Goal: Task Accomplishment & Management: Manage account settings

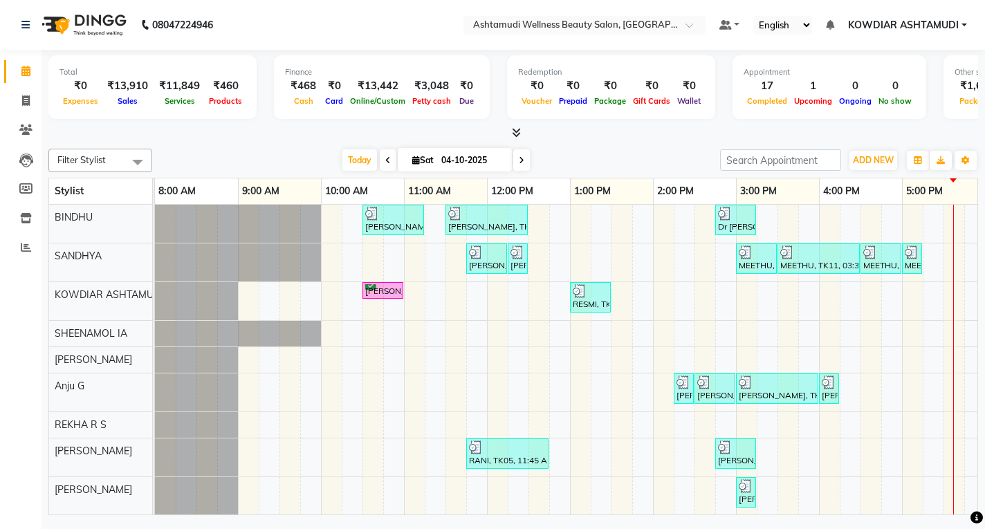
click at [575, 399] on div "SUSANNA, TK02, 10:30 AM-11:15 AM, Normal Hair Cut,Eyebrows Threading Revathy, T…" at bounding box center [695, 373] width 1080 height 337
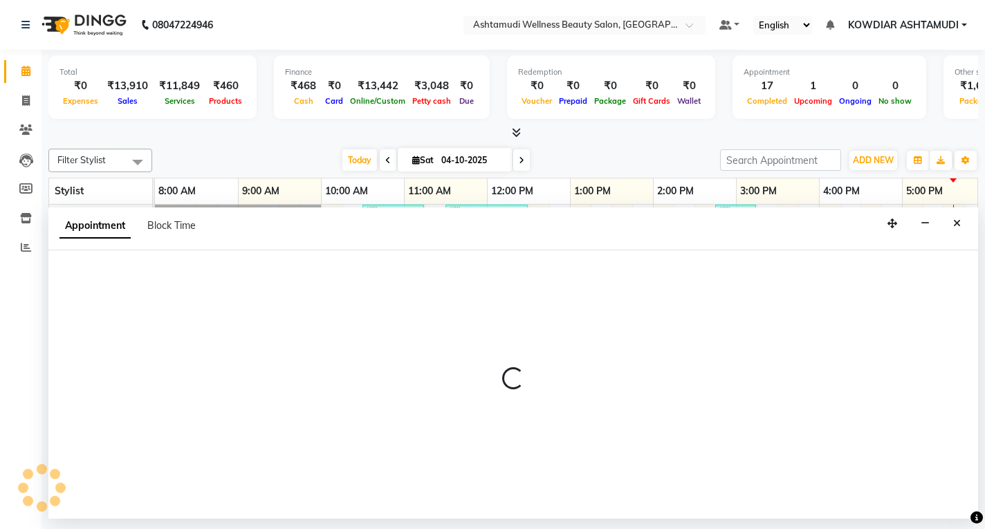
select select "87774"
select select "tentative"
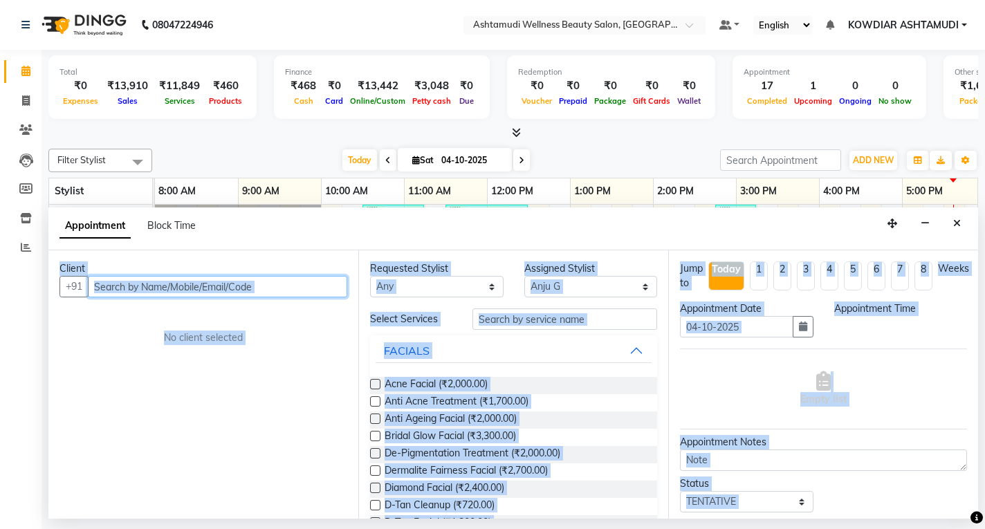
select select "780"
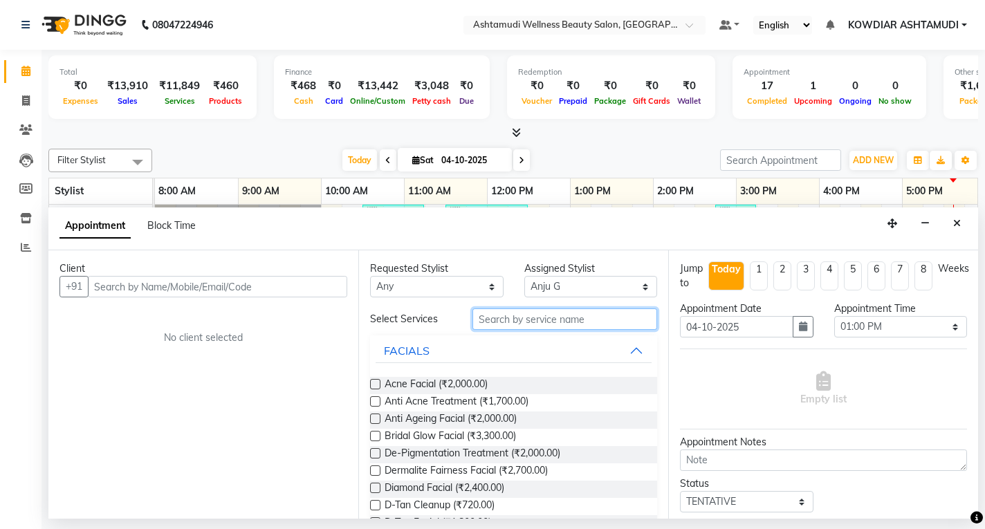
click at [526, 326] on input "text" at bounding box center [565, 319] width 185 height 21
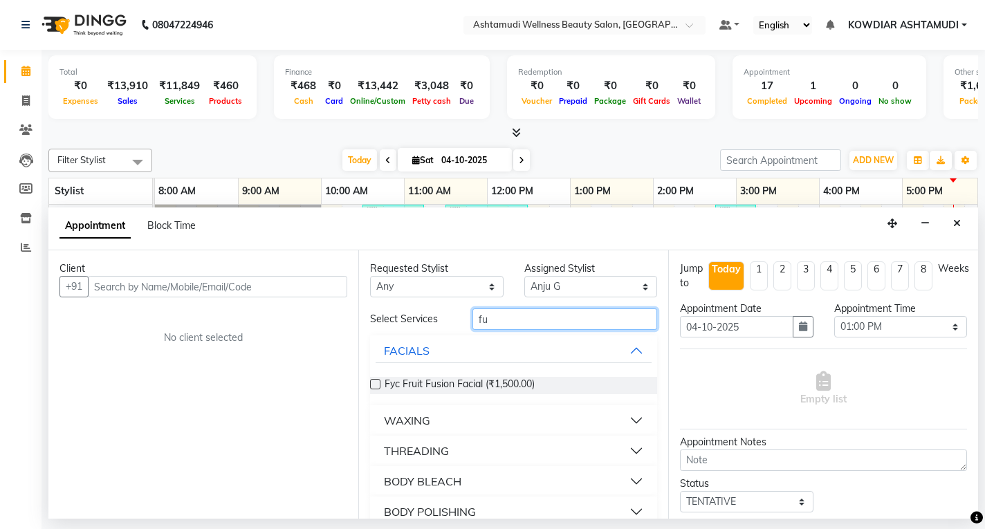
type input "f"
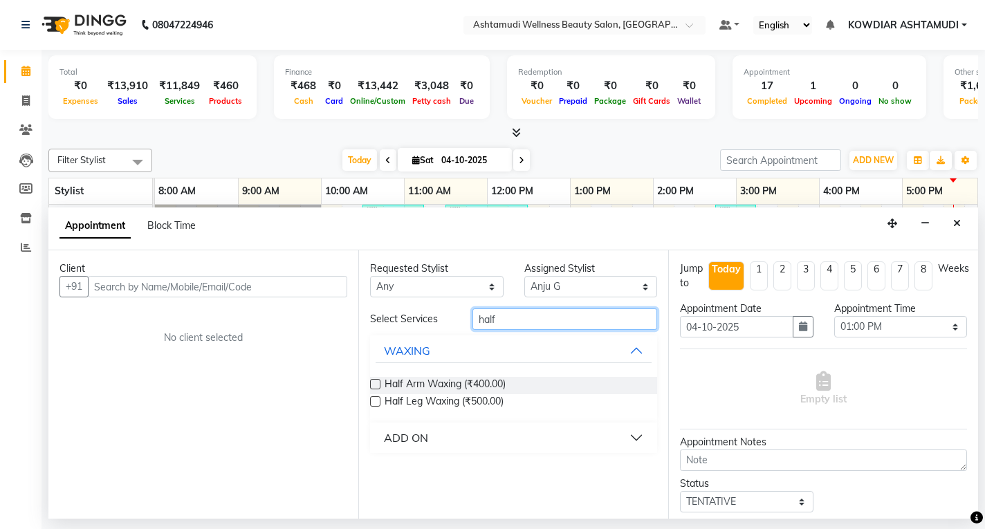
type input "half"
click at [419, 439] on div "ADD ON" at bounding box center [406, 438] width 44 height 17
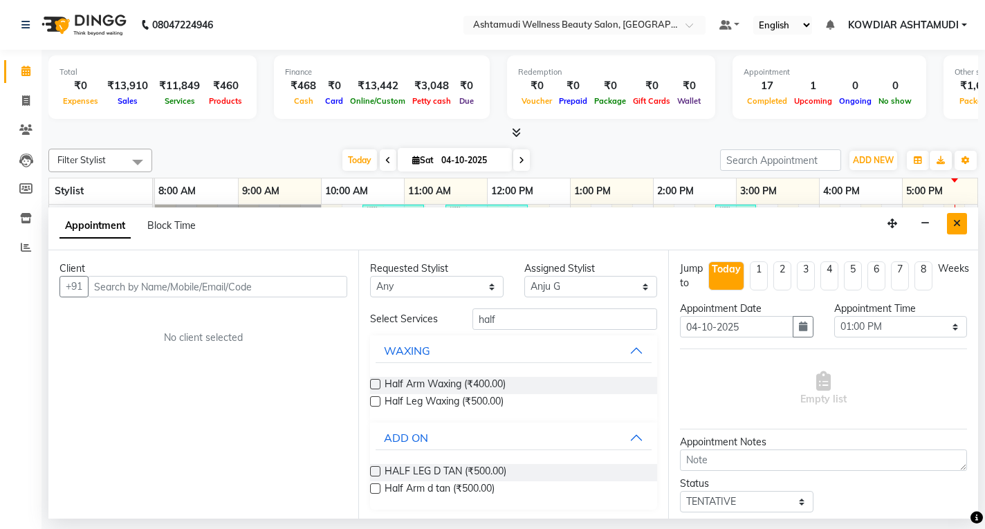
click at [957, 221] on icon "Close" at bounding box center [958, 224] width 8 height 10
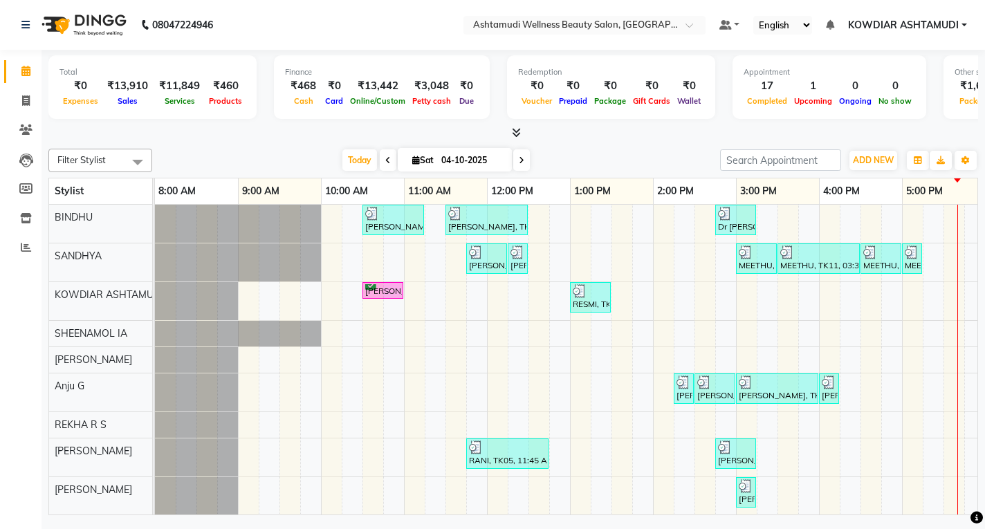
scroll to position [0, 257]
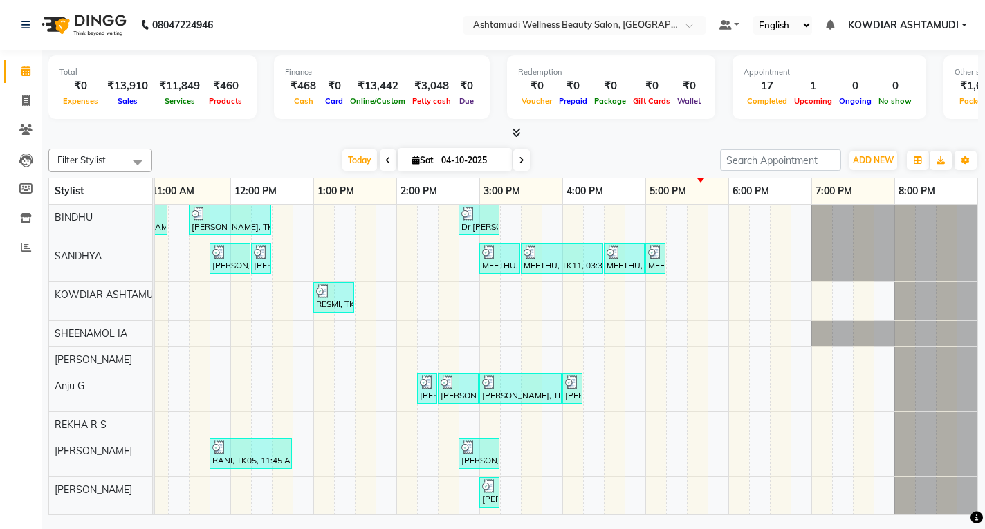
click at [667, 219] on div "SUSANNA, TK02, 10:30 AM-11:15 AM, Normal Hair Cut,Eyebrows Threading Revathy, T…" at bounding box center [438, 373] width 1080 height 337
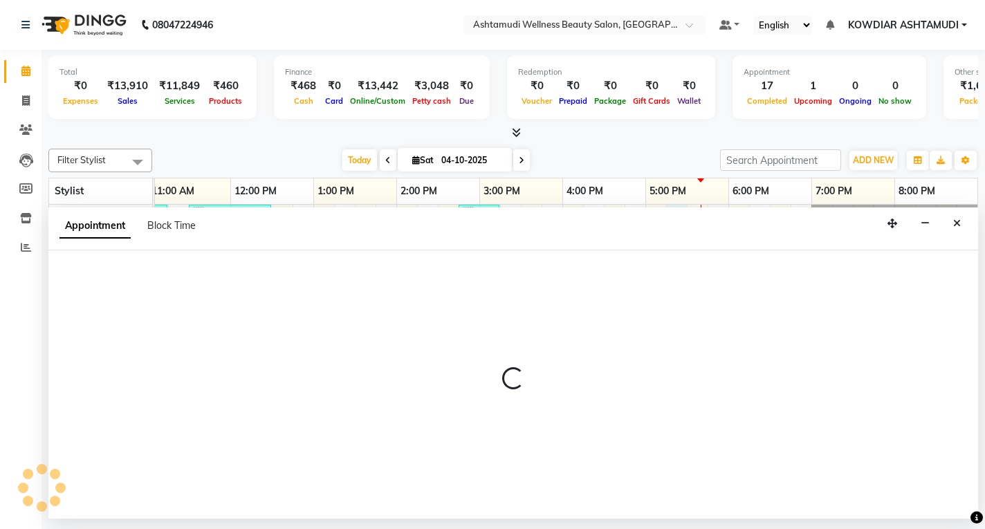
click at [667, 219] on div "Appointment Block Time" at bounding box center [513, 229] width 930 height 43
select select "27377"
select select "1035"
select select "tentative"
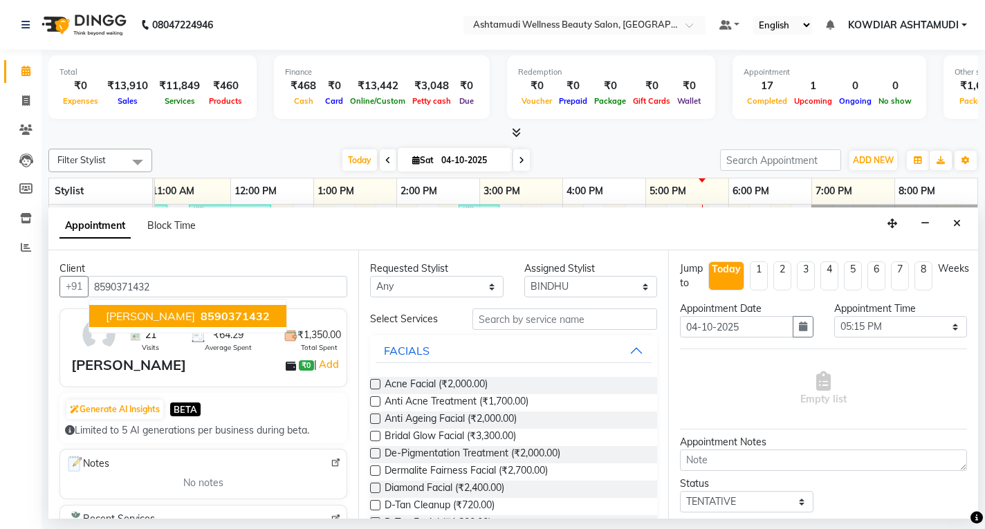
click at [148, 320] on span "[PERSON_NAME]" at bounding box center [150, 316] width 89 height 14
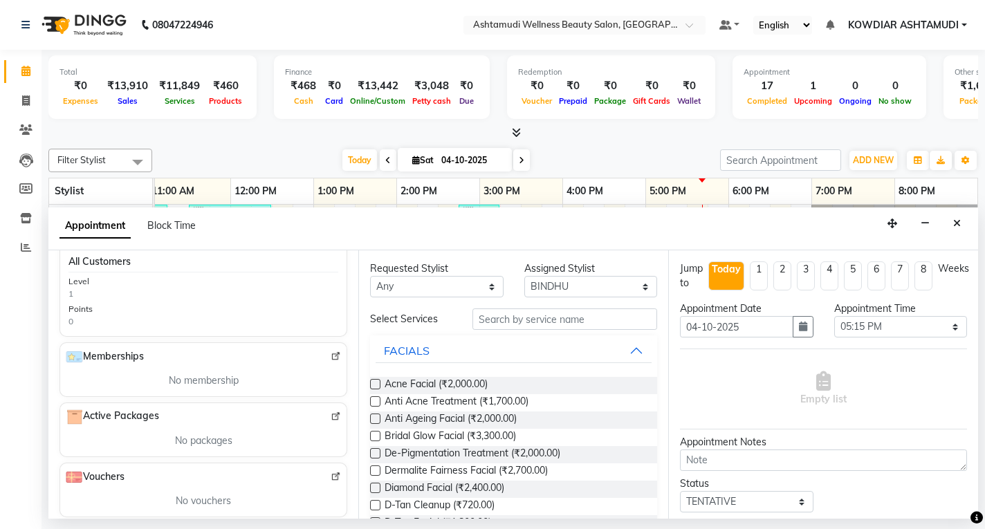
scroll to position [431, 0]
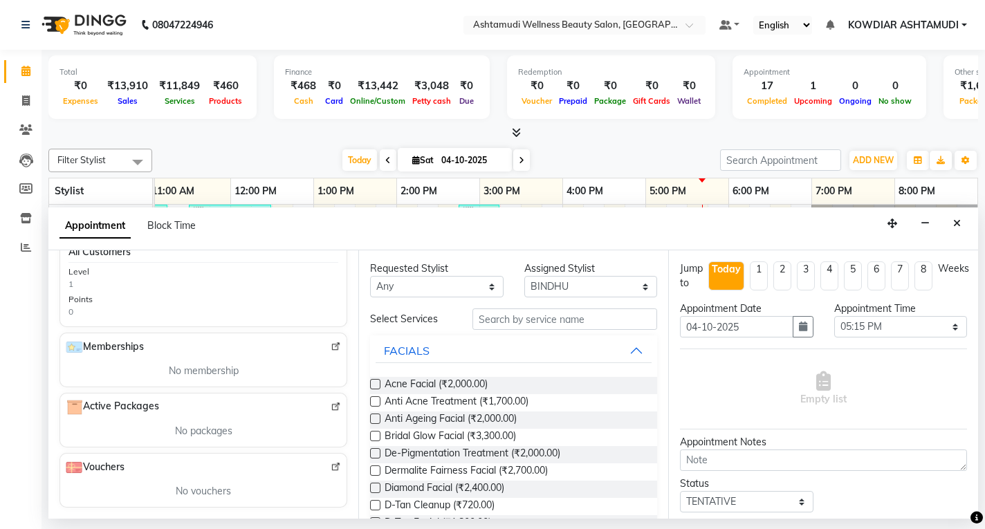
type input "8590371432"
click at [619, 327] on input "text" at bounding box center [565, 319] width 185 height 21
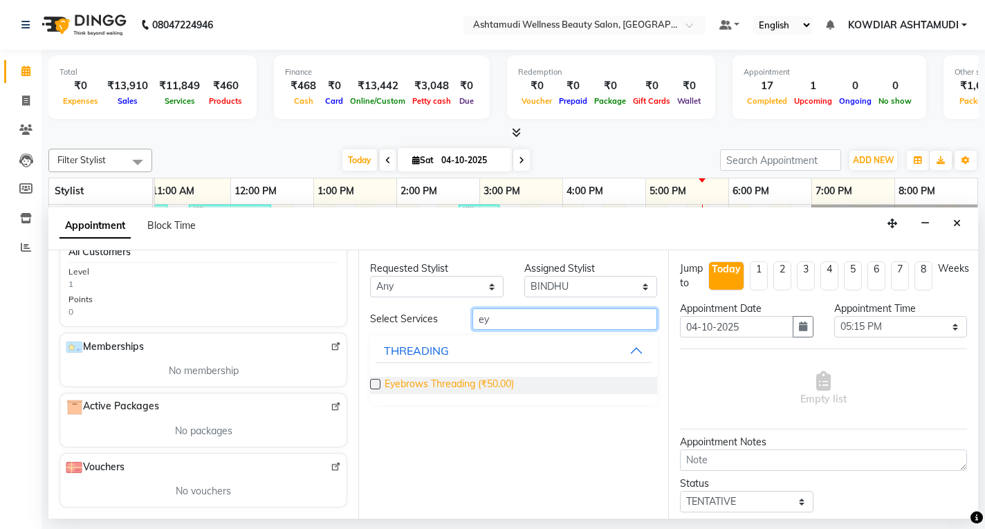
type input "ey"
click at [491, 381] on span "Eyebrows Threading (₹50.00)" at bounding box center [449, 385] width 129 height 17
checkbox input "false"
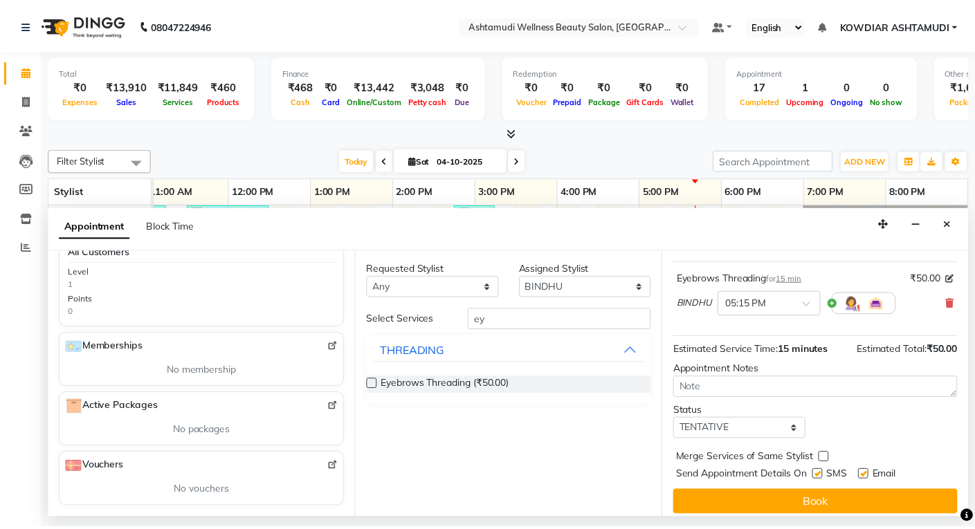
scroll to position [96, 0]
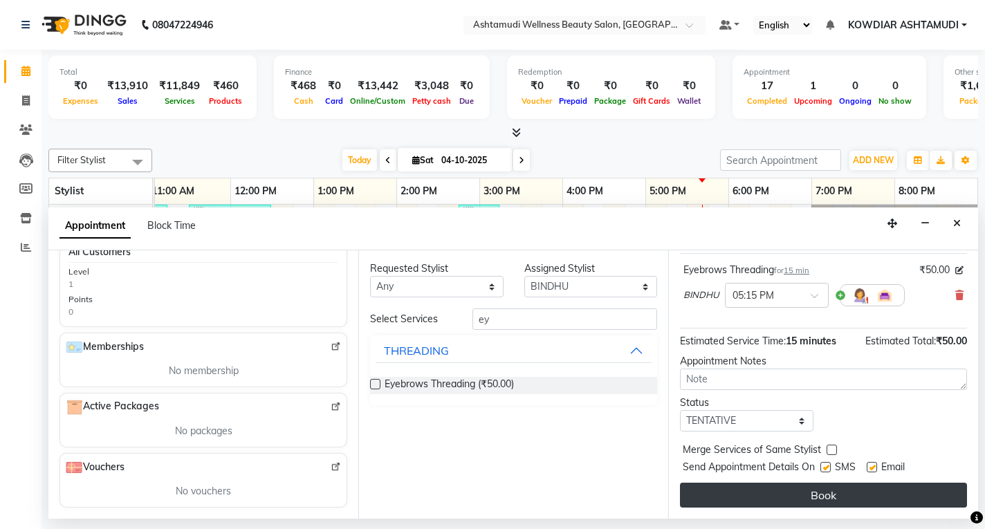
click at [767, 495] on button "Book" at bounding box center [823, 495] width 287 height 25
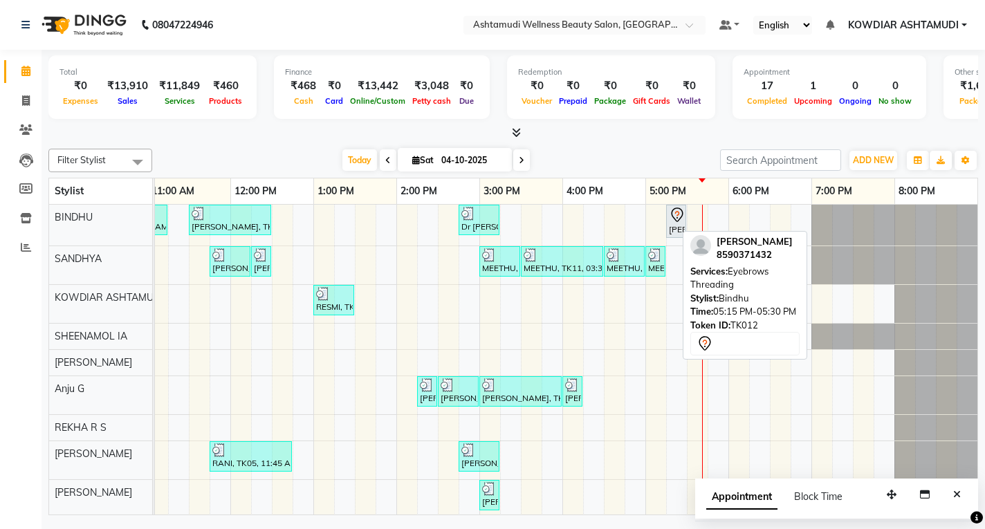
click at [671, 215] on icon at bounding box center [677, 215] width 12 height 15
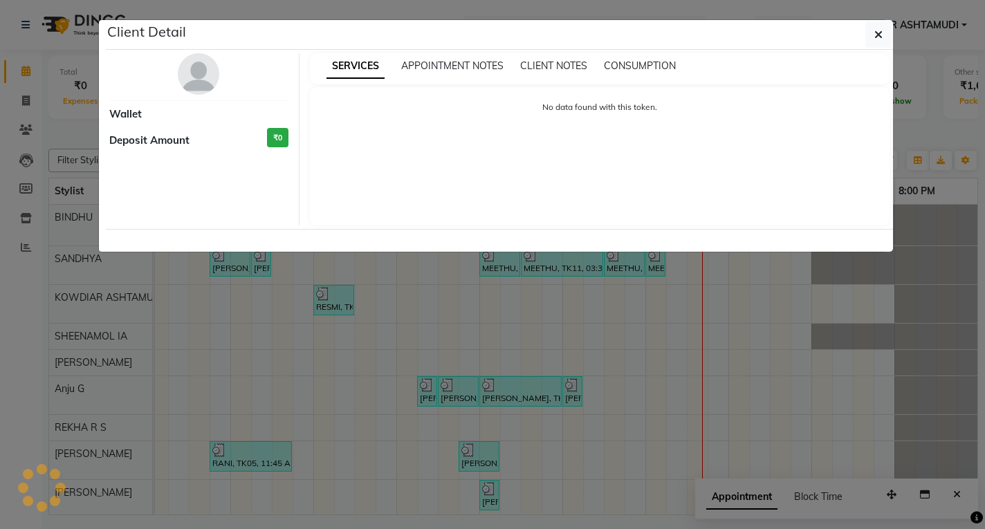
select select "7"
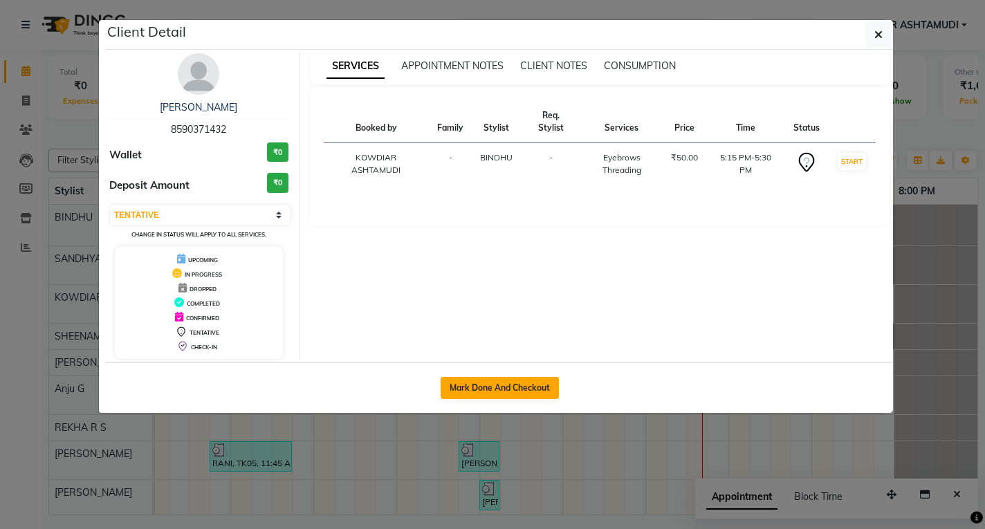
click at [500, 379] on button "Mark Done And Checkout" at bounding box center [500, 388] width 118 height 22
select select "service"
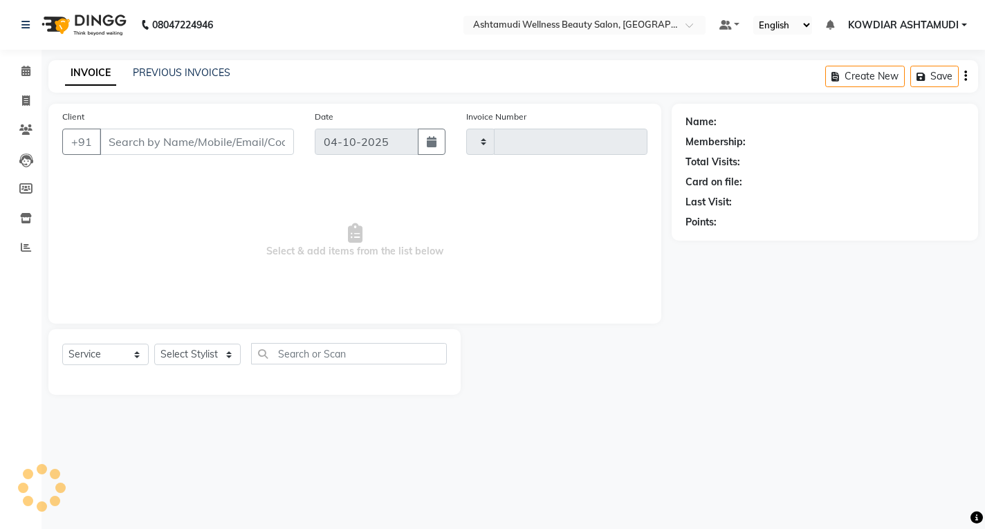
type input "2597"
select select "4668"
type input "8590371432"
select select "27377"
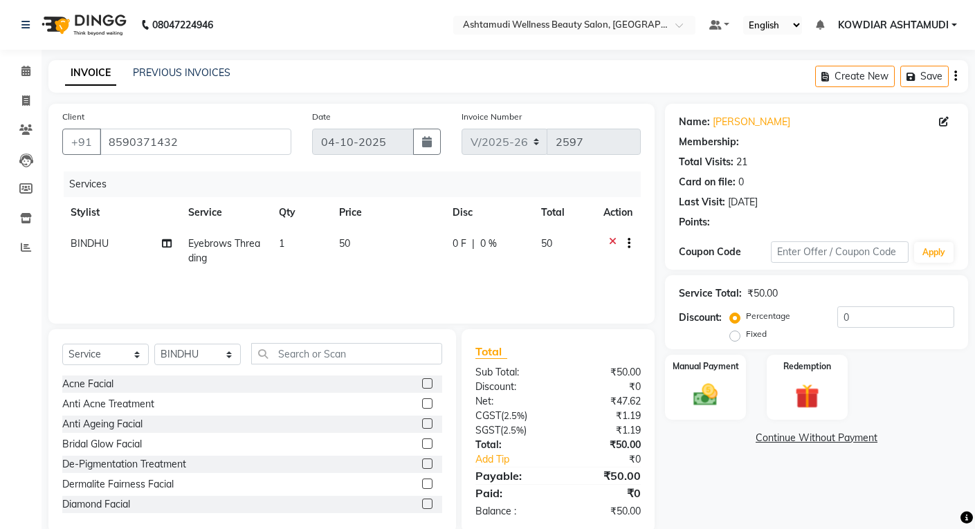
select select "1: Object"
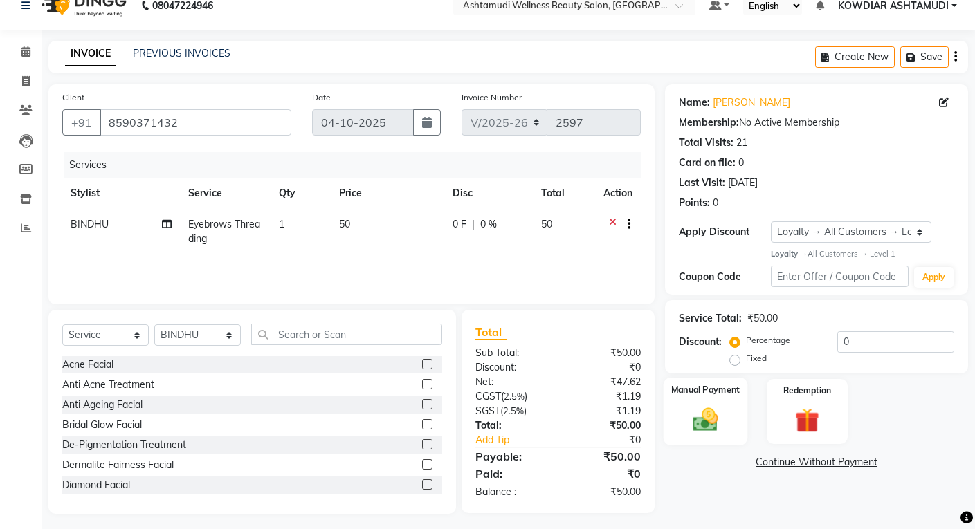
scroll to position [25, 0]
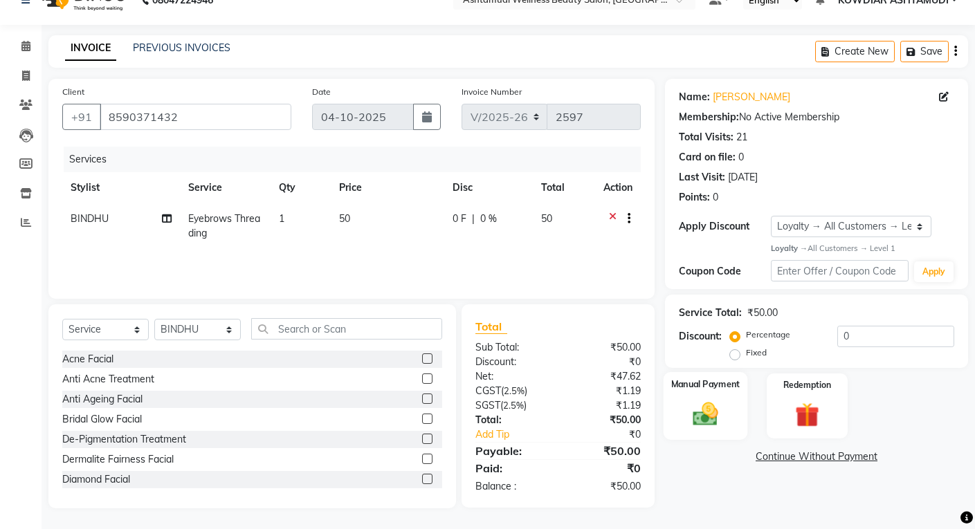
click at [704, 403] on img at bounding box center [705, 415] width 42 height 30
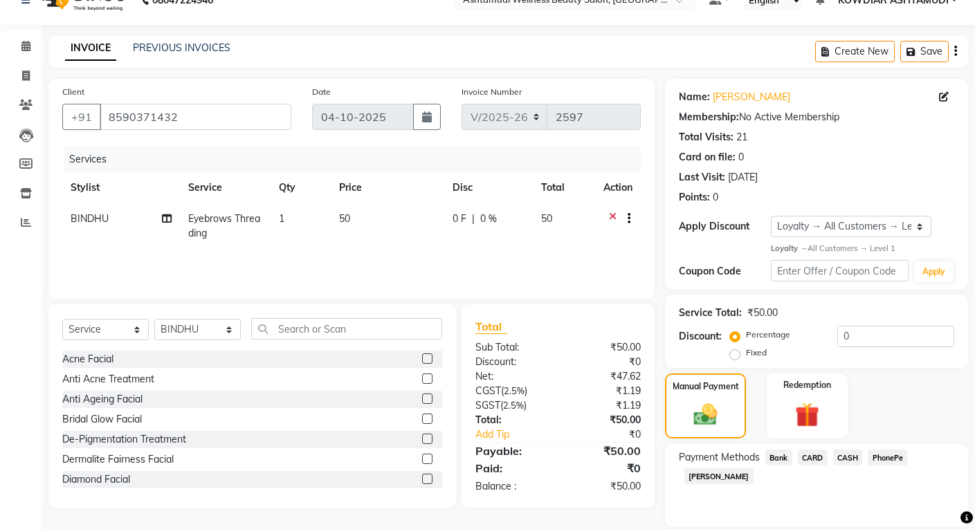
click at [893, 462] on span "PhonePe" at bounding box center [887, 458] width 39 height 16
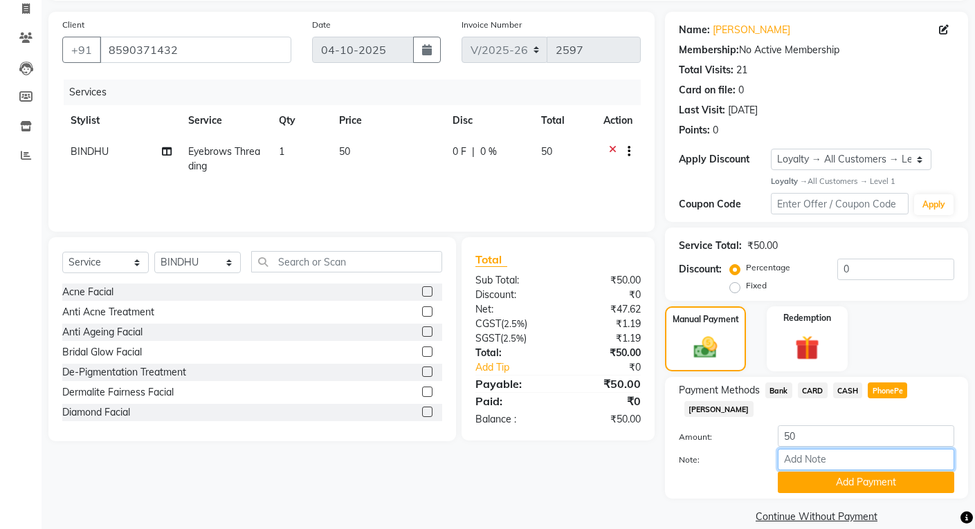
click at [848, 449] on input "Note:" at bounding box center [866, 459] width 176 height 21
type input "REKHA"
click at [864, 472] on button "Add Payment" at bounding box center [866, 482] width 176 height 21
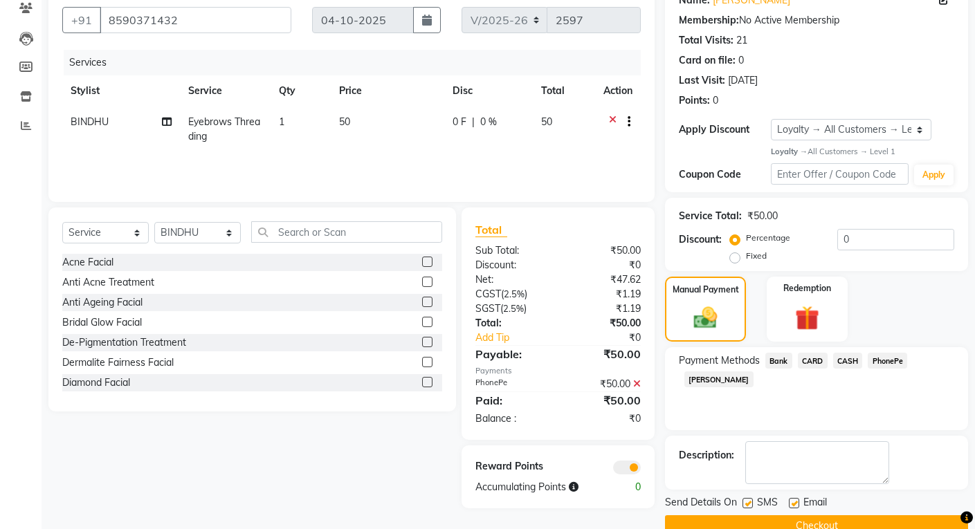
scroll to position [150, 0]
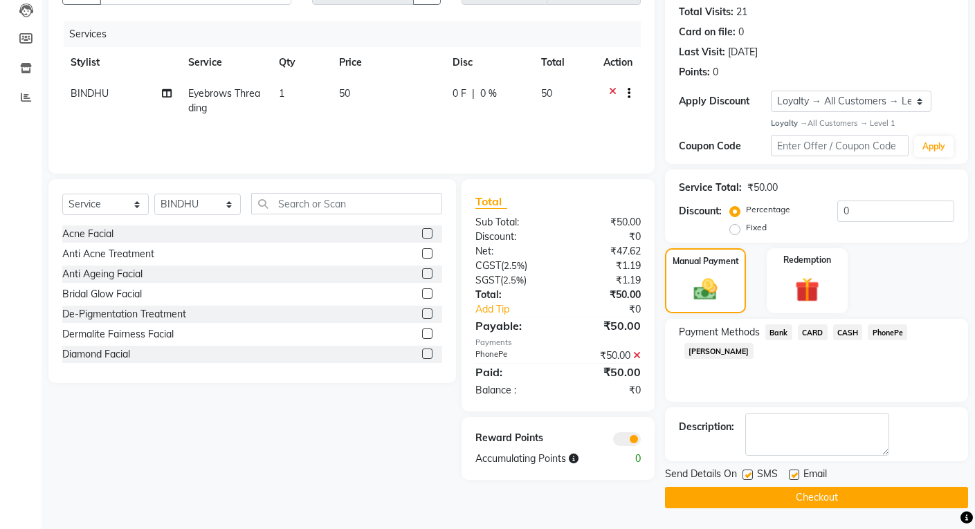
click at [849, 501] on button "Checkout" at bounding box center [816, 497] width 303 height 21
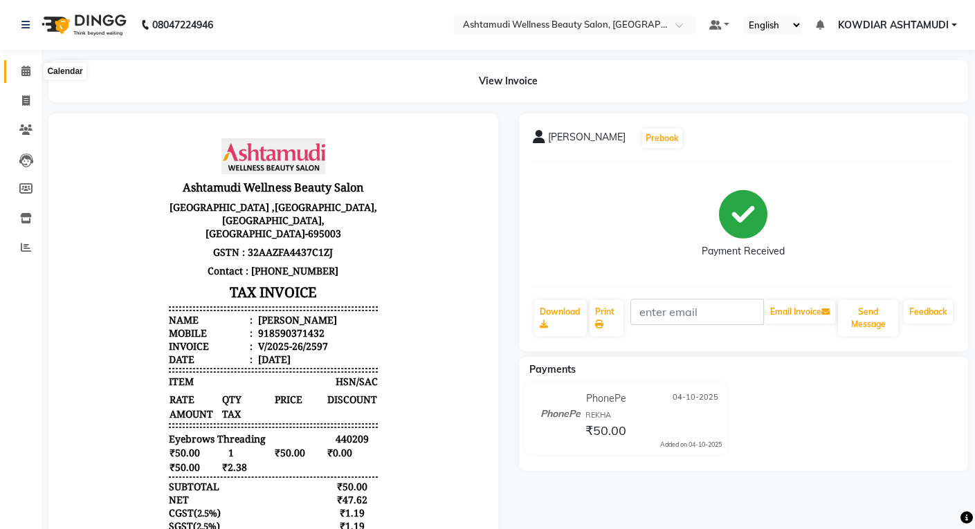
click at [33, 71] on span at bounding box center [26, 72] width 24 height 16
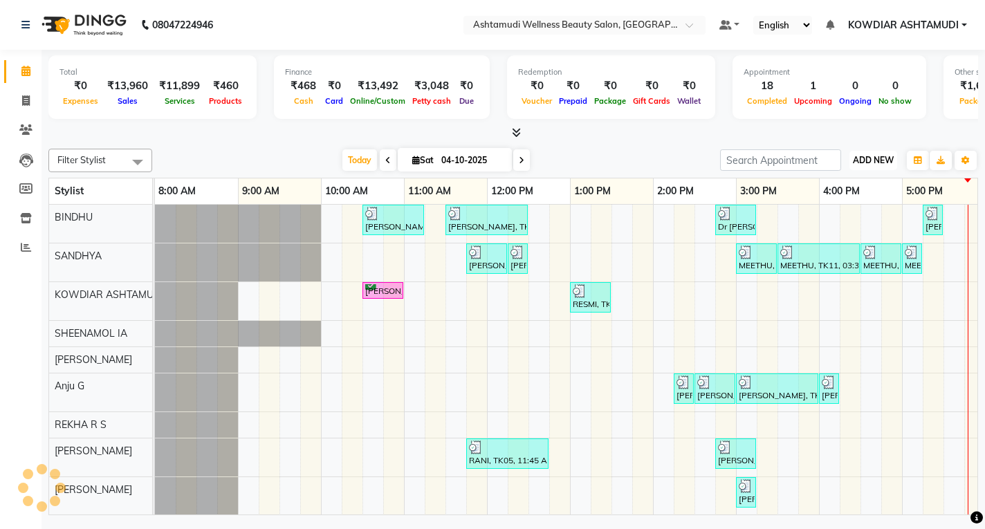
click at [874, 158] on span "ADD NEW" at bounding box center [873, 160] width 41 height 10
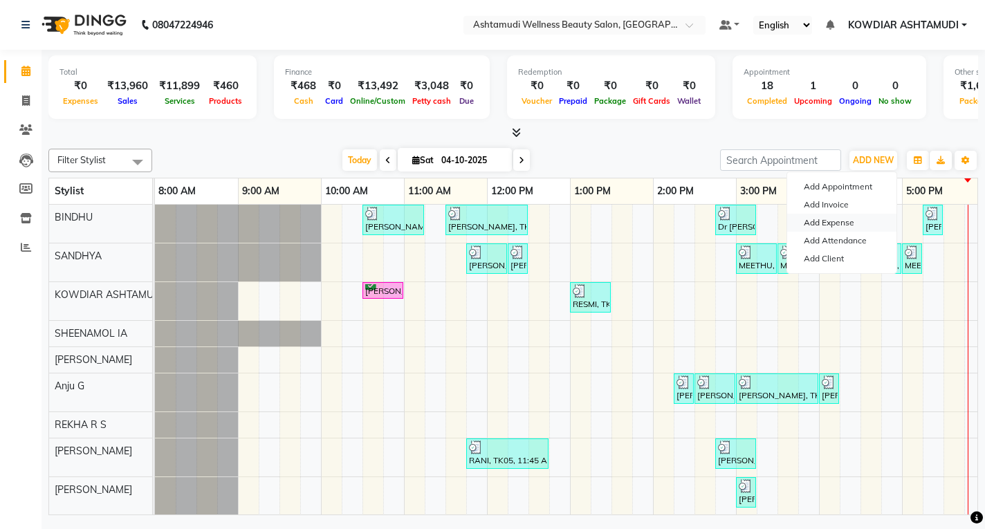
click at [835, 222] on link "Add Expense" at bounding box center [842, 223] width 109 height 18
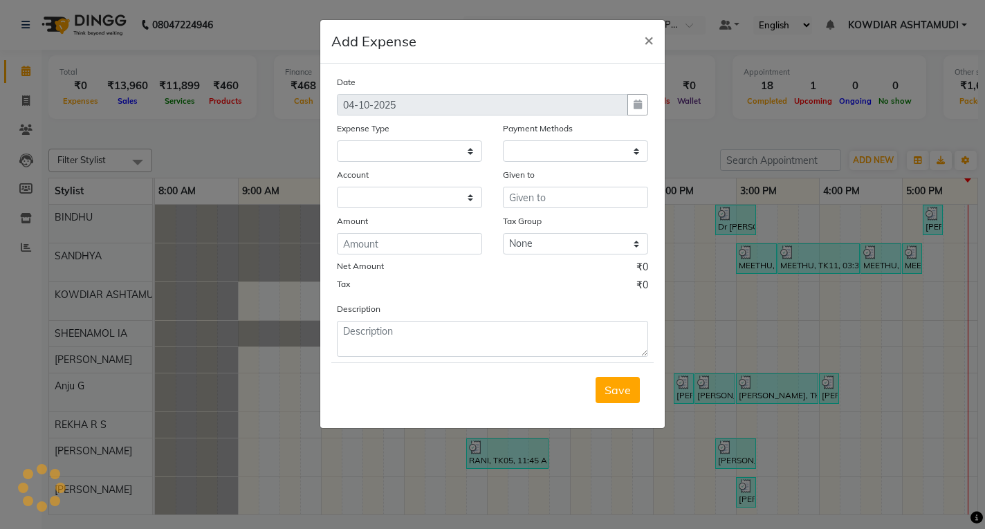
select select "1"
select select "3500"
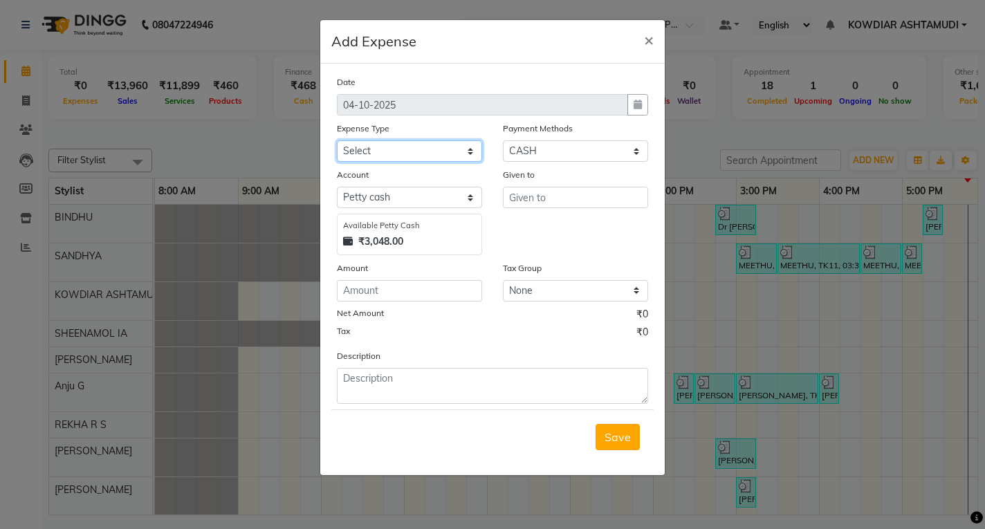
click at [444, 149] on select "Select ACCOMODATION EXPENSES ADVERTISEMENT SALES PROMOTIONAL EXPENSES Bonus BRI…" at bounding box center [409, 150] width 145 height 21
select select "6175"
click at [337, 140] on select "Select ACCOMODATION EXPENSES ADVERTISEMENT SALES PROMOTIONAL EXPENSES Bonus BRI…" at bounding box center [409, 150] width 145 height 21
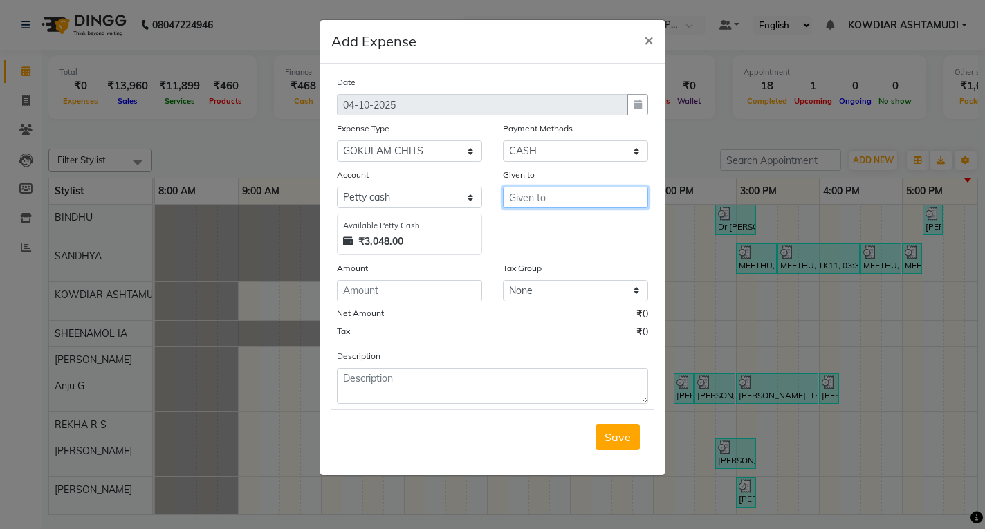
click at [608, 198] on input "text" at bounding box center [575, 197] width 145 height 21
type input "g"
type input "GOKULAM"
click at [388, 293] on input "number" at bounding box center [409, 290] width 145 height 21
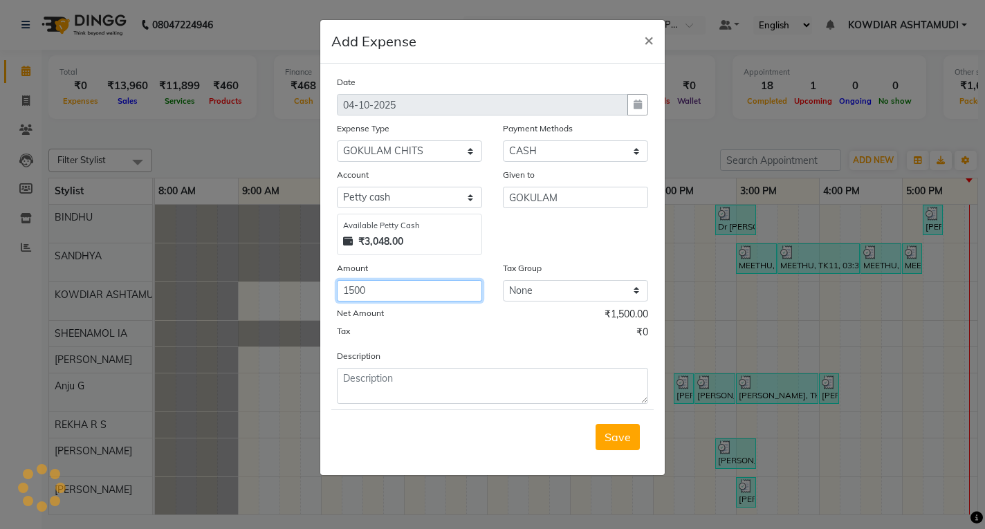
type input "1500"
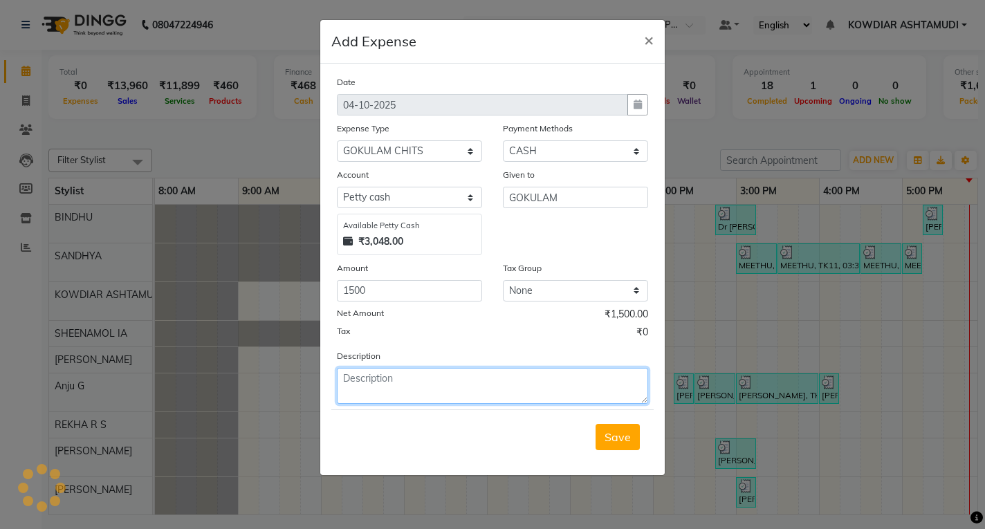
click at [387, 395] on textarea at bounding box center [492, 386] width 311 height 36
type textarea "GOKULAM CHITTY"
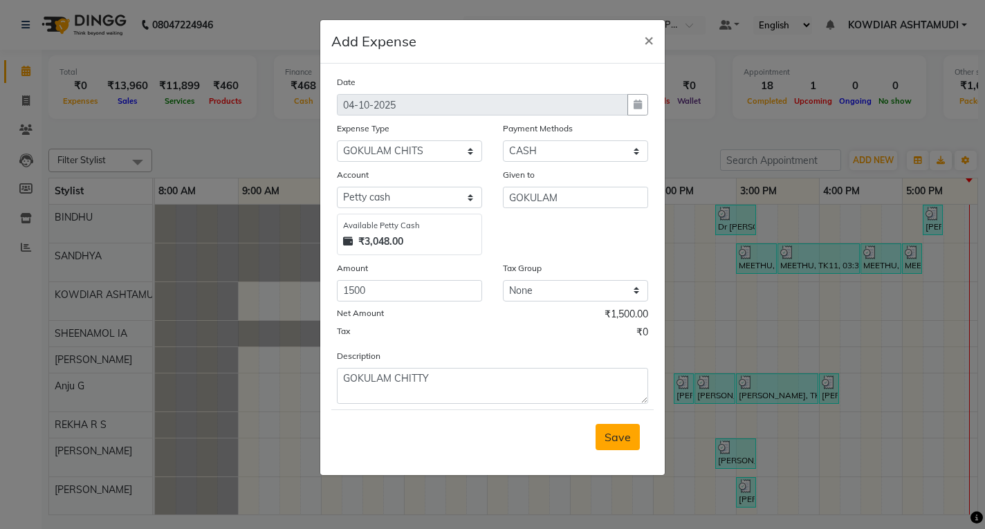
click at [617, 440] on span "Save" at bounding box center [618, 437] width 26 height 14
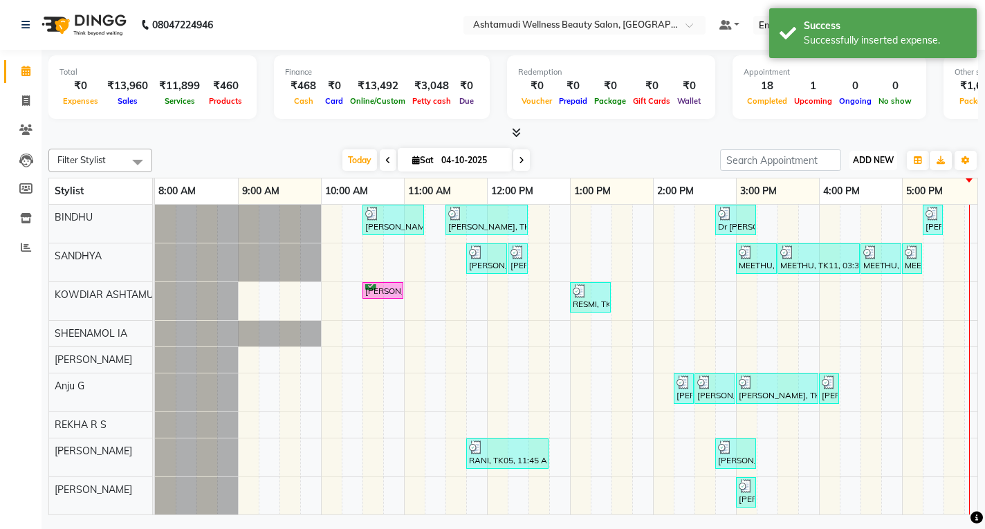
click at [891, 156] on span "ADD NEW" at bounding box center [873, 160] width 41 height 10
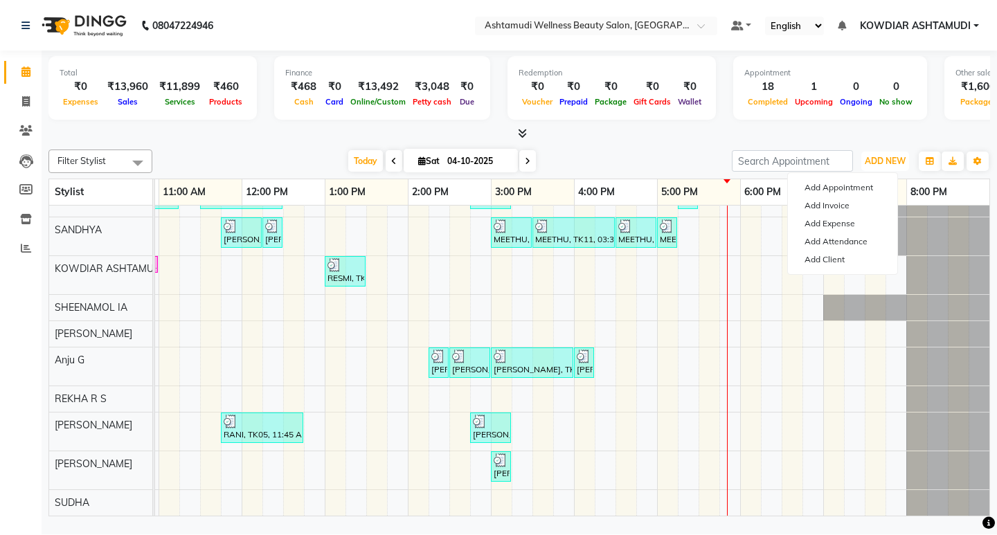
scroll to position [32, 0]
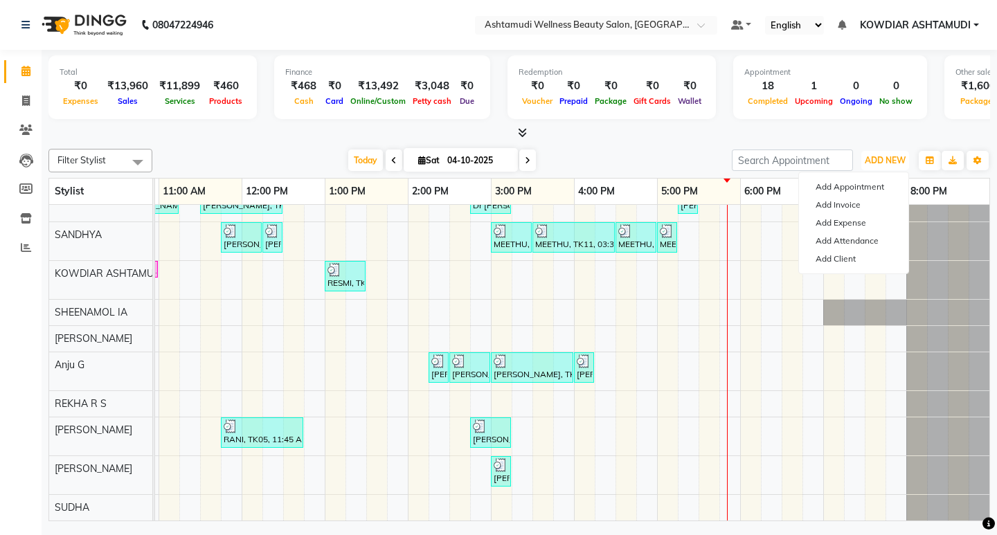
click at [563, 462] on div "SUSANNA, TK02, 10:30 AM-11:15 AM, Normal Hair Cut,Eyebrows Threading Revathy, T…" at bounding box center [449, 351] width 1080 height 337
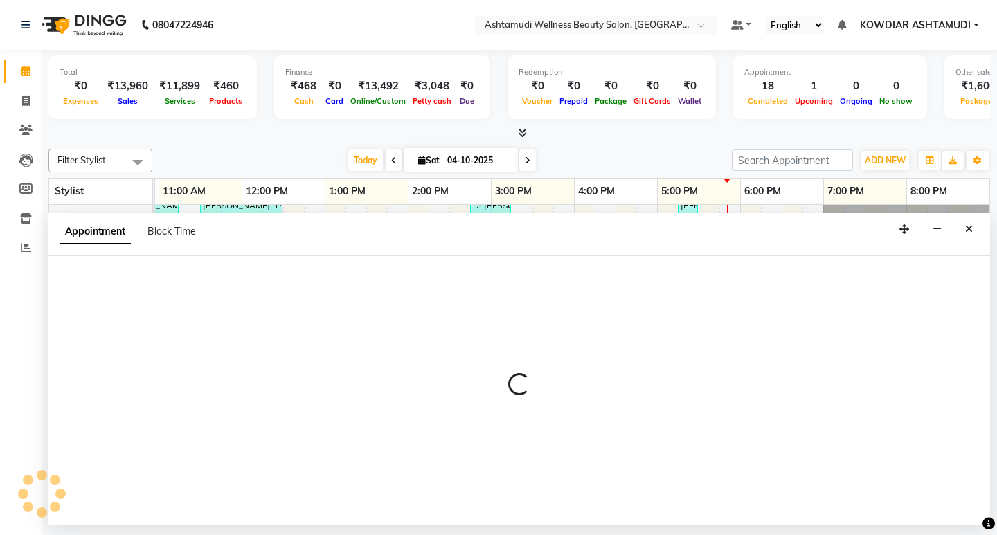
click at [563, 462] on div at bounding box center [518, 390] width 941 height 269
select select "75615"
select select "945"
select select "tentative"
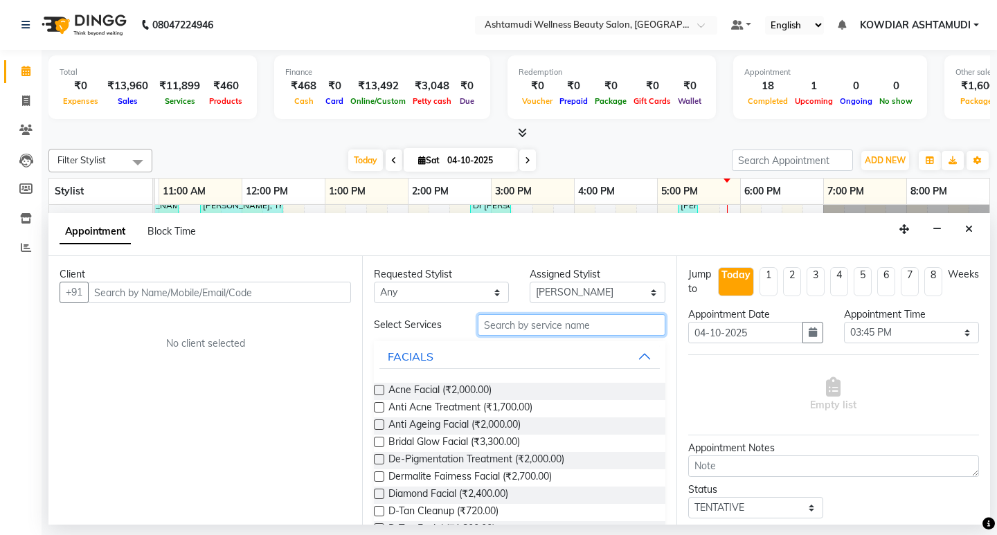
click at [522, 325] on input "text" at bounding box center [571, 324] width 187 height 21
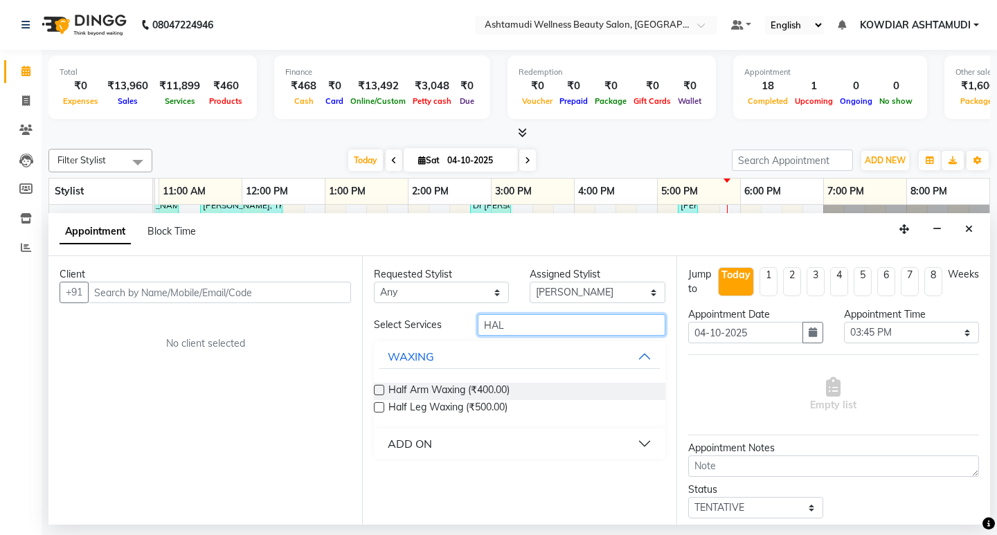
type input "HAL"
click at [403, 448] on div "ADD ON" at bounding box center [410, 443] width 44 height 17
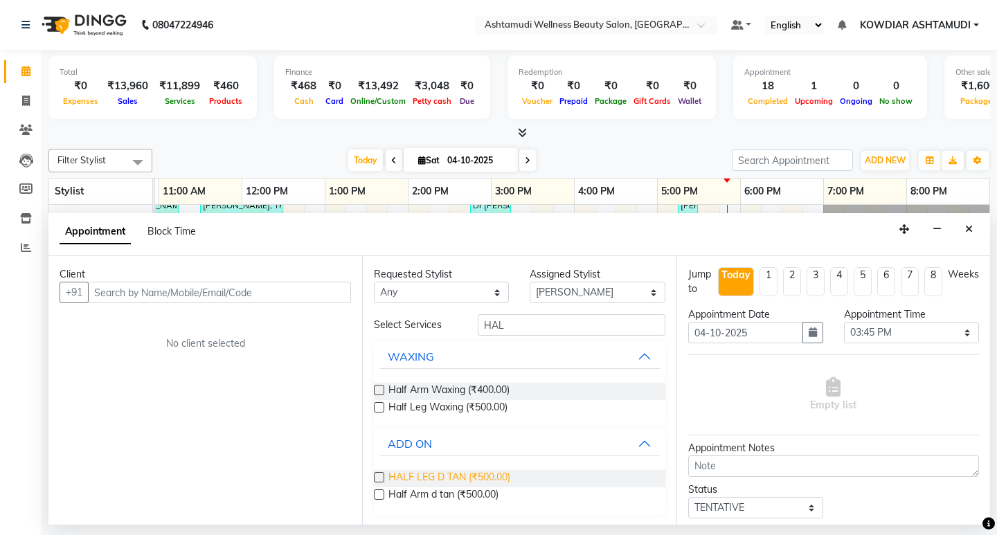
click at [423, 478] on span "HALF LEG D TAN (₹500.00)" at bounding box center [449, 478] width 122 height 17
checkbox input "false"
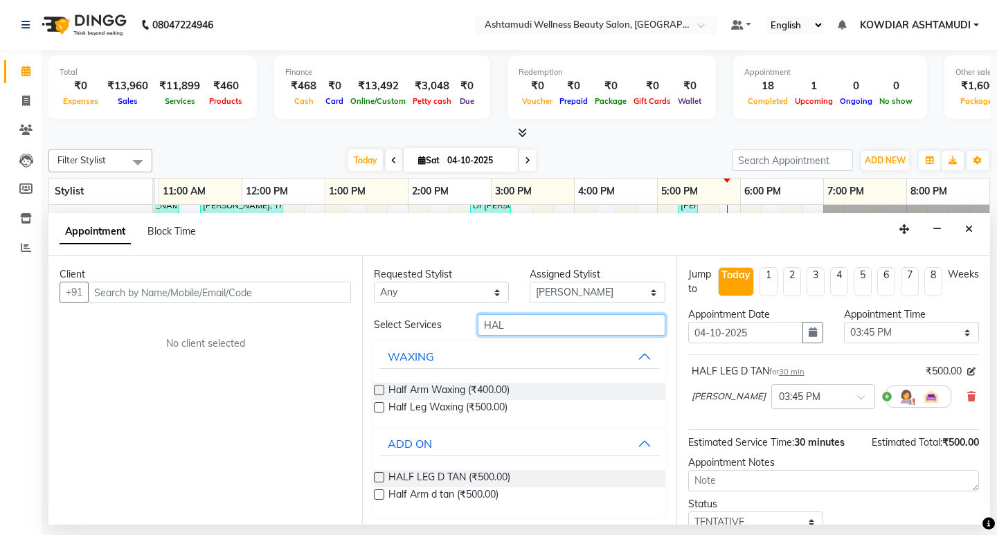
click at [514, 332] on input "HAL" at bounding box center [571, 324] width 187 height 21
type input "H"
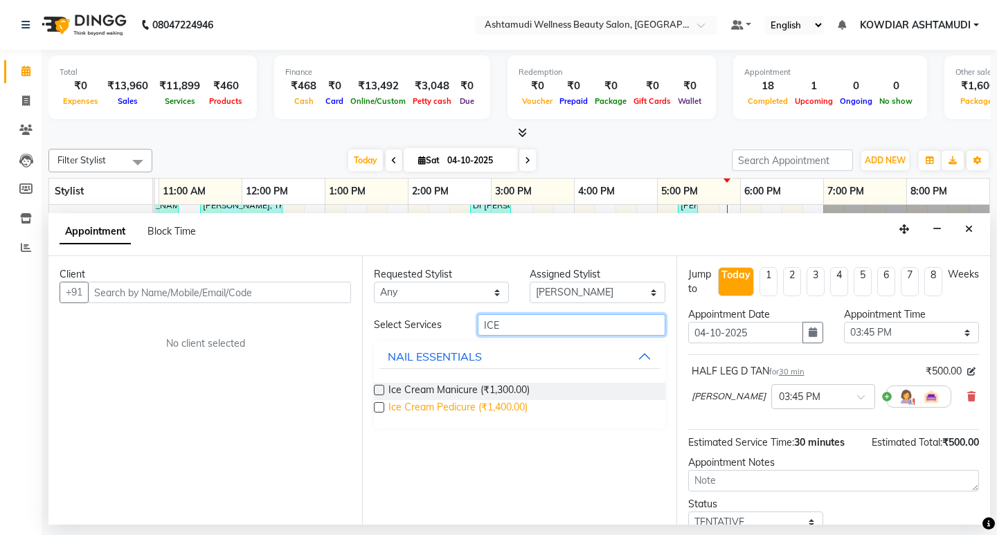
type input "ICE"
click at [496, 410] on span "Ice Cream Pedicure (₹1,400.00)" at bounding box center [457, 408] width 139 height 17
checkbox input "false"
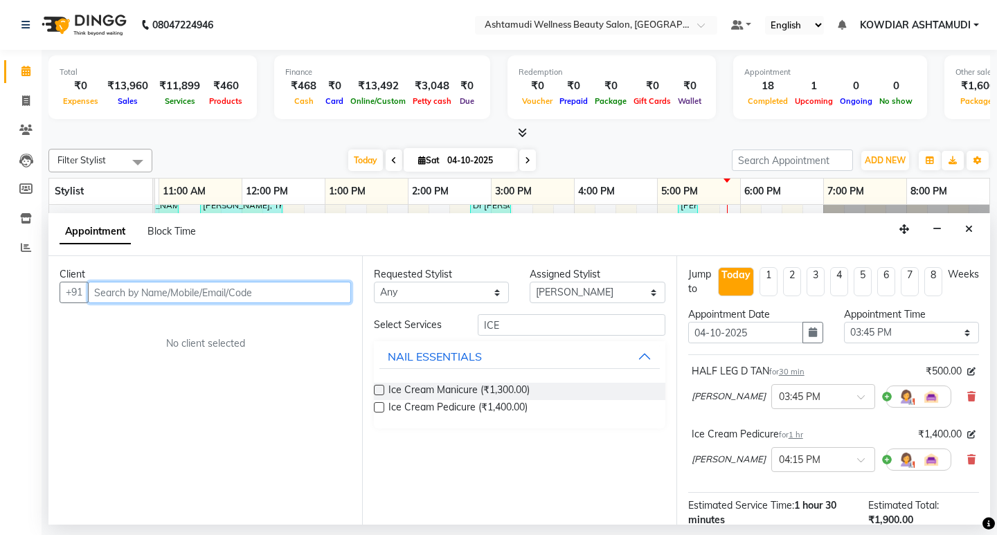
click at [214, 298] on input "text" at bounding box center [219, 292] width 263 height 21
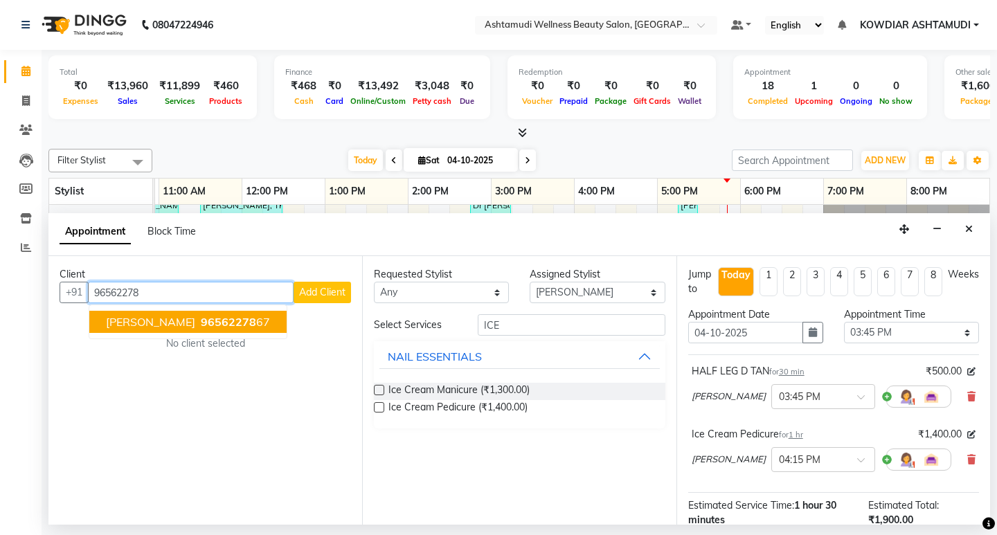
click at [201, 321] on span "96562278" at bounding box center [228, 322] width 55 height 14
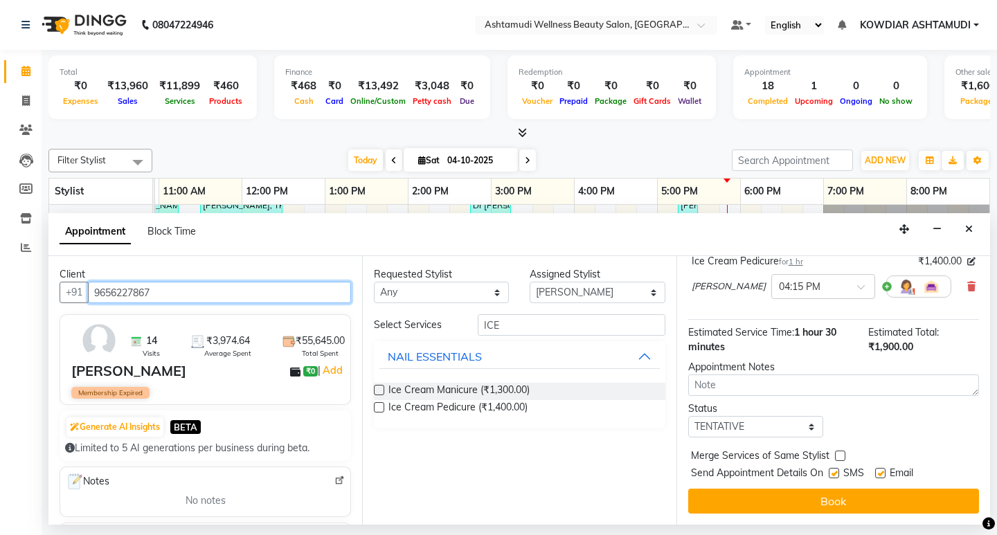
scroll to position [173, 0]
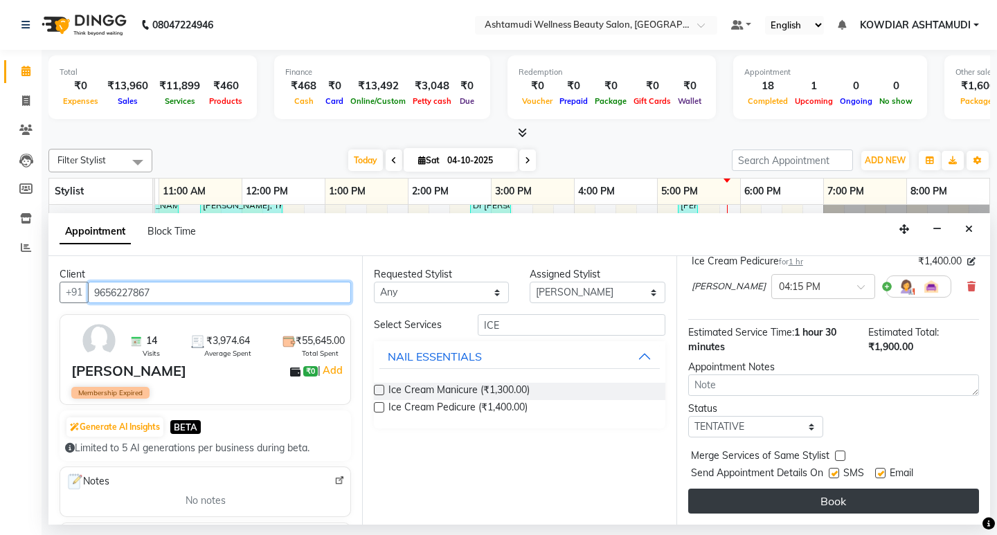
type input "9656227867"
click at [844, 493] on button "Book" at bounding box center [833, 501] width 291 height 25
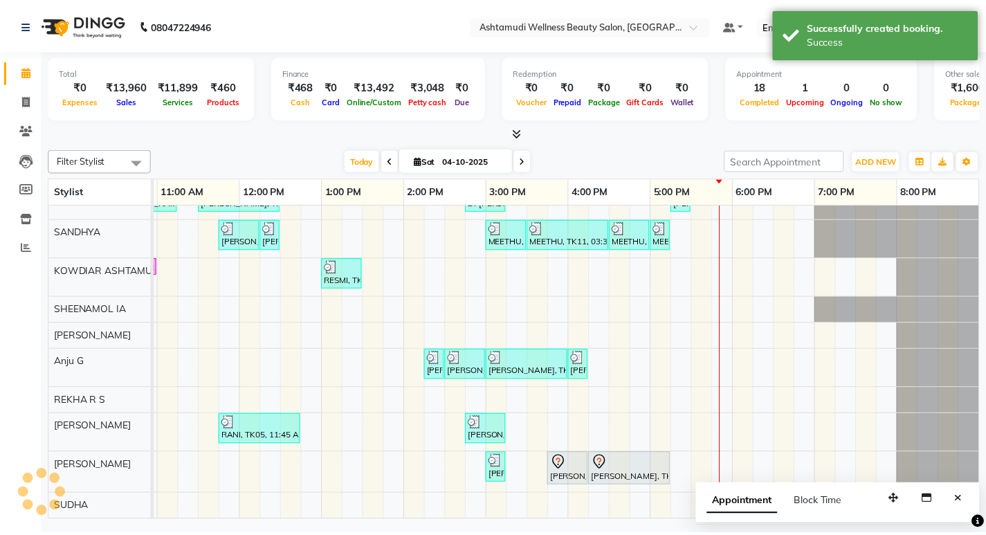
scroll to position [35, 246]
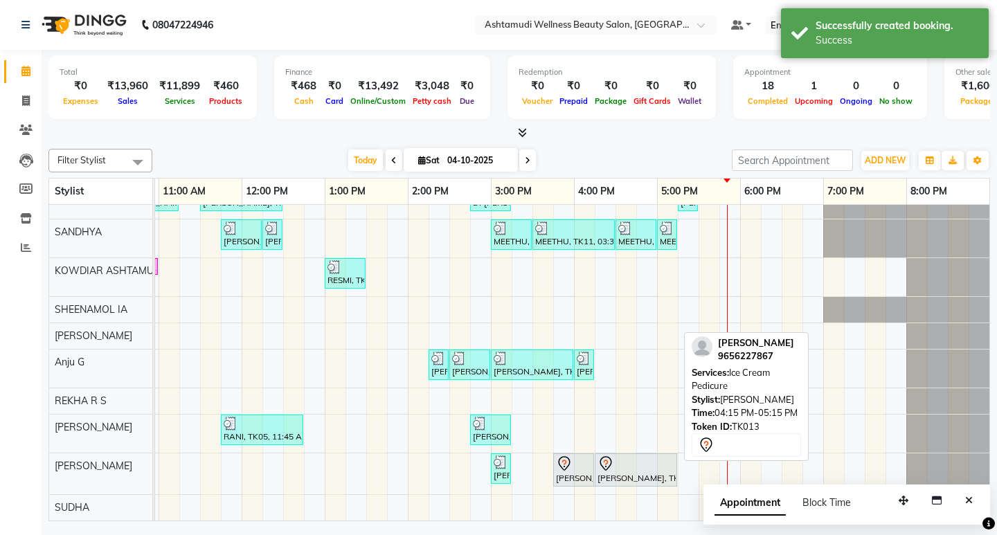
click at [633, 469] on div "[PERSON_NAME], TK13, 04:15 PM-05:15 PM, Ice Cream Pedicure" at bounding box center [636, 469] width 80 height 29
select select "7"
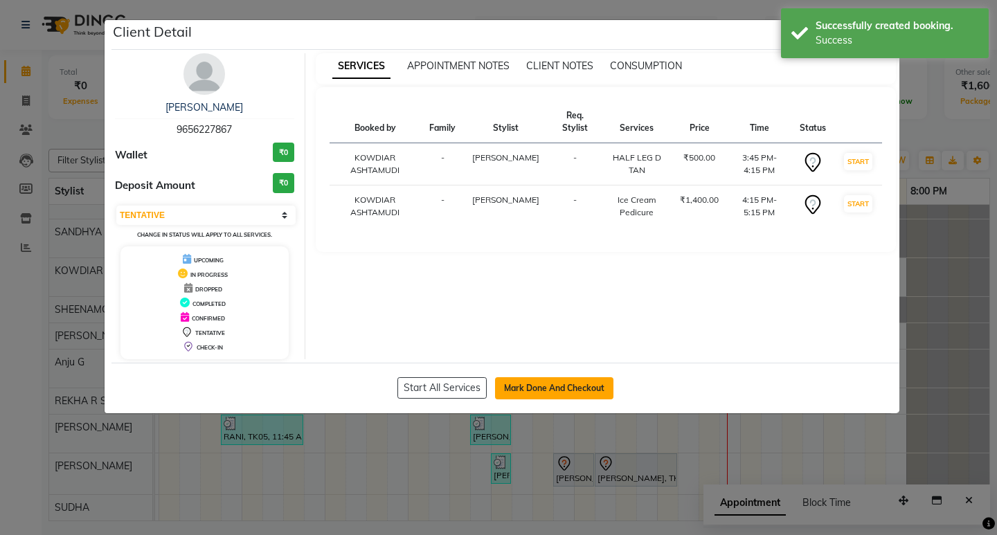
click at [530, 378] on button "Mark Done And Checkout" at bounding box center [554, 388] width 118 height 22
select select "service"
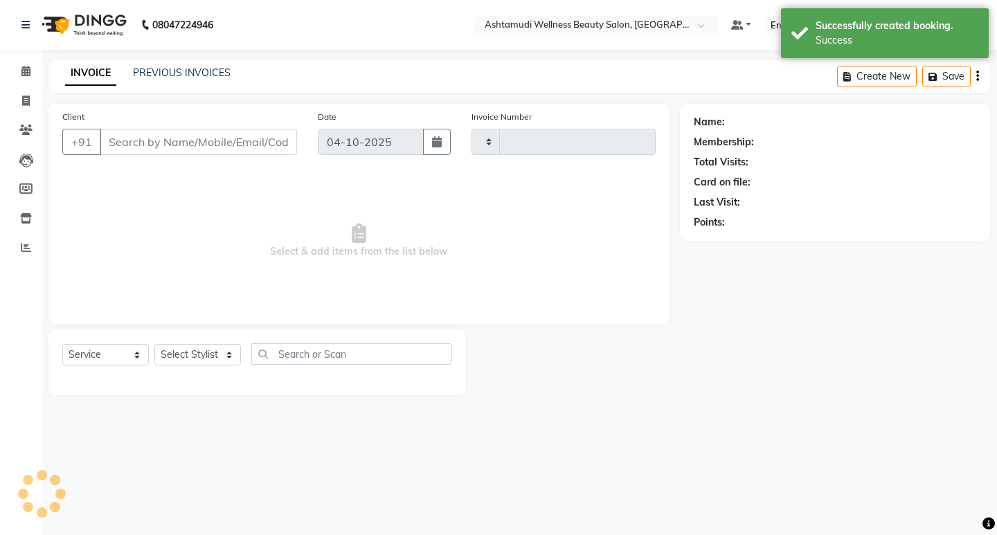
type input "2598"
select select "4668"
type input "9656227867"
select select "75615"
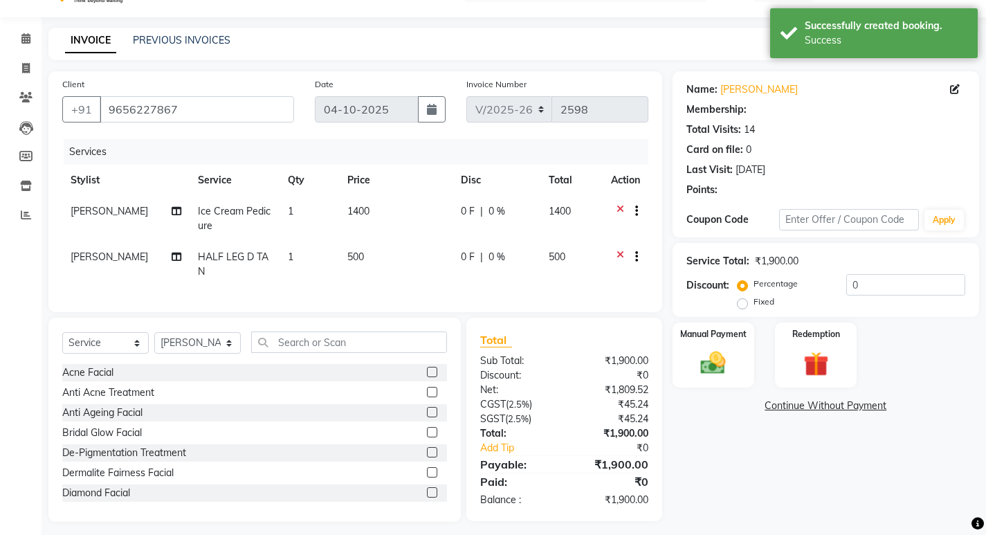
scroll to position [51, 0]
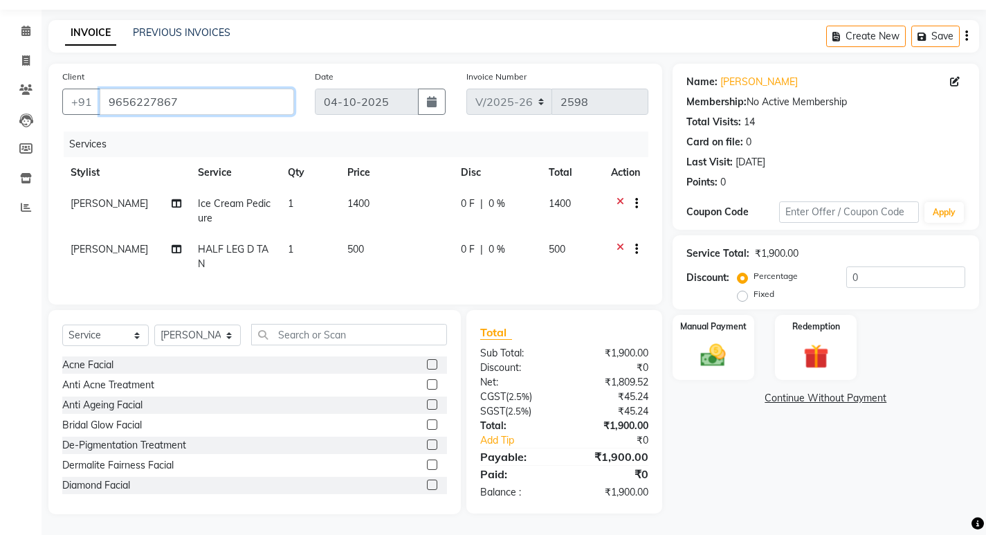
click at [145, 90] on input "9656227867" at bounding box center [197, 102] width 194 height 26
click at [126, 336] on select "Select Service Product Membership Package Voucher Prepaid Gift Card" at bounding box center [105, 335] width 87 height 21
select select "membership"
click at [62, 325] on select "Select Service Product Membership Package Voucher Prepaid Gift Card" at bounding box center [105, 335] width 87 height 21
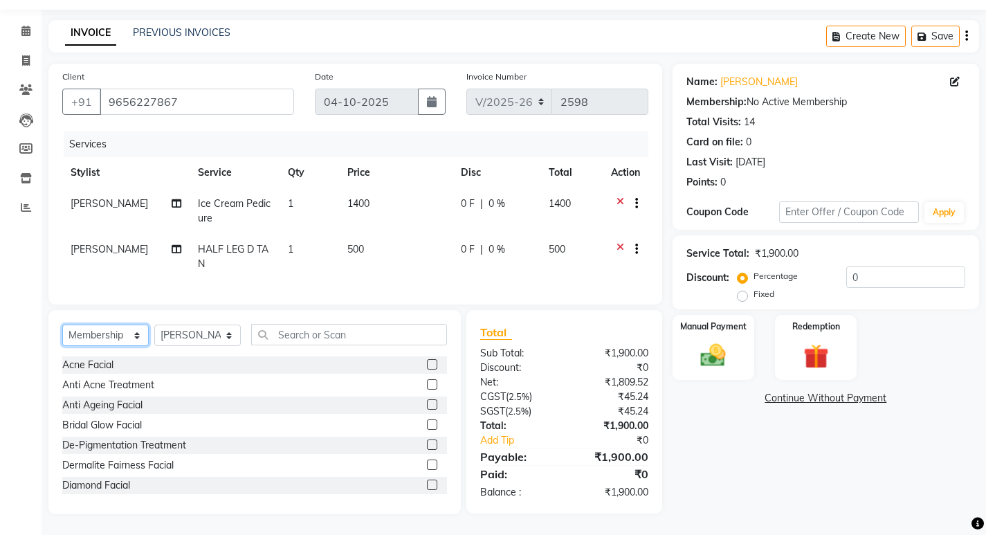
scroll to position [50, 0]
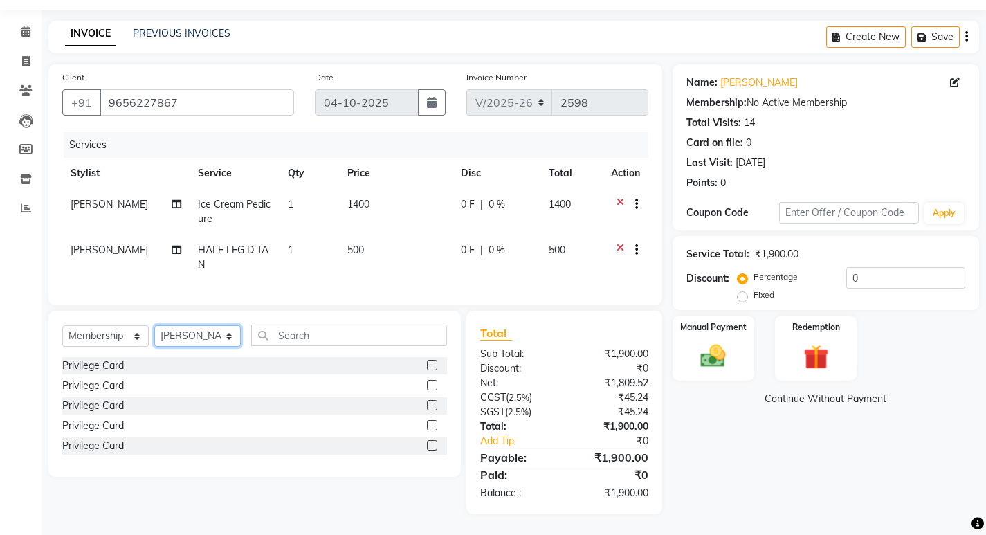
click at [174, 337] on select "Select Stylist [PERSON_NAME] [PERSON_NAME] KOWDIAR ASHTAMUDI REKHA R S [PERSON_…" at bounding box center [197, 335] width 87 height 21
select select "61508"
click at [154, 325] on select "Select Stylist [PERSON_NAME] [PERSON_NAME] KOWDIAR ASHTAMUDI REKHA R S [PERSON_…" at bounding box center [197, 335] width 87 height 21
click at [432, 367] on label at bounding box center [432, 365] width 10 height 10
click at [432, 367] on input "checkbox" at bounding box center [431, 365] width 9 height 9
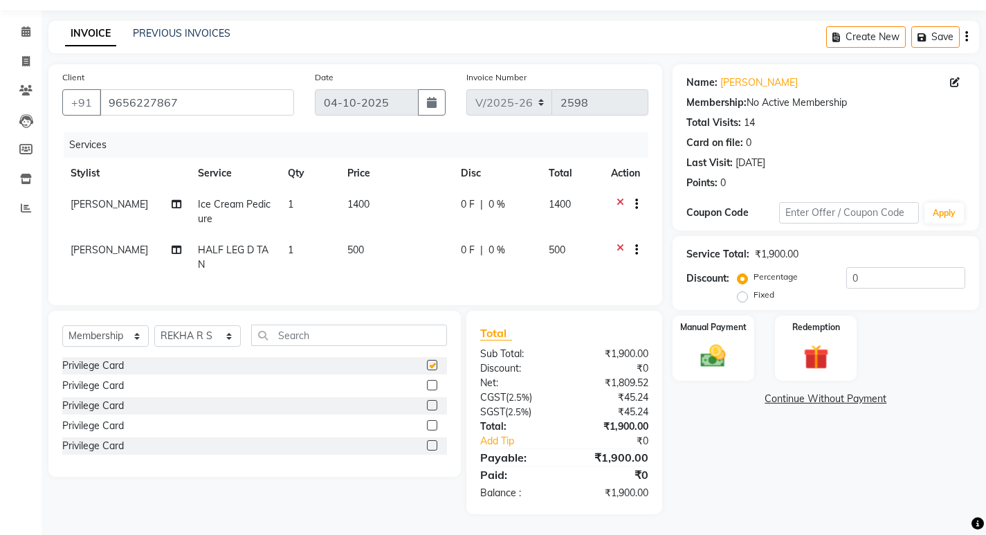
select select "select"
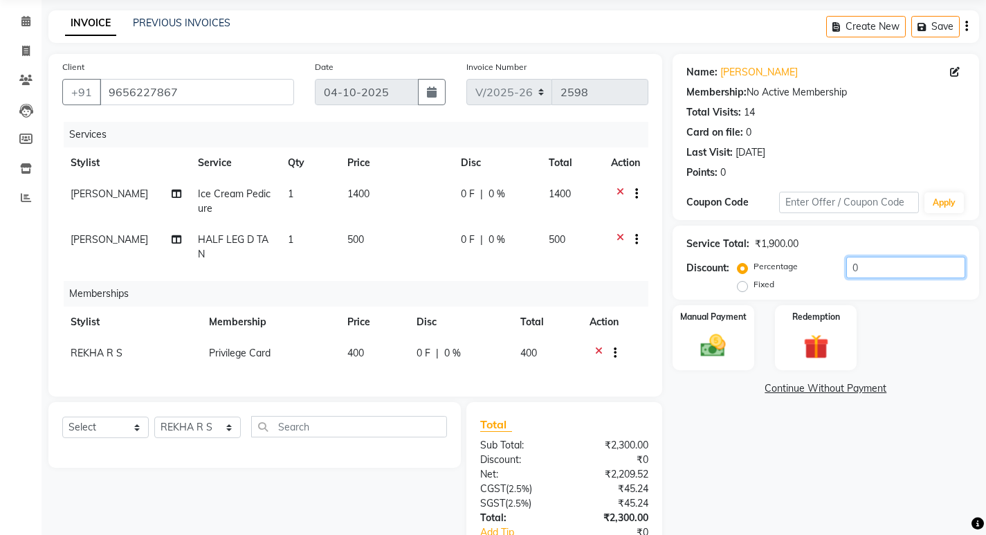
click at [894, 275] on input "0" at bounding box center [905, 267] width 119 height 21
type input "15"
click at [722, 342] on img at bounding box center [713, 346] width 42 height 30
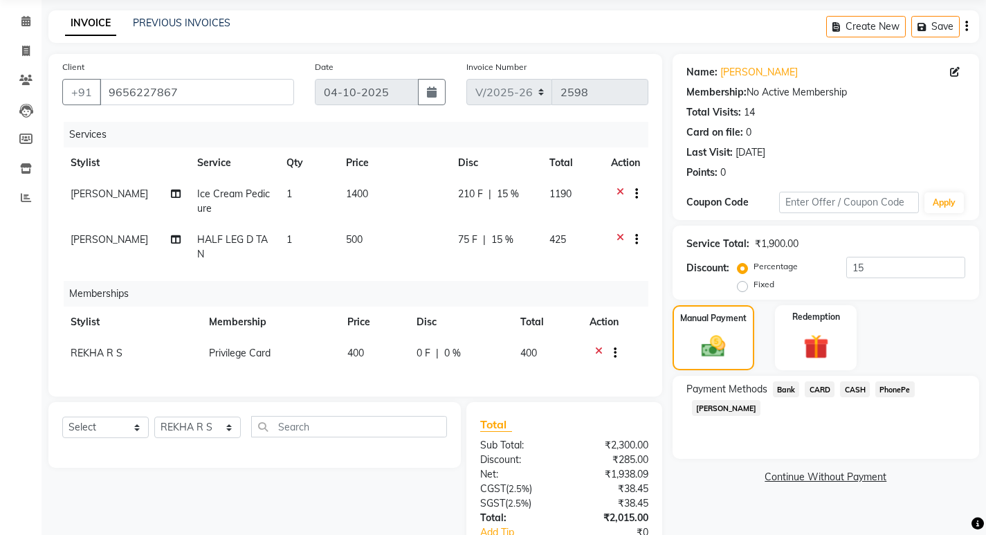
drag, startPoint x: 824, startPoint y: 391, endPoint x: 822, endPoint y: 376, distance: 15.3
click at [824, 390] on span "CARD" at bounding box center [820, 389] width 30 height 16
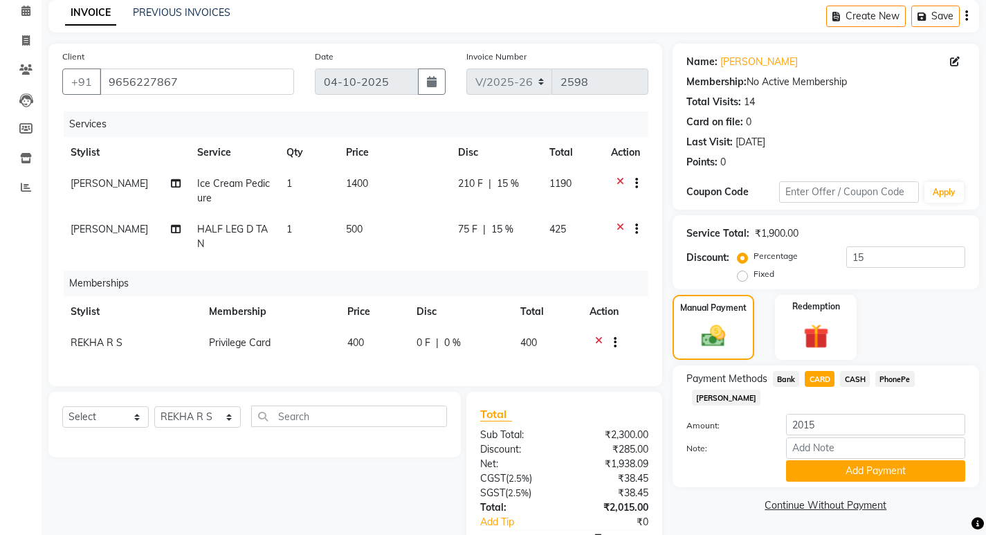
scroll to position [152, 0]
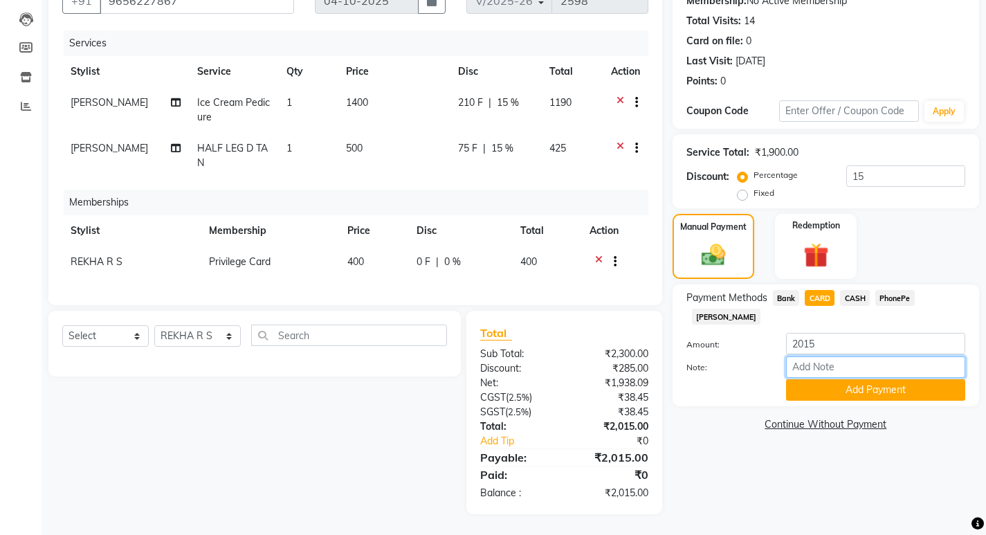
click at [805, 356] on input "Note:" at bounding box center [875, 366] width 179 height 21
type input "REKHA"
click at [867, 379] on button "Add Payment" at bounding box center [875, 389] width 179 height 21
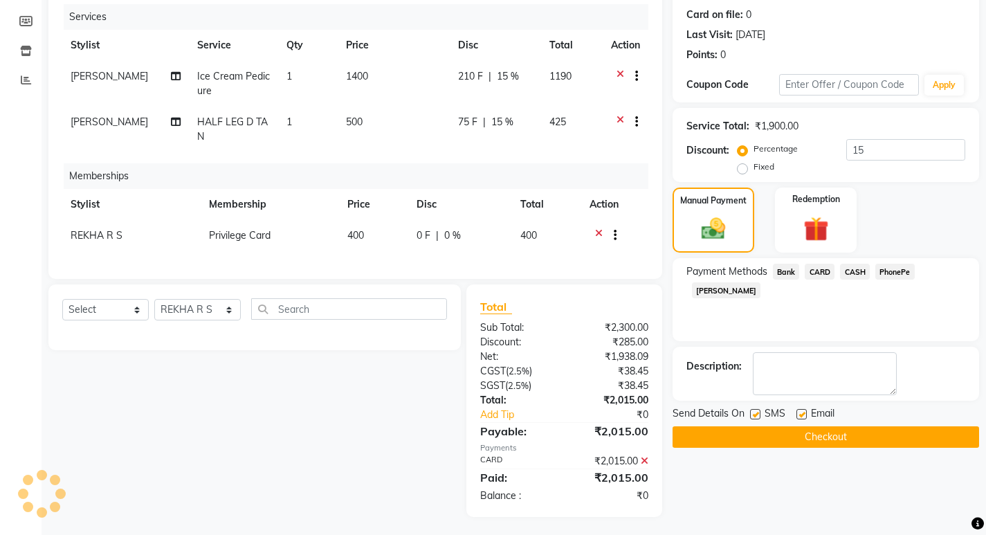
scroll to position [181, 0]
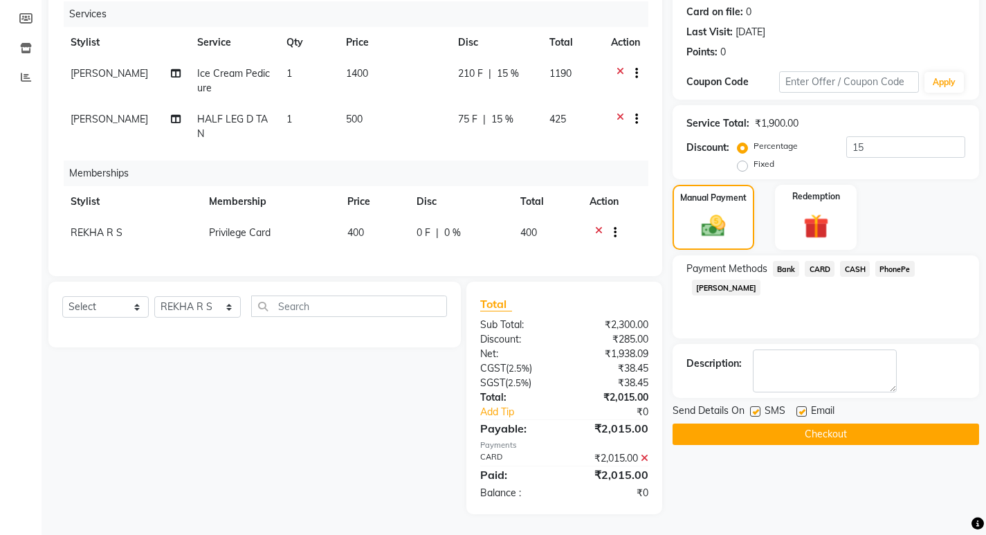
click at [646, 461] on icon at bounding box center [645, 458] width 8 height 10
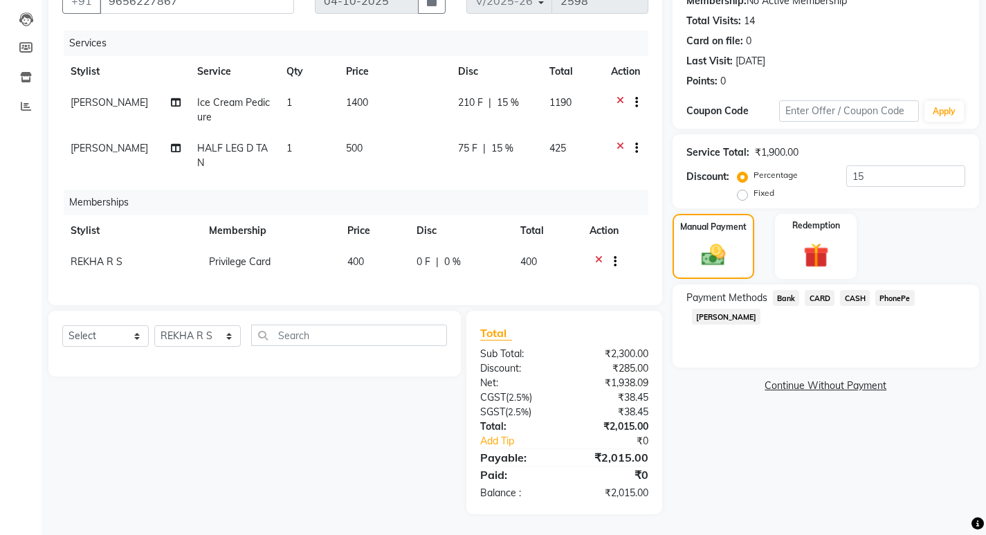
scroll to position [152, 0]
click at [887, 290] on span "PhonePe" at bounding box center [894, 298] width 39 height 16
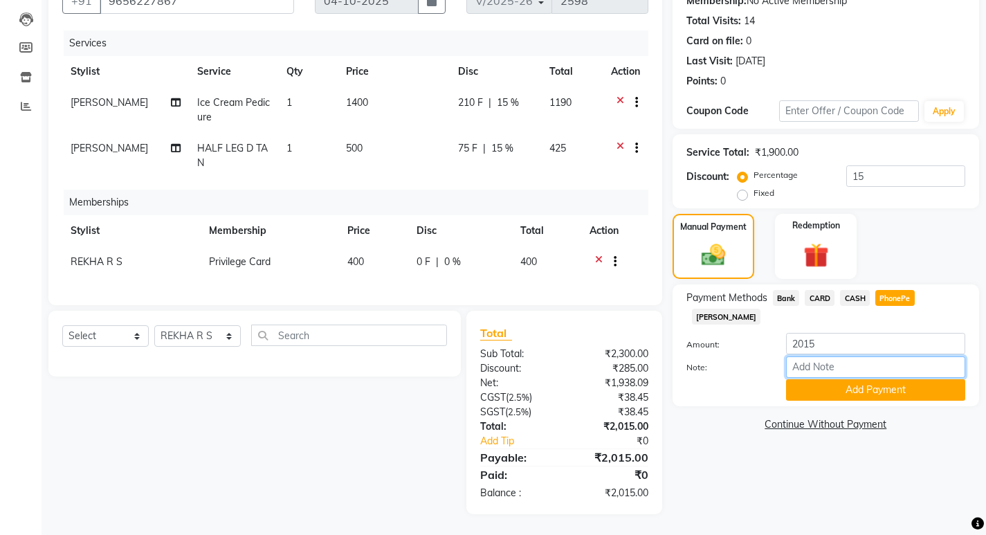
click at [862, 356] on input "Note:" at bounding box center [875, 366] width 179 height 21
type input "REKHA"
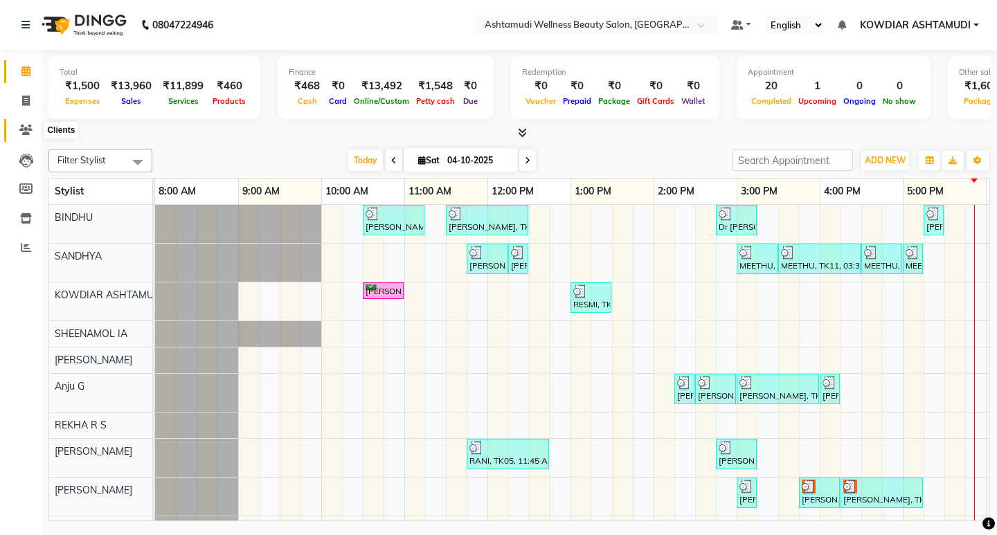
click at [26, 131] on icon at bounding box center [25, 130] width 13 height 10
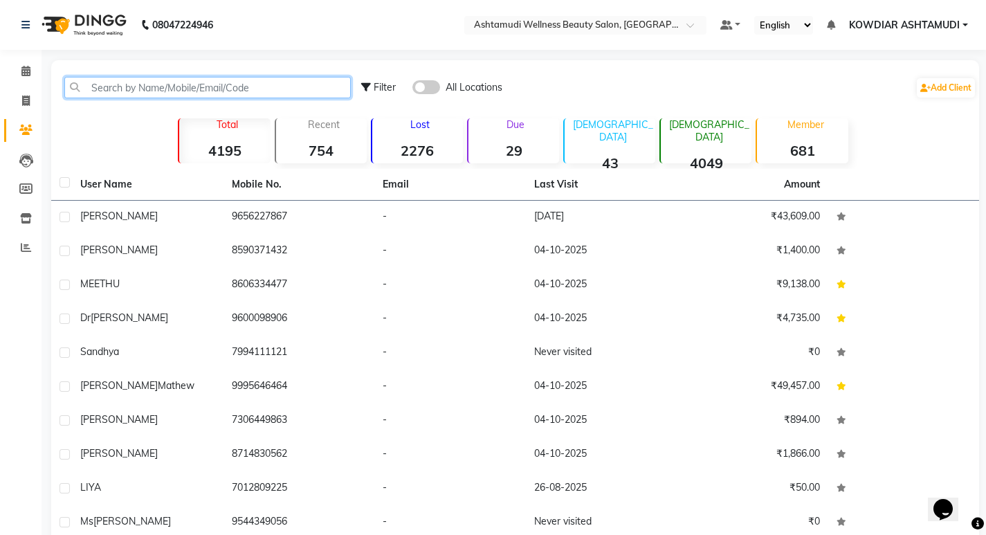
click at [115, 86] on input "text" at bounding box center [207, 87] width 287 height 21
paste input "9656227867"
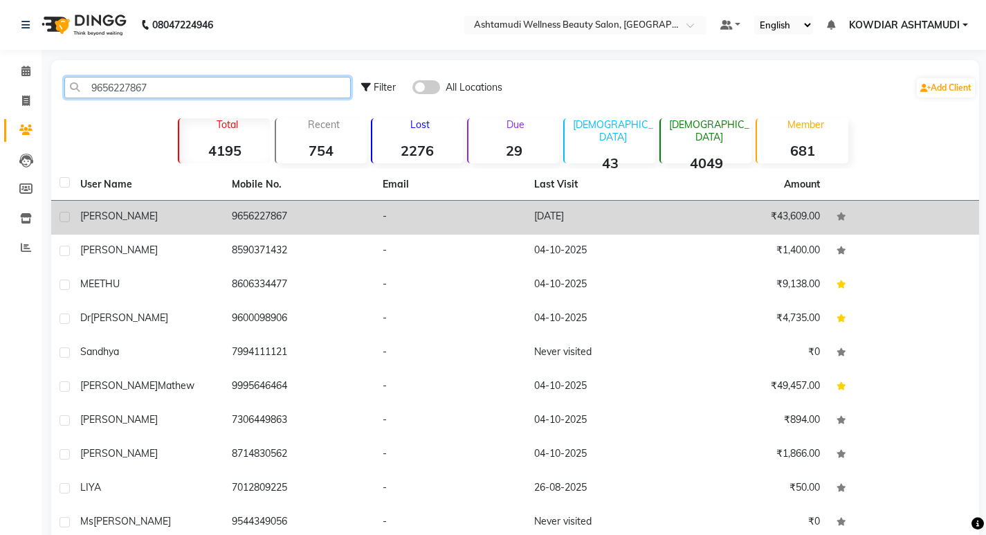
type input "9656227867"
click at [129, 213] on div "[PERSON_NAME]" at bounding box center [147, 216] width 135 height 15
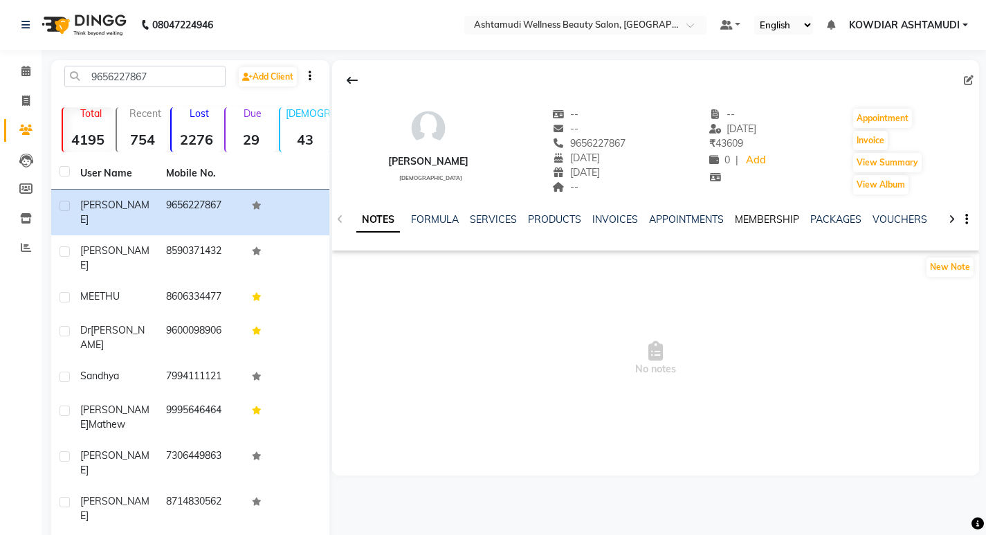
click at [757, 219] on link "MEMBERSHIP" at bounding box center [767, 219] width 64 height 12
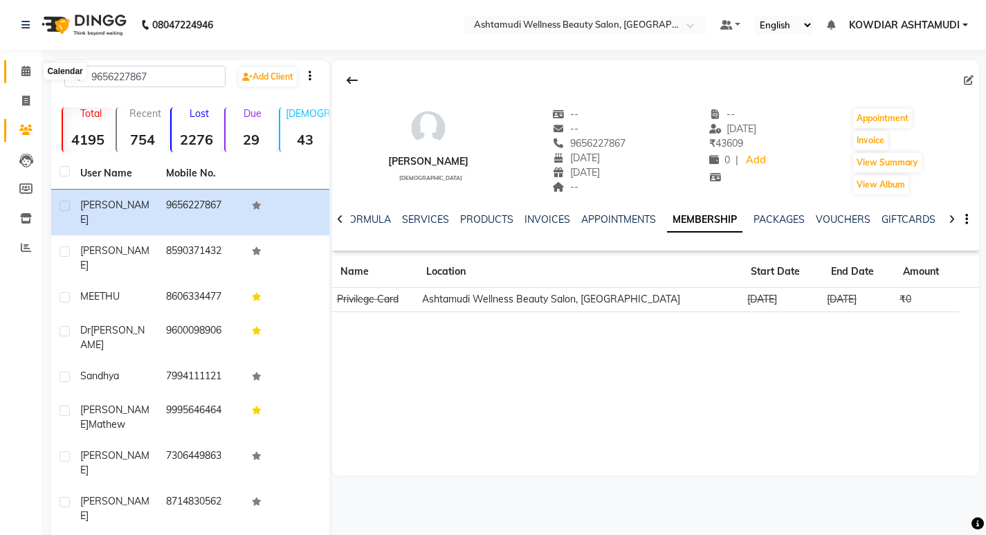
click at [29, 64] on span at bounding box center [26, 72] width 24 height 16
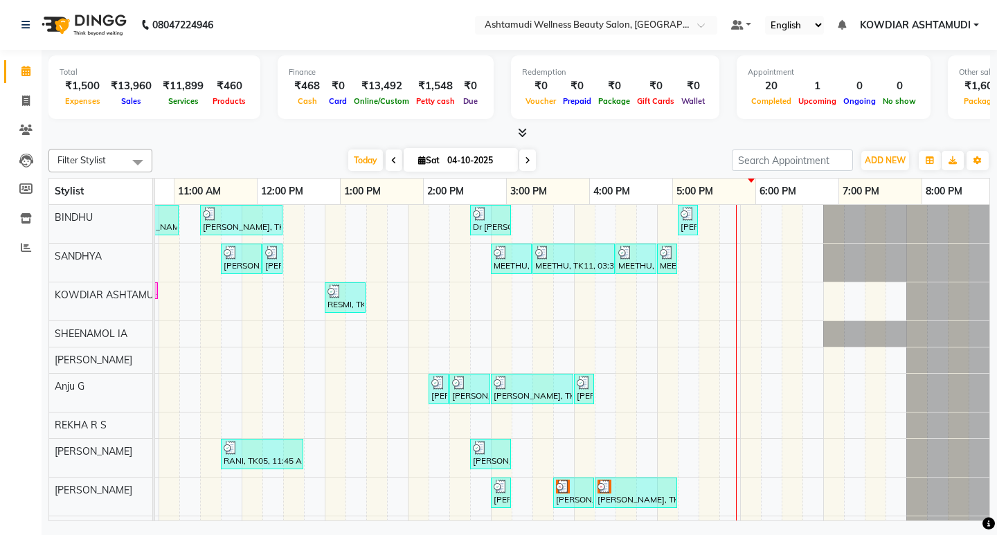
scroll to position [0, 246]
click at [510, 453] on div "SUSANNA, TK02, 10:30 AM-11:15 AM, Normal Hair Cut,Eyebrows Threading Revathy, T…" at bounding box center [449, 373] width 1080 height 337
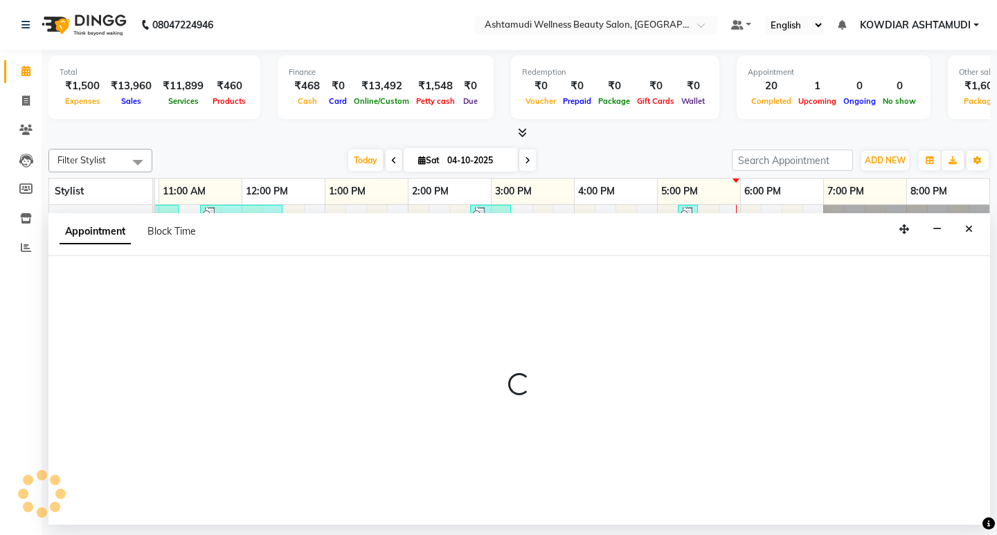
select select "41198"
select select "915"
select select "tentative"
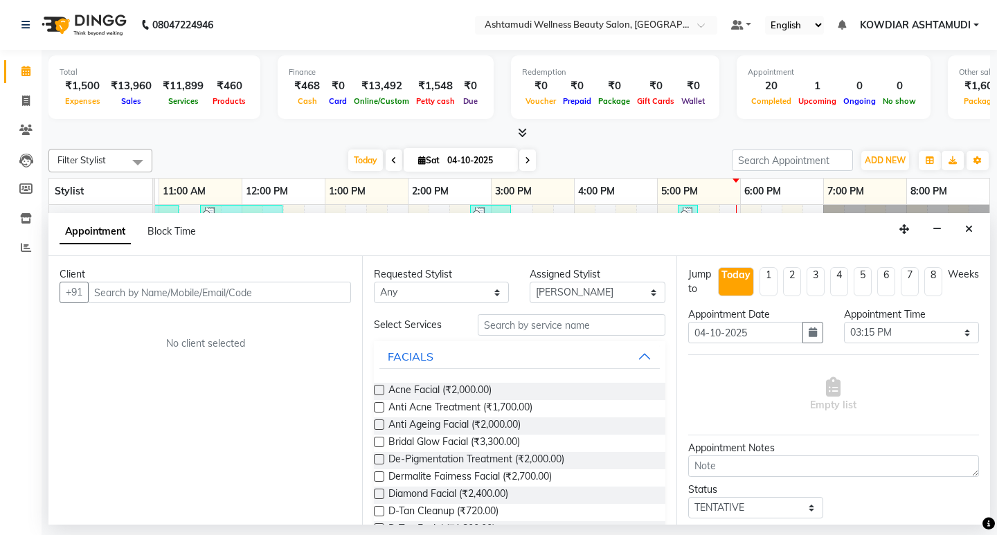
click at [206, 294] on input "text" at bounding box center [219, 292] width 263 height 21
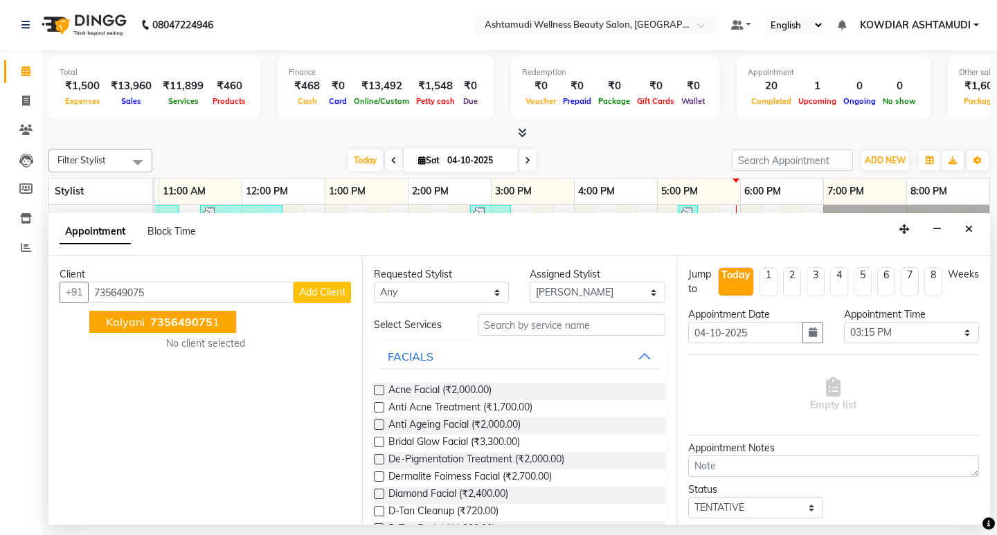
click at [198, 325] on span "735649075" at bounding box center [181, 322] width 62 height 14
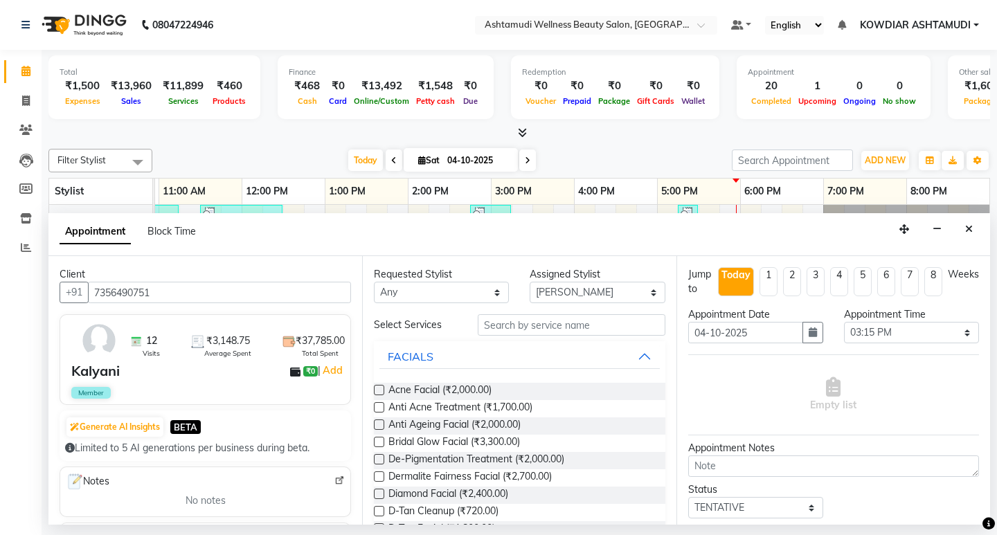
type input "7356490751"
click at [522, 327] on input "text" at bounding box center [571, 324] width 187 height 21
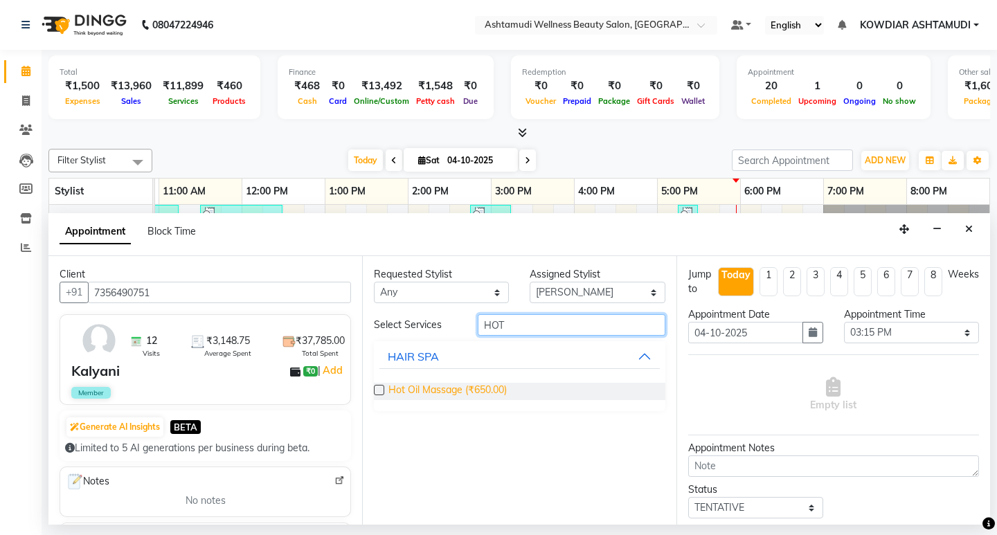
type input "HOT"
click at [489, 390] on span "Hot Oil Massage (₹650.00)" at bounding box center [447, 391] width 118 height 17
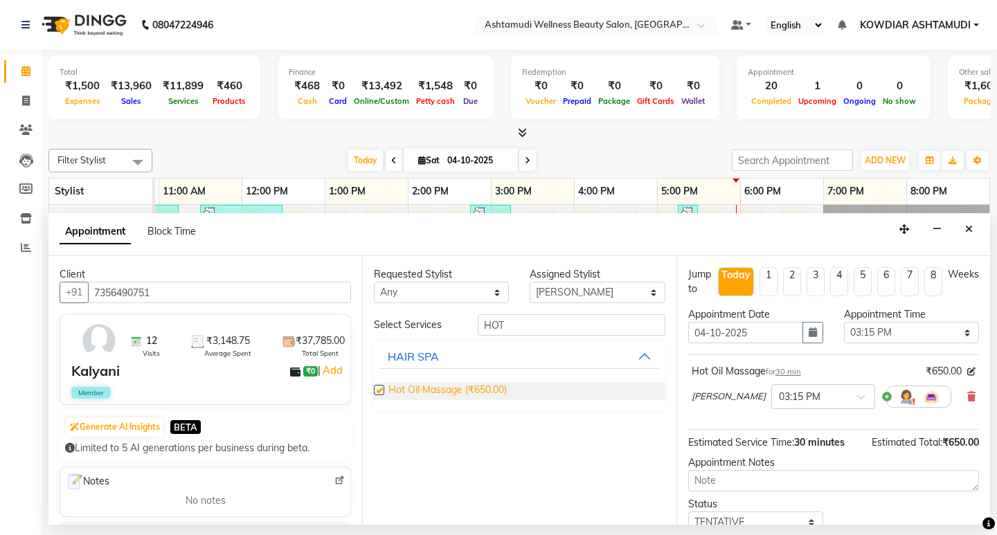
checkbox input "false"
click at [612, 293] on select "Select [PERSON_NAME] [PERSON_NAME] KOWDIAR ASHTAMUDI REKHA R S [PERSON_NAME] [P…" at bounding box center [596, 292] width 135 height 21
select select "42591"
click at [529, 282] on select "Select [PERSON_NAME] [PERSON_NAME] KOWDIAR ASHTAMUDI REKHA R S [PERSON_NAME] [P…" at bounding box center [596, 292] width 135 height 21
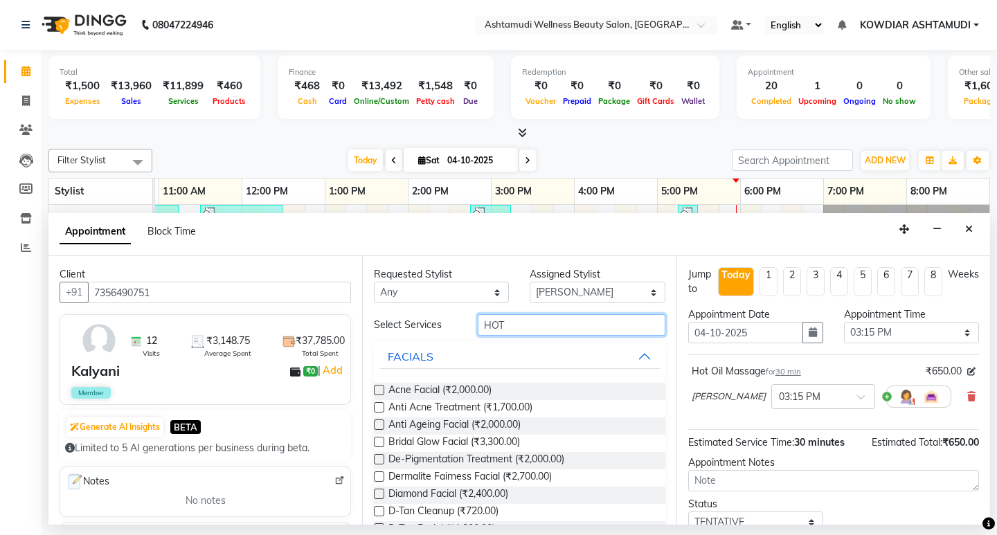
click at [541, 327] on input "HOT" at bounding box center [571, 324] width 187 height 21
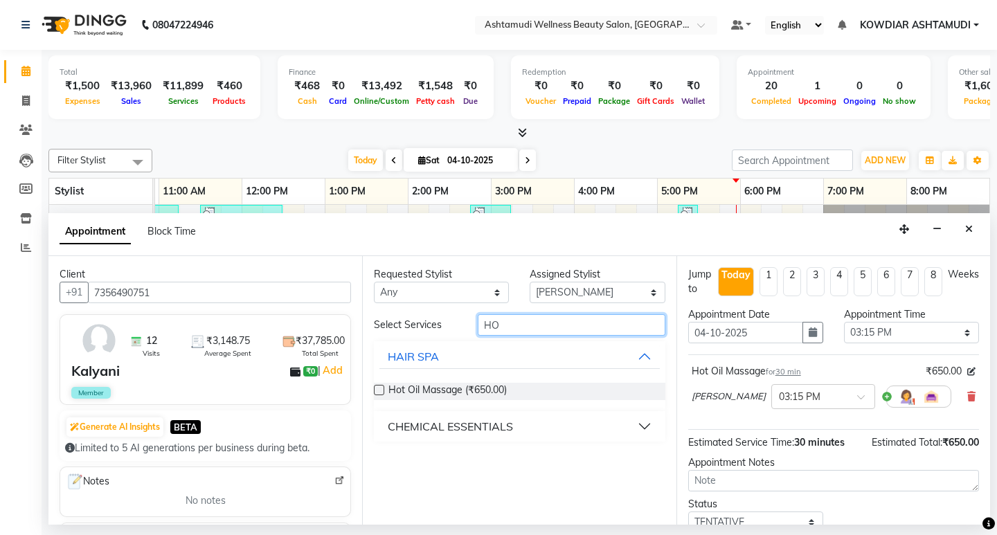
type input "H"
type input "LAYE"
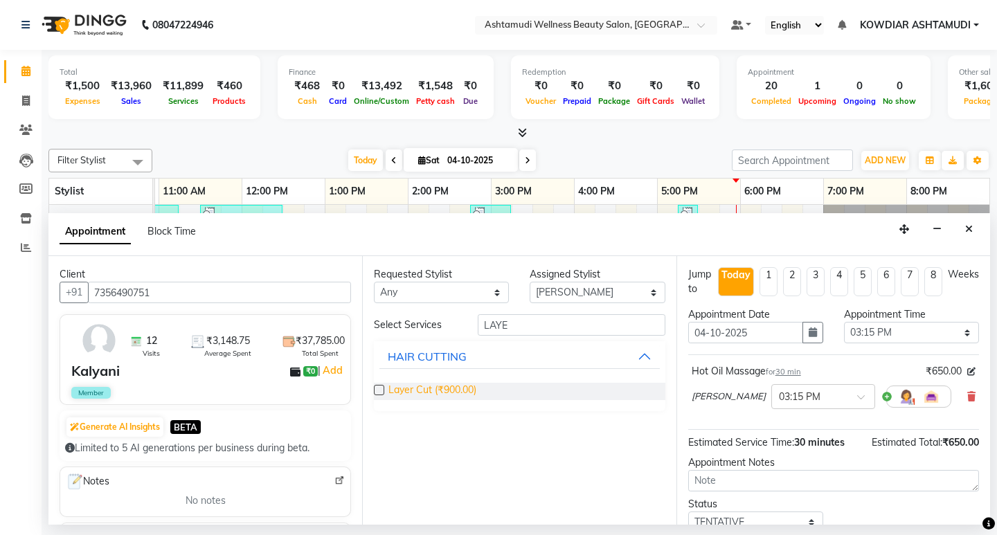
click at [466, 389] on span "Layer Cut (₹900.00)" at bounding box center [432, 391] width 88 height 17
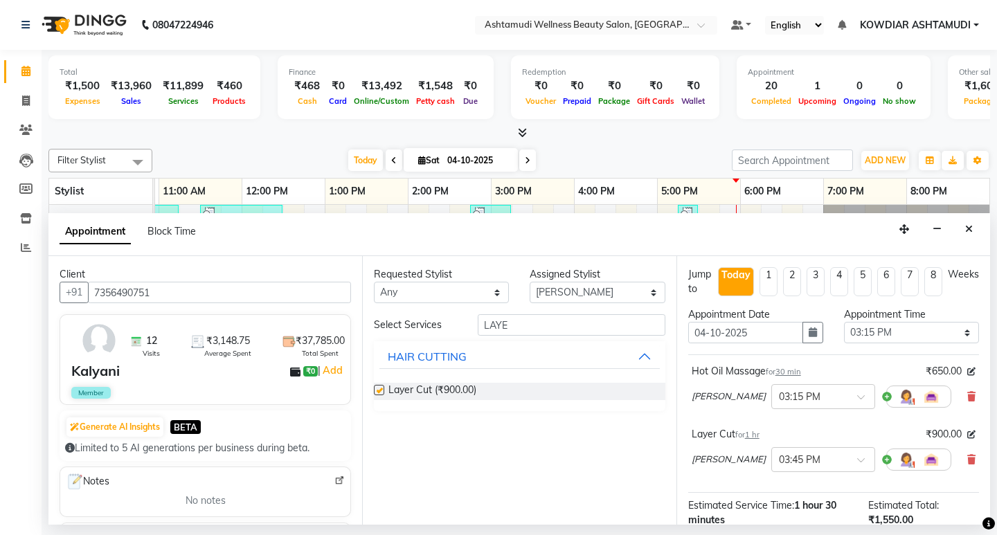
checkbox input "false"
click at [531, 327] on input "LAYE" at bounding box center [571, 324] width 187 height 21
type input "L"
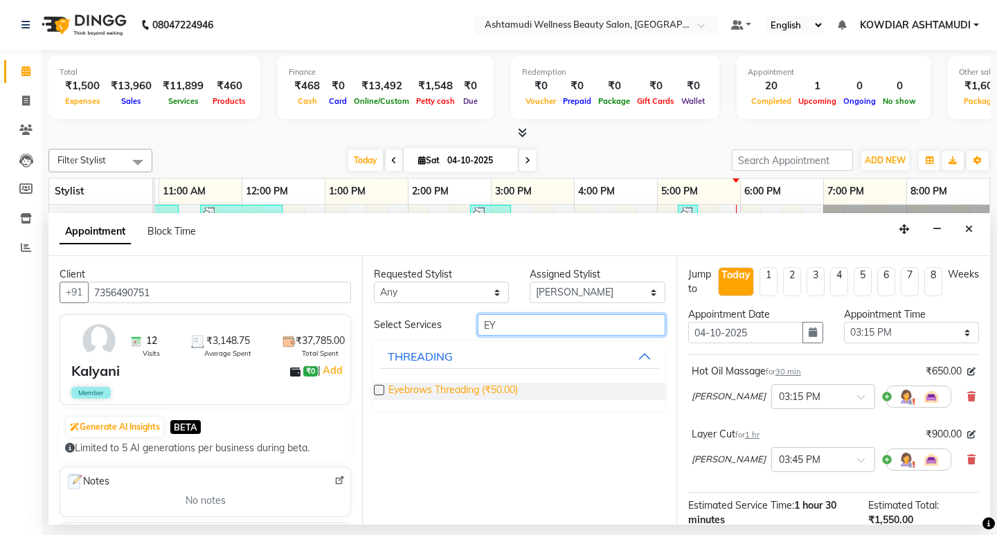
type input "EY"
click at [470, 383] on span "Eyebrows Threading (₹50.00)" at bounding box center [452, 391] width 129 height 17
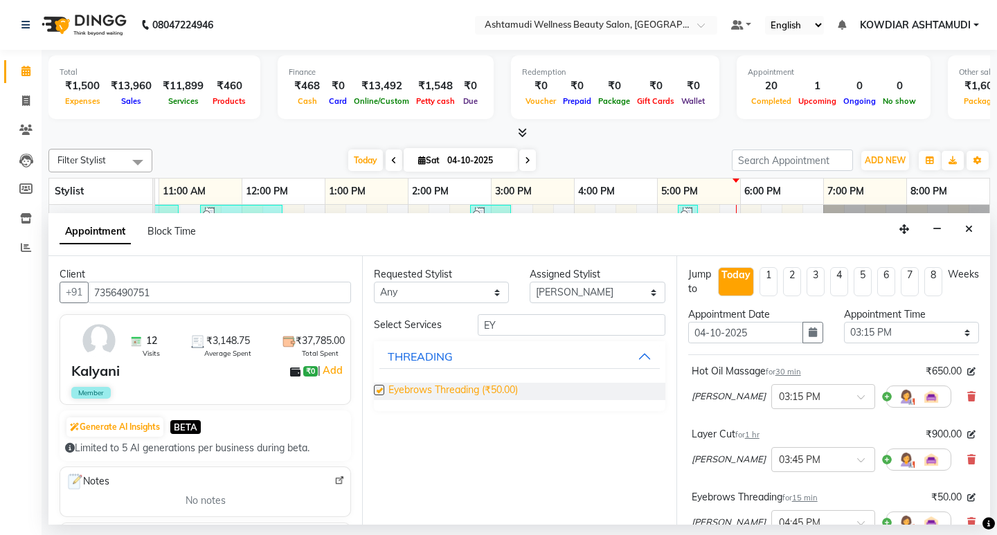
checkbox input "false"
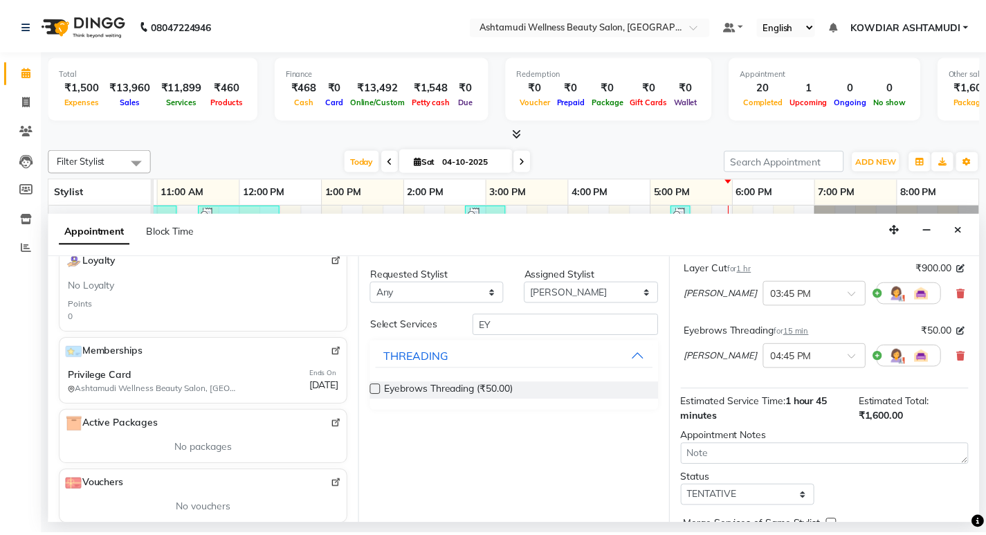
scroll to position [236, 0]
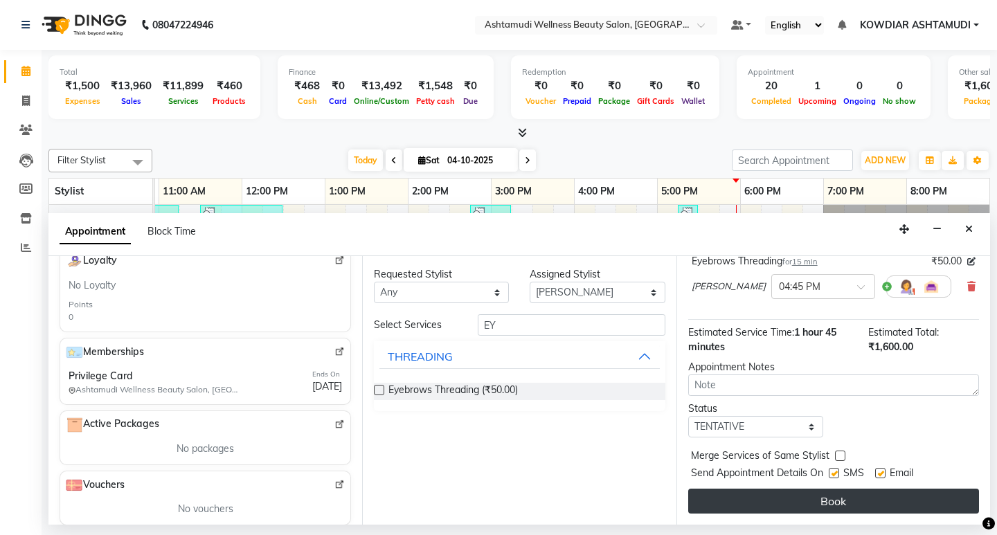
click at [800, 498] on button "Book" at bounding box center [833, 501] width 291 height 25
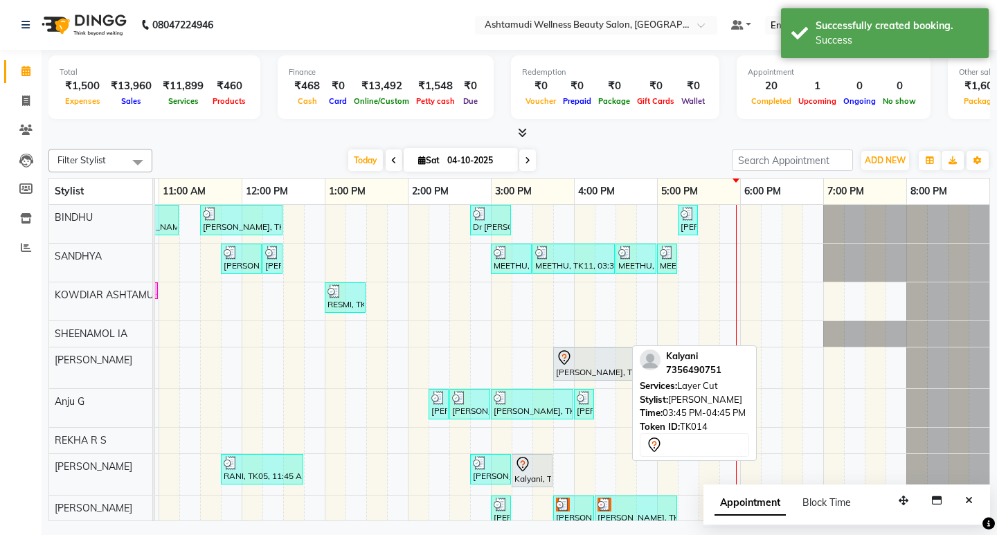
click at [608, 362] on div at bounding box center [594, 357] width 77 height 17
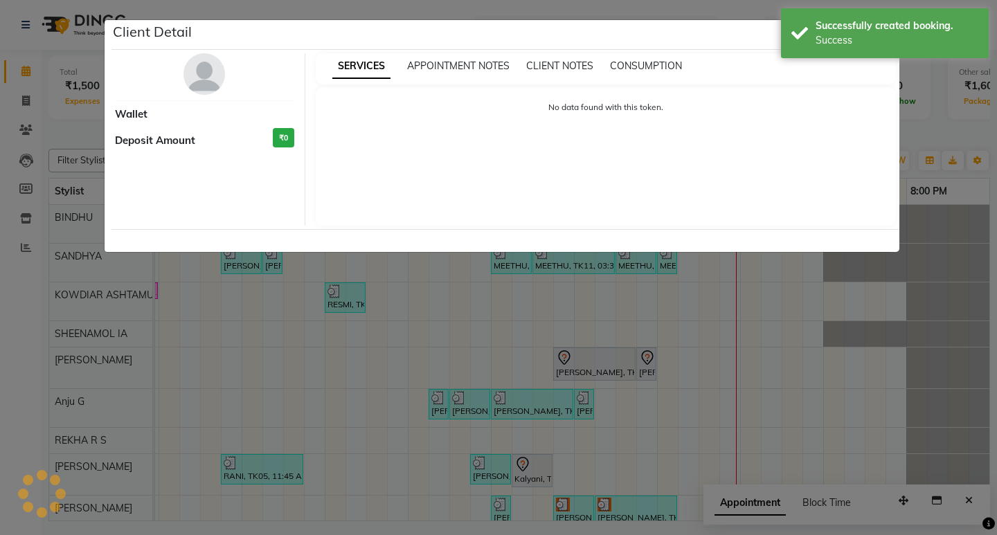
select select "7"
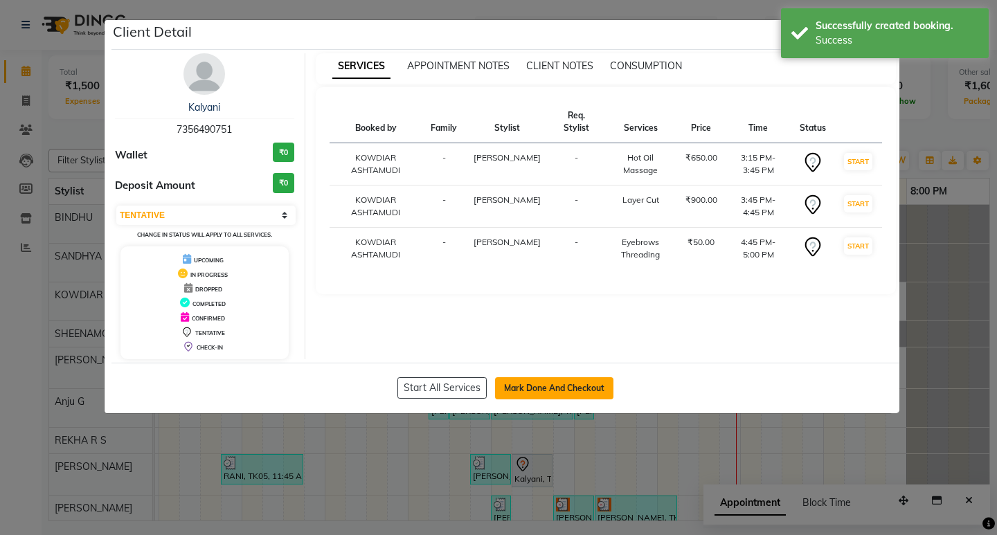
click at [546, 394] on button "Mark Done And Checkout" at bounding box center [554, 388] width 118 height 22
select select "service"
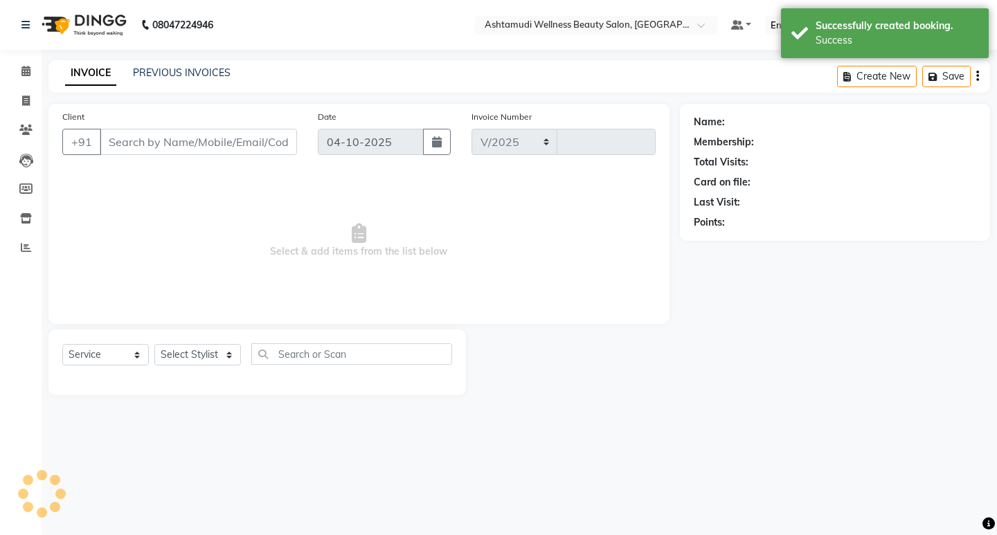
select select "4668"
type input "2598"
type input "7356490751"
select select "42591"
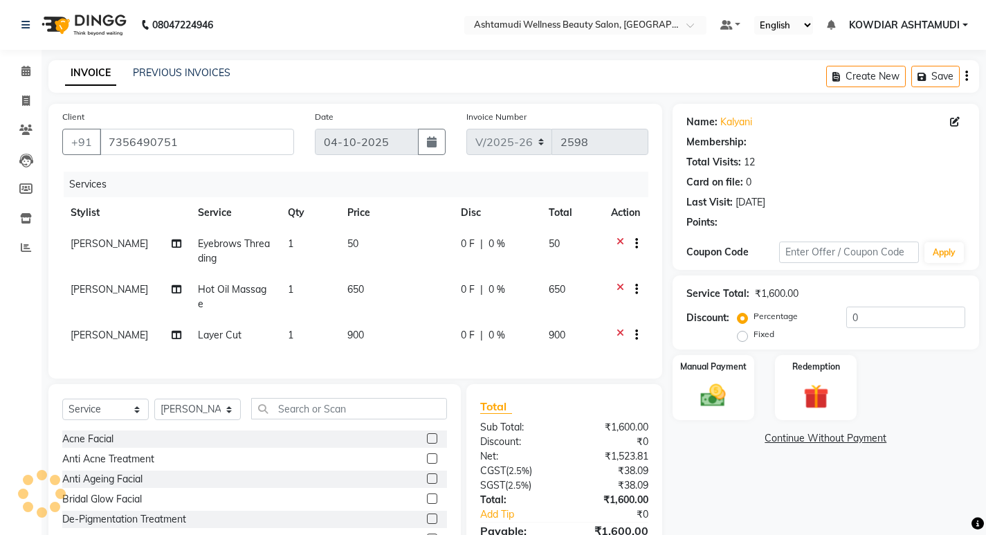
select select "1: Object"
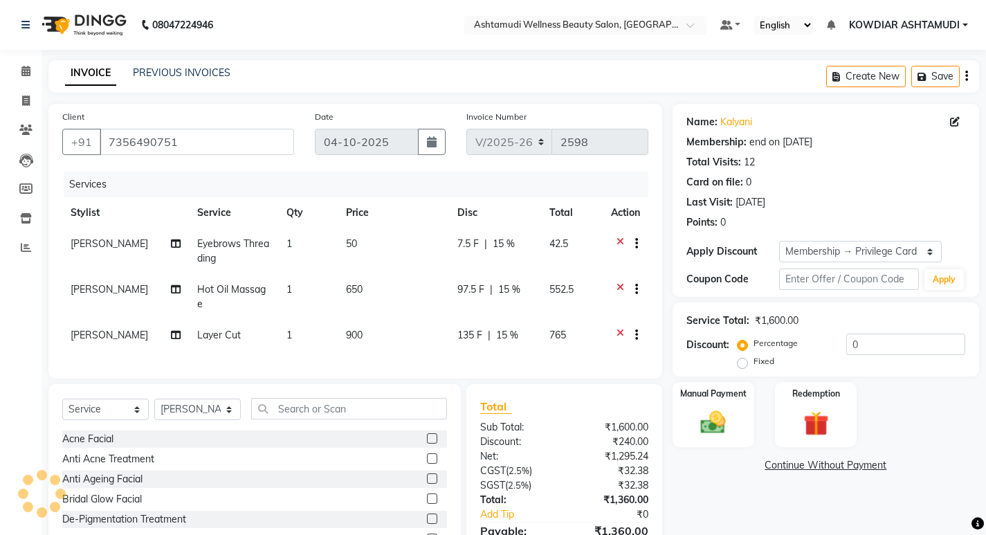
type input "15"
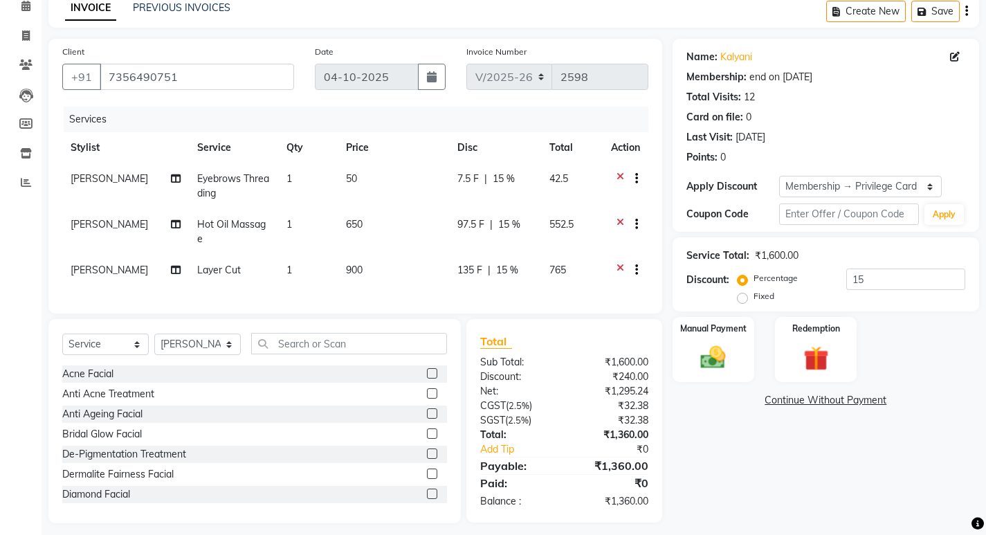
scroll to position [73, 0]
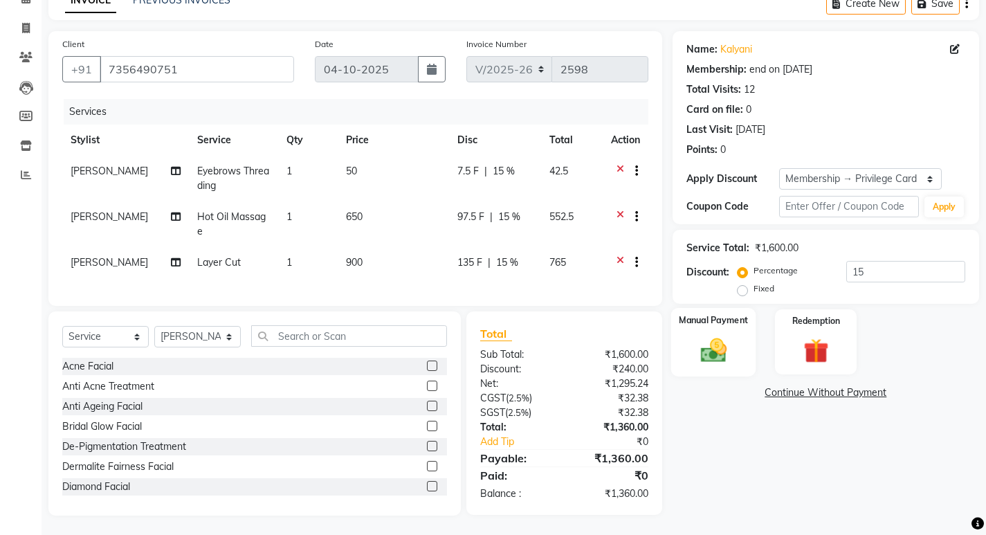
click at [723, 340] on img at bounding box center [713, 350] width 42 height 30
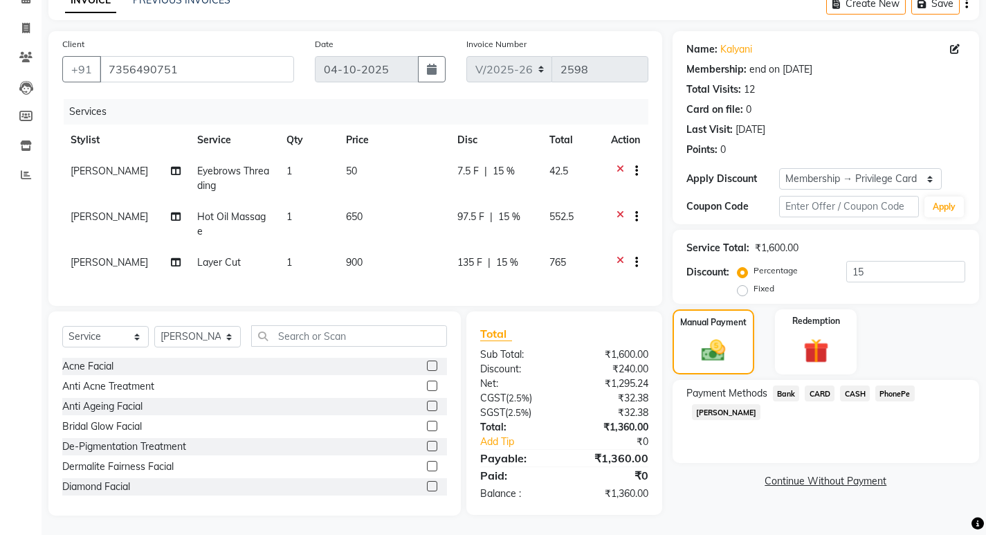
click at [900, 395] on span "PhonePe" at bounding box center [894, 393] width 39 height 16
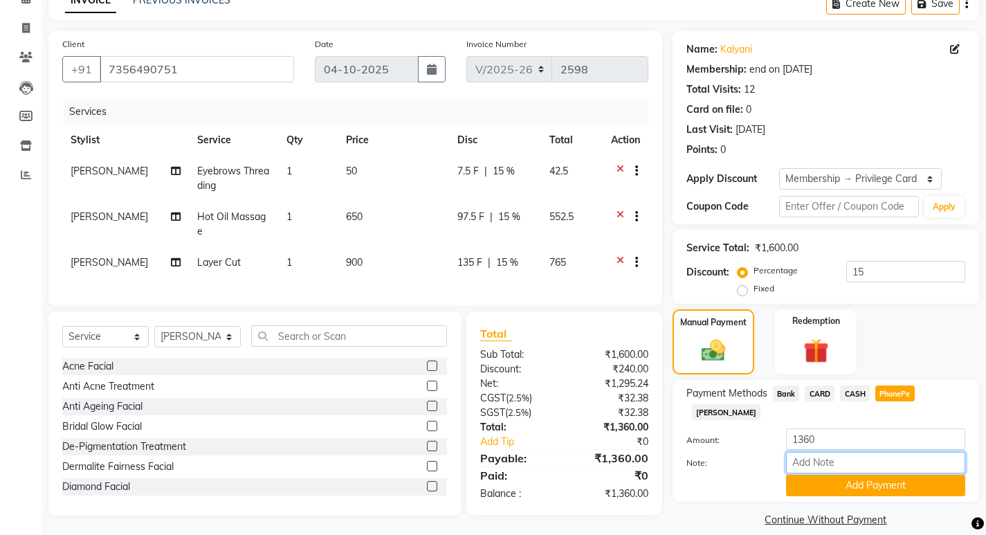
click at [878, 452] on input "Note:" at bounding box center [875, 462] width 179 height 21
type input "REKHA"
click at [886, 475] on button "Add Payment" at bounding box center [875, 485] width 179 height 21
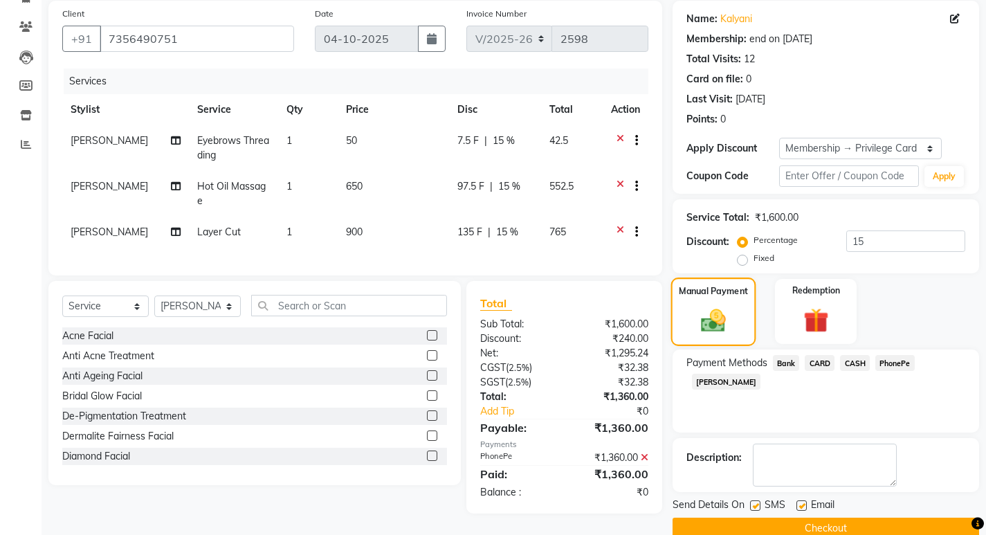
scroll to position [128, 0]
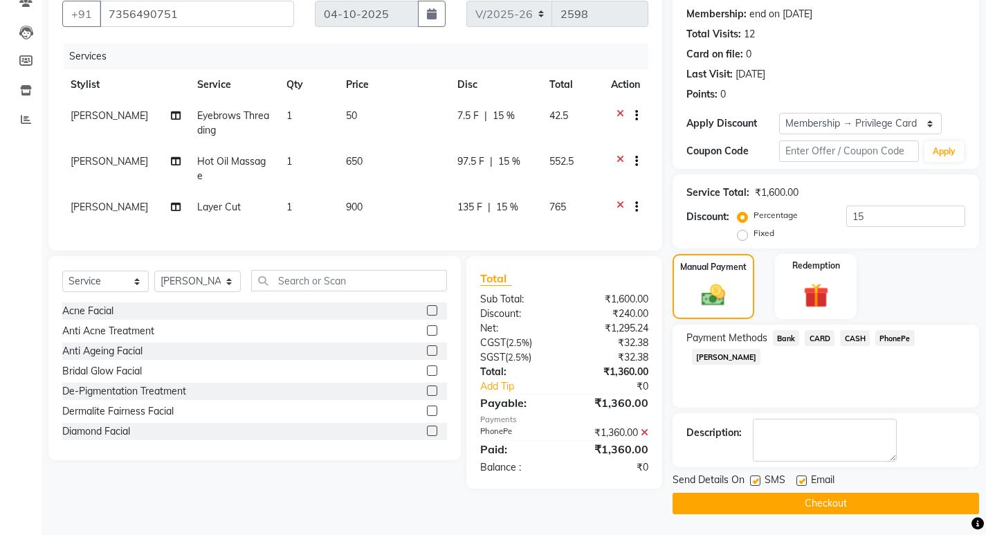
click at [846, 500] on button "Checkout" at bounding box center [826, 503] width 307 height 21
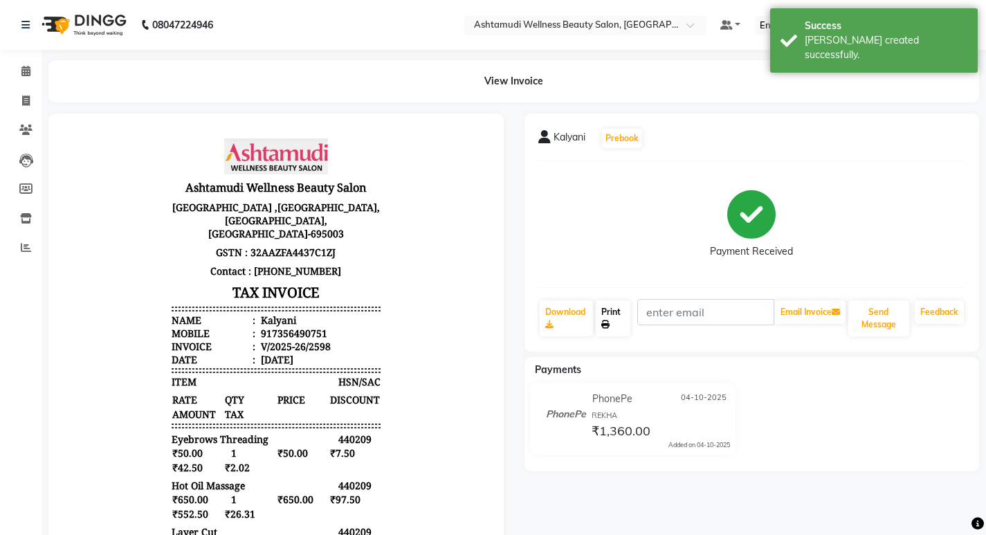
click at [620, 310] on link "Print" at bounding box center [613, 318] width 35 height 36
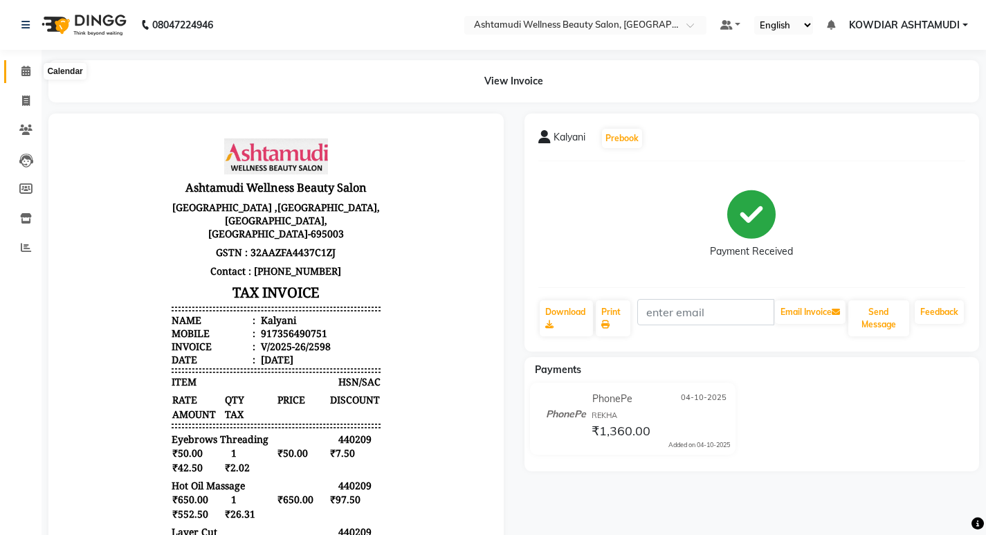
click at [28, 64] on span at bounding box center [26, 72] width 24 height 16
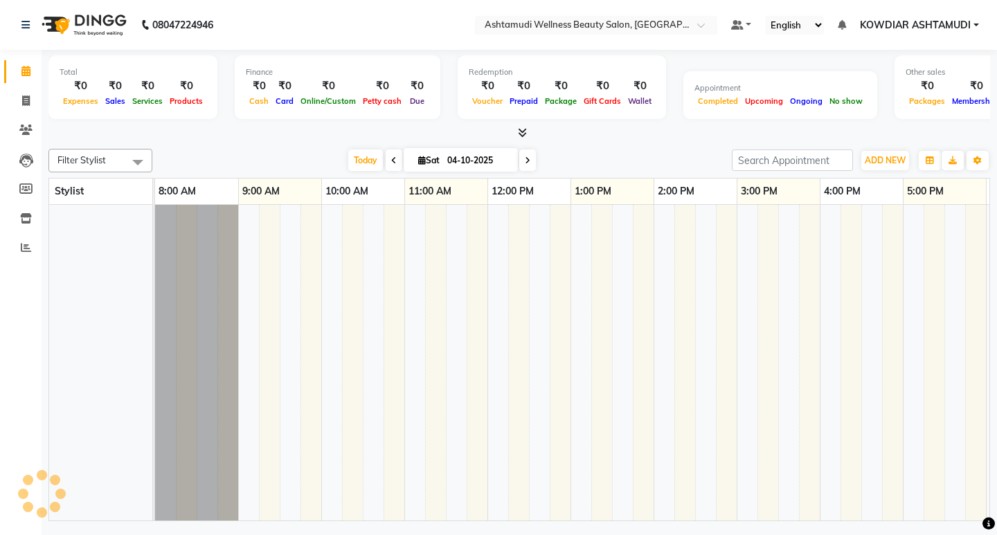
scroll to position [0, 246]
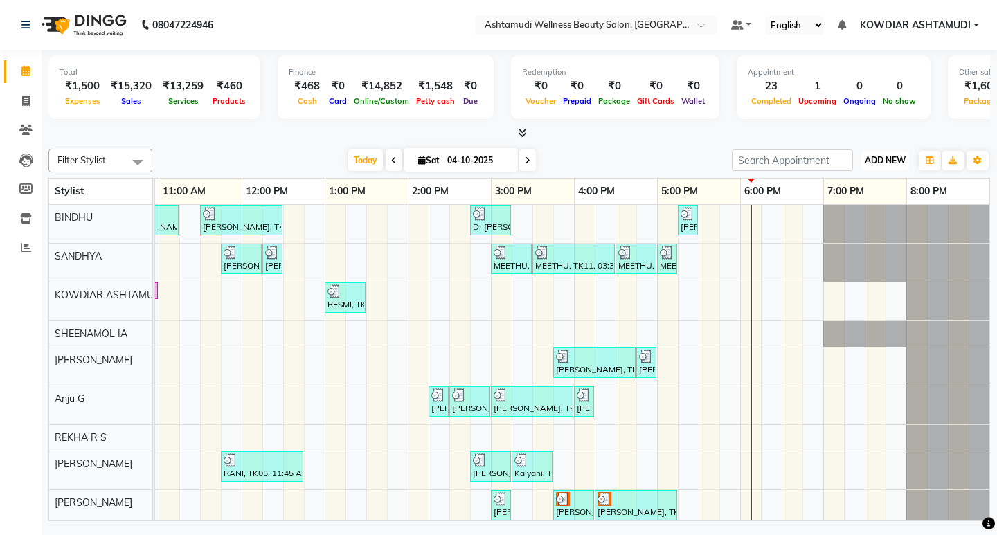
click at [887, 163] on span "ADD NEW" at bounding box center [884, 160] width 41 height 10
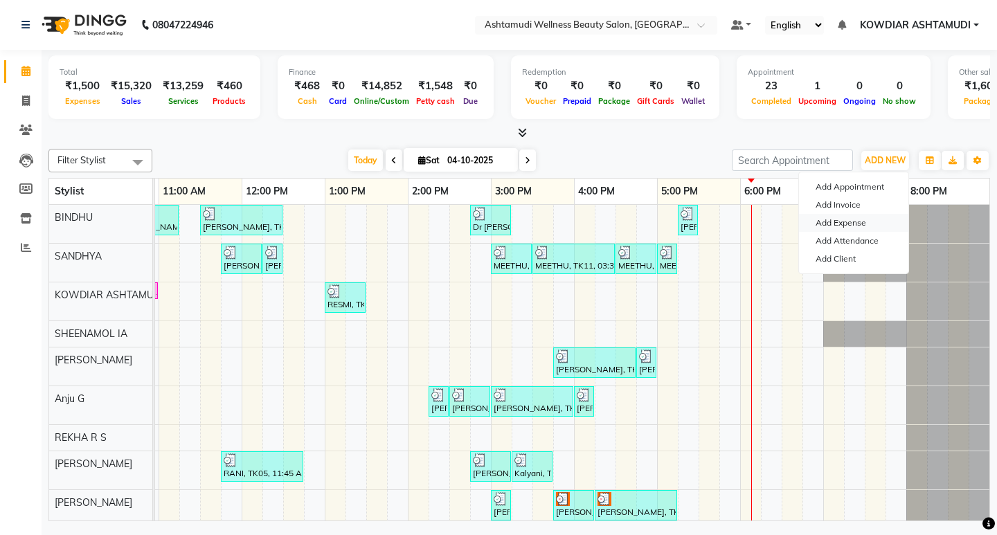
click at [828, 230] on link "Add Expense" at bounding box center [853, 223] width 109 height 18
select select "3501"
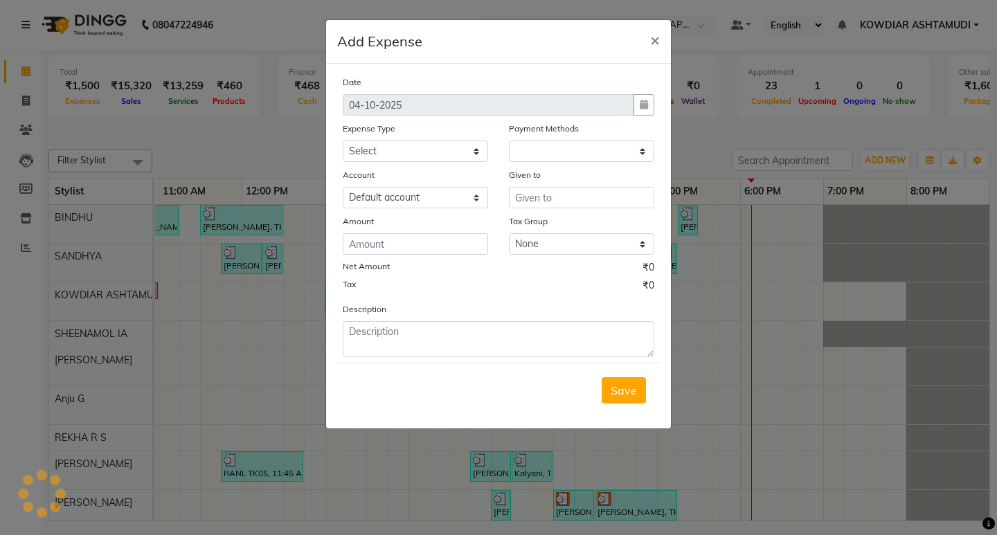
select select "1"
select select "3500"
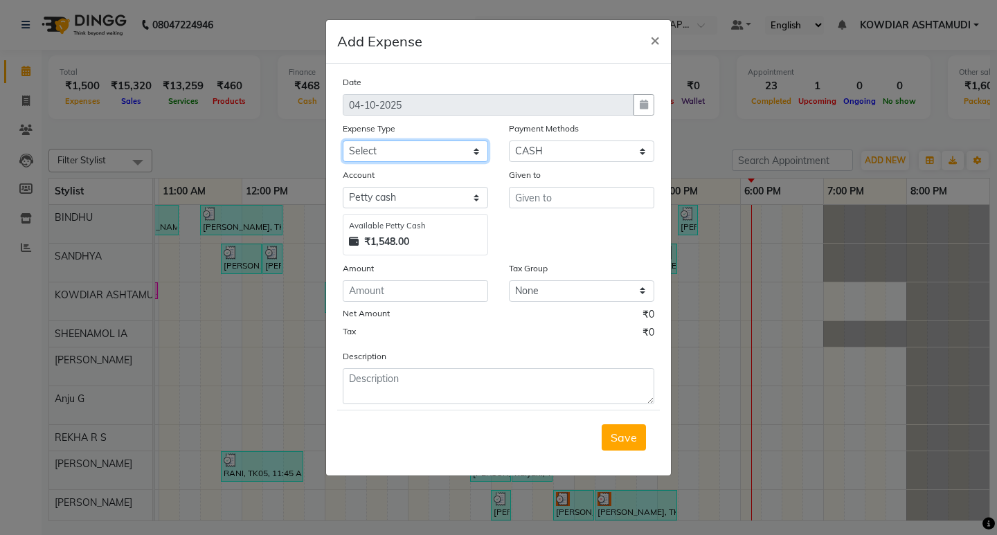
click at [418, 143] on select "Select ACCOMODATION EXPENSES ADVERTISEMENT SALES PROMOTIONAL EXPENSES Bonus BRI…" at bounding box center [415, 150] width 145 height 21
select select "6225"
click at [343, 140] on select "Select ACCOMODATION EXPENSES ADVERTISEMENT SALES PROMOTIONAL EXPENSES Bonus BRI…" at bounding box center [415, 150] width 145 height 21
click at [593, 199] on input "text" at bounding box center [581, 197] width 145 height 21
type input "SHOP"
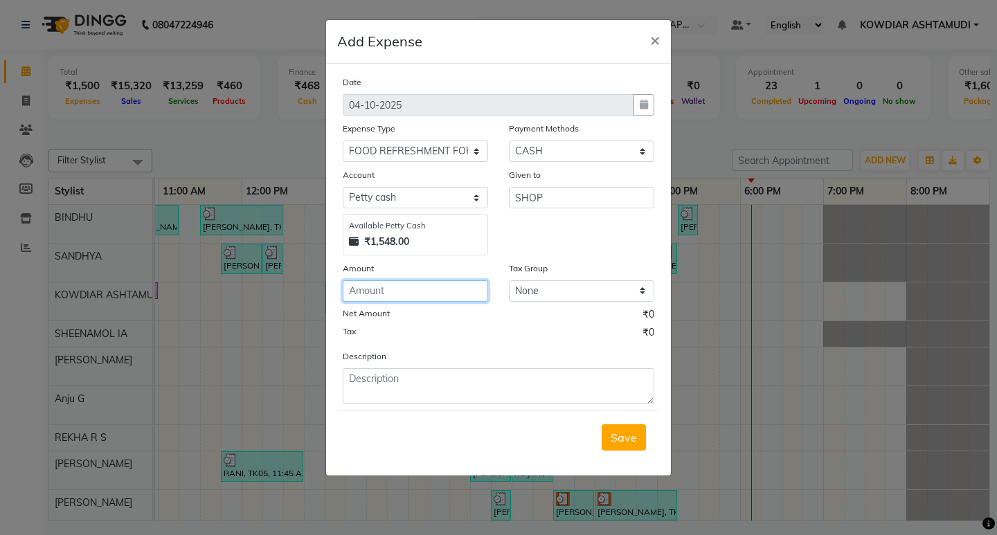
click at [437, 291] on input "number" at bounding box center [415, 290] width 145 height 21
type input "5"
type input "26"
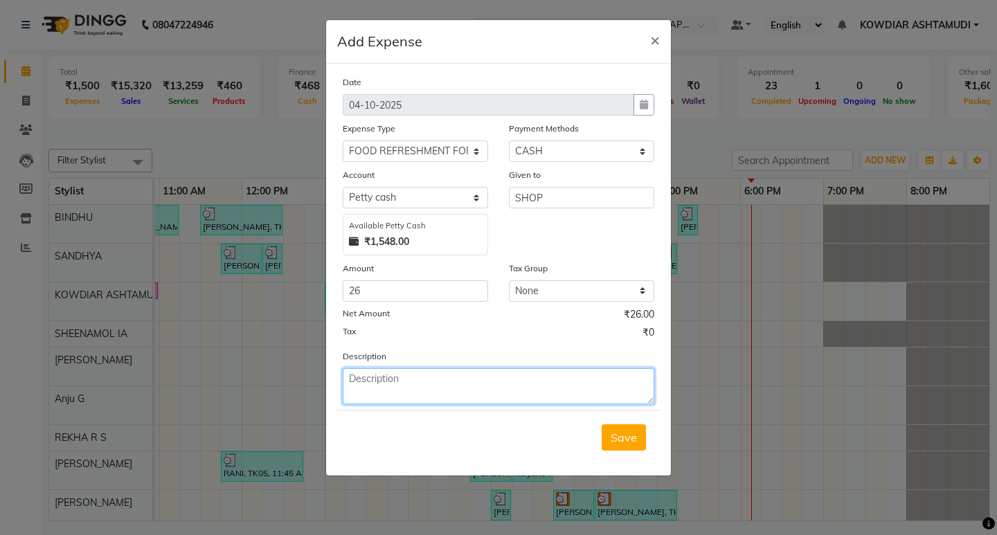
click at [480, 385] on textarea at bounding box center [498, 386] width 311 height 36
type textarea "MILK"
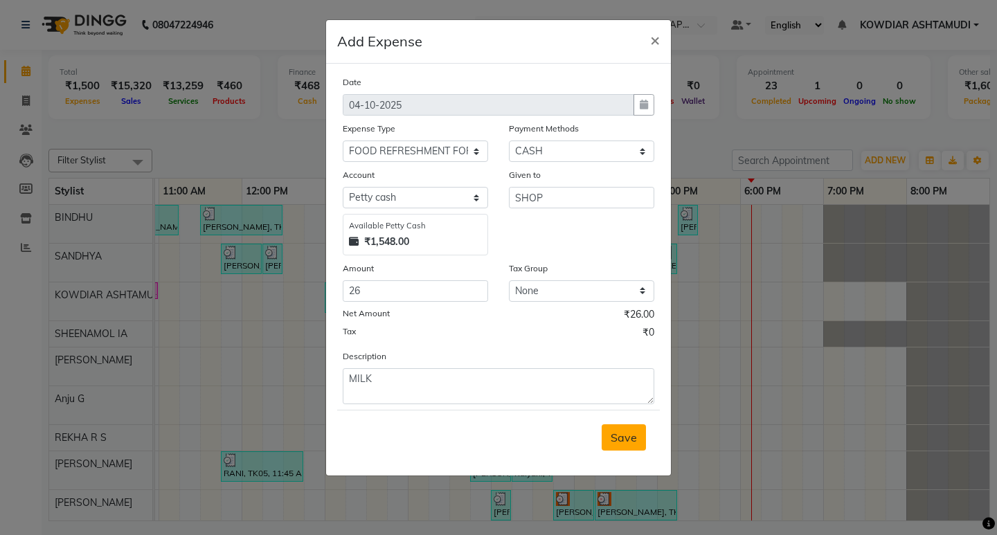
click at [617, 439] on span "Save" at bounding box center [623, 437] width 26 height 14
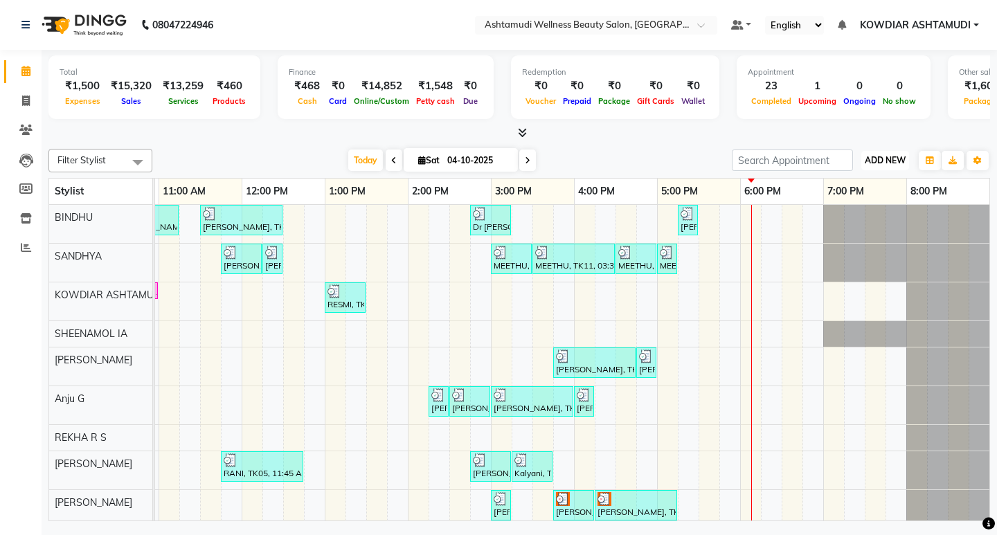
click at [899, 156] on span "ADD NEW" at bounding box center [884, 160] width 41 height 10
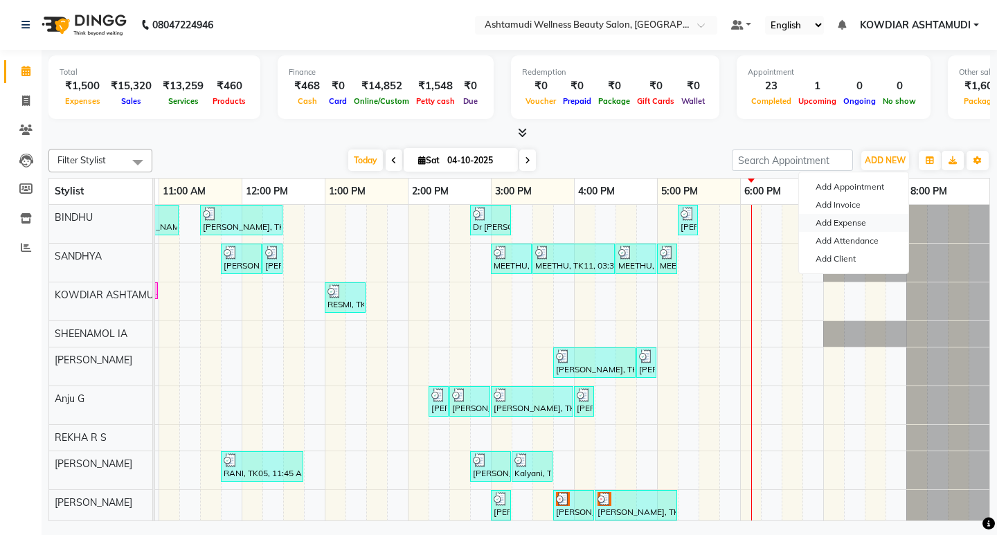
click at [848, 222] on link "Add Expense" at bounding box center [853, 223] width 109 height 18
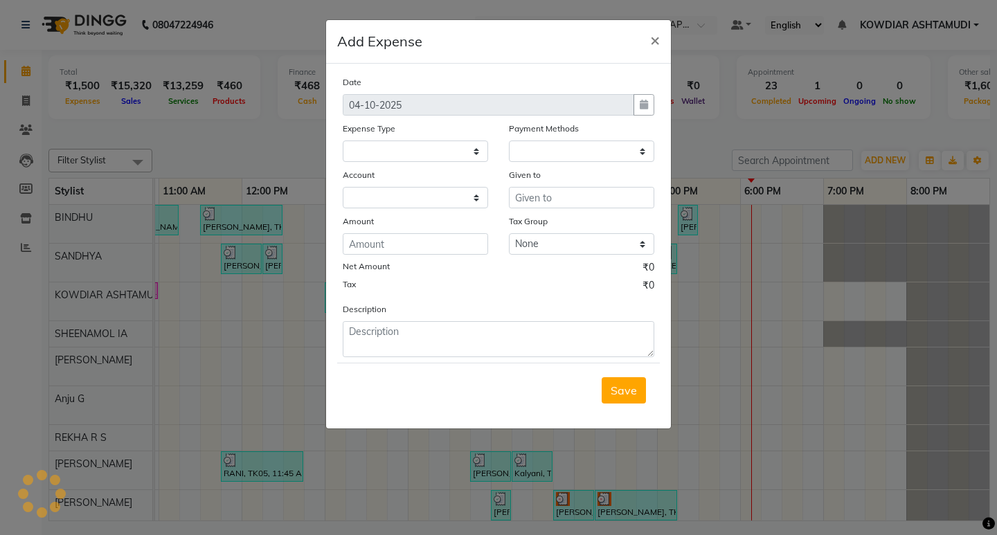
select select "1"
select select "3500"
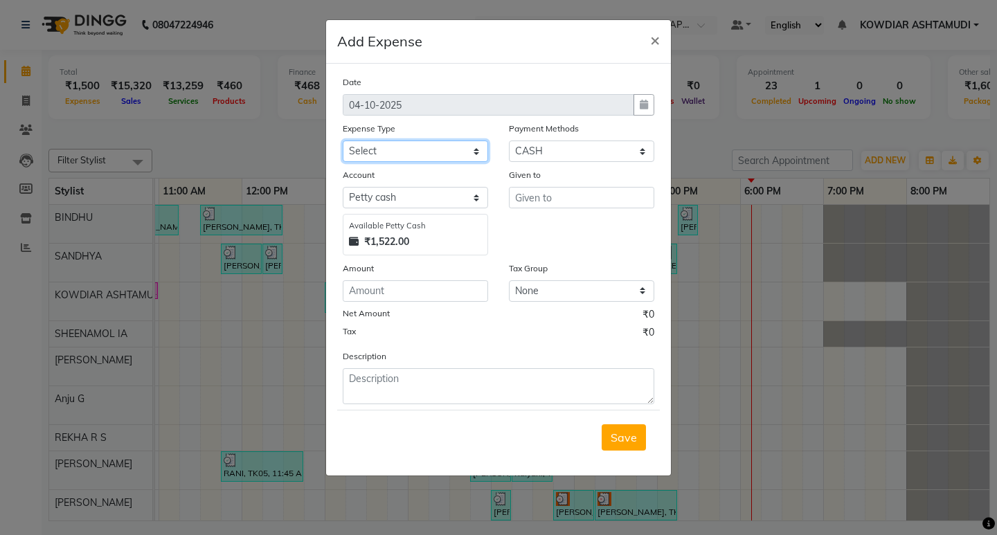
click at [468, 157] on select "Select ACCOMODATION EXPENSES ADVERTISEMENT SALES PROMOTIONAL EXPENSES Bonus BRI…" at bounding box center [415, 150] width 145 height 21
click at [394, 157] on select "Select ACCOMODATION EXPENSES ADVERTISEMENT SALES PROMOTIONAL EXPENSES Bonus BRI…" at bounding box center [415, 150] width 145 height 21
select select "6226"
click at [343, 140] on select "Select ACCOMODATION EXPENSES ADVERTISEMENT SALES PROMOTIONAL EXPENSES Bonus BRI…" at bounding box center [415, 150] width 145 height 21
click at [542, 208] on input "text" at bounding box center [581, 197] width 145 height 21
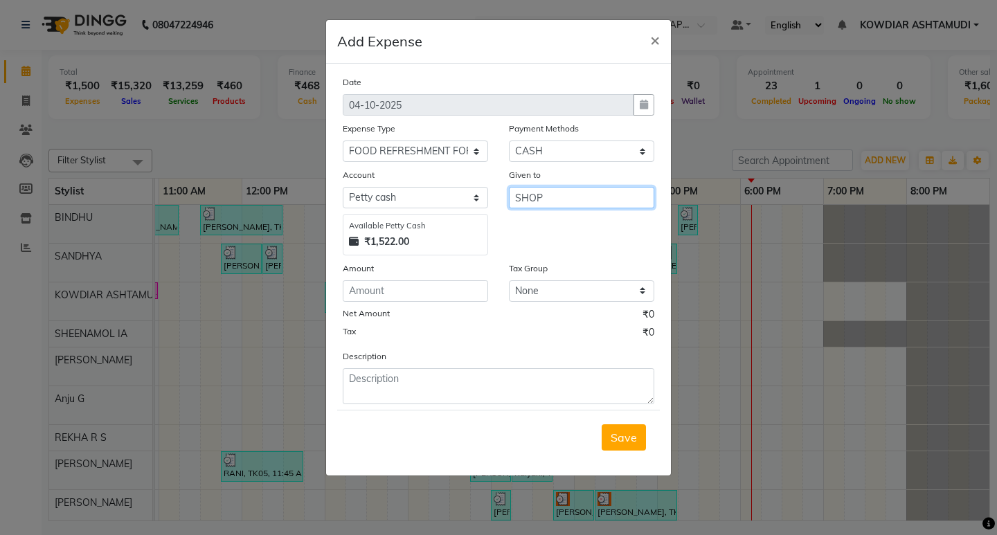
type input "SHOP"
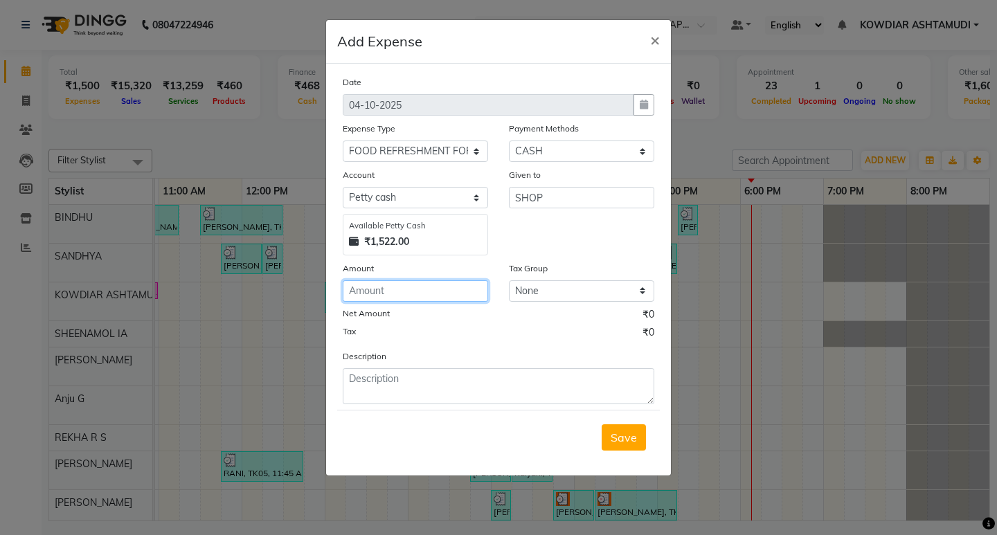
click at [421, 298] on input "number" at bounding box center [415, 290] width 145 height 21
type input "26"
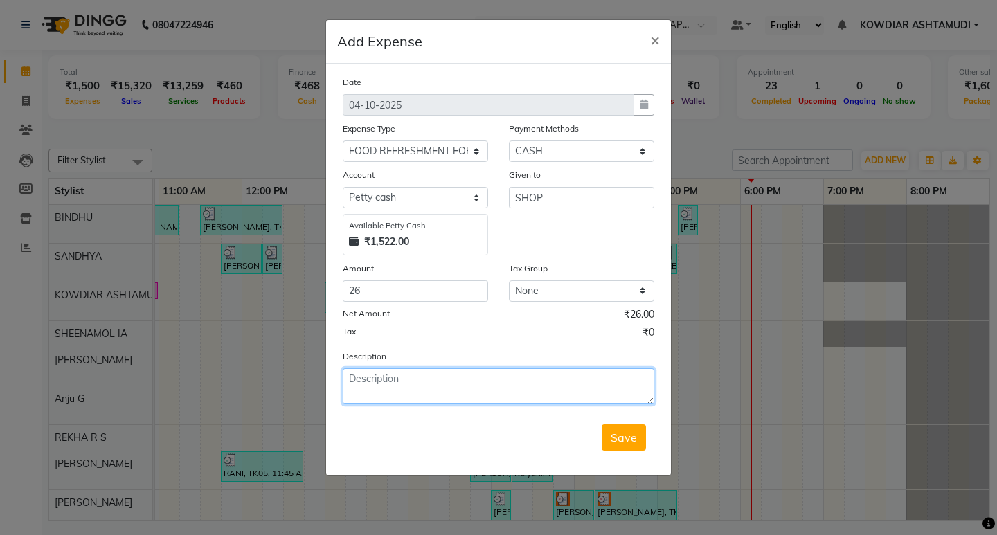
click at [446, 392] on textarea at bounding box center [498, 386] width 311 height 36
type textarea "MILK"
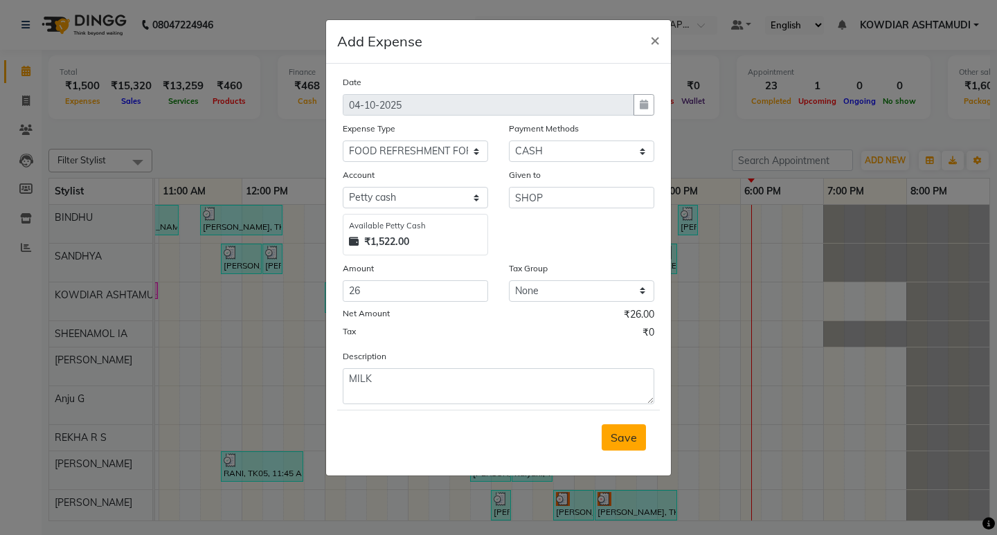
click at [629, 446] on button "Save" at bounding box center [623, 437] width 44 height 26
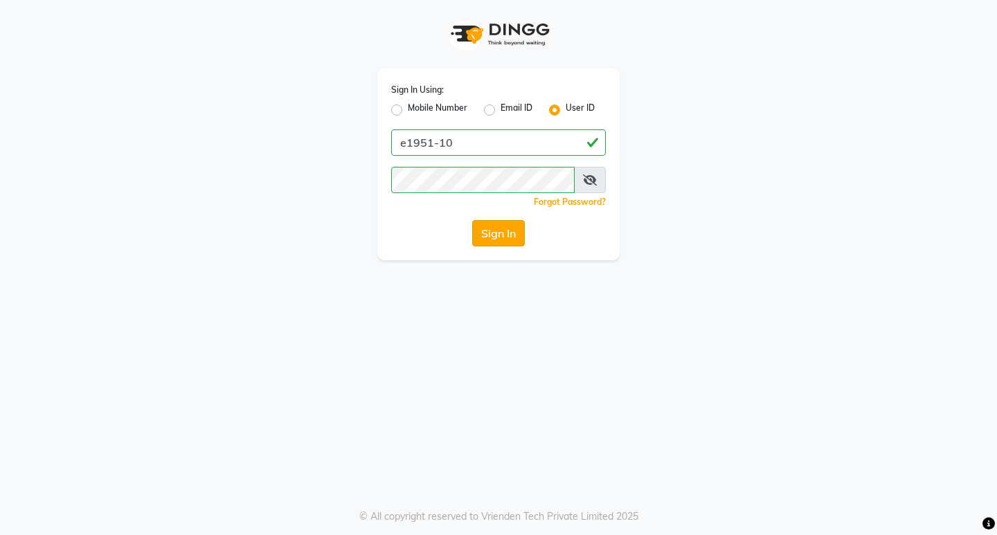
click at [478, 233] on button "Sign In" at bounding box center [498, 233] width 53 height 26
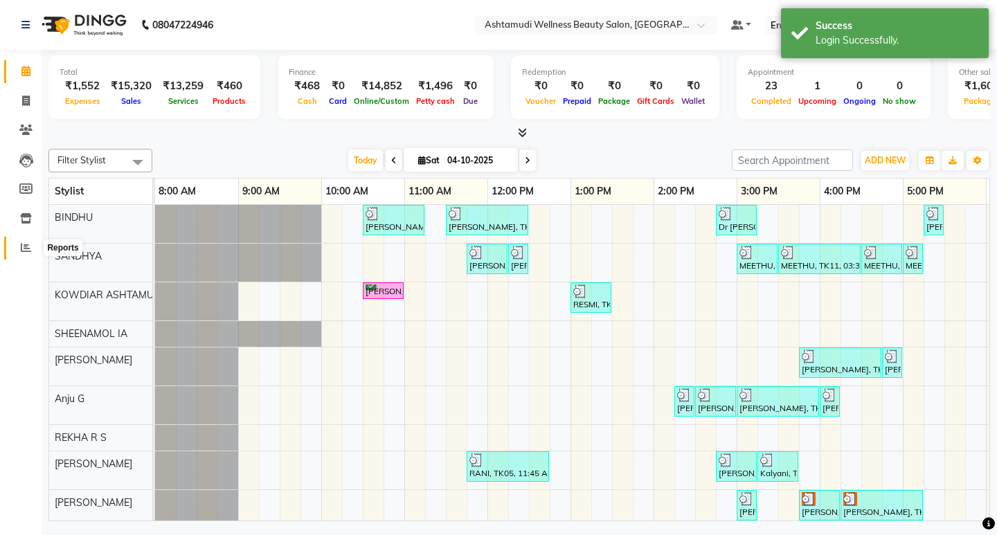
click at [26, 248] on icon at bounding box center [26, 247] width 10 height 10
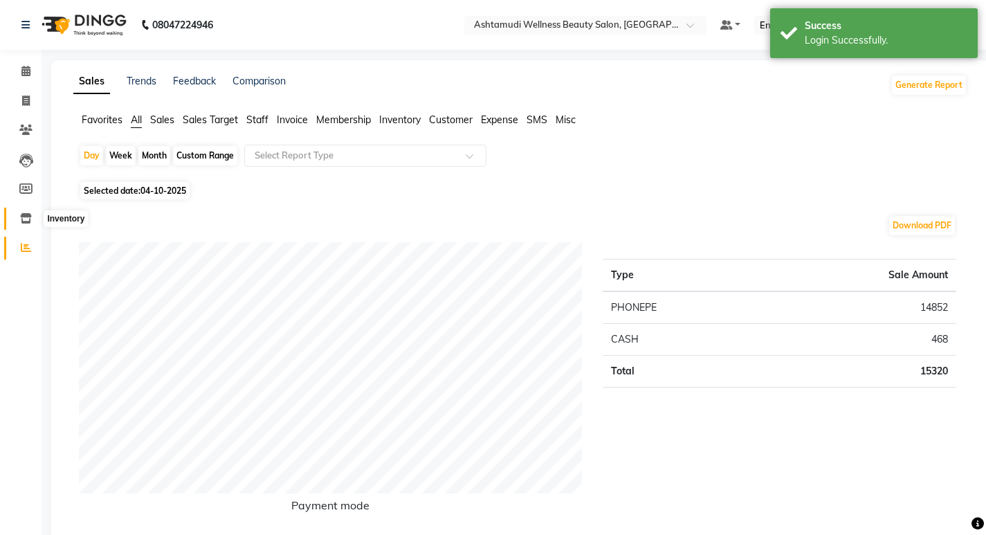
click at [30, 217] on icon at bounding box center [26, 218] width 12 height 10
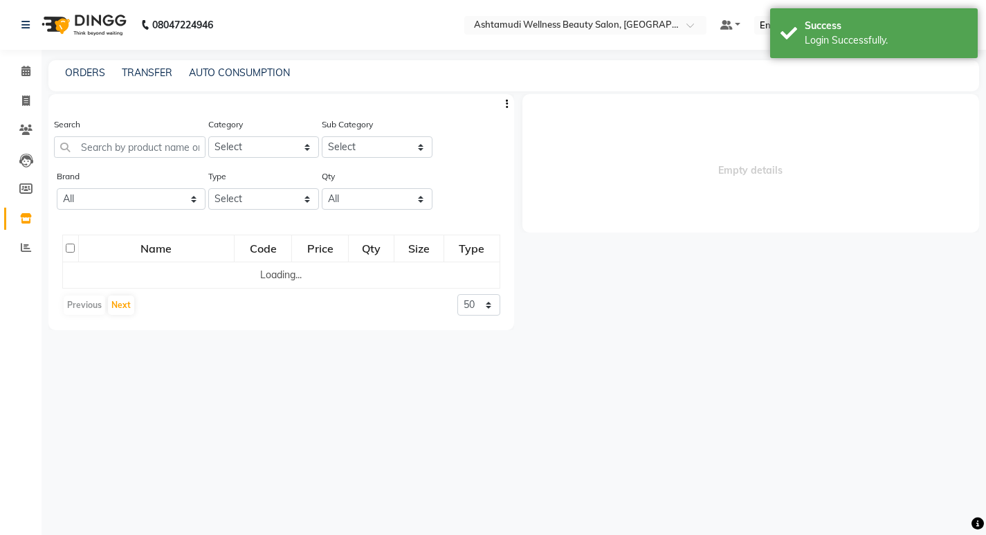
select select
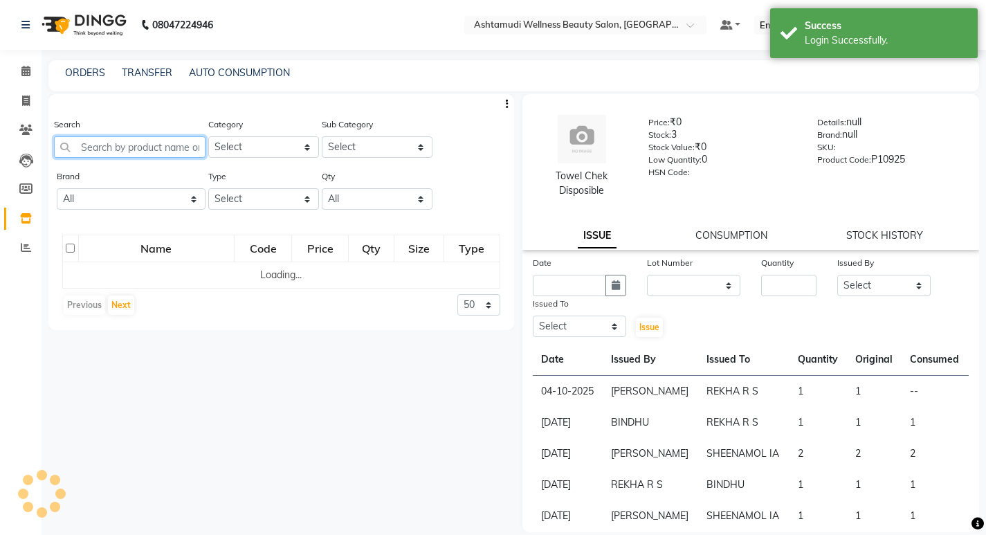
click at [142, 145] on input "text" at bounding box center [130, 146] width 152 height 21
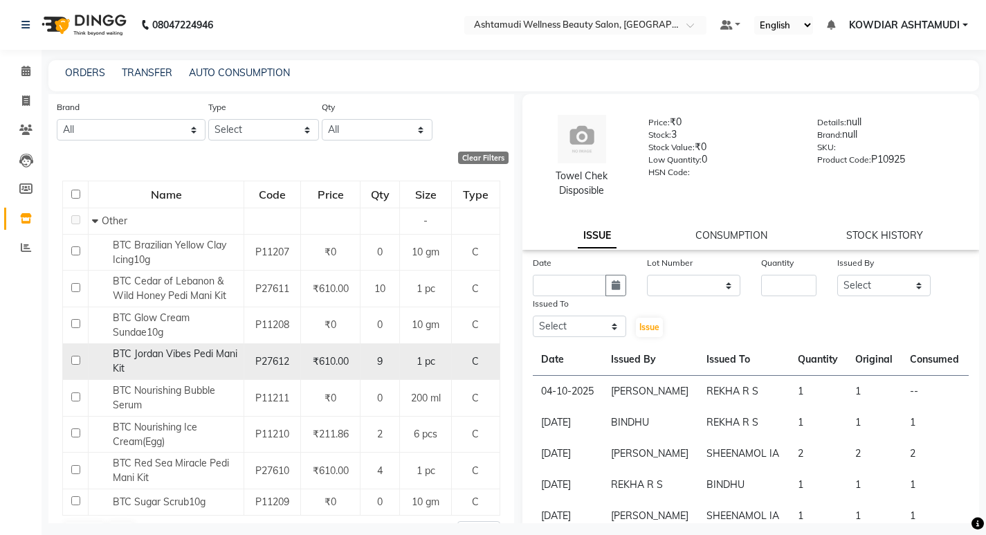
scroll to position [103, 0]
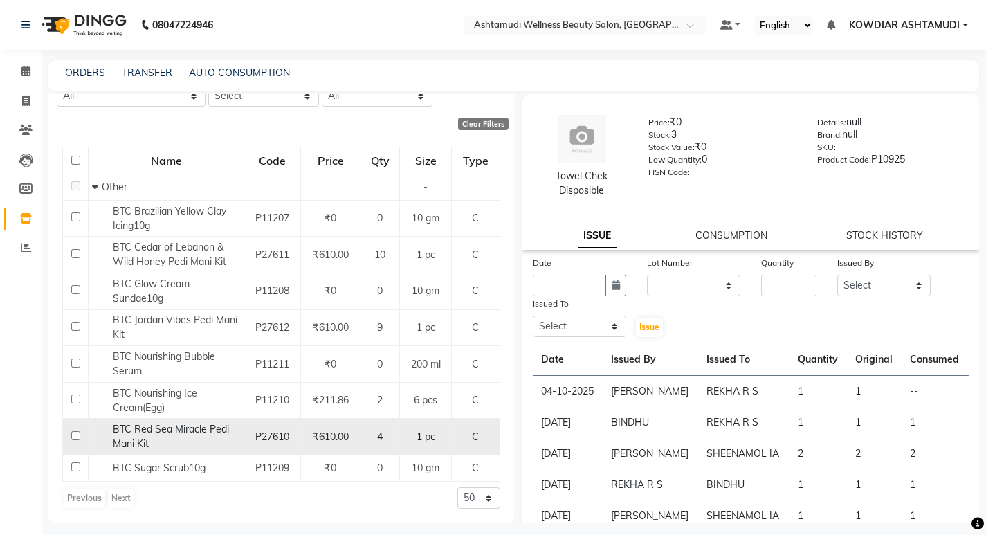
type input "BTC"
click at [75, 436] on input "checkbox" at bounding box center [75, 435] width 9 height 9
checkbox input "true"
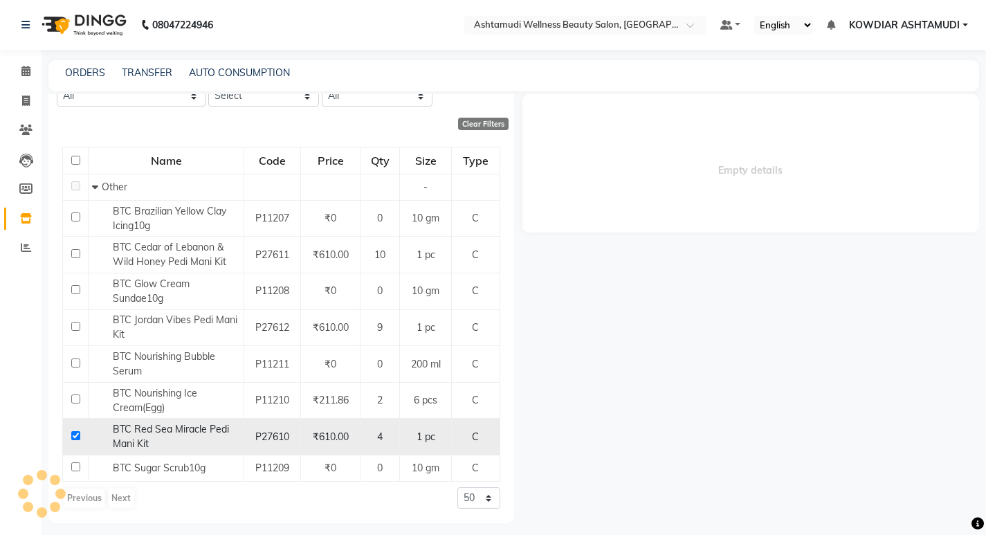
select select
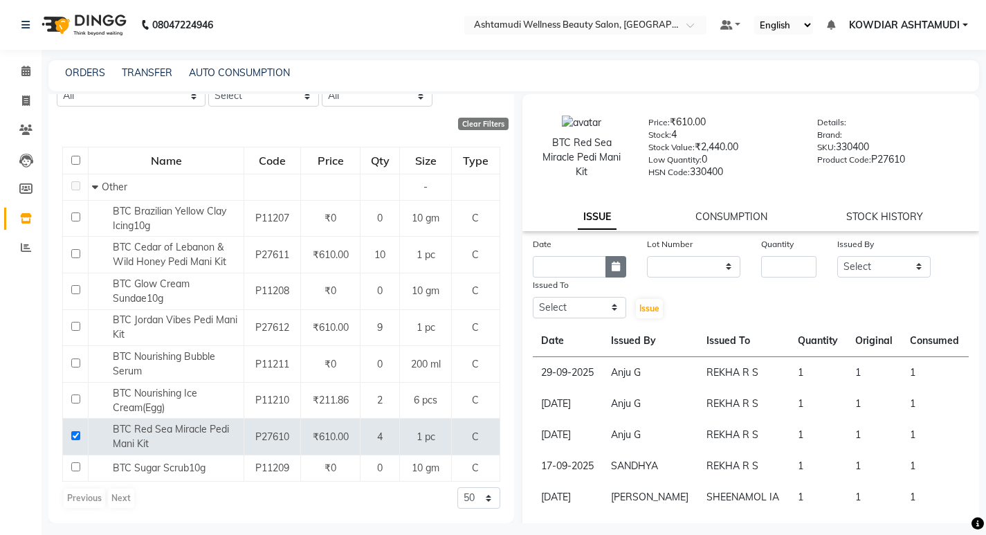
click at [619, 271] on button "button" at bounding box center [616, 266] width 21 height 21
select select "10"
select select "2025"
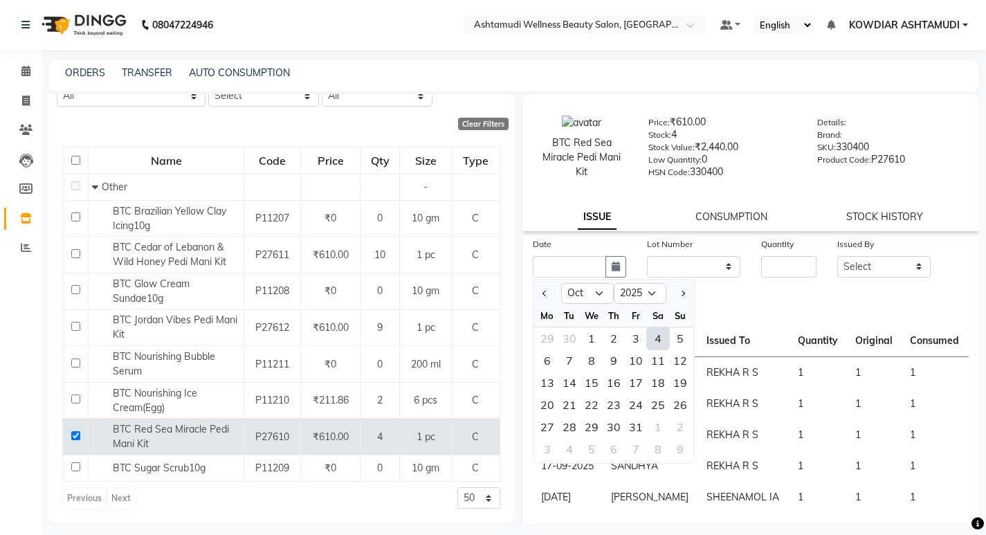
drag, startPoint x: 655, startPoint y: 343, endPoint x: 846, endPoint y: 275, distance: 202.3
click at [655, 343] on div "4" at bounding box center [658, 338] width 22 height 22
type input "04-10-2025"
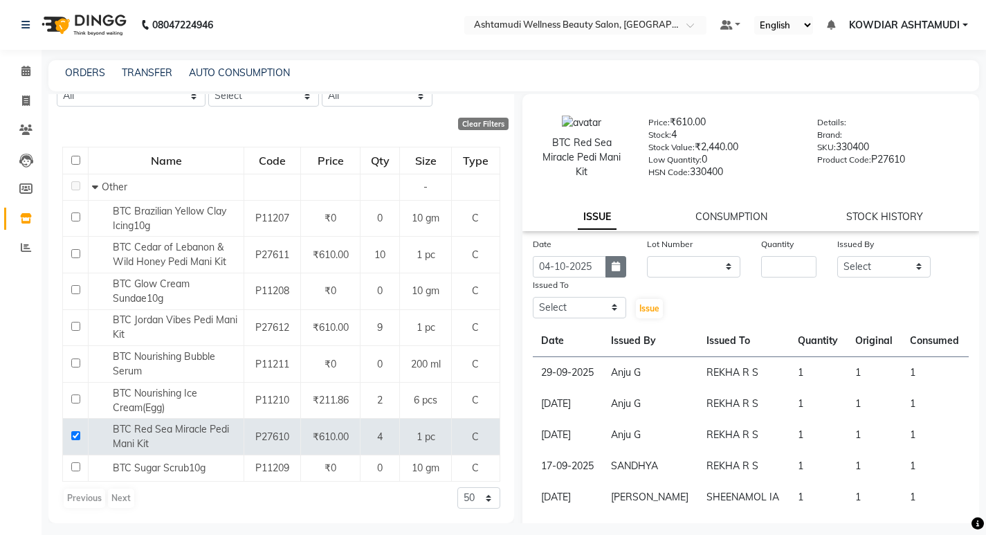
click at [615, 265] on icon "button" at bounding box center [616, 267] width 8 height 10
select select "10"
select select "2025"
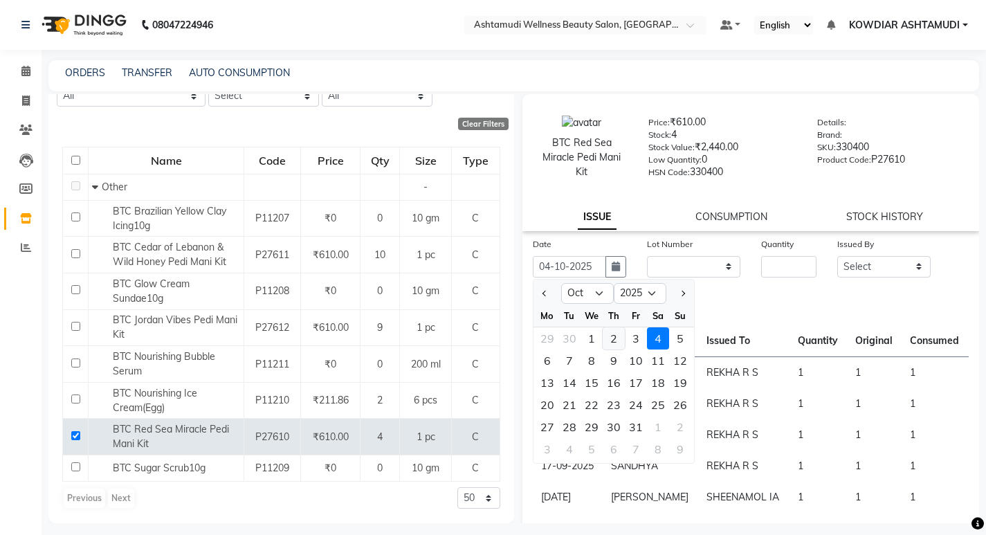
click at [617, 337] on div "2" at bounding box center [614, 338] width 22 height 22
type input "02-10-2025"
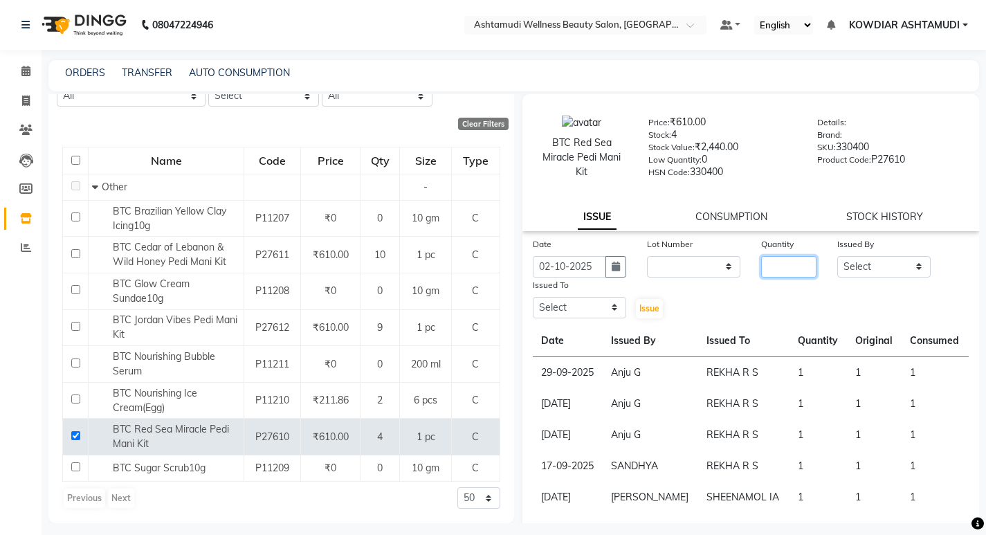
click at [766, 265] on input "number" at bounding box center [788, 266] width 55 height 21
type input "1"
click at [874, 269] on select "Select [PERSON_NAME] [PERSON_NAME] KOWDIAR ASHTAMUDI REKHA R S [PERSON_NAME] [P…" at bounding box center [883, 266] width 93 height 21
select select "27382"
click at [837, 256] on select "Select [PERSON_NAME] [PERSON_NAME] KOWDIAR ASHTAMUDI REKHA R S [PERSON_NAME] [P…" at bounding box center [883, 266] width 93 height 21
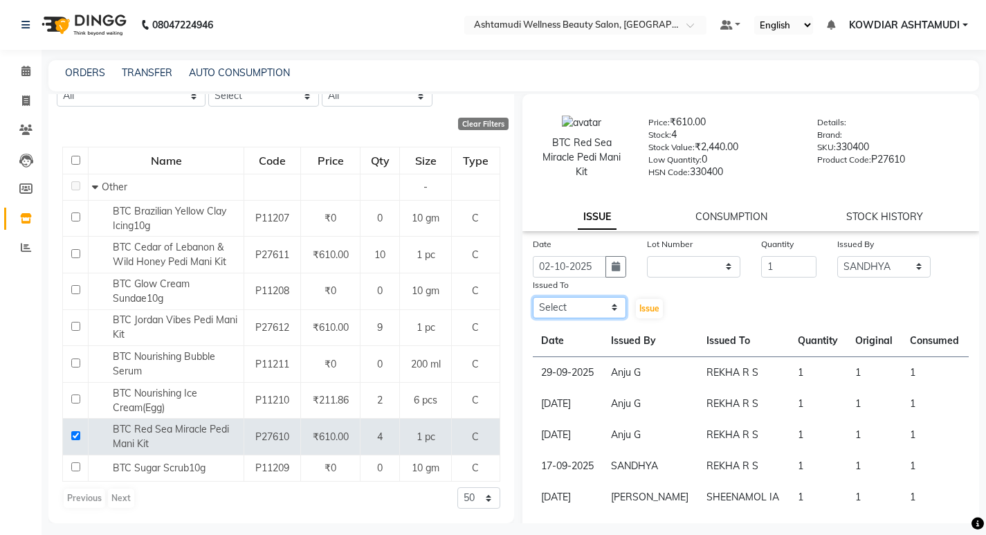
click at [545, 309] on select "Select [PERSON_NAME] [PERSON_NAME] KOWDIAR ASHTAMUDI REKHA R S [PERSON_NAME] [P…" at bounding box center [579, 307] width 93 height 21
select select "61508"
click at [533, 297] on select "Select [PERSON_NAME] [PERSON_NAME] KOWDIAR ASHTAMUDI REKHA R S [PERSON_NAME] [P…" at bounding box center [579, 307] width 93 height 21
click at [645, 307] on span "Issue" at bounding box center [649, 308] width 20 height 10
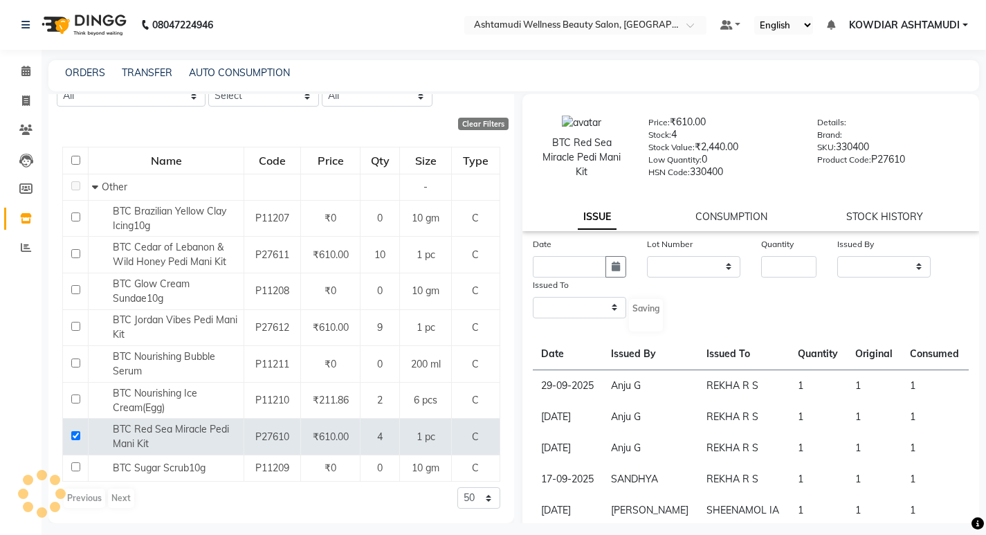
select select
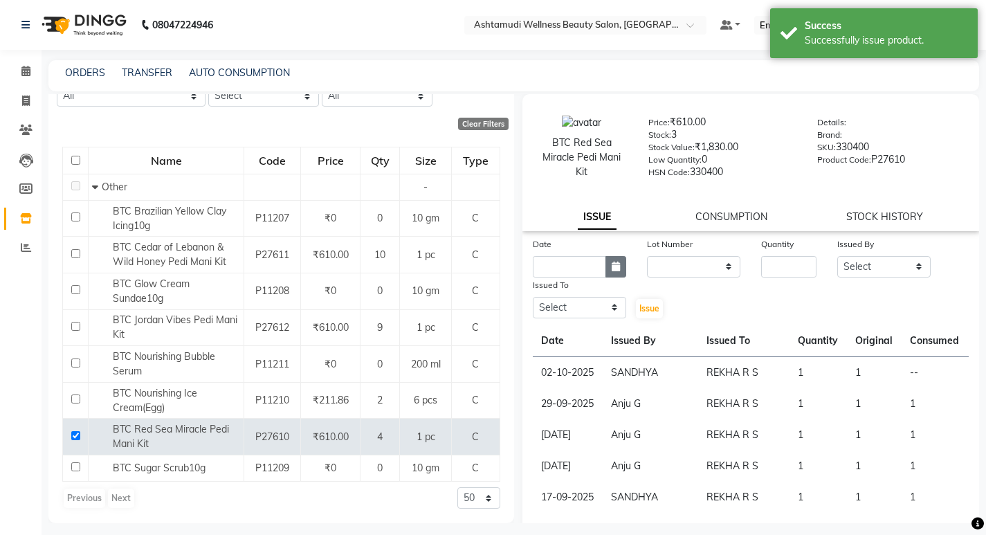
click at [608, 261] on button "button" at bounding box center [616, 266] width 21 height 21
select select "10"
select select "2025"
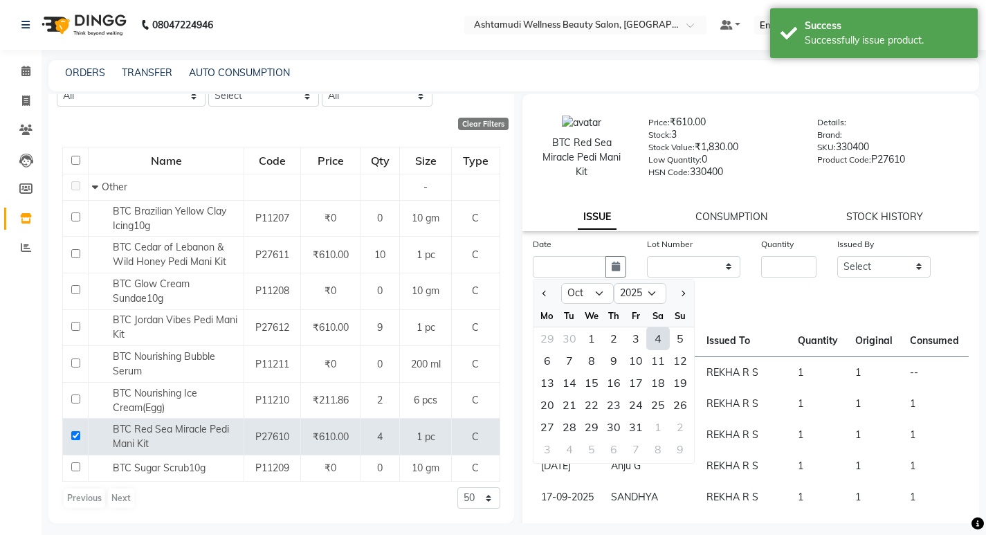
click at [659, 339] on div "4" at bounding box center [658, 338] width 22 height 22
type input "04-10-2025"
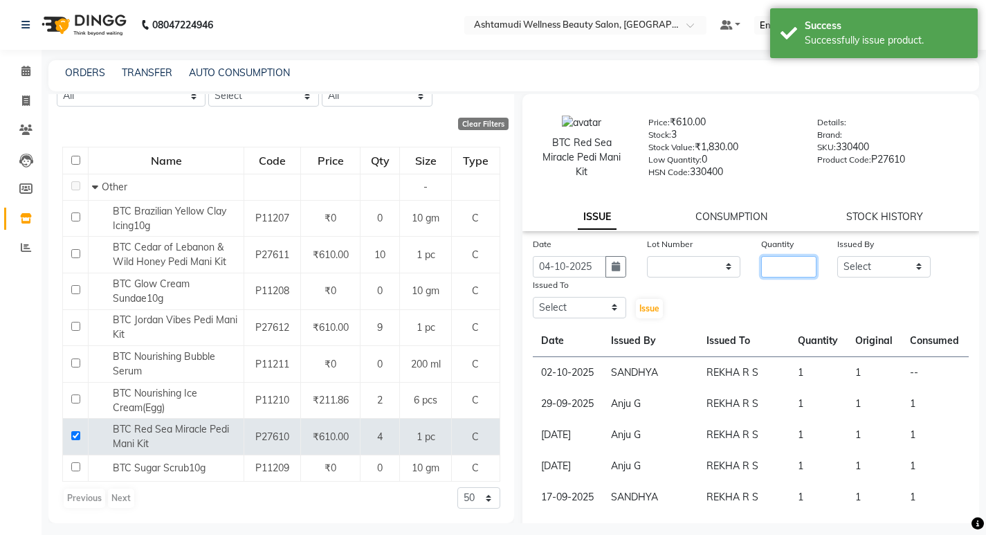
click at [798, 268] on input "number" at bounding box center [788, 266] width 55 height 21
type input "1"
click at [860, 264] on select "Select [PERSON_NAME] [PERSON_NAME] KOWDIAR ASHTAMUDI REKHA R S [PERSON_NAME] [P…" at bounding box center [883, 266] width 93 height 21
select select "87774"
click at [837, 256] on select "Select [PERSON_NAME] [PERSON_NAME] KOWDIAR ASHTAMUDI REKHA R S [PERSON_NAME] [P…" at bounding box center [883, 266] width 93 height 21
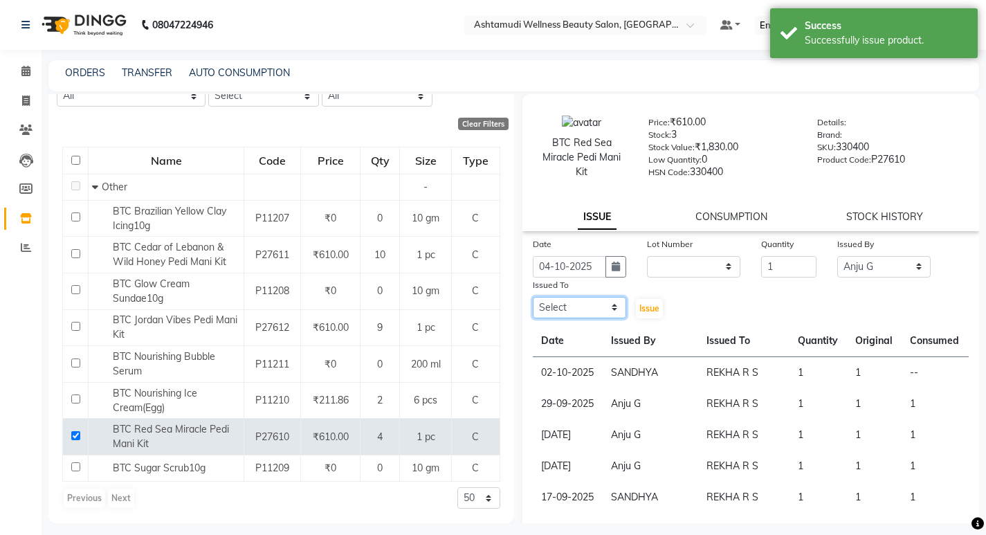
click at [550, 308] on select "Select [PERSON_NAME] [PERSON_NAME] KOWDIAR ASHTAMUDI REKHA R S [PERSON_NAME] [P…" at bounding box center [579, 307] width 93 height 21
select select "61508"
click at [533, 297] on select "Select [PERSON_NAME] [PERSON_NAME] KOWDIAR ASHTAMUDI REKHA R S [PERSON_NAME] [P…" at bounding box center [579, 307] width 93 height 21
click at [648, 308] on span "Issue" at bounding box center [649, 308] width 20 height 10
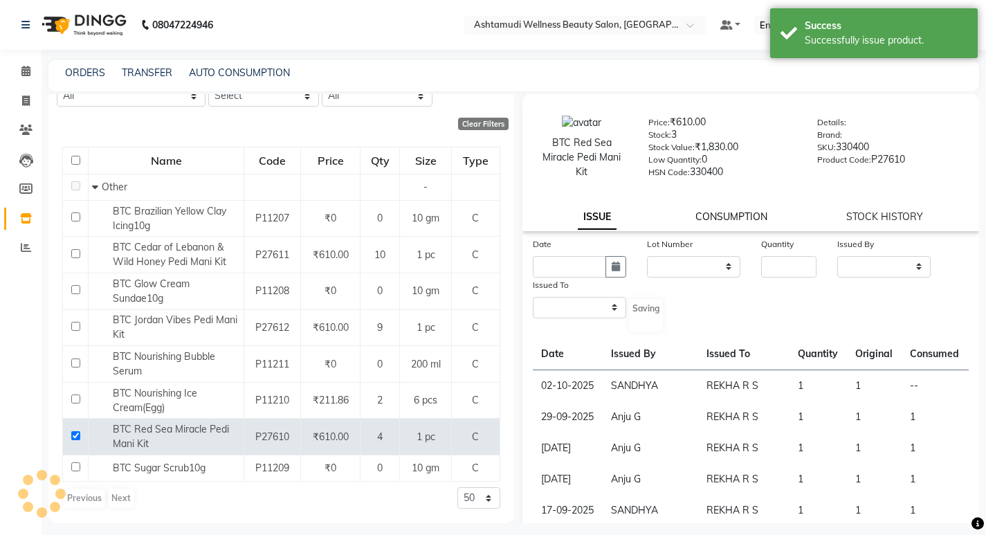
select select
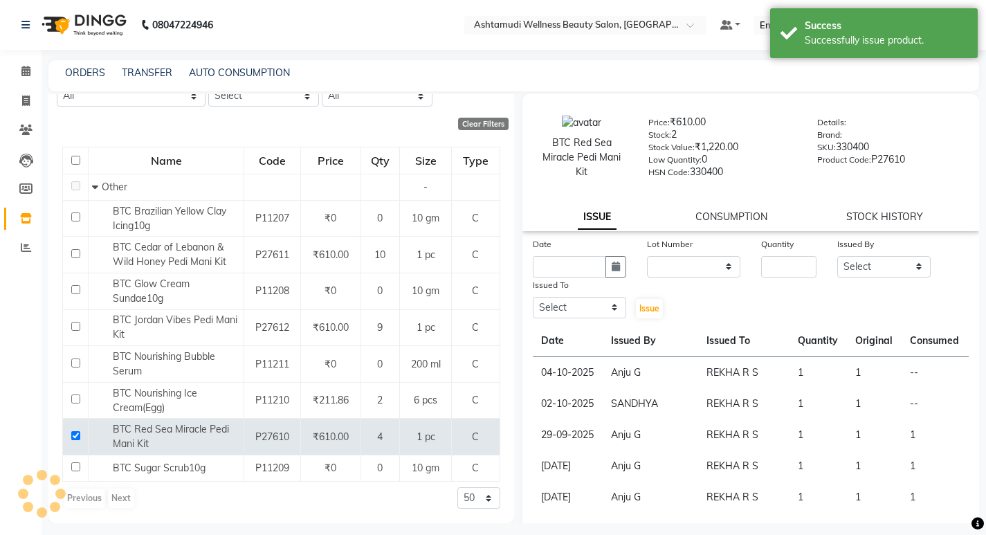
click at [705, 219] on link "CONSUMPTION" at bounding box center [732, 216] width 72 height 12
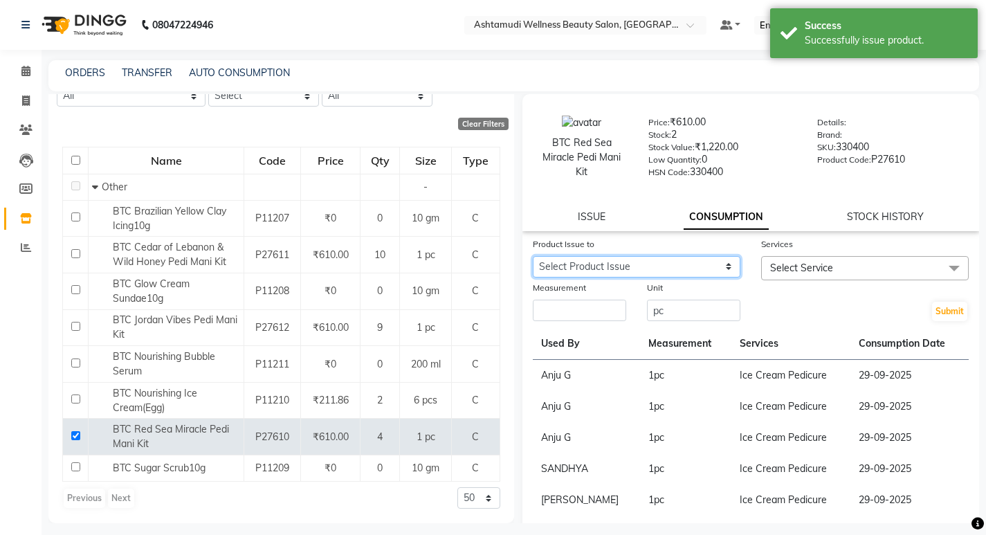
click at [688, 272] on select "Select Product Issue 2025-10-04, Issued to: REKHA R S, Balance: 1 2025-10-02, I…" at bounding box center [637, 266] width 208 height 21
select select "1286609"
click at [533, 256] on select "Select Product Issue 2025-10-04, Issued to: REKHA R S, Balance: 1 2025-10-02, I…" at bounding box center [637, 266] width 208 height 21
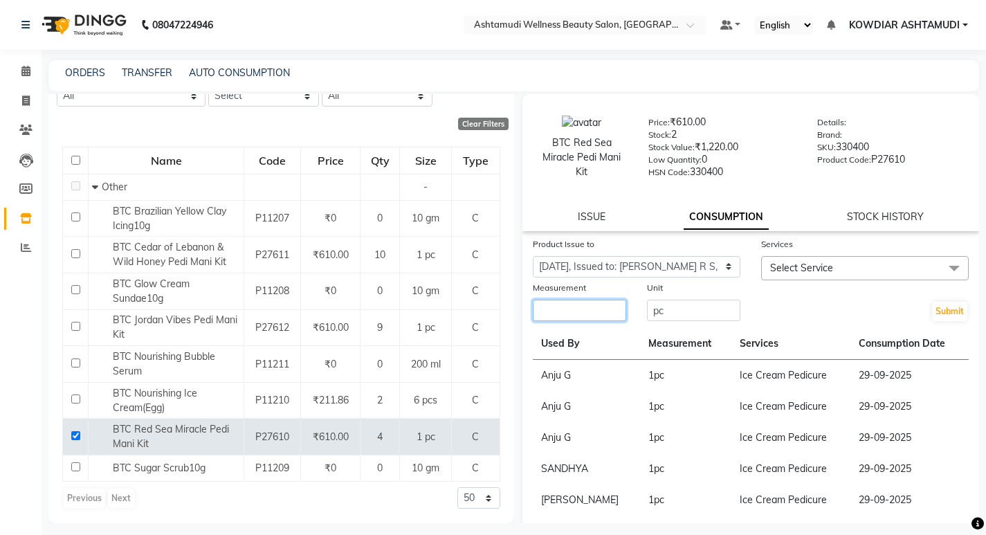
click at [600, 320] on input "number" at bounding box center [579, 310] width 93 height 21
type input "1"
click at [882, 262] on span "Select Service" at bounding box center [865, 268] width 208 height 24
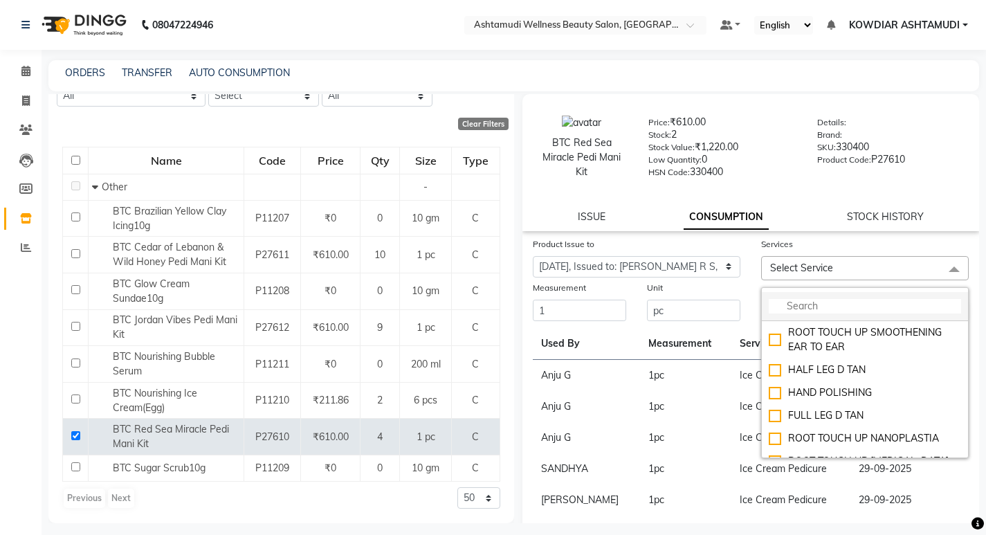
click at [851, 304] on input "multiselect-search" at bounding box center [865, 306] width 192 height 15
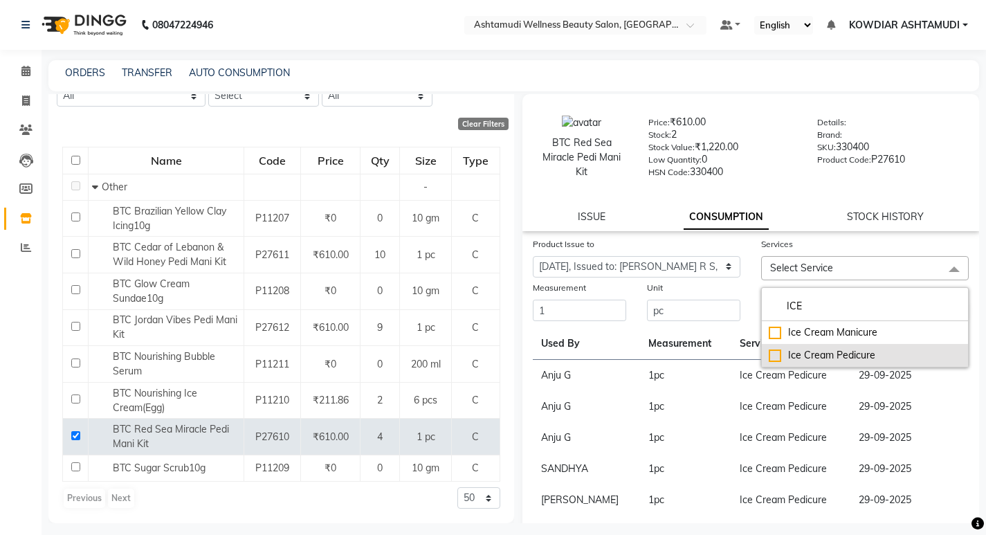
type input "ICE"
click at [846, 351] on div "Ice Cream Pedicure" at bounding box center [865, 355] width 192 height 15
checkbox input "true"
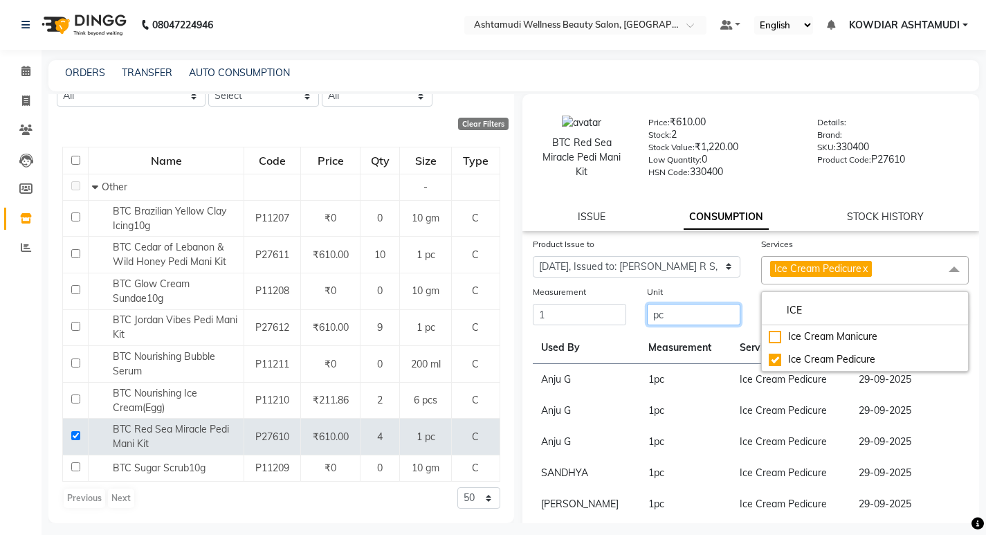
click at [675, 314] on input "pc" at bounding box center [693, 314] width 93 height 21
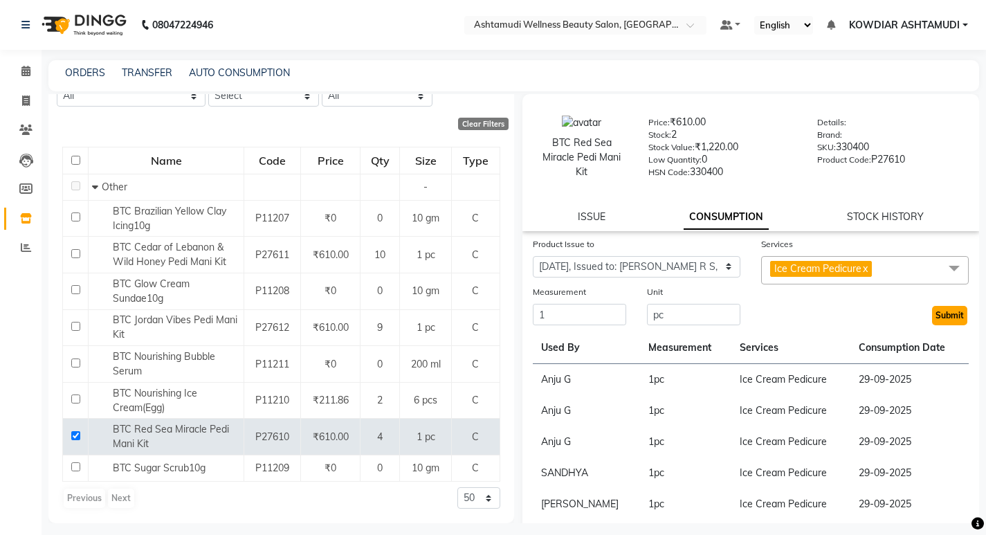
click at [942, 317] on button "Submit" at bounding box center [949, 315] width 35 height 19
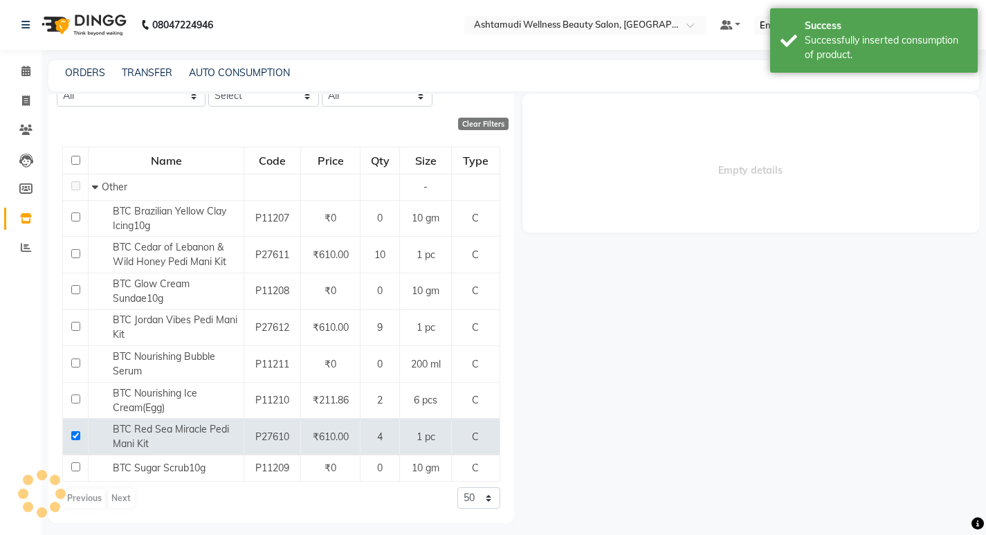
scroll to position [0, 0]
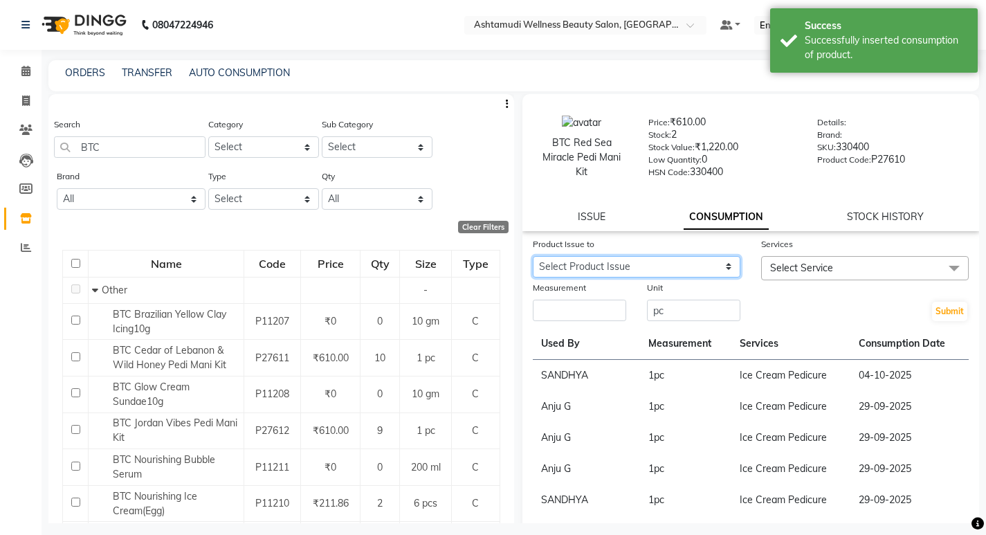
click at [642, 268] on select "Select Product Issue 2025-10-04, Issued to: REKHA R S, Balance: 1" at bounding box center [637, 266] width 208 height 21
select select "1286611"
click at [533, 256] on select "Select Product Issue 2025-10-04, Issued to: REKHA R S, Balance: 1" at bounding box center [637, 266] width 208 height 21
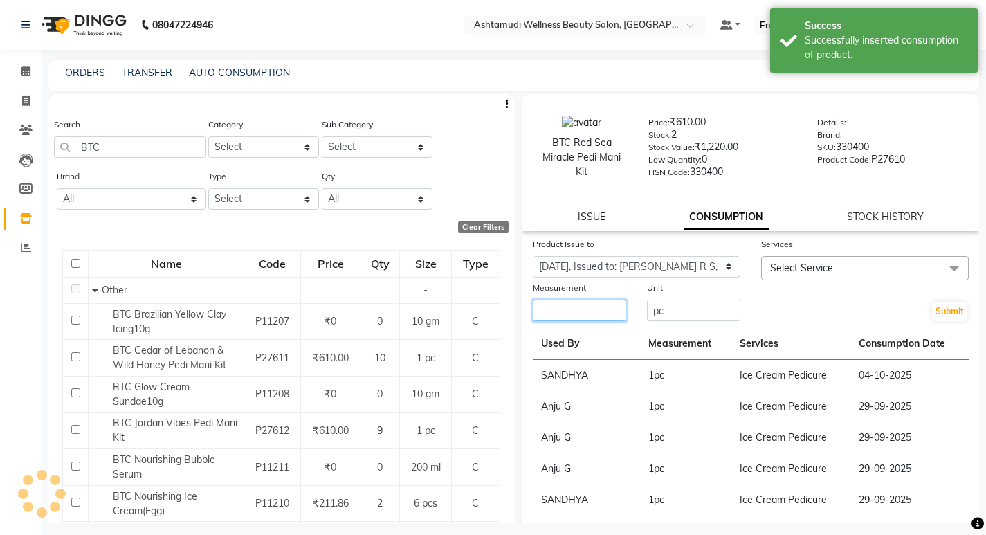
click at [598, 307] on input "number" at bounding box center [579, 310] width 93 height 21
type input "1"
click at [821, 266] on span "Select Service" at bounding box center [801, 268] width 63 height 12
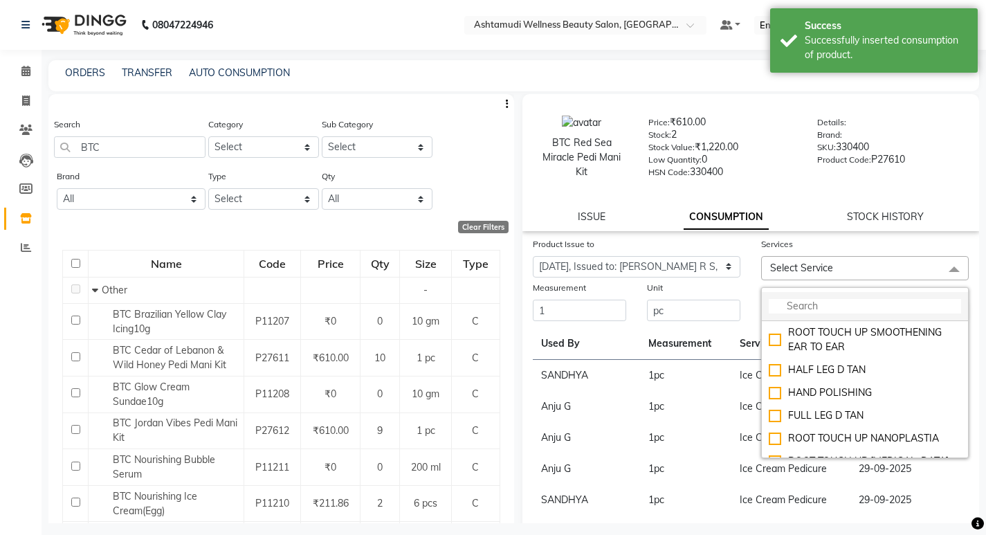
click at [820, 300] on input "multiselect-search" at bounding box center [865, 306] width 192 height 15
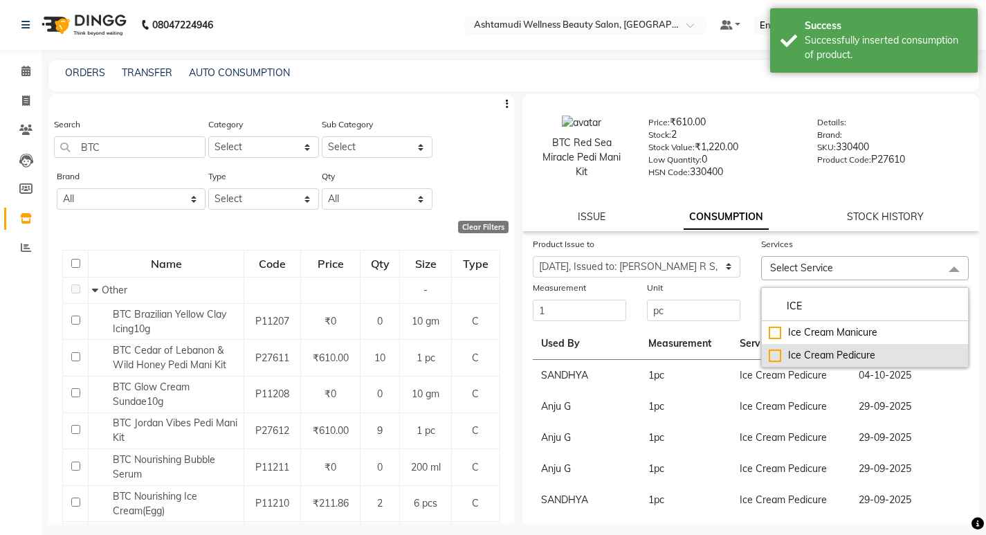
type input "ICE"
click at [813, 362] on div "Ice Cream Pedicure" at bounding box center [865, 355] width 192 height 15
checkbox input "true"
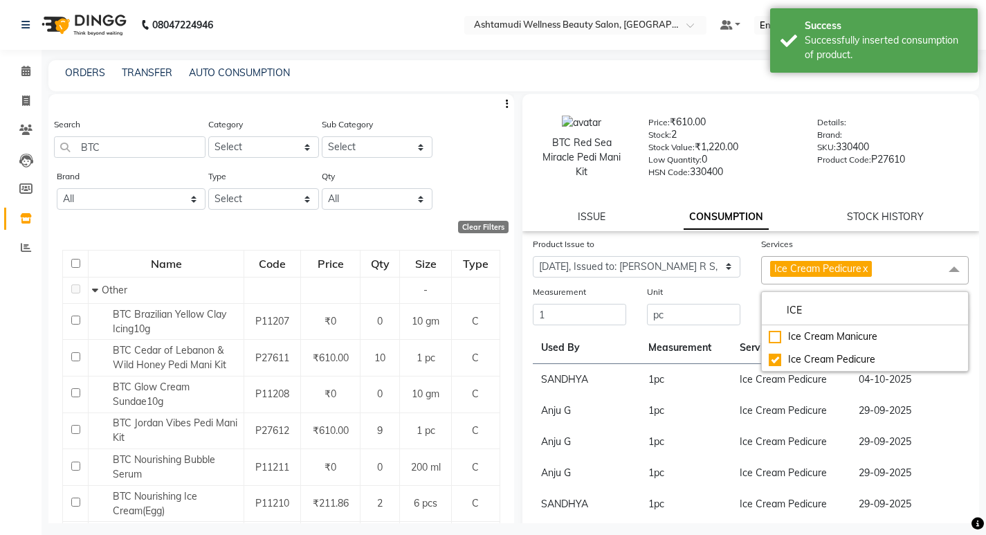
click at [585, 351] on th "Used By" at bounding box center [587, 348] width 108 height 32
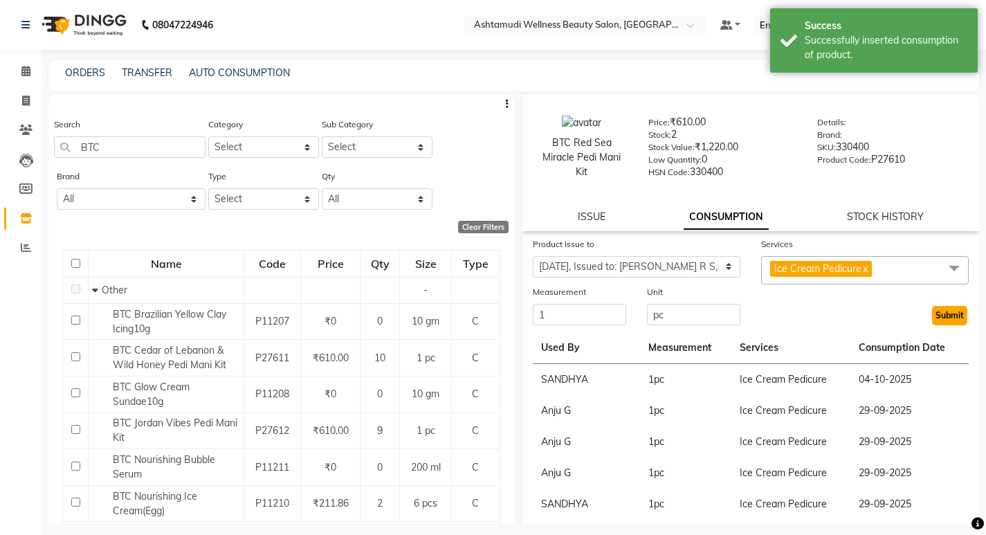
click at [940, 311] on button "Submit" at bounding box center [949, 315] width 35 height 19
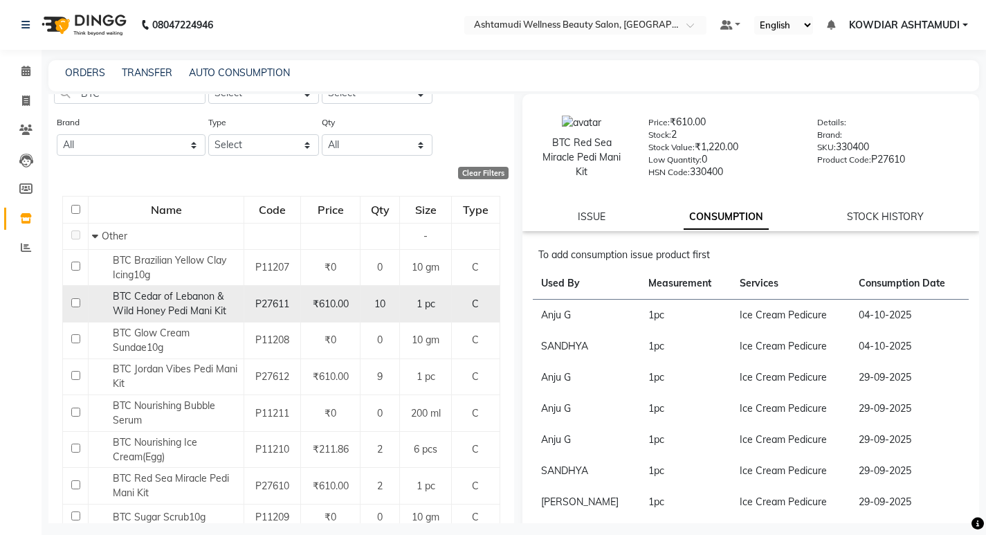
scroll to position [69, 0]
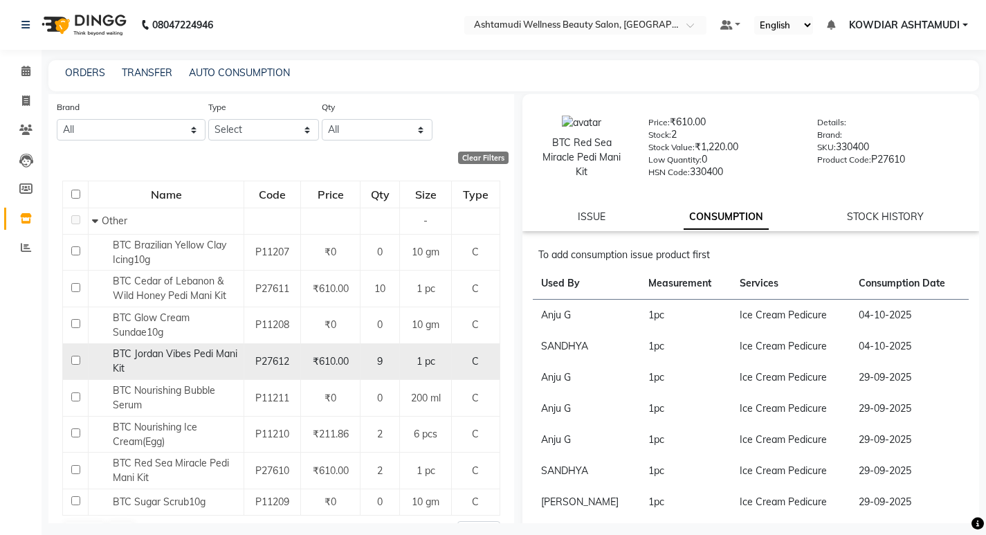
click at [74, 362] on input "checkbox" at bounding box center [75, 360] width 9 height 9
checkbox input "true"
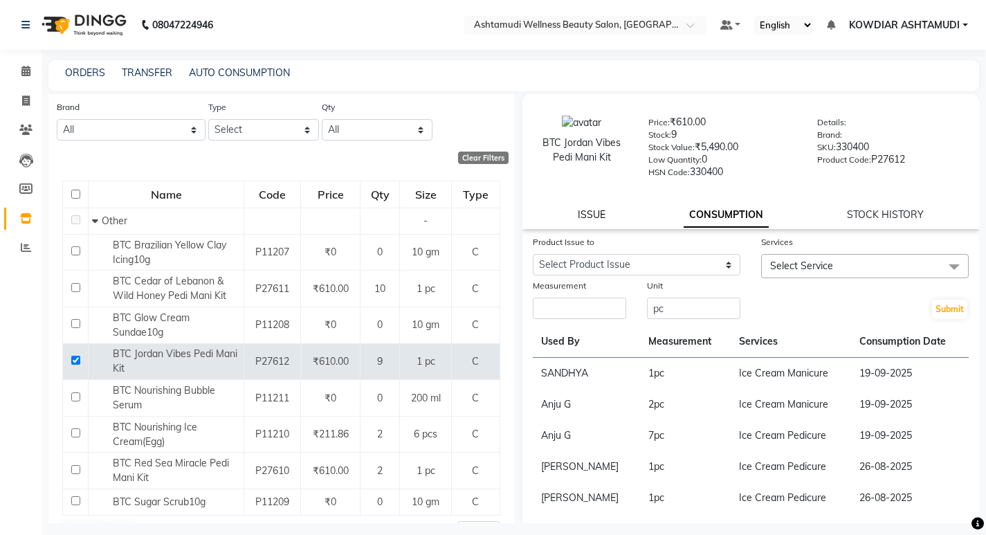
click at [603, 217] on link "ISSUE" at bounding box center [592, 214] width 28 height 12
select select
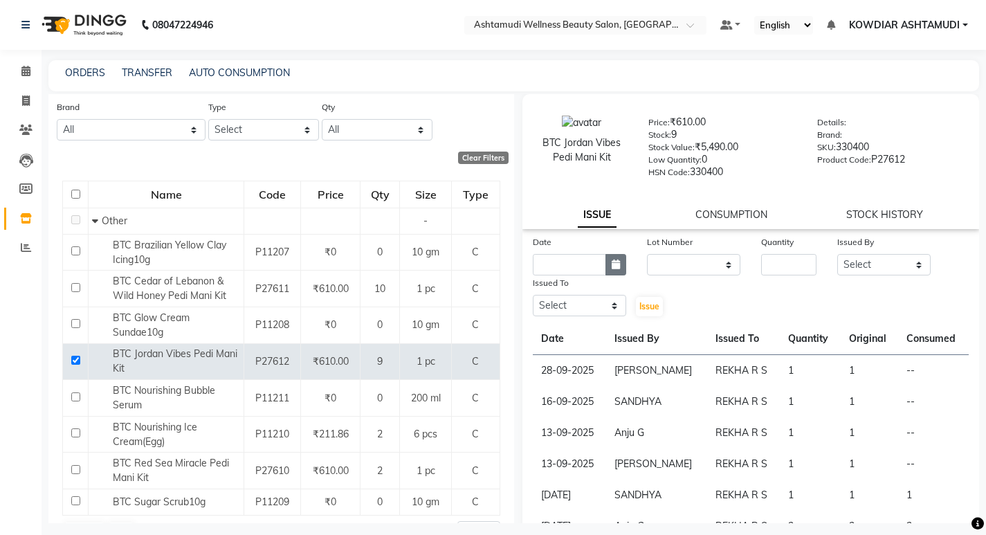
click at [614, 262] on icon "button" at bounding box center [616, 265] width 8 height 10
select select "10"
select select "2025"
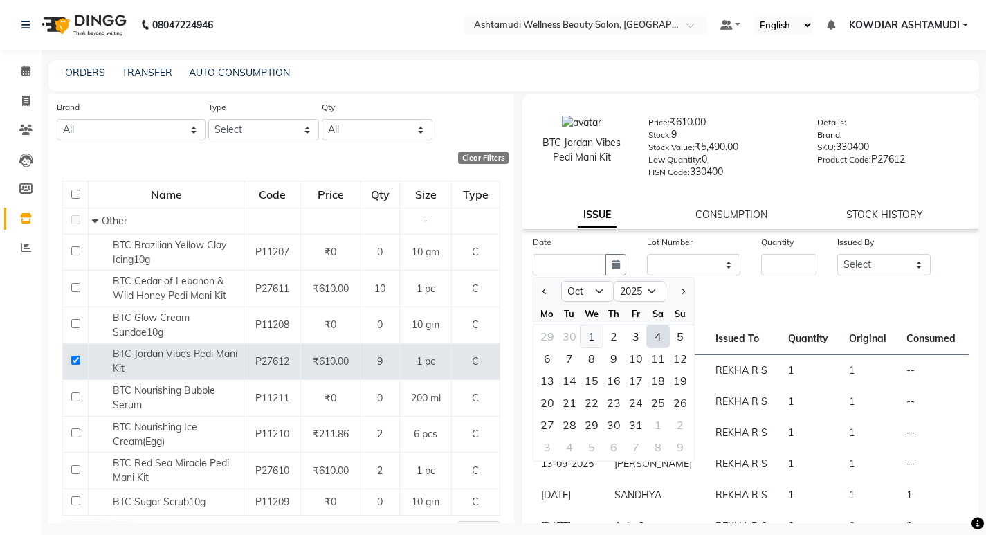
click at [599, 339] on div "1" at bounding box center [592, 336] width 22 height 22
type input "01-10-2025"
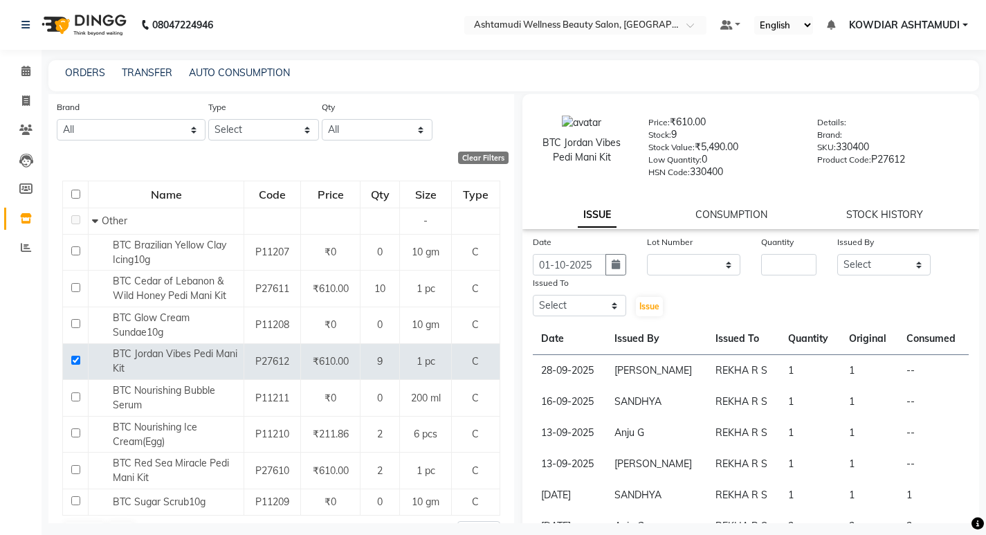
click at [806, 253] on div "Quantity" at bounding box center [788, 244] width 55 height 19
click at [786, 269] on input "number" at bounding box center [788, 264] width 55 height 21
type input "1"
click at [889, 266] on select "Select [PERSON_NAME] [PERSON_NAME] KOWDIAR ASHTAMUDI REKHA R S [PERSON_NAME] [P…" at bounding box center [883, 264] width 93 height 21
select select "75615"
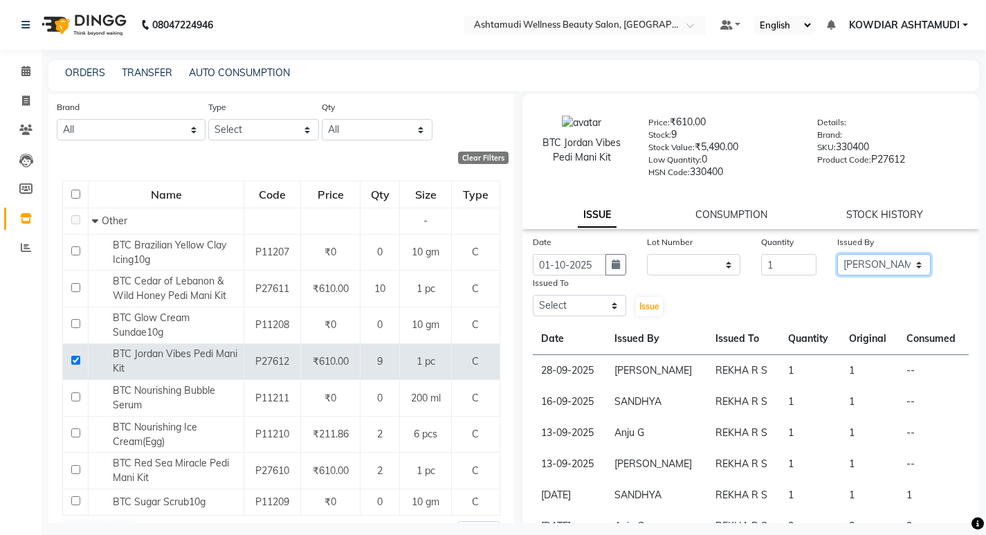
click at [837, 254] on select "Select [PERSON_NAME] [PERSON_NAME] KOWDIAR ASHTAMUDI REKHA R S [PERSON_NAME] [P…" at bounding box center [883, 264] width 93 height 21
click at [595, 307] on select "Select [PERSON_NAME] [PERSON_NAME] KOWDIAR ASHTAMUDI REKHA R S [PERSON_NAME] [P…" at bounding box center [579, 305] width 93 height 21
select select "61508"
click at [533, 295] on select "Select [PERSON_NAME] [PERSON_NAME] KOWDIAR ASHTAMUDI REKHA R S [PERSON_NAME] [P…" at bounding box center [579, 305] width 93 height 21
click at [644, 308] on span "Issue" at bounding box center [649, 306] width 20 height 10
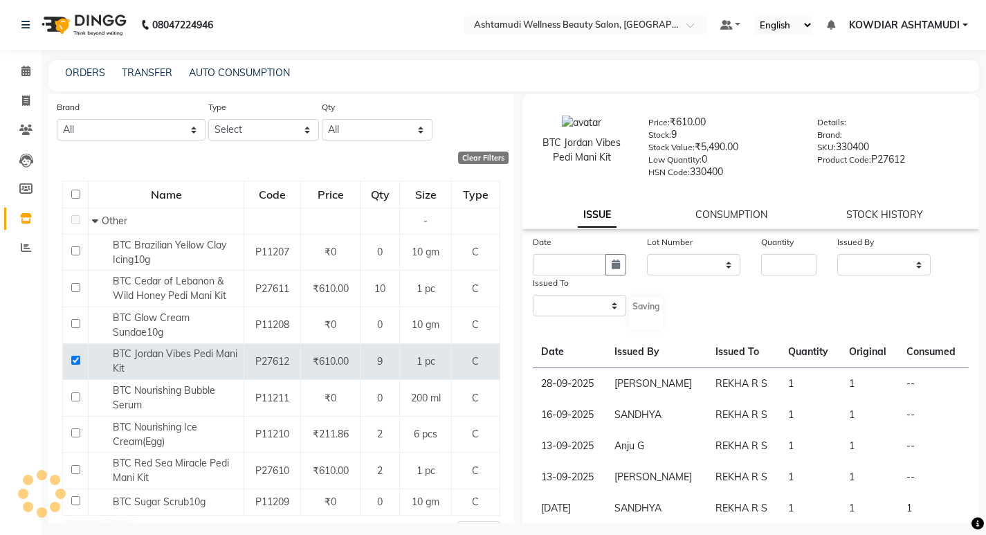
select select
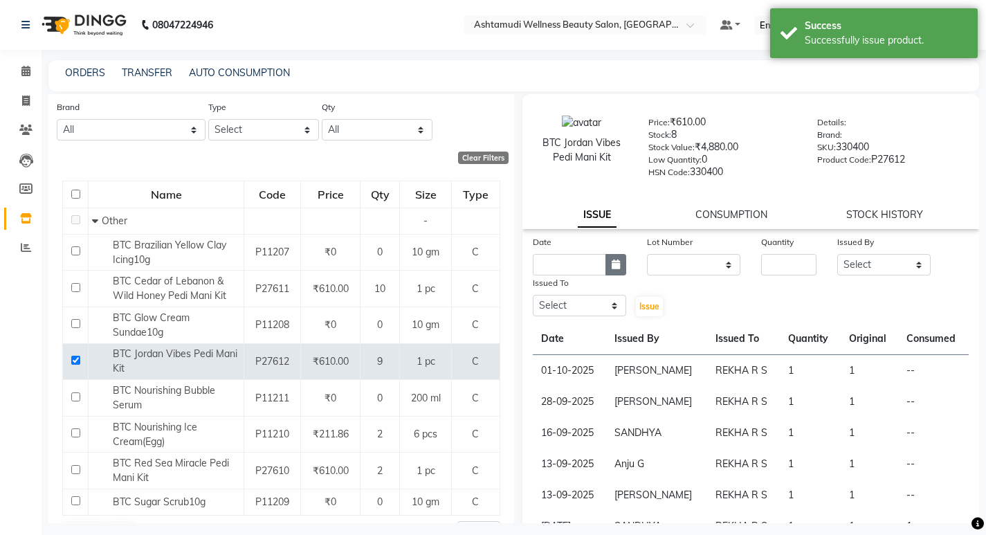
click at [612, 273] on button "button" at bounding box center [616, 264] width 21 height 21
select select "10"
select select "2025"
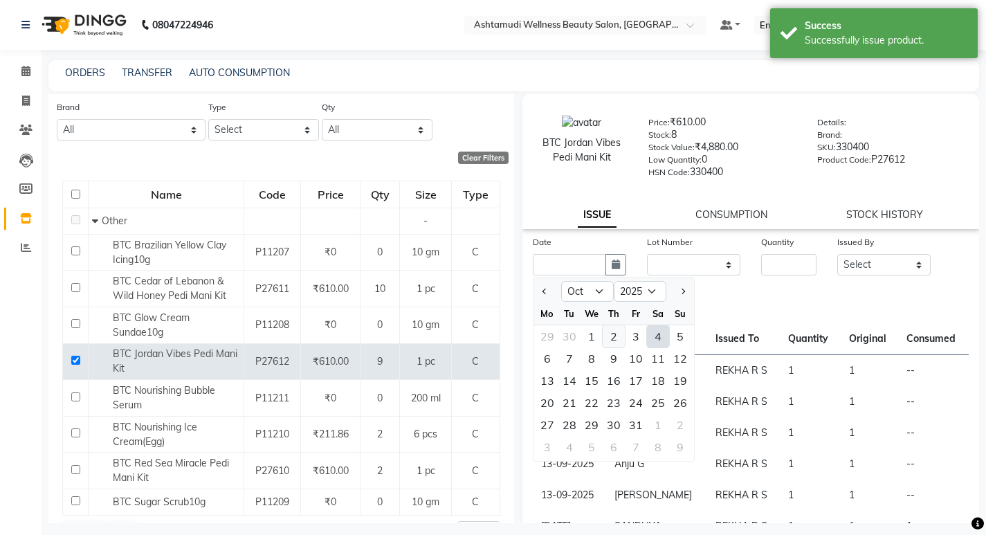
click at [612, 336] on div "2" at bounding box center [614, 336] width 22 height 22
type input "02-10-2025"
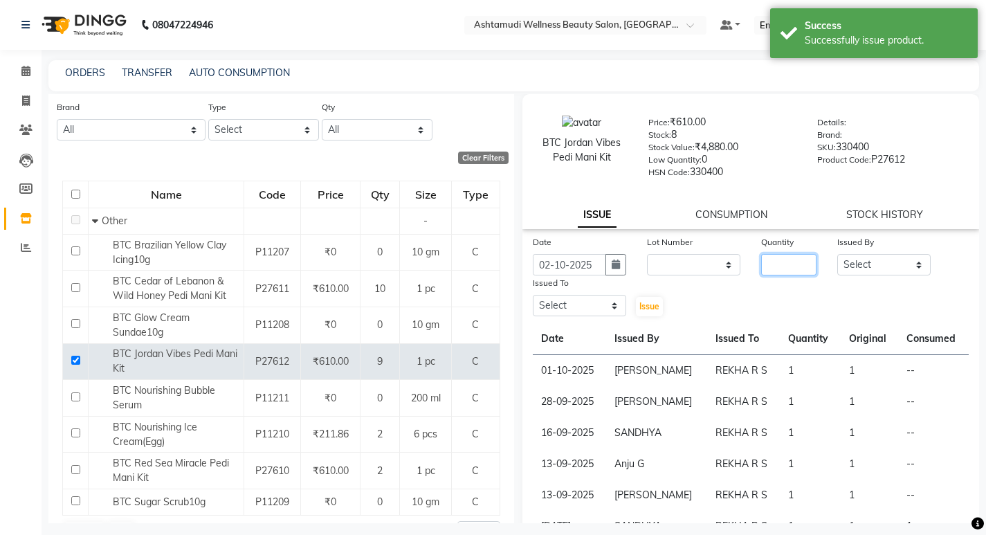
click at [761, 263] on input "number" at bounding box center [788, 264] width 55 height 21
type input "1"
click at [880, 267] on select "Select [PERSON_NAME] [PERSON_NAME] KOWDIAR ASHTAMUDI REKHA R S [PERSON_NAME] [P…" at bounding box center [883, 264] width 93 height 21
select select "87774"
click at [837, 254] on select "Select [PERSON_NAME] [PERSON_NAME] KOWDIAR ASHTAMUDI REKHA R S [PERSON_NAME] [P…" at bounding box center [883, 264] width 93 height 21
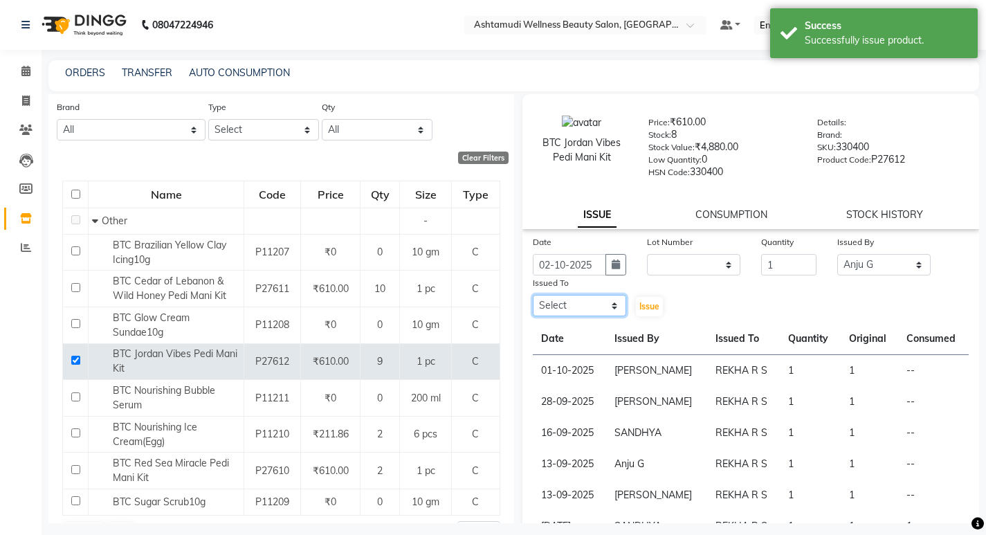
click at [559, 309] on select "Select [PERSON_NAME] [PERSON_NAME] KOWDIAR ASHTAMUDI REKHA R S [PERSON_NAME] [P…" at bounding box center [579, 305] width 93 height 21
select select "61508"
click at [533, 295] on select "Select [PERSON_NAME] [PERSON_NAME] KOWDIAR ASHTAMUDI REKHA R S [PERSON_NAME] [P…" at bounding box center [579, 305] width 93 height 21
click at [641, 307] on span "Issue" at bounding box center [649, 306] width 20 height 10
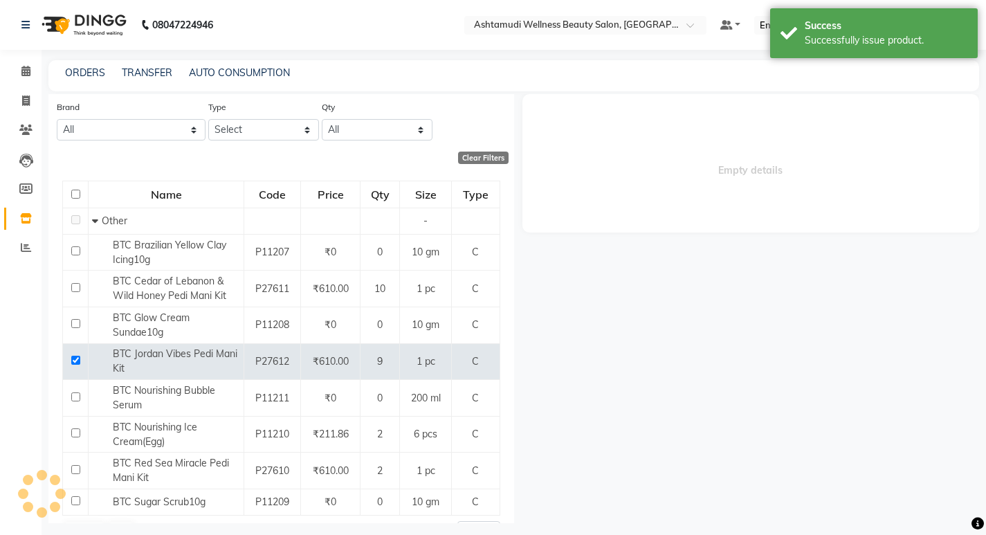
select select
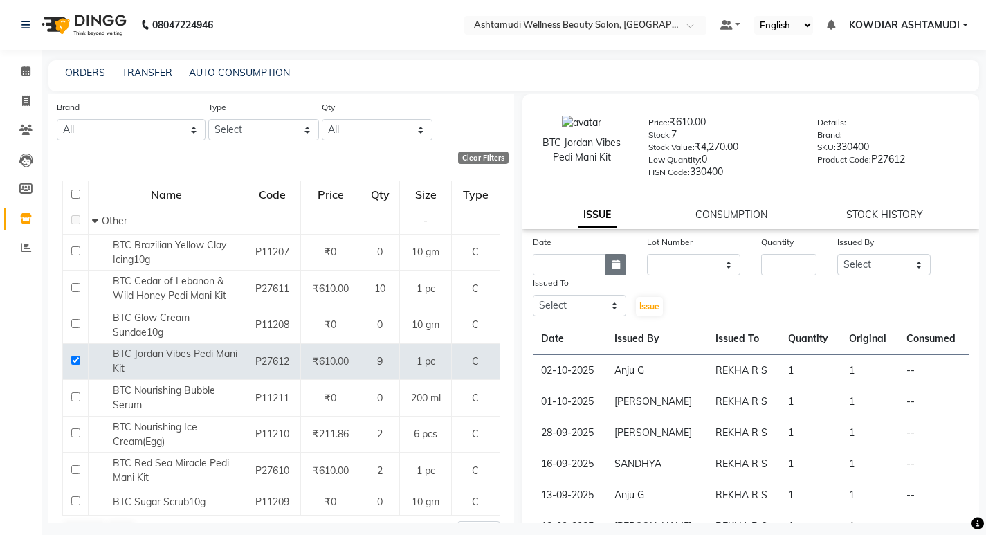
click at [616, 269] on icon "button" at bounding box center [616, 265] width 8 height 10
select select "10"
select select "2025"
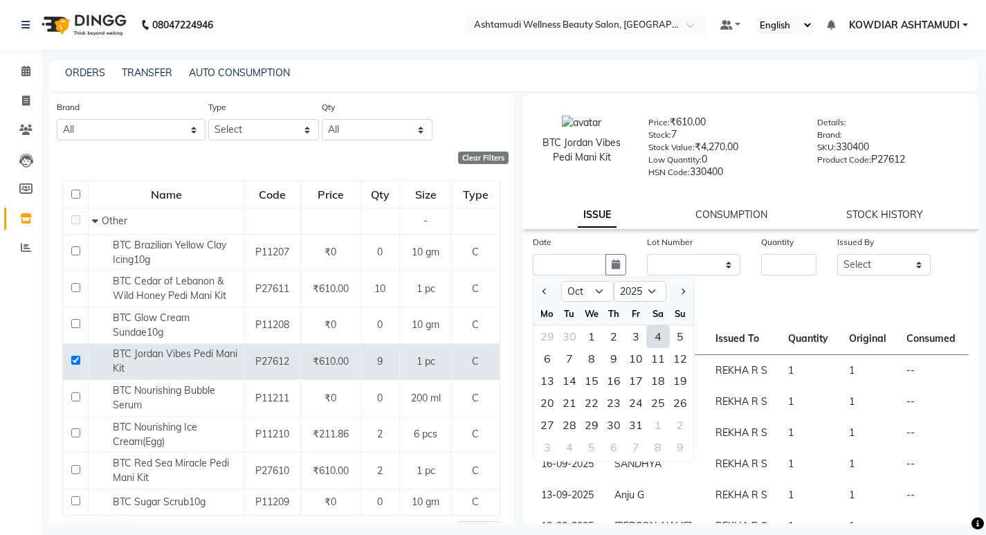
click at [658, 340] on div "4" at bounding box center [658, 336] width 22 height 22
type input "04-10-2025"
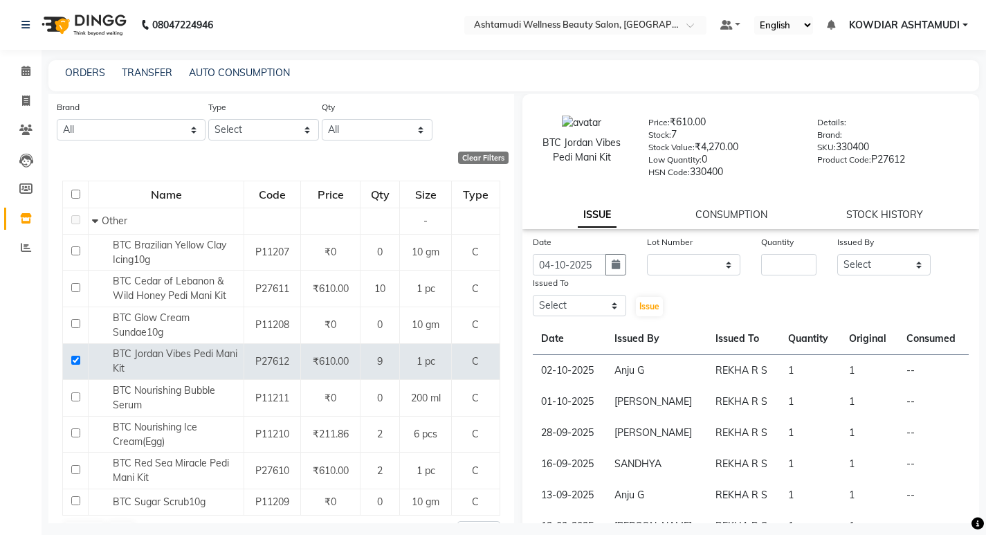
click at [780, 281] on div "Date 04-10-2025 Lot Number None Quantity Issued By Select ABISHA KARKI Anju G B…" at bounding box center [750, 276] width 457 height 83
click at [781, 271] on input "number" at bounding box center [788, 264] width 55 height 21
type input "1"
click at [837, 268] on select "Select [PERSON_NAME] [PERSON_NAME] KOWDIAR ASHTAMUDI REKHA R S [PERSON_NAME] [P…" at bounding box center [883, 264] width 93 height 21
select select "27382"
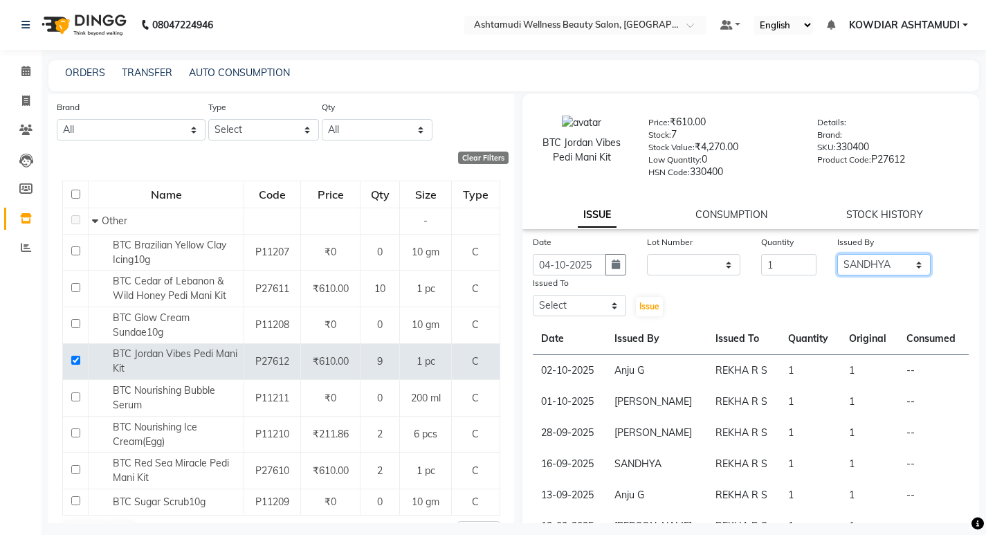
click at [837, 254] on select "Select [PERSON_NAME] [PERSON_NAME] KOWDIAR ASHTAMUDI REKHA R S [PERSON_NAME] [P…" at bounding box center [883, 264] width 93 height 21
click at [571, 307] on select "Select [PERSON_NAME] [PERSON_NAME] KOWDIAR ASHTAMUDI REKHA R S [PERSON_NAME] [P…" at bounding box center [579, 305] width 93 height 21
select select "61508"
click at [533, 295] on select "Select [PERSON_NAME] [PERSON_NAME] KOWDIAR ASHTAMUDI REKHA R S [PERSON_NAME] [P…" at bounding box center [579, 305] width 93 height 21
click at [648, 298] on button "Issue" at bounding box center [649, 306] width 27 height 19
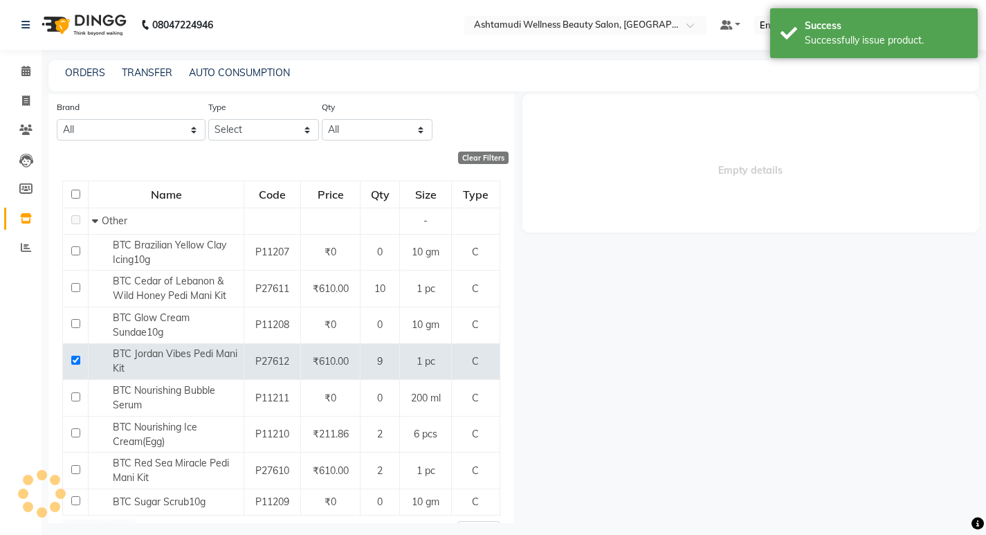
select select
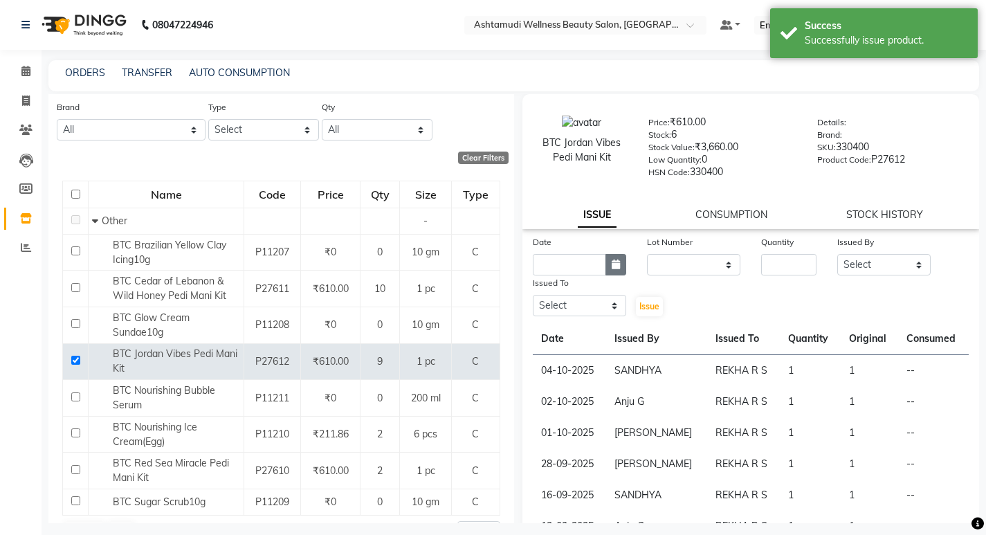
click at [610, 272] on button "button" at bounding box center [616, 264] width 21 height 21
select select "10"
select select "2025"
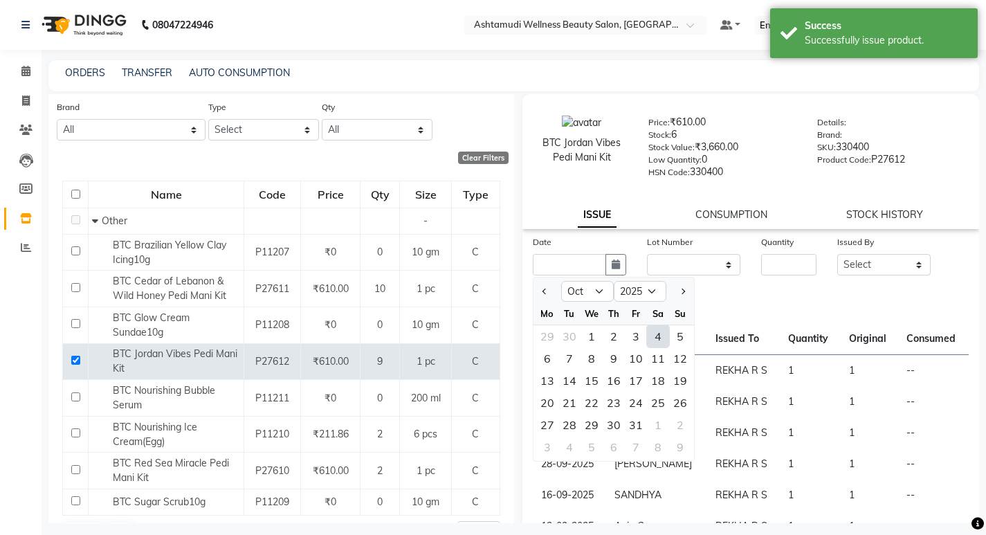
click at [651, 329] on div "4" at bounding box center [658, 336] width 22 height 22
type input "04-10-2025"
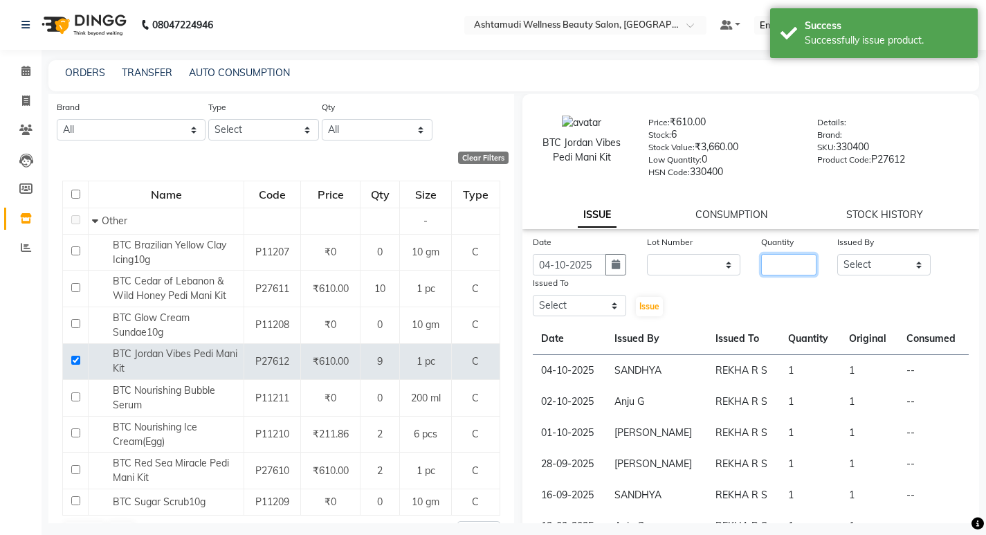
click at [794, 263] on input "number" at bounding box center [788, 264] width 55 height 21
type input "1"
click at [882, 268] on select "Select [PERSON_NAME] [PERSON_NAME] KOWDIAR ASHTAMUDI REKHA R S [PERSON_NAME] [P…" at bounding box center [883, 264] width 93 height 21
select select "27382"
click at [837, 254] on select "Select [PERSON_NAME] [PERSON_NAME] KOWDIAR ASHTAMUDI REKHA R S [PERSON_NAME] [P…" at bounding box center [883, 264] width 93 height 21
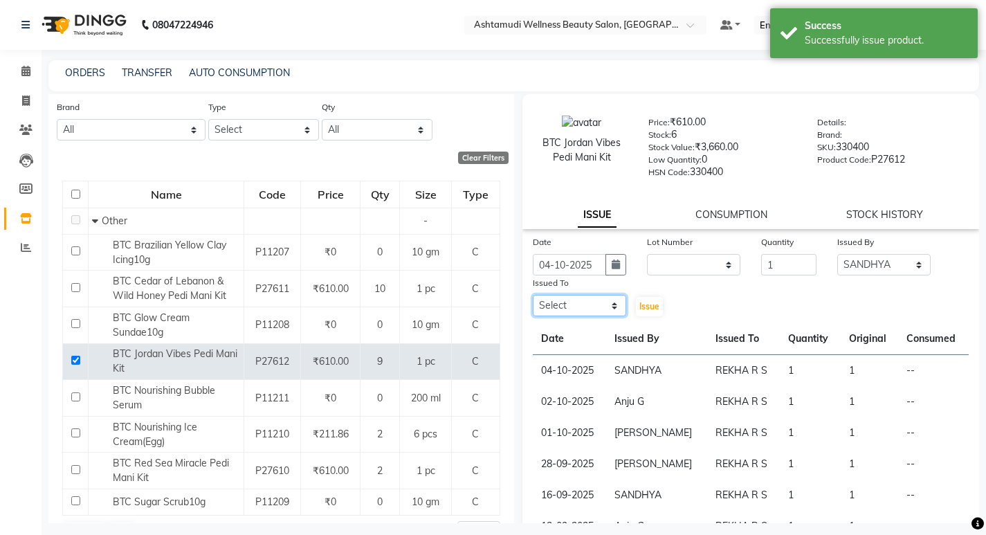
click at [557, 305] on select "Select [PERSON_NAME] [PERSON_NAME] KOWDIAR ASHTAMUDI REKHA R S [PERSON_NAME] [P…" at bounding box center [579, 305] width 93 height 21
select select "61508"
click at [533, 295] on select "Select [PERSON_NAME] [PERSON_NAME] KOWDIAR ASHTAMUDI REKHA R S [PERSON_NAME] [P…" at bounding box center [579, 305] width 93 height 21
click at [651, 306] on span "Issue" at bounding box center [649, 306] width 20 height 10
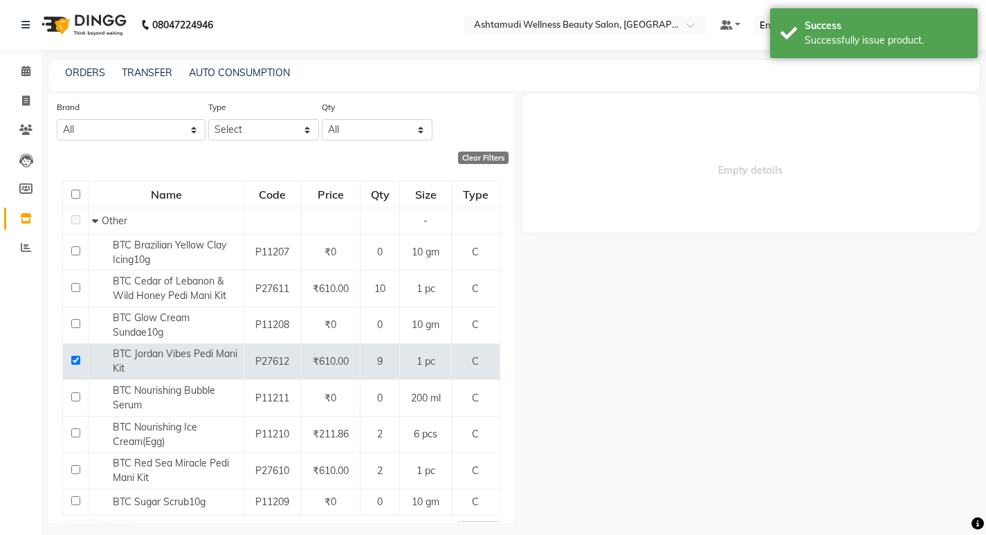
select select
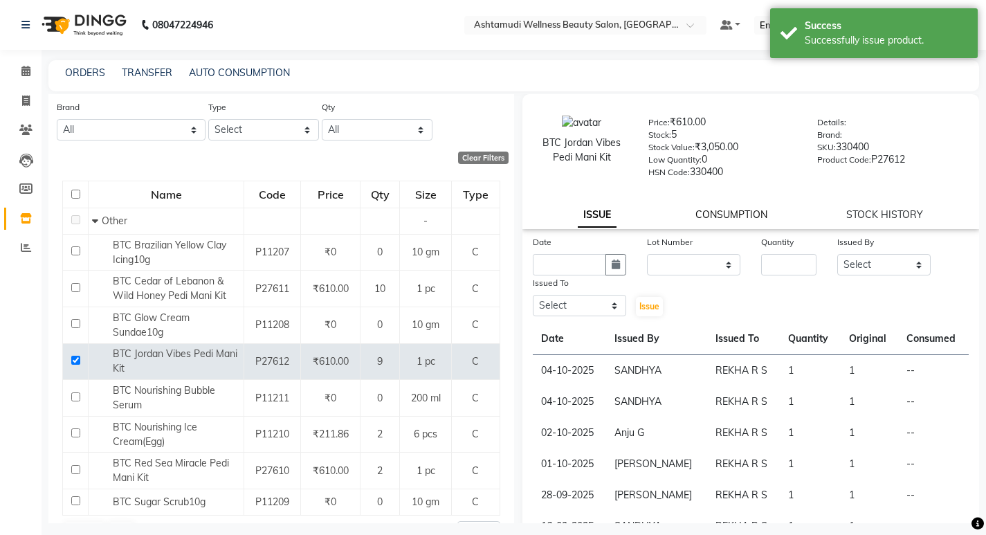
click at [726, 209] on link "CONSUMPTION" at bounding box center [732, 214] width 72 height 12
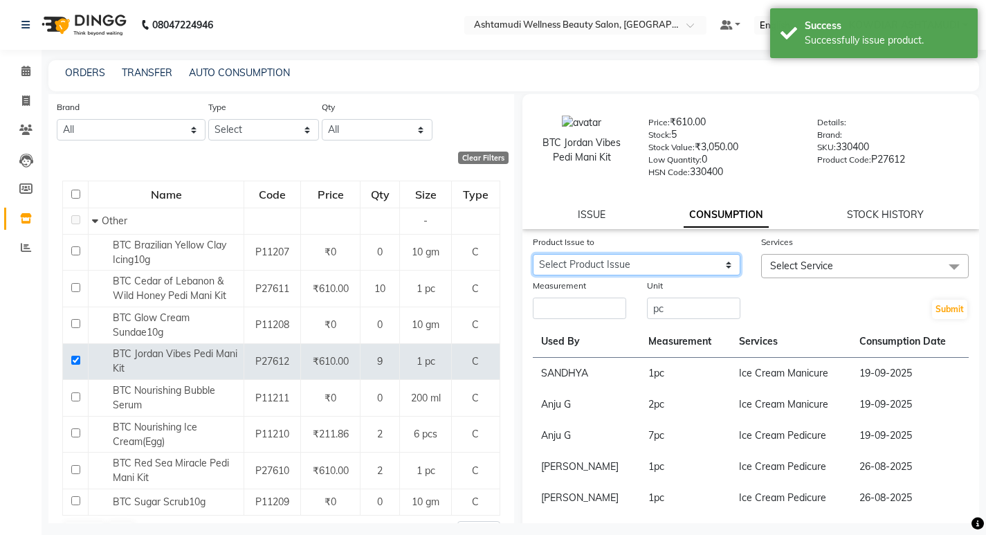
click at [598, 263] on select "Select Product Issue 2025-10-04, Issued to: REKHA R S, Balance: 1 2025-10-04, I…" at bounding box center [637, 264] width 208 height 21
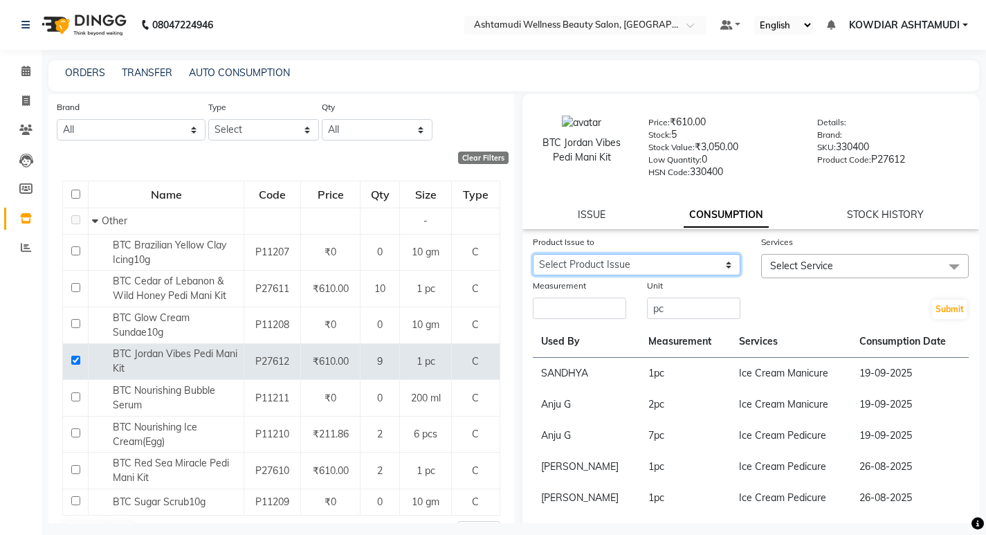
select select "1272187"
click at [533, 254] on select "Select Product Issue 2025-10-04, Issued to: REKHA R S, Balance: 1 2025-10-04, I…" at bounding box center [637, 264] width 208 height 21
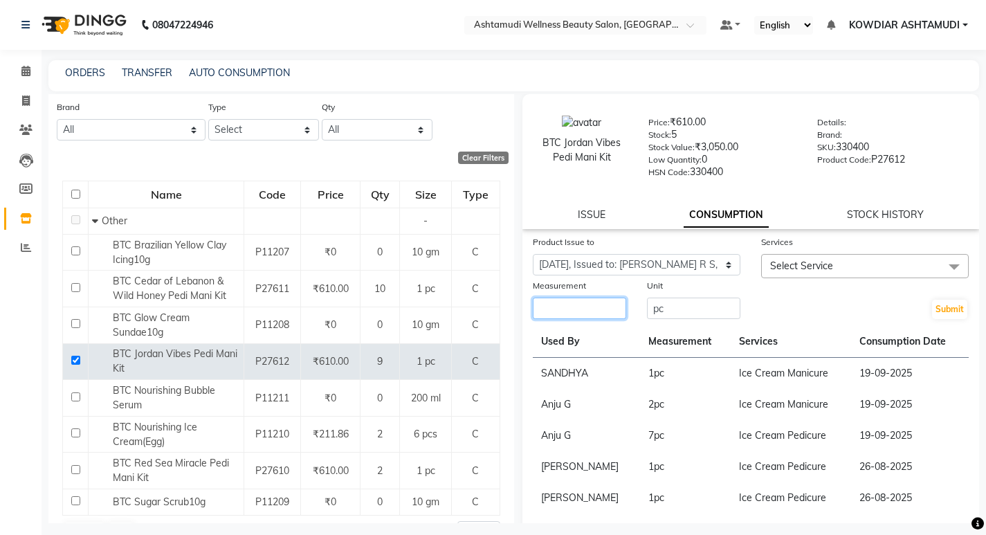
click at [576, 308] on input "number" at bounding box center [579, 308] width 93 height 21
type input "1"
click at [799, 259] on span "Select Service" at bounding box center [865, 266] width 208 height 24
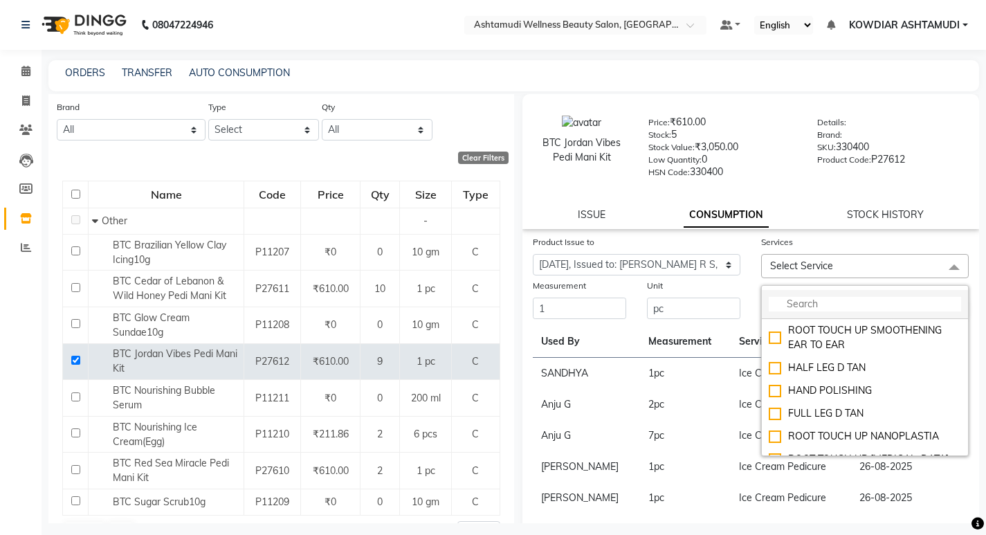
click at [803, 300] on input "multiselect-search" at bounding box center [865, 304] width 192 height 15
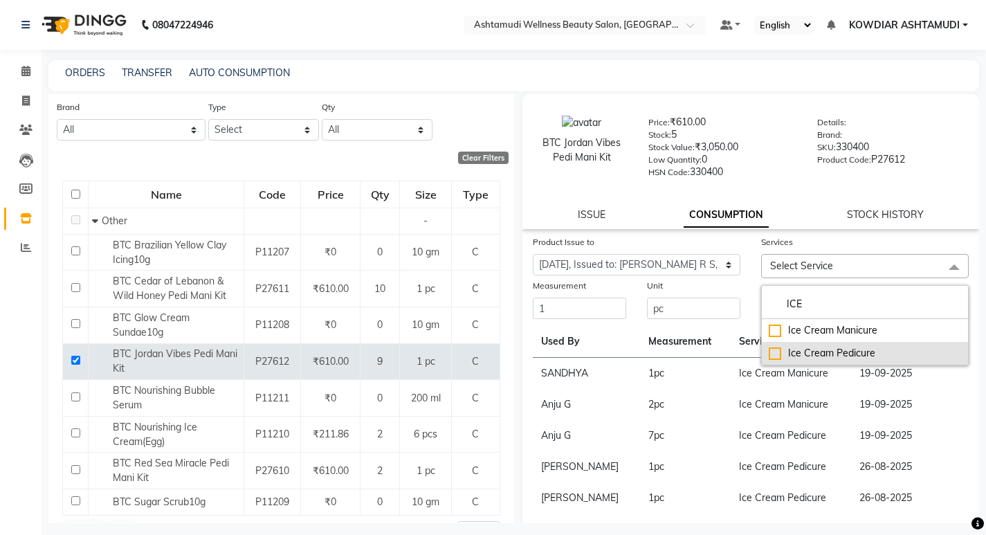
type input "ICE"
click at [797, 355] on div "Ice Cream Pedicure" at bounding box center [865, 353] width 192 height 15
checkbox input "true"
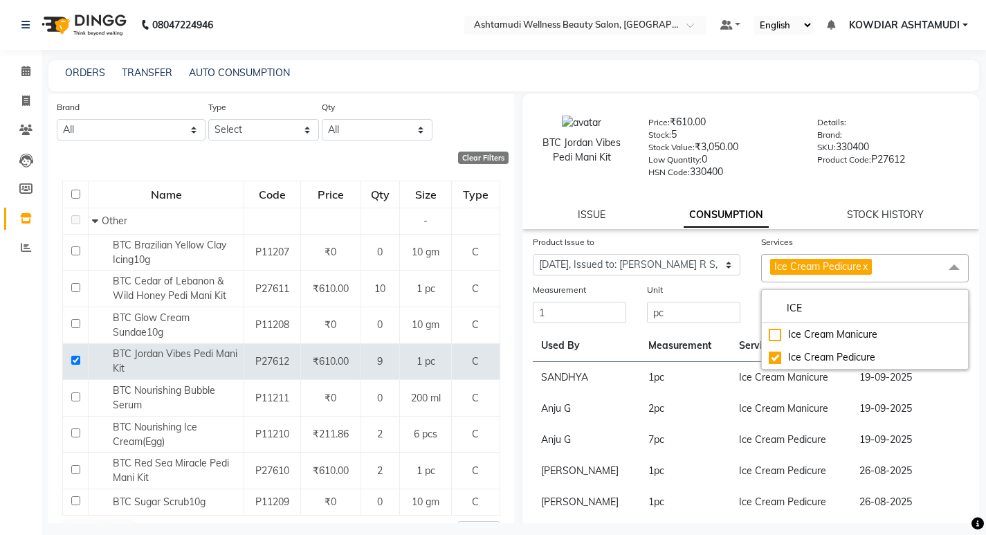
click at [687, 325] on div "Product Issue to Select Product Issue 2025-10-04, Issued to: REKHA R S, Balance…" at bounding box center [750, 469] width 457 height 469
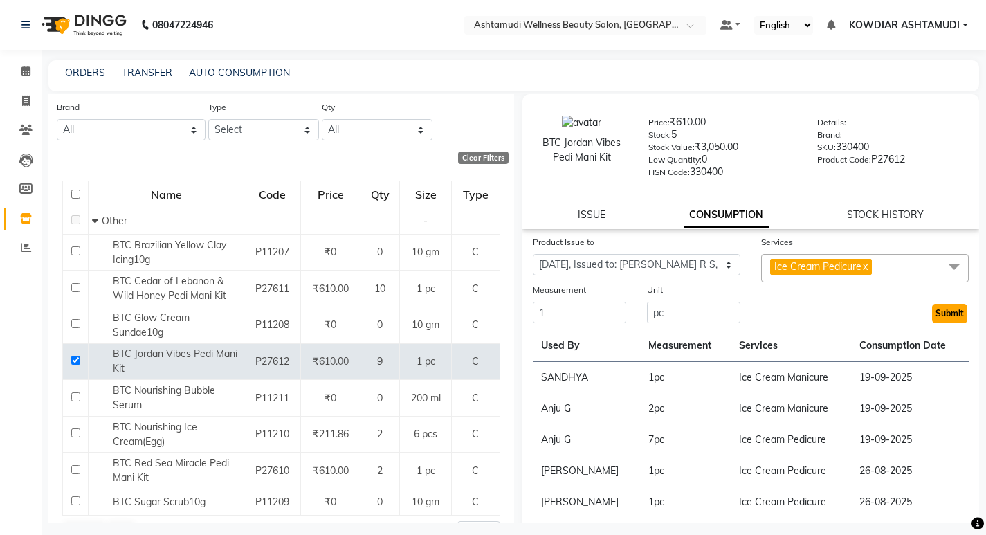
click at [937, 310] on button "Submit" at bounding box center [949, 313] width 35 height 19
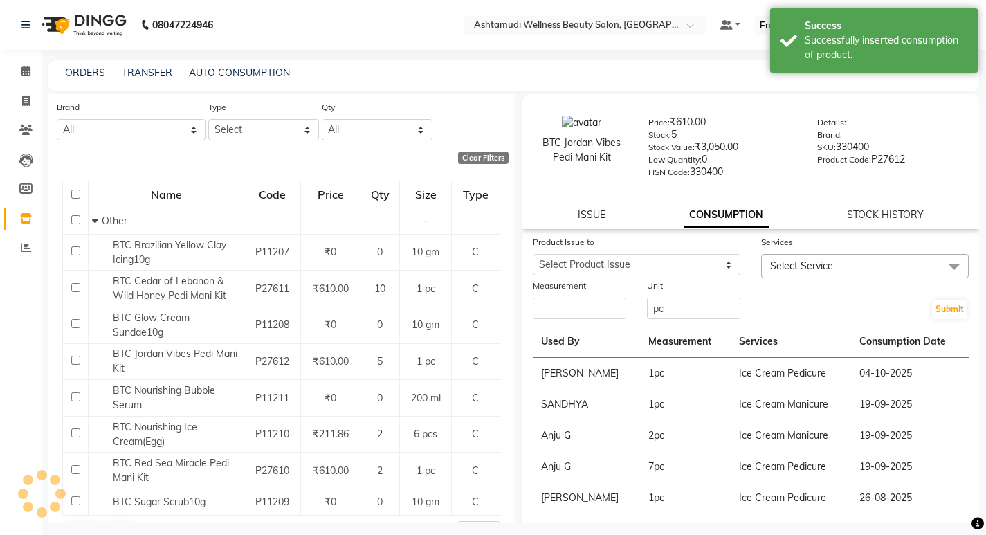
scroll to position [0, 0]
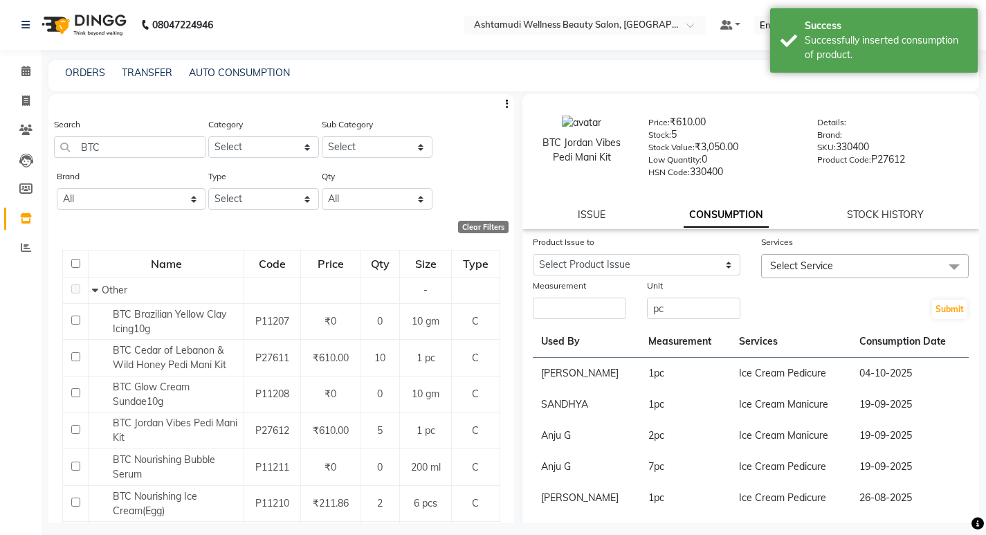
click at [722, 277] on div "Product Issue to Select Product Issue 2025-10-04, Issued to: REKHA R S, Balance…" at bounding box center [636, 257] width 228 height 44
click at [715, 272] on select "Select Product Issue 2025-10-04, Issued to: REKHA R S, Balance: 1 2025-10-04, I…" at bounding box center [637, 264] width 208 height 21
select select "1272191"
click at [533, 254] on select "Select Product Issue 2025-10-04, Issued to: REKHA R S, Balance: 1 2025-10-04, I…" at bounding box center [637, 264] width 208 height 21
click at [607, 311] on input "number" at bounding box center [579, 308] width 93 height 21
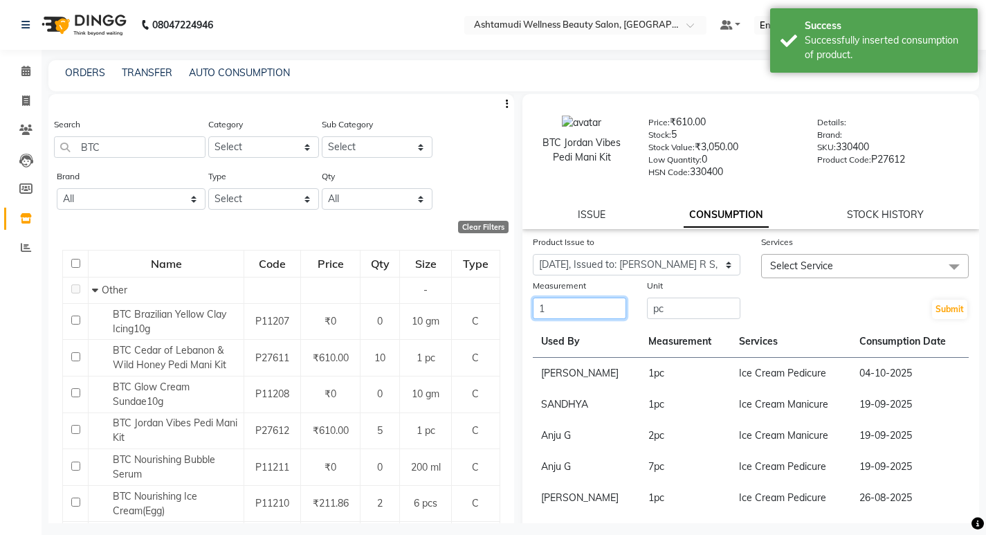
type input "1"
click at [785, 258] on span "Select Service" at bounding box center [865, 266] width 208 height 24
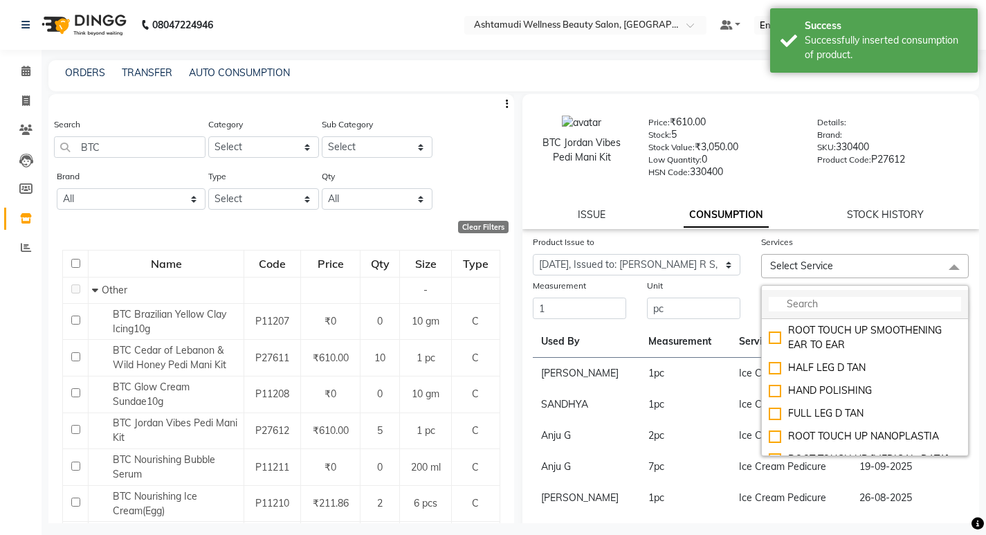
click at [803, 305] on input "multiselect-search" at bounding box center [865, 304] width 192 height 15
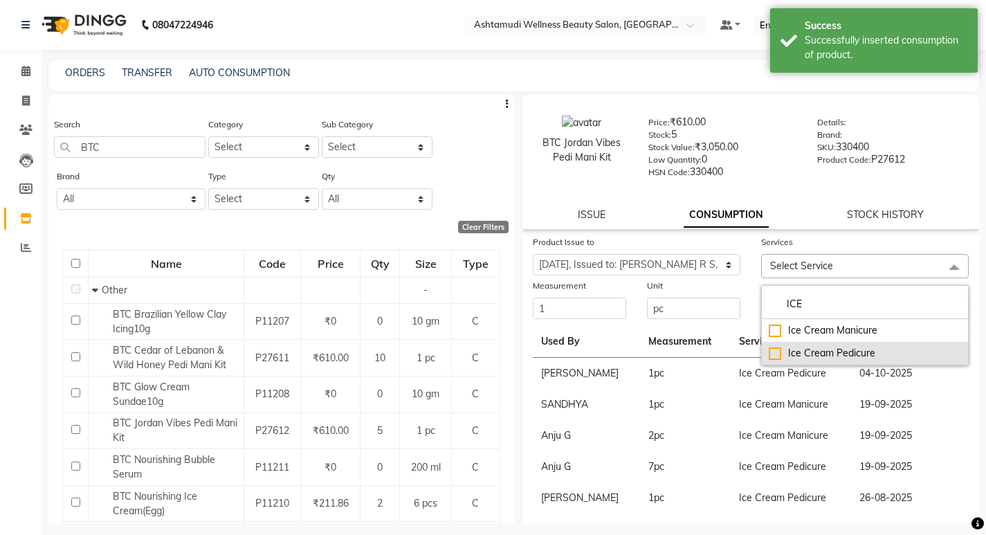
type input "ICE"
click at [797, 362] on li "Ice Cream Pedicure" at bounding box center [865, 353] width 206 height 23
checkbox input "true"
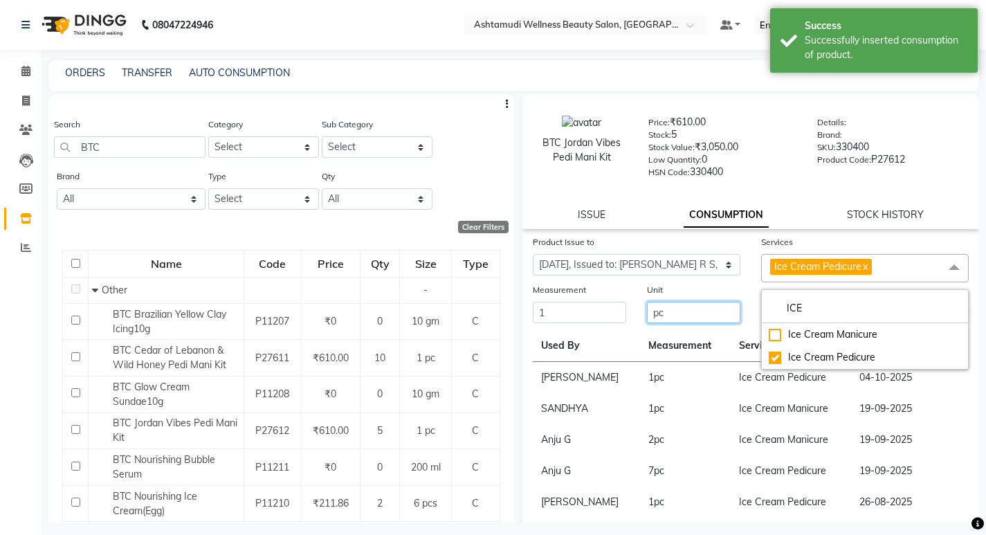
click at [669, 322] on input "pc" at bounding box center [693, 312] width 93 height 21
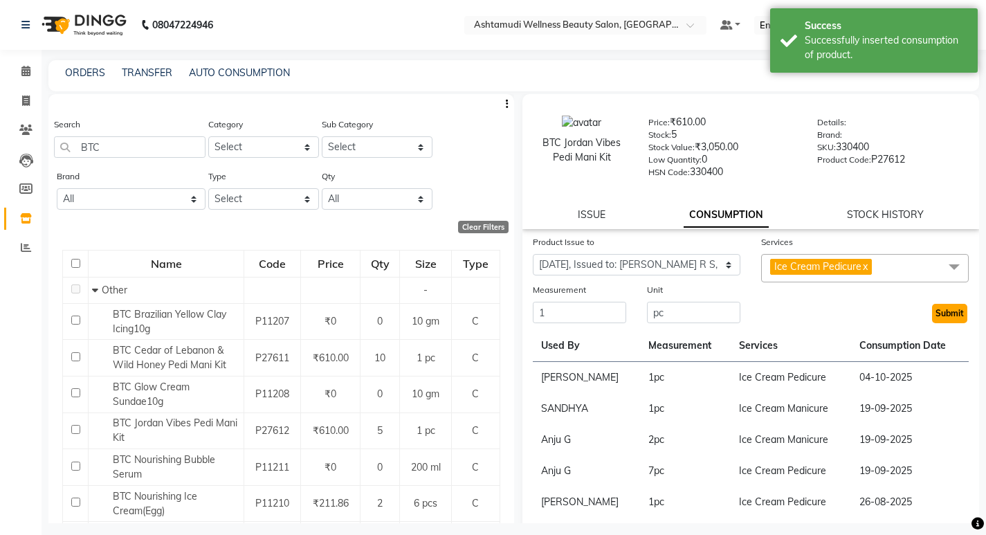
click at [932, 311] on button "Submit" at bounding box center [949, 313] width 35 height 19
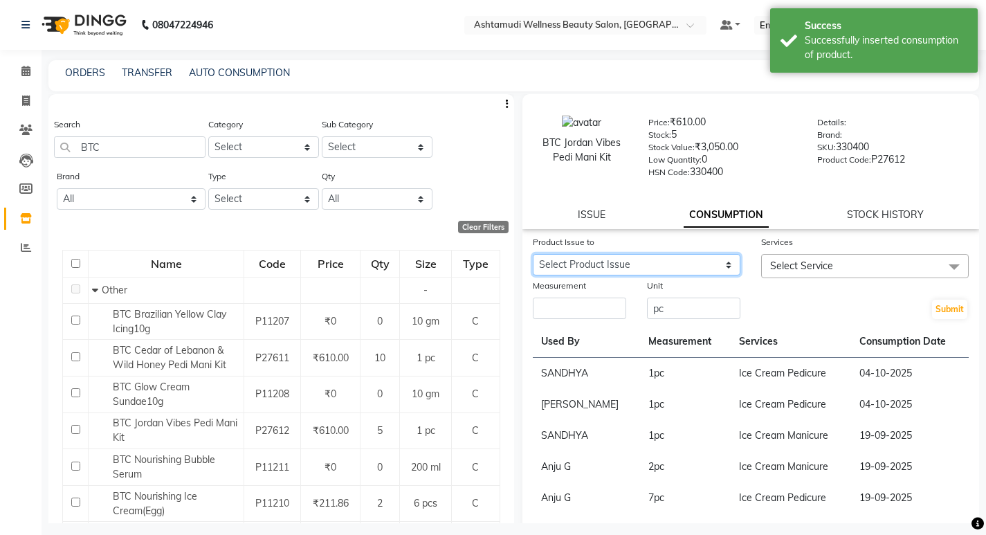
drag, startPoint x: 593, startPoint y: 266, endPoint x: 594, endPoint y: 274, distance: 7.6
click at [593, 266] on select "Select Product Issue 2025-10-04, Issued to: REKHA R S, Balance: 1 2025-10-04, I…" at bounding box center [637, 264] width 208 height 21
select select "1286612"
click at [533, 254] on select "Select Product Issue 2025-10-04, Issued to: REKHA R S, Balance: 1 2025-10-04, I…" at bounding box center [637, 264] width 208 height 21
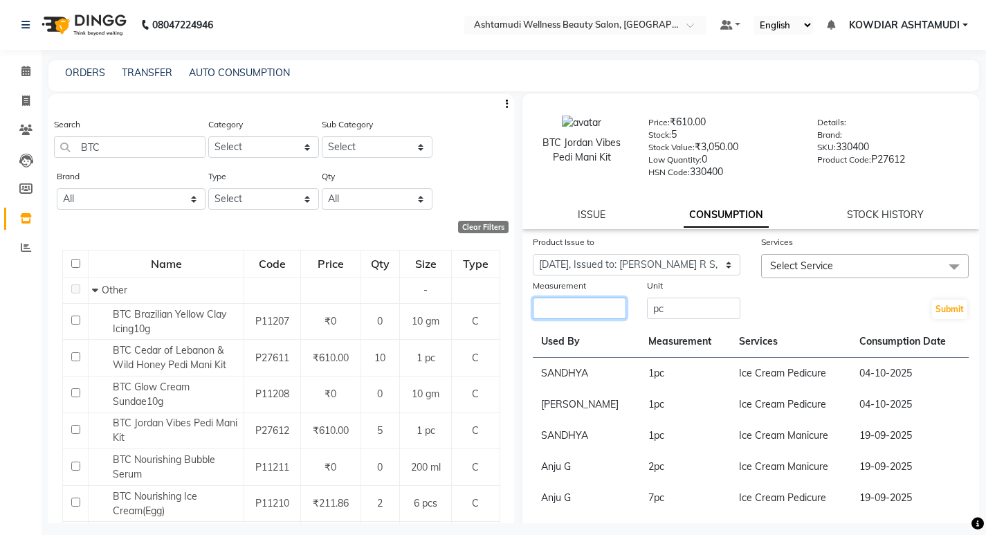
click at [577, 305] on input "number" at bounding box center [579, 308] width 93 height 21
type input "1"
click at [825, 273] on span "Select Service" at bounding box center [865, 266] width 208 height 24
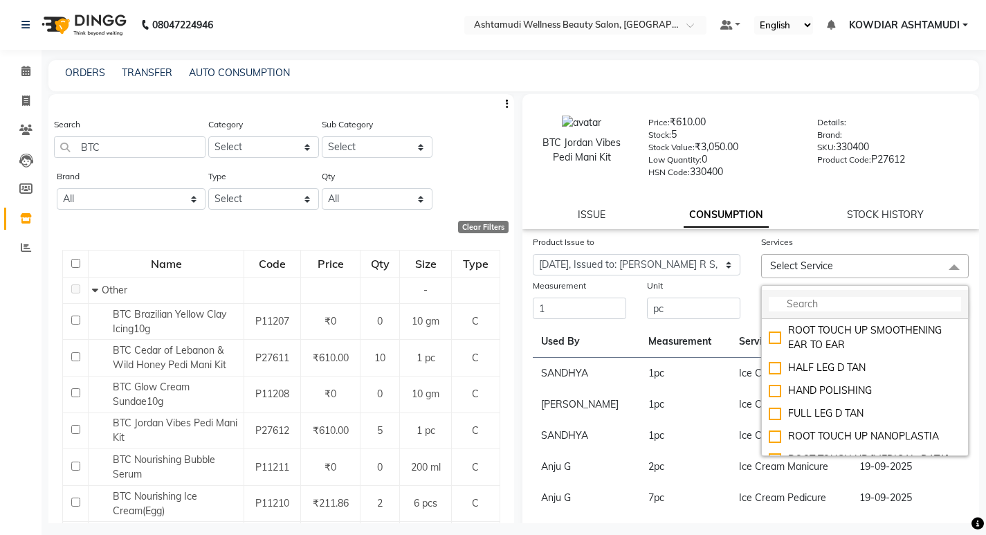
click at [828, 298] on input "multiselect-search" at bounding box center [865, 304] width 192 height 15
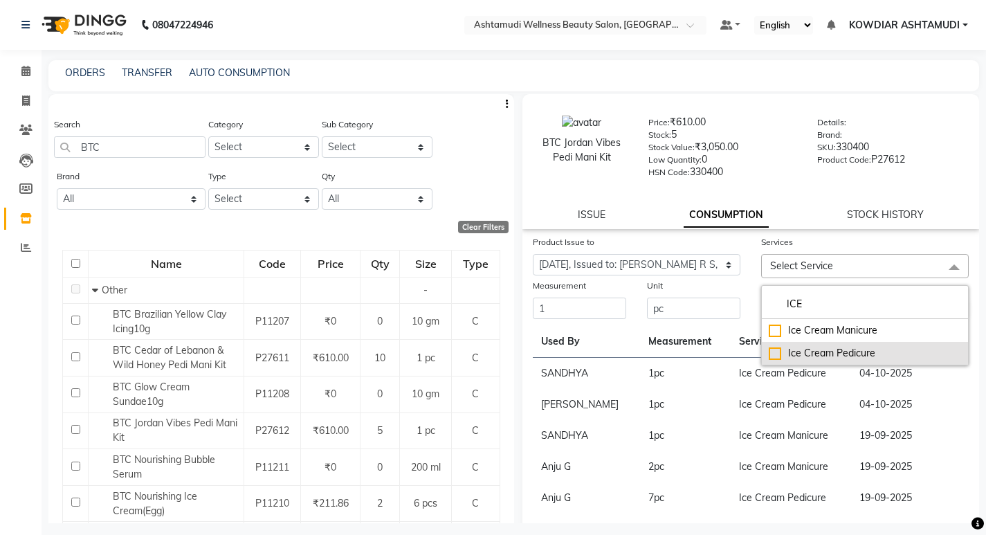
type input "ICE"
click at [826, 351] on div "Ice Cream Pedicure" at bounding box center [865, 353] width 192 height 15
checkbox input "true"
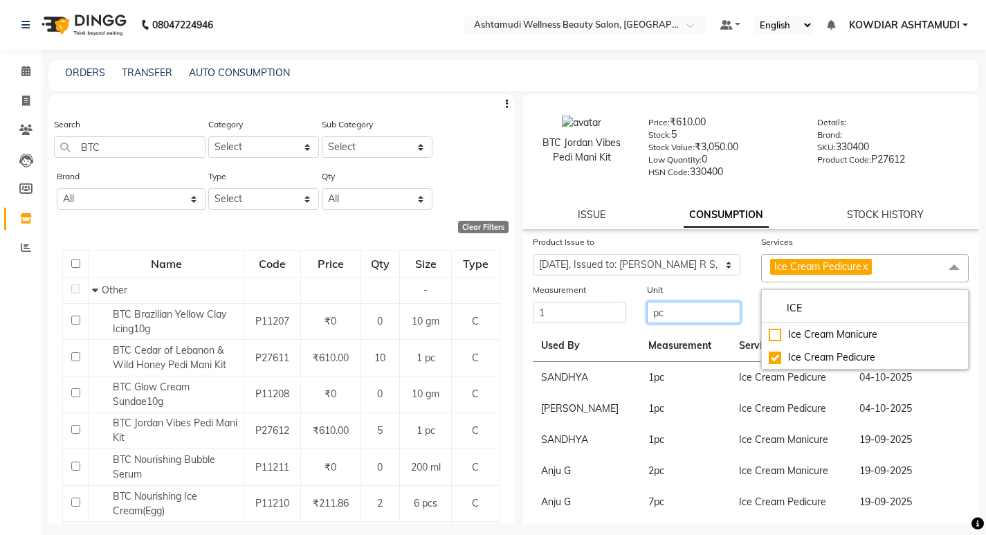
click at [698, 312] on input "pc" at bounding box center [693, 312] width 93 height 21
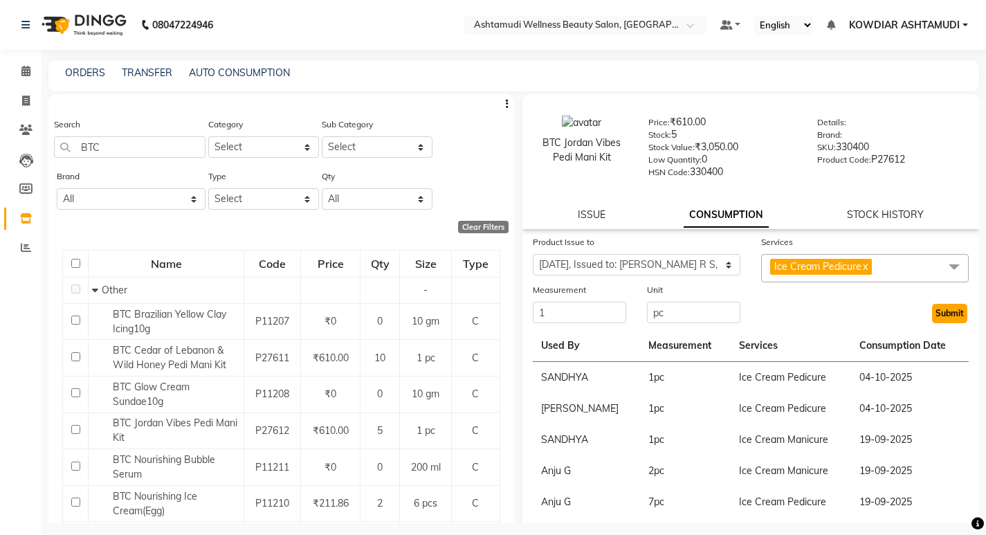
click at [954, 315] on button "Submit" at bounding box center [949, 313] width 35 height 19
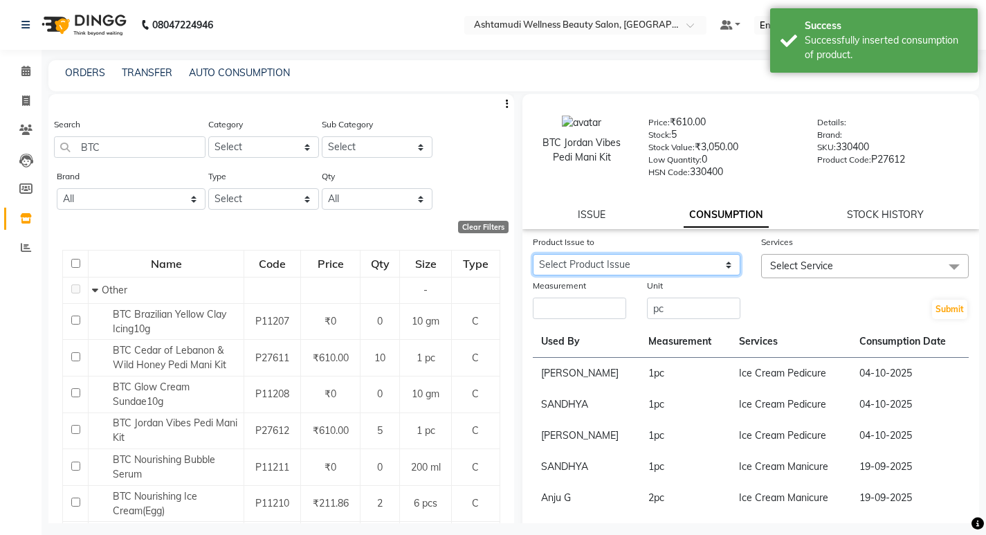
click at [694, 268] on select "Select Product Issue 2025-10-04, Issued to: REKHA R S, Balance: 1 2025-10-04, I…" at bounding box center [637, 264] width 208 height 21
select select "1286613"
click at [533, 254] on select "Select Product Issue 2025-10-04, Issued to: REKHA R S, Balance: 1 2025-10-04, I…" at bounding box center [637, 264] width 208 height 21
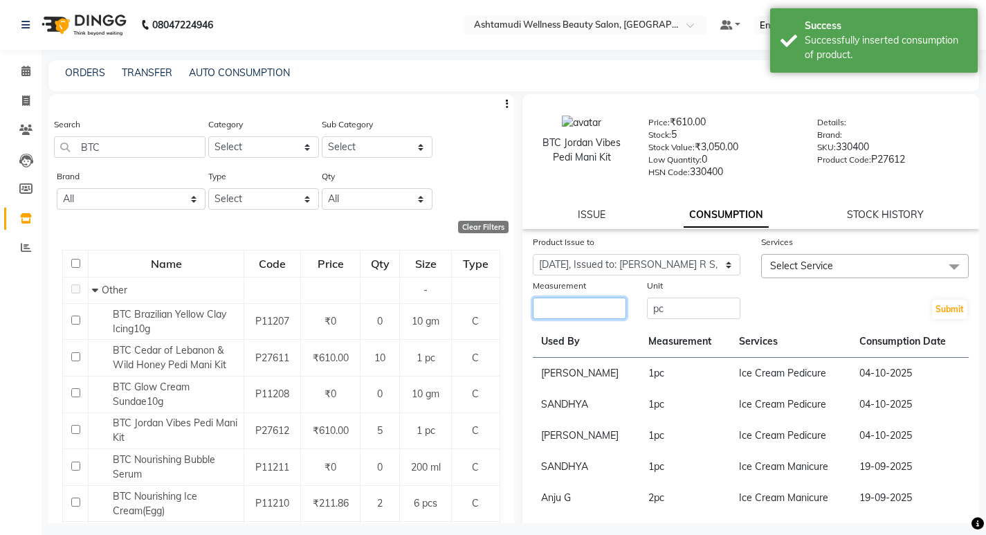
click at [610, 302] on input "number" at bounding box center [579, 308] width 93 height 21
type input "1"
click at [810, 269] on span "Select Service" at bounding box center [801, 266] width 63 height 12
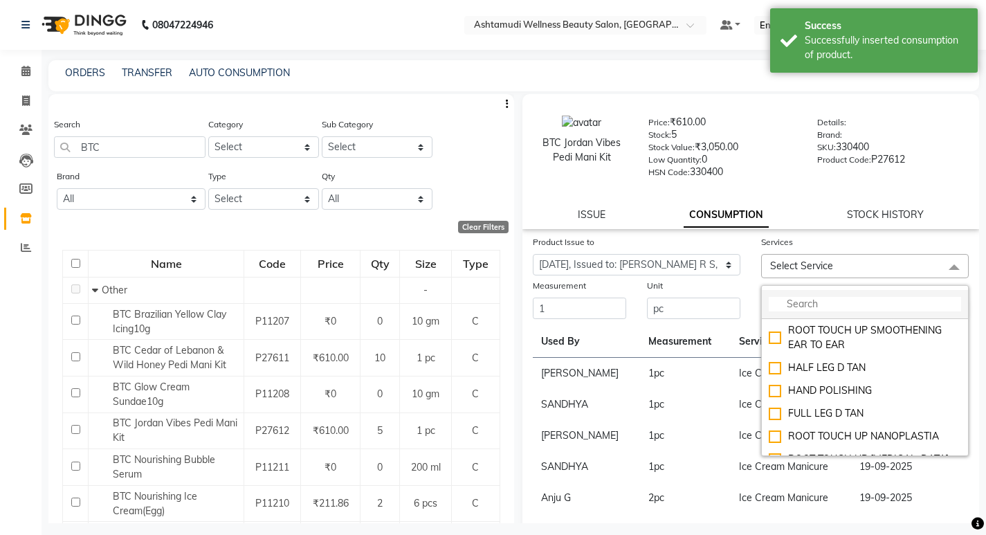
click at [815, 304] on input "multiselect-search" at bounding box center [865, 304] width 192 height 15
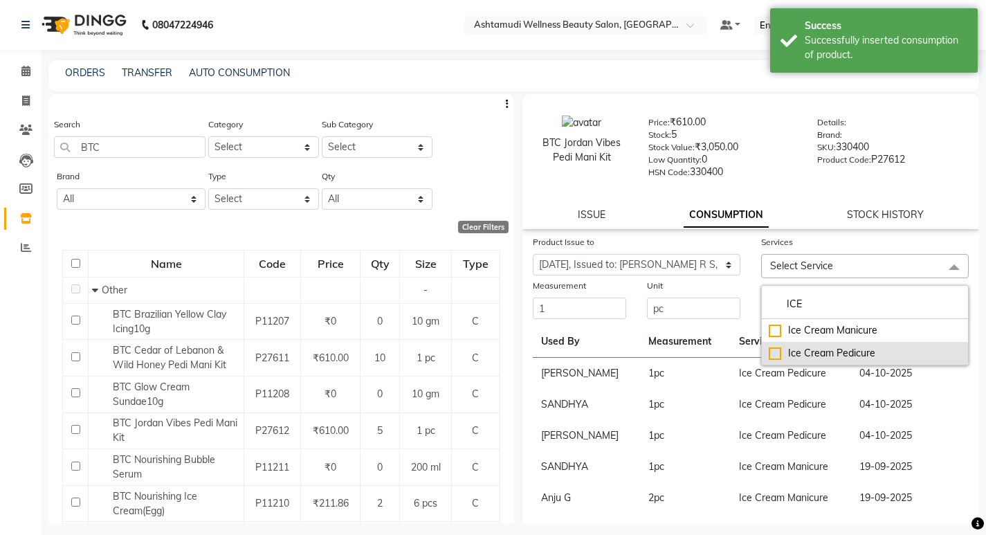
type input "ICE"
click at [817, 349] on div "Ice Cream Pedicure" at bounding box center [865, 353] width 192 height 15
checkbox input "true"
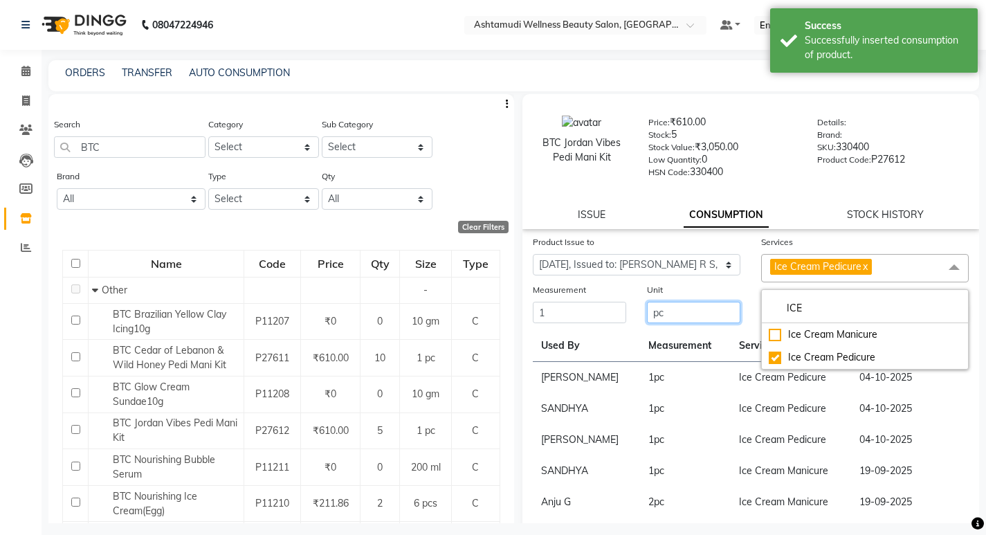
click at [716, 318] on input "pc" at bounding box center [693, 312] width 93 height 21
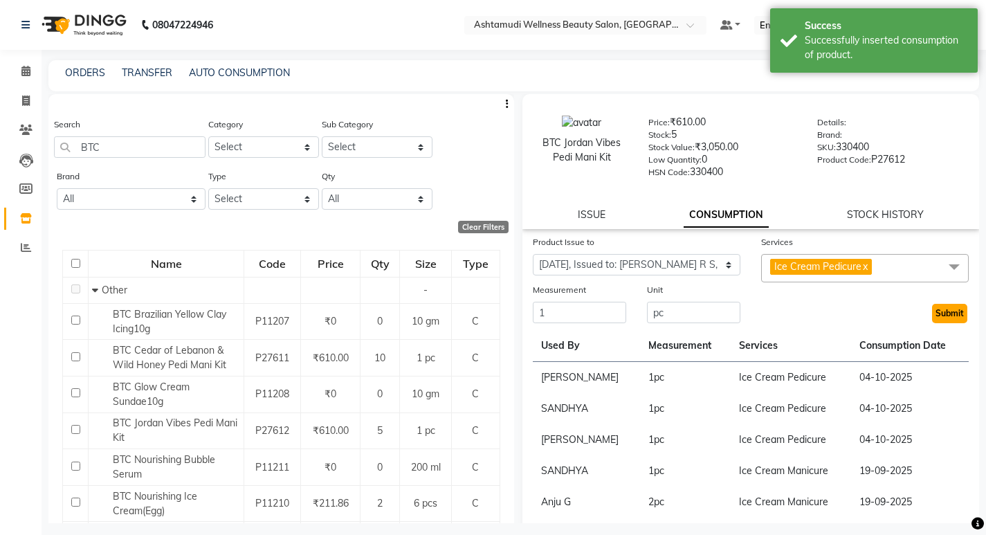
click at [956, 316] on button "Submit" at bounding box center [949, 313] width 35 height 19
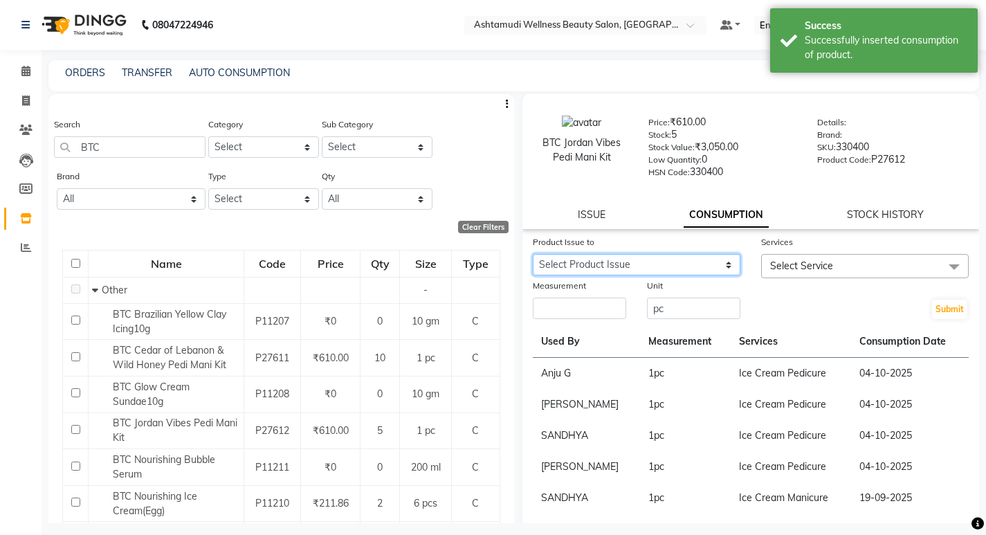
click at [710, 266] on select "Select Product Issue 2025-10-04, Issued to: REKHA R S, Balance: 1 2025-10-04, I…" at bounding box center [637, 264] width 208 height 21
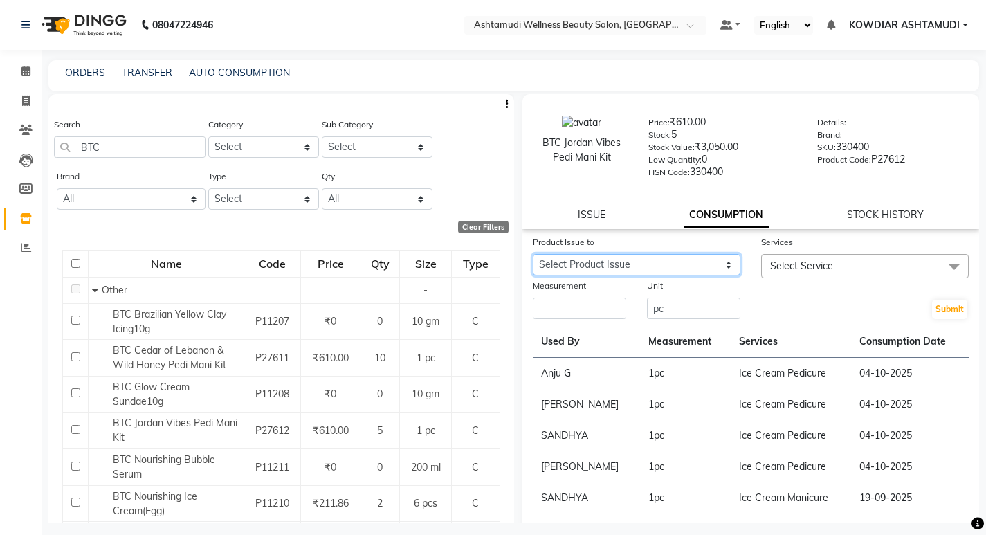
select select "1272199"
click at [533, 254] on select "Select Product Issue 2025-10-04, Issued to: REKHA R S, Balance: 1 2025-10-04, I…" at bounding box center [637, 264] width 208 height 21
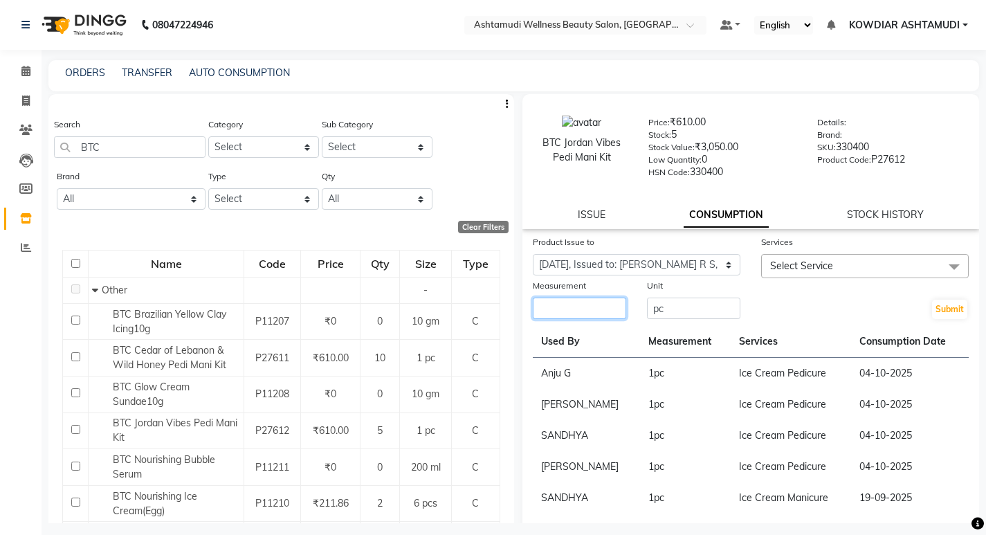
click at [609, 319] on input "number" at bounding box center [579, 308] width 93 height 21
type input "1"
click at [838, 266] on span "Select Service" at bounding box center [865, 266] width 208 height 24
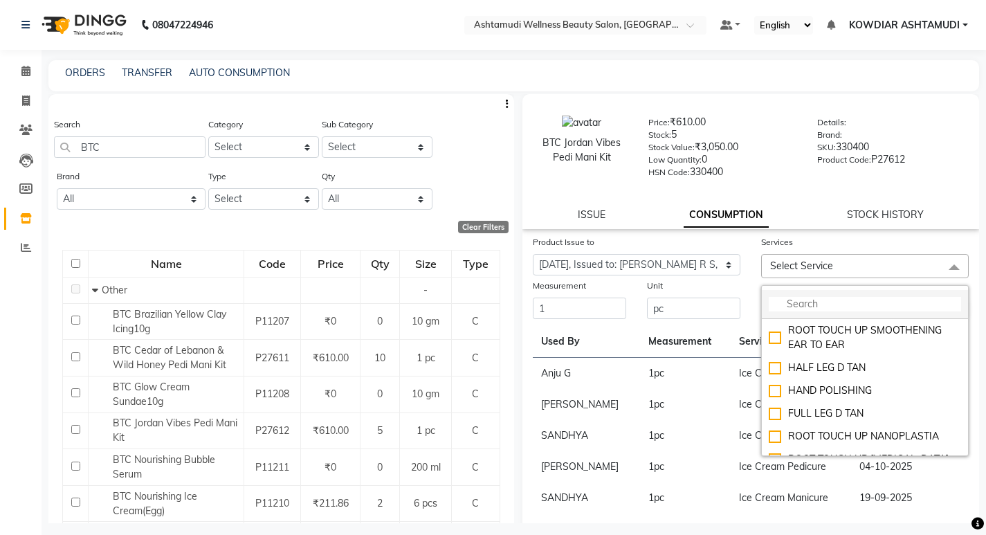
click at [838, 305] on input "multiselect-search" at bounding box center [865, 304] width 192 height 15
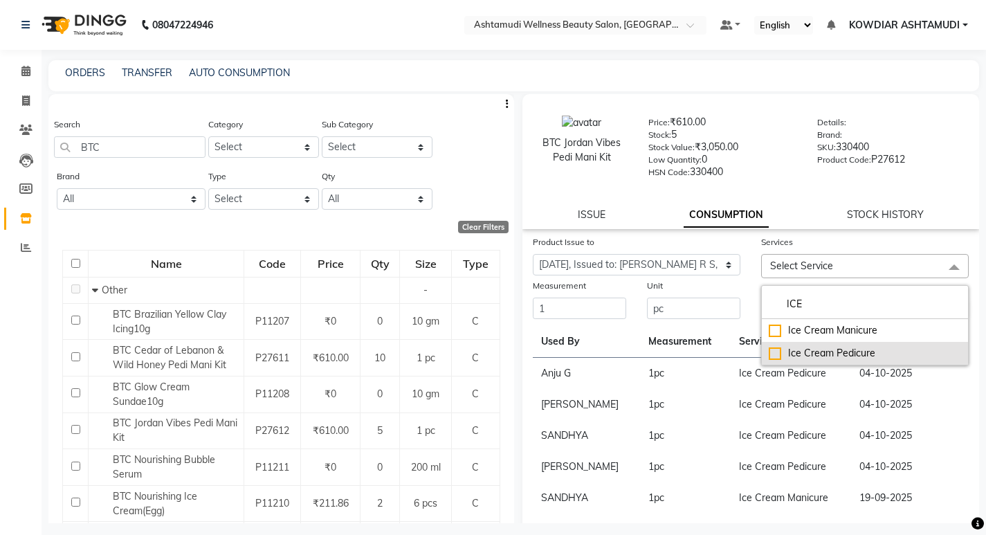
type input "ICE"
click at [835, 360] on div "Ice Cream Pedicure" at bounding box center [865, 353] width 192 height 15
checkbox input "true"
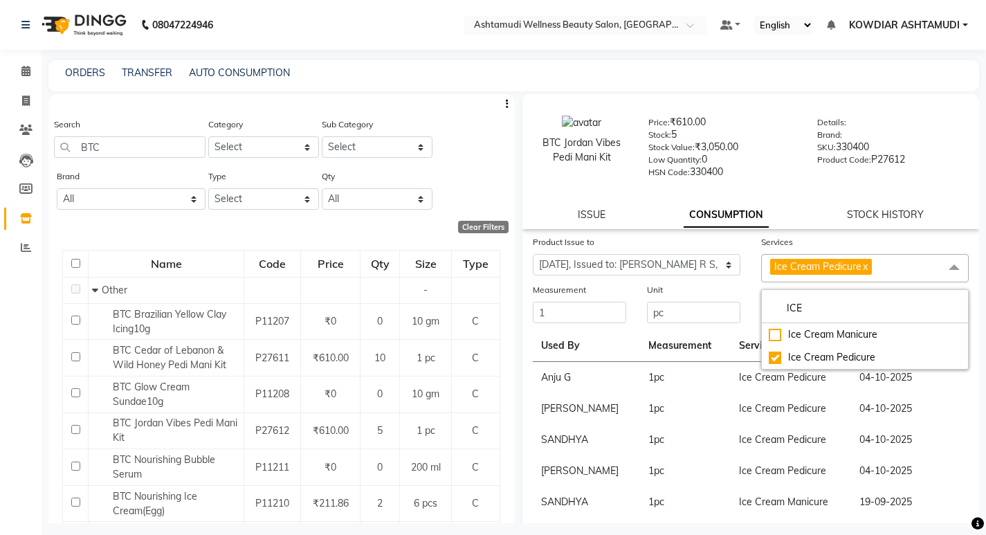
click at [716, 336] on th "Measurement" at bounding box center [685, 346] width 91 height 32
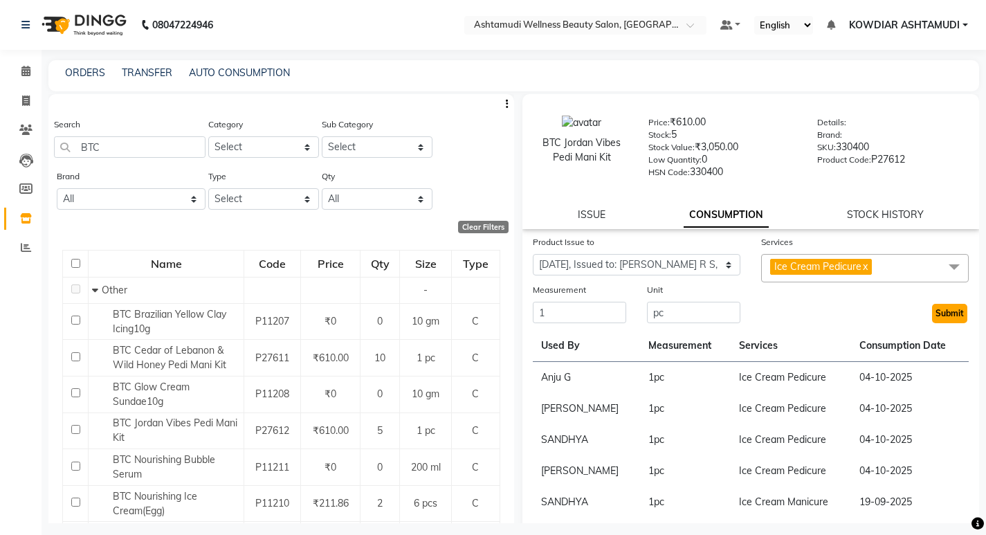
click at [932, 320] on button "Submit" at bounding box center [949, 313] width 35 height 19
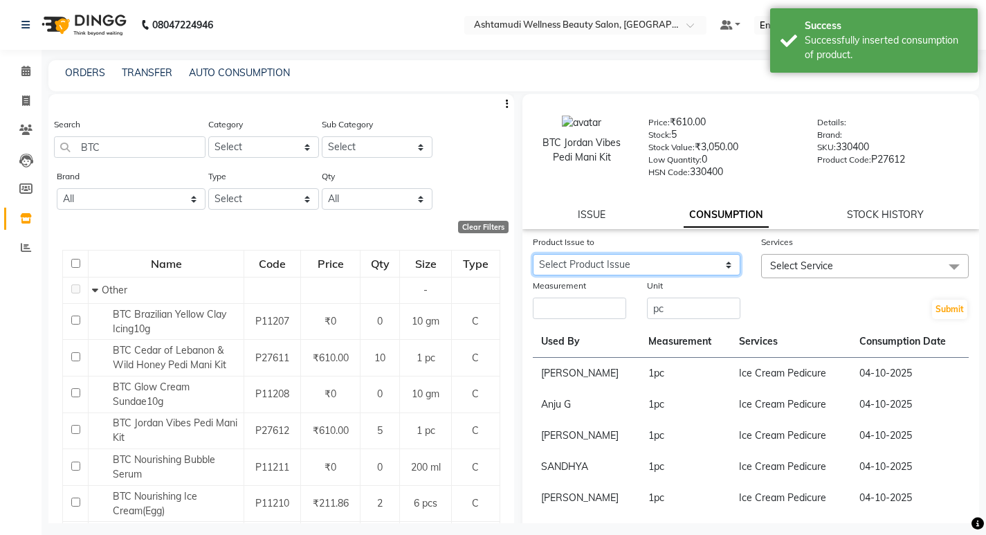
click at [677, 271] on select "Select Product Issue 2025-10-04, Issued to: REKHA R S, Balance: 1 2025-10-04, I…" at bounding box center [637, 264] width 208 height 21
select select "1286614"
click at [533, 254] on select "Select Product Issue 2025-10-04, Issued to: REKHA R S, Balance: 1 2025-10-04, I…" at bounding box center [637, 264] width 208 height 21
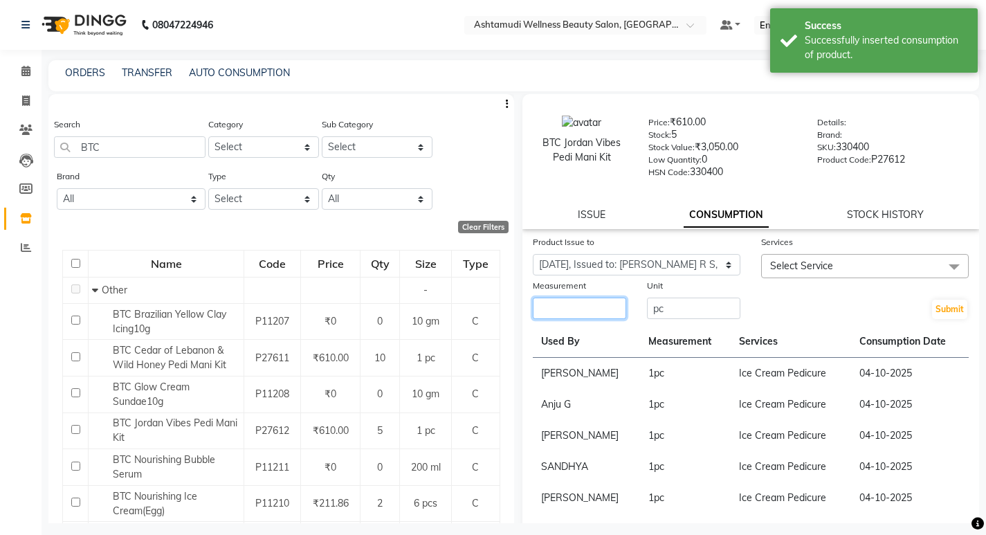
click at [590, 307] on input "number" at bounding box center [579, 308] width 93 height 21
type input "1"
click at [900, 269] on span "Select Service" at bounding box center [865, 266] width 208 height 24
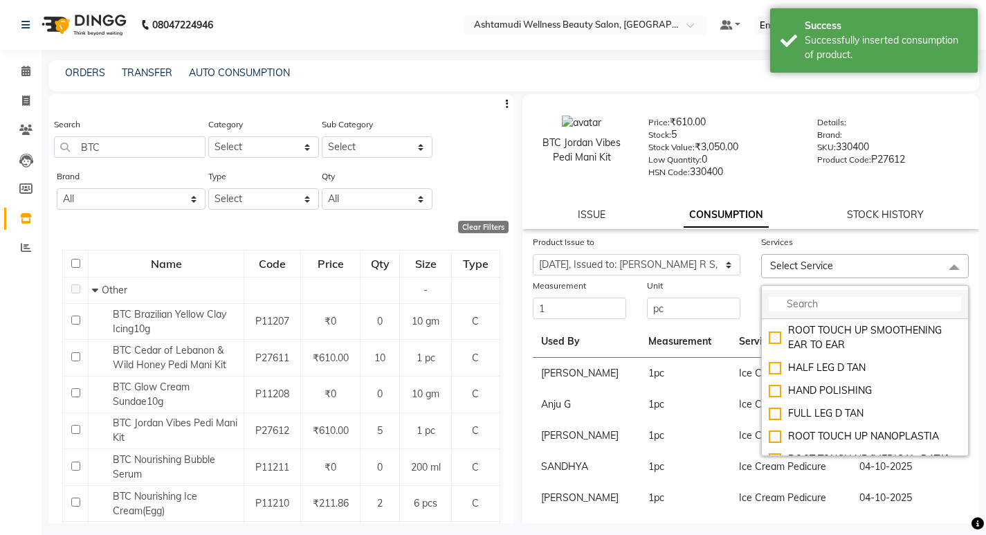
click at [892, 302] on input "multiselect-search" at bounding box center [865, 304] width 192 height 15
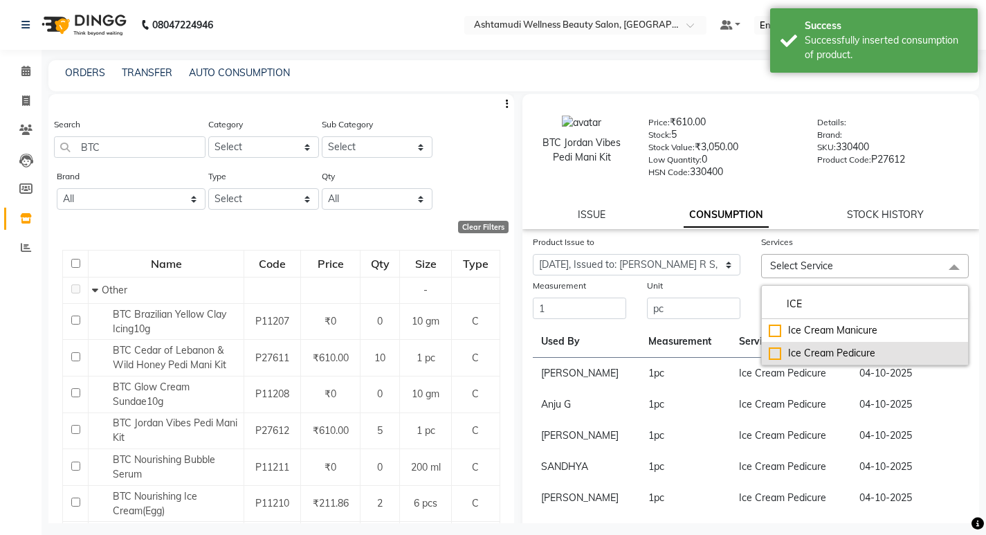
type input "ICE"
click at [867, 345] on li "Ice Cream Pedicure" at bounding box center [865, 353] width 206 height 23
checkbox input "true"
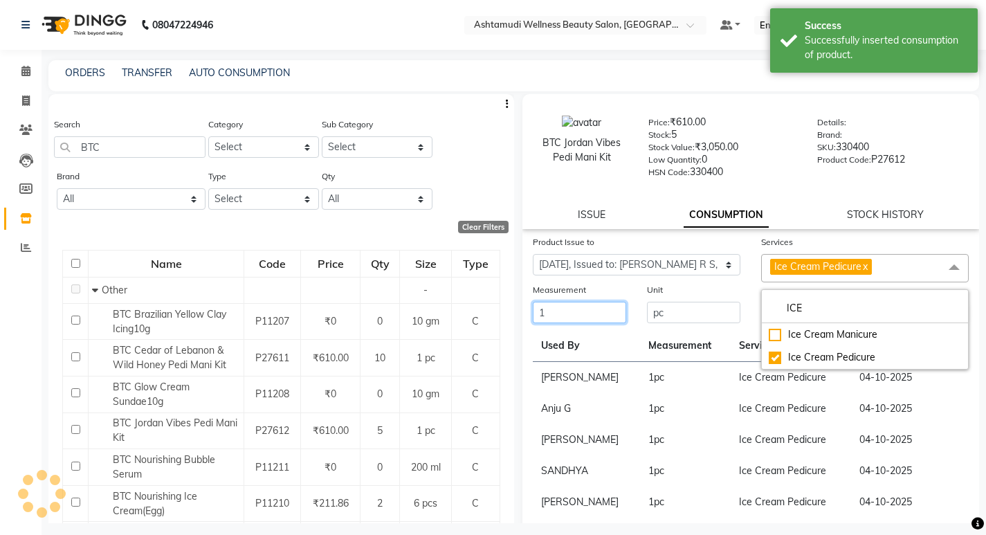
click at [622, 311] on input "1" at bounding box center [579, 312] width 93 height 21
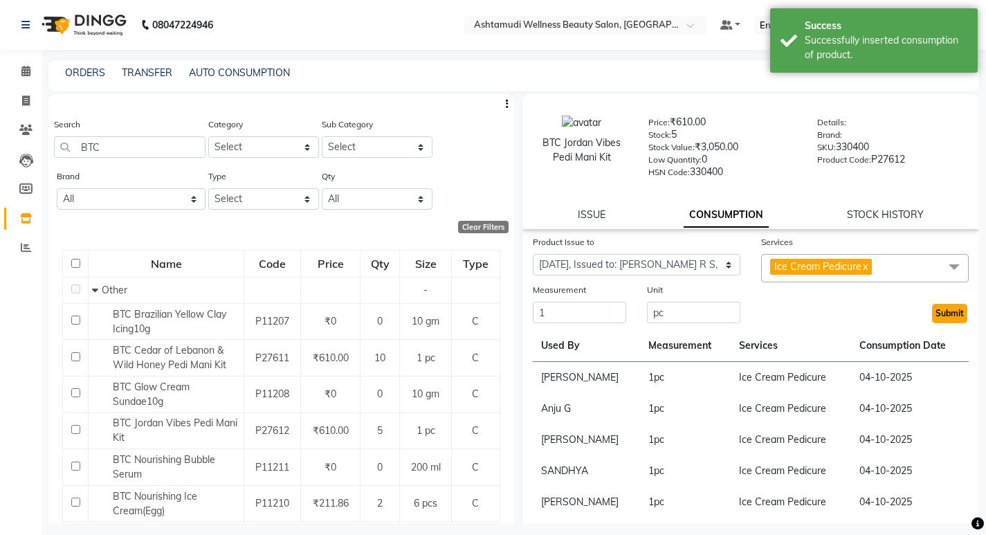
click at [947, 309] on button "Submit" at bounding box center [949, 313] width 35 height 19
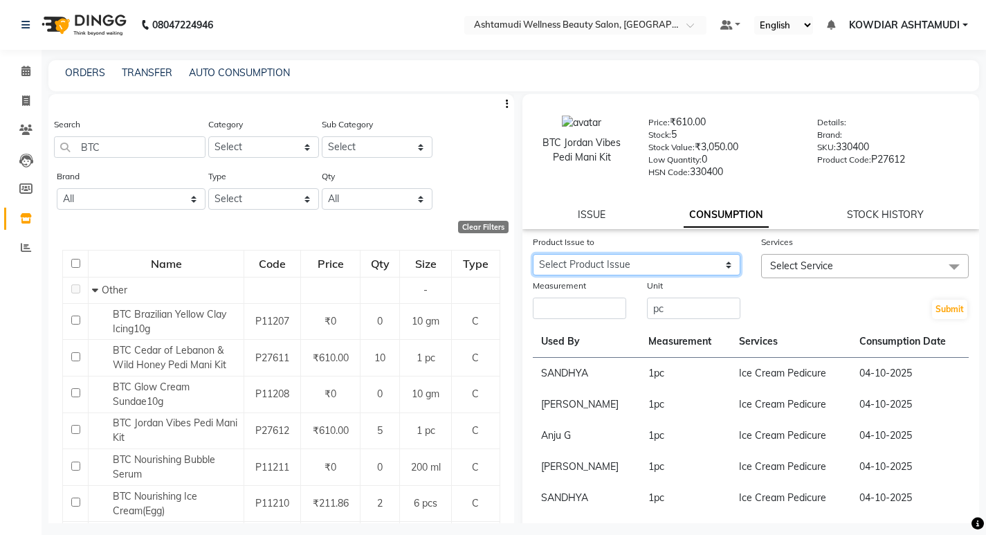
click at [635, 260] on select "Select Product Issue 2025-10-04, Issued to: REKHA R S, Balance: 1 2025-09-13, I…" at bounding box center [637, 264] width 208 height 21
select select "1286616"
click at [533, 254] on select "Select Product Issue 2025-10-04, Issued to: REKHA R S, Balance: 1 2025-09-13, I…" at bounding box center [637, 264] width 208 height 21
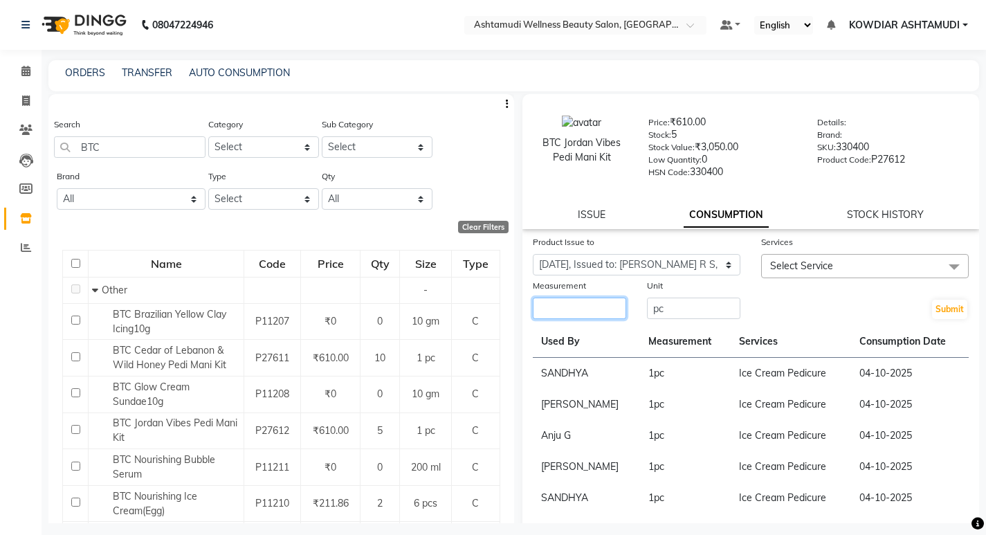
click at [550, 304] on input "number" at bounding box center [579, 308] width 93 height 21
type input "1"
click at [846, 264] on span "Select Service" at bounding box center [865, 266] width 208 height 24
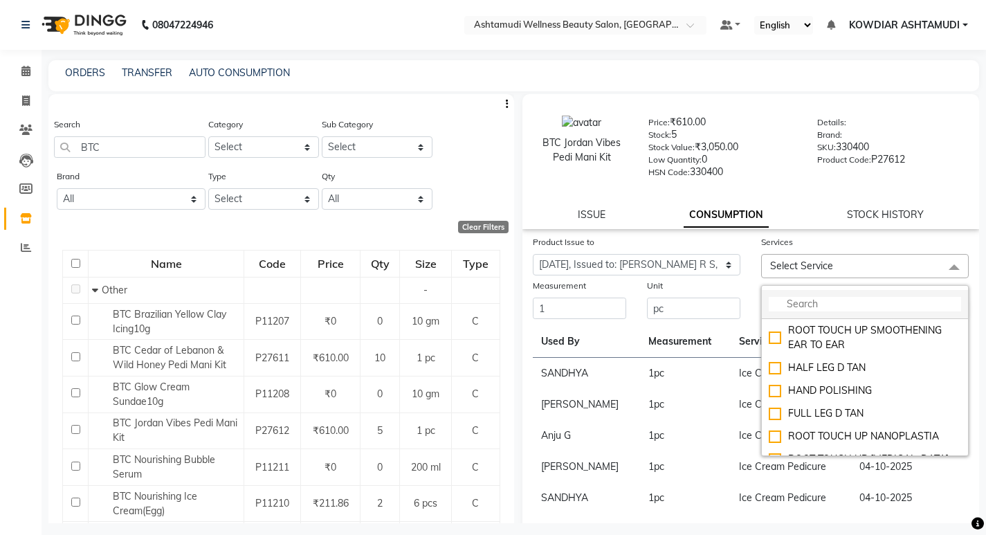
click at [846, 296] on li at bounding box center [865, 304] width 206 height 29
click at [851, 297] on input "multiselect-search" at bounding box center [865, 304] width 192 height 15
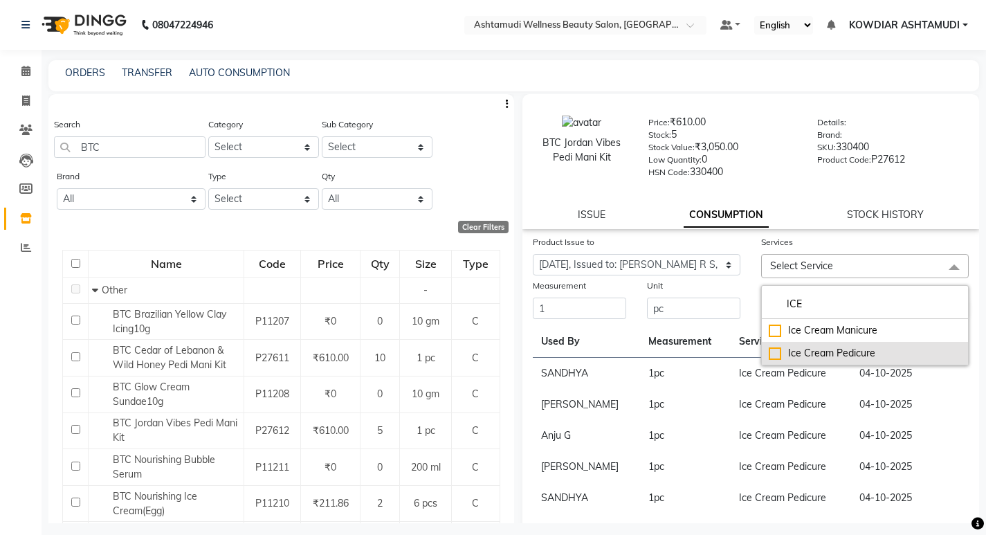
type input "ICE"
click at [842, 353] on div "Ice Cream Pedicure" at bounding box center [865, 353] width 192 height 15
checkbox input "true"
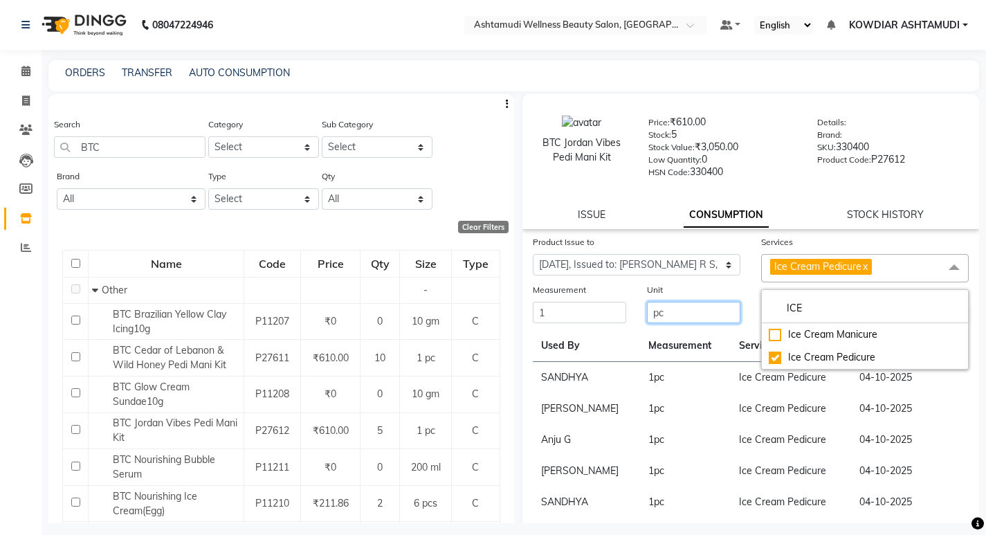
click at [648, 320] on input "pc" at bounding box center [693, 312] width 93 height 21
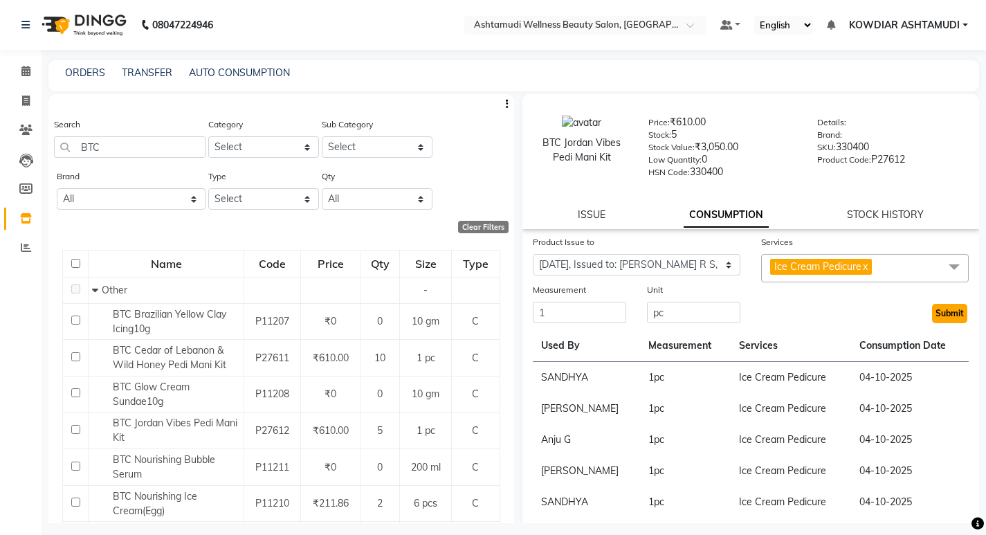
click at [934, 313] on button "Submit" at bounding box center [949, 313] width 35 height 19
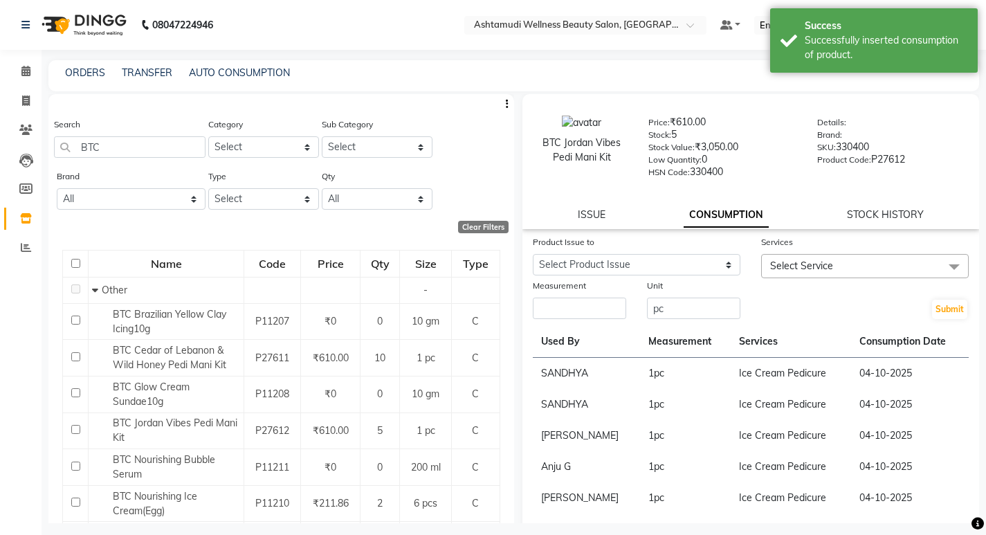
click at [653, 280] on label "Unit" at bounding box center [655, 286] width 16 height 12
click at [653, 267] on select "Select Product Issue 2025-09-13, Issued to: REKHA R S, Balance: 1" at bounding box center [637, 264] width 208 height 21
select select "1272189"
click at [533, 254] on select "Select Product Issue 2025-09-13, Issued to: REKHA R S, Balance: 1" at bounding box center [637, 264] width 208 height 21
click at [590, 302] on input "number" at bounding box center [579, 308] width 93 height 21
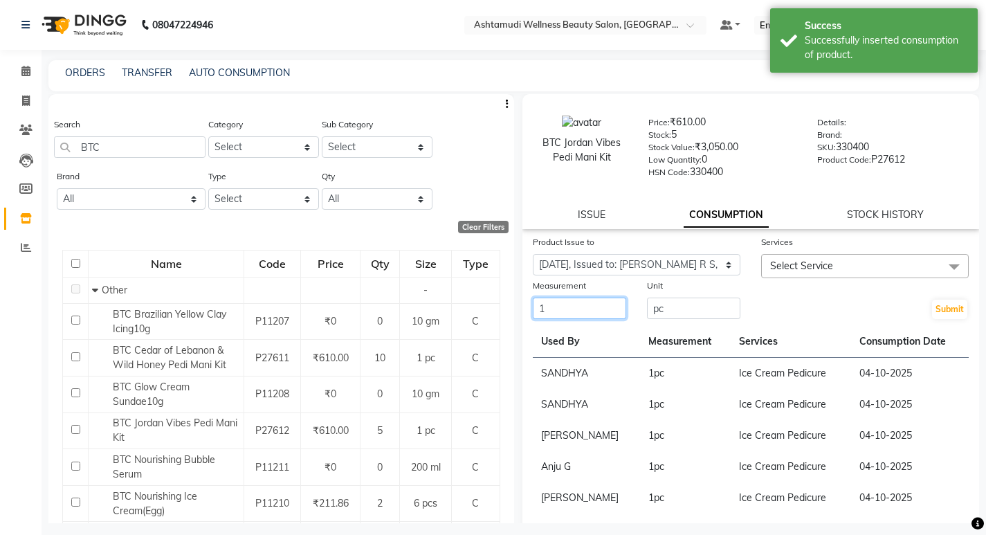
type input "1"
click at [853, 263] on span "Select Service" at bounding box center [865, 266] width 208 height 24
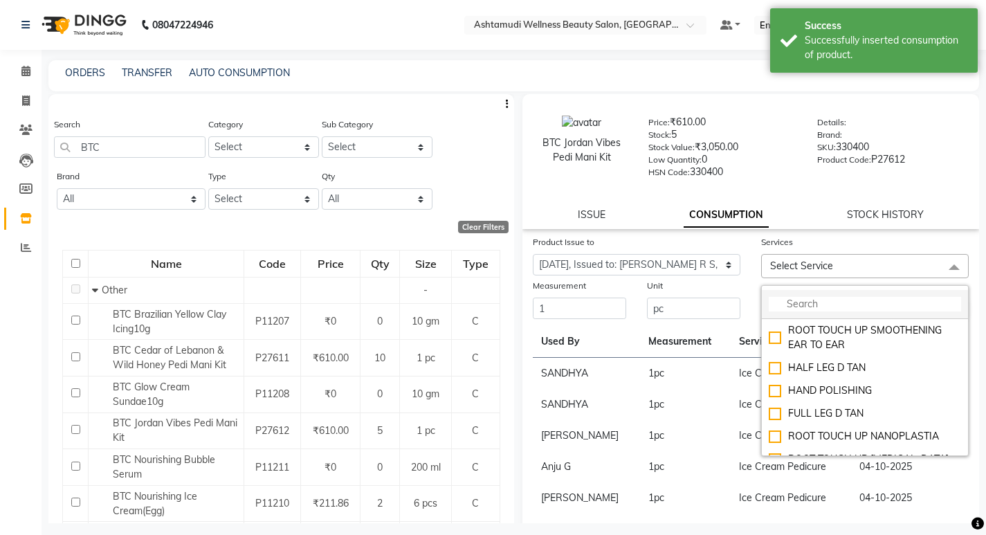
click at [842, 318] on li at bounding box center [865, 304] width 206 height 29
click at [838, 304] on input "multiselect-search" at bounding box center [865, 304] width 192 height 15
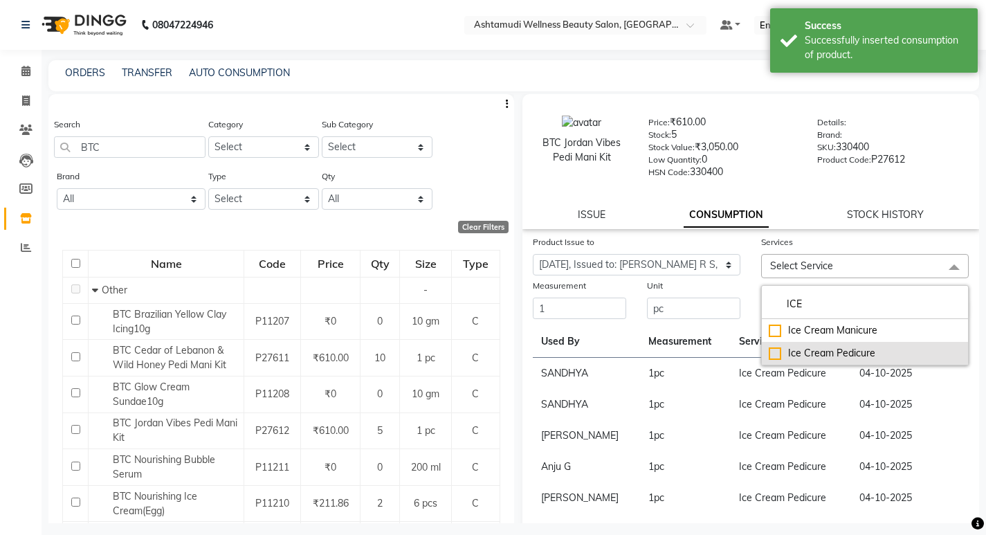
type input "ICE"
click at [834, 351] on div "Ice Cream Pedicure" at bounding box center [865, 353] width 192 height 15
checkbox input "true"
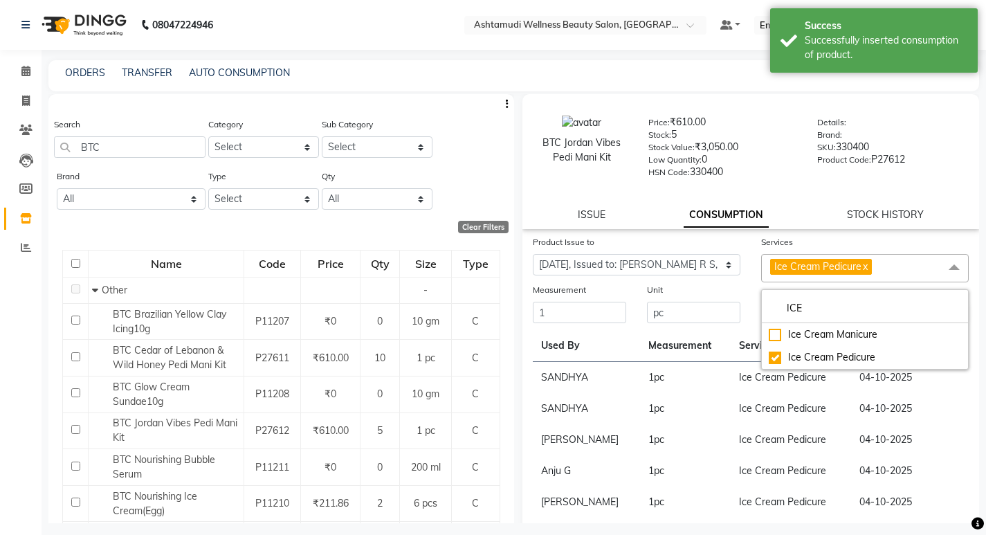
click at [653, 336] on th "Measurement" at bounding box center [685, 346] width 91 height 32
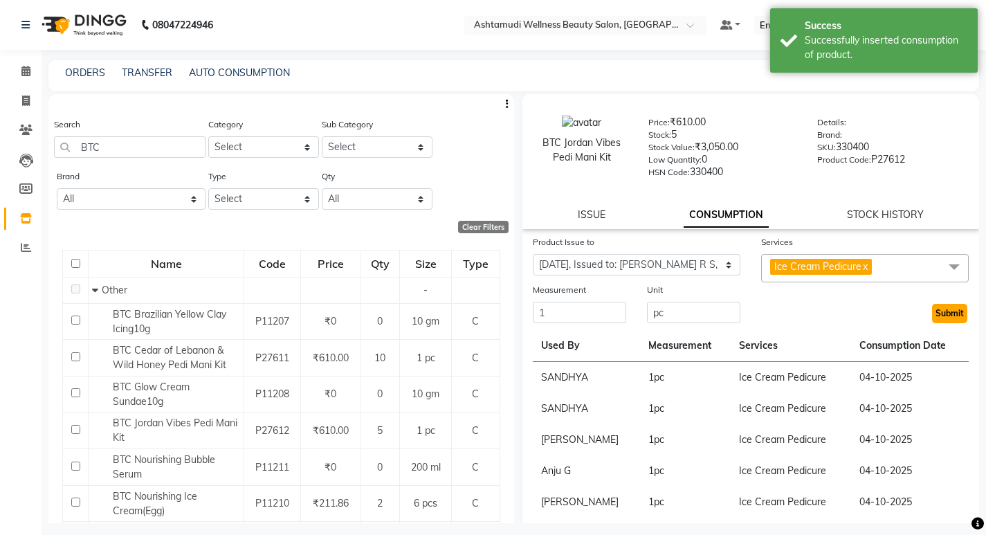
click at [945, 317] on button "Submit" at bounding box center [949, 313] width 35 height 19
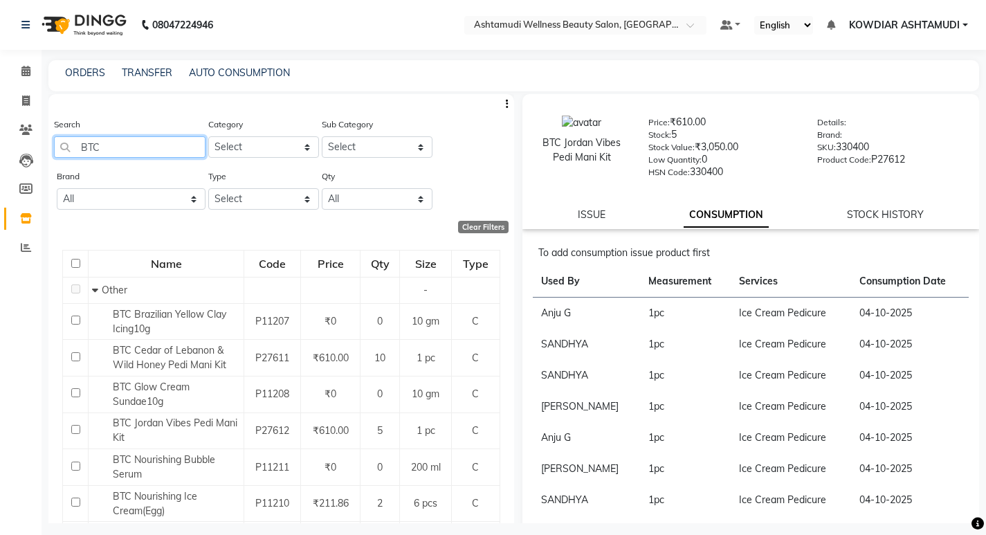
click at [121, 151] on input "BTC" at bounding box center [130, 146] width 152 height 21
type input "B"
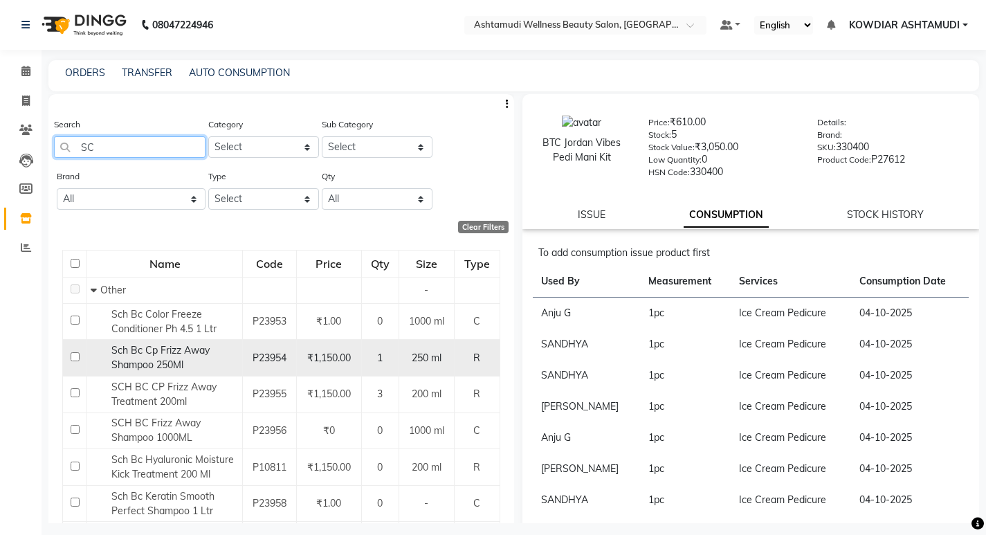
type input "S"
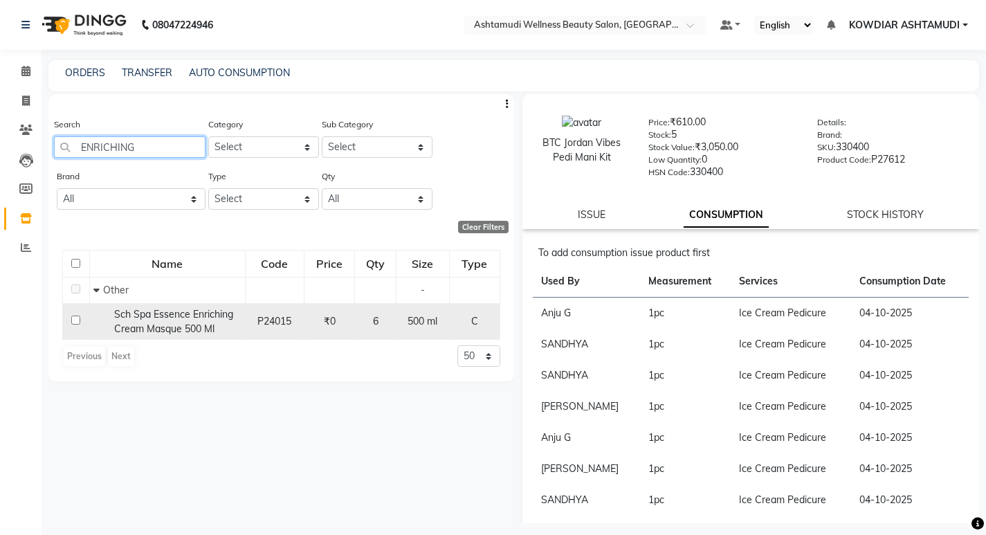
type input "ENRICHING"
click at [177, 318] on span "Sch Spa Essence Enriching Cream Masque 500 Ml" at bounding box center [173, 321] width 119 height 27
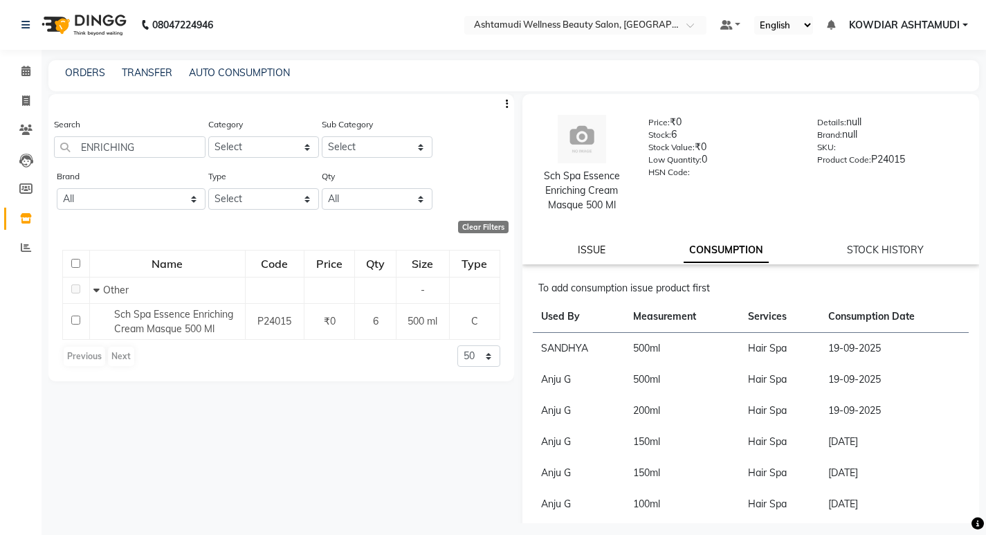
click at [592, 251] on link "ISSUE" at bounding box center [592, 250] width 28 height 12
select select
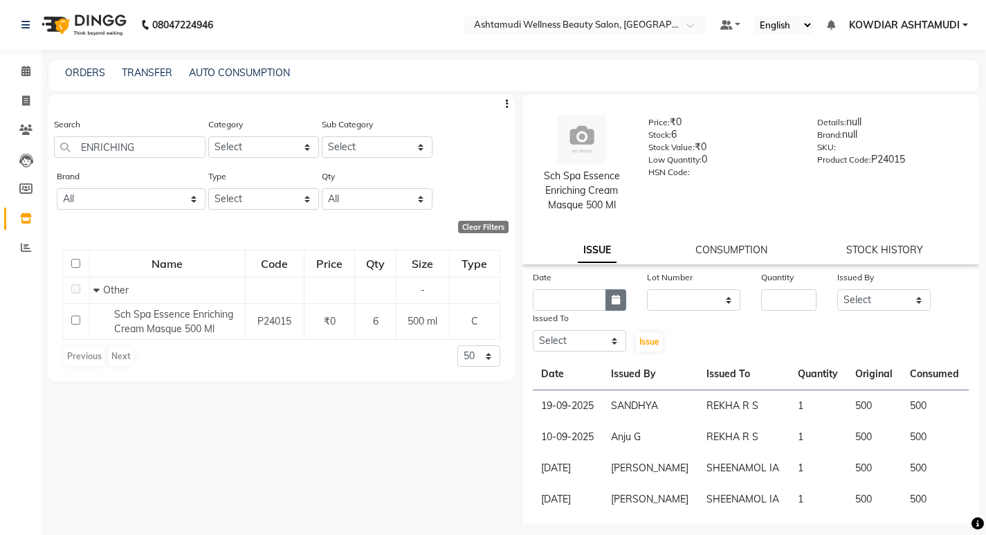
click at [612, 295] on icon "button" at bounding box center [616, 300] width 8 height 10
select select "10"
select select "2025"
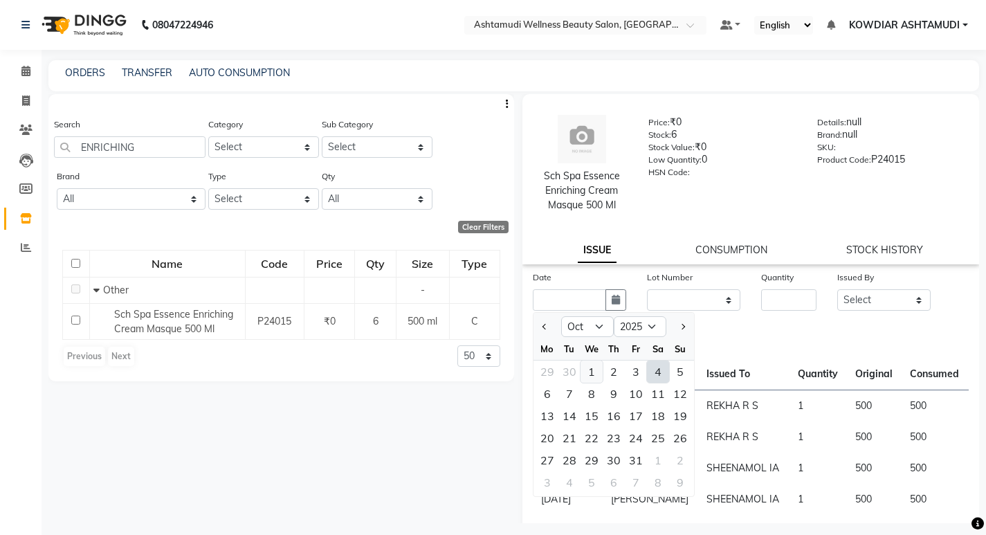
click at [588, 369] on div "1" at bounding box center [592, 372] width 22 height 22
type input "01-10-2025"
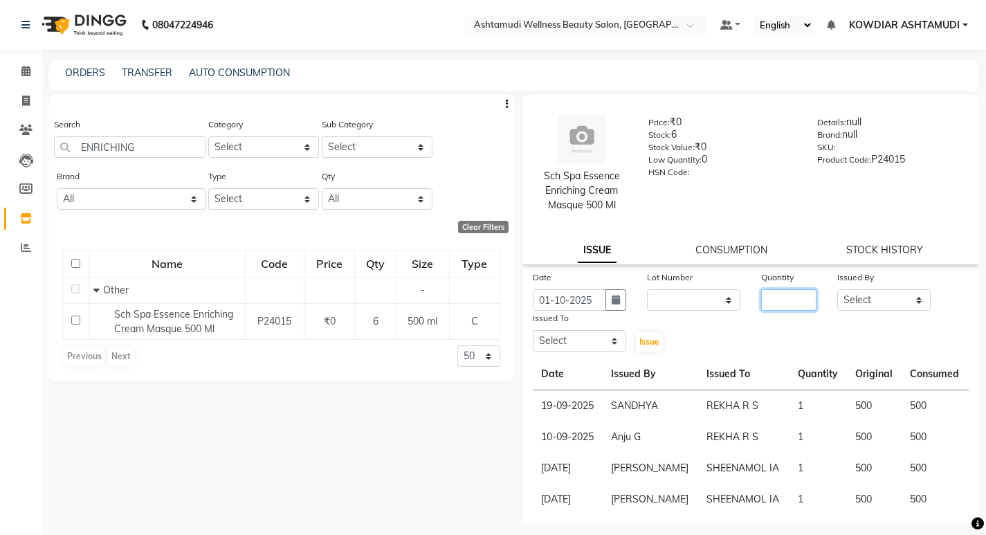
click at [794, 306] on input "number" at bounding box center [788, 299] width 55 height 21
type input "1"
click at [891, 306] on select "Select [PERSON_NAME] [PERSON_NAME] KOWDIAR ASHTAMUDI REKHA R S [PERSON_NAME] [P…" at bounding box center [883, 299] width 93 height 21
select select "27377"
click at [837, 289] on select "Select [PERSON_NAME] [PERSON_NAME] KOWDIAR ASHTAMUDI REKHA R S [PERSON_NAME] [P…" at bounding box center [883, 299] width 93 height 21
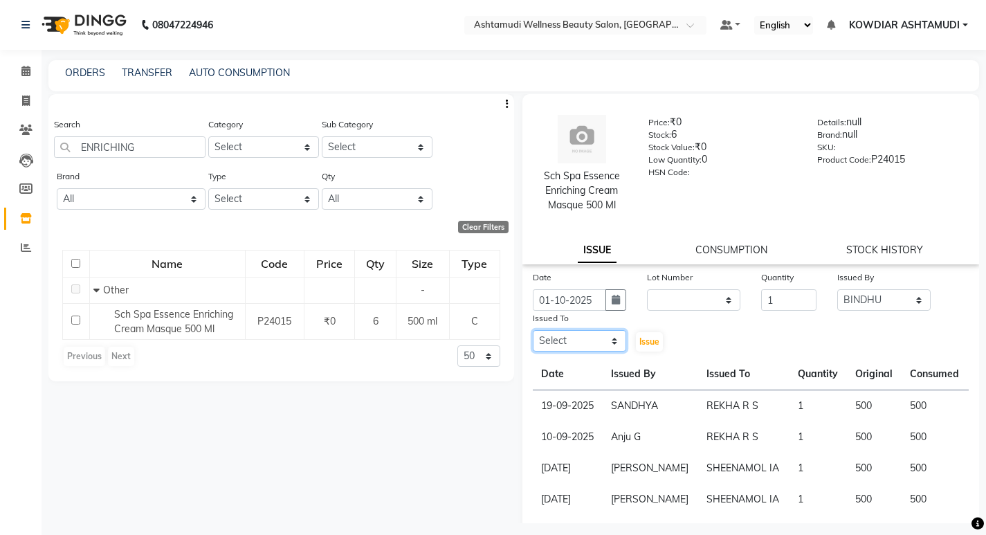
click at [576, 337] on select "Select [PERSON_NAME] [PERSON_NAME] KOWDIAR ASHTAMUDI REKHA R S [PERSON_NAME] [P…" at bounding box center [579, 340] width 93 height 21
select select "61508"
click at [533, 330] on select "Select [PERSON_NAME] [PERSON_NAME] KOWDIAR ASHTAMUDI REKHA R S [PERSON_NAME] [P…" at bounding box center [579, 340] width 93 height 21
click at [651, 344] on span "Issue" at bounding box center [649, 341] width 20 height 10
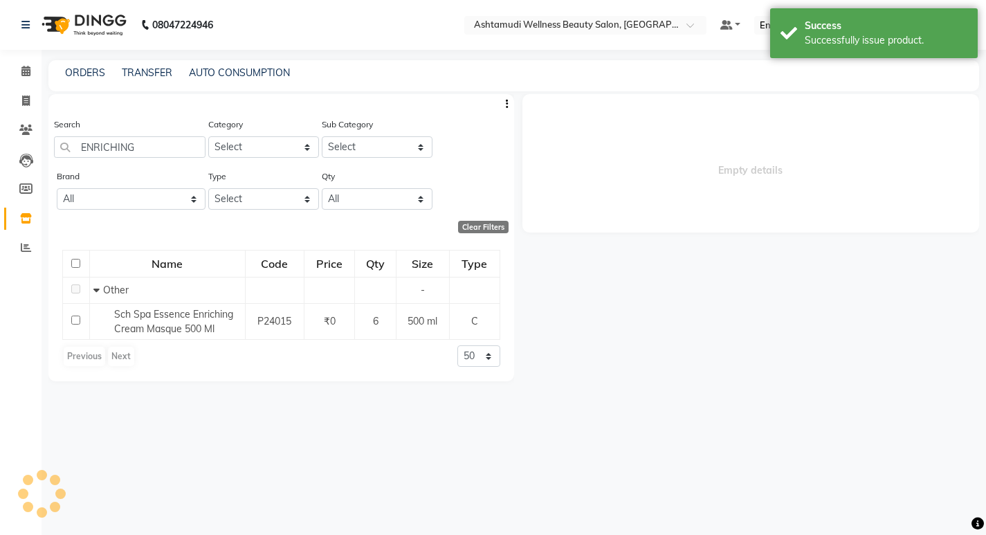
select select
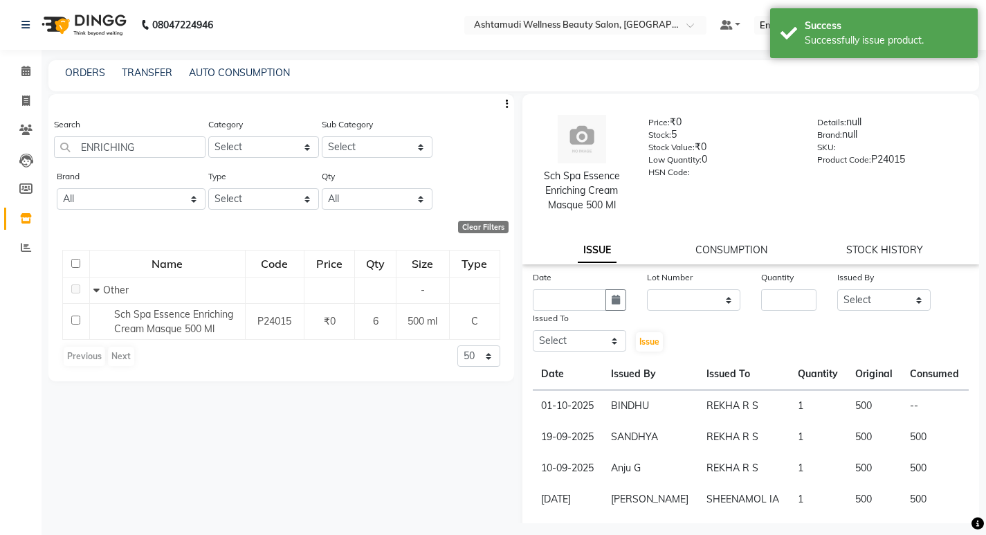
click at [623, 295] on button "button" at bounding box center [616, 299] width 21 height 21
select select "10"
select select "2025"
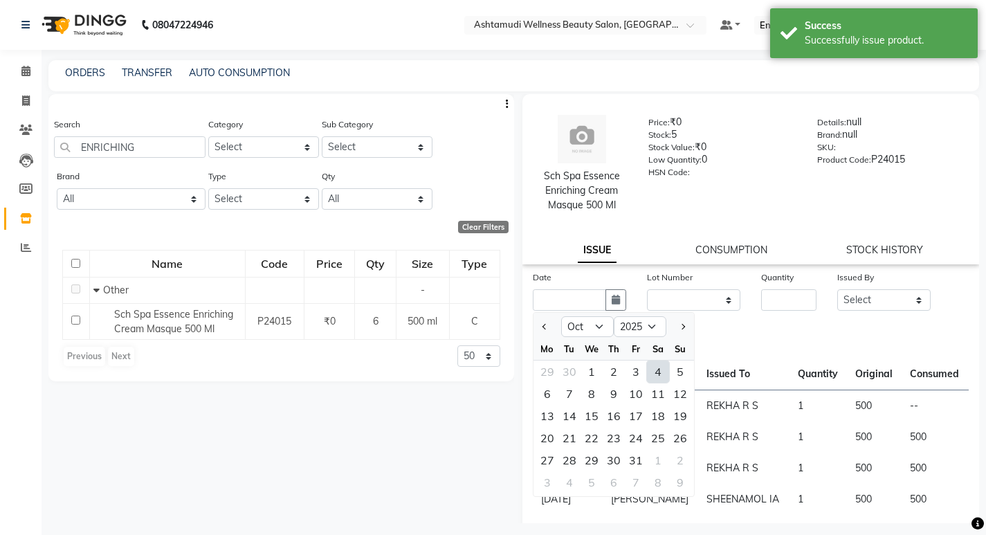
click at [662, 363] on div "4" at bounding box center [658, 372] width 22 height 22
type input "04-10-2025"
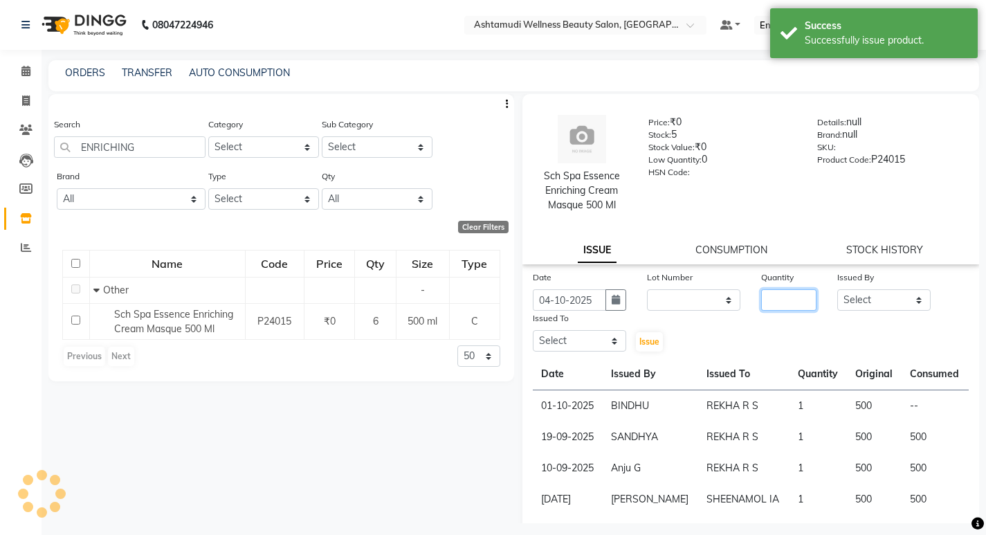
drag, startPoint x: 775, startPoint y: 296, endPoint x: 766, endPoint y: 300, distance: 9.9
click at [774, 296] on input "number" at bounding box center [788, 299] width 55 height 21
type input "1"
click at [845, 309] on select "Select [PERSON_NAME] [PERSON_NAME] KOWDIAR ASHTAMUDI REKHA R S [PERSON_NAME] [P…" at bounding box center [883, 299] width 93 height 21
select select "87774"
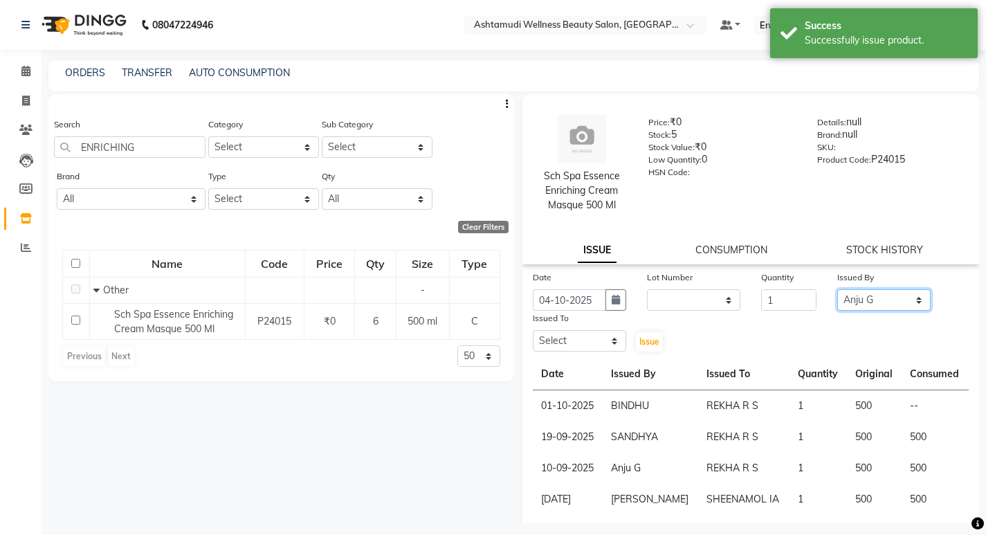
click at [837, 289] on select "Select [PERSON_NAME] [PERSON_NAME] KOWDIAR ASHTAMUDI REKHA R S [PERSON_NAME] [P…" at bounding box center [883, 299] width 93 height 21
click at [571, 334] on select "Select [PERSON_NAME] [PERSON_NAME] KOWDIAR ASHTAMUDI REKHA R S [PERSON_NAME] [P…" at bounding box center [579, 340] width 93 height 21
select select "61508"
click at [533, 330] on select "Select [PERSON_NAME] [PERSON_NAME] KOWDIAR ASHTAMUDI REKHA R S [PERSON_NAME] [P…" at bounding box center [579, 340] width 93 height 21
click at [641, 343] on span "Issue" at bounding box center [649, 341] width 20 height 10
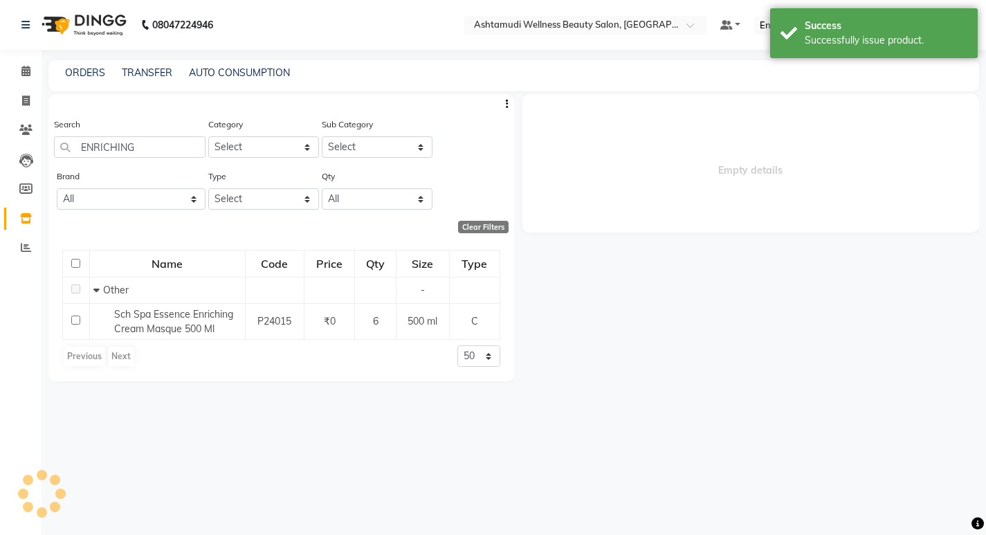
select select
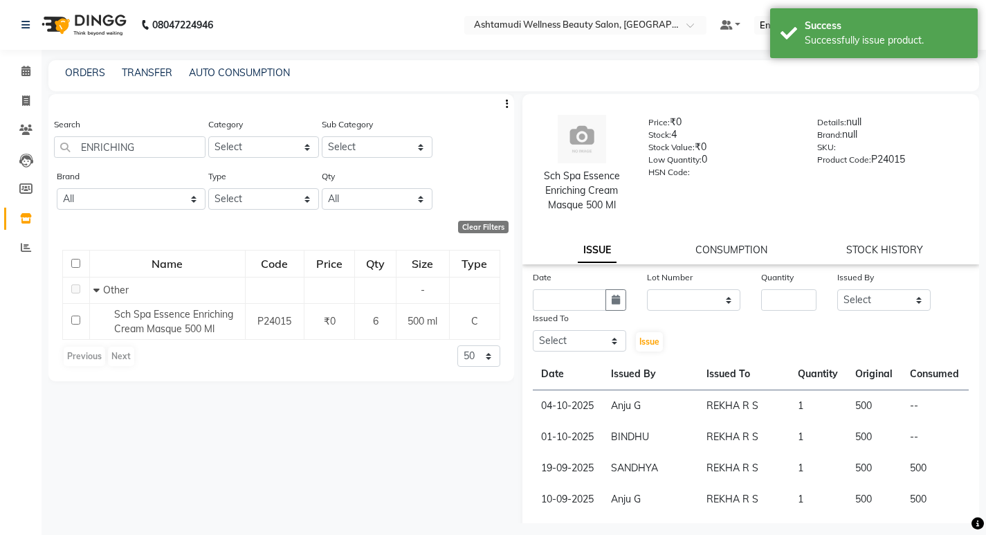
click at [738, 242] on div "Sch Spa Essence Enriching Cream Masque 500 Ml Price: ₹0 Stock: 4 Stock Value: ₹…" at bounding box center [750, 179] width 457 height 170
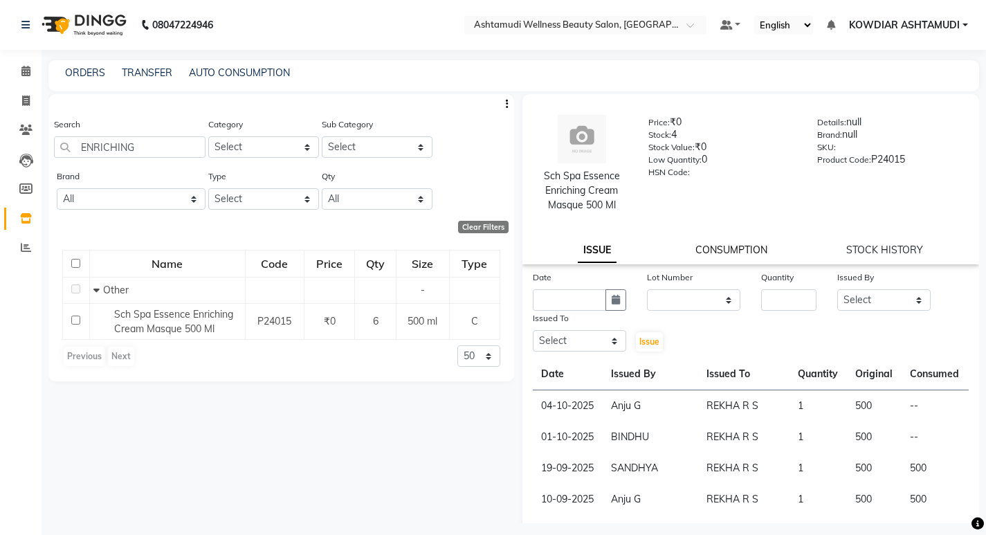
click at [731, 244] on link "CONSUMPTION" at bounding box center [732, 250] width 72 height 12
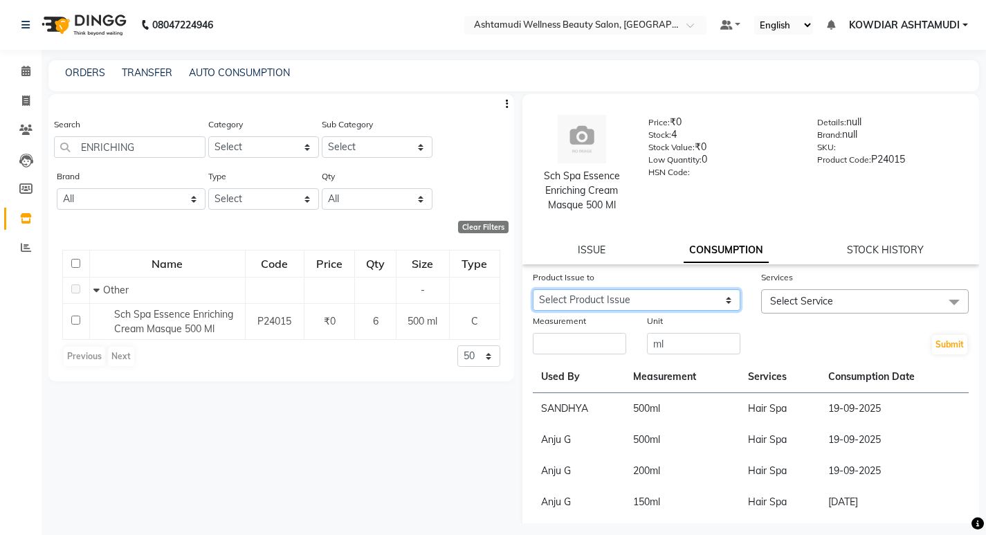
click at [680, 300] on select "Select Product Issue 2025-10-04, Issued to: REKHA R S, Balance: 500 2025-10-01,…" at bounding box center [637, 299] width 208 height 21
select select "1286629"
click at [533, 289] on select "Select Product Issue 2025-10-04, Issued to: REKHA R S, Balance: 500 2025-10-01,…" at bounding box center [637, 299] width 208 height 21
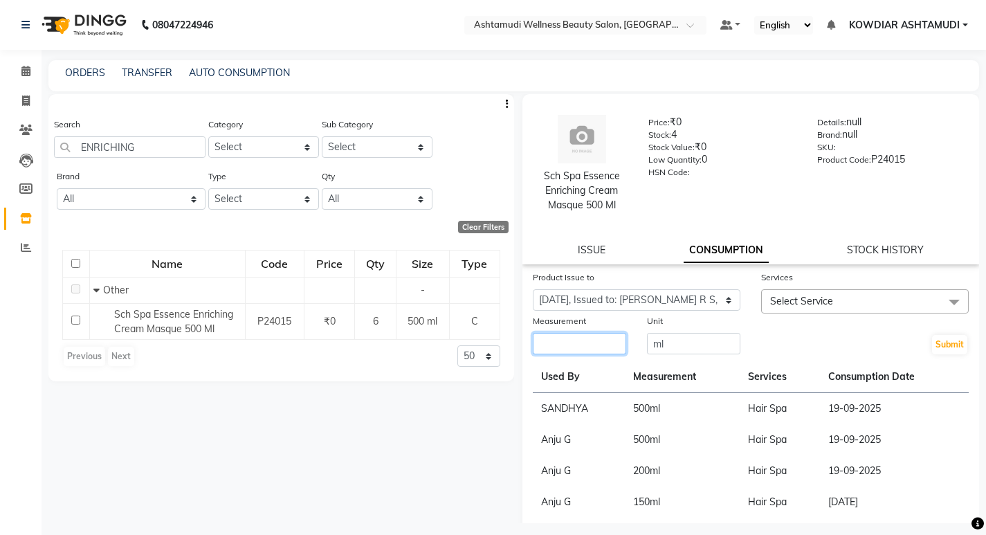
click at [565, 347] on input "number" at bounding box center [579, 343] width 93 height 21
type input "500"
click at [880, 302] on span "Select Service" at bounding box center [865, 301] width 208 height 24
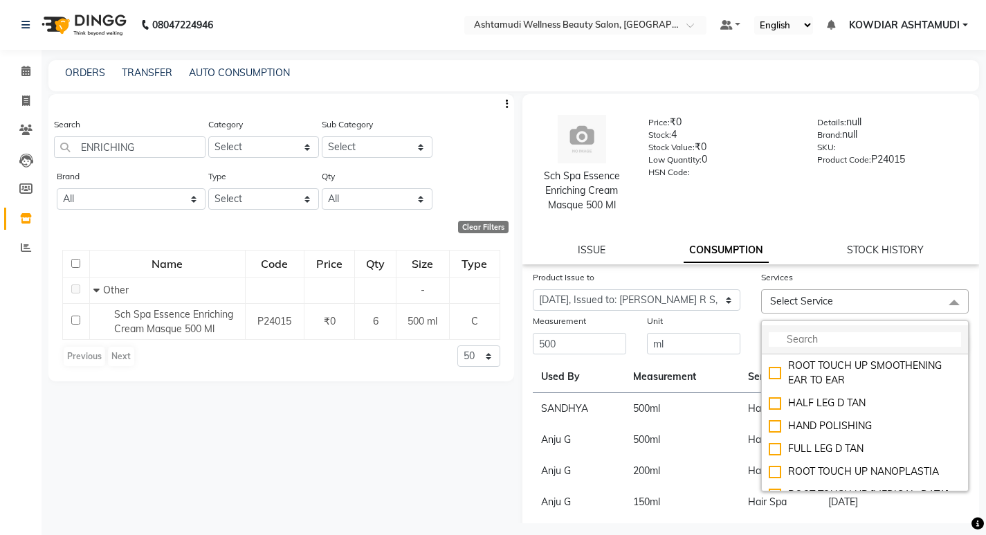
click at [808, 338] on input "multiselect-search" at bounding box center [865, 339] width 192 height 15
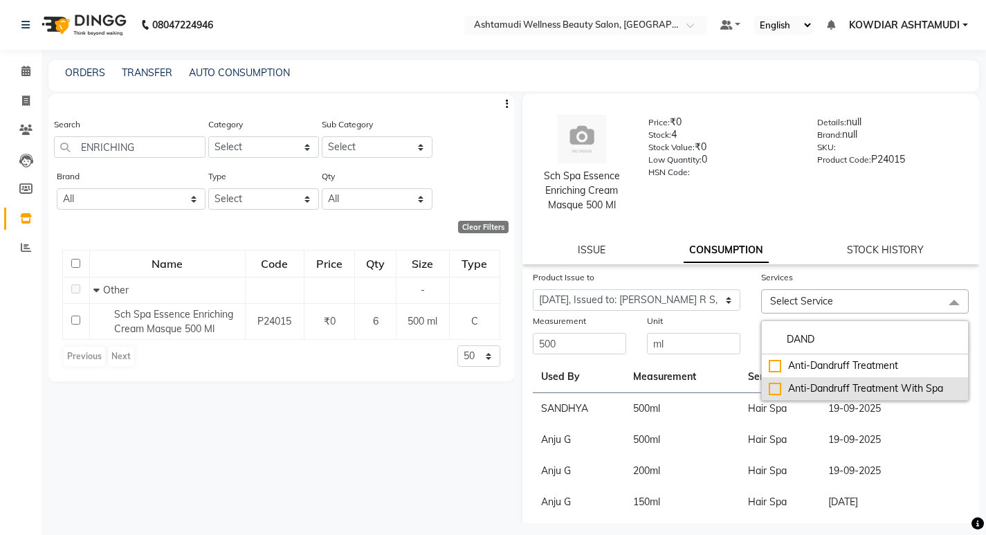
type input "DAND"
click at [819, 389] on div "Anti-Dandruff Treatment With Spa" at bounding box center [865, 388] width 192 height 15
checkbox input "true"
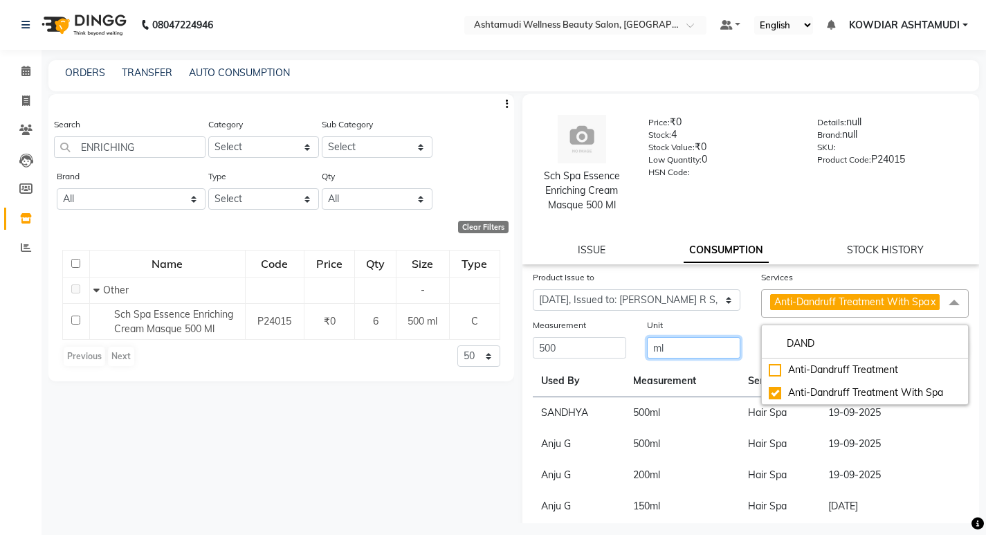
click at [680, 358] on input "ml" at bounding box center [693, 347] width 93 height 21
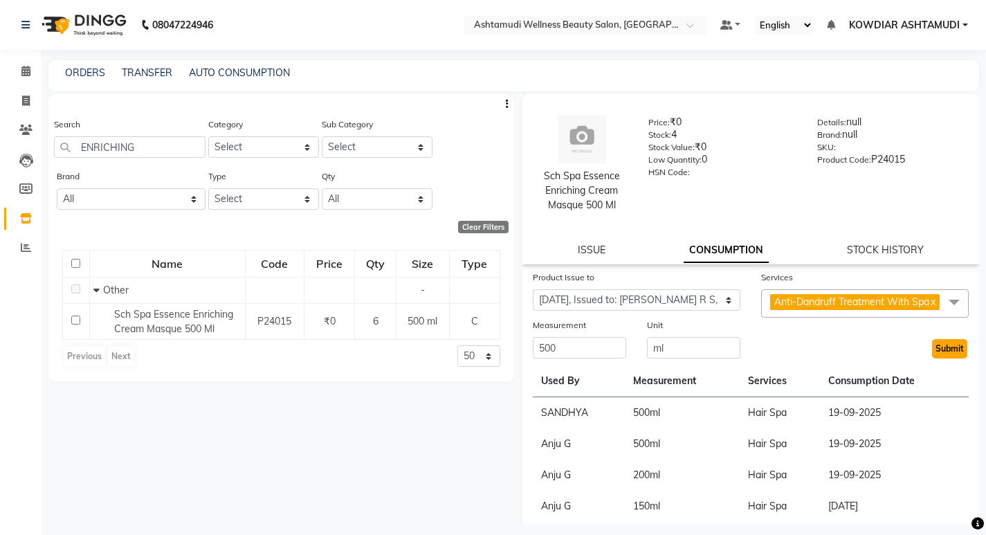
click at [948, 358] on button "Submit" at bounding box center [949, 348] width 35 height 19
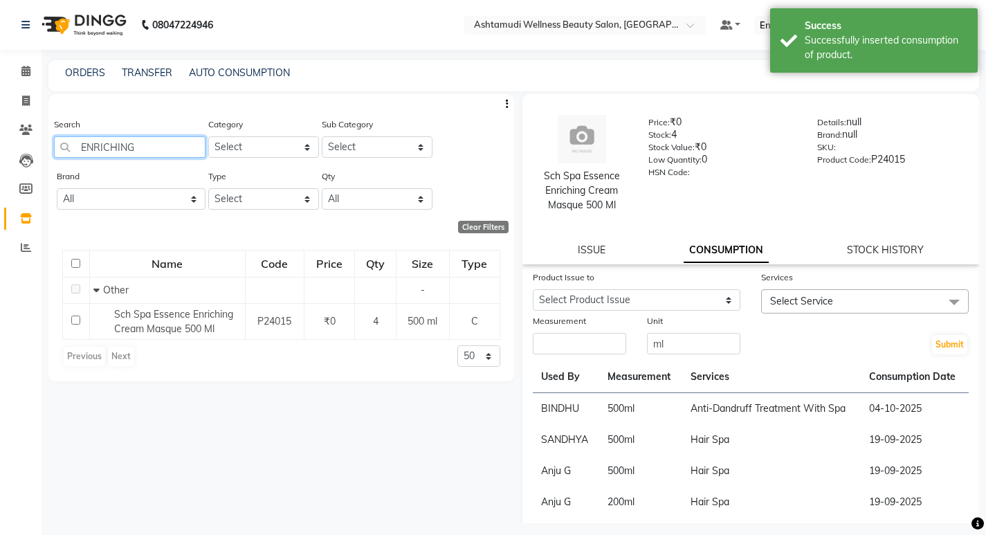
click at [147, 142] on input "ENRICHING" at bounding box center [130, 146] width 152 height 21
type input "E"
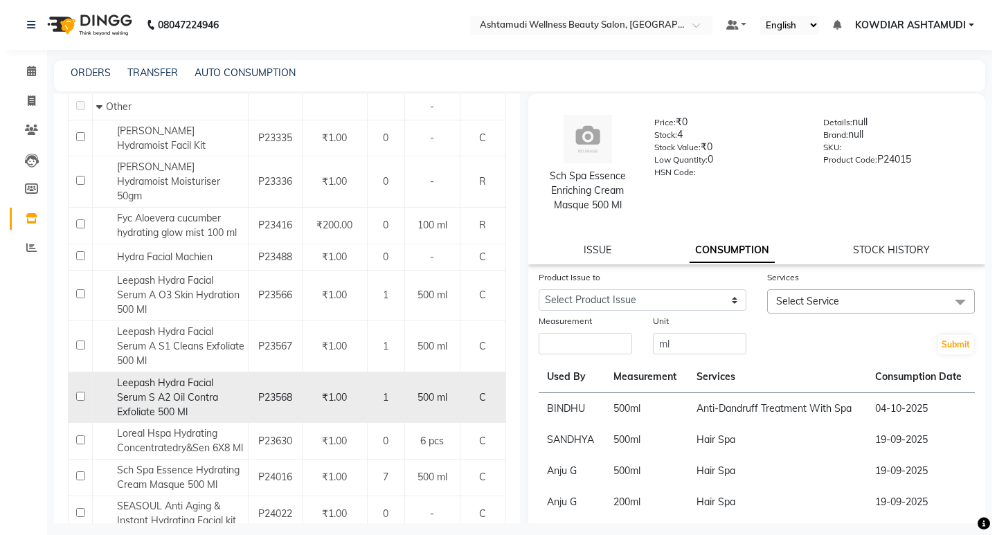
scroll to position [208, 0]
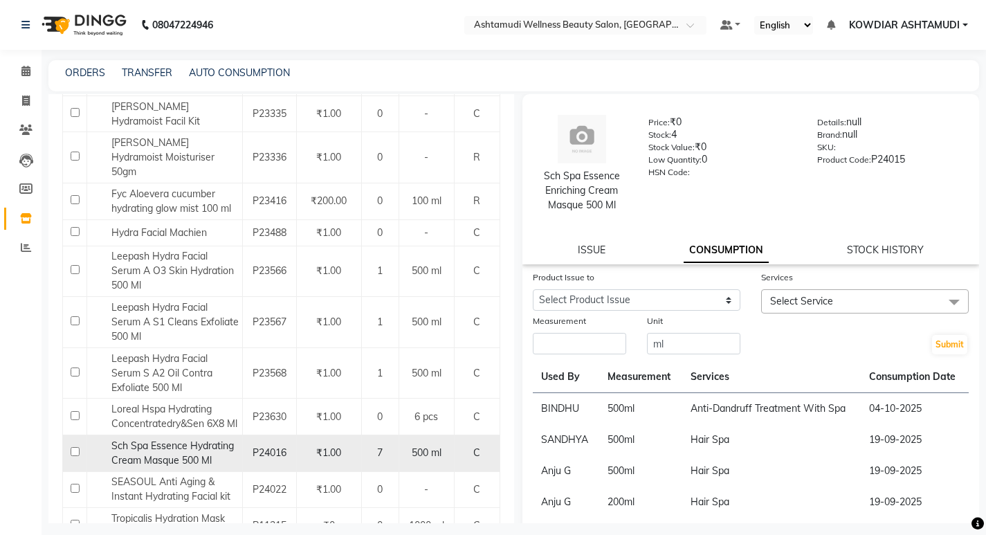
type input "HYDRA"
click at [191, 439] on span "Sch Spa Essence Hydrating Cream Masque 500 Ml" at bounding box center [172, 452] width 122 height 27
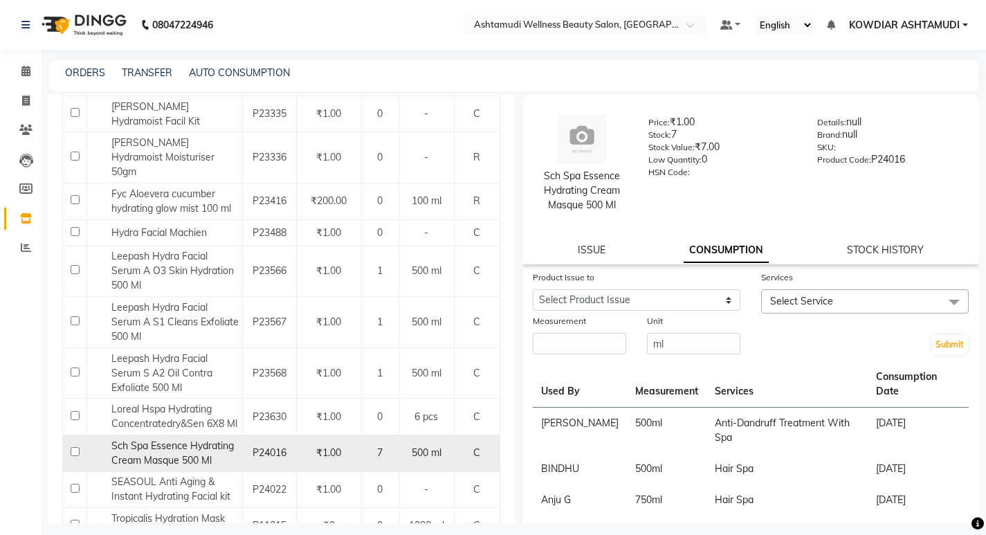
click at [71, 447] on input "checkbox" at bounding box center [75, 451] width 9 height 9
checkbox input "true"
click at [601, 248] on link "ISSUE" at bounding box center [592, 250] width 28 height 12
select select
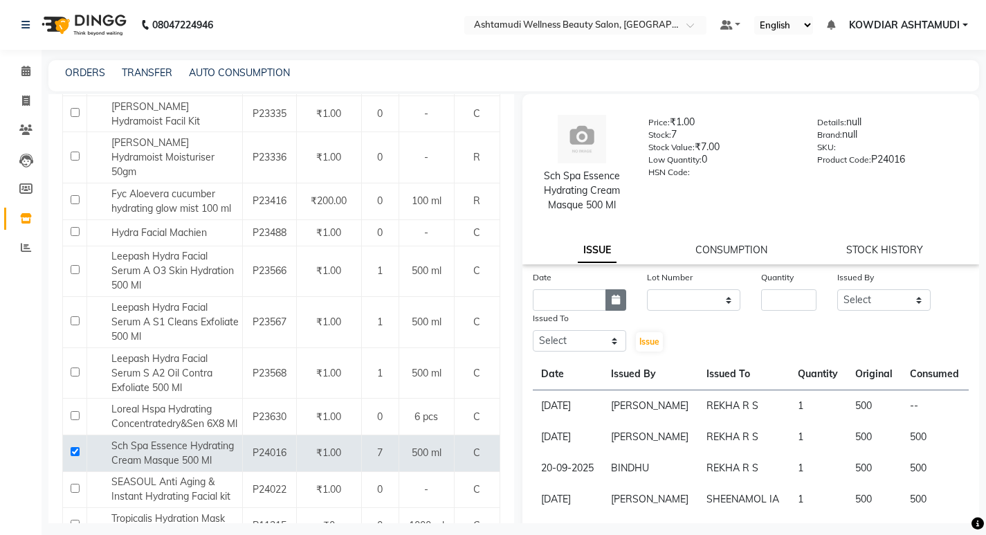
click at [622, 306] on button "button" at bounding box center [616, 299] width 21 height 21
select select "10"
select select "2025"
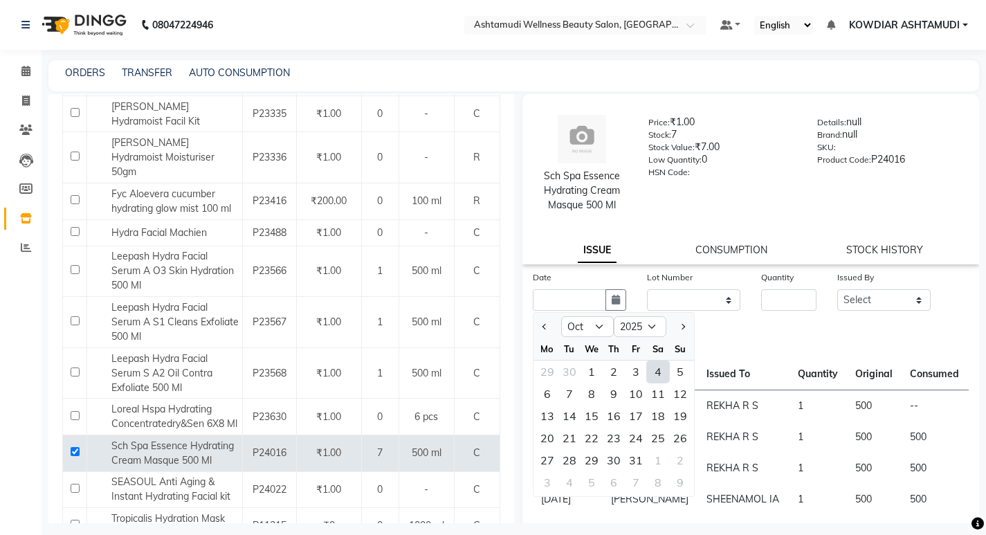
click at [650, 374] on div "4" at bounding box center [658, 372] width 22 height 22
type input "04-10-2025"
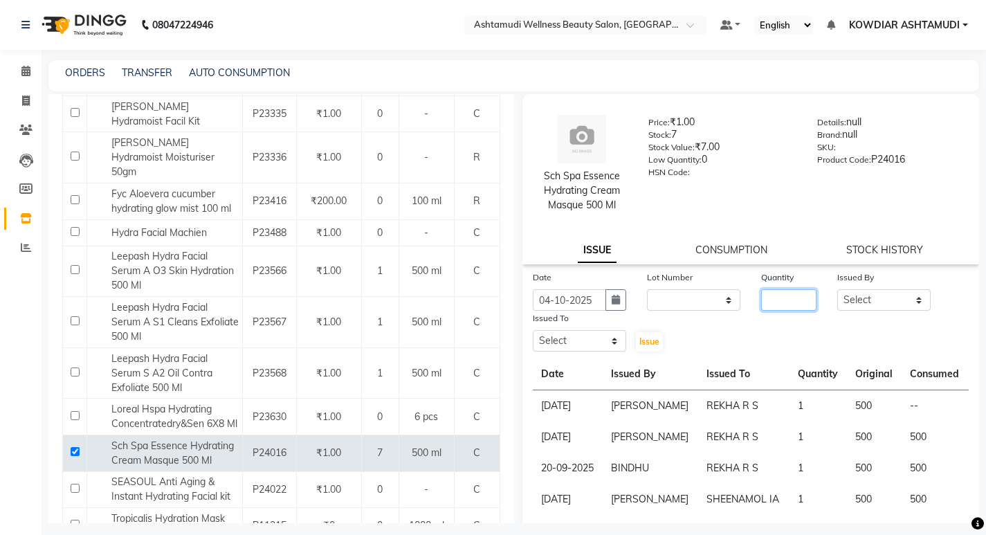
click at [778, 300] on input "number" at bounding box center [788, 299] width 55 height 21
type input "1"
click at [887, 296] on select "Select [PERSON_NAME] [PERSON_NAME] KOWDIAR ASHTAMUDI REKHA R S [PERSON_NAME] [P…" at bounding box center [883, 299] width 93 height 21
select select "41198"
click at [837, 289] on select "Select [PERSON_NAME] [PERSON_NAME] KOWDIAR ASHTAMUDI REKHA R S [PERSON_NAME] [P…" at bounding box center [883, 299] width 93 height 21
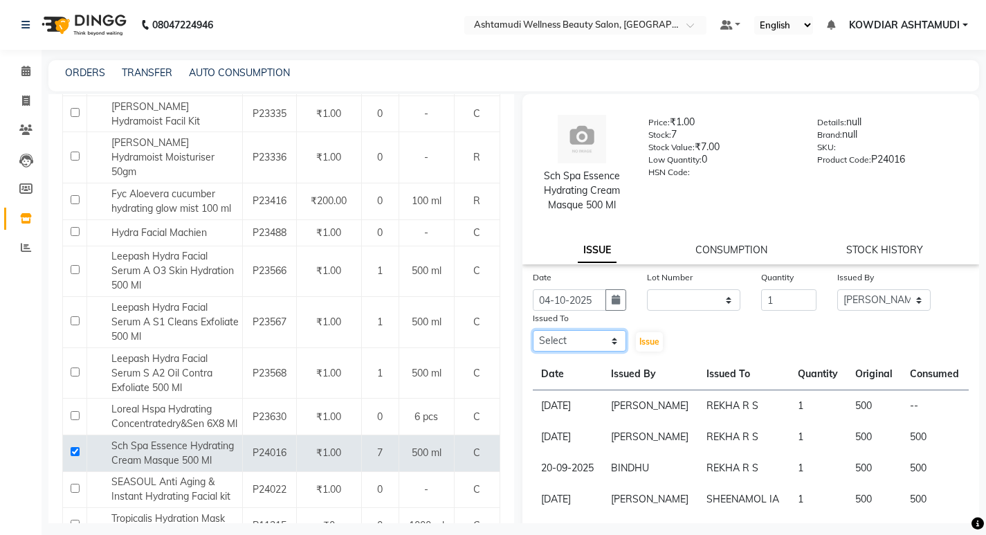
click at [598, 339] on select "Select [PERSON_NAME] [PERSON_NAME] KOWDIAR ASHTAMUDI REKHA R S [PERSON_NAME] [P…" at bounding box center [579, 340] width 93 height 21
select select "61508"
click at [533, 330] on select "Select [PERSON_NAME] [PERSON_NAME] KOWDIAR ASHTAMUDI REKHA R S [PERSON_NAME] [P…" at bounding box center [579, 340] width 93 height 21
click at [632, 334] on div "Issued To Select ABISHA KARKI Anju G BINDHU KOWDIAR ASHTAMUDI REKHA R S RIMA GH…" at bounding box center [579, 332] width 114 height 42
click at [648, 343] on span "Issue" at bounding box center [649, 341] width 20 height 10
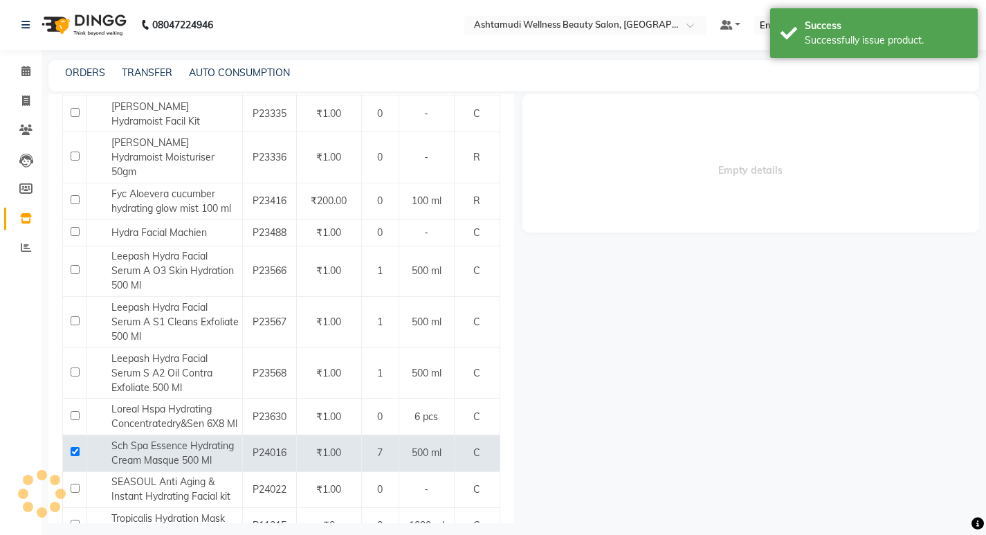
select select
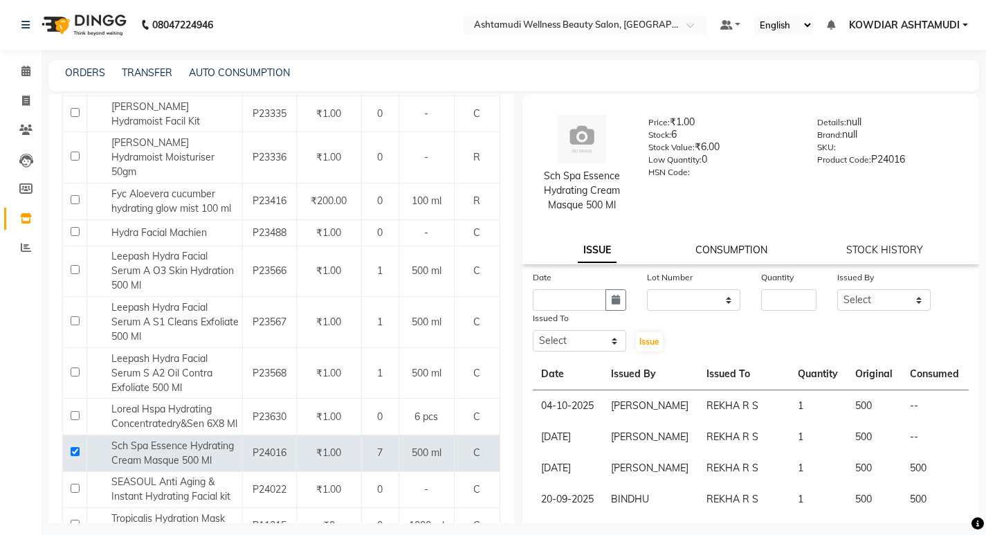
click at [725, 251] on link "CONSUMPTION" at bounding box center [732, 250] width 72 height 12
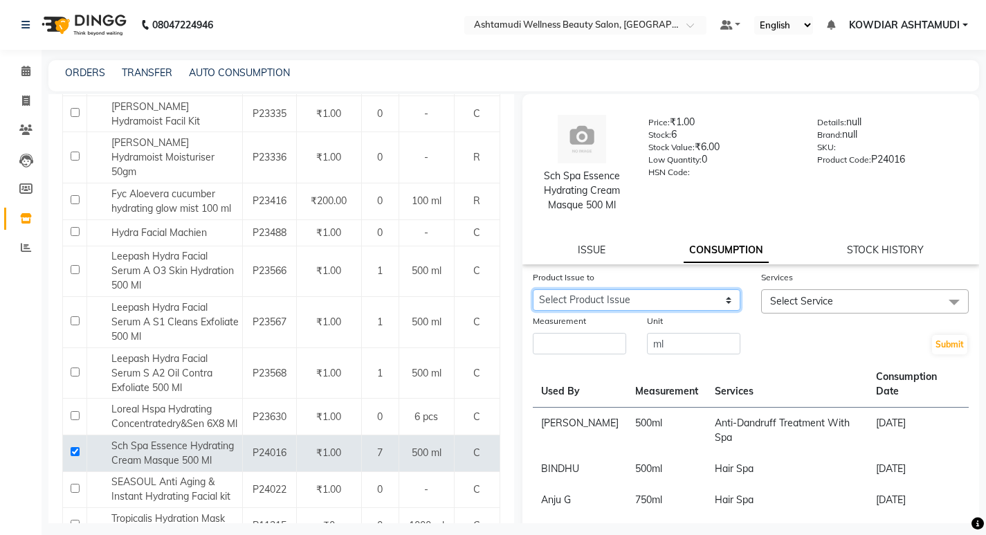
click at [696, 302] on select "Select Product Issue 2025-10-04, Issued to: REKHA R S, Balance: 500 2025-09-21,…" at bounding box center [637, 299] width 208 height 21
select select "1250839"
click at [533, 289] on select "Select Product Issue 2025-10-04, Issued to: REKHA R S, Balance: 500 2025-09-21,…" at bounding box center [637, 299] width 208 height 21
click at [686, 304] on select "Select Product Issue 2025-10-04, Issued to: REKHA R S, Balance: 500 2025-09-21,…" at bounding box center [637, 299] width 208 height 21
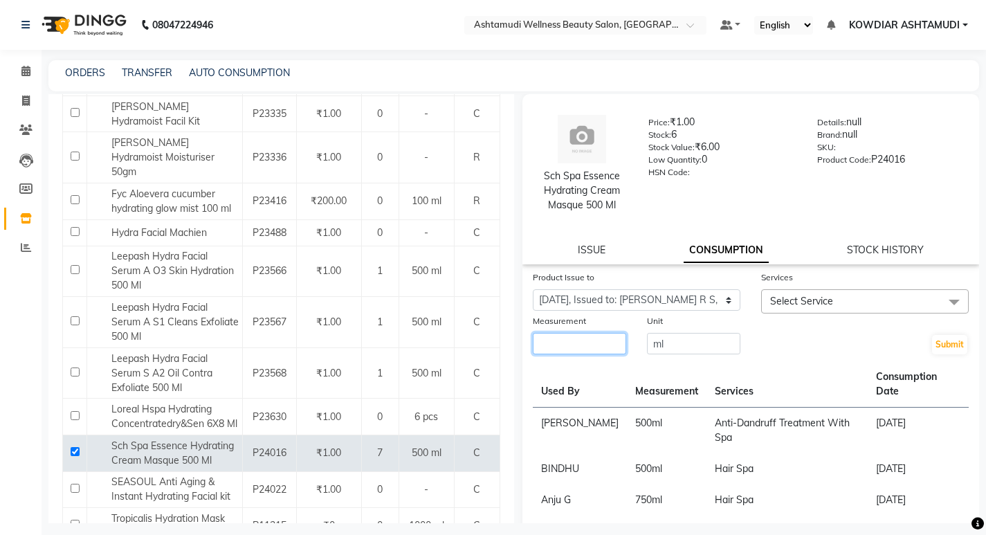
click at [617, 344] on input "number" at bounding box center [579, 343] width 93 height 21
type input "500"
click at [852, 297] on span "Select Service" at bounding box center [865, 301] width 208 height 24
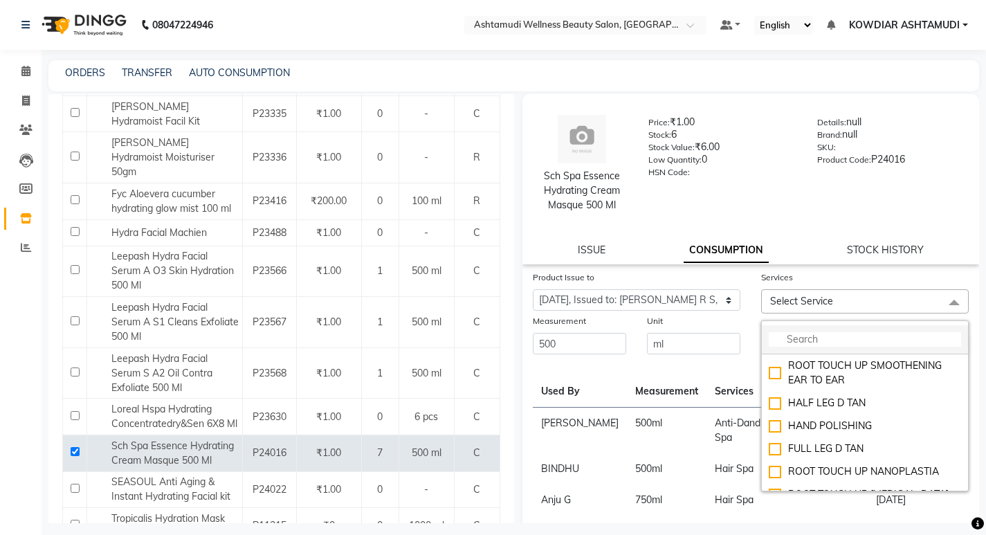
click at [842, 334] on input "multiselect-search" at bounding box center [865, 339] width 192 height 15
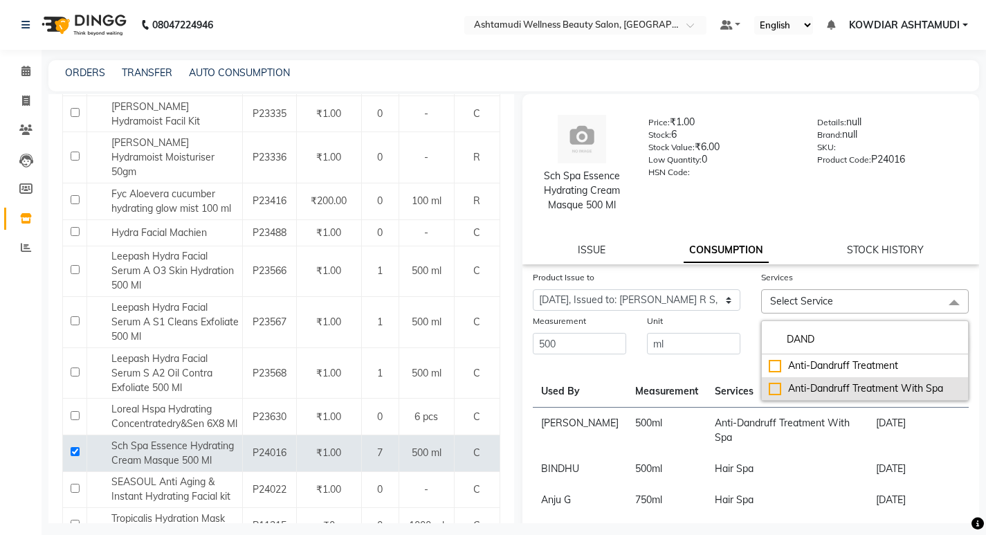
type input "DAND"
click at [797, 394] on div "Anti-Dandruff Treatment With Spa" at bounding box center [865, 388] width 192 height 15
checkbox input "true"
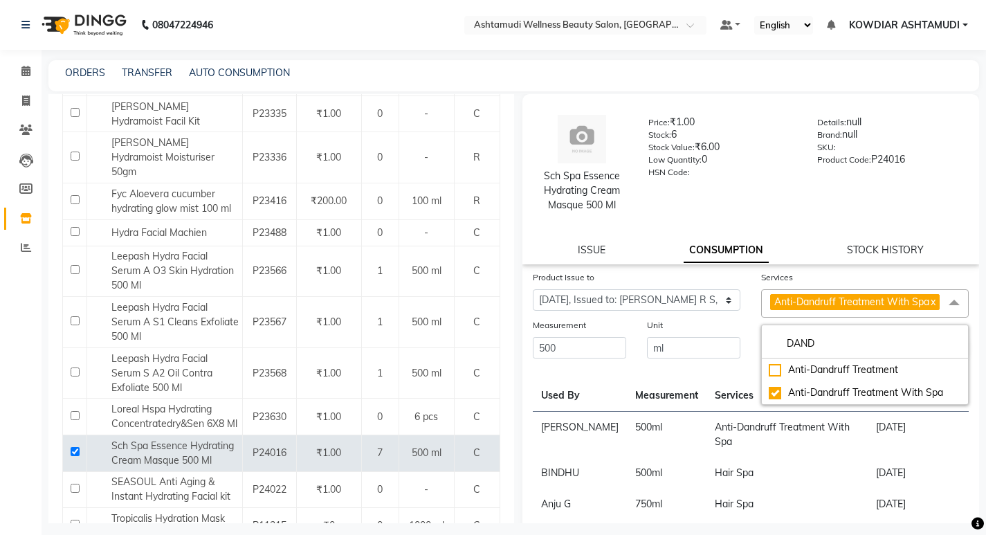
click at [746, 379] on div "Product Issue to Select Product Issue 2025-10-04, Issued to: REKHA R S, Balance…" at bounding box center [750, 519] width 457 height 498
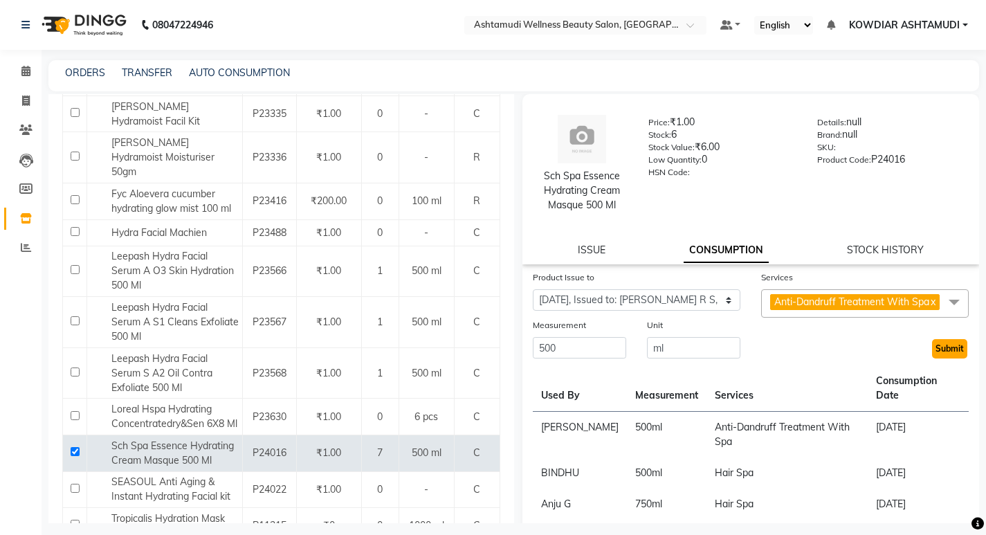
click at [942, 358] on button "Submit" at bounding box center [949, 348] width 35 height 19
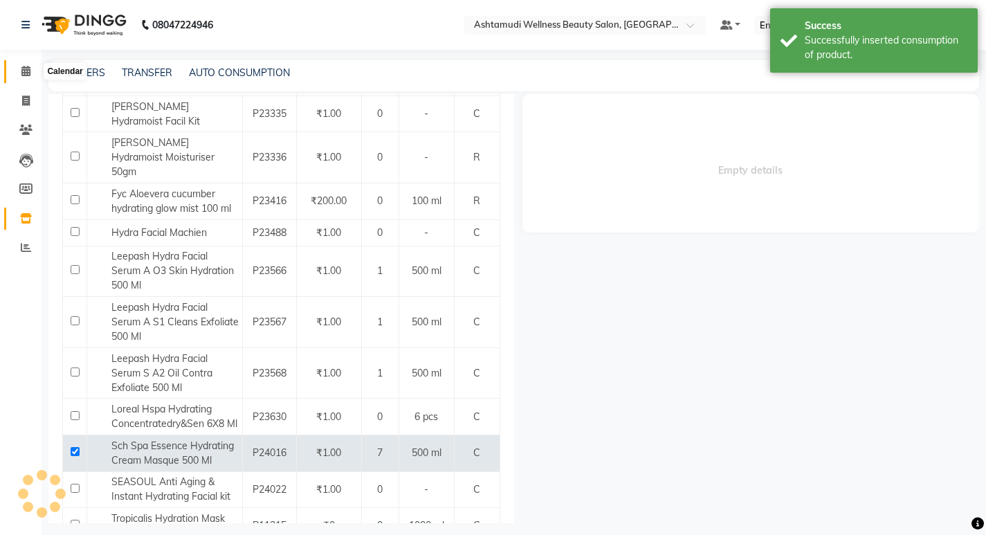
click at [28, 69] on icon at bounding box center [25, 71] width 9 height 10
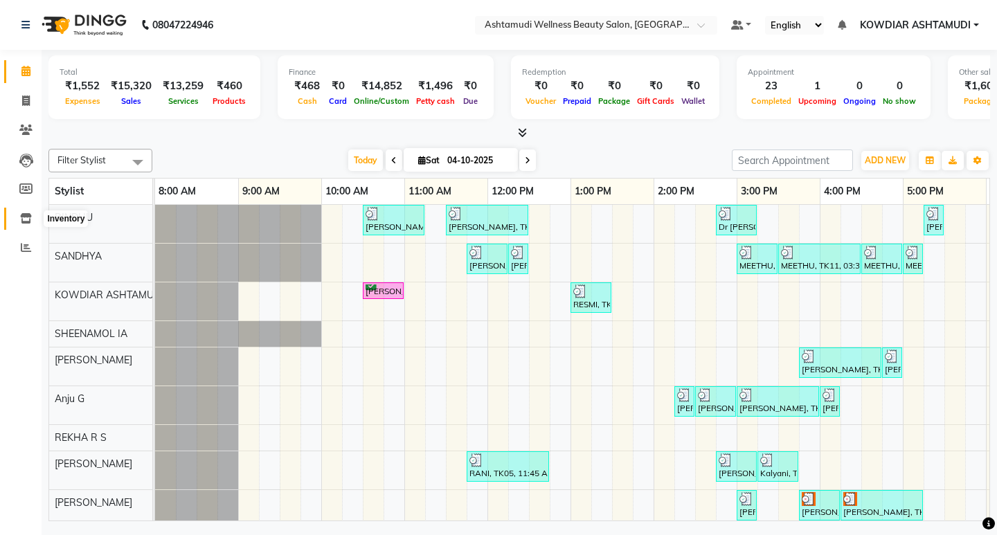
click at [30, 216] on icon at bounding box center [26, 218] width 12 height 10
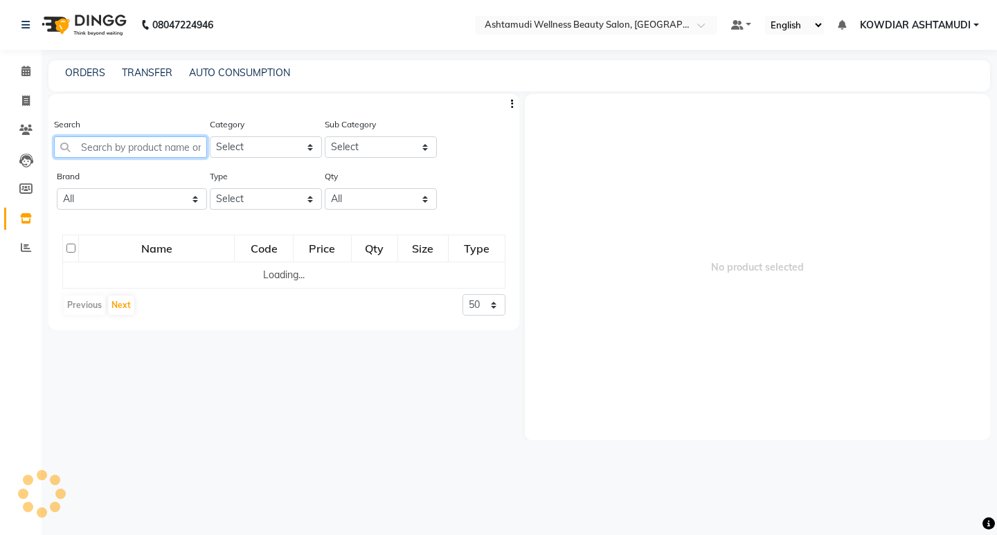
click at [93, 156] on input "text" at bounding box center [130, 146] width 153 height 21
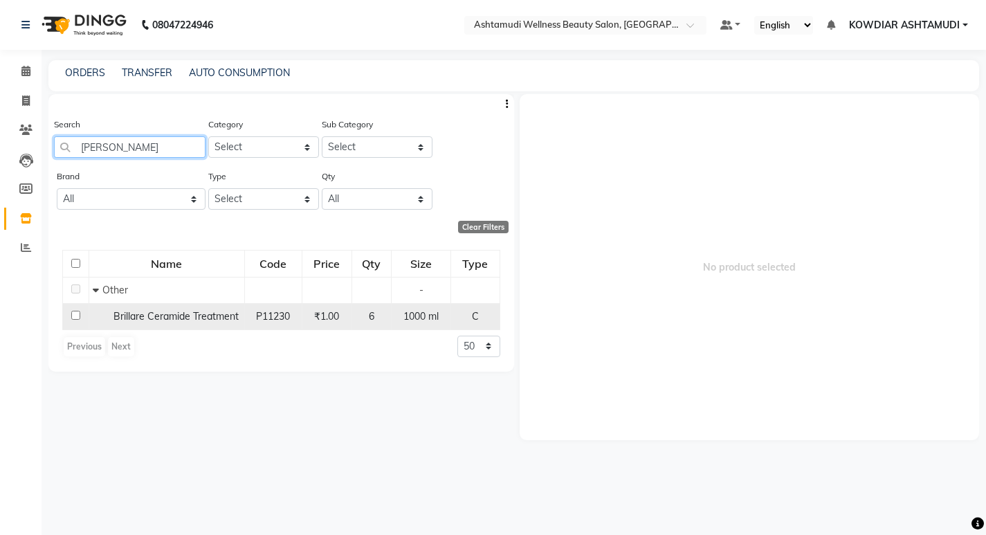
type input "BRILL"
click at [76, 317] on input "checkbox" at bounding box center [75, 315] width 9 height 9
checkbox input "true"
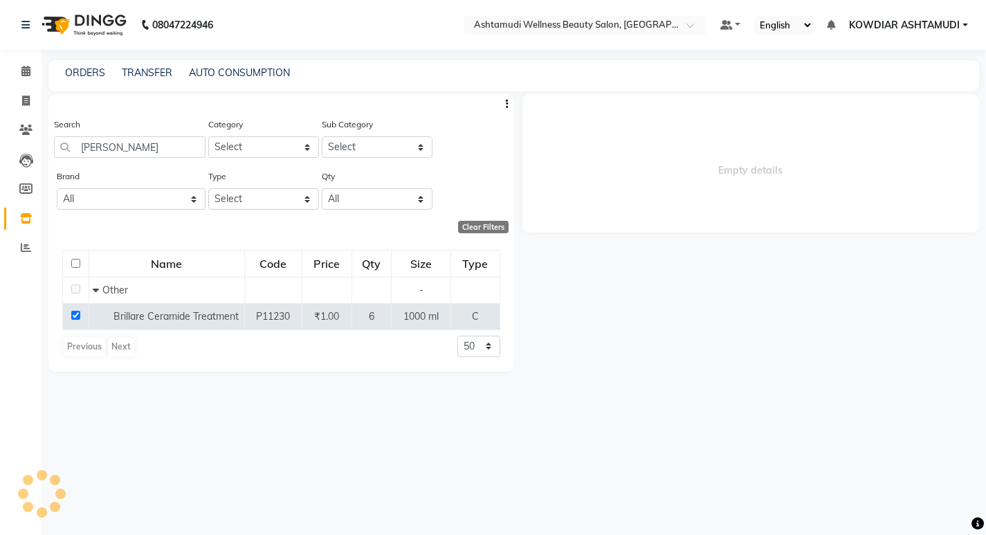
select select
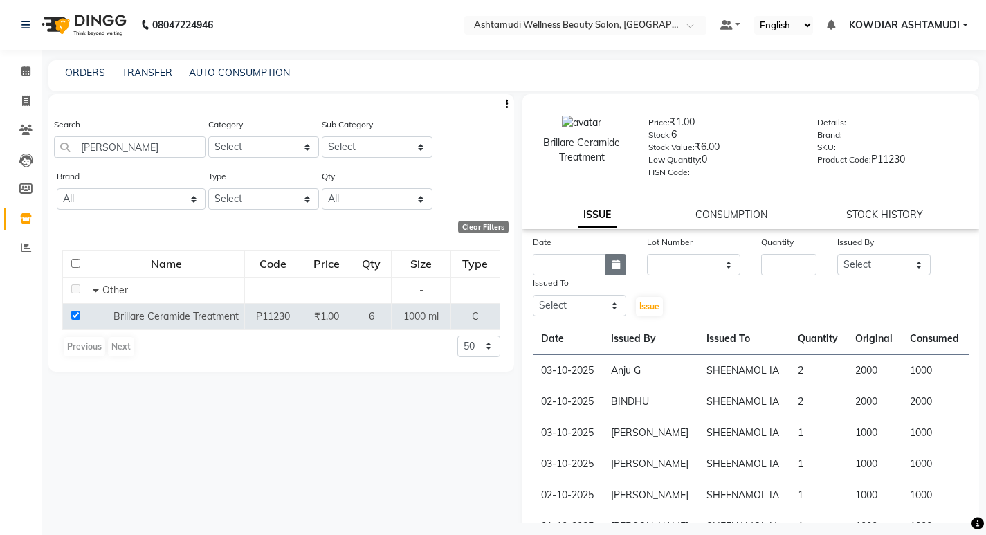
click at [617, 275] on button "button" at bounding box center [616, 264] width 21 height 21
select select "10"
select select "2025"
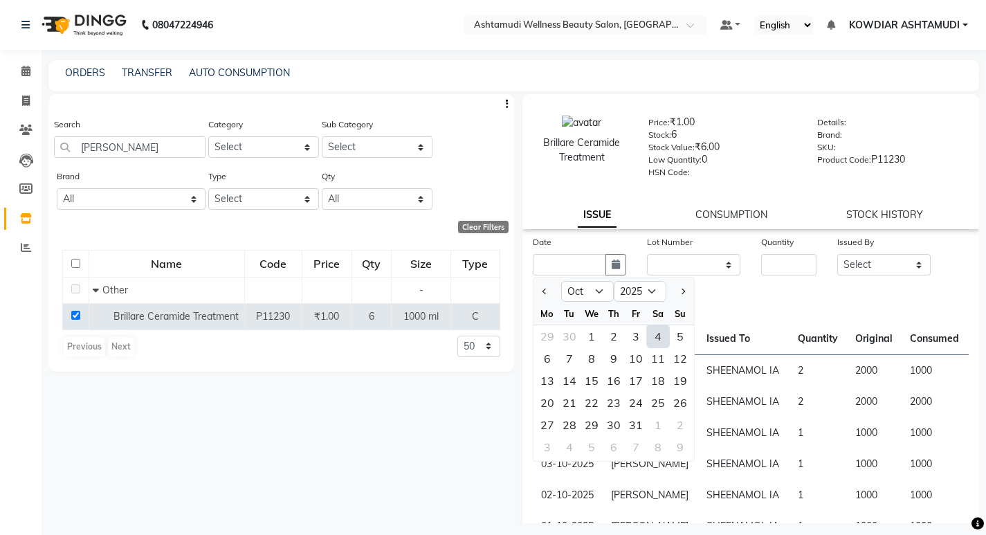
click at [655, 340] on div "4" at bounding box center [658, 336] width 22 height 22
type input "04-10-2025"
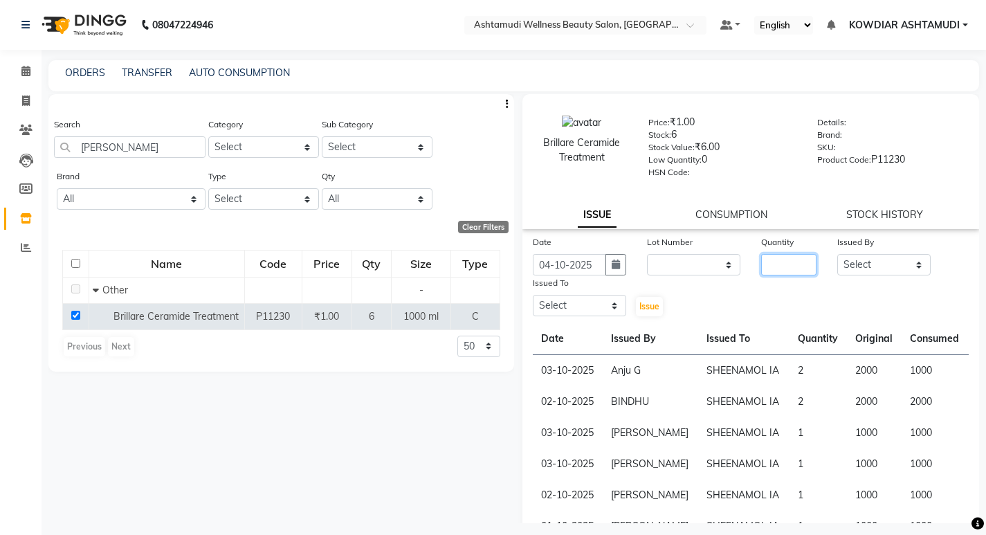
click at [801, 266] on input "number" at bounding box center [788, 264] width 55 height 21
type input "1"
click at [896, 266] on select "Select [PERSON_NAME] [PERSON_NAME] KOWDIAR ASHTAMUDI REKHA R S [PERSON_NAME] [P…" at bounding box center [883, 264] width 93 height 21
select select "27382"
click at [837, 254] on select "Select [PERSON_NAME] [PERSON_NAME] KOWDIAR ASHTAMUDI REKHA R S [PERSON_NAME] [P…" at bounding box center [883, 264] width 93 height 21
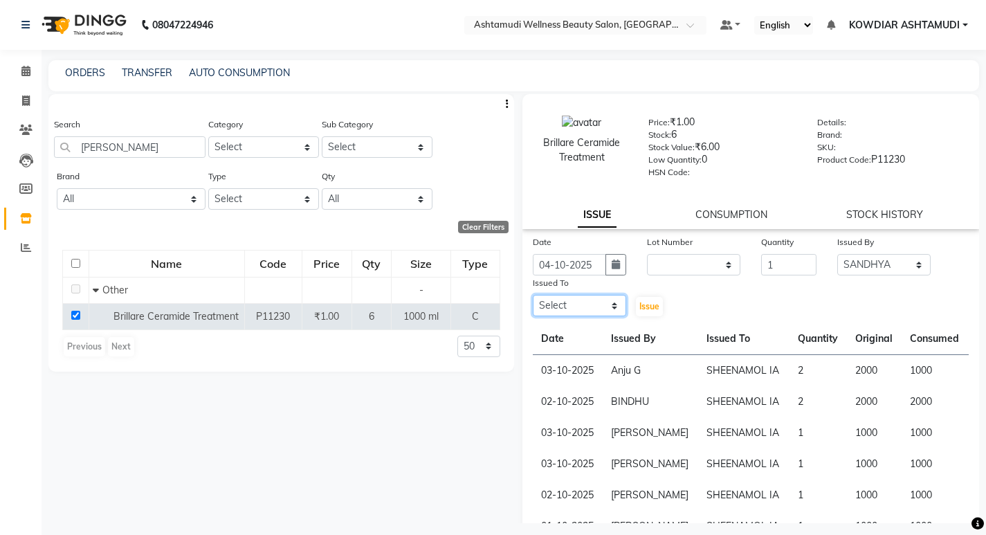
click at [588, 307] on select "Select [PERSON_NAME] [PERSON_NAME] KOWDIAR ASHTAMUDI REKHA R S [PERSON_NAME] [P…" at bounding box center [579, 305] width 93 height 21
select select "61508"
click at [533, 295] on select "Select [PERSON_NAME] [PERSON_NAME] KOWDIAR ASHTAMUDI REKHA R S [PERSON_NAME] [P…" at bounding box center [579, 305] width 93 height 21
click at [639, 308] on span "Issue" at bounding box center [649, 306] width 20 height 10
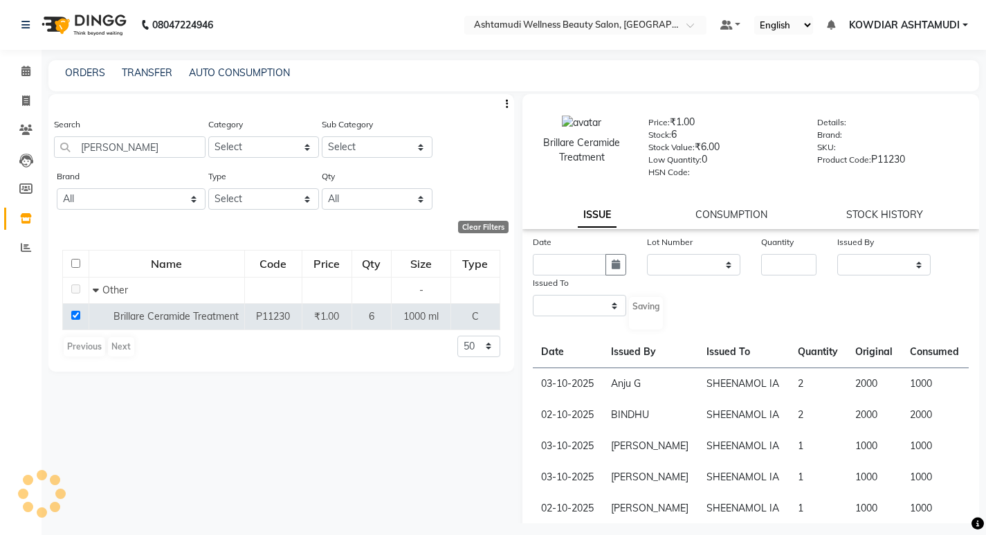
select select
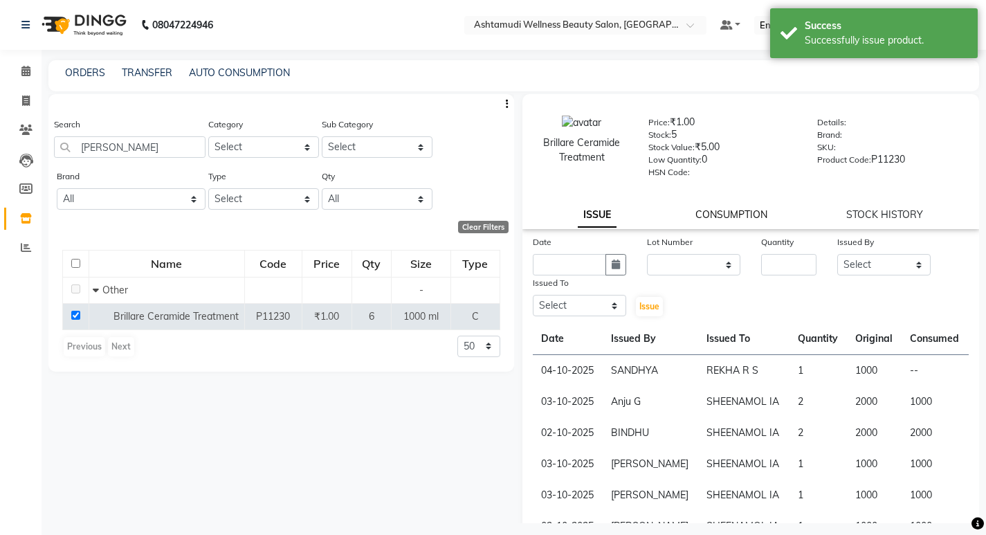
click at [720, 213] on link "CONSUMPTION" at bounding box center [732, 214] width 72 height 12
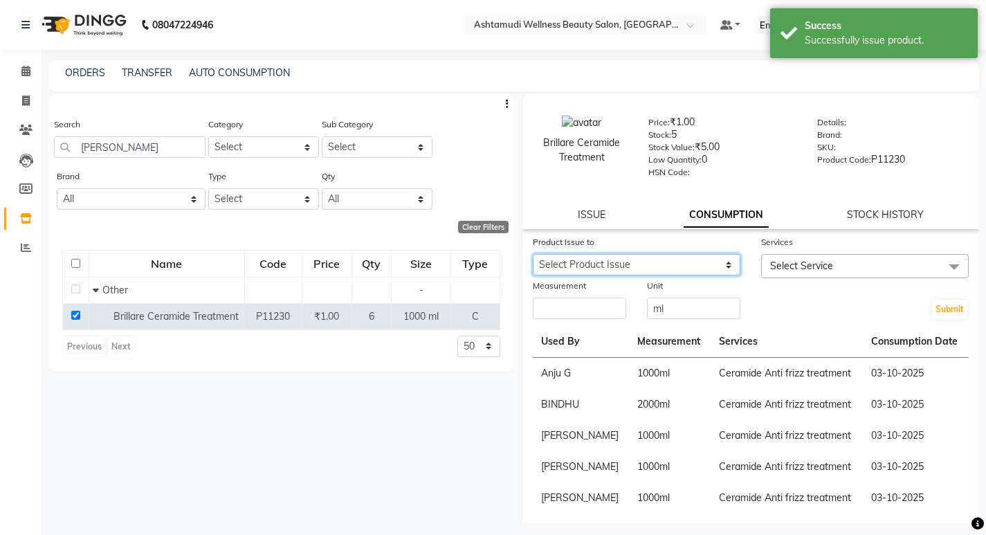
click at [691, 254] on select "Select Product Issue 2025-10-04, Issued to: REKHA R S, Balance: 1000 2025-10-03…" at bounding box center [637, 264] width 208 height 21
select select "1282011"
click at [533, 254] on select "Select Product Issue 2025-10-04, Issued to: REKHA R S, Balance: 1000 2025-10-03…" at bounding box center [637, 264] width 208 height 21
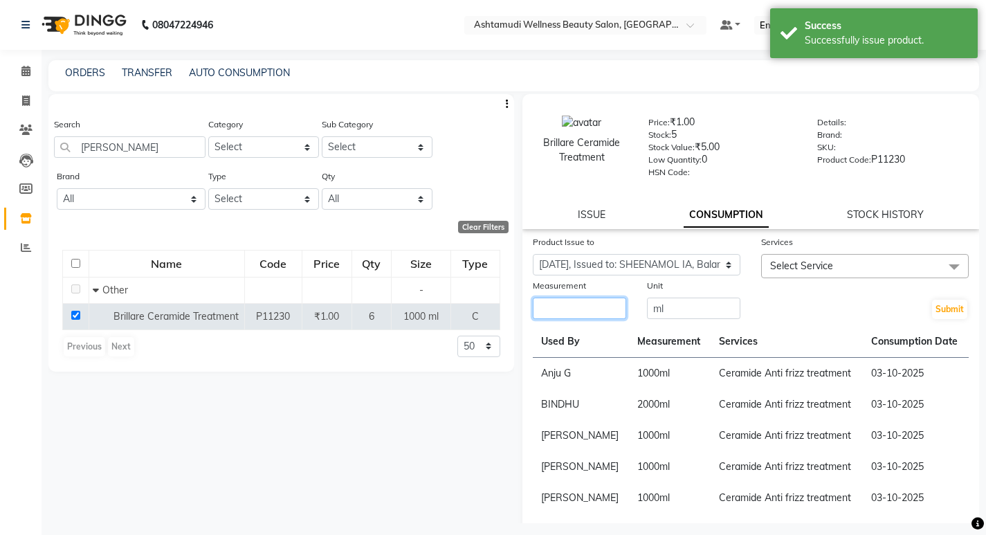
click at [588, 308] on input "number" at bounding box center [579, 308] width 93 height 21
type input "1000"
click at [797, 261] on span "Select Service" at bounding box center [801, 266] width 63 height 12
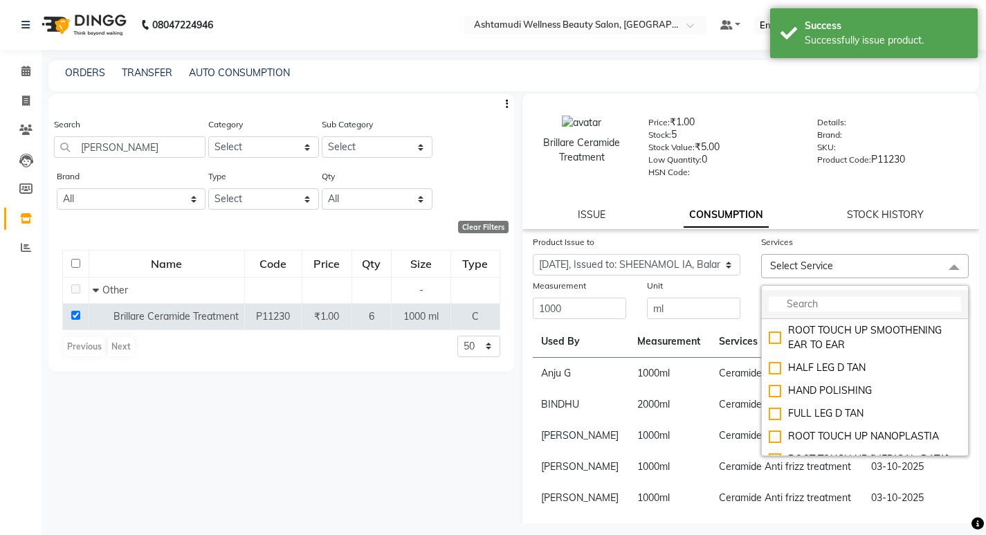
click at [797, 299] on input "multiselect-search" at bounding box center [865, 304] width 192 height 15
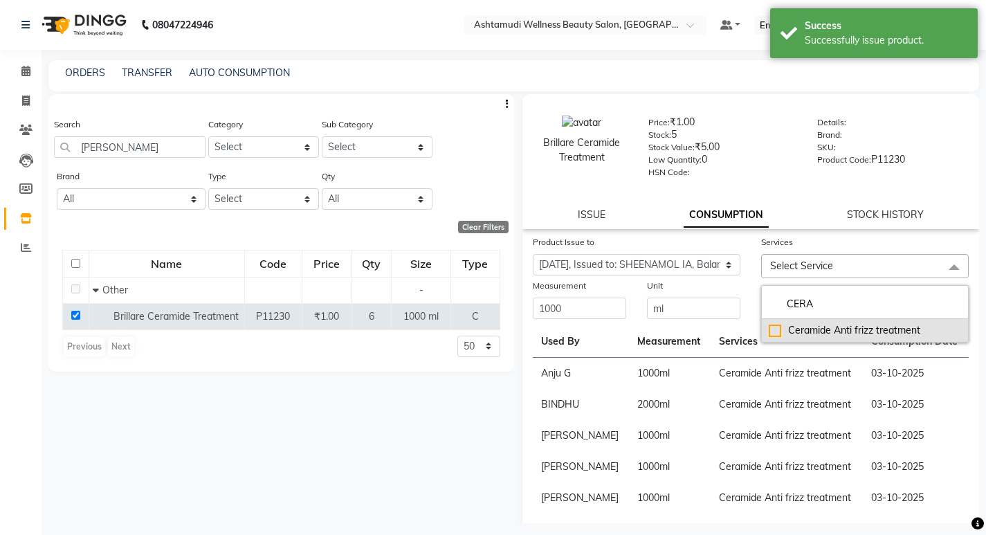
type input "CERA"
click at [821, 327] on div "Ceramide Anti frizz treatment" at bounding box center [865, 330] width 192 height 15
checkbox input "true"
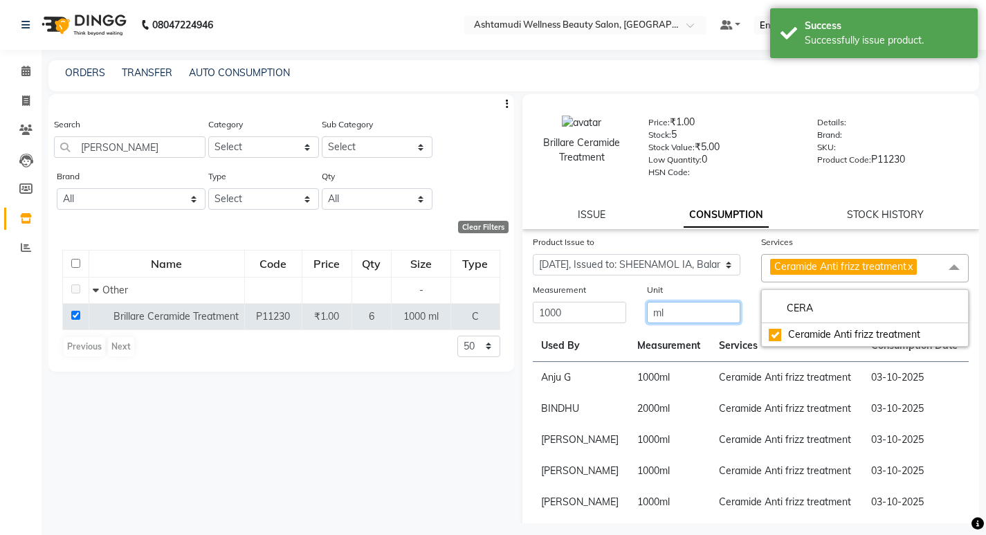
click at [687, 320] on input "ml" at bounding box center [693, 312] width 93 height 21
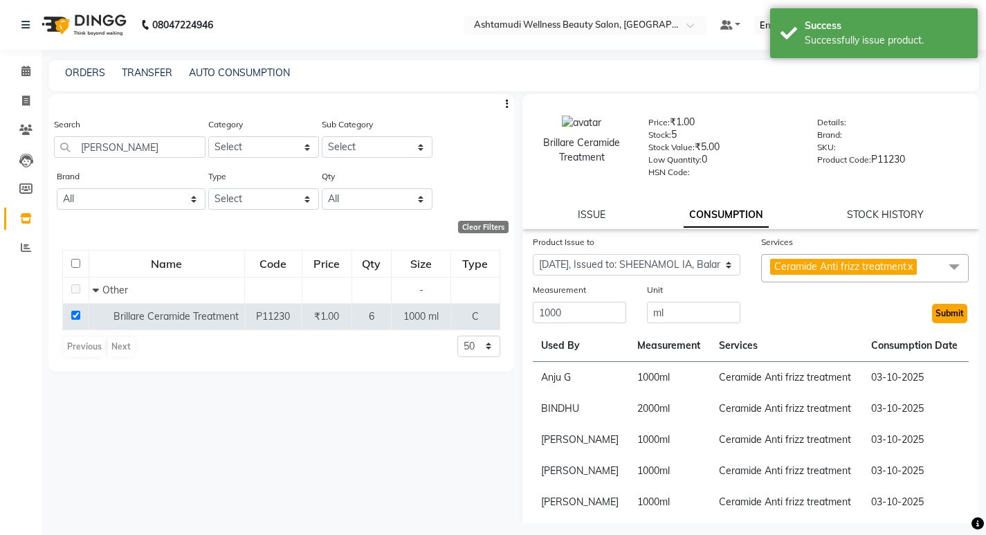
click at [937, 310] on button "Submit" at bounding box center [949, 313] width 35 height 19
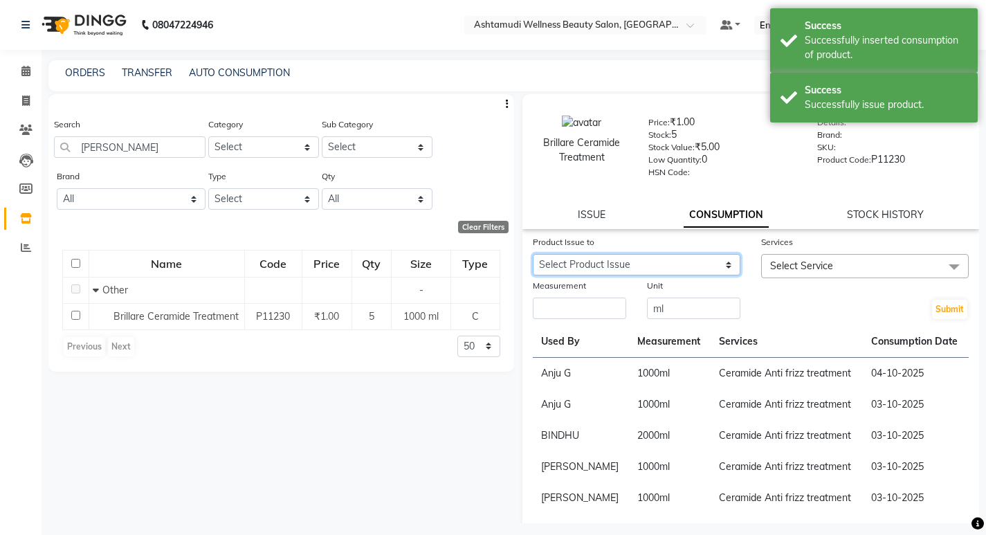
click at [646, 271] on select "Select Product Issue 2025-10-04, Issued to: REKHA R S, Balance: 1000" at bounding box center [637, 264] width 208 height 21
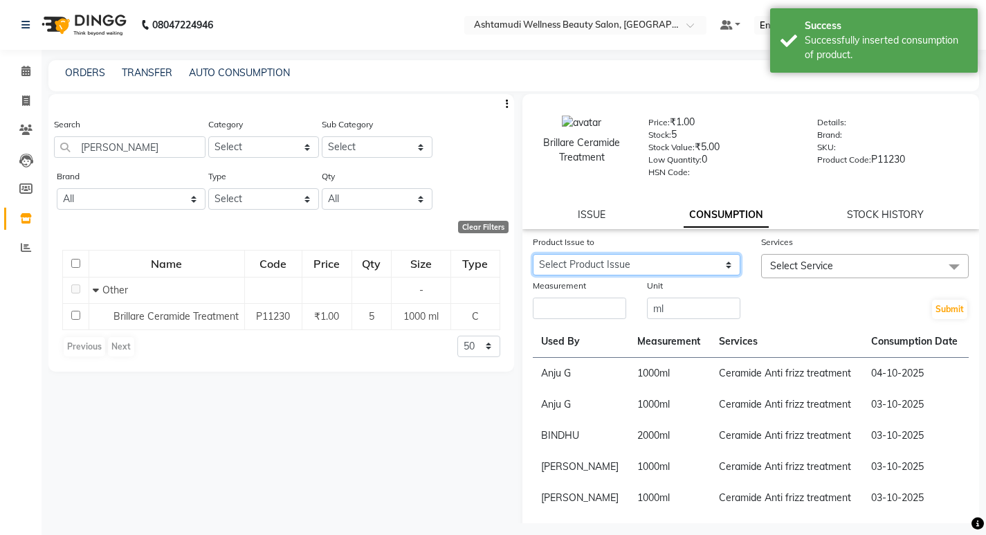
select select "1286649"
click at [533, 254] on select "Select Product Issue 2025-10-04, Issued to: REKHA R S, Balance: 1000" at bounding box center [637, 264] width 208 height 21
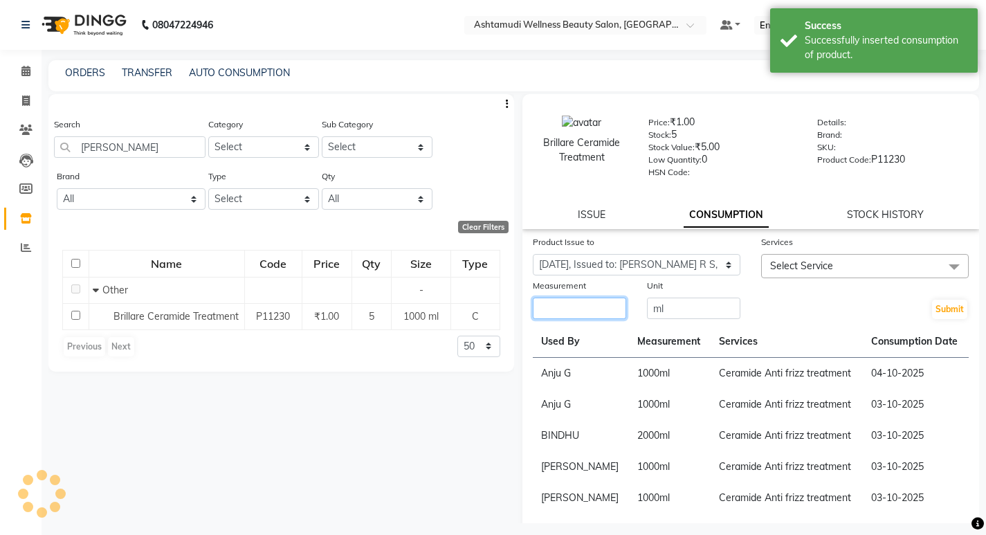
click at [572, 312] on input "number" at bounding box center [579, 308] width 93 height 21
type input "1000"
click at [835, 266] on span "Select Service" at bounding box center [865, 266] width 208 height 24
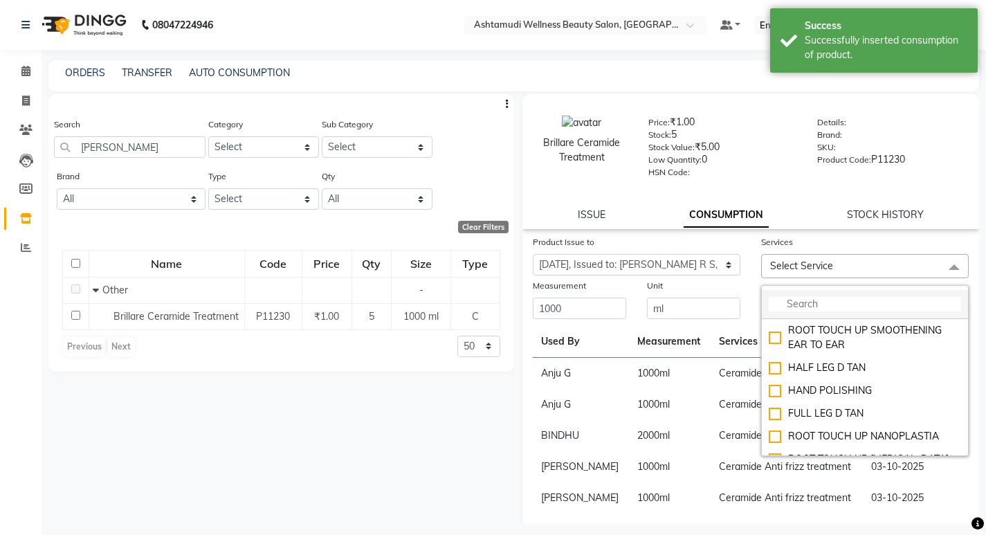
click at [833, 309] on input "multiselect-search" at bounding box center [865, 304] width 192 height 15
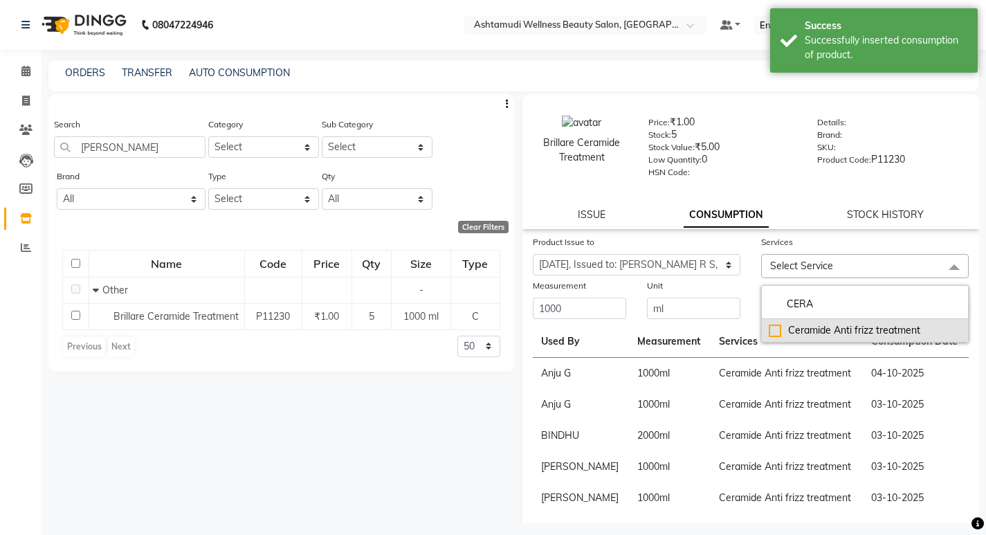
type input "CERA"
click at [838, 329] on div "Ceramide Anti frizz treatment" at bounding box center [865, 330] width 192 height 15
checkbox input "true"
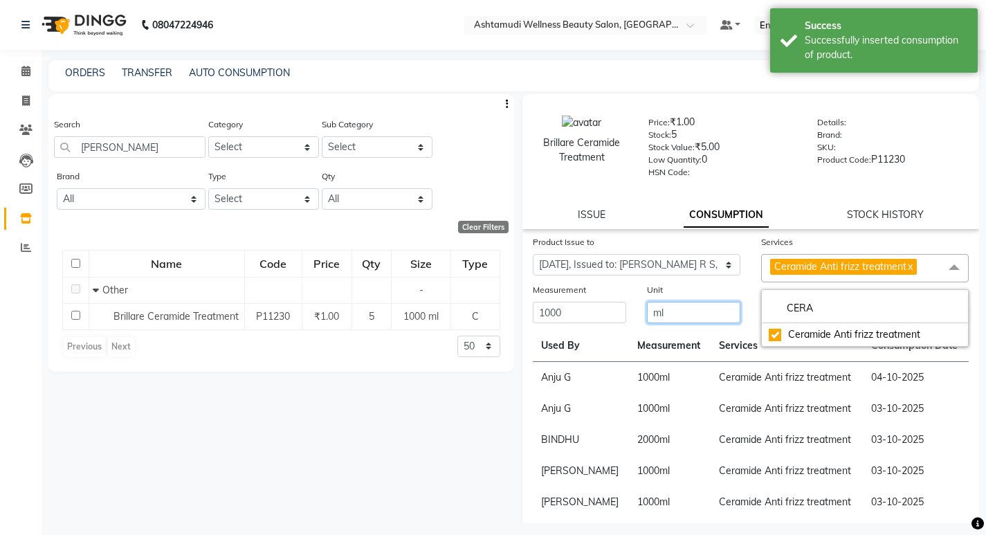
click at [735, 309] on input "ml" at bounding box center [693, 312] width 93 height 21
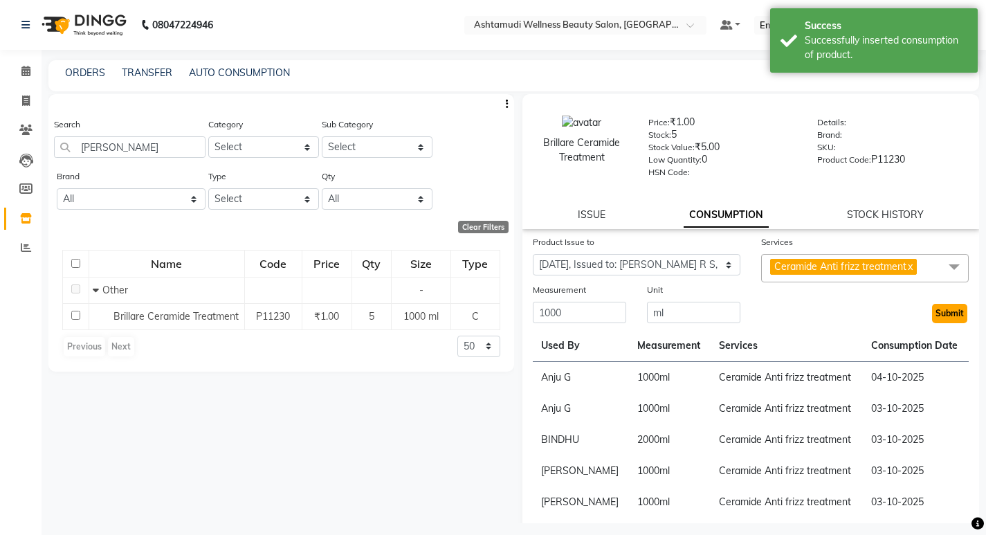
click at [939, 312] on button "Submit" at bounding box center [949, 313] width 35 height 19
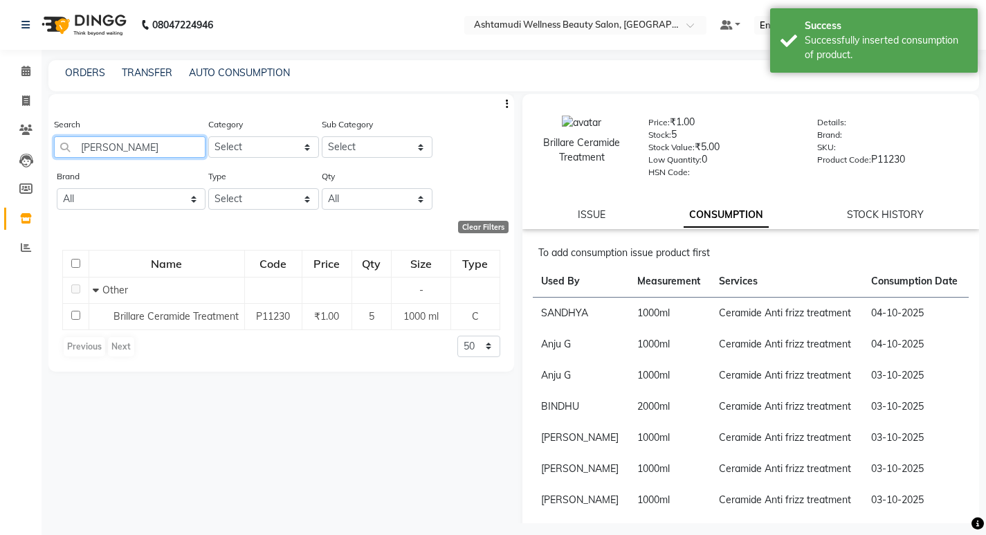
click at [160, 146] on input "BRILL" at bounding box center [130, 146] width 152 height 21
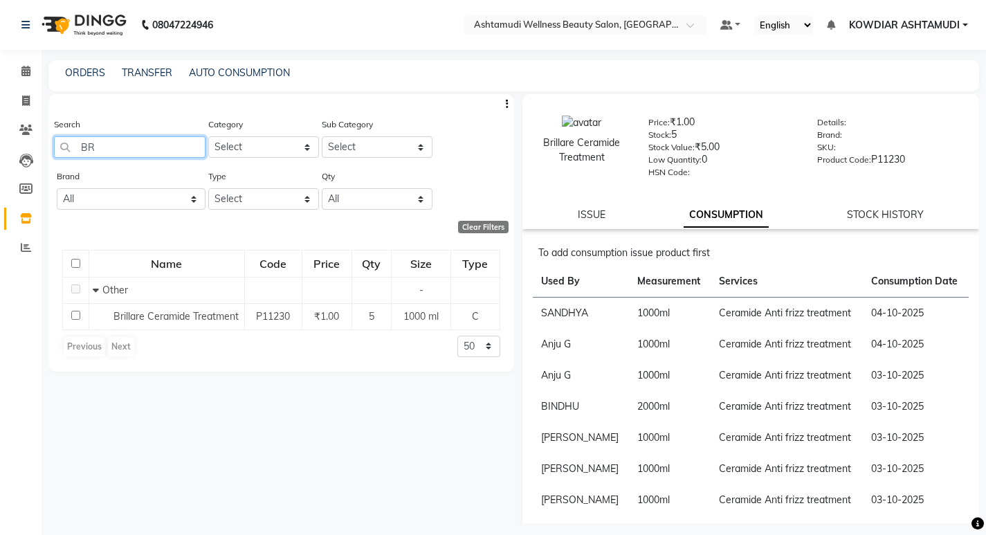
type input "B"
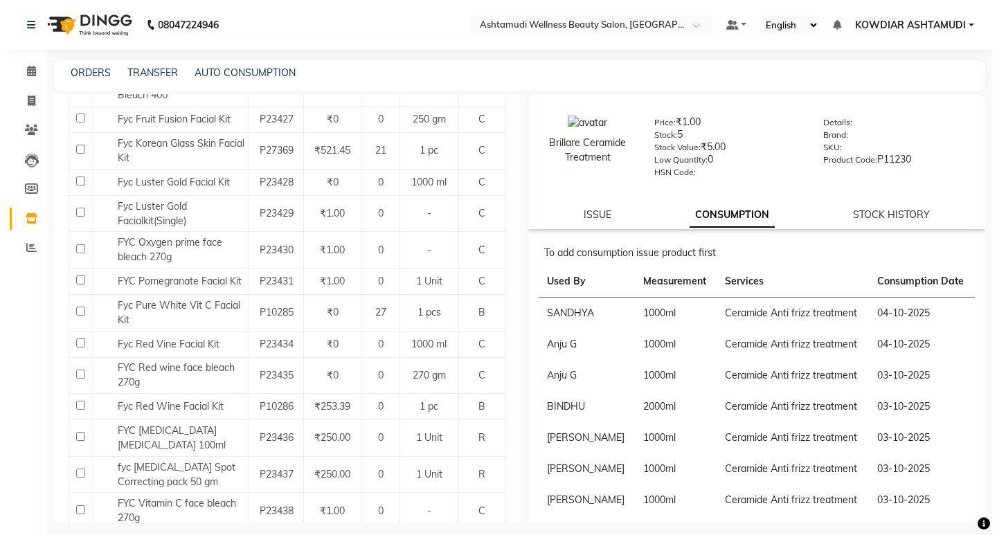
scroll to position [623, 0]
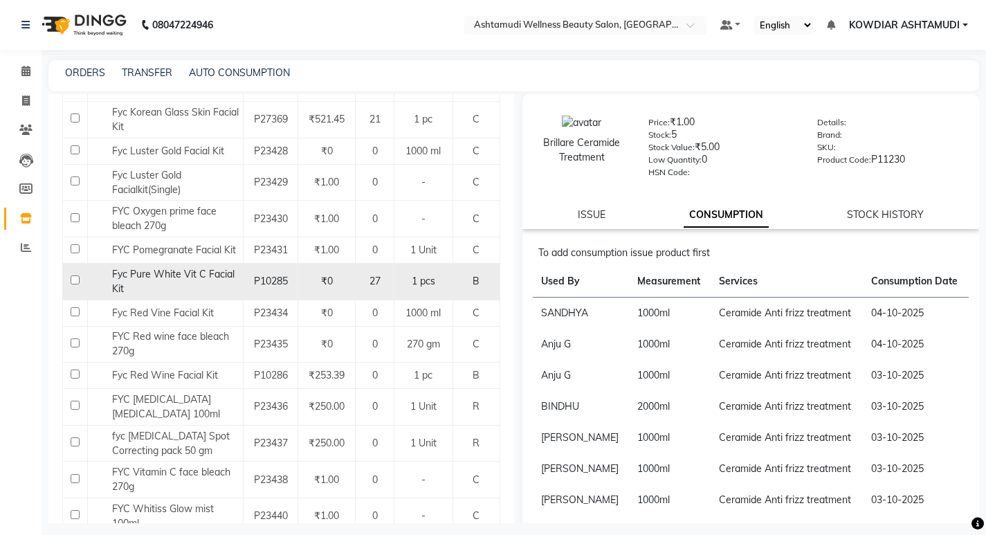
type input "FYC"
click at [75, 275] on input "checkbox" at bounding box center [75, 279] width 9 height 9
checkbox input "true"
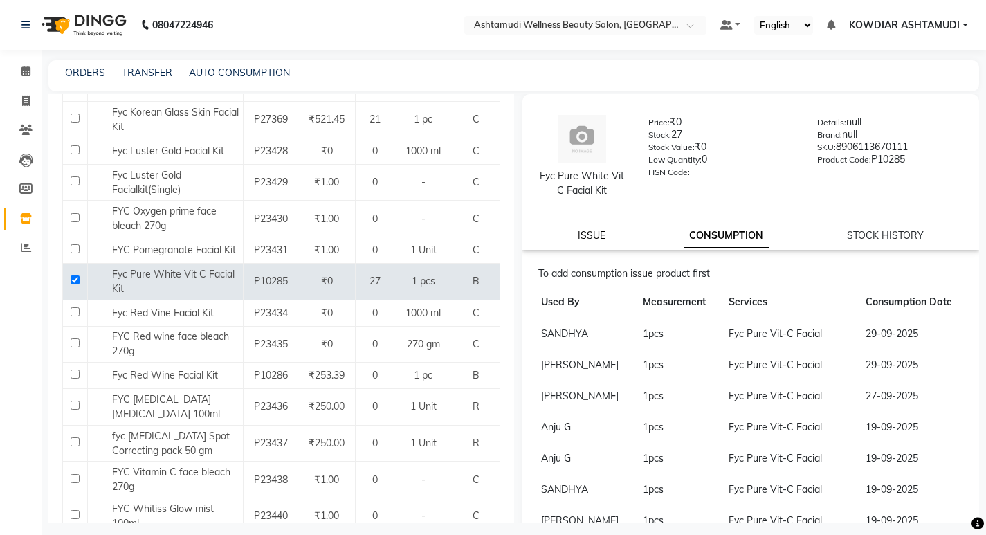
click at [587, 237] on link "ISSUE" at bounding box center [592, 235] width 28 height 12
select select
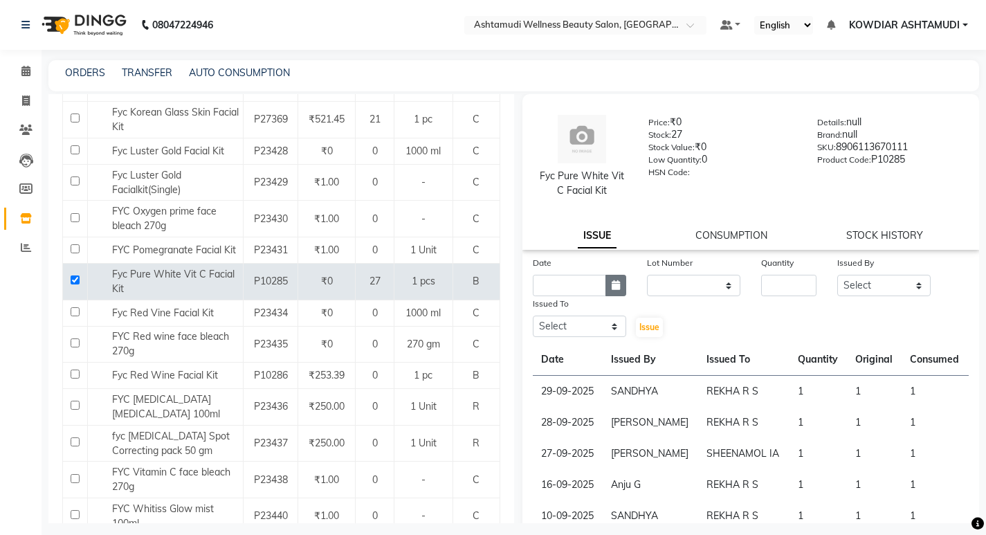
click at [612, 287] on icon "button" at bounding box center [616, 285] width 8 height 10
select select "10"
select select "2025"
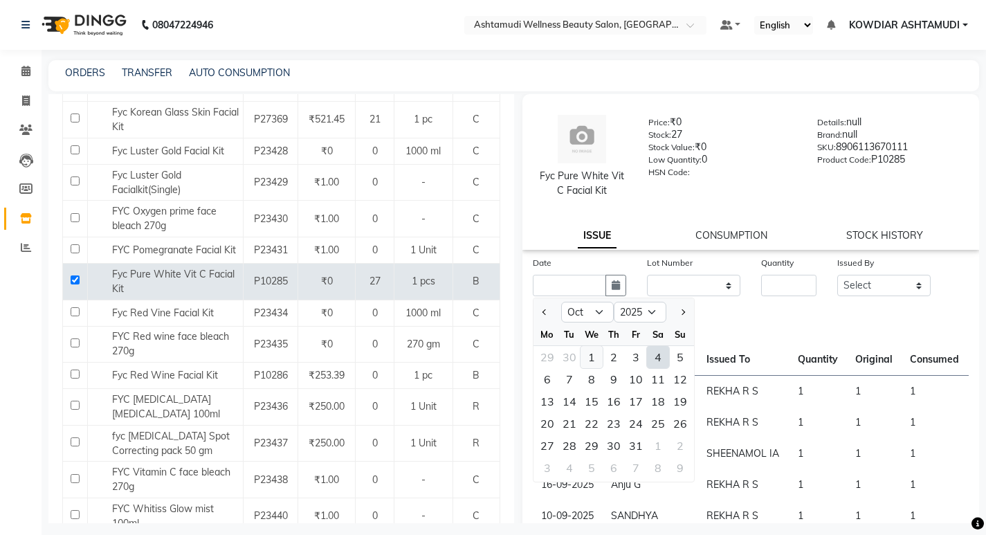
click at [586, 352] on div "1" at bounding box center [592, 357] width 22 height 22
type input "01-10-2025"
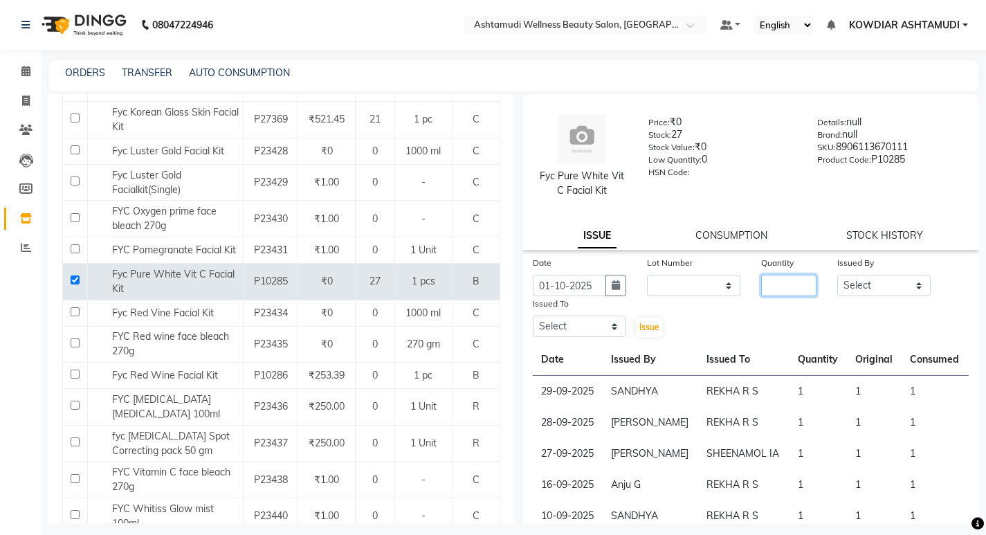
click at [774, 284] on input "number" at bounding box center [788, 285] width 55 height 21
type input "1"
click at [851, 293] on select "Select [PERSON_NAME] [PERSON_NAME] KOWDIAR ASHTAMUDI REKHA R S [PERSON_NAME] [P…" at bounding box center [883, 285] width 93 height 21
select select "42591"
click at [837, 275] on select "Select [PERSON_NAME] [PERSON_NAME] KOWDIAR ASHTAMUDI REKHA R S [PERSON_NAME] [P…" at bounding box center [883, 285] width 93 height 21
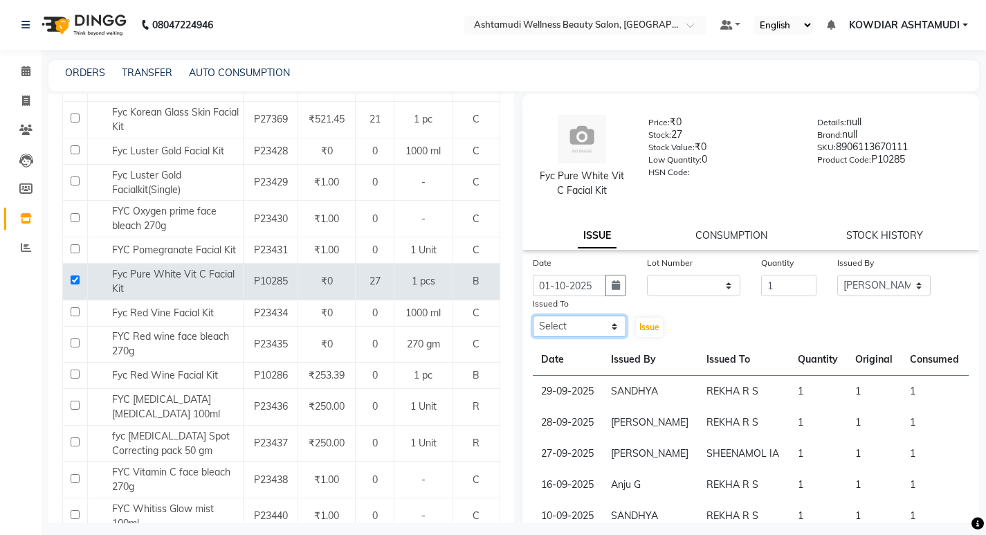
click at [576, 330] on select "Select [PERSON_NAME] [PERSON_NAME] KOWDIAR ASHTAMUDI REKHA R S [PERSON_NAME] [P…" at bounding box center [579, 326] width 93 height 21
select select "61508"
click at [533, 316] on select "Select [PERSON_NAME] [PERSON_NAME] KOWDIAR ASHTAMUDI REKHA R S [PERSON_NAME] [P…" at bounding box center [579, 326] width 93 height 21
click at [644, 322] on span "Issue" at bounding box center [649, 327] width 20 height 10
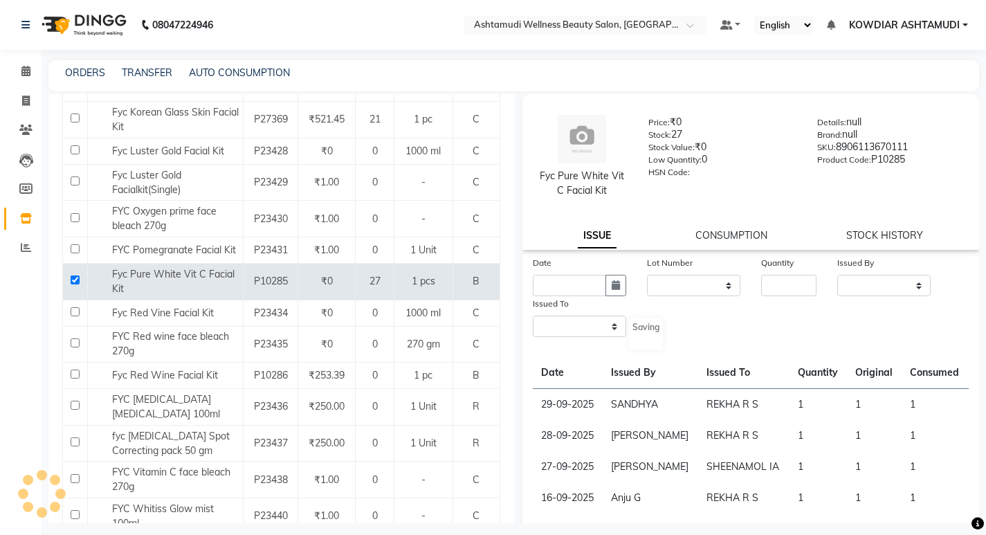
select select
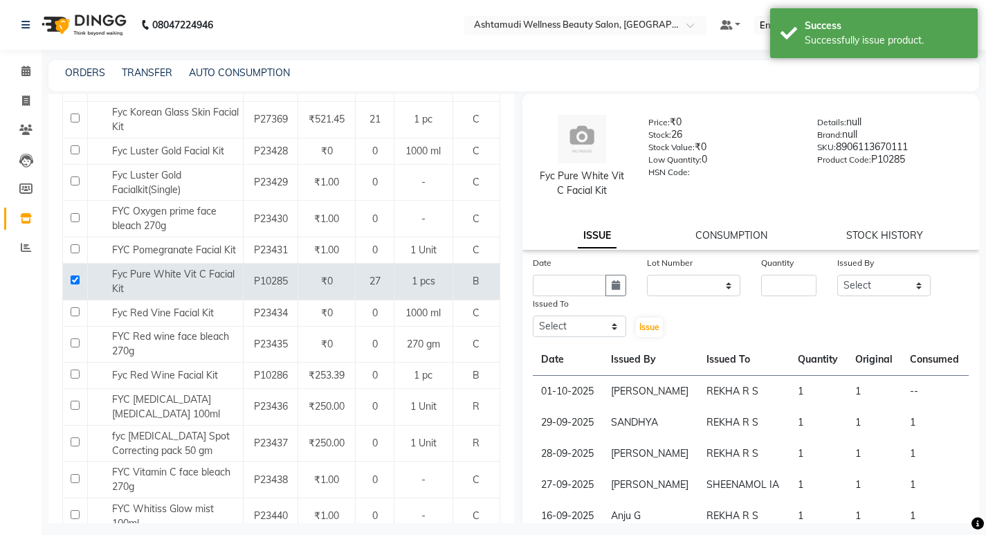
click at [615, 278] on button "button" at bounding box center [616, 285] width 21 height 21
select select "10"
select select "2025"
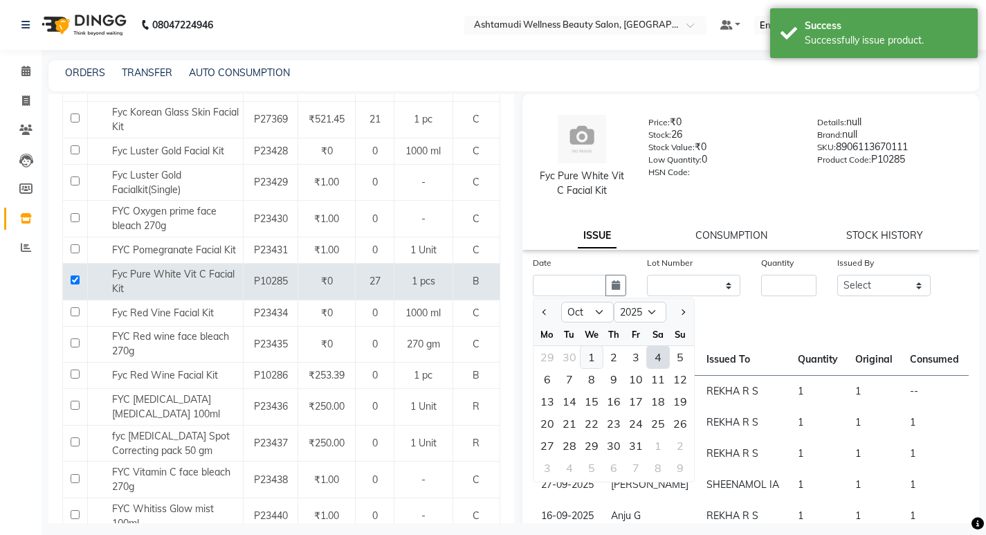
click at [586, 356] on div "1" at bounding box center [592, 357] width 22 height 22
type input "01-10-2025"
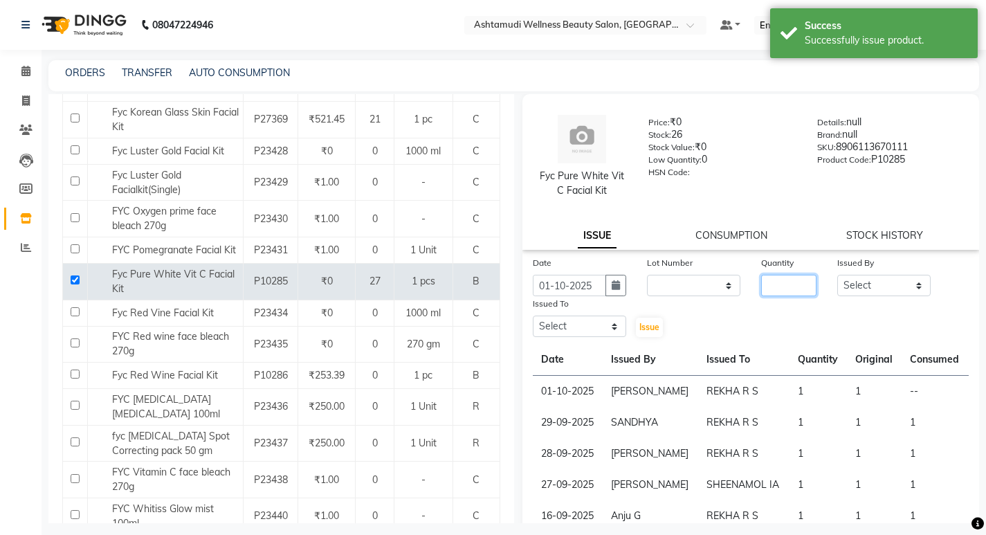
click at [776, 280] on input "number" at bounding box center [788, 285] width 55 height 21
type input "1"
click at [879, 281] on select "Select [PERSON_NAME] [PERSON_NAME] KOWDIAR ASHTAMUDI REKHA R S [PERSON_NAME] [P…" at bounding box center [883, 285] width 93 height 21
select select "87774"
click at [837, 275] on select "Select [PERSON_NAME] [PERSON_NAME] KOWDIAR ASHTAMUDI REKHA R S [PERSON_NAME] [P…" at bounding box center [883, 285] width 93 height 21
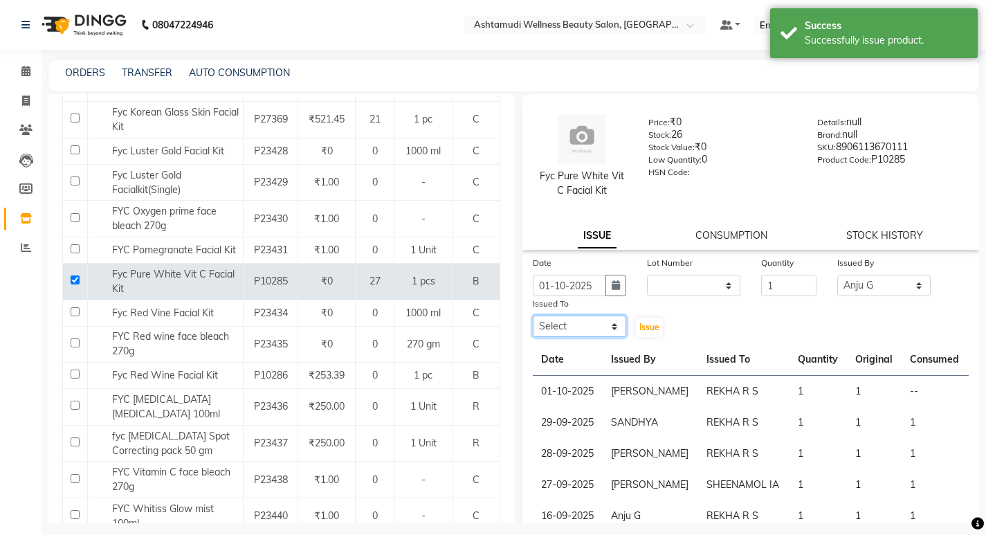
drag, startPoint x: 622, startPoint y: 327, endPoint x: 614, endPoint y: 327, distance: 8.3
click at [621, 327] on select "Select [PERSON_NAME] [PERSON_NAME] KOWDIAR ASHTAMUDI REKHA R S [PERSON_NAME] [P…" at bounding box center [579, 326] width 93 height 21
select select "61508"
click at [533, 316] on select "Select [PERSON_NAME] [PERSON_NAME] KOWDIAR ASHTAMUDI REKHA R S [PERSON_NAME] [P…" at bounding box center [579, 326] width 93 height 21
click at [654, 324] on span "Issue" at bounding box center [649, 327] width 20 height 10
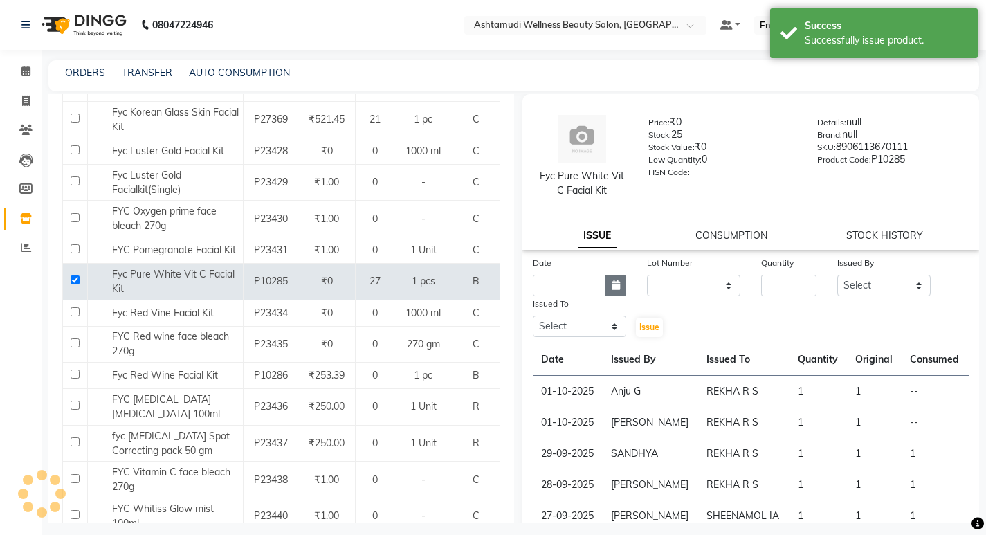
click at [612, 283] on icon "button" at bounding box center [616, 285] width 8 height 10
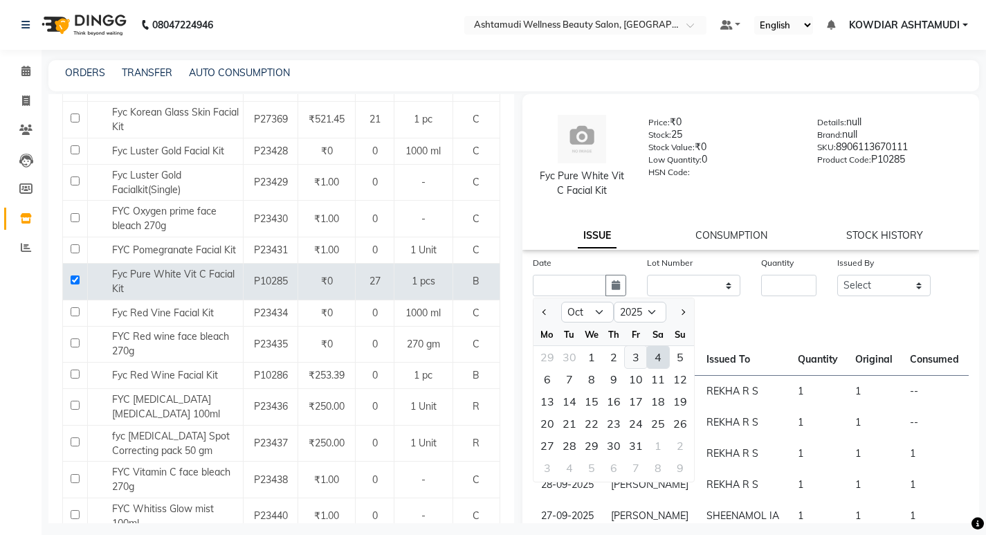
click at [640, 359] on div "3" at bounding box center [636, 357] width 22 height 22
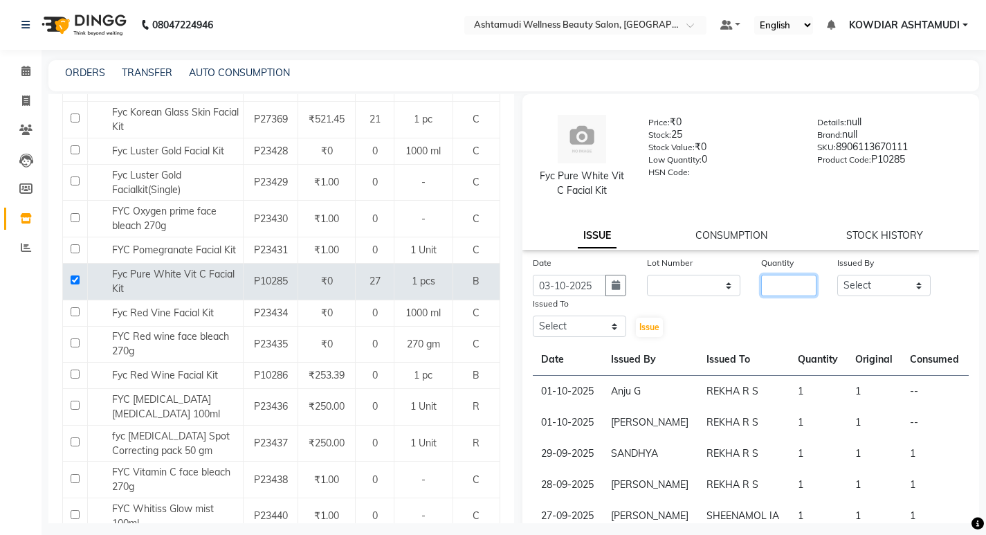
click at [800, 286] on input "number" at bounding box center [788, 285] width 55 height 21
drag, startPoint x: 839, startPoint y: 278, endPoint x: 846, endPoint y: 289, distance: 13.3
click at [839, 278] on select "Select [PERSON_NAME] [PERSON_NAME] KOWDIAR ASHTAMUDI REKHA R S [PERSON_NAME] [P…" at bounding box center [883, 285] width 93 height 21
click at [837, 275] on select "Select [PERSON_NAME] [PERSON_NAME] KOWDIAR ASHTAMUDI REKHA R S [PERSON_NAME] [P…" at bounding box center [883, 285] width 93 height 21
click at [599, 333] on select "Select [PERSON_NAME] [PERSON_NAME] KOWDIAR ASHTAMUDI REKHA R S [PERSON_NAME] [P…" at bounding box center [579, 326] width 93 height 21
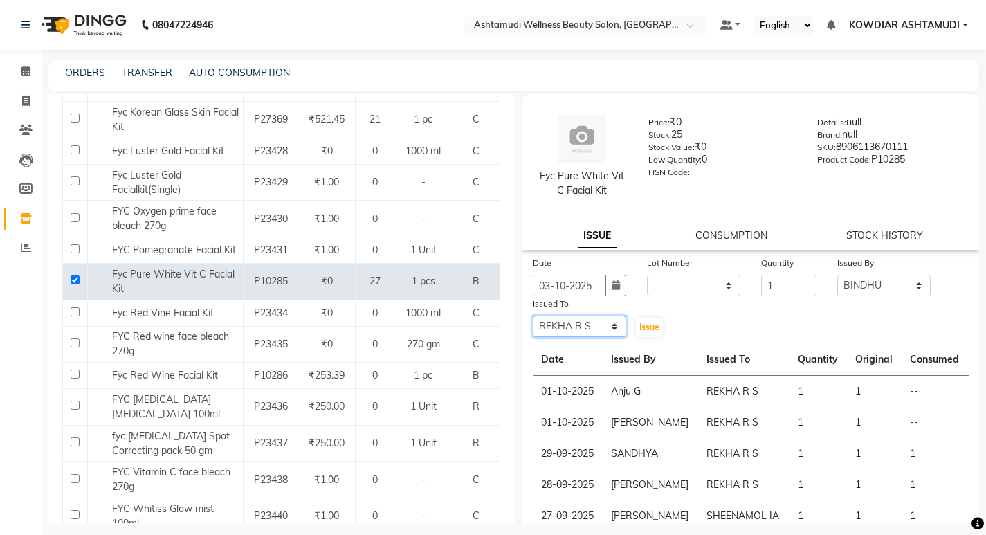
click at [533, 316] on select "Select [PERSON_NAME] [PERSON_NAME] KOWDIAR ASHTAMUDI REKHA R S [PERSON_NAME] [P…" at bounding box center [579, 326] width 93 height 21
click at [639, 329] on span "Issue" at bounding box center [649, 327] width 20 height 10
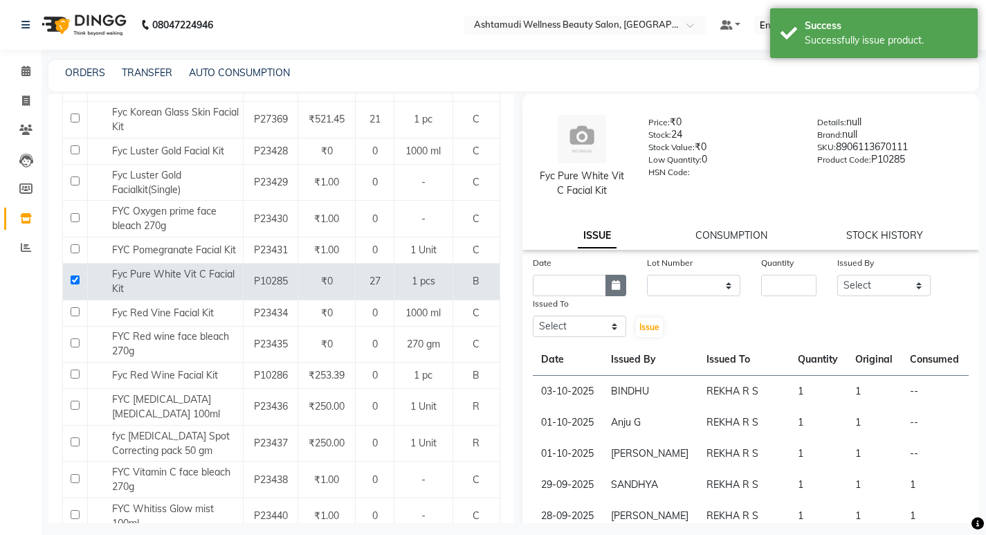
click at [614, 286] on icon "button" at bounding box center [616, 285] width 8 height 10
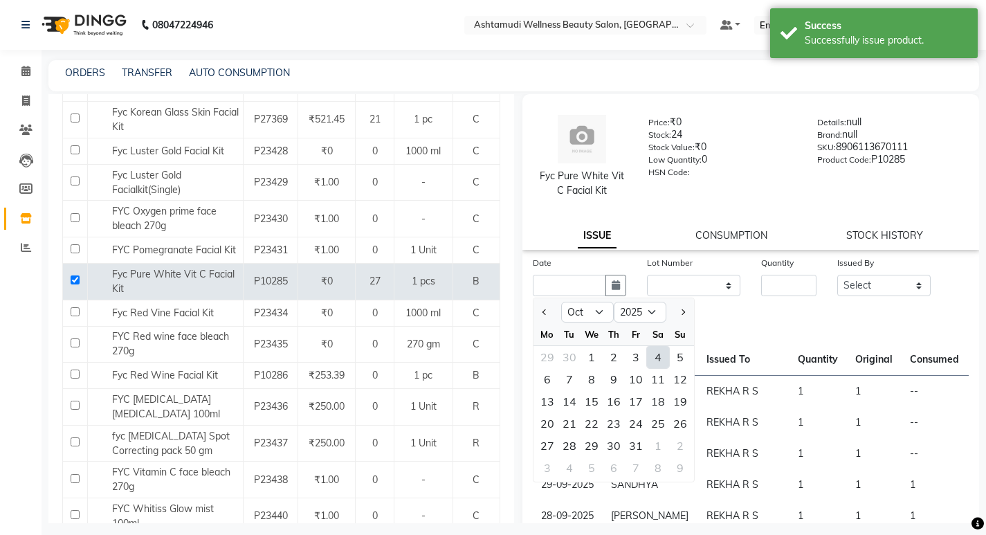
drag, startPoint x: 660, startPoint y: 358, endPoint x: 769, endPoint y: 309, distance: 119.9
click at [661, 358] on div "4" at bounding box center [658, 357] width 22 height 22
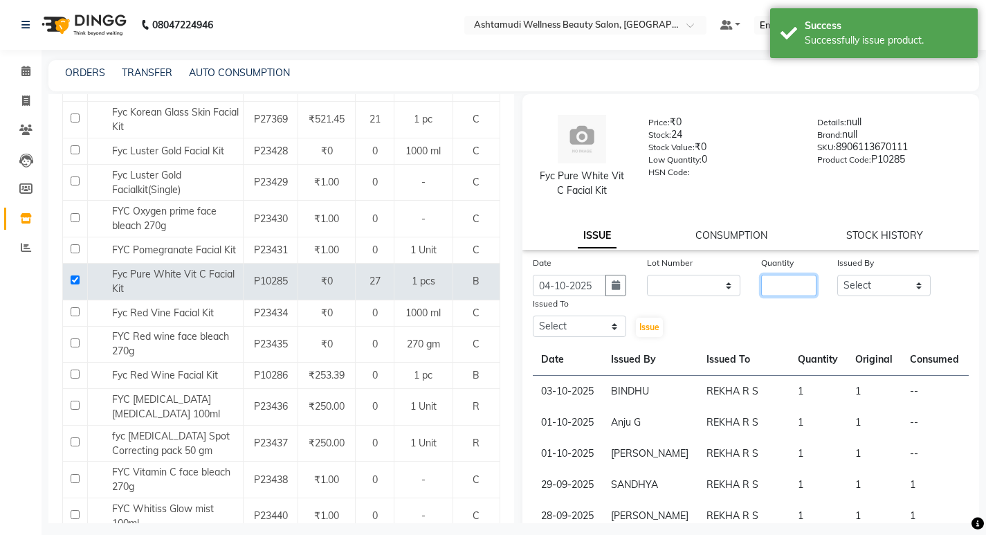
click at [800, 286] on input "number" at bounding box center [788, 285] width 55 height 21
click at [842, 286] on select "Select [PERSON_NAME] [PERSON_NAME] KOWDIAR ASHTAMUDI REKHA R S [PERSON_NAME] [P…" at bounding box center [883, 285] width 93 height 21
click at [837, 275] on select "Select [PERSON_NAME] [PERSON_NAME] KOWDIAR ASHTAMUDI REKHA R S [PERSON_NAME] [P…" at bounding box center [883, 285] width 93 height 21
click at [594, 323] on select "Select [PERSON_NAME] [PERSON_NAME] KOWDIAR ASHTAMUDI REKHA R S [PERSON_NAME] [P…" at bounding box center [579, 326] width 93 height 21
click at [533, 316] on select "Select [PERSON_NAME] [PERSON_NAME] KOWDIAR ASHTAMUDI REKHA R S [PERSON_NAME] [P…" at bounding box center [579, 326] width 93 height 21
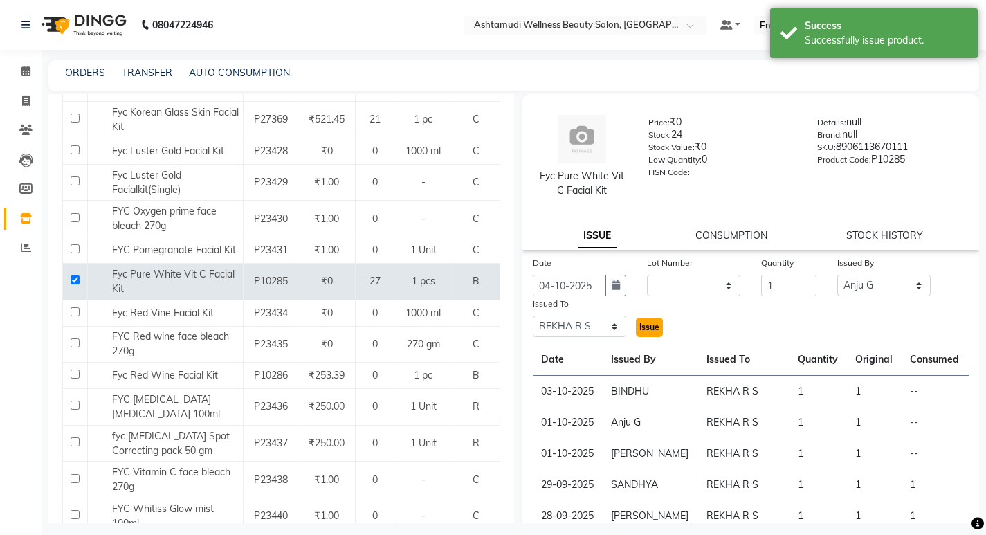
click at [641, 328] on span "Issue" at bounding box center [649, 327] width 20 height 10
click at [619, 288] on button "button" at bounding box center [616, 285] width 21 height 21
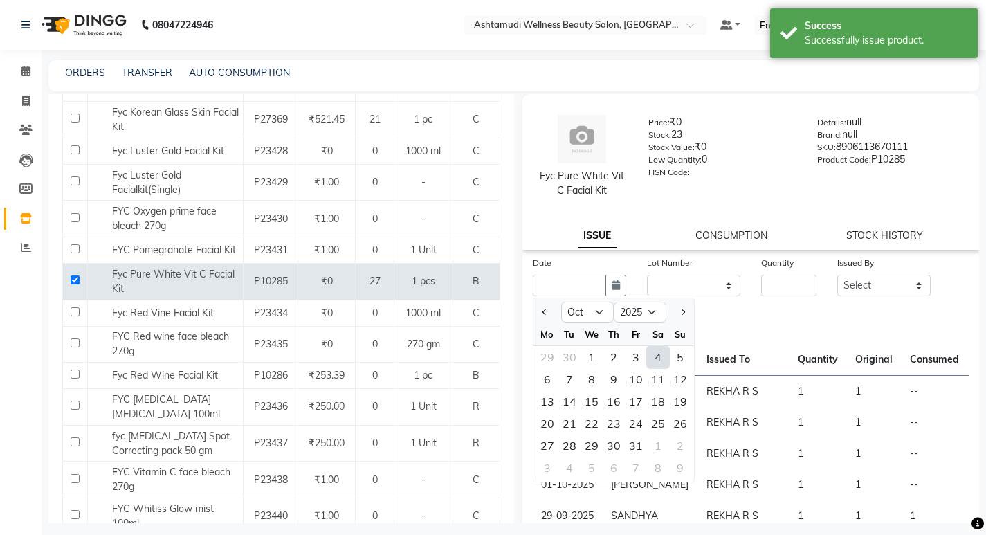
click at [660, 356] on div "4" at bounding box center [658, 357] width 22 height 22
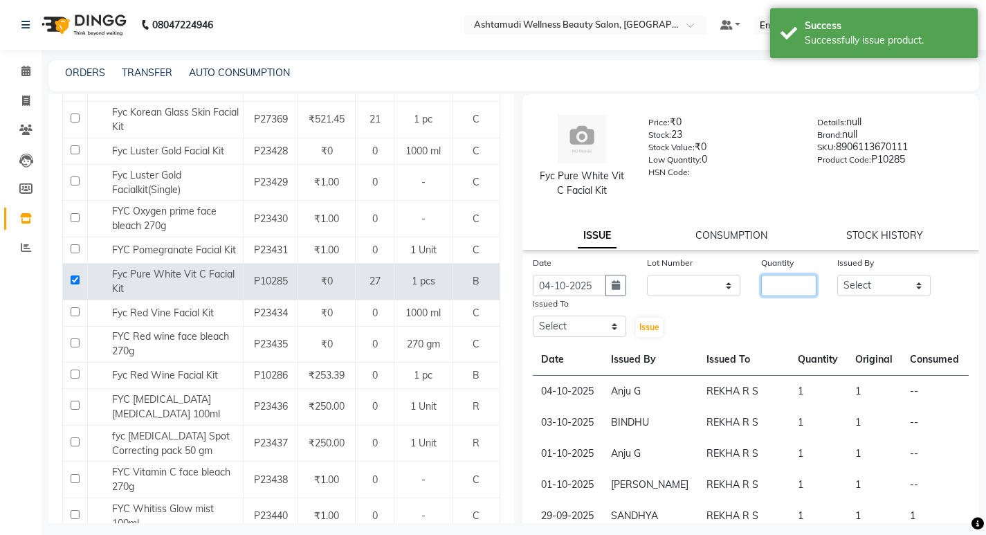
click at [801, 281] on input "number" at bounding box center [788, 285] width 55 height 21
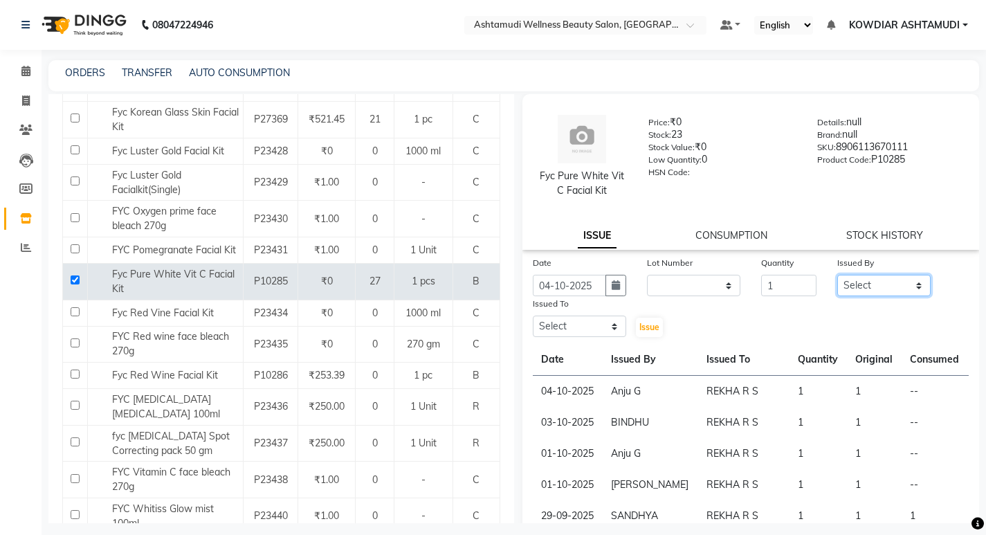
click at [870, 286] on select "Select [PERSON_NAME] [PERSON_NAME] KOWDIAR ASHTAMUDI REKHA R S [PERSON_NAME] [P…" at bounding box center [883, 285] width 93 height 21
click at [837, 275] on select "Select [PERSON_NAME] [PERSON_NAME] KOWDIAR ASHTAMUDI REKHA R S [PERSON_NAME] [P…" at bounding box center [883, 285] width 93 height 21
click at [570, 317] on select "Select [PERSON_NAME] [PERSON_NAME] KOWDIAR ASHTAMUDI REKHA R S [PERSON_NAME] [P…" at bounding box center [579, 326] width 93 height 21
click at [533, 316] on select "Select [PERSON_NAME] [PERSON_NAME] KOWDIAR ASHTAMUDI REKHA R S [PERSON_NAME] [P…" at bounding box center [579, 326] width 93 height 21
click at [647, 320] on button "Issue" at bounding box center [649, 327] width 27 height 19
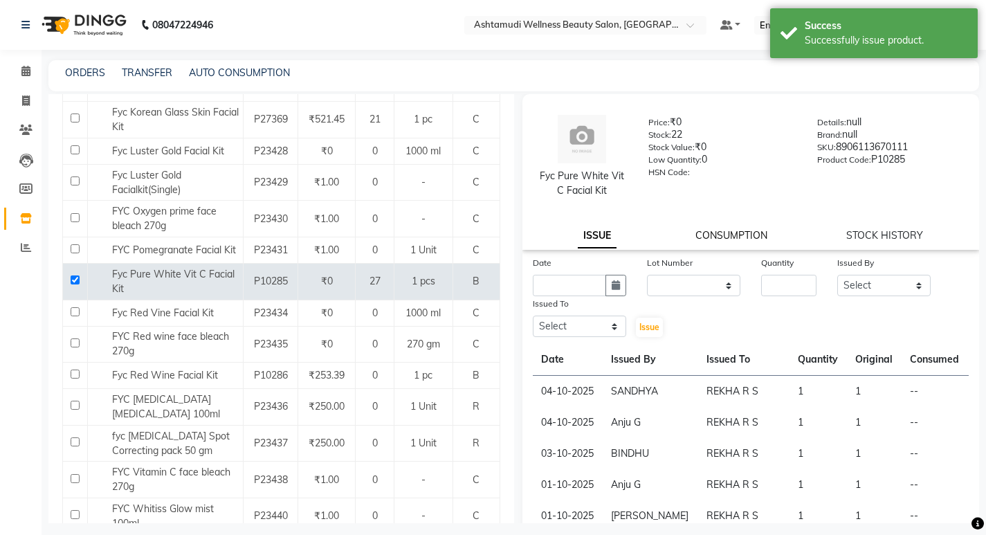
click at [702, 235] on link "CONSUMPTION" at bounding box center [732, 235] width 72 height 12
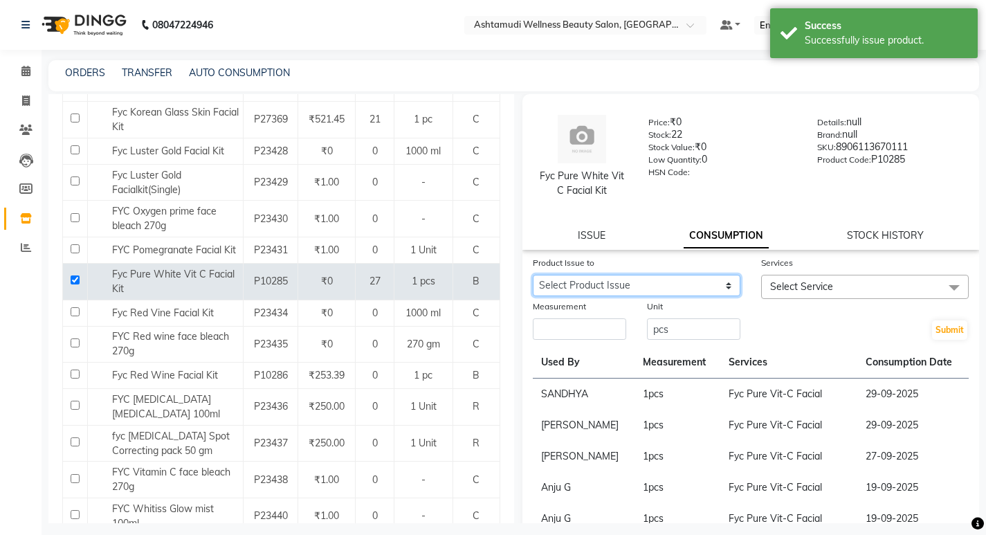
click at [695, 282] on select "Select Product Issue 2025-10-04, Issued to: REKHA R S, Balance: 1 2025-10-04, I…" at bounding box center [637, 285] width 208 height 21
click at [27, 66] on icon at bounding box center [25, 71] width 9 height 10
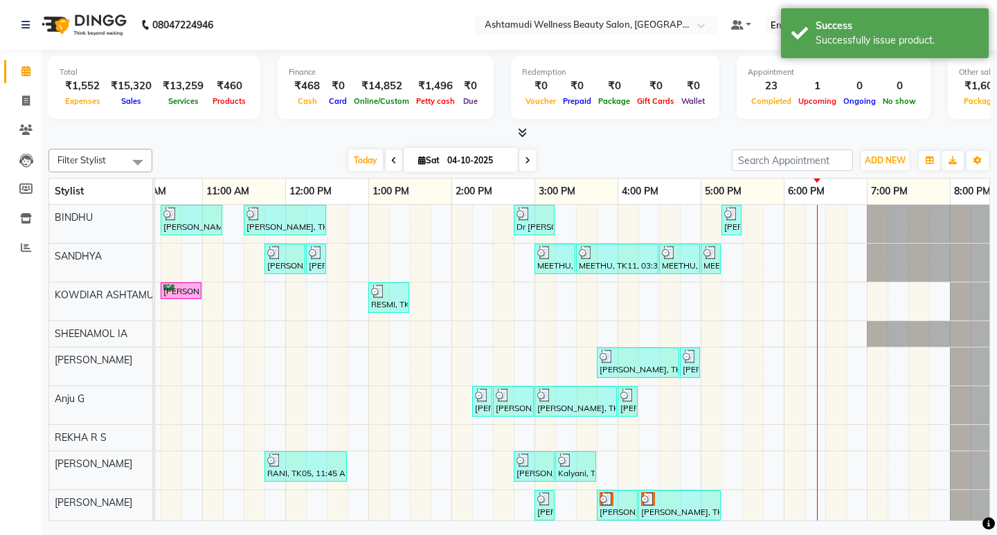
scroll to position [0, 246]
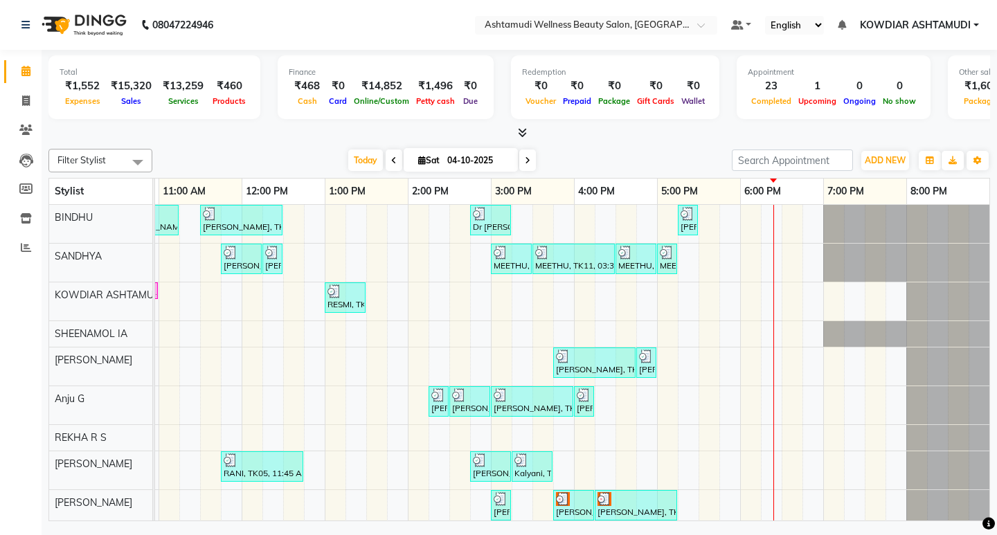
click at [678, 258] on div "SUSANNA, TK02, 10:30 AM-11:15 AM, Normal Hair Cut,Eyebrows Threading Revathy, T…" at bounding box center [449, 379] width 1080 height 349
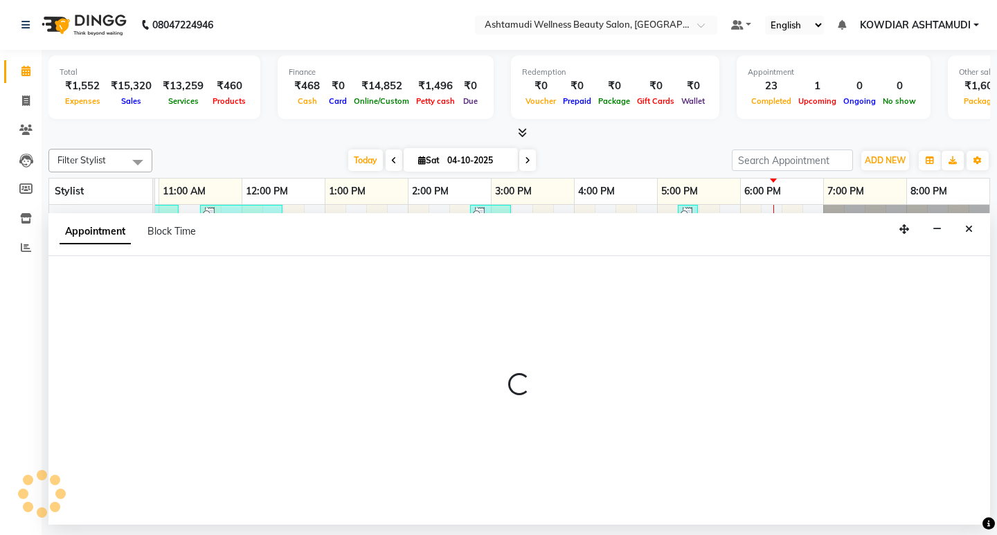
click at [678, 258] on div at bounding box center [518, 390] width 941 height 269
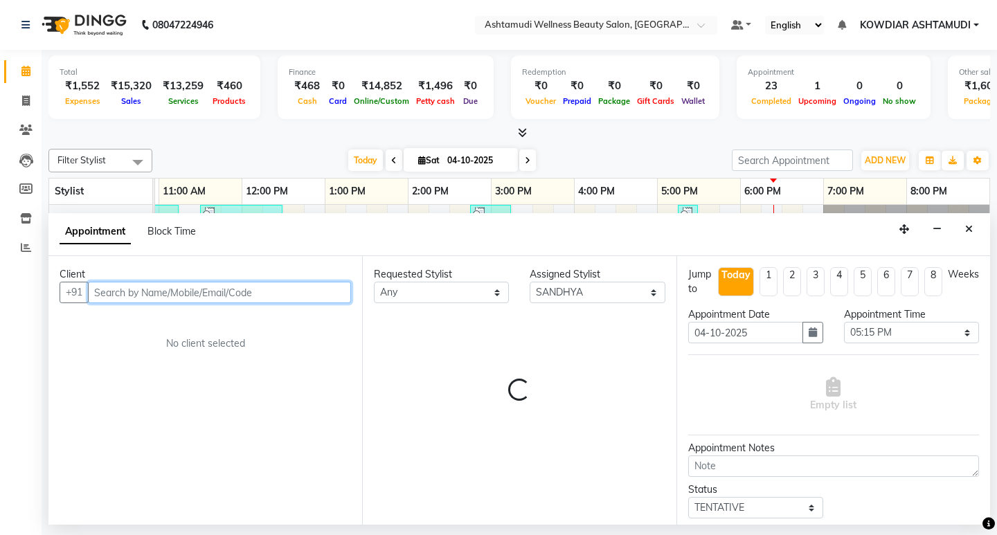
click at [210, 293] on input "text" at bounding box center [219, 292] width 263 height 21
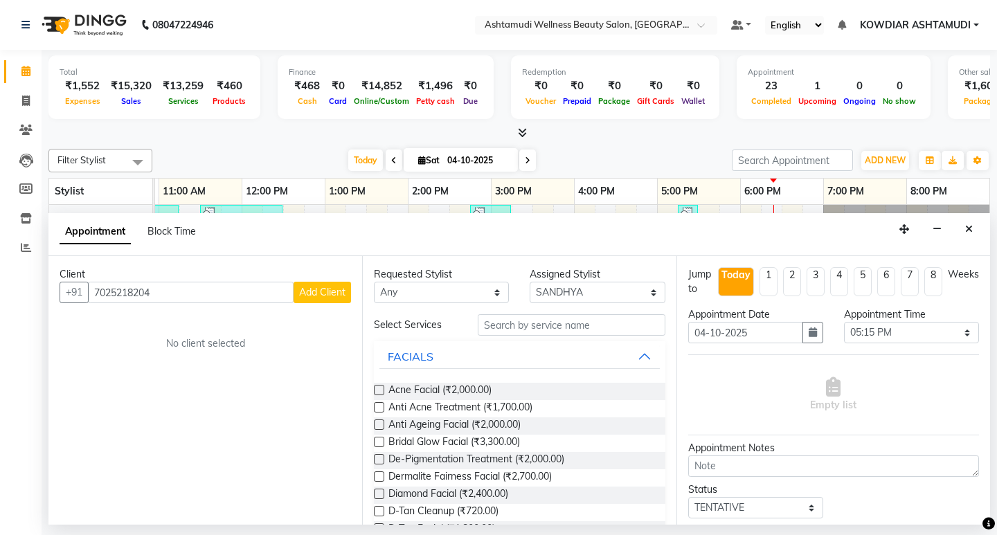
click at [313, 294] on span "Add Client" at bounding box center [322, 292] width 46 height 12
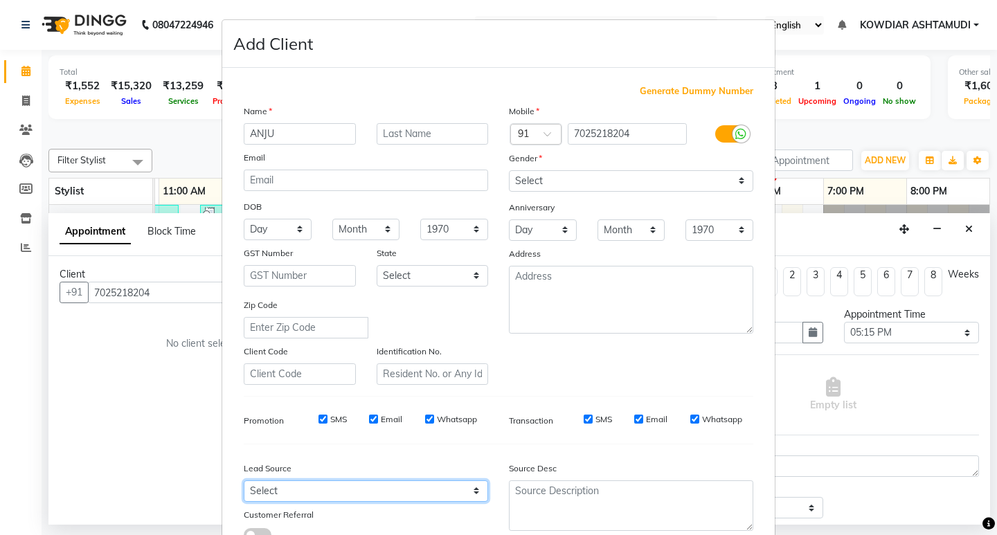
click at [331, 483] on select "Select Walk-in Referral Internet Friend Word of Mouth Advertisement Facebook Ju…" at bounding box center [366, 490] width 244 height 21
click at [244, 480] on select "Select Walk-in Referral Internet Friend Word of Mouth Advertisement Facebook Ju…" at bounding box center [366, 490] width 244 height 21
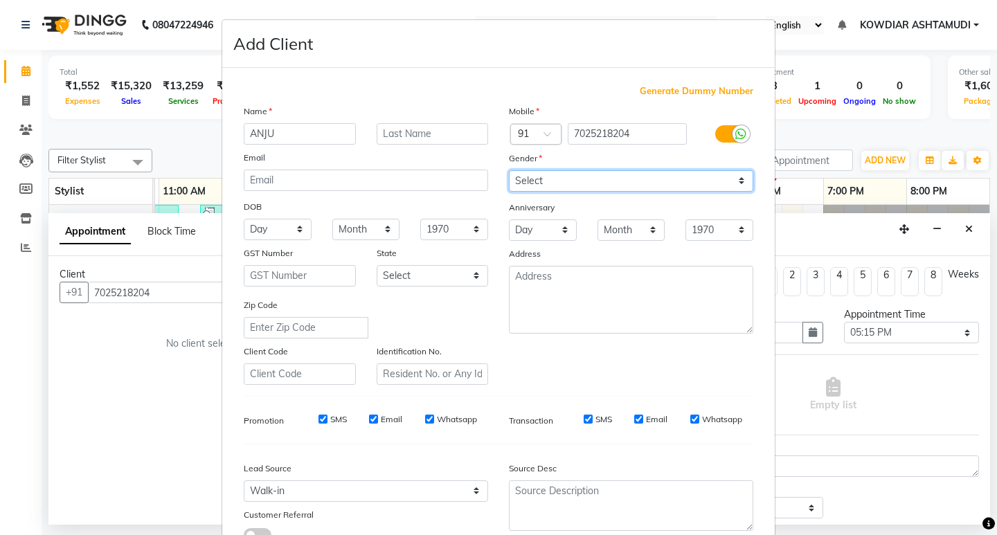
click at [549, 183] on select "Select [DEMOGRAPHIC_DATA] [DEMOGRAPHIC_DATA] Other Prefer Not To Say" at bounding box center [631, 180] width 244 height 21
click at [509, 170] on select "Select [DEMOGRAPHIC_DATA] [DEMOGRAPHIC_DATA] Other Prefer Not To Say" at bounding box center [631, 180] width 244 height 21
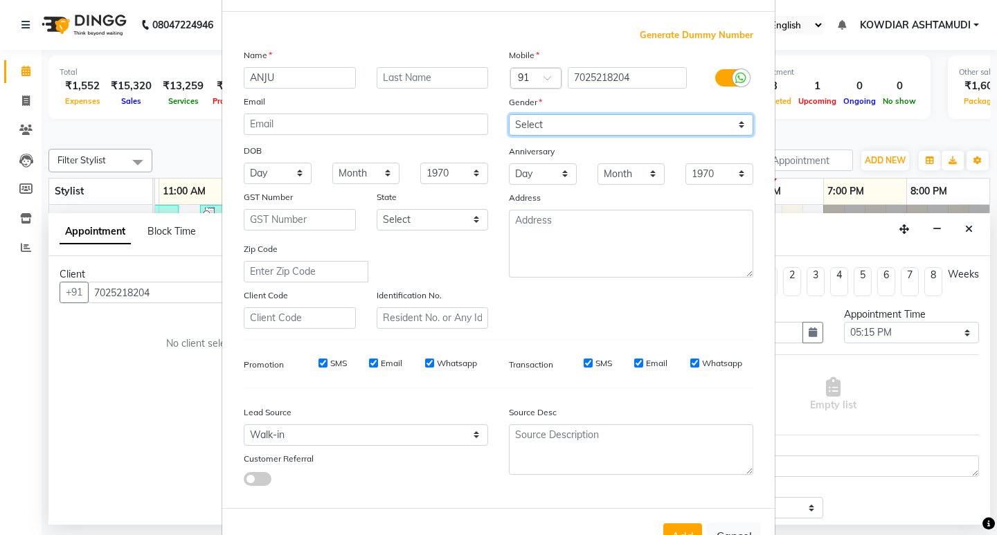
scroll to position [104, 0]
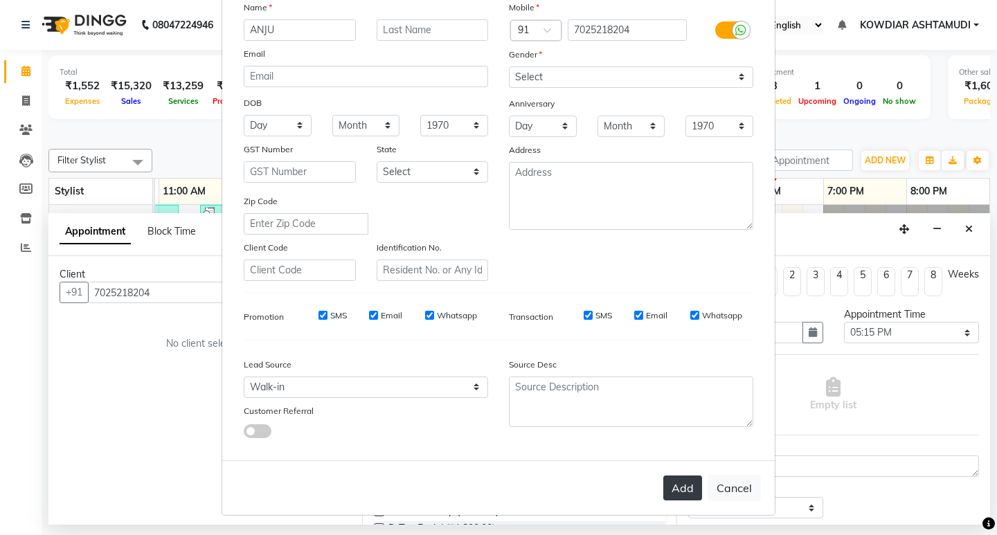
click at [673, 484] on button "Add" at bounding box center [682, 487] width 39 height 25
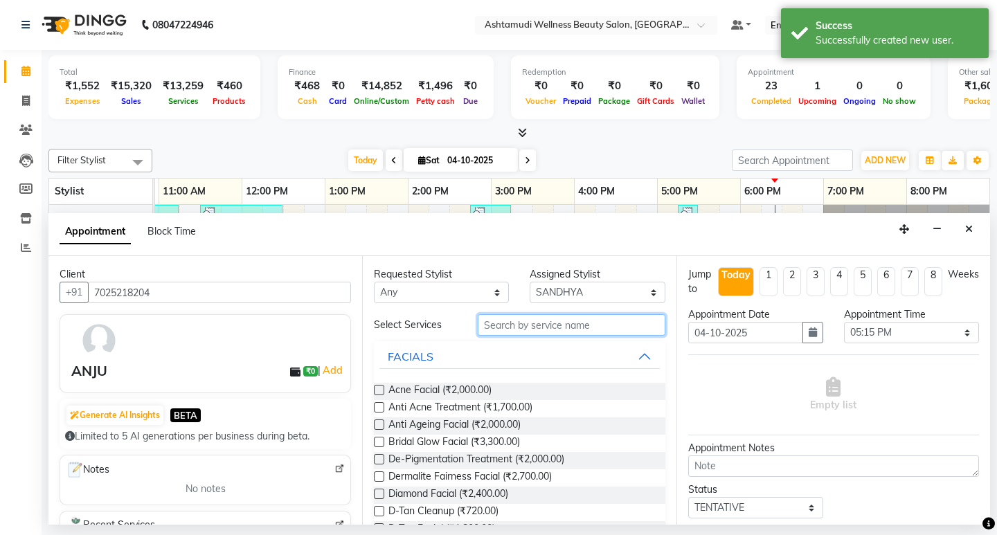
click at [566, 330] on input "text" at bounding box center [571, 324] width 187 height 21
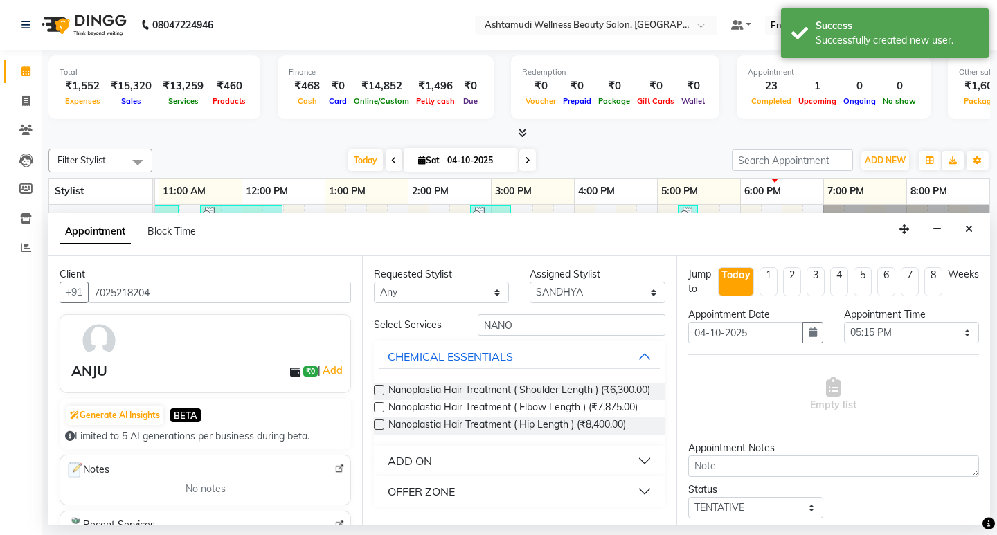
click at [438, 500] on div "OFFER ZONE" at bounding box center [421, 491] width 67 height 17
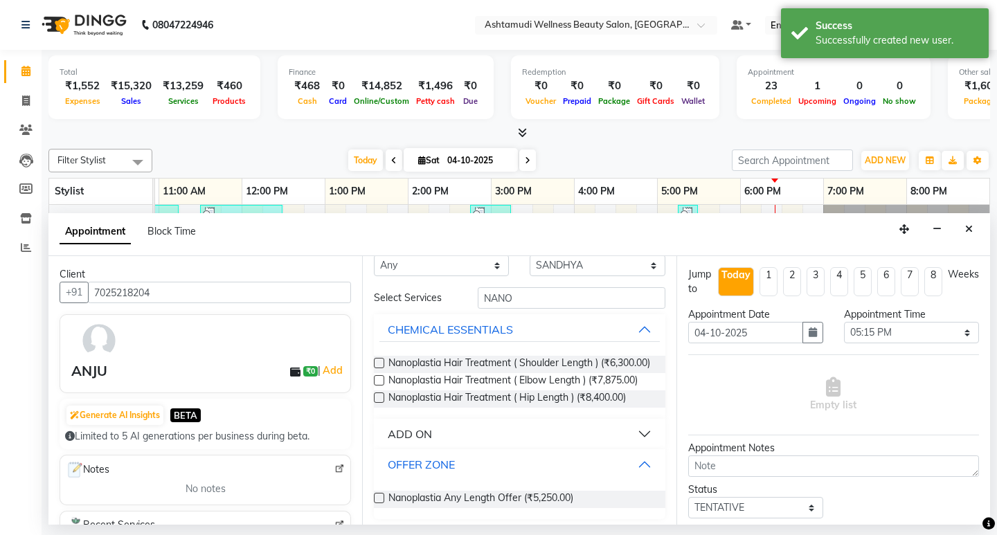
scroll to position [44, 0]
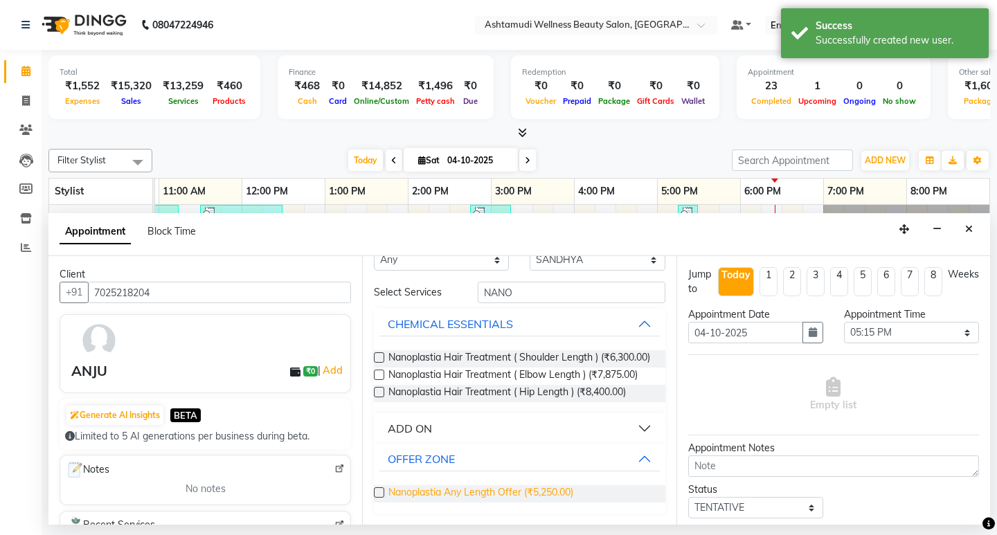
click at [439, 495] on span "Nanoplastia Any Length Offer (₹5,250.00)" at bounding box center [480, 493] width 185 height 17
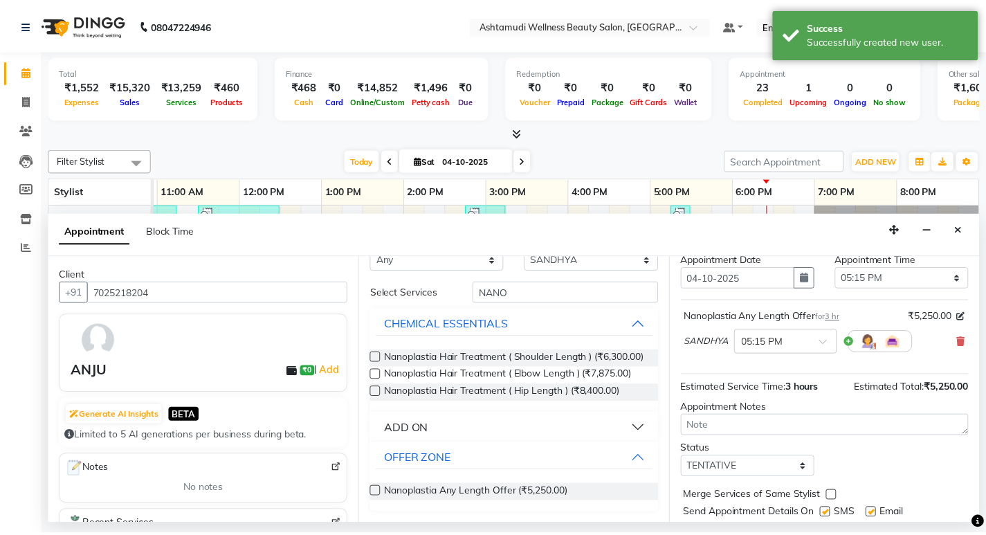
scroll to position [96, 0]
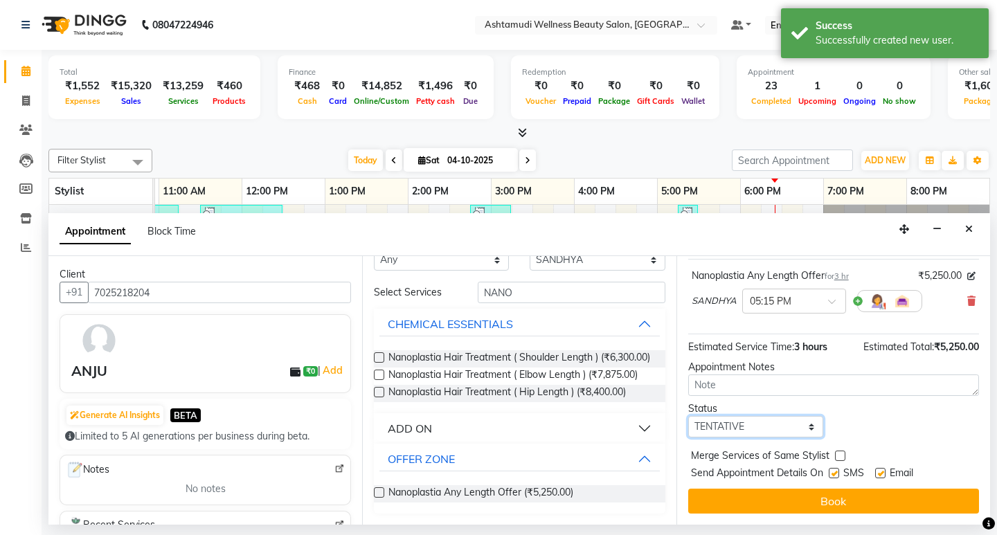
click at [767, 428] on select "Select TENTATIVE CONFIRM CHECK-IN UPCOMING" at bounding box center [755, 426] width 135 height 21
click at [688, 416] on select "Select TENTATIVE CONFIRM CHECK-IN UPCOMING" at bounding box center [755, 426] width 135 height 21
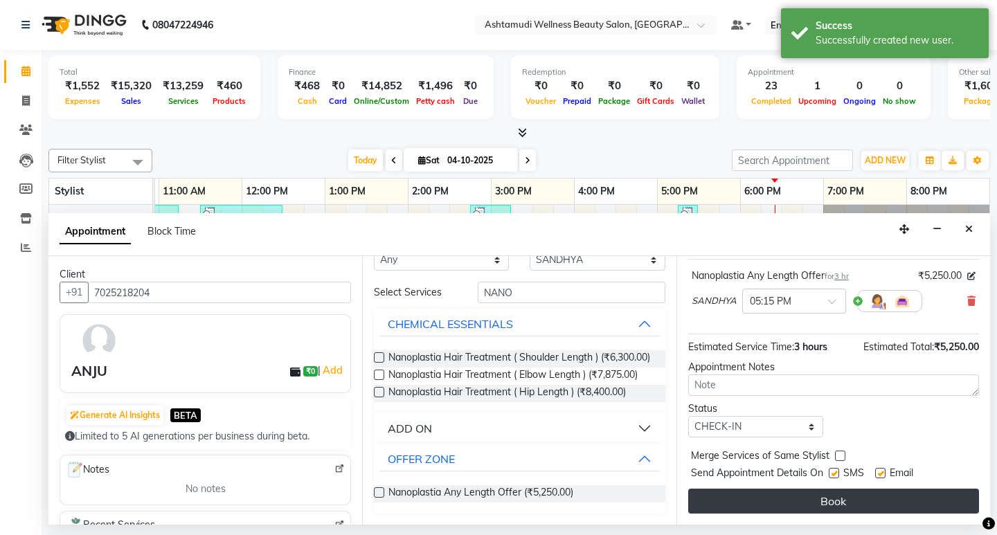
click at [742, 496] on button "Book" at bounding box center [833, 501] width 291 height 25
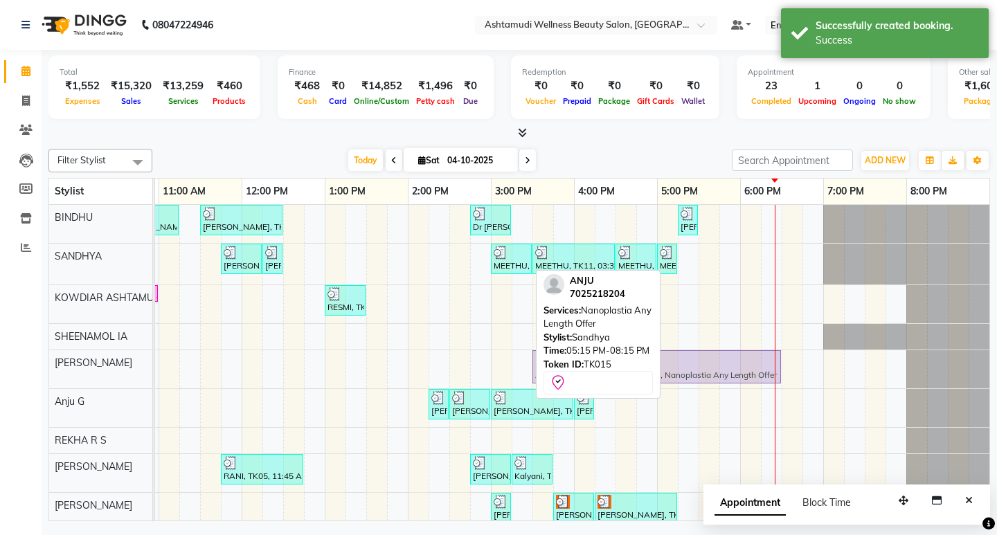
drag, startPoint x: 728, startPoint y: 259, endPoint x: 576, endPoint y: 379, distance: 194.1
click at [576, 379] on div "Filter Stylist Select All BINDHU SANDHYA KOWDIAR ASHTAMUDI SHEENAMOL IA ABISHA …" at bounding box center [518, 332] width 941 height 378
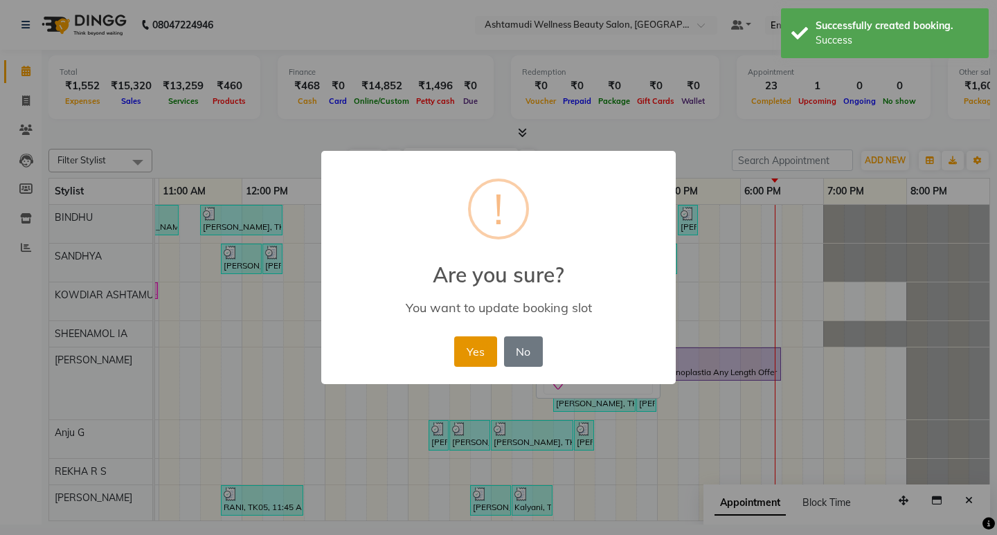
click at [476, 347] on button "Yes" at bounding box center [475, 351] width 42 height 30
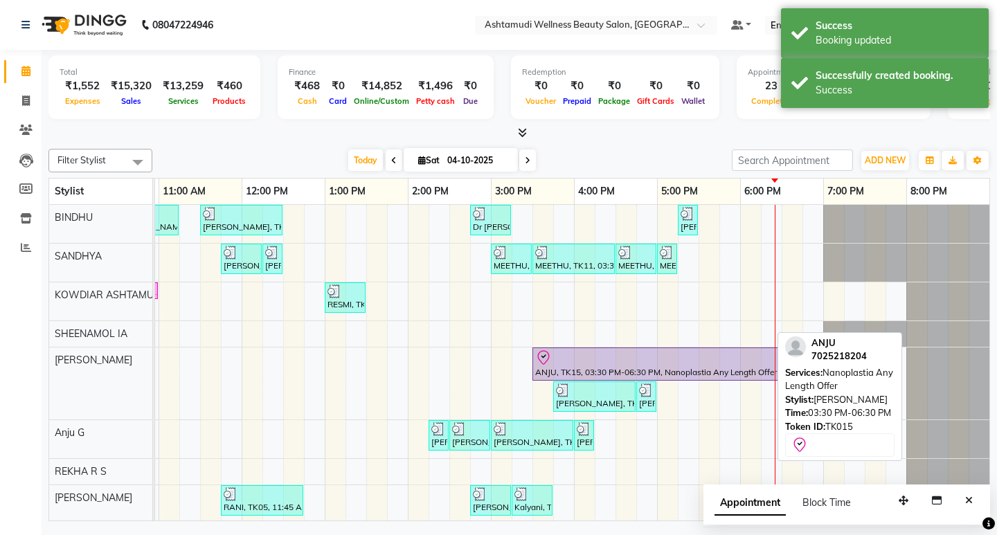
click at [713, 361] on div at bounding box center [656, 357] width 243 height 17
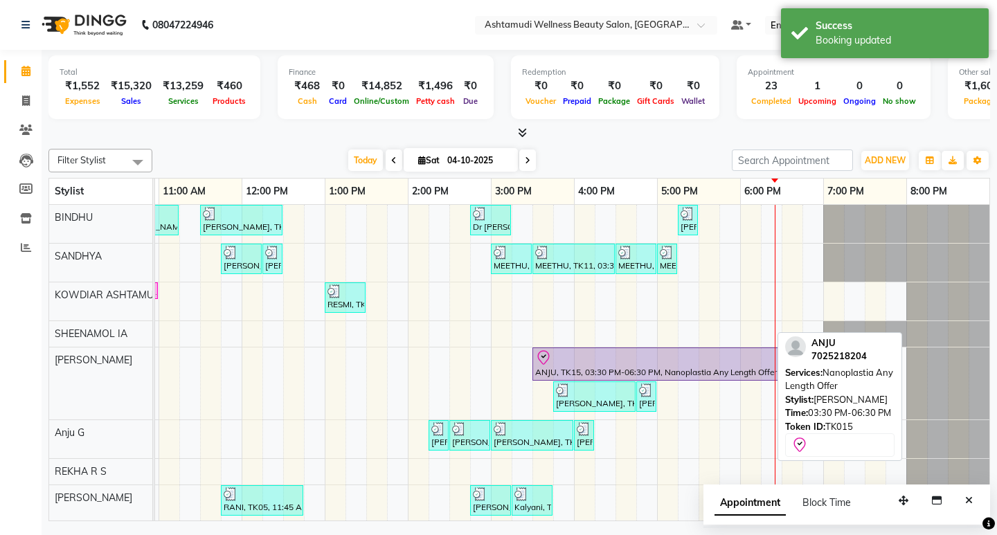
click at [713, 361] on div at bounding box center [656, 357] width 243 height 17
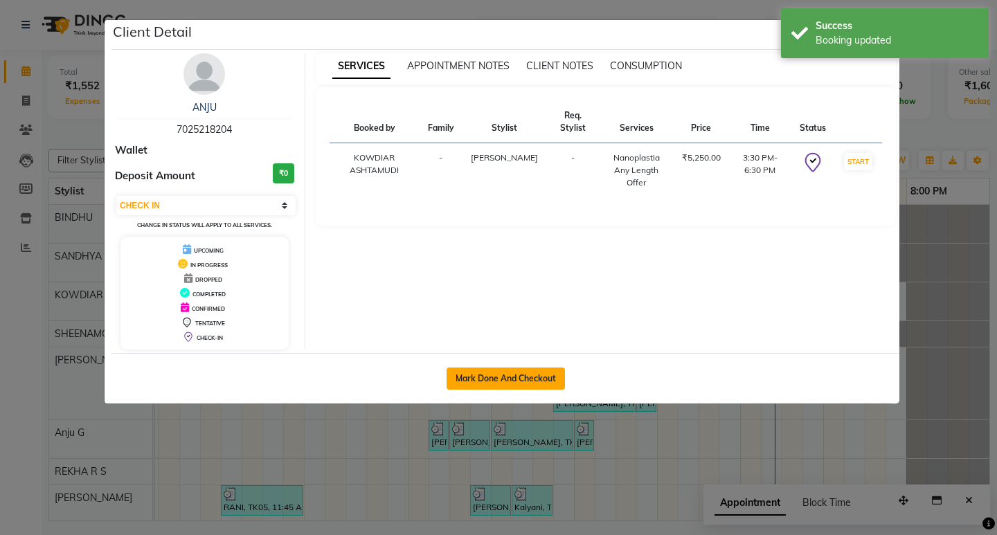
click at [478, 368] on button "Mark Done And Checkout" at bounding box center [505, 378] width 118 height 22
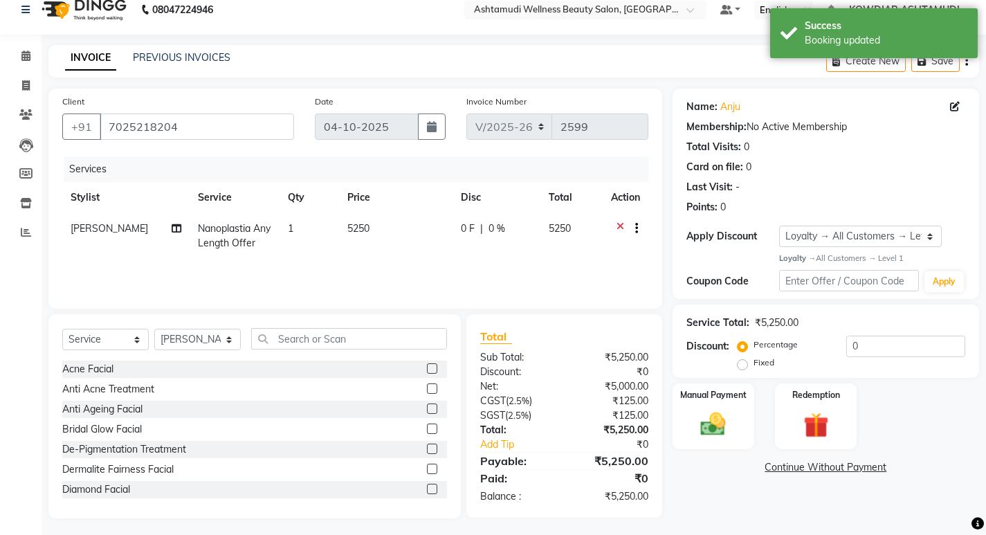
scroll to position [19, 0]
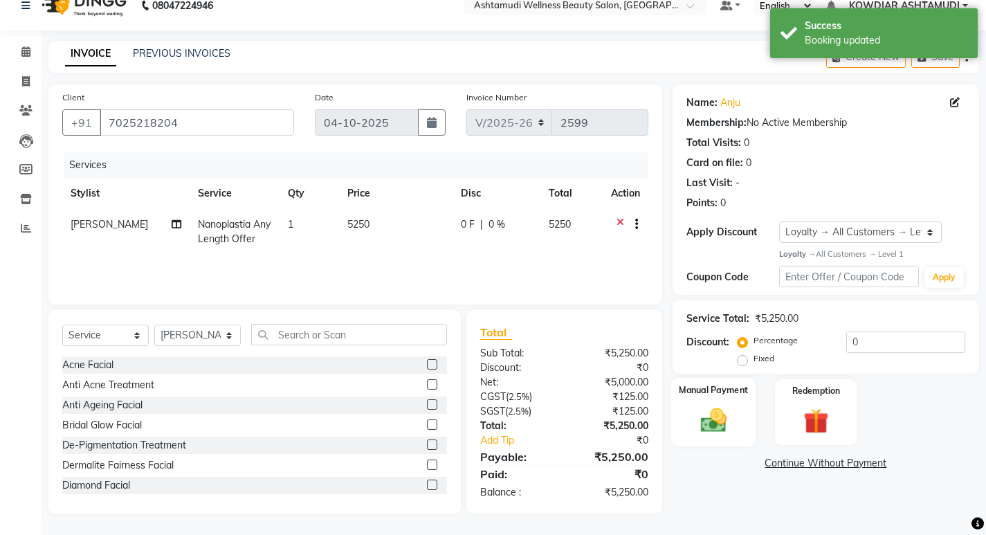
click at [722, 417] on img at bounding box center [713, 421] width 42 height 30
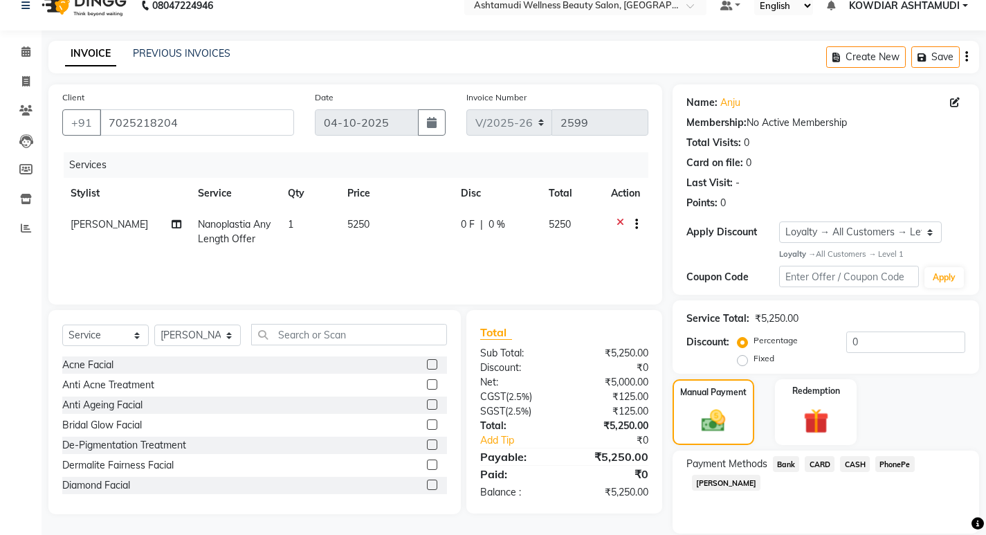
click at [894, 464] on span "PhonePe" at bounding box center [894, 464] width 39 height 16
click at [887, 522] on input "Note:" at bounding box center [875, 532] width 179 height 21
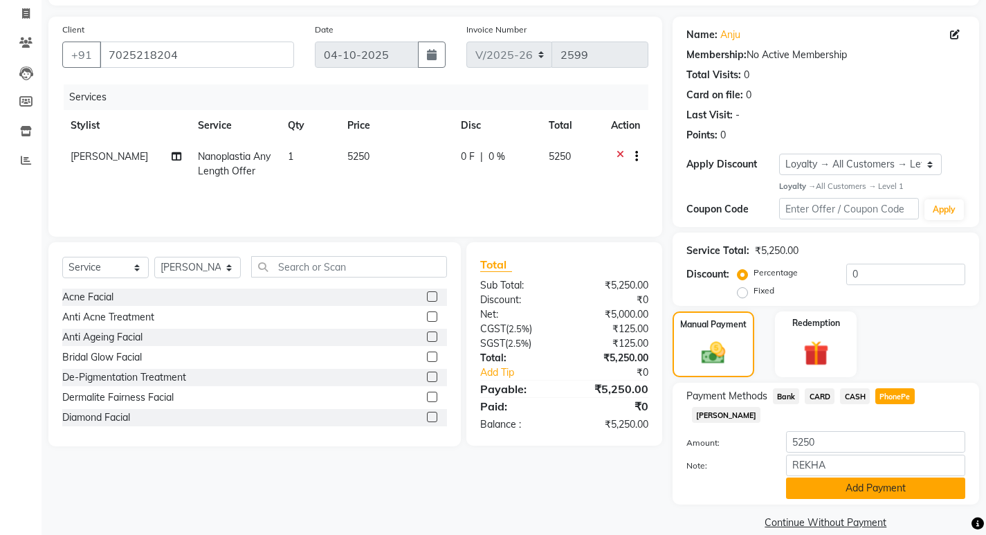
click at [862, 478] on button "Add Payment" at bounding box center [875, 488] width 179 height 21
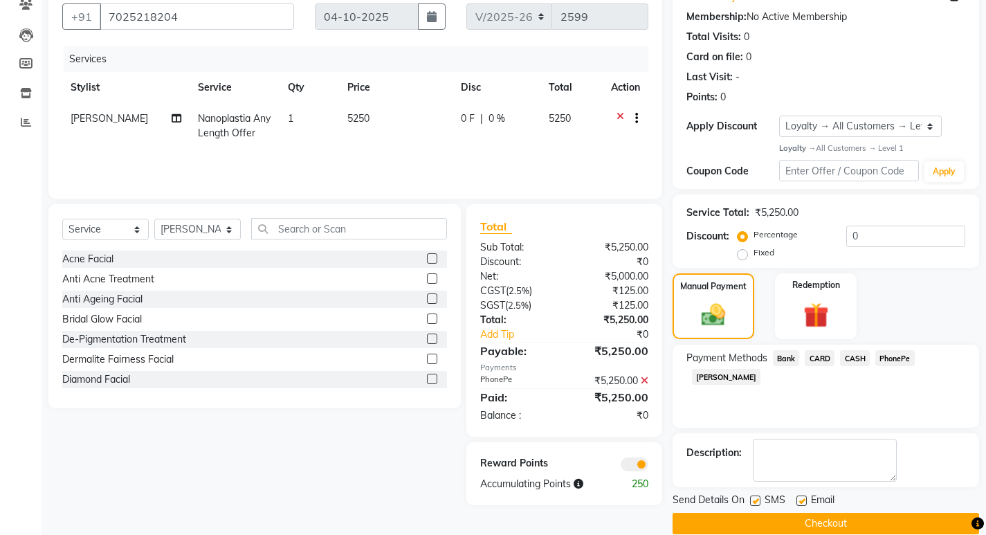
scroll to position [145, 0]
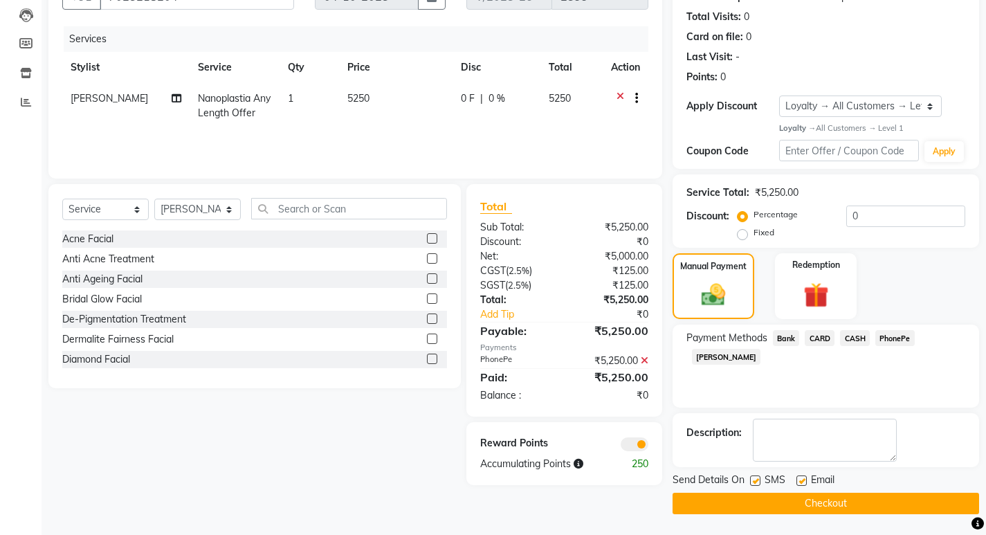
click at [844, 507] on button "Checkout" at bounding box center [826, 503] width 307 height 21
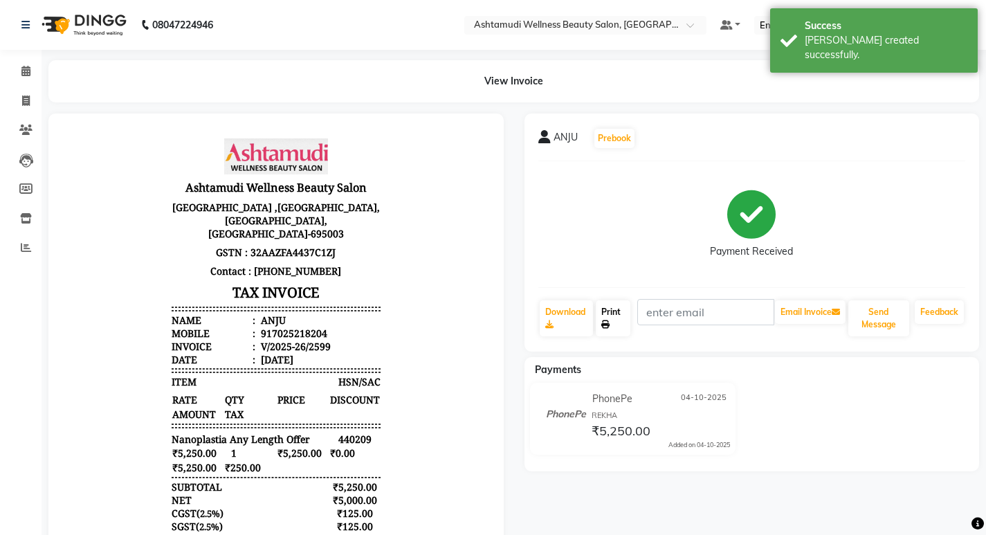
click at [619, 312] on link "Print" at bounding box center [613, 318] width 35 height 36
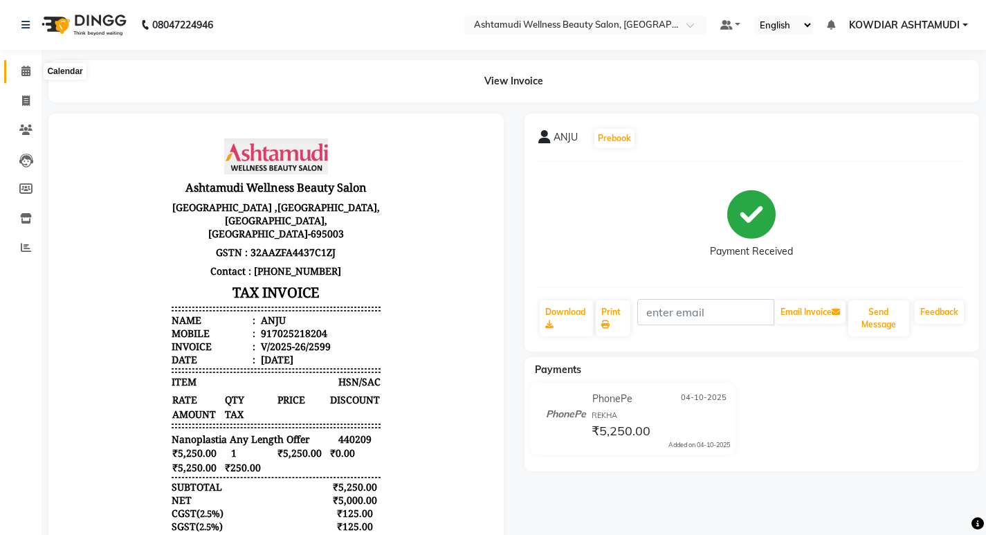
click at [19, 75] on span at bounding box center [26, 72] width 24 height 16
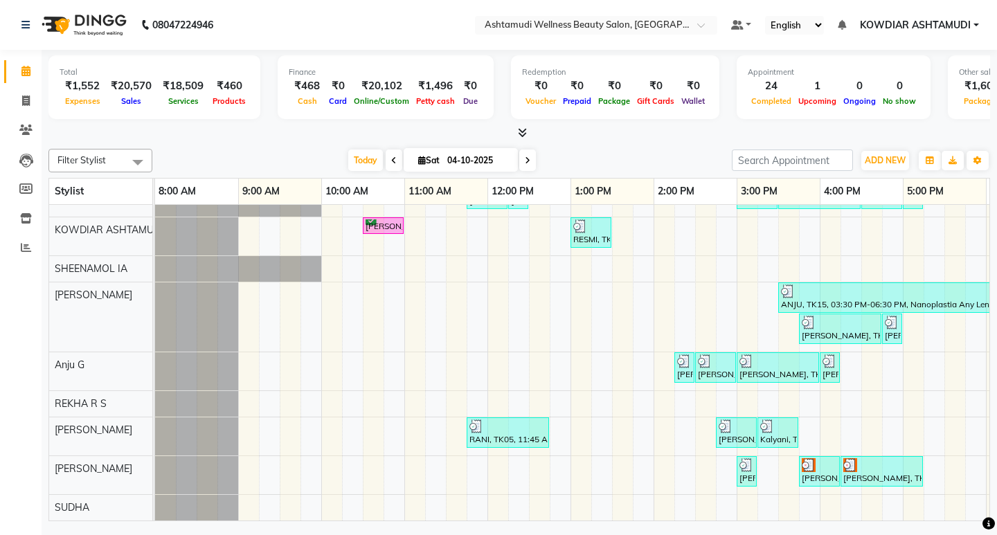
scroll to position [75, 0]
click at [21, 64] on span at bounding box center [26, 72] width 24 height 16
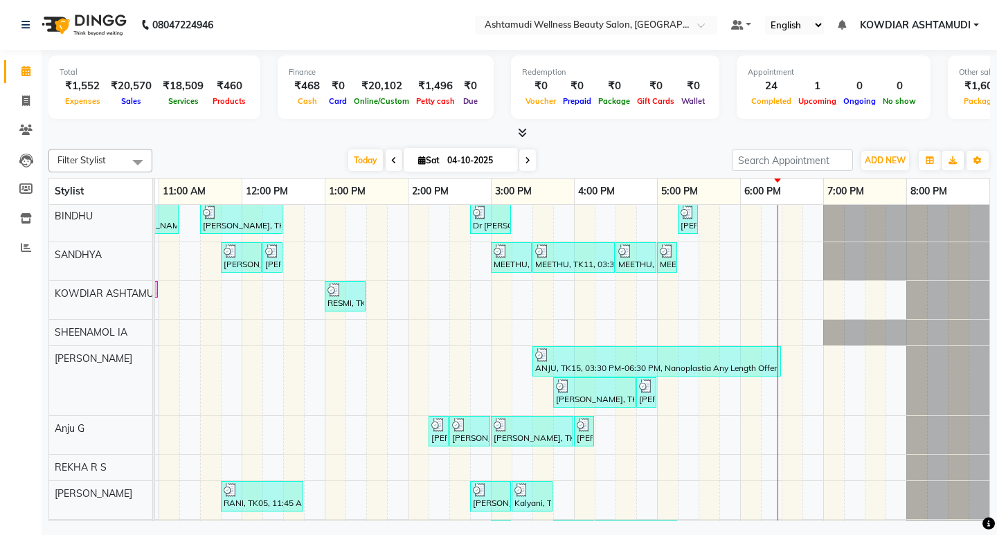
scroll to position [0, 0]
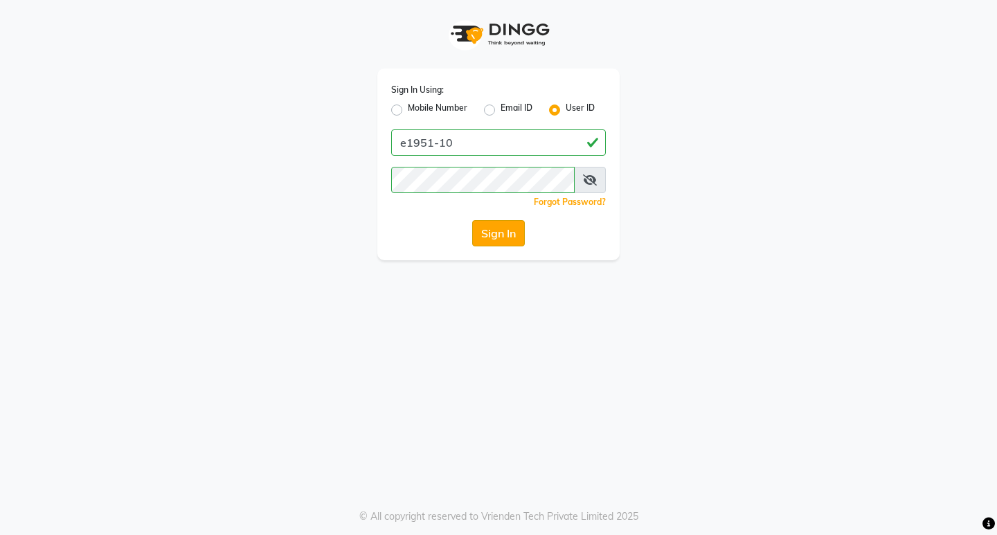
click at [491, 230] on button "Sign In" at bounding box center [498, 233] width 53 height 26
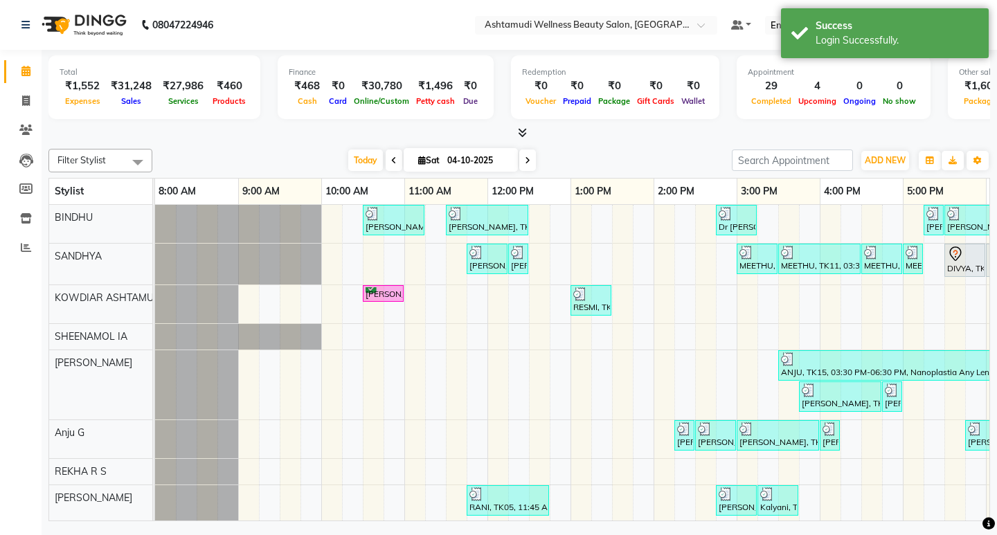
scroll to position [0, 246]
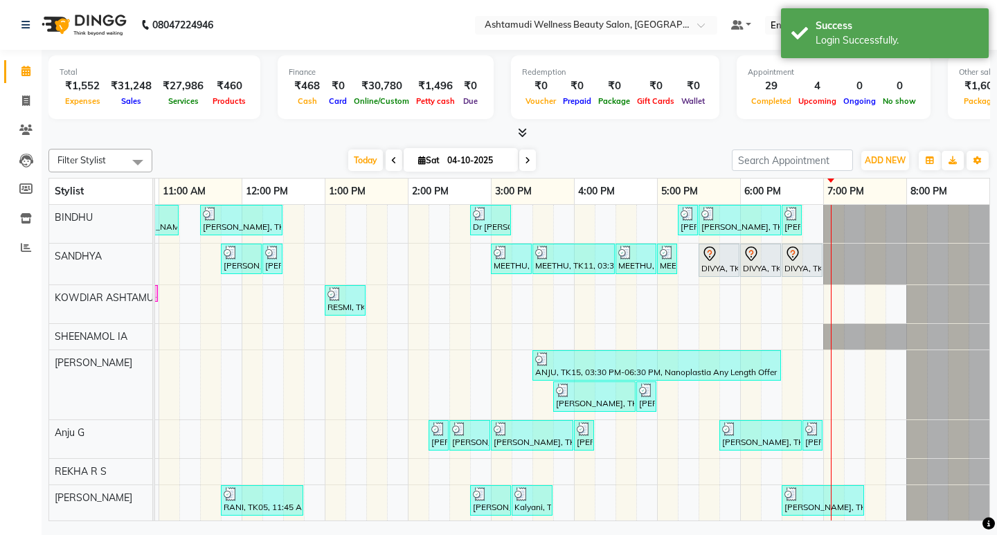
click at [258, 150] on div "Today Sat 04-10-2025" at bounding box center [441, 160] width 565 height 21
click at [518, 128] on icon at bounding box center [522, 132] width 9 height 10
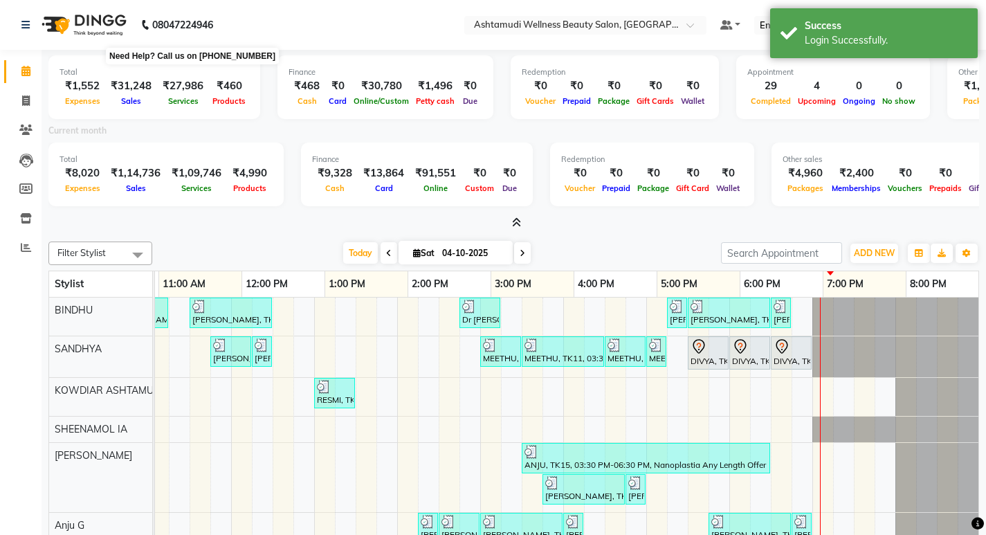
click at [217, 28] on div "08047224946 Need Help? Call us on 08047224946" at bounding box center [117, 25] width 212 height 39
click at [286, 33] on nav "08047224946 Need Help? Call us on 08047224946 Select Location × Ashtamudi Welln…" at bounding box center [493, 25] width 986 height 50
click at [33, 69] on span at bounding box center [26, 72] width 24 height 16
click at [27, 102] on icon at bounding box center [26, 101] width 8 height 10
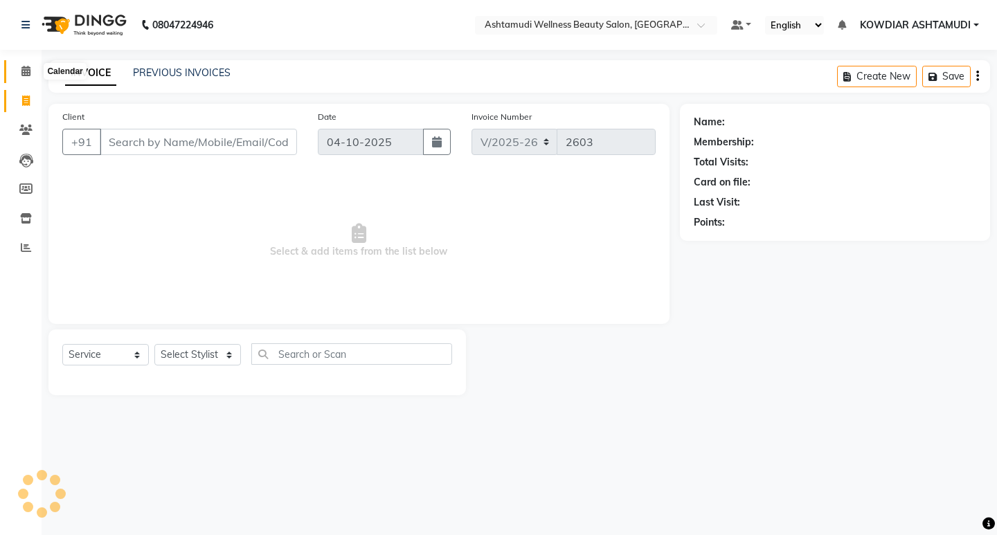
click at [33, 71] on span at bounding box center [26, 72] width 24 height 16
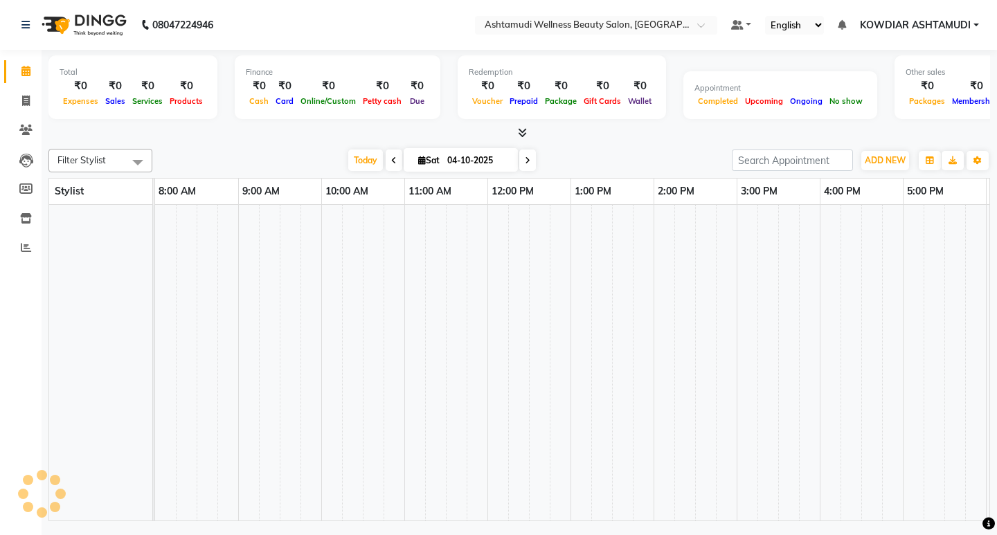
click at [282, 33] on nav "08047224946 Select Location × Ashtamudi Wellness Beauty Salon, Kowdiar Default …" at bounding box center [498, 25] width 997 height 50
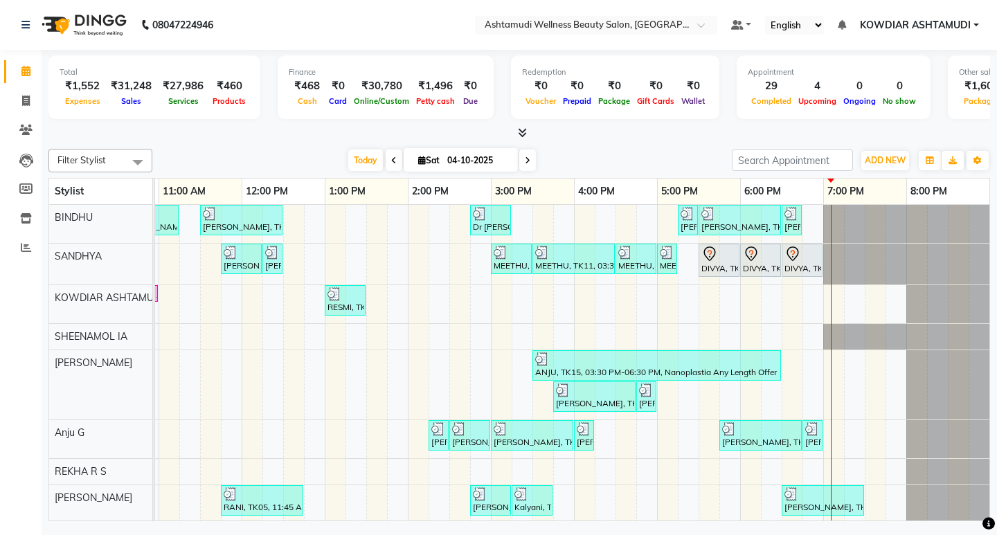
click at [588, 145] on div "Filter Stylist Select All BINDHU SANDHYA KOWDIAR ASHTAMUDI SHEENAMOL IA ABISHA …" at bounding box center [518, 332] width 941 height 378
click at [516, 132] on span at bounding box center [519, 133] width 15 height 15
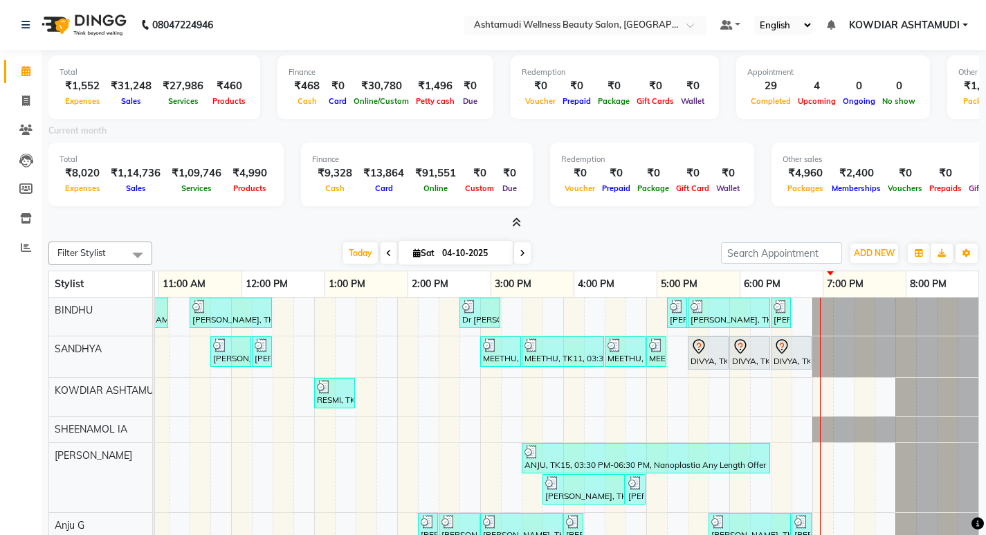
click at [280, 40] on nav "08047224946 Select Location × Ashtamudi Wellness Beauty Salon, Kowdiar Default …" at bounding box center [493, 25] width 986 height 50
click at [28, 77] on span at bounding box center [26, 72] width 24 height 16
click at [28, 97] on icon at bounding box center [26, 101] width 8 height 10
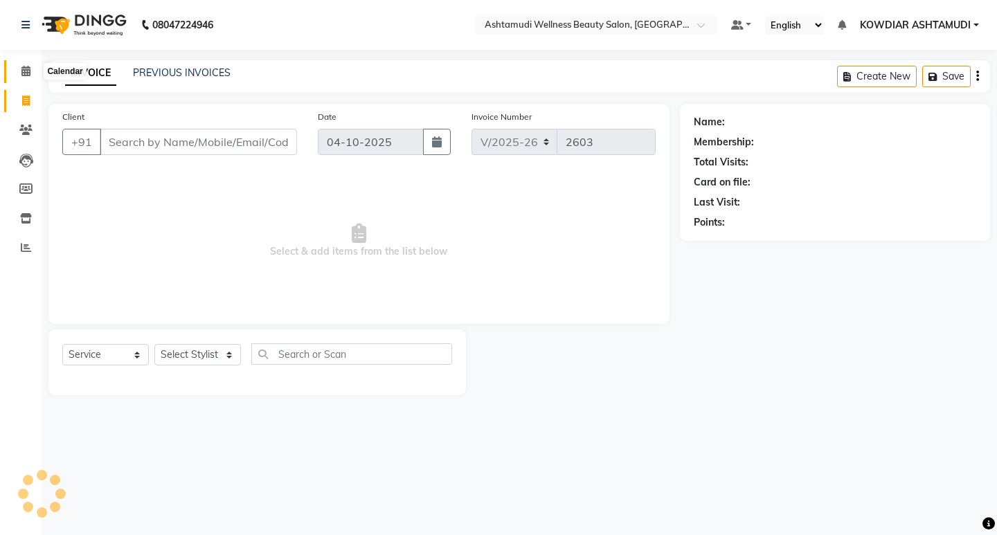
click at [29, 71] on icon at bounding box center [25, 71] width 9 height 10
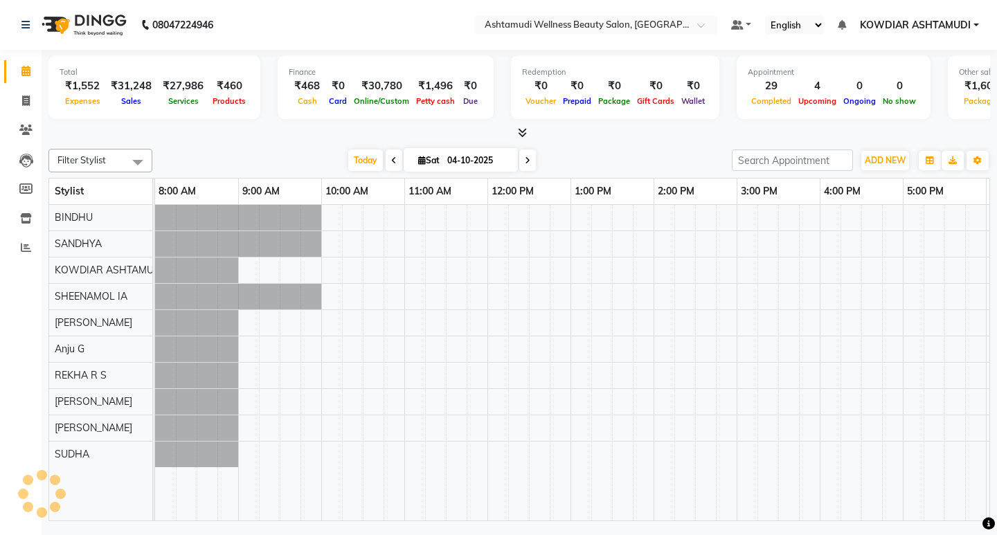
click at [323, 20] on nav "08047224946 Need Help? Call us on 08047224946 Select Location × Ashtamudi Welln…" at bounding box center [498, 25] width 997 height 50
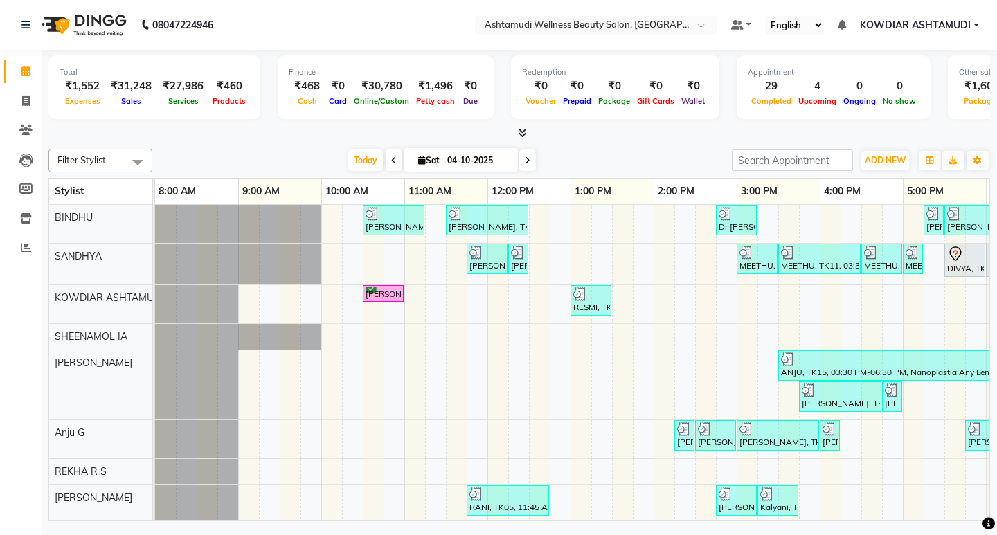
click at [525, 134] on icon at bounding box center [522, 132] width 9 height 10
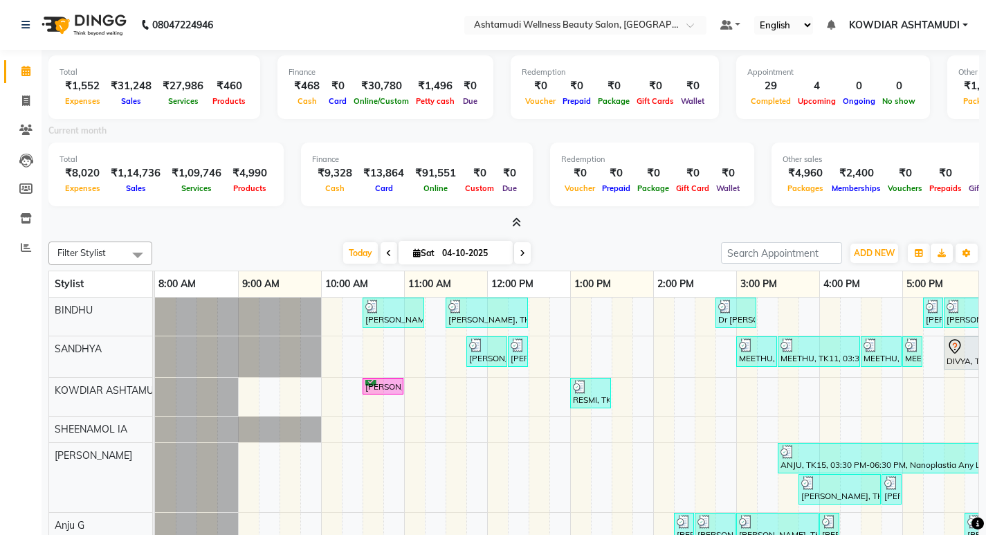
click at [464, 255] on input "04-10-2025" at bounding box center [472, 253] width 69 height 21
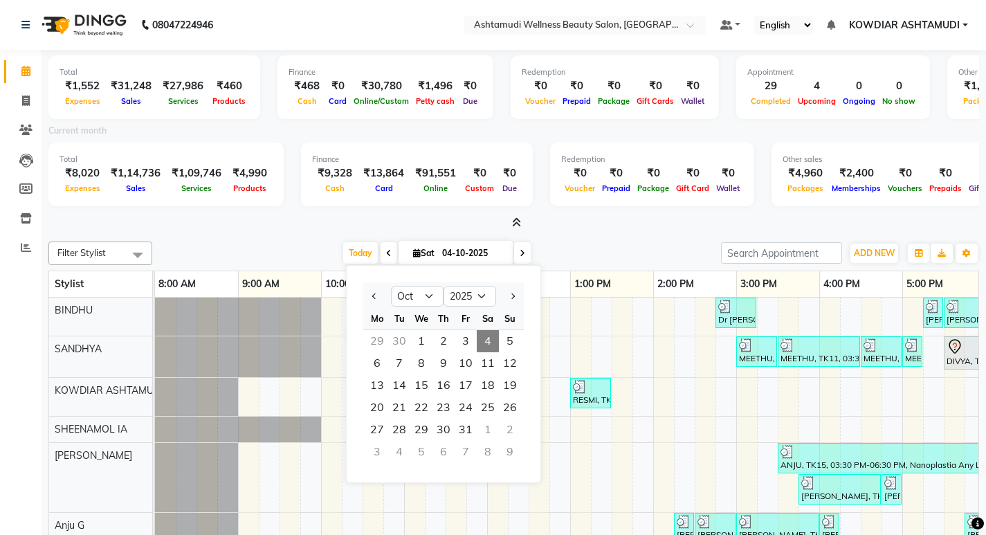
click at [327, 39] on nav "08047224946 Select Location × Ashtamudi Wellness Beauty Salon, Kowdiar Default …" at bounding box center [493, 25] width 986 height 50
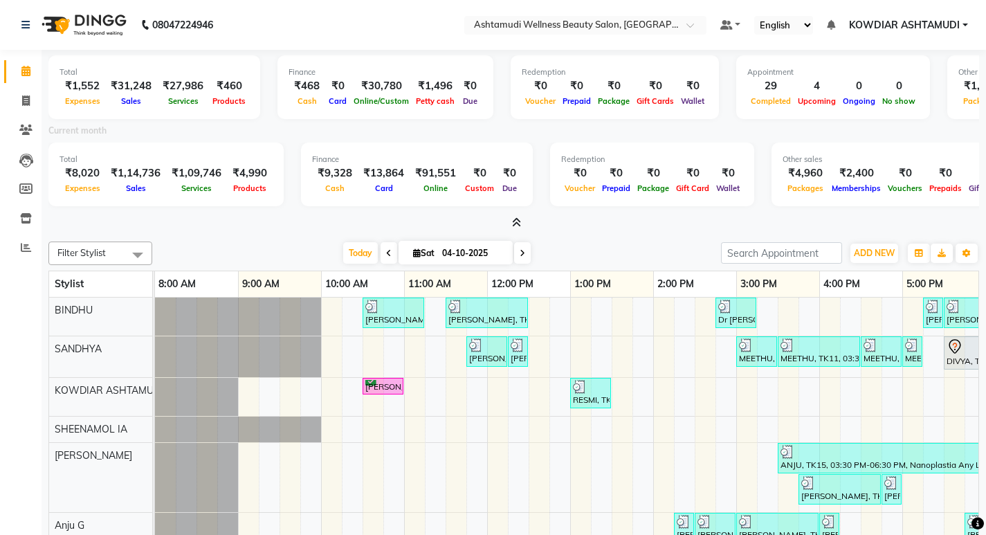
click at [361, 24] on nav "08047224946 Select Location × Ashtamudi Wellness Beauty Salon, Kowdiar Default …" at bounding box center [493, 25] width 986 height 50
click at [24, 76] on span at bounding box center [26, 72] width 24 height 16
click at [26, 91] on link "Invoice" at bounding box center [20, 101] width 33 height 23
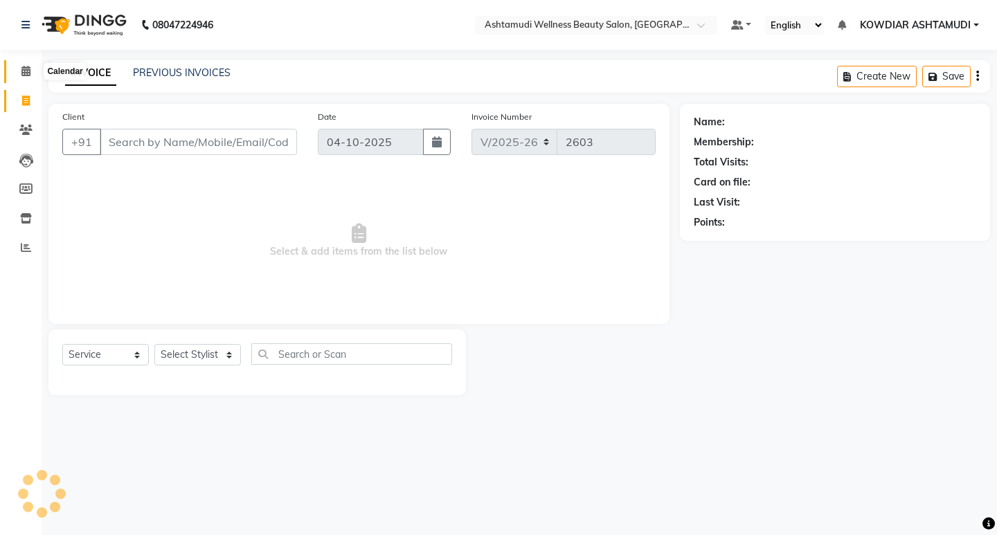
click at [25, 71] on icon at bounding box center [25, 71] width 9 height 10
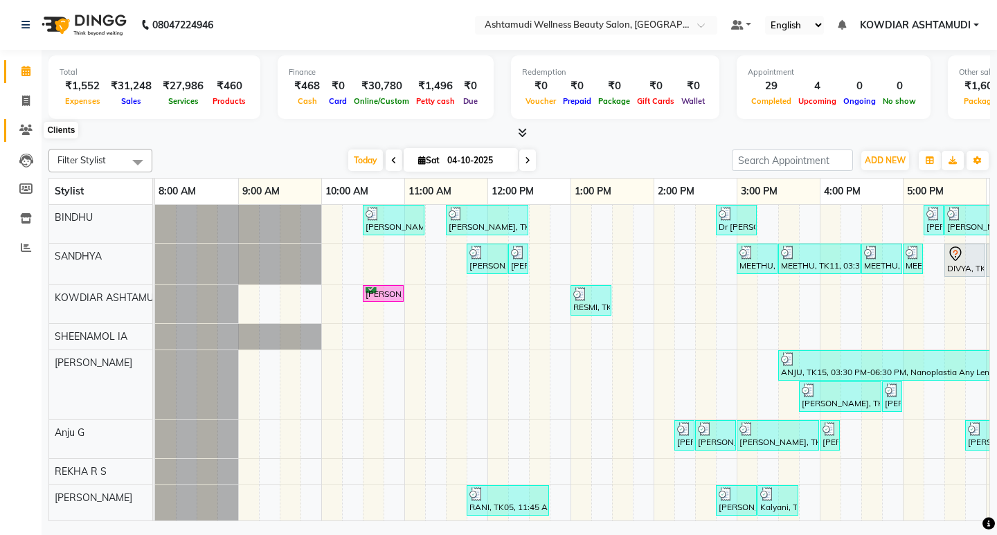
click at [30, 123] on span at bounding box center [26, 130] width 24 height 16
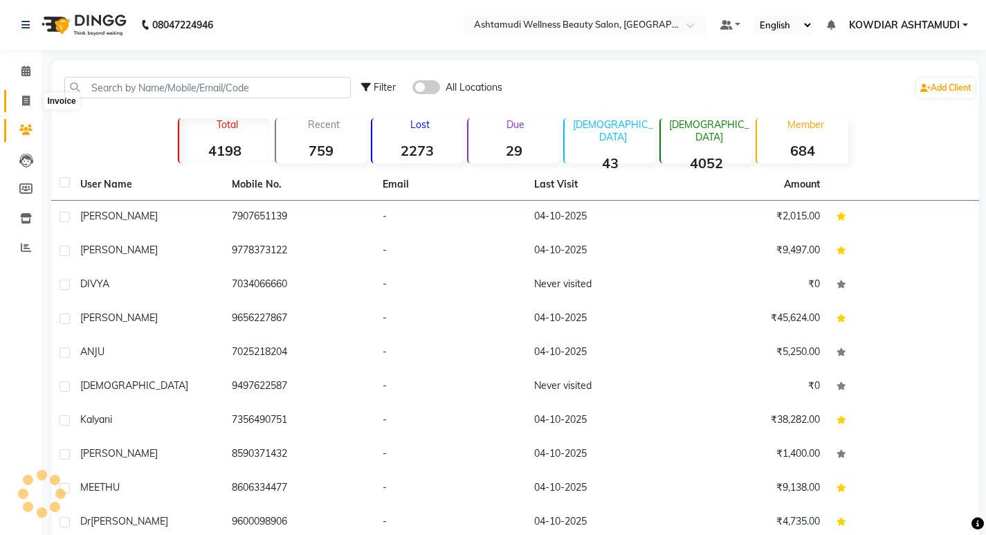
click at [28, 98] on icon at bounding box center [26, 101] width 8 height 10
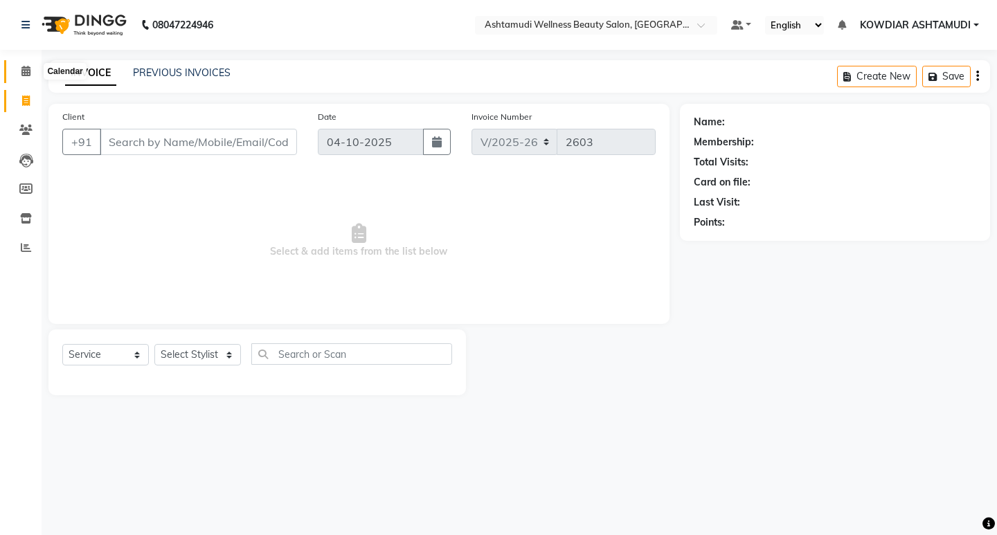
click at [27, 67] on icon at bounding box center [25, 71] width 9 height 10
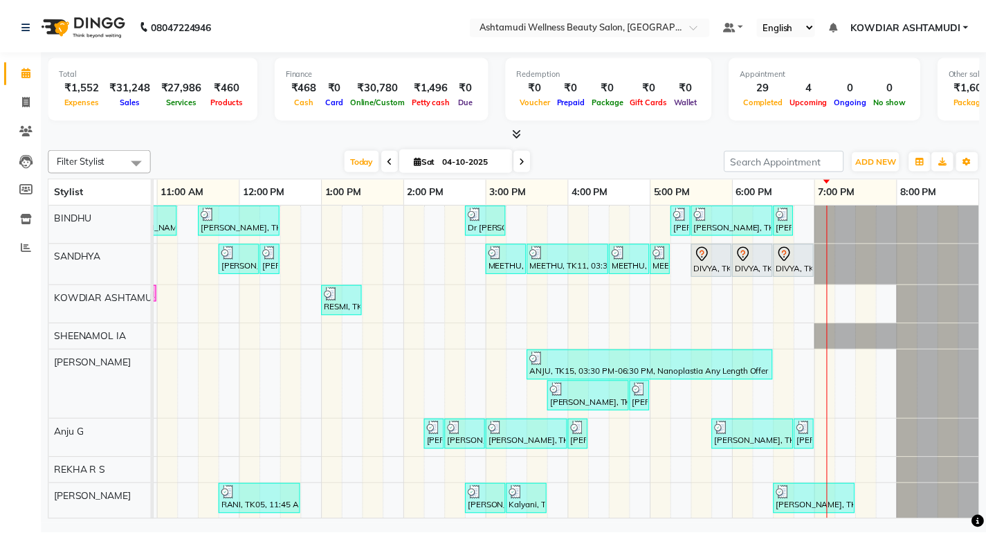
scroll to position [78, 0]
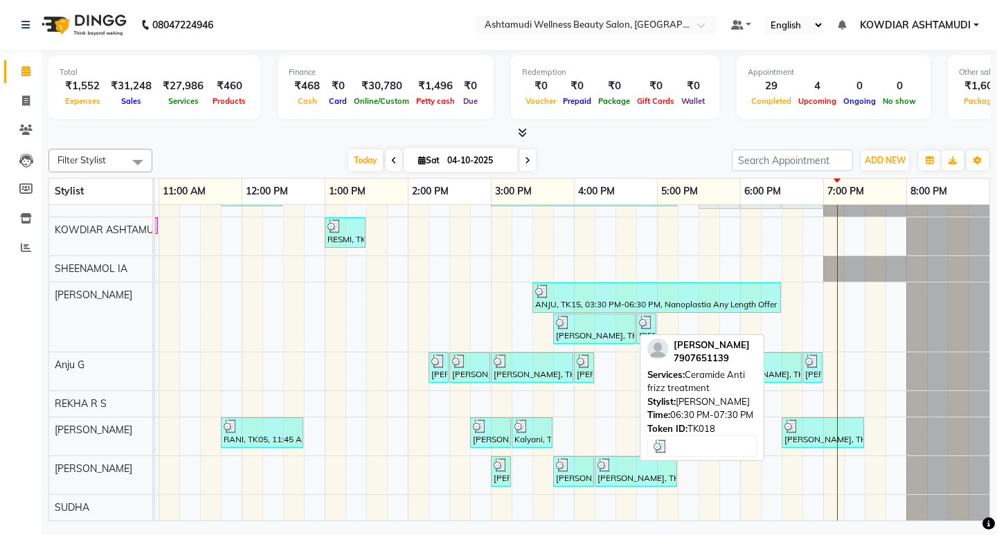
click at [791, 420] on div at bounding box center [822, 426] width 77 height 14
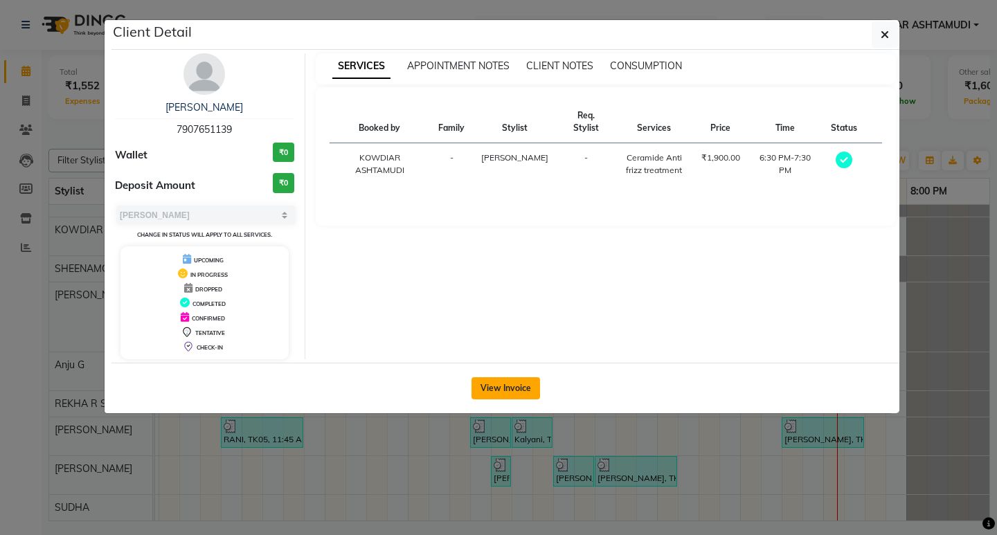
click at [512, 385] on button "View Invoice" at bounding box center [505, 388] width 69 height 22
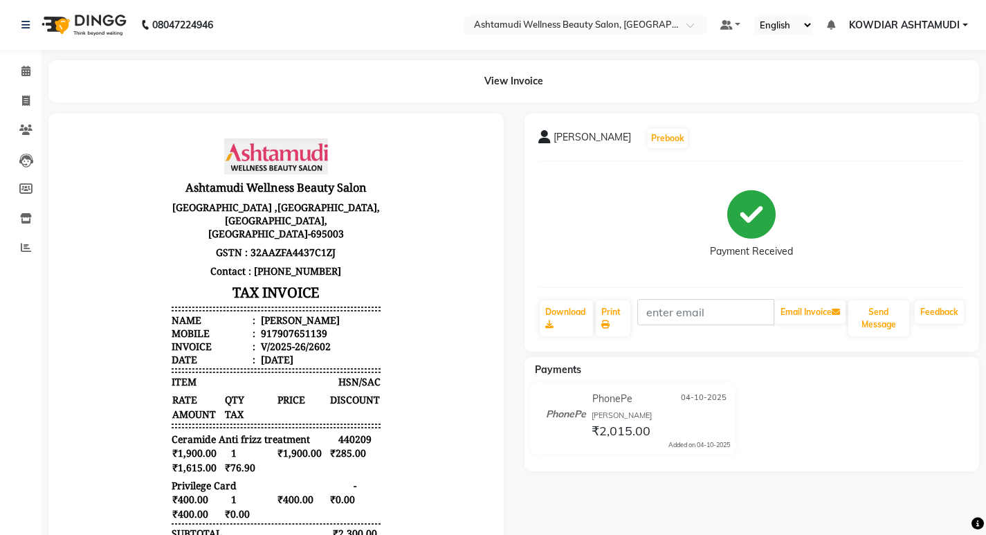
click at [215, 104] on main "View Invoice ATHIRA Prebook Payment Received Download Print Email Invoice Send …" at bounding box center [514, 395] width 945 height 670
click at [26, 75] on icon at bounding box center [25, 71] width 9 height 10
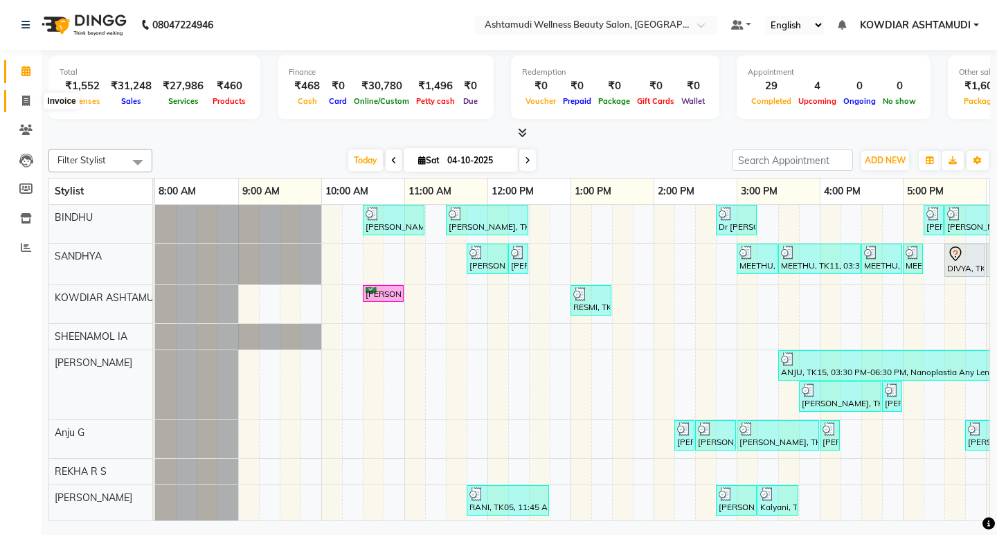
click at [24, 99] on icon at bounding box center [26, 101] width 8 height 10
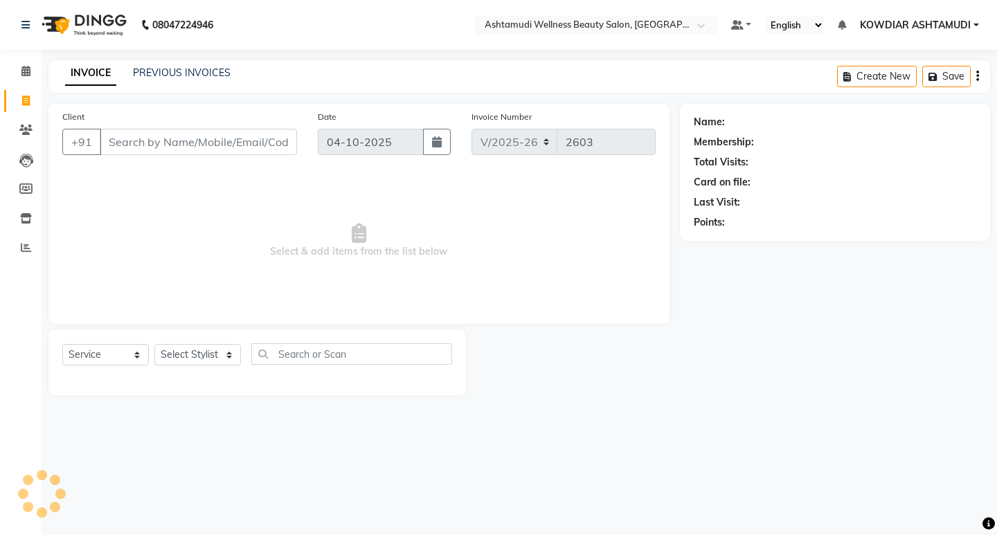
click at [26, 58] on li "Calendar" at bounding box center [21, 72] width 42 height 30
click at [26, 76] on span at bounding box center [26, 72] width 24 height 16
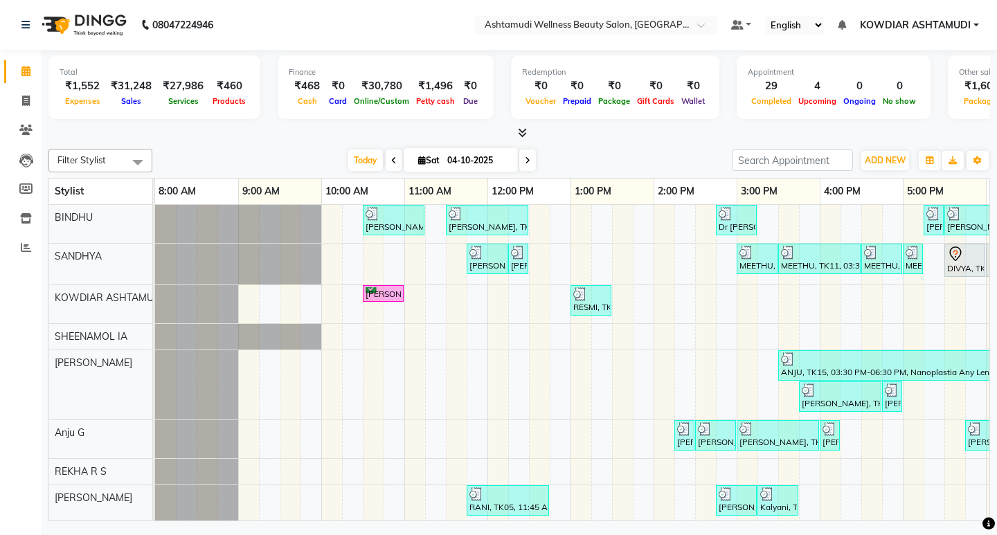
click at [291, 28] on nav "08047224946 Select Location × Ashtamudi Wellness Beauty Salon, Kowdiar Default …" at bounding box center [498, 25] width 997 height 50
click at [20, 130] on icon at bounding box center [25, 130] width 13 height 10
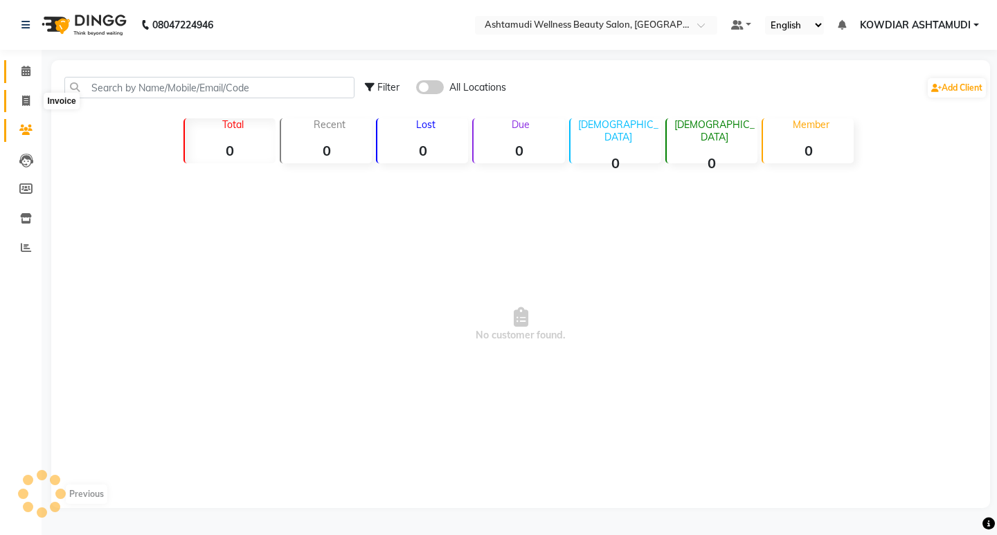
click at [20, 93] on span at bounding box center [26, 101] width 24 height 16
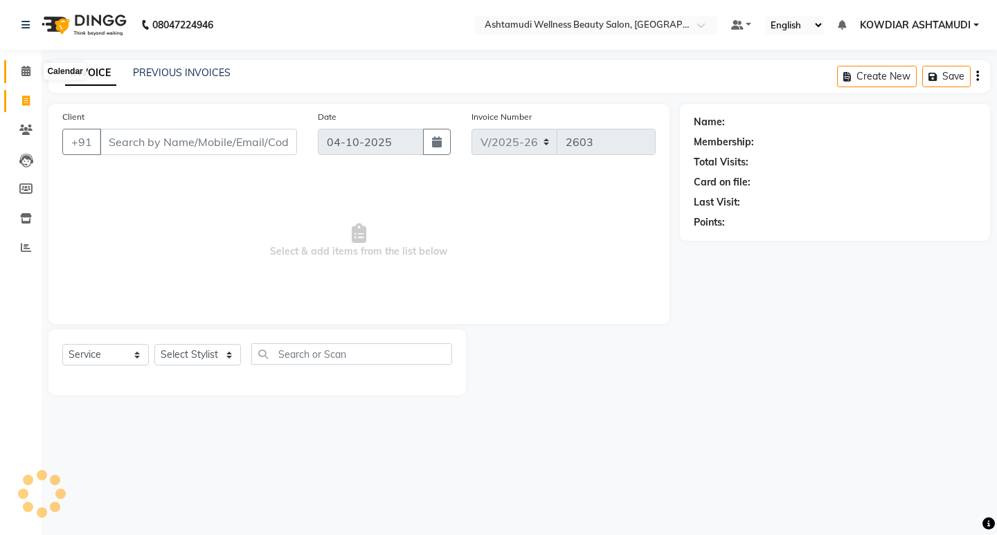
click at [24, 76] on span at bounding box center [26, 72] width 24 height 16
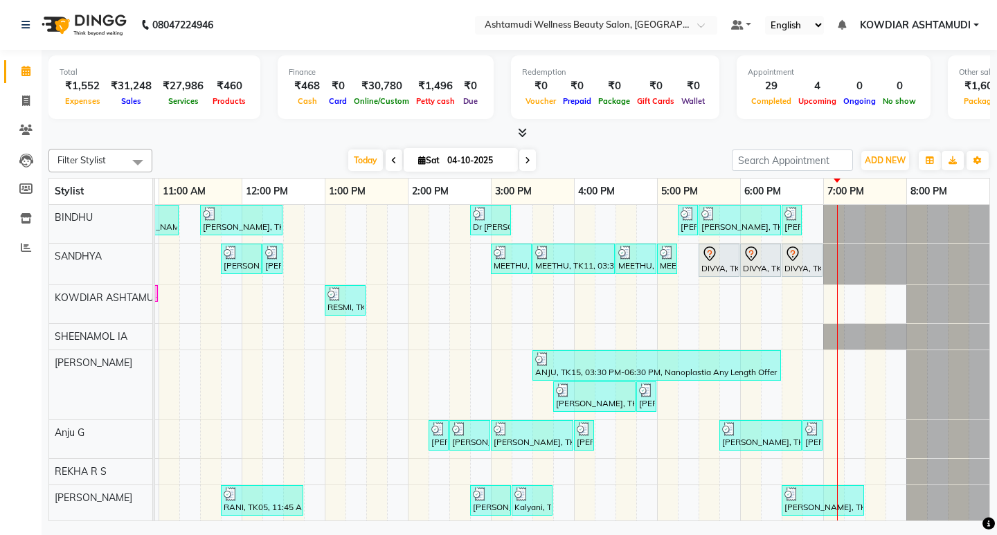
scroll to position [78, 0]
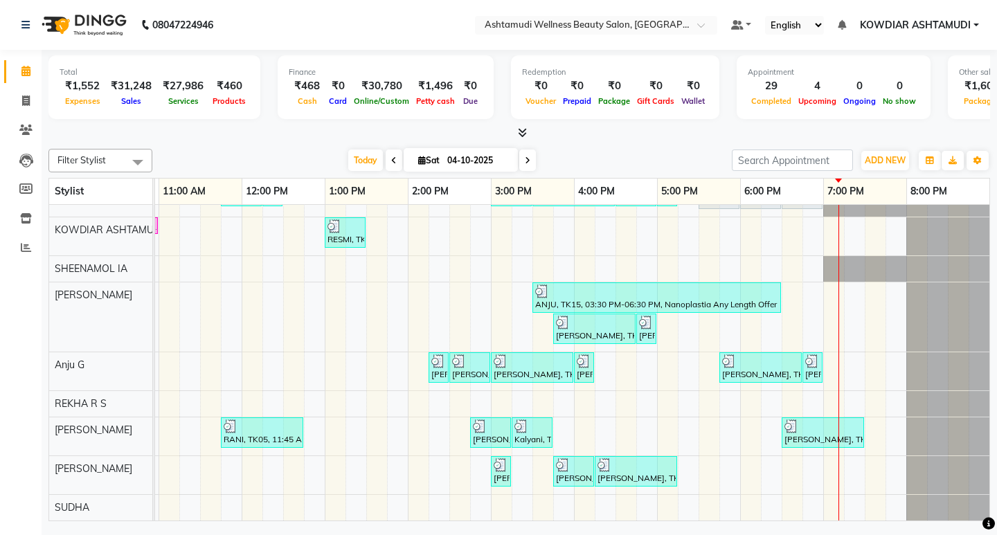
click at [293, 15] on nav "08047224946 Select Location × Ashtamudi Wellness Beauty Salon, Kowdiar Default …" at bounding box center [498, 25] width 997 height 50
click at [31, 98] on span at bounding box center [26, 101] width 24 height 16
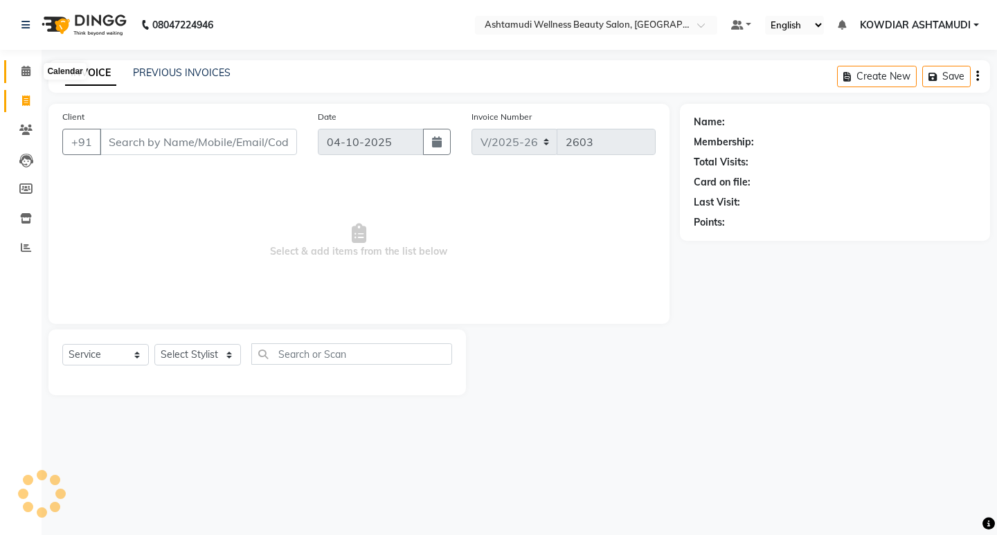
click at [27, 69] on icon at bounding box center [25, 71] width 9 height 10
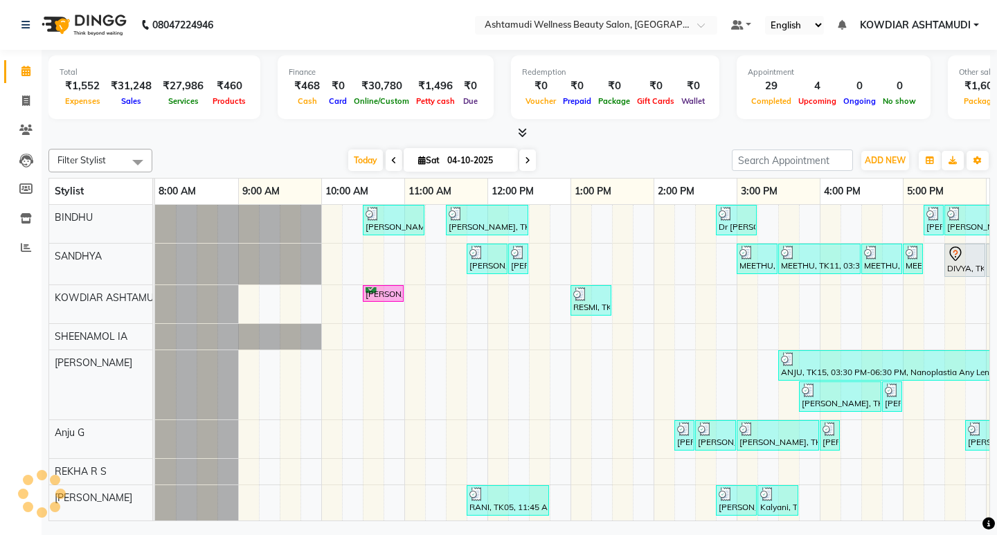
scroll to position [0, 246]
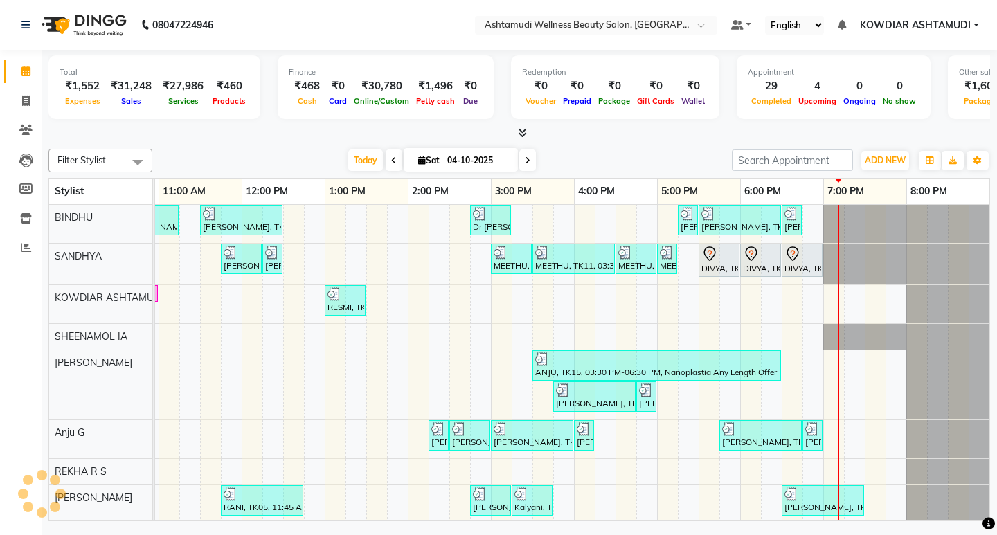
click at [361, 11] on nav "08047224946 Select Location × Ashtamudi Wellness Beauty Salon, Kowdiar Default …" at bounding box center [498, 25] width 997 height 50
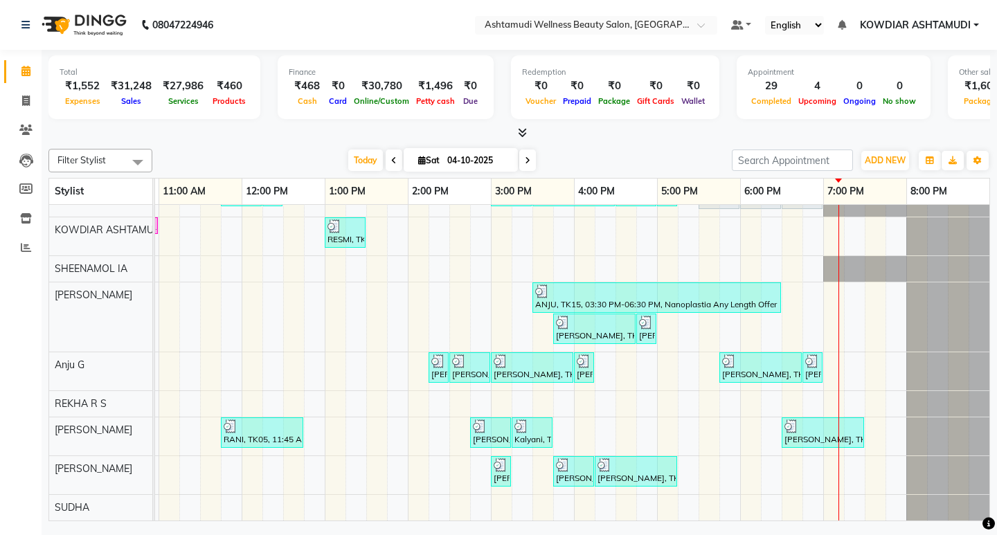
scroll to position [78, 0]
click at [266, 147] on div "Filter Stylist Select All BINDHU SANDHYA KOWDIAR ASHTAMUDI SHEENAMOL IA ABISHA …" at bounding box center [518, 332] width 941 height 378
click at [347, 19] on nav "08047224946 Select Location × Ashtamudi Wellness Beauty Salon, Kowdiar Default …" at bounding box center [498, 25] width 997 height 50
click at [275, 18] on nav "08047224946 Select Location × Ashtamudi Wellness Beauty Salon, Kowdiar Default …" at bounding box center [498, 25] width 997 height 50
click at [278, 26] on nav "08047224946 Select Location × Ashtamudi Wellness Beauty Salon, Kowdiar Default …" at bounding box center [498, 25] width 997 height 50
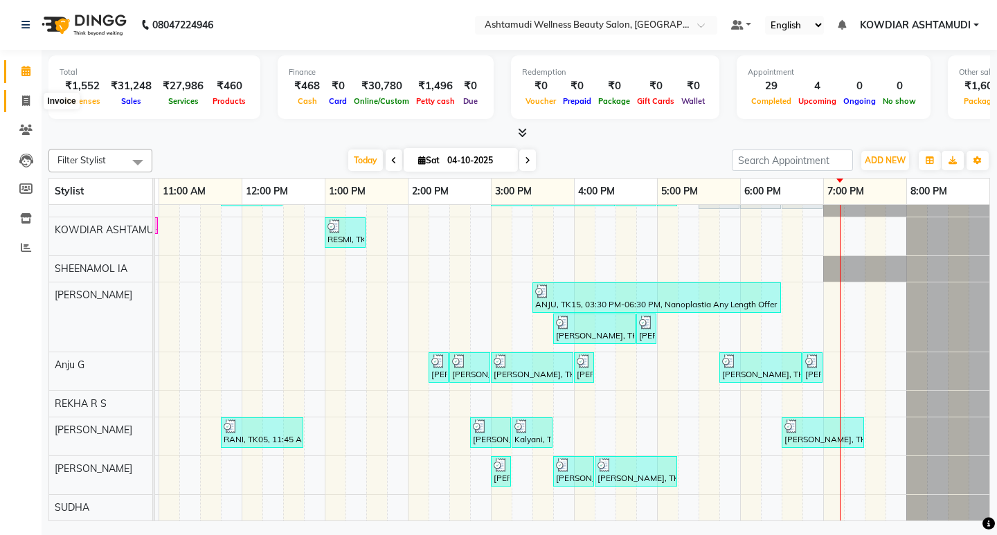
click at [28, 107] on span at bounding box center [26, 101] width 24 height 16
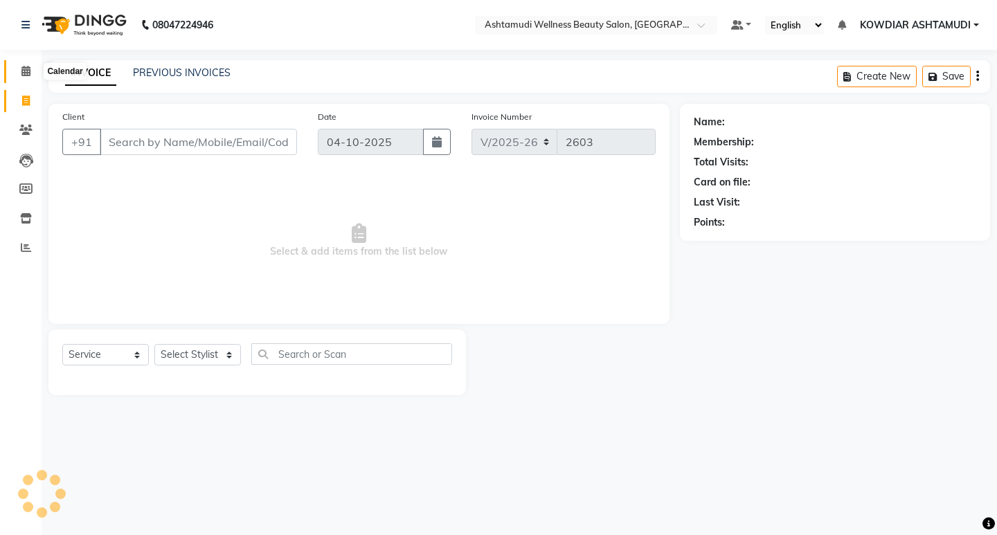
click at [26, 69] on icon at bounding box center [25, 71] width 9 height 10
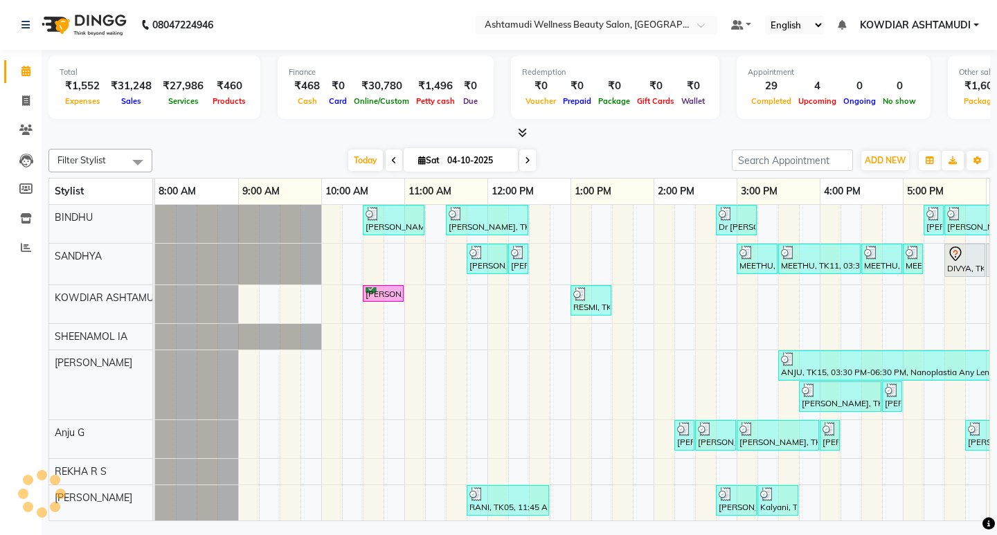
click at [309, 21] on nav "08047224946 Select Location × Ashtamudi Wellness Beauty Salon, Kowdiar Default …" at bounding box center [498, 25] width 997 height 50
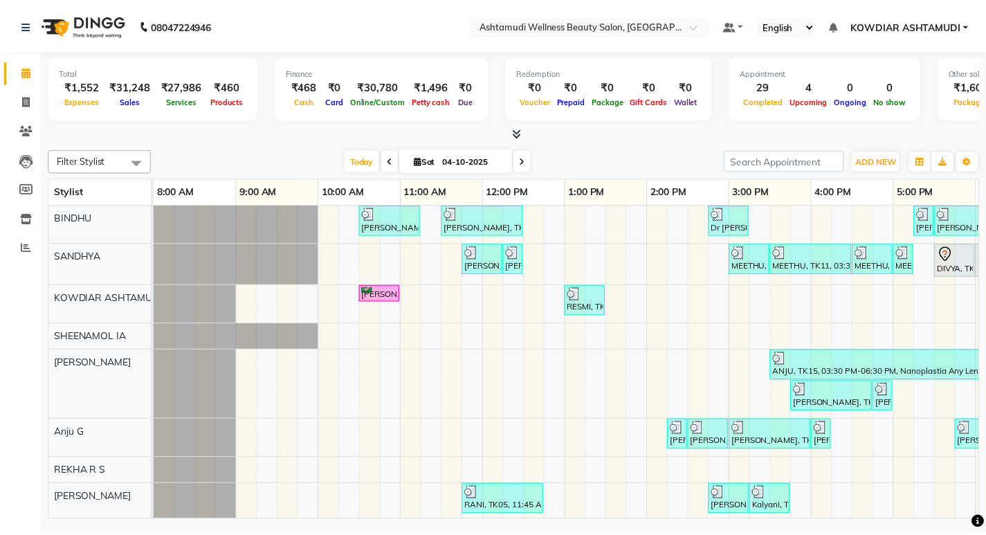
scroll to position [0, 246]
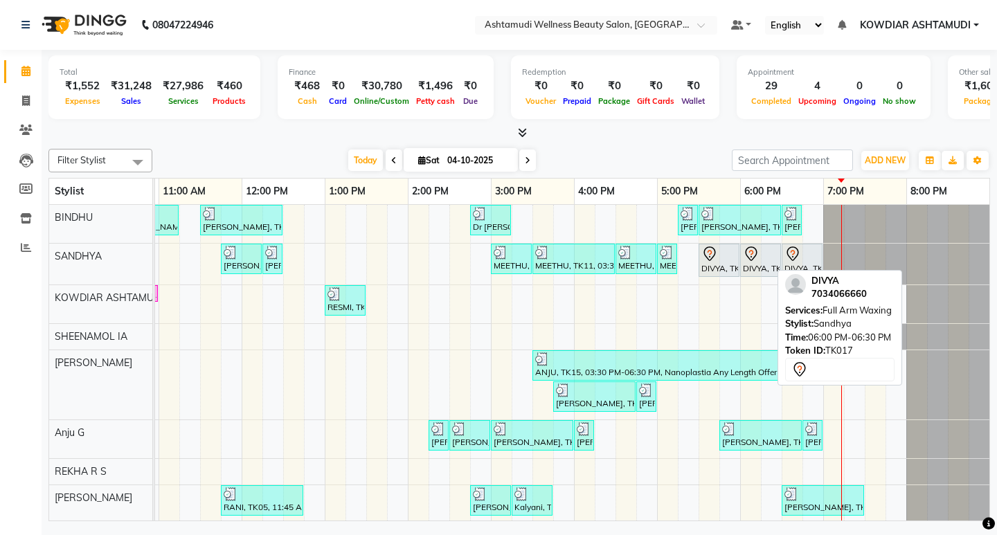
click at [743, 258] on icon at bounding box center [751, 254] width 17 height 17
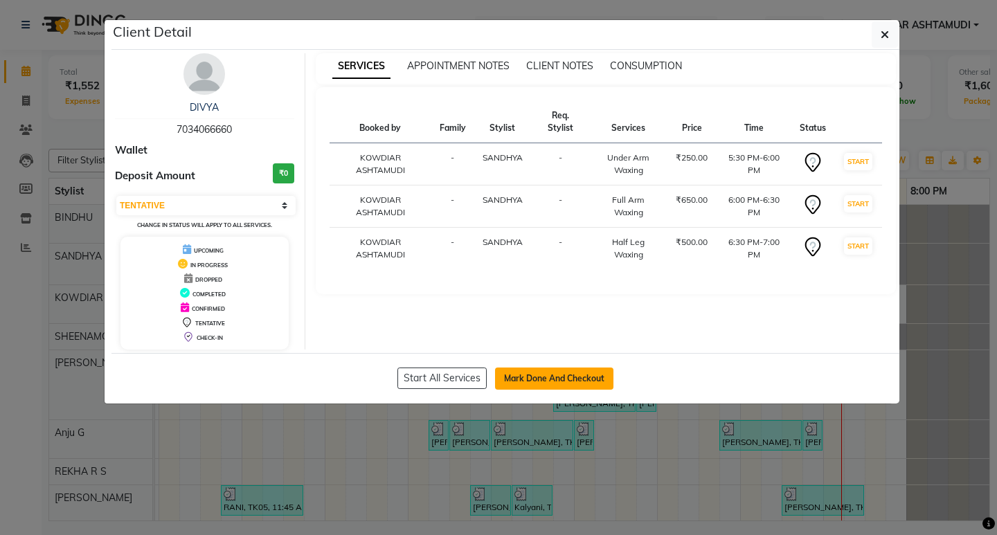
click at [525, 374] on button "Mark Done And Checkout" at bounding box center [554, 378] width 118 height 22
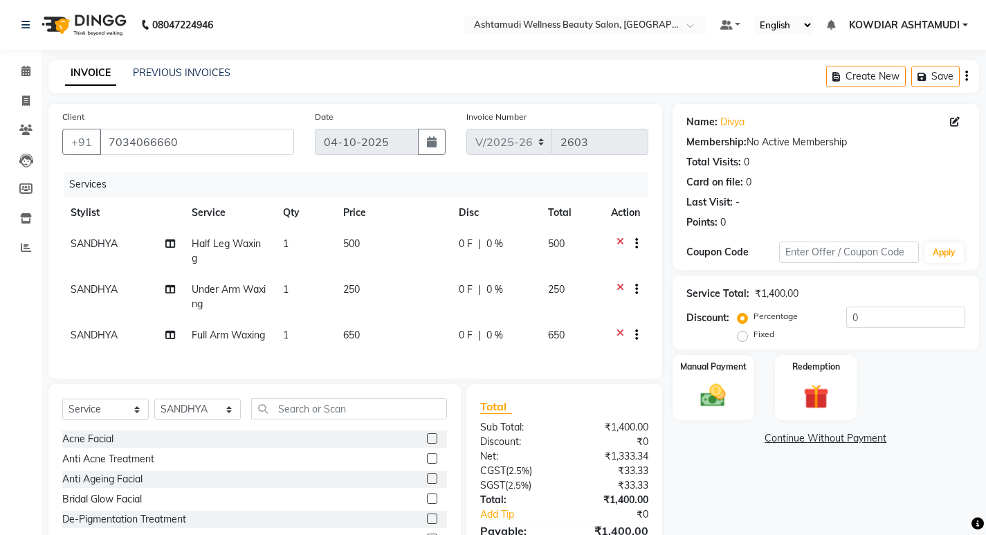
click at [212, 246] on span "Half Leg Waxing" at bounding box center [226, 250] width 69 height 27
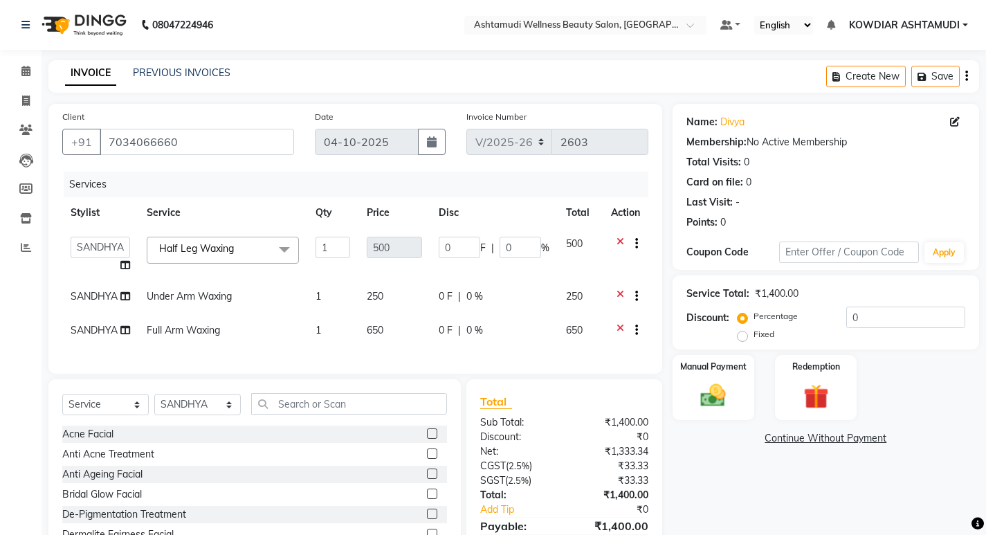
click at [212, 246] on span "Half Leg Waxing" at bounding box center [196, 248] width 75 height 12
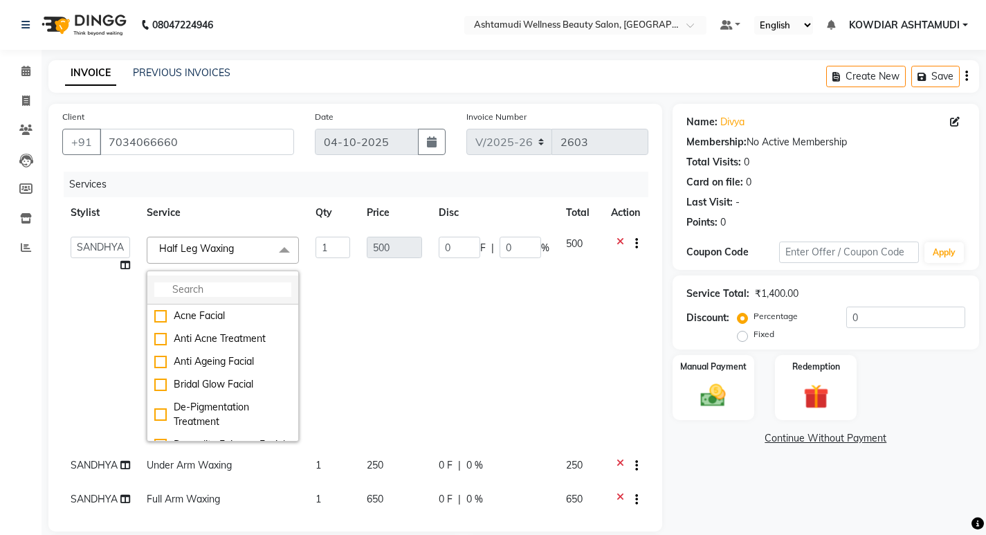
click at [188, 293] on input "multiselect-search" at bounding box center [222, 289] width 137 height 15
click at [211, 388] on div "Full Leg Waxing" at bounding box center [222, 384] width 137 height 15
click at [326, 280] on td "1" at bounding box center [332, 338] width 51 height 221
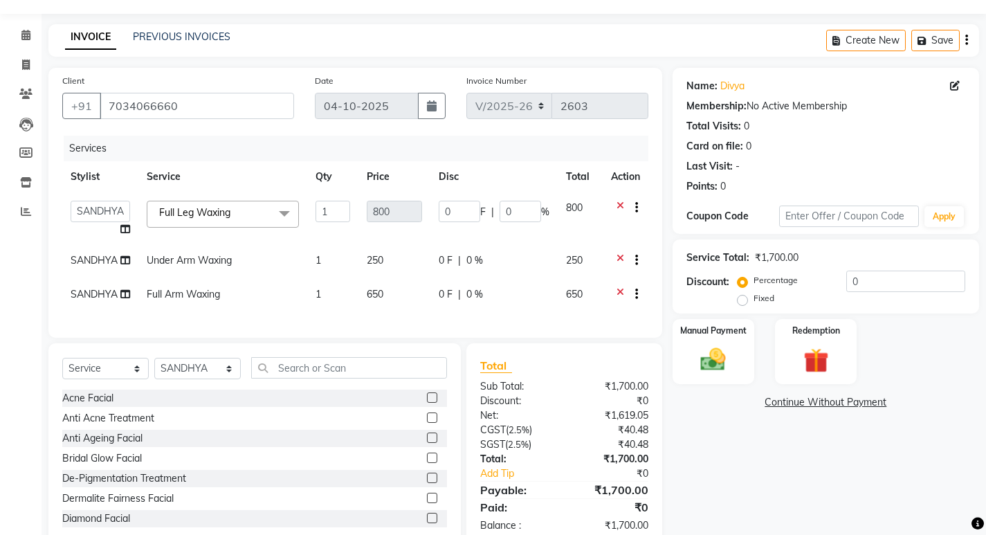
scroll to position [69, 0]
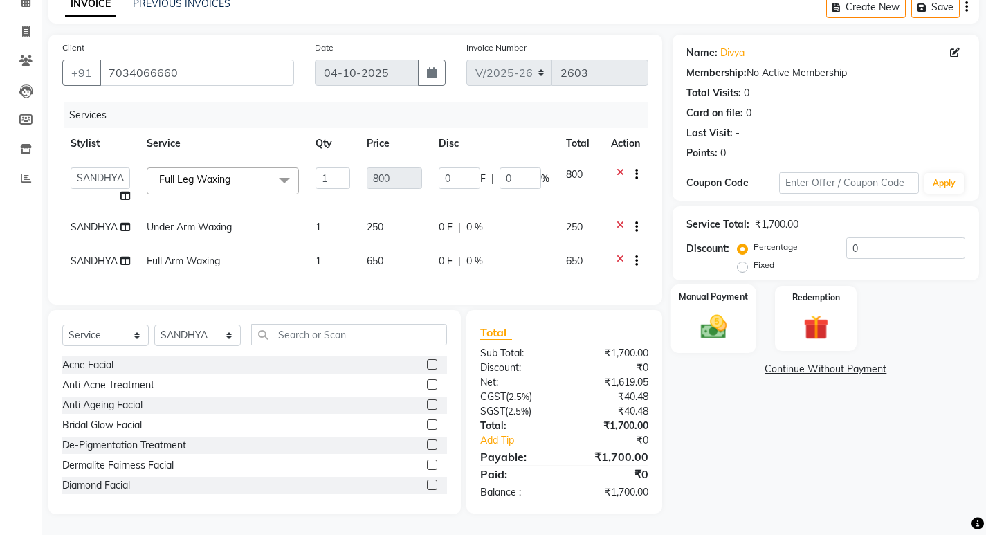
click at [709, 339] on img at bounding box center [713, 326] width 42 height 30
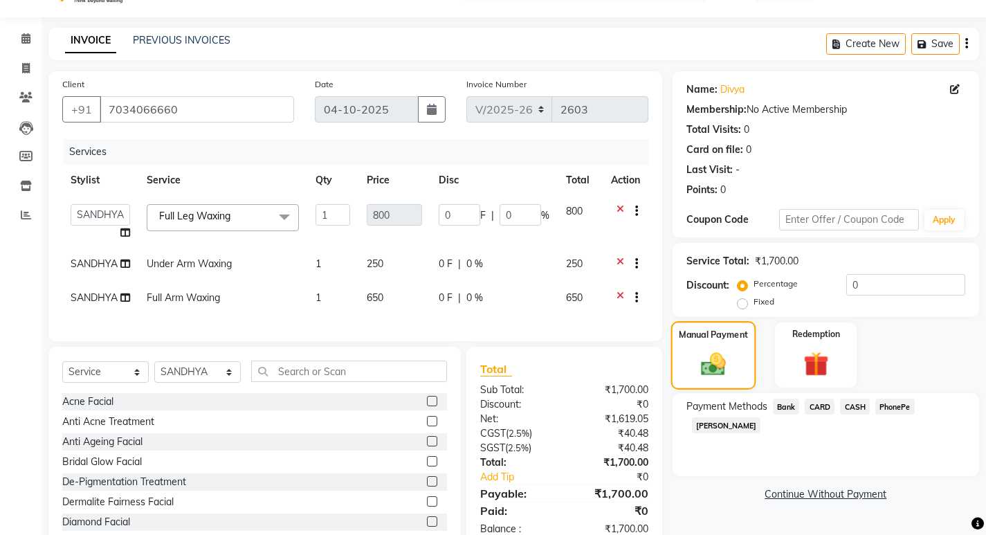
scroll to position [80, 0]
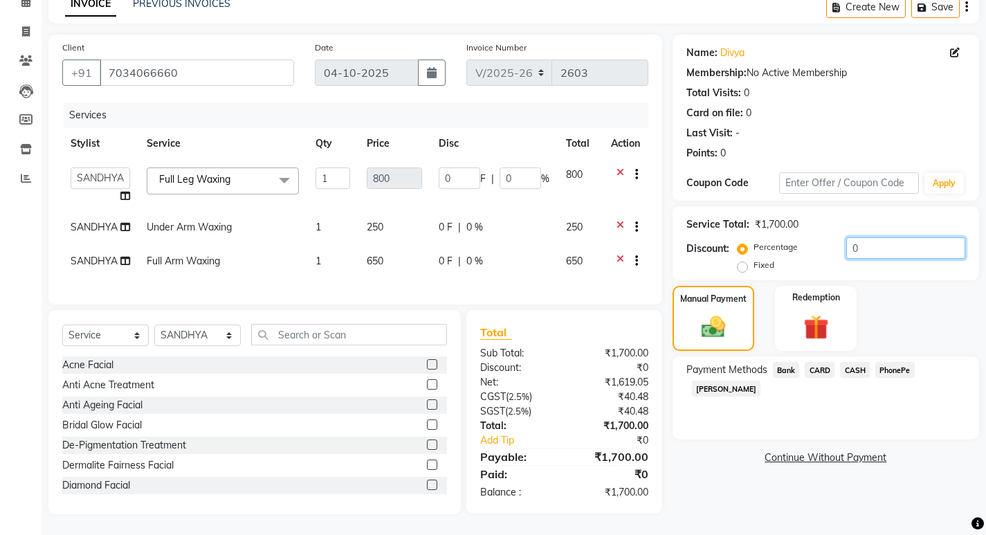
drag, startPoint x: 865, startPoint y: 235, endPoint x: 831, endPoint y: 244, distance: 35.1
click at [832, 244] on div "Percentage Fixed 0" at bounding box center [852, 255] width 225 height 37
click at [893, 362] on span "PhonePe" at bounding box center [894, 370] width 39 height 16
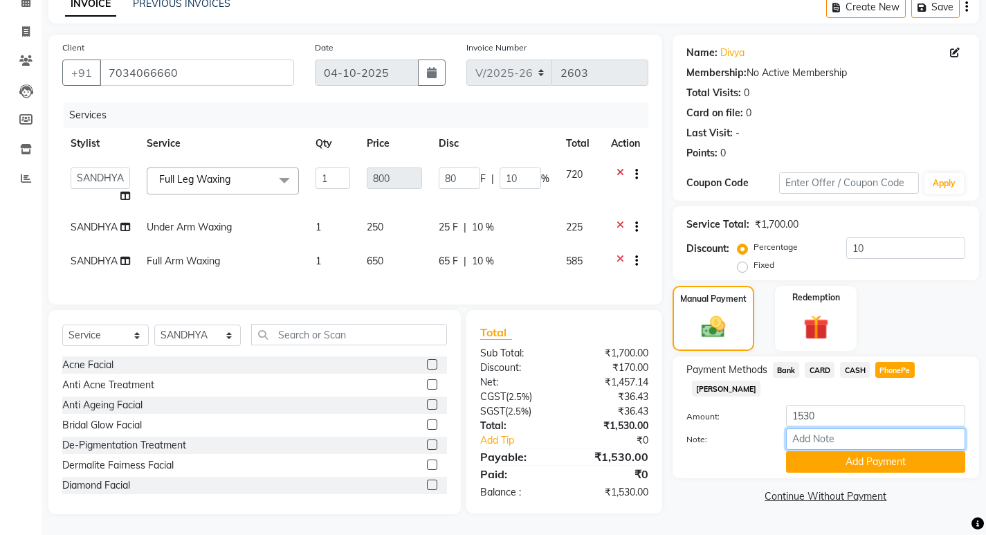
click at [826, 428] on input "Note:" at bounding box center [875, 438] width 179 height 21
click at [849, 451] on button "Add Payment" at bounding box center [875, 461] width 179 height 21
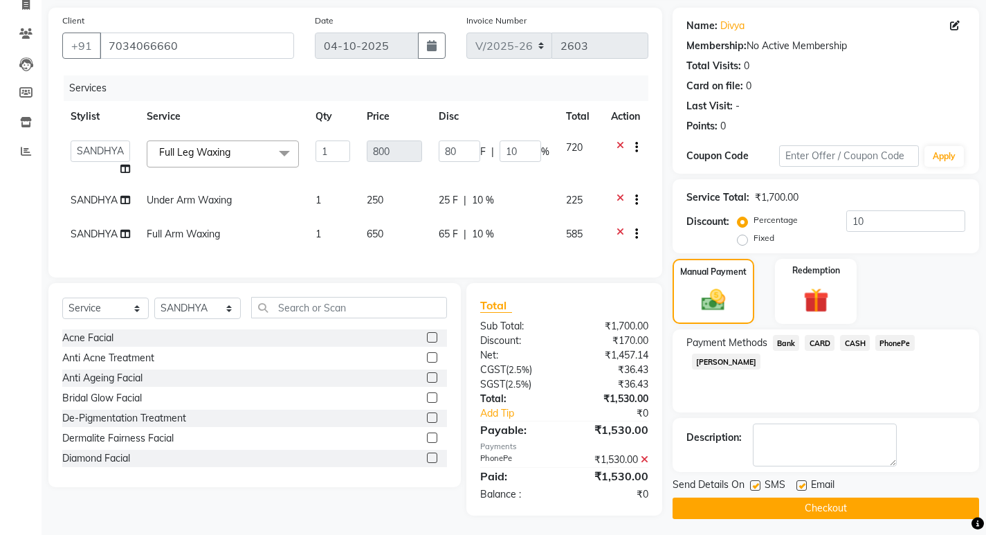
scroll to position [108, 0]
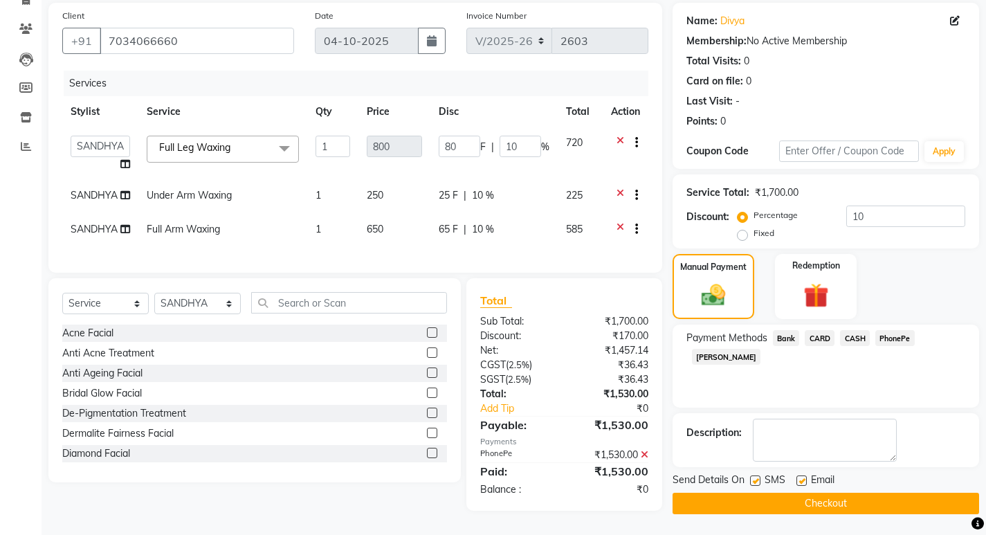
click at [758, 478] on label at bounding box center [755, 480] width 10 height 10
click at [758, 478] on input "checkbox" at bounding box center [754, 481] width 9 height 9
click at [799, 475] on label at bounding box center [802, 480] width 10 height 10
click at [799, 477] on input "checkbox" at bounding box center [801, 481] width 9 height 9
click at [747, 495] on button "Checkout" at bounding box center [826, 503] width 307 height 21
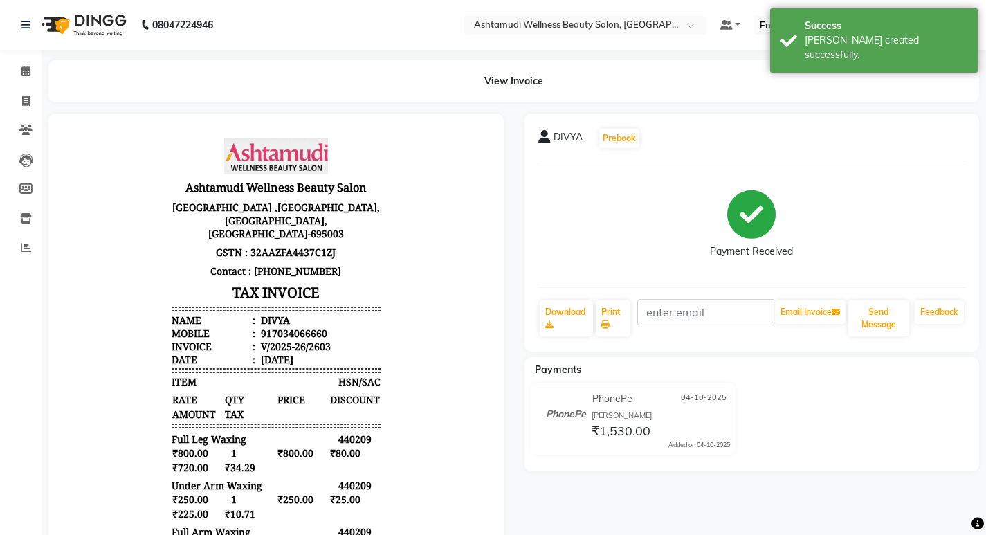
click at [272, 76] on div "View Invoice" at bounding box center [513, 81] width 931 height 42
click at [21, 71] on icon at bounding box center [25, 71] width 9 height 10
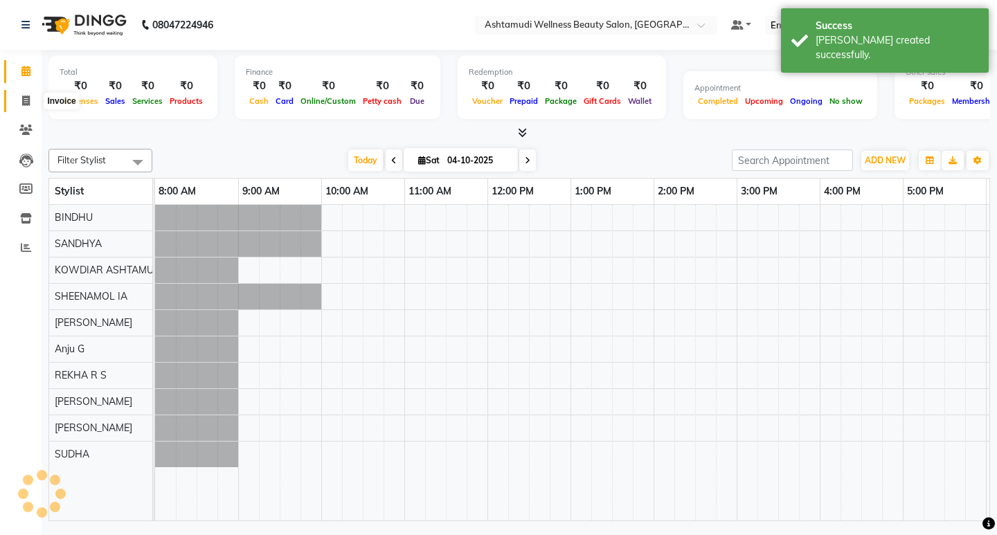
click at [20, 100] on span at bounding box center [26, 101] width 24 height 16
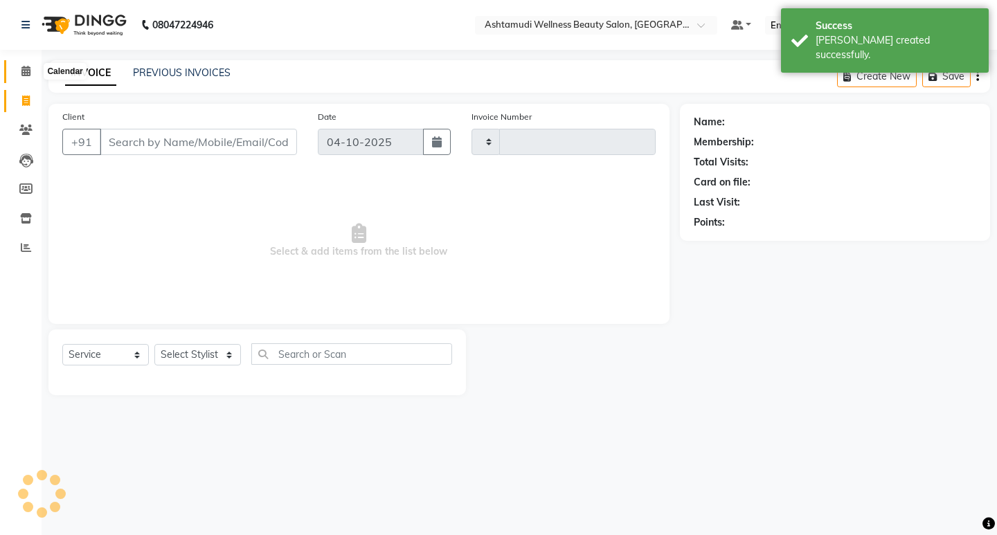
click at [24, 73] on icon at bounding box center [25, 71] width 9 height 10
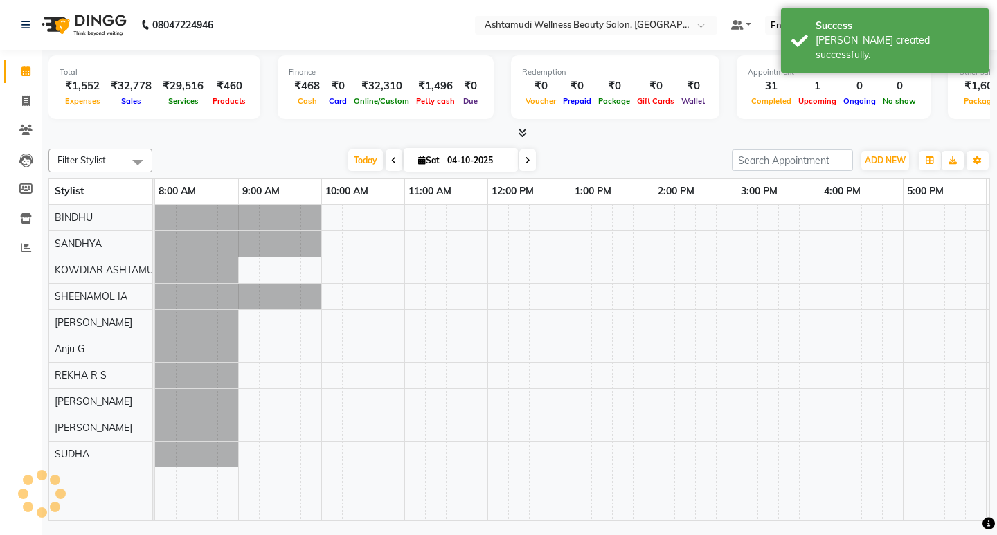
click at [310, 33] on nav "08047224946 Need Help? Call us on 08047224946 Select Location × Ashtamudi Welln…" at bounding box center [498, 25] width 997 height 50
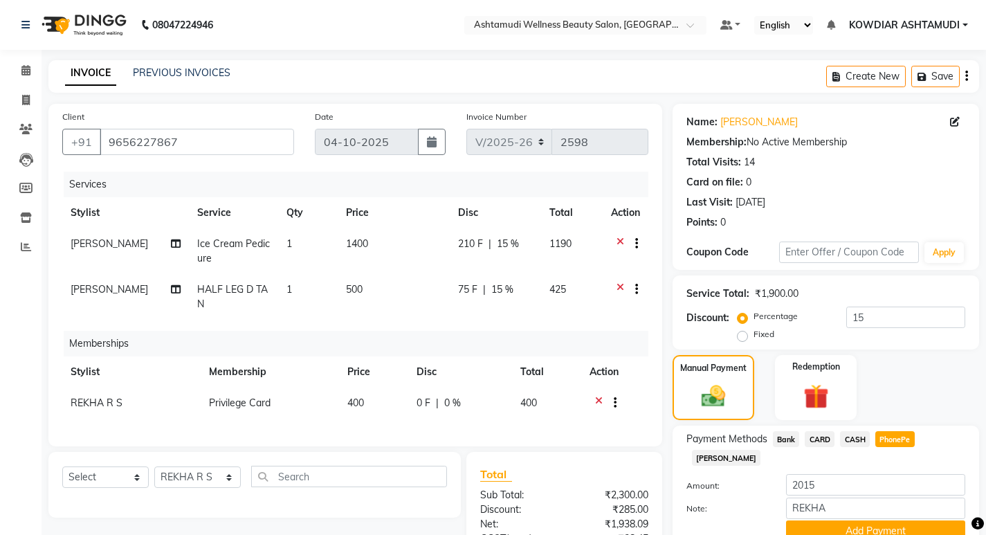
select select "4668"
select select "61508"
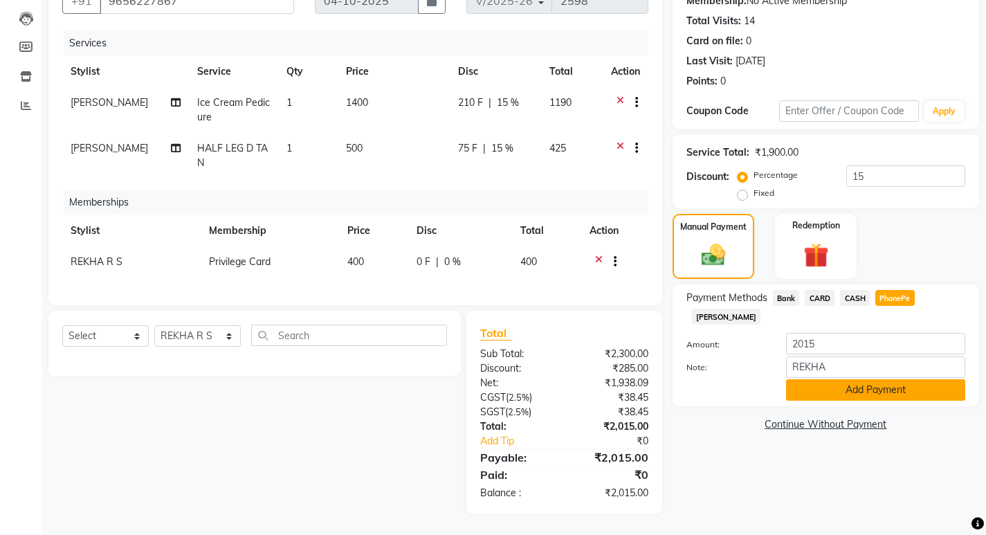
click at [843, 379] on button "Add Payment" at bounding box center [875, 389] width 179 height 21
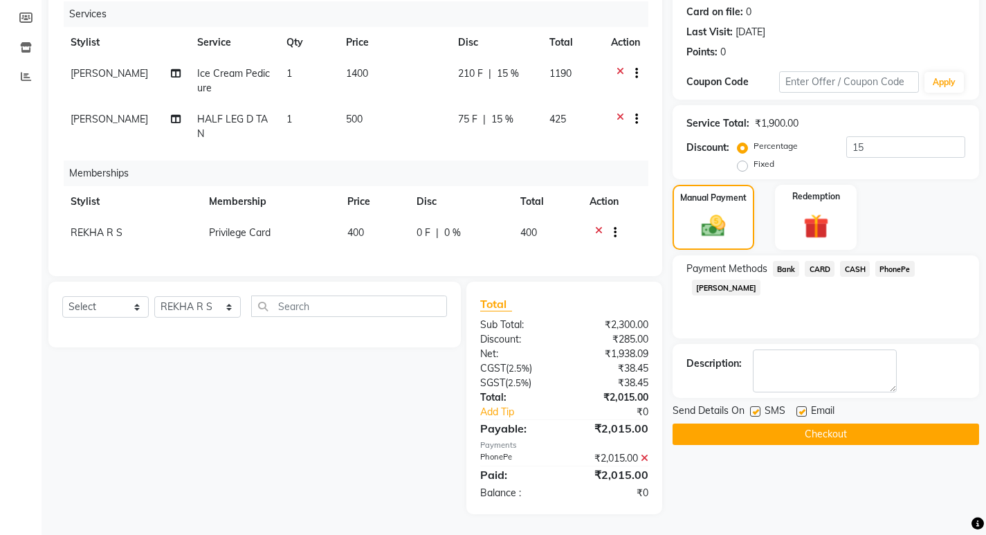
scroll to position [181, 0]
click at [828, 428] on button "Checkout" at bounding box center [826, 434] width 307 height 21
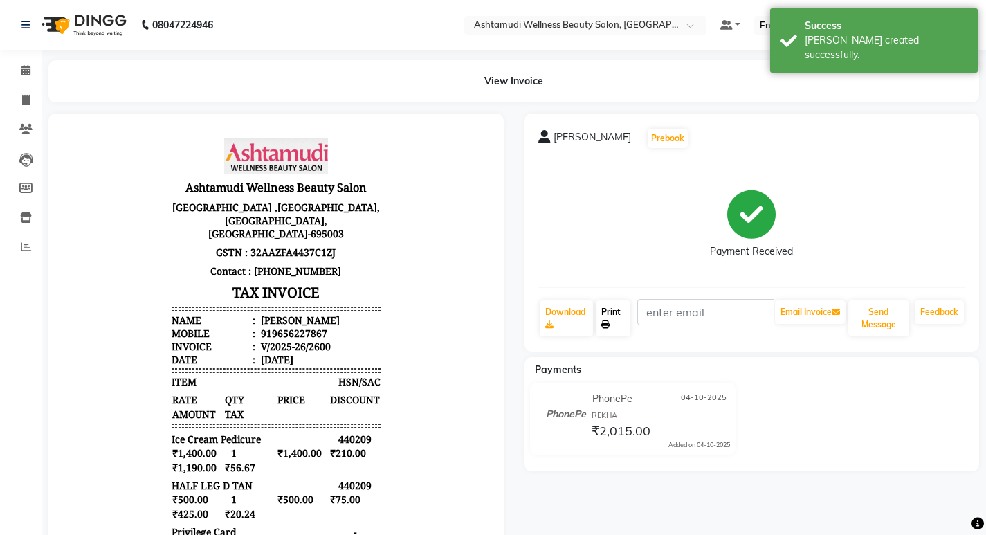
click at [613, 310] on link "Print" at bounding box center [613, 318] width 35 height 36
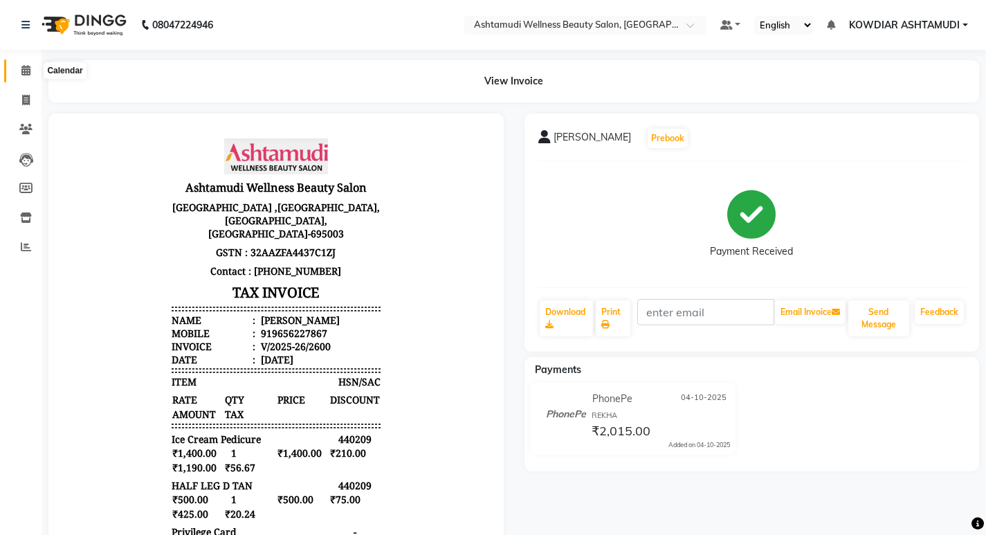
click at [30, 71] on icon at bounding box center [25, 70] width 9 height 10
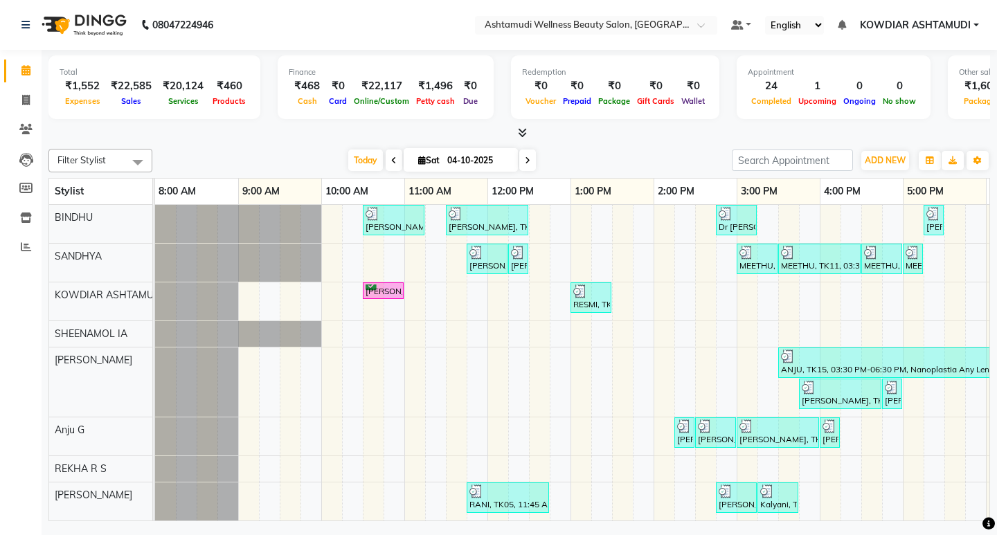
scroll to position [0, 246]
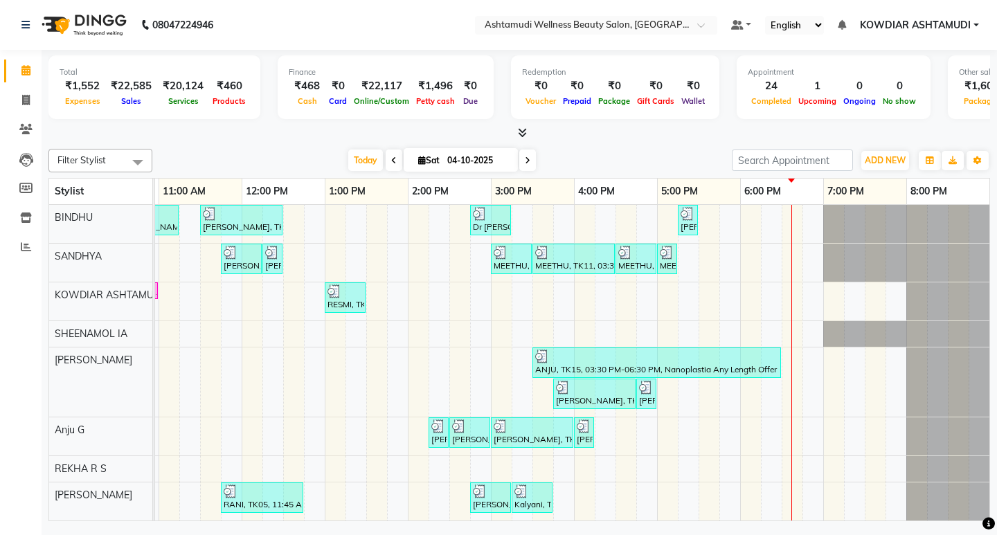
click at [693, 221] on div "[PERSON_NAME], TK02, 10:30 AM-11:15 AM, Normal Hair Cut,Eyebrows Threading [PER…" at bounding box center [449, 395] width 1080 height 381
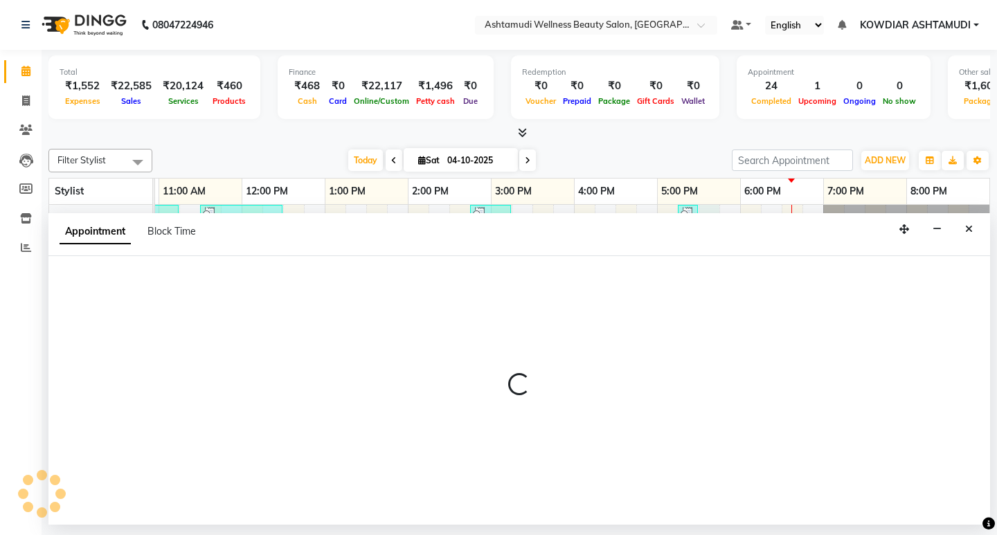
click at [693, 221] on div "Appointment Block Time" at bounding box center [518, 234] width 941 height 43
select select "27377"
select select "1050"
select select "tentative"
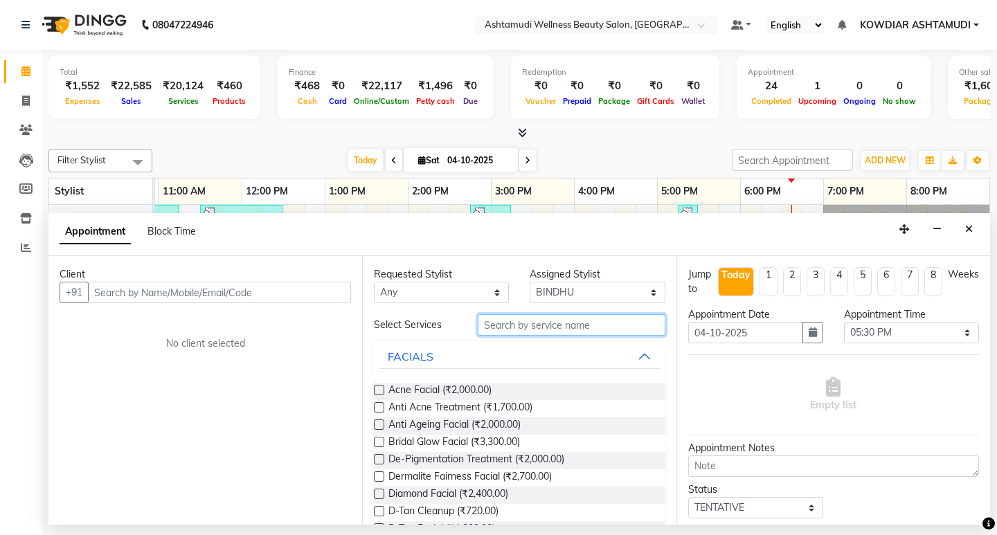
click at [520, 325] on input "text" at bounding box center [571, 324] width 187 height 21
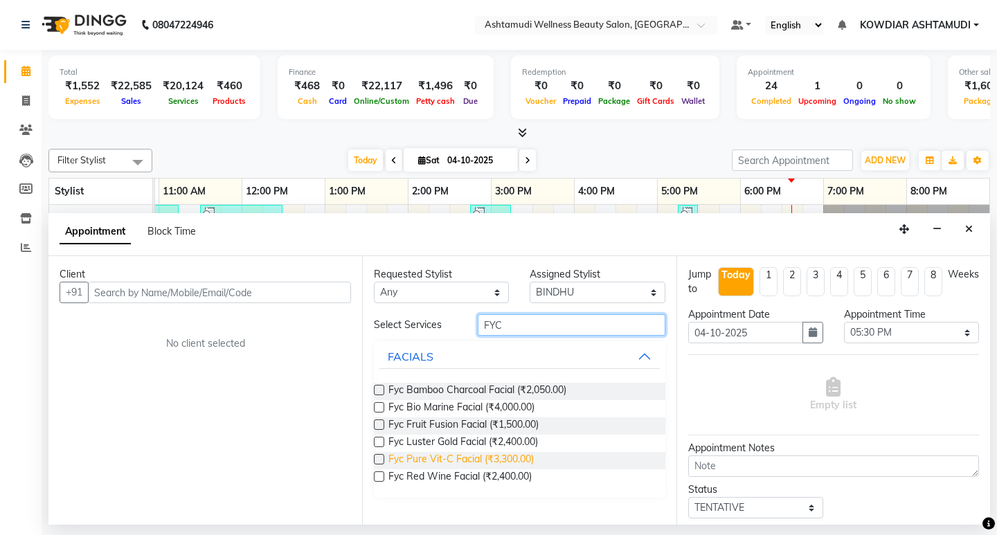
type input "FYC"
click at [520, 457] on span "Fyc Pure Vit-C Facial (₹3,300.00)" at bounding box center [460, 460] width 145 height 17
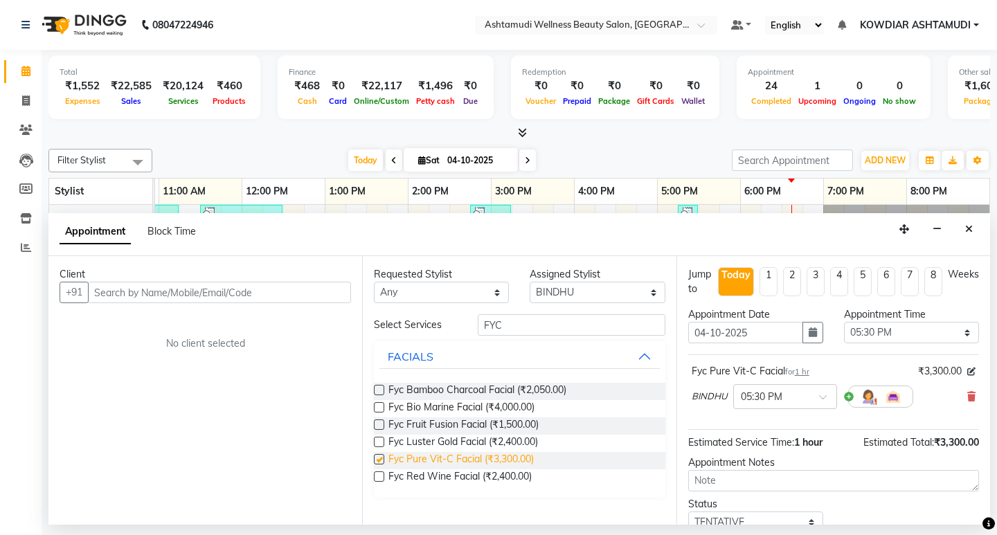
checkbox input "false"
click at [534, 321] on input "FYC" at bounding box center [571, 324] width 187 height 21
type input "F"
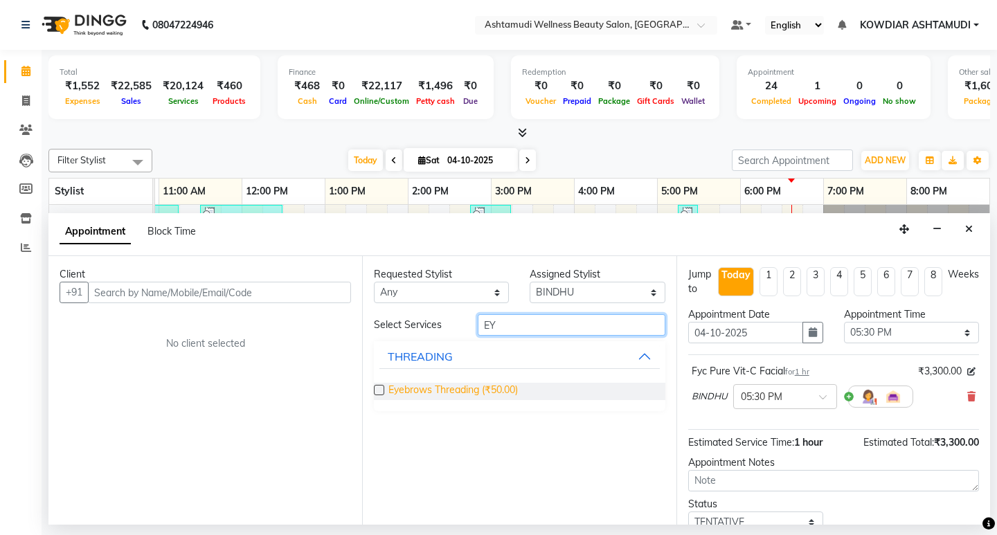
type input "EY"
click at [496, 390] on span "Eyebrows Threading (₹50.00)" at bounding box center [452, 391] width 129 height 17
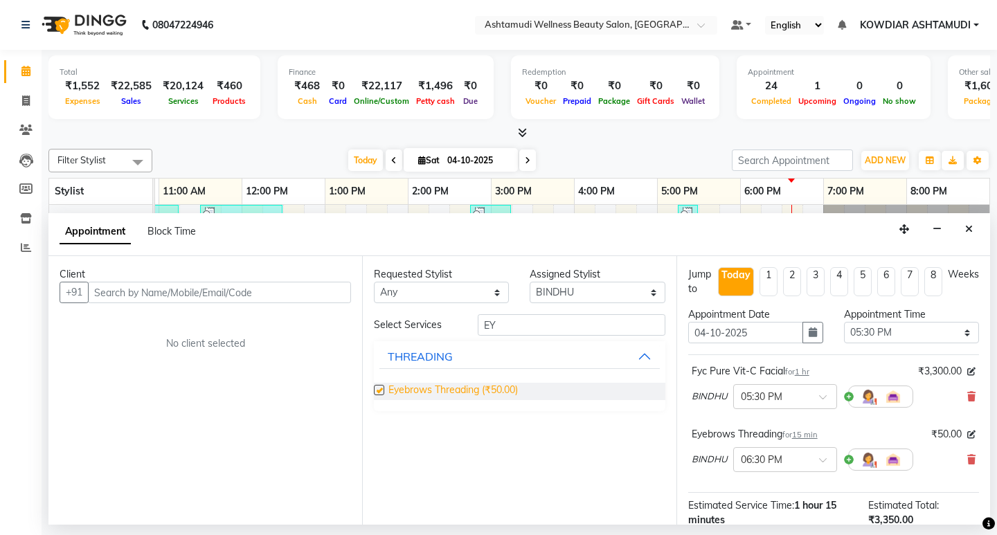
checkbox input "false"
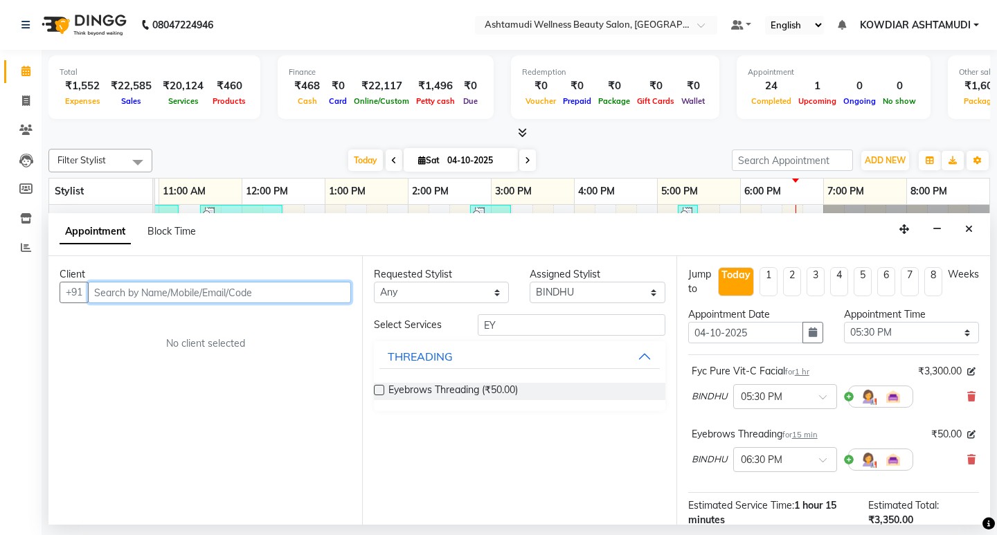
click at [127, 298] on input "text" at bounding box center [219, 292] width 263 height 21
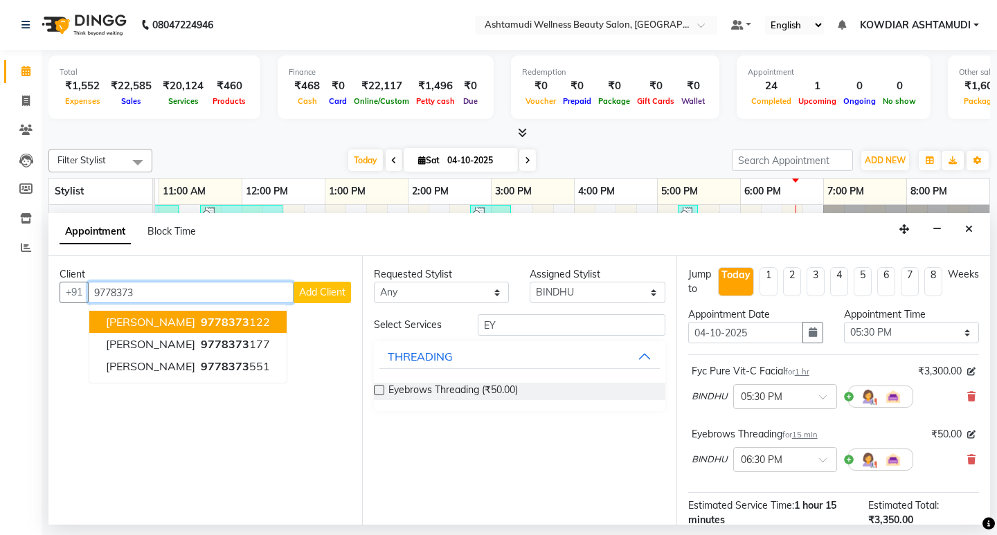
click at [201, 327] on span "9778373" at bounding box center [225, 322] width 48 height 14
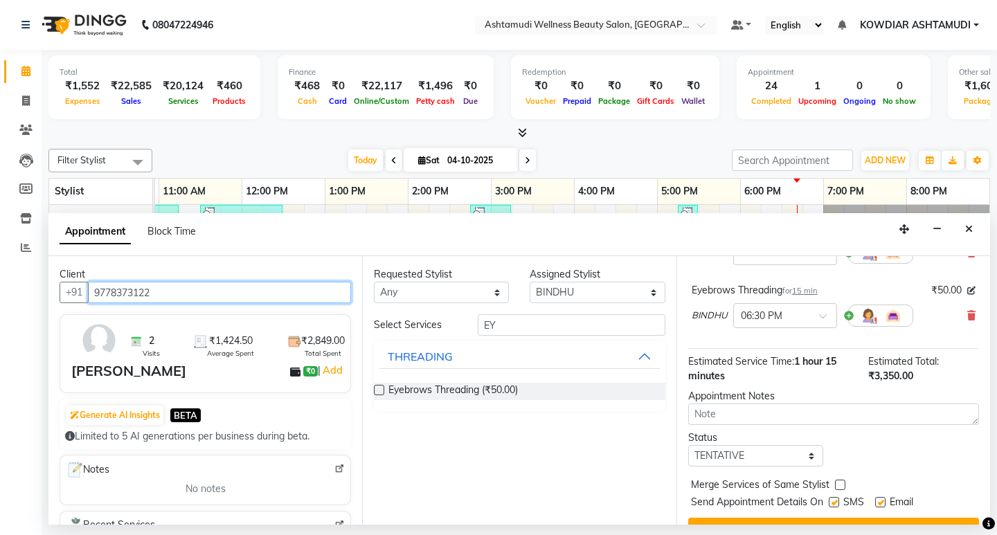
scroll to position [173, 0]
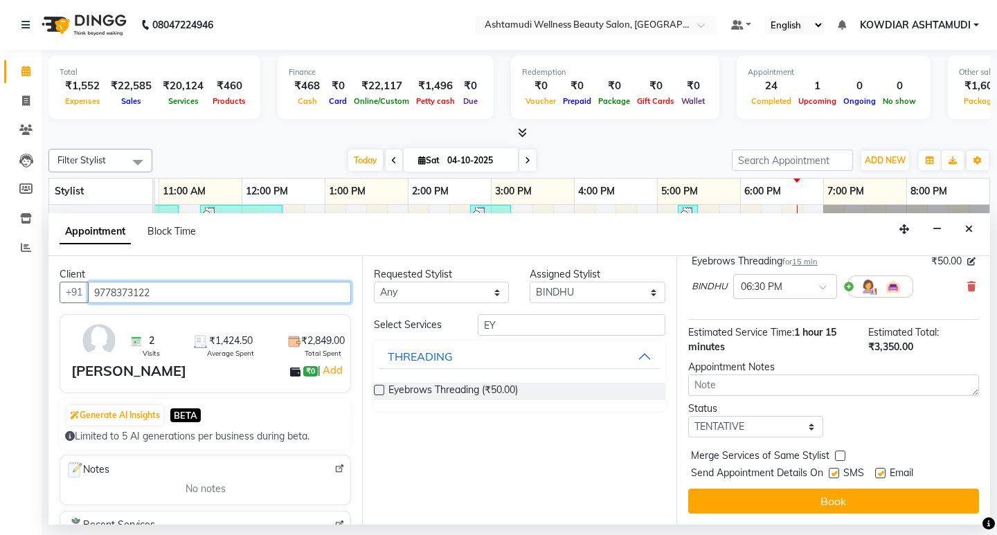
type input "9778373122"
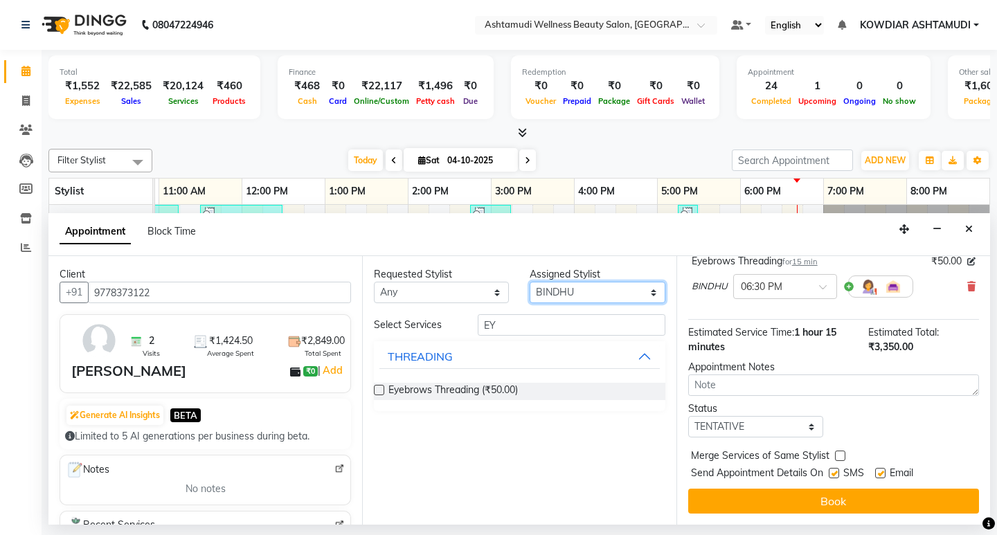
click at [617, 296] on select "Select [PERSON_NAME] [PERSON_NAME] KOWDIAR ASHTAMUDI REKHA R S [PERSON_NAME] [P…" at bounding box center [596, 292] width 135 height 21
select select "87774"
click at [529, 282] on select "Select [PERSON_NAME] [PERSON_NAME] KOWDIAR ASHTAMUDI REKHA R S [PERSON_NAME] [P…" at bounding box center [596, 292] width 135 height 21
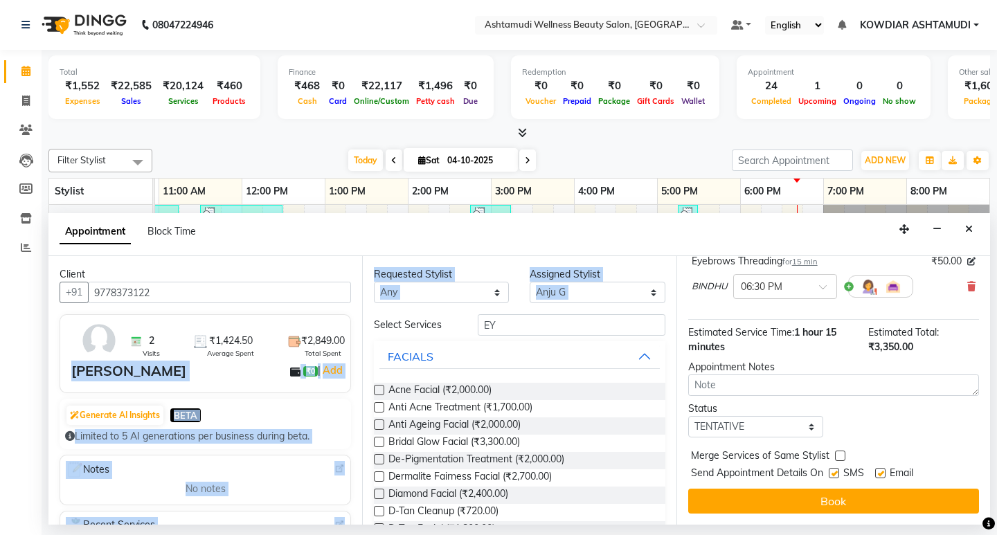
drag, startPoint x: 341, startPoint y: 327, endPoint x: 469, endPoint y: 336, distance: 128.3
click at [350, 327] on div "Client +91 9778373122 2 Visits ₹1,424.50 Average Spent ₹2,849.00 Total Spent [P…" at bounding box center [518, 390] width 941 height 269
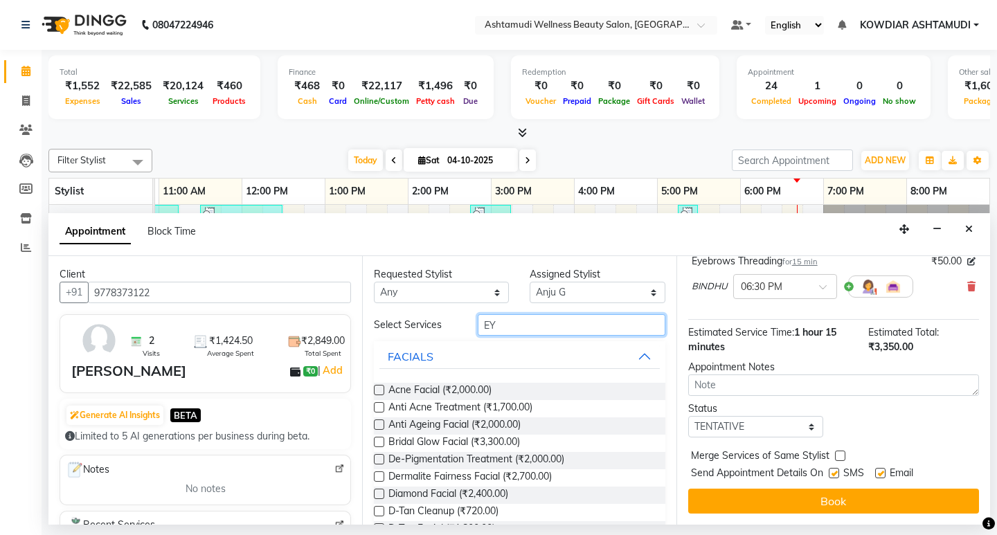
click at [489, 330] on input "EY" at bounding box center [571, 324] width 187 height 21
drag, startPoint x: 507, startPoint y: 322, endPoint x: 408, endPoint y: 322, distance: 99.7
click at [421, 318] on div "Select Services EY" at bounding box center [518, 324] width 311 height 21
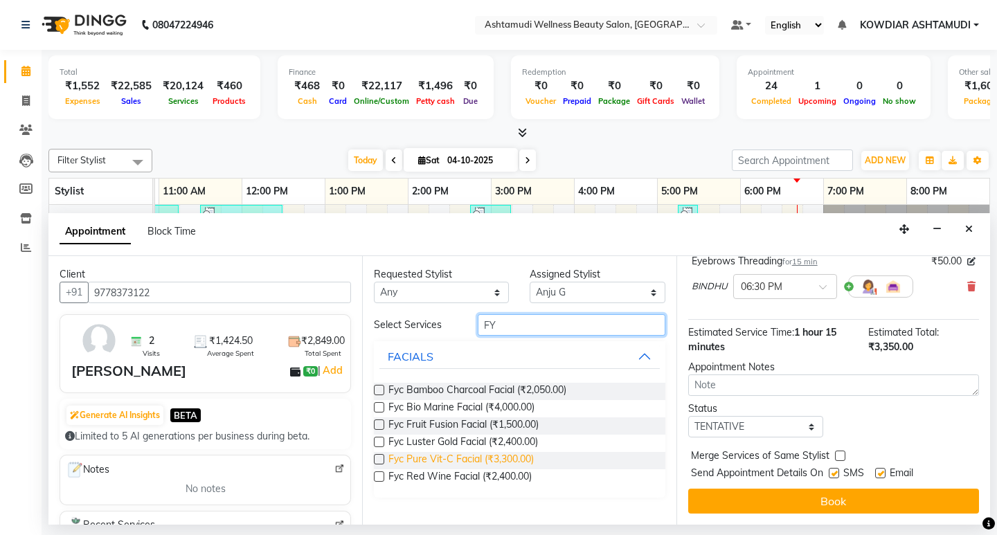
type input "FY"
click at [458, 457] on span "Fyc Pure Vit-C Facial (₹3,300.00)" at bounding box center [460, 460] width 145 height 17
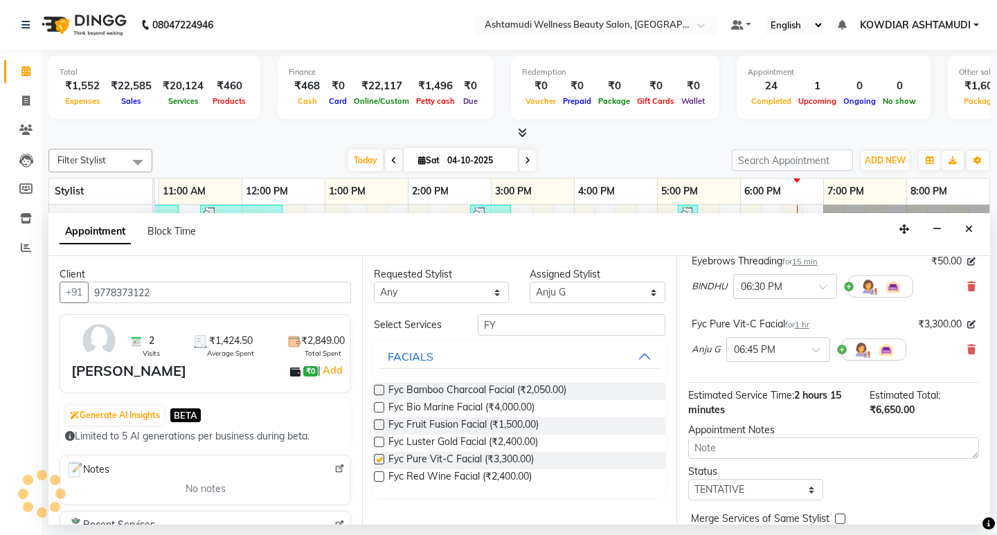
checkbox input "false"
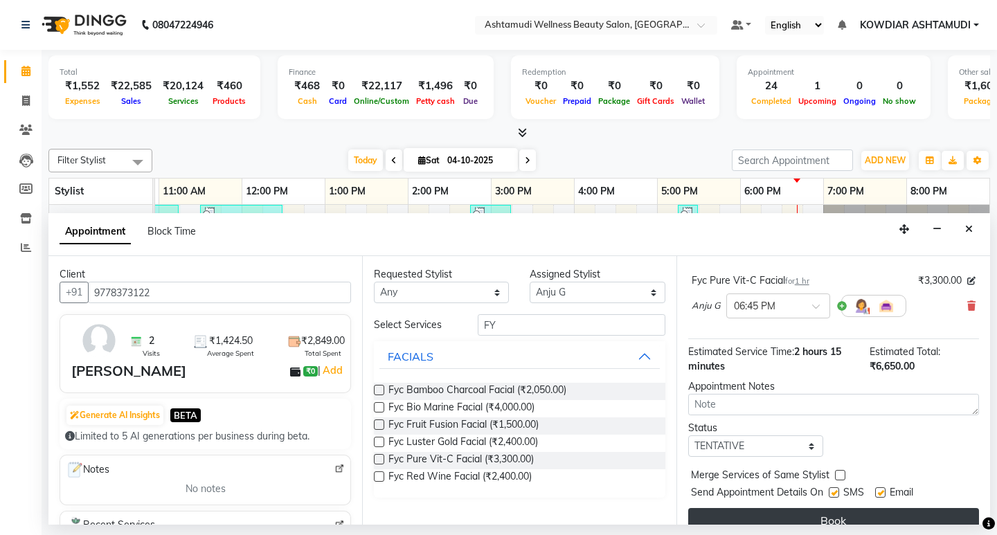
scroll to position [236, 0]
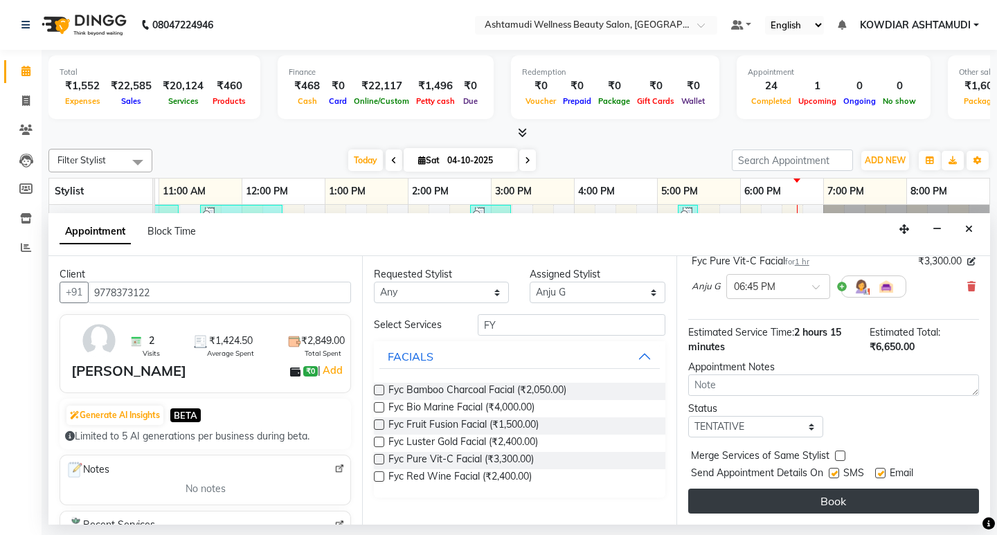
click at [772, 495] on button "Book" at bounding box center [833, 501] width 291 height 25
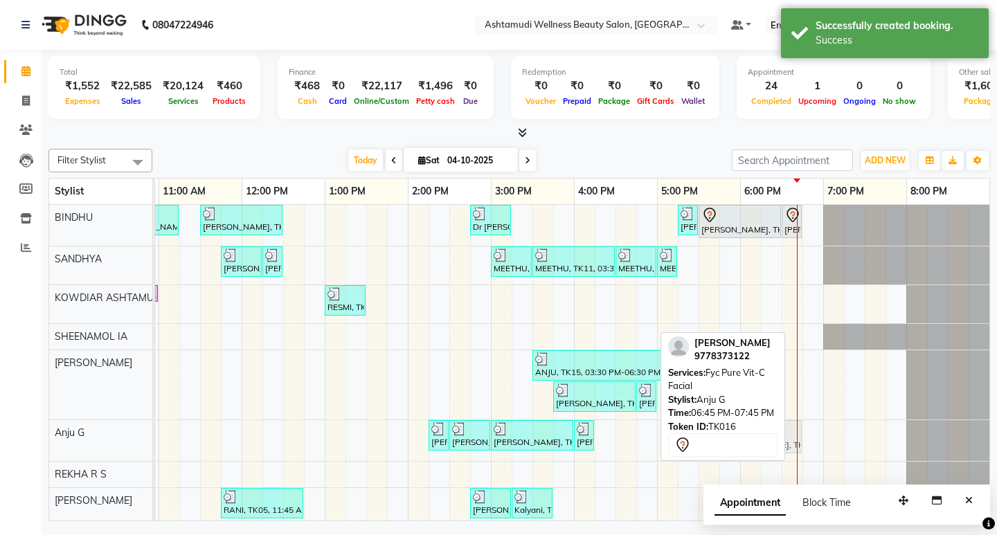
drag, startPoint x: 797, startPoint y: 437, endPoint x: 714, endPoint y: 437, distance: 82.4
click at [714, 437] on div "Filter Stylist Select All BINDHU SANDHYA KOWDIAR ASHTAMUDI [GEOGRAPHIC_DATA] [G…" at bounding box center [518, 332] width 941 height 378
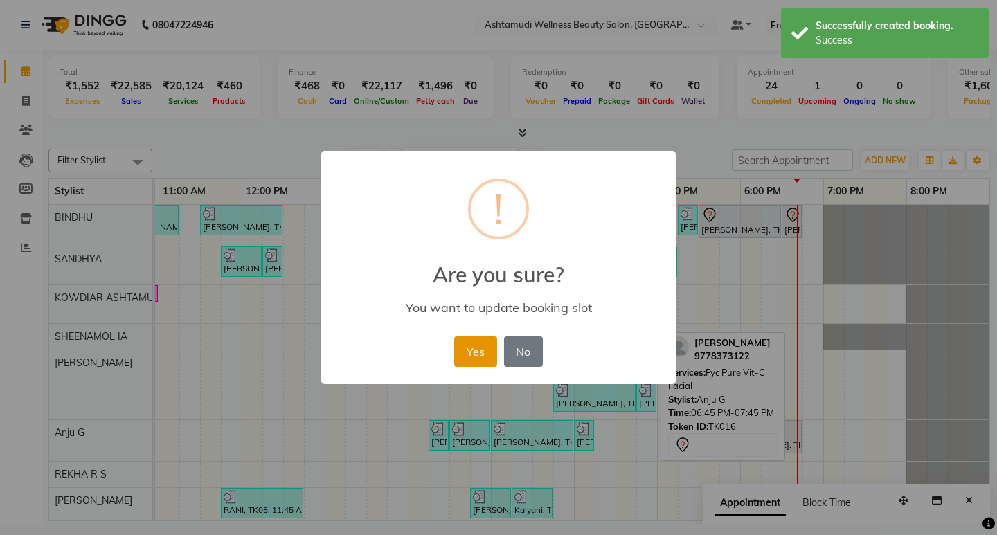
click at [489, 352] on button "Yes" at bounding box center [475, 351] width 42 height 30
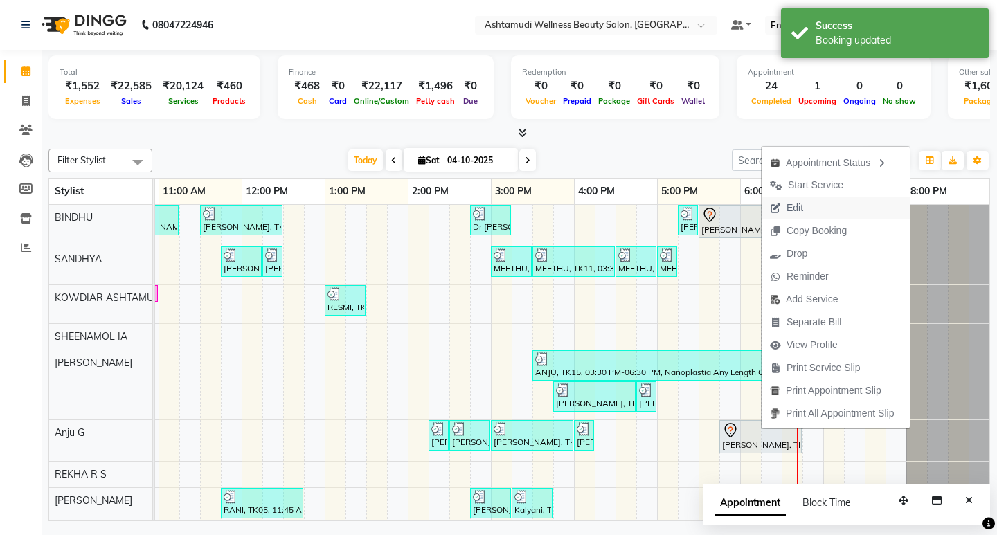
click at [805, 203] on span "Edit" at bounding box center [786, 208] width 50 height 23
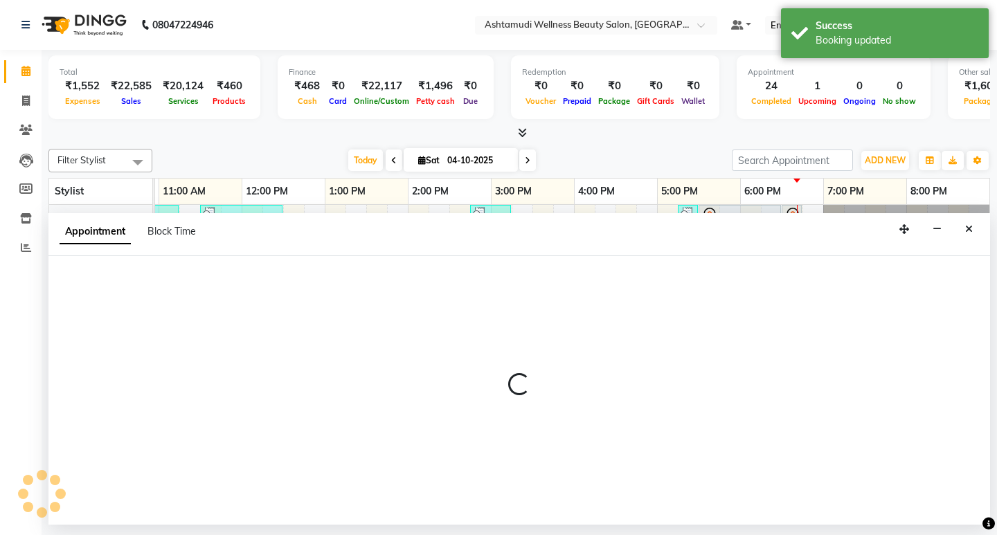
select select "tentative"
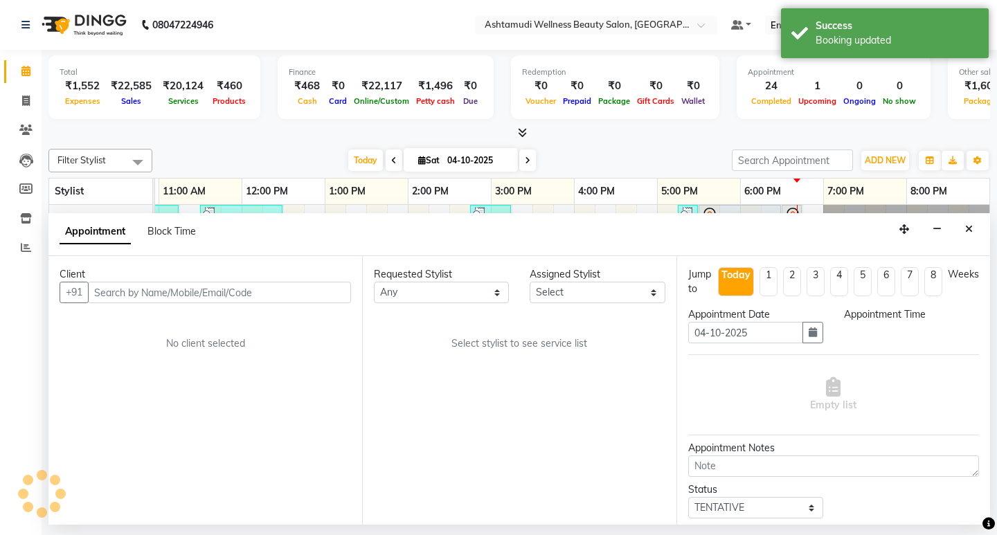
scroll to position [0, 0]
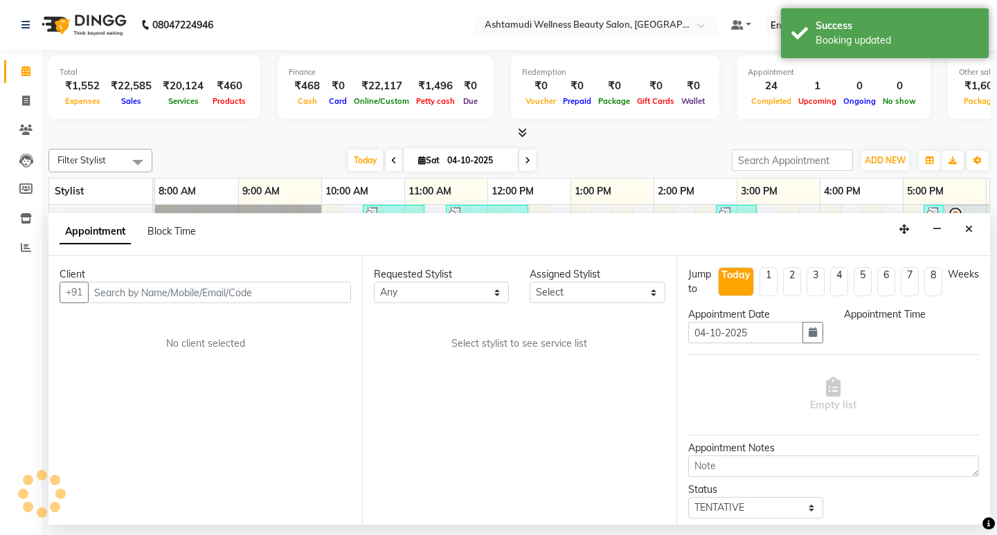
select select "27377"
select select "1050"
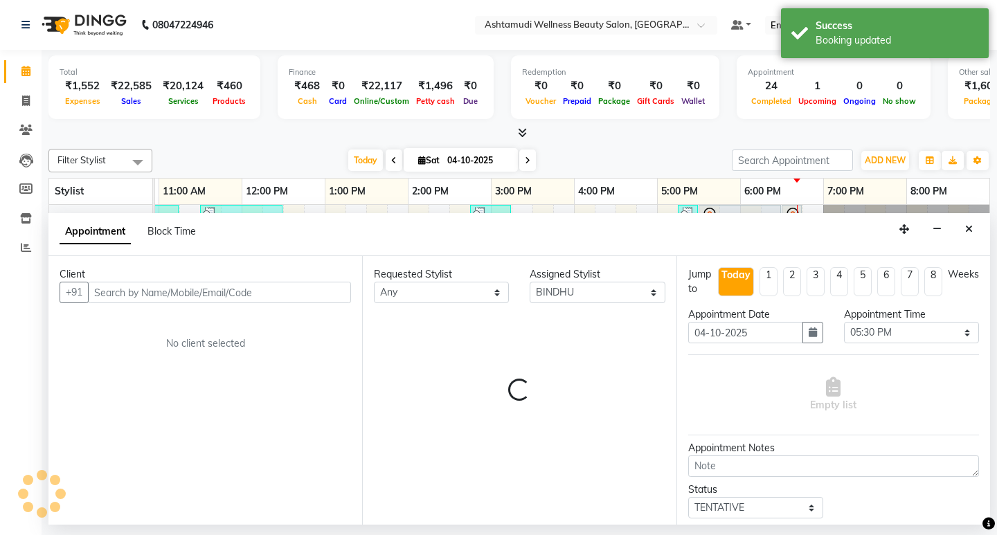
select select "2026"
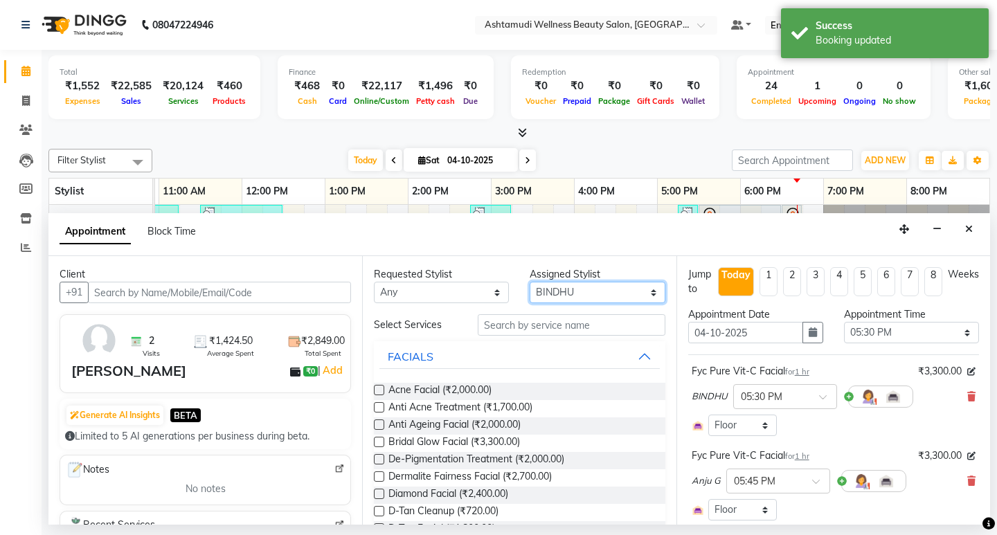
click at [583, 293] on select "Select [PERSON_NAME] [PERSON_NAME] KOWDIAR ASHTAMUDI REKHA R S [PERSON_NAME] [P…" at bounding box center [596, 292] width 135 height 21
select select "87774"
click at [529, 282] on select "Select [PERSON_NAME] [PERSON_NAME] KOWDIAR ASHTAMUDI REKHA R S [PERSON_NAME] [P…" at bounding box center [596, 292] width 135 height 21
click at [534, 329] on input "text" at bounding box center [571, 324] width 187 height 21
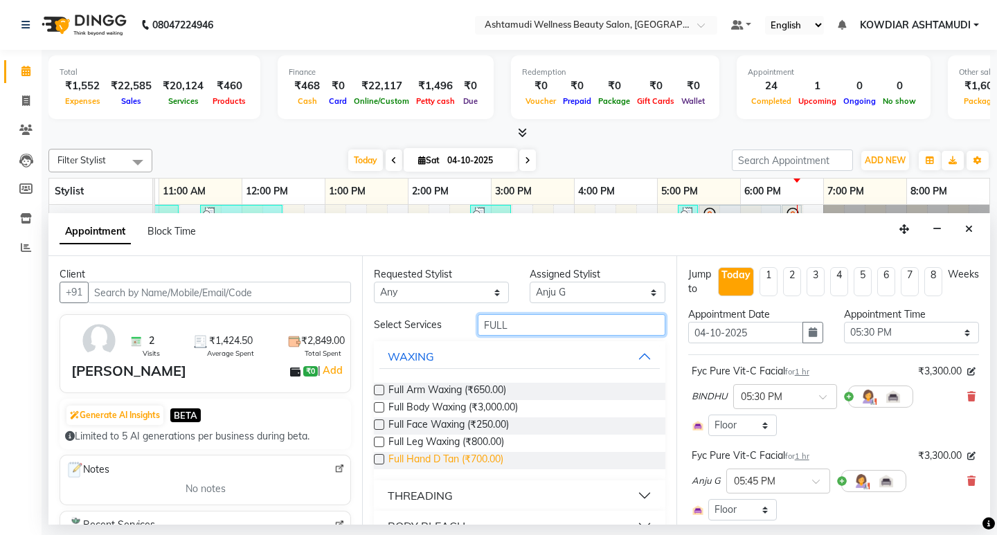
type input "FULL"
click at [466, 462] on span "Full Hand D Tan (₹700.00)" at bounding box center [445, 460] width 115 height 17
checkbox input "false"
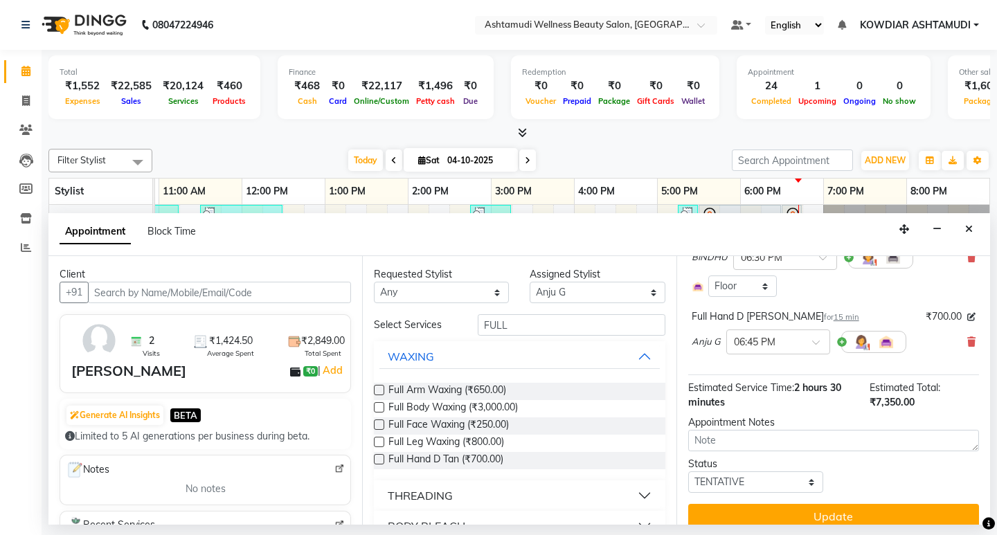
scroll to position [323, 0]
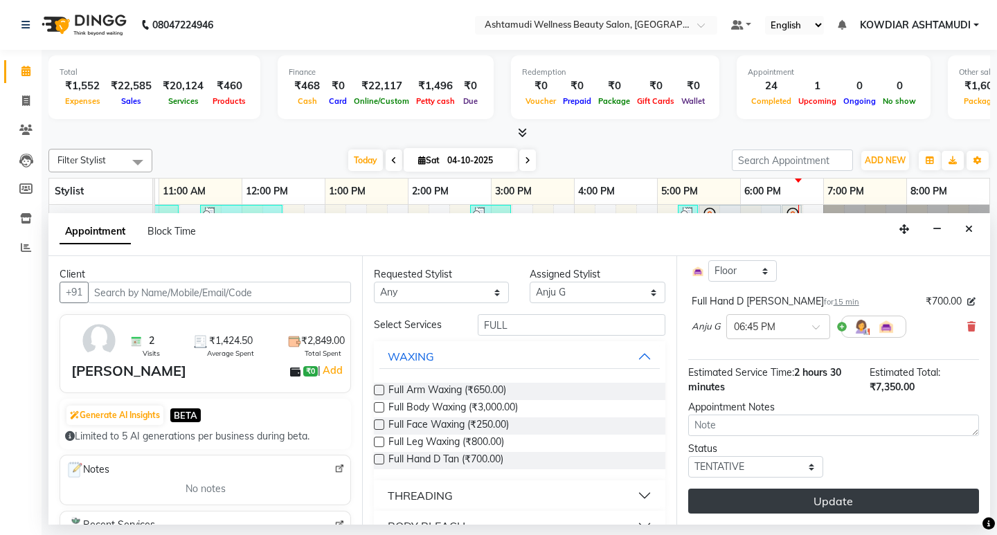
click at [815, 492] on button "Update" at bounding box center [833, 501] width 291 height 25
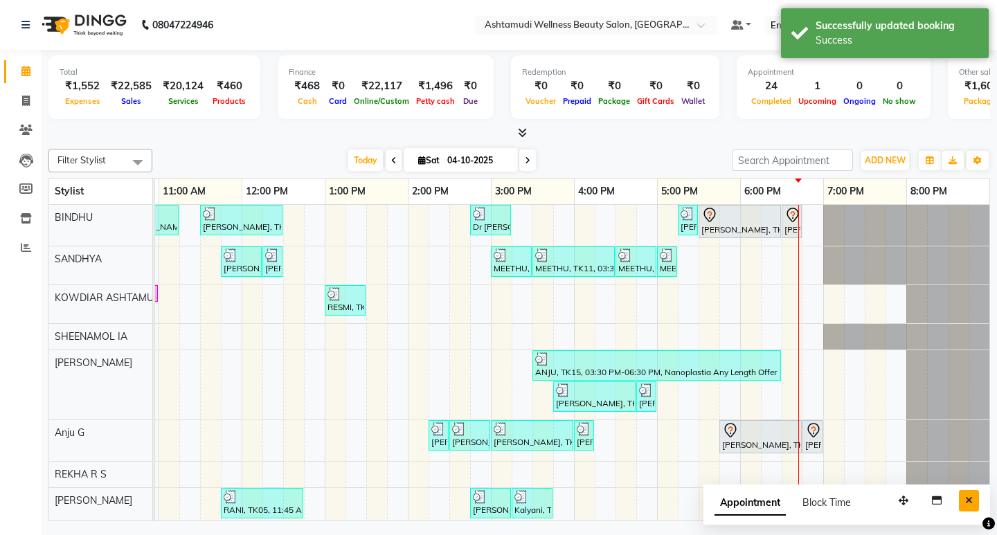
click at [972, 500] on icon "Close" at bounding box center [969, 501] width 8 height 10
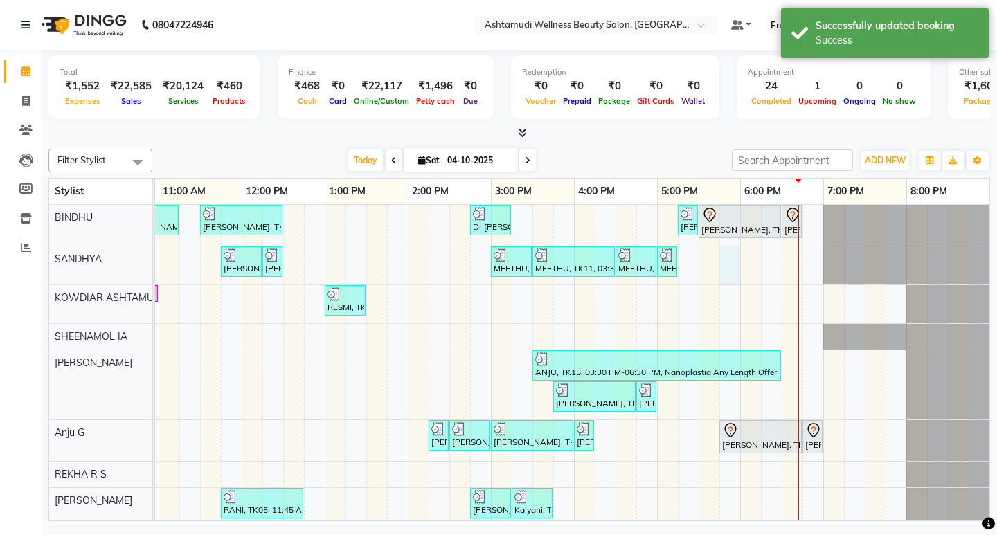
click at [729, 251] on div "[PERSON_NAME], TK02, 10:30 AM-11:15 AM, Normal Hair Cut,Eyebrows Threading [PER…" at bounding box center [449, 398] width 1080 height 386
select select "27382"
select select "1065"
select select "tentative"
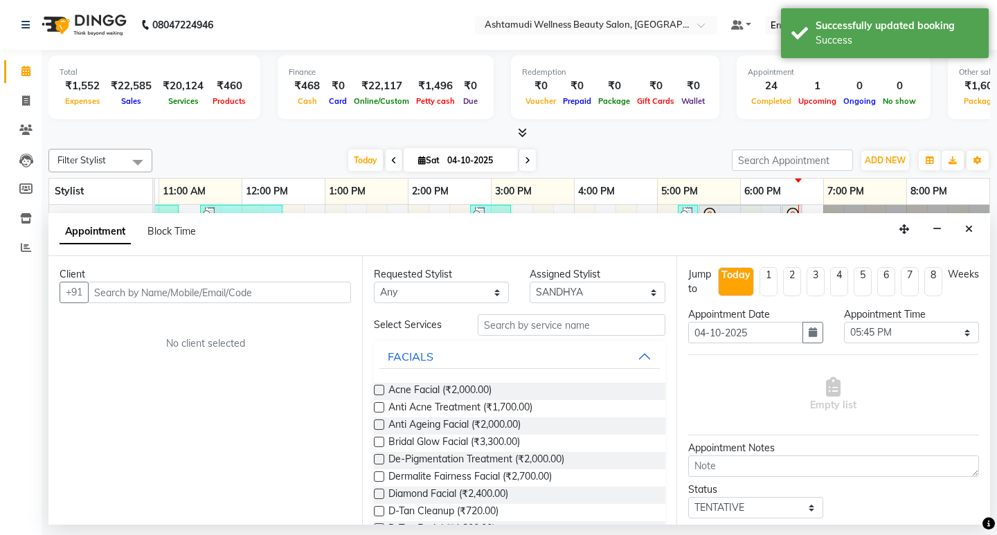
click at [241, 285] on input "text" at bounding box center [219, 292] width 263 height 21
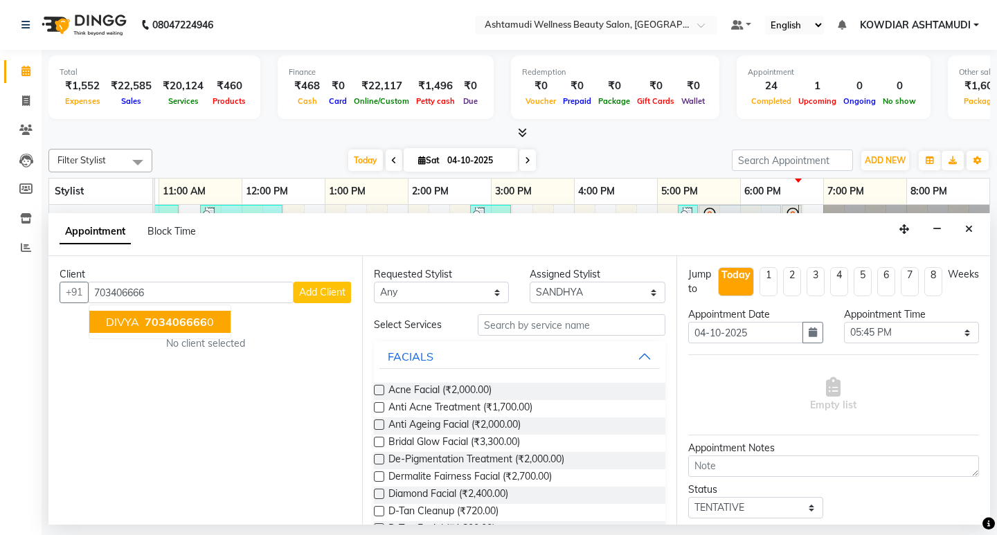
click at [181, 323] on span "703406666" at bounding box center [176, 322] width 62 height 14
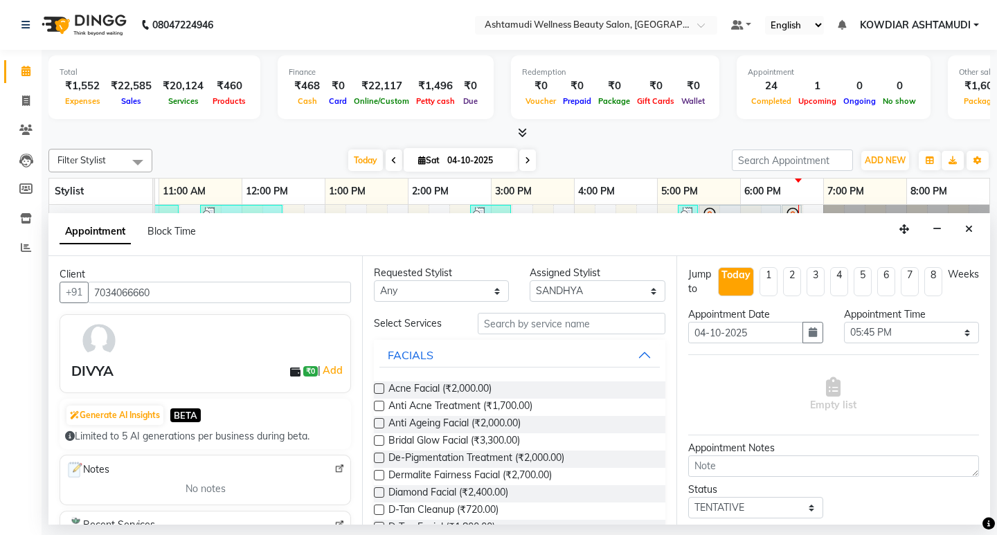
scroll to position [0, 0]
type input "7034066660"
drag, startPoint x: 526, startPoint y: 321, endPoint x: 502, endPoint y: 320, distance: 23.5
click at [525, 321] on input "text" at bounding box center [571, 324] width 187 height 21
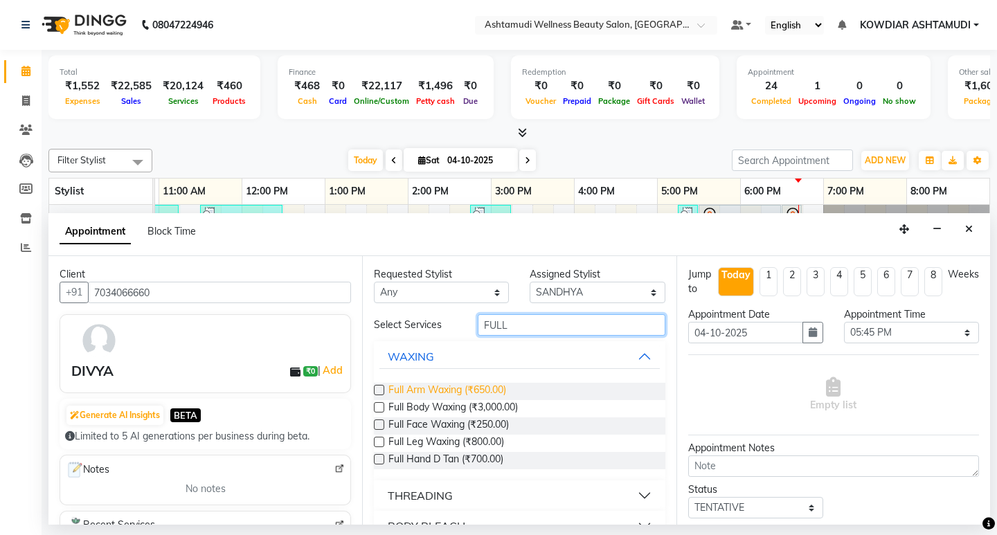
type input "FULL"
click at [463, 394] on span "Full Arm Waxing (₹650.00)" at bounding box center [447, 391] width 118 height 17
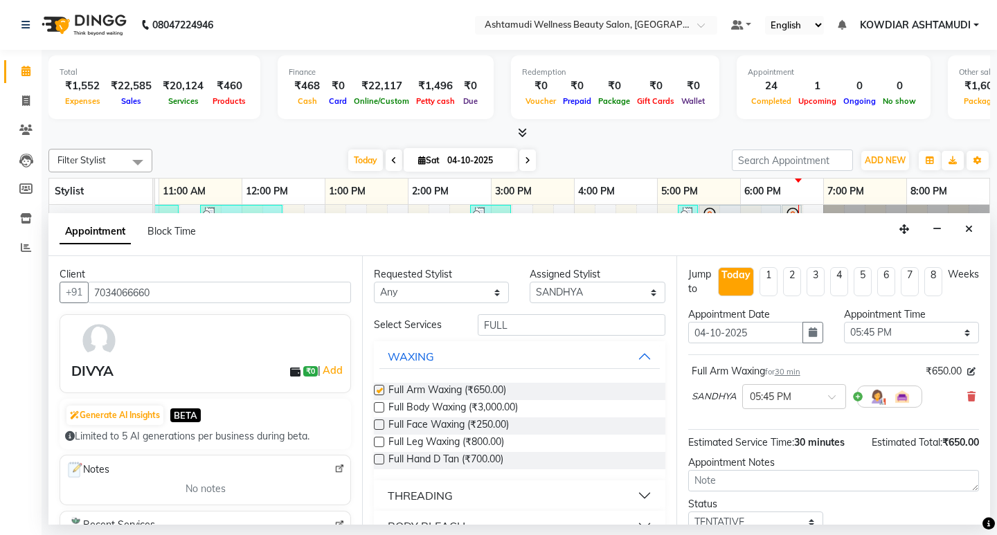
checkbox input "false"
drag, startPoint x: 480, startPoint y: 324, endPoint x: 264, endPoint y: 289, distance: 219.5
click at [268, 289] on div "Client [PHONE_NUMBER] DIVYA ₹0 | Add Generate AI Insights BETA Limited to 5 AI …" at bounding box center [518, 390] width 941 height 269
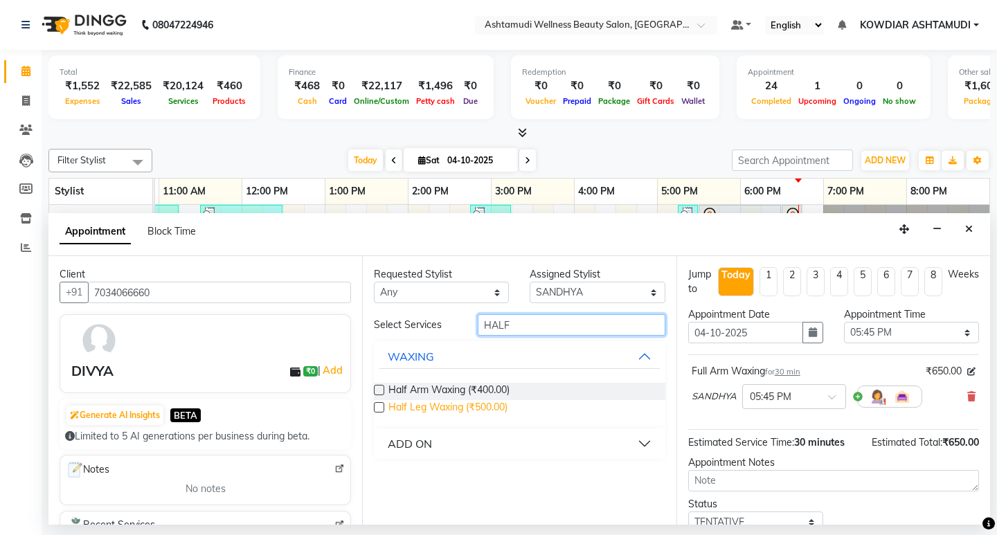
type input "HALF"
click at [439, 403] on span "Half Leg Waxing (₹500.00)" at bounding box center [447, 408] width 119 height 17
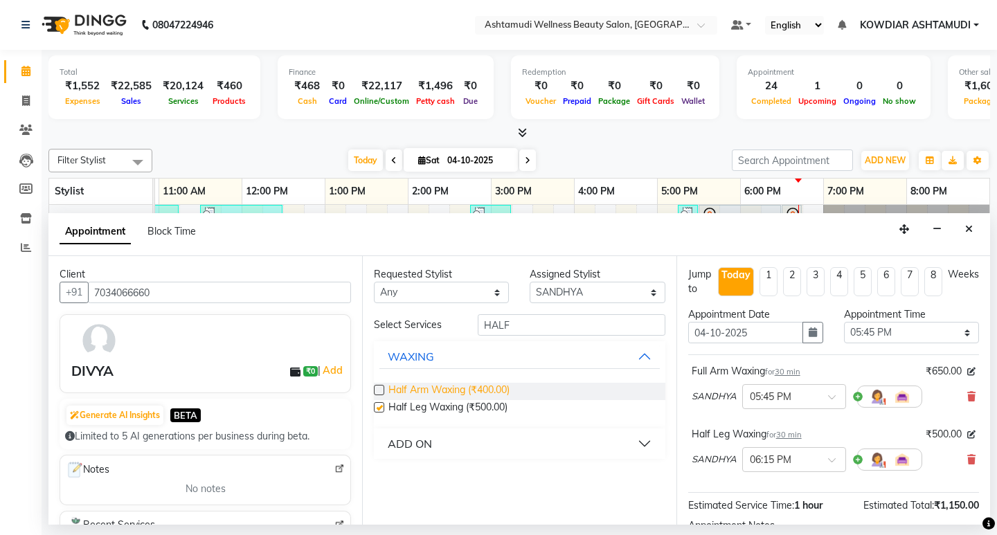
checkbox input "false"
drag, startPoint x: 534, startPoint y: 326, endPoint x: 448, endPoint y: 332, distance: 86.0
click at [455, 332] on div "Select Services HALF" at bounding box center [518, 324] width 311 height 21
type input "UNDER"
click at [475, 388] on span "Under Arm Waxing (₹250.00)" at bounding box center [452, 391] width 129 height 17
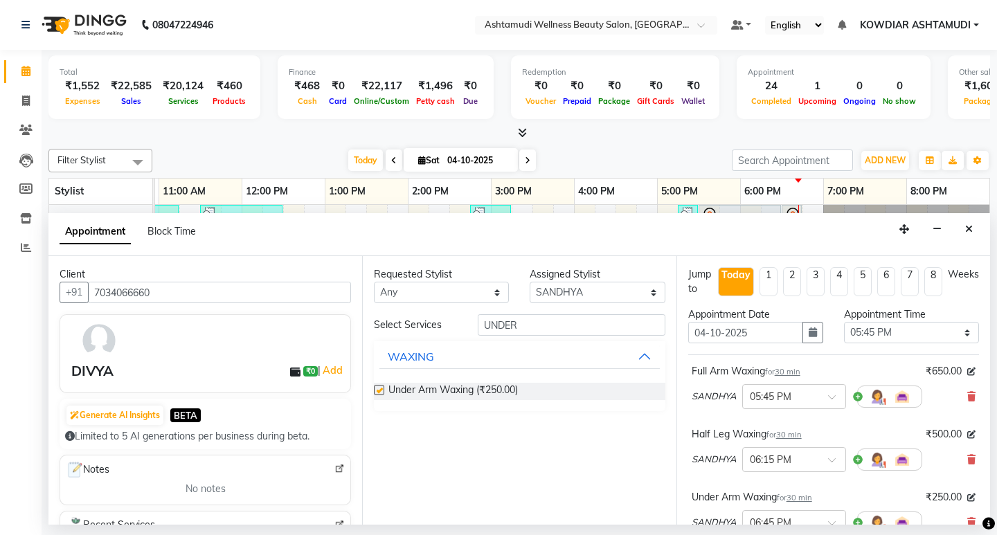
checkbox input "false"
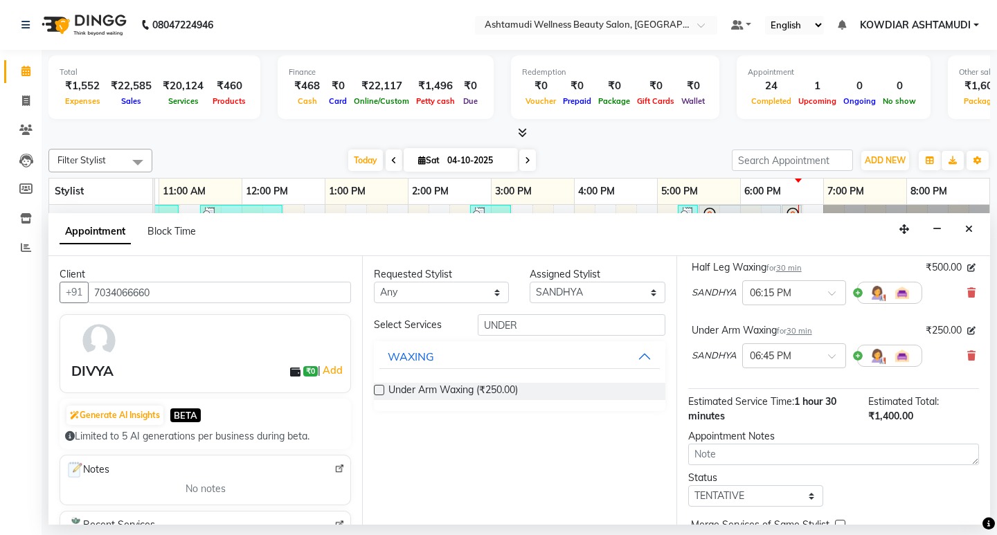
scroll to position [236, 0]
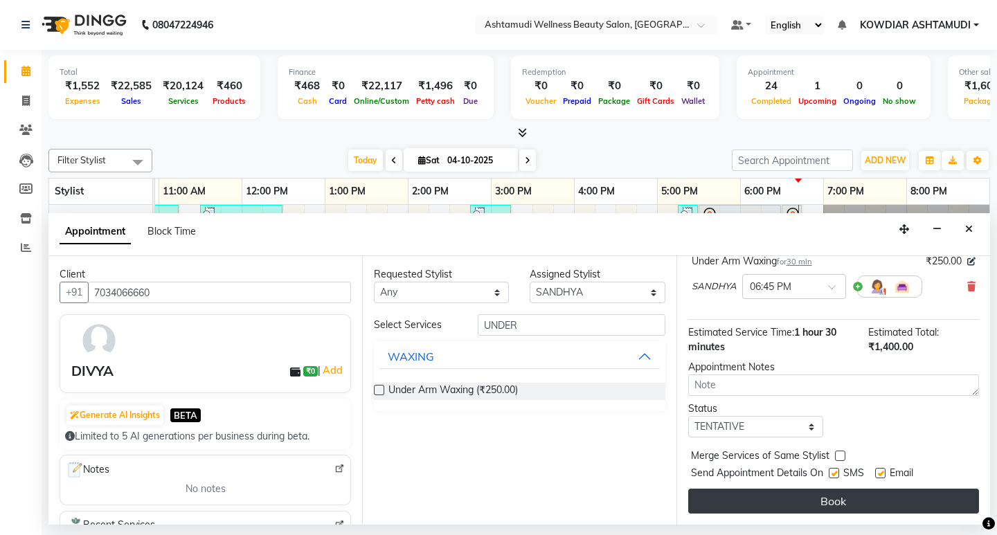
click at [784, 494] on button "Book" at bounding box center [833, 501] width 291 height 25
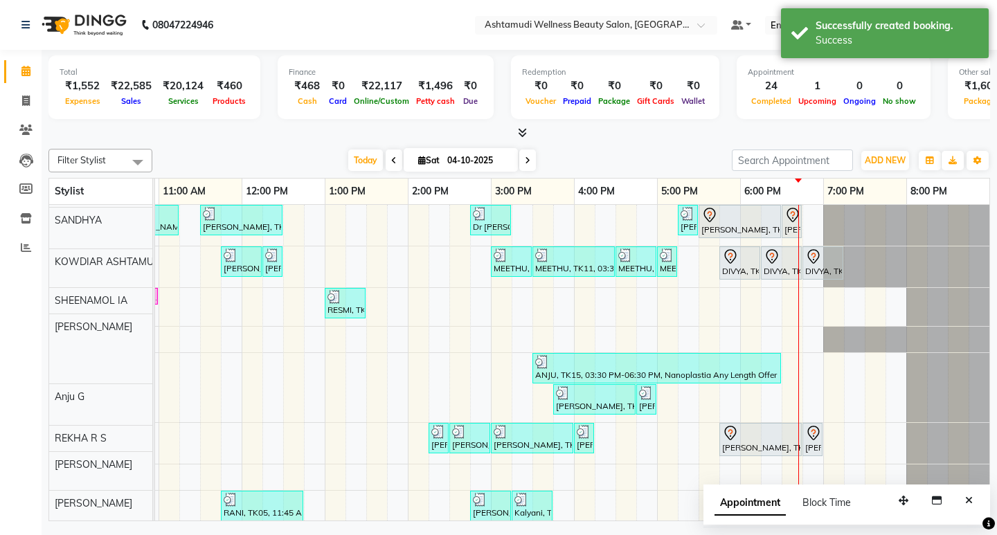
scroll to position [0, 0]
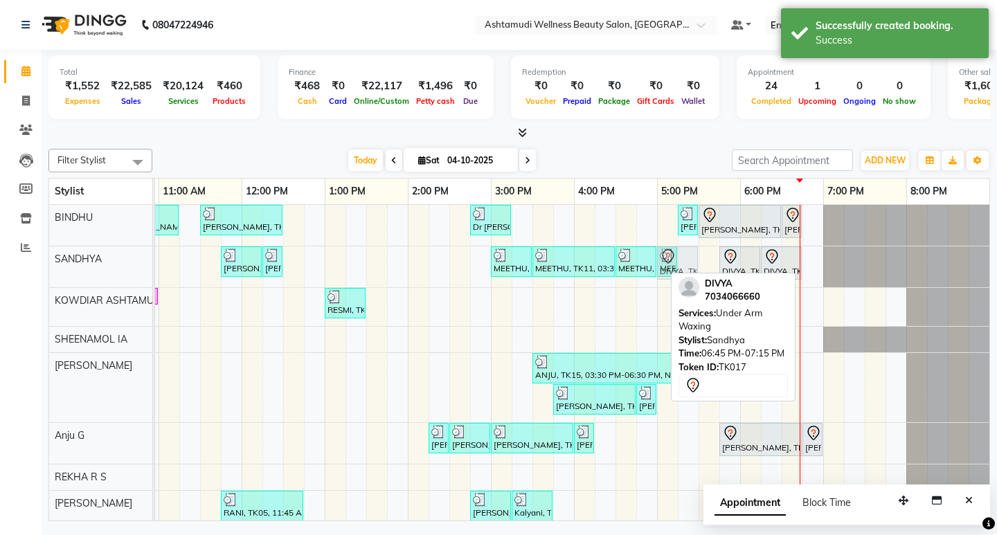
drag, startPoint x: 819, startPoint y: 262, endPoint x: 681, endPoint y: 271, distance: 138.0
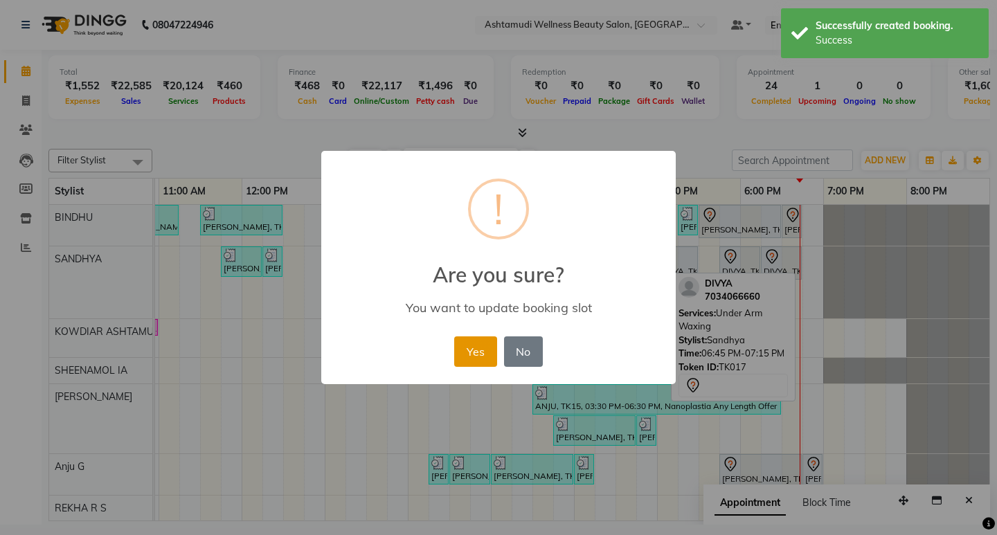
click at [475, 347] on button "Yes" at bounding box center [475, 351] width 42 height 30
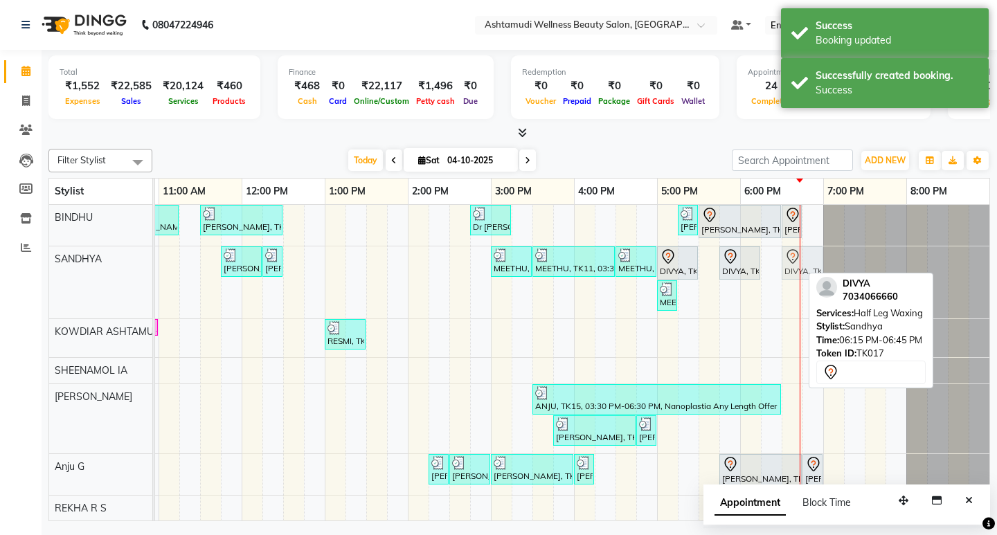
drag, startPoint x: 773, startPoint y: 254, endPoint x: 789, endPoint y: 253, distance: 15.9
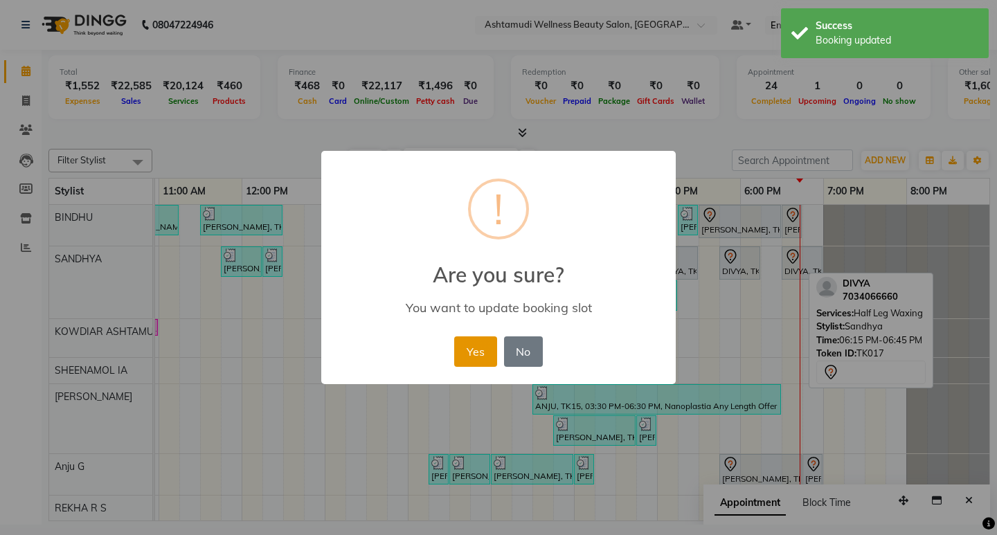
click at [482, 344] on button "Yes" at bounding box center [475, 351] width 42 height 30
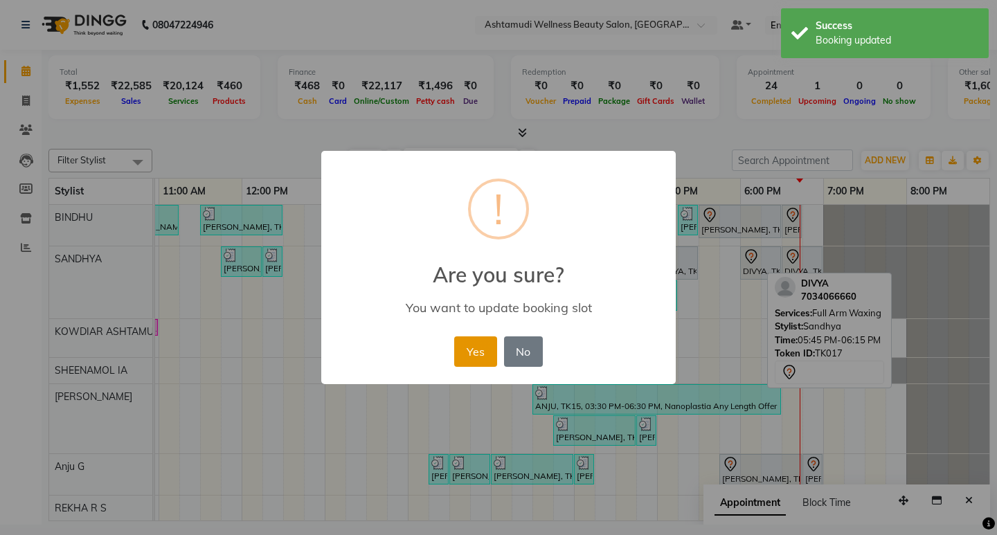
click at [480, 345] on button "Yes" at bounding box center [475, 351] width 42 height 30
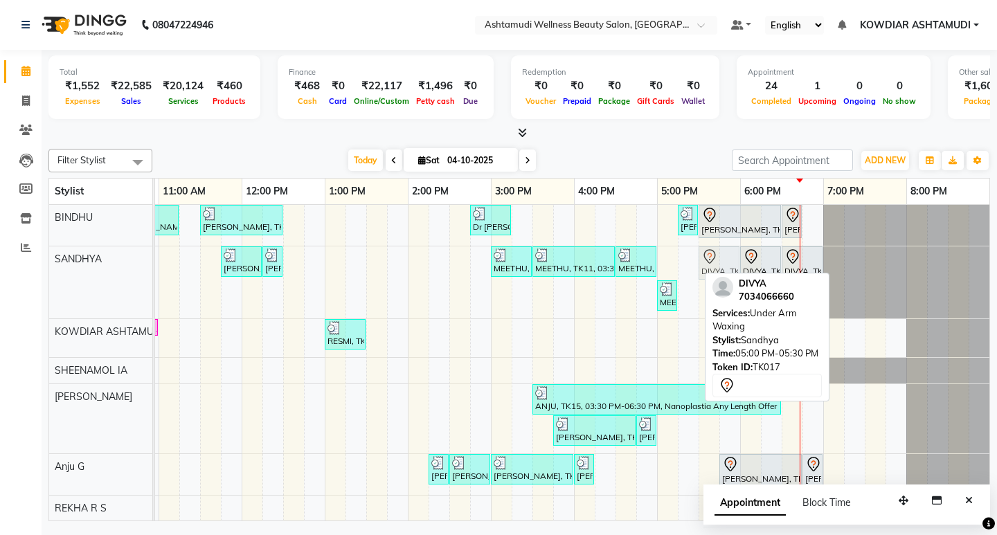
drag, startPoint x: 667, startPoint y: 259, endPoint x: 704, endPoint y: 255, distance: 37.5
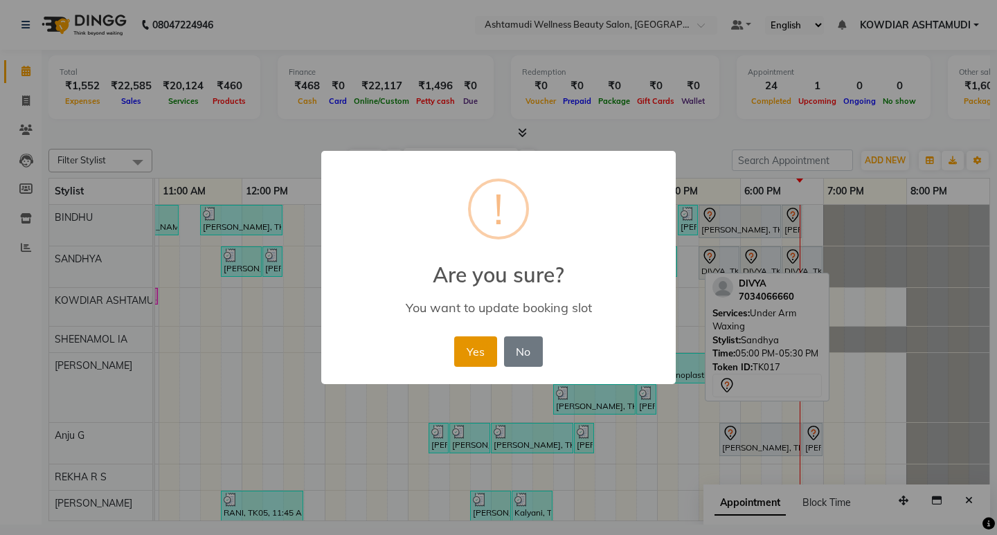
click at [483, 352] on button "Yes" at bounding box center [475, 351] width 42 height 30
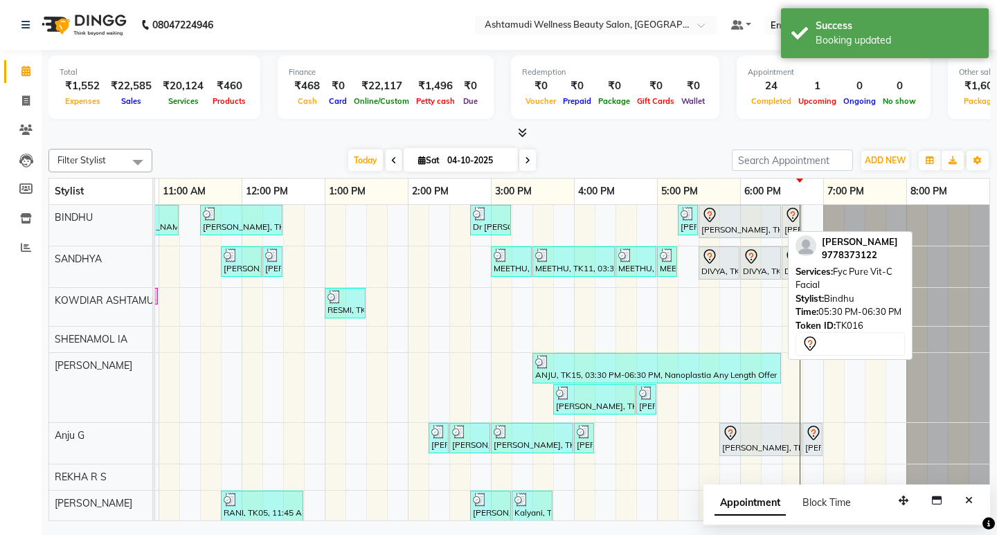
click at [763, 217] on div at bounding box center [739, 215] width 77 height 17
select select "7"
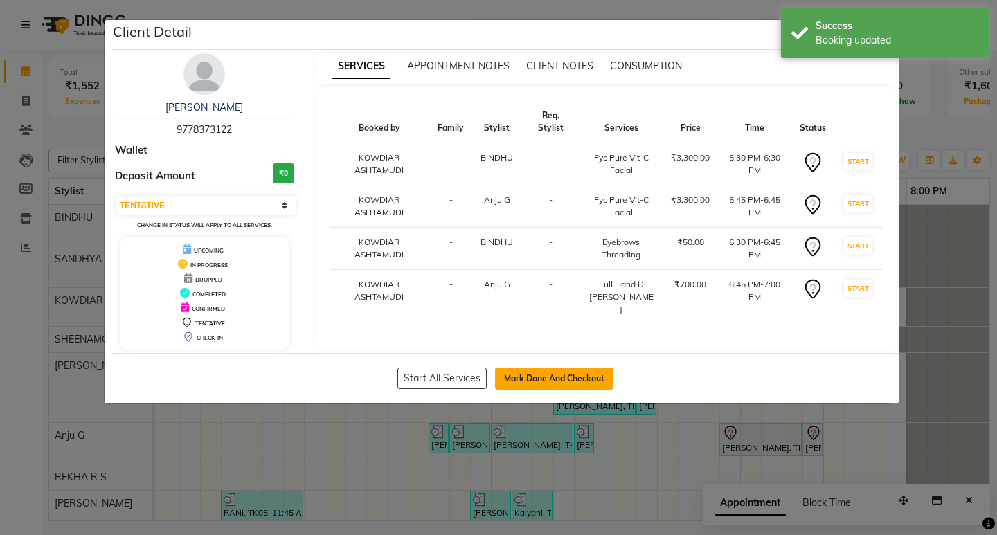
click at [562, 370] on button "Mark Done And Checkout" at bounding box center [554, 378] width 118 height 22
select select "service"
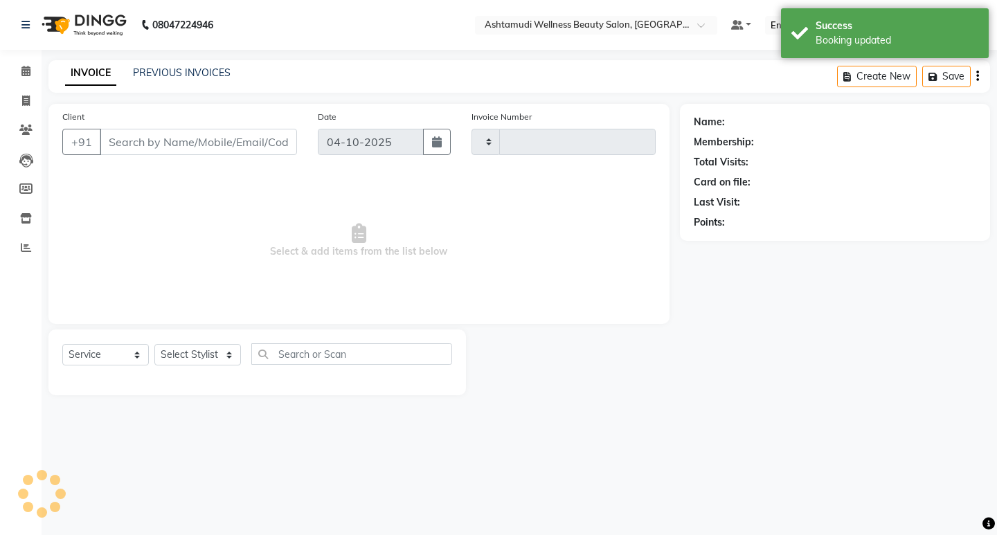
type input "2601"
select select "4668"
type input "9778373122"
select select "87774"
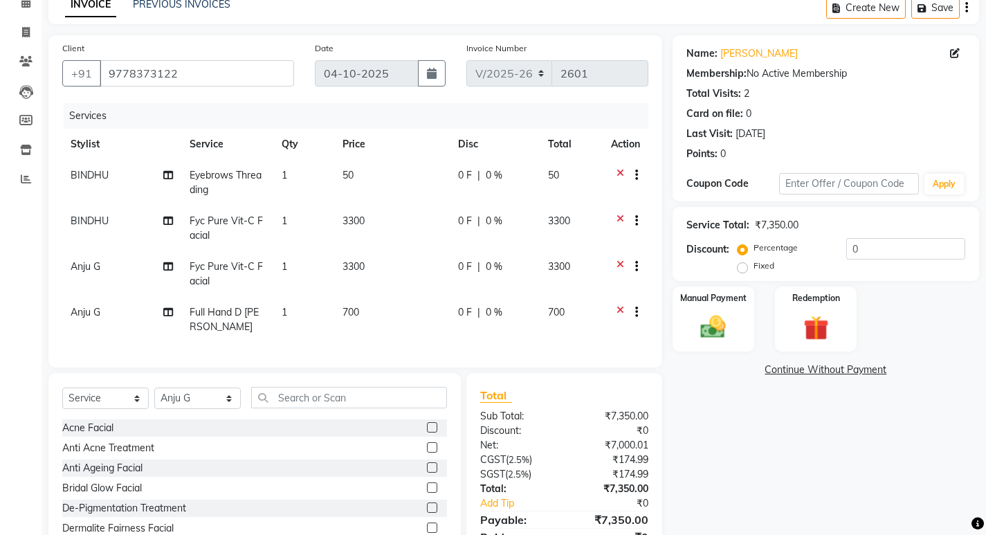
scroll to position [69, 0]
click at [723, 331] on img at bounding box center [713, 326] width 42 height 30
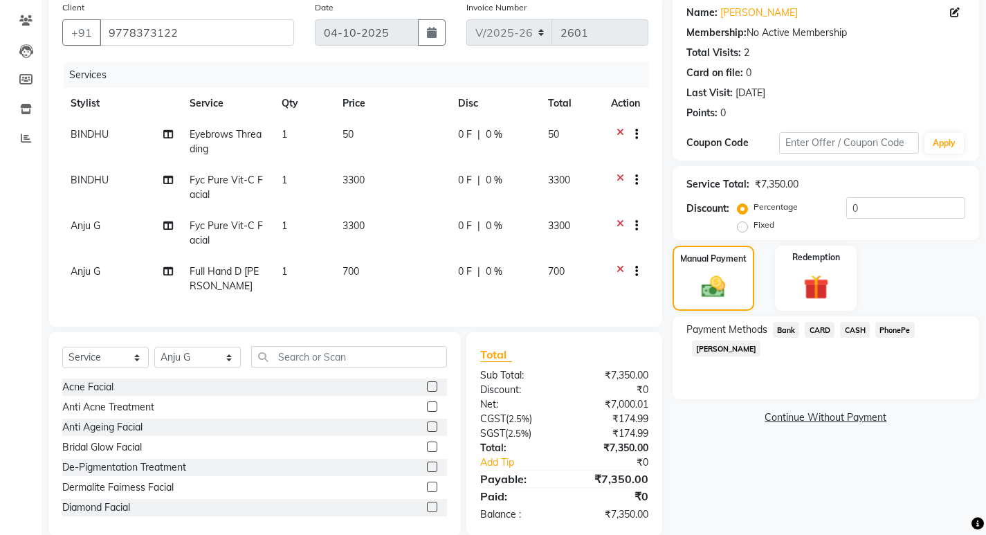
scroll to position [130, 0]
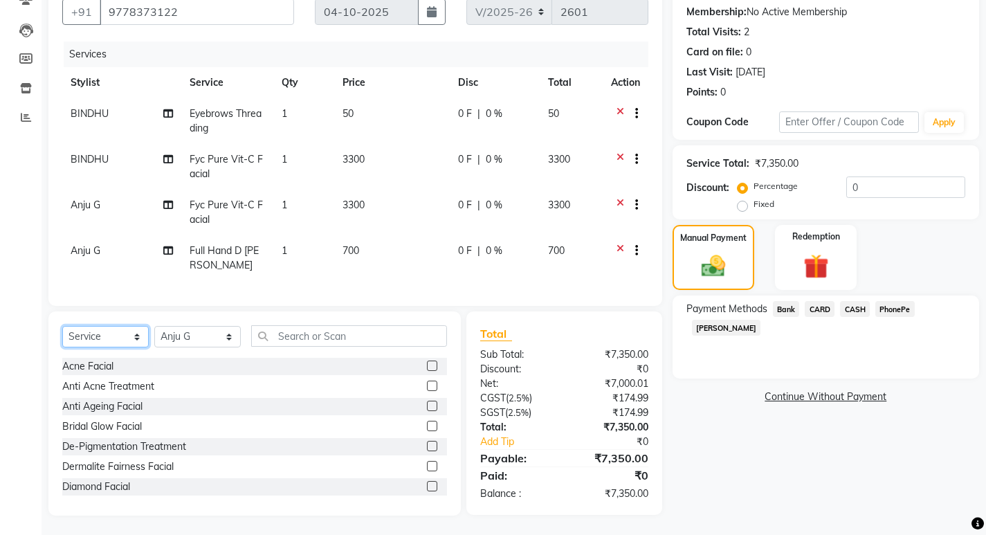
click at [87, 327] on select "Select Service Product Membership Package Voucher Prepaid Gift Card" at bounding box center [105, 336] width 87 height 21
select select "membership"
click at [62, 326] on select "Select Service Product Membership Package Voucher Prepaid Gift Card" at bounding box center [105, 336] width 87 height 21
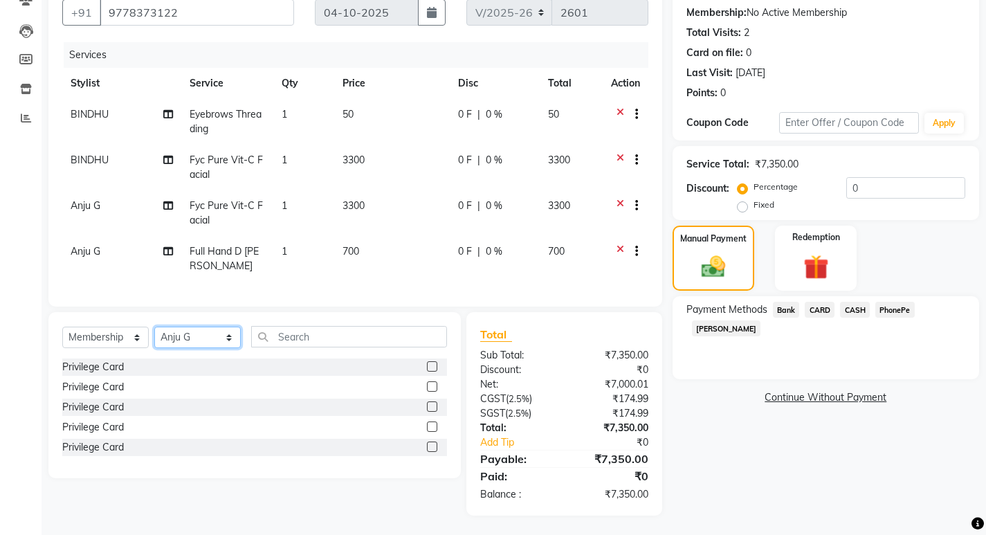
click at [170, 340] on select "Select Stylist [PERSON_NAME] [PERSON_NAME] KOWDIAR ASHTAMUDI REKHA R S [PERSON_…" at bounding box center [197, 337] width 87 height 21
select select "27383"
click at [154, 327] on select "Select Stylist [PERSON_NAME] [PERSON_NAME] KOWDIAR ASHTAMUDI REKHA R S [PERSON_…" at bounding box center [197, 337] width 87 height 21
click at [118, 370] on div "Privilege Card" at bounding box center [93, 367] width 62 height 15
select select "select"
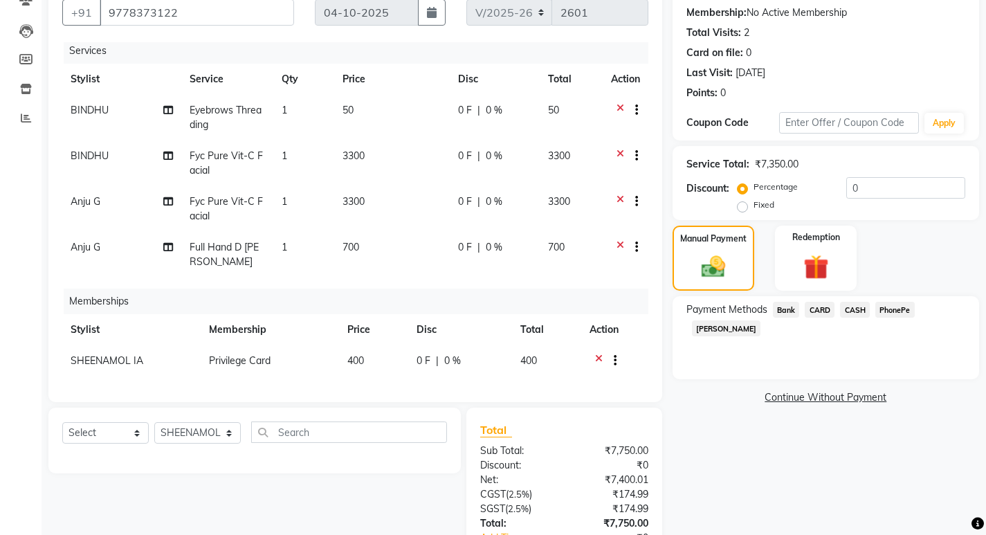
scroll to position [5, 0]
click at [887, 192] on input "0" at bounding box center [905, 187] width 119 height 21
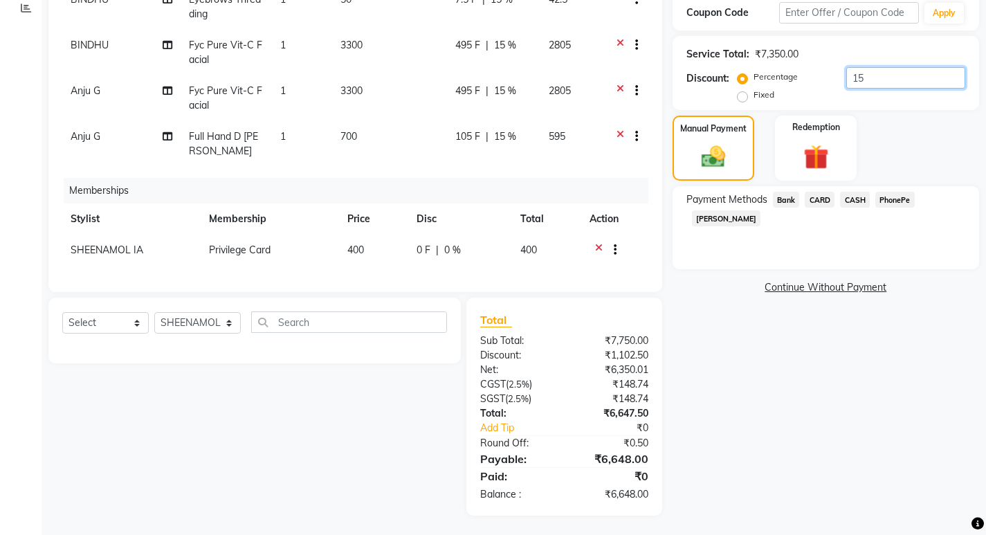
scroll to position [241, 0]
type input "15"
click at [887, 193] on span "PhonePe" at bounding box center [894, 198] width 39 height 16
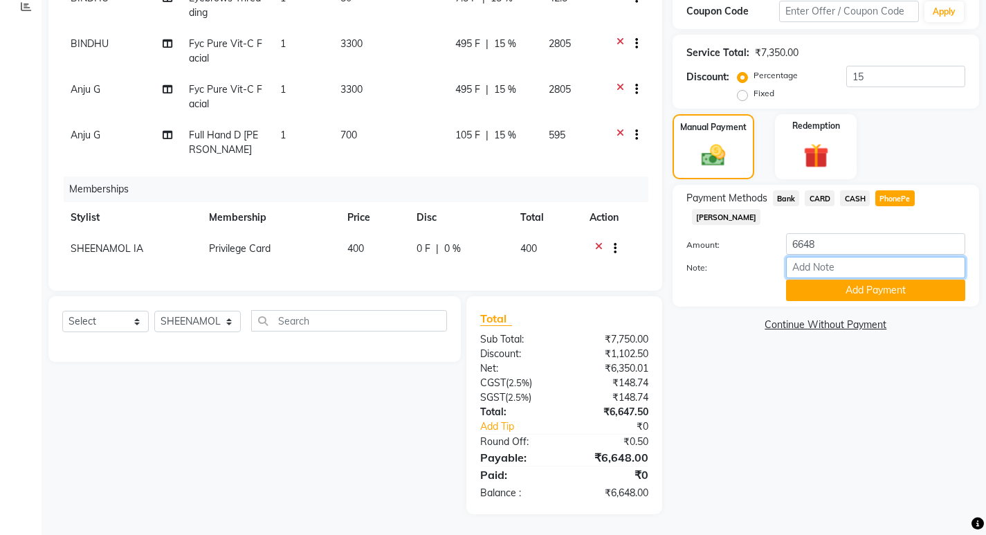
click at [836, 257] on input "Note:" at bounding box center [875, 267] width 179 height 21
type input "[PERSON_NAME]"
click at [842, 280] on button "Add Payment" at bounding box center [875, 290] width 179 height 21
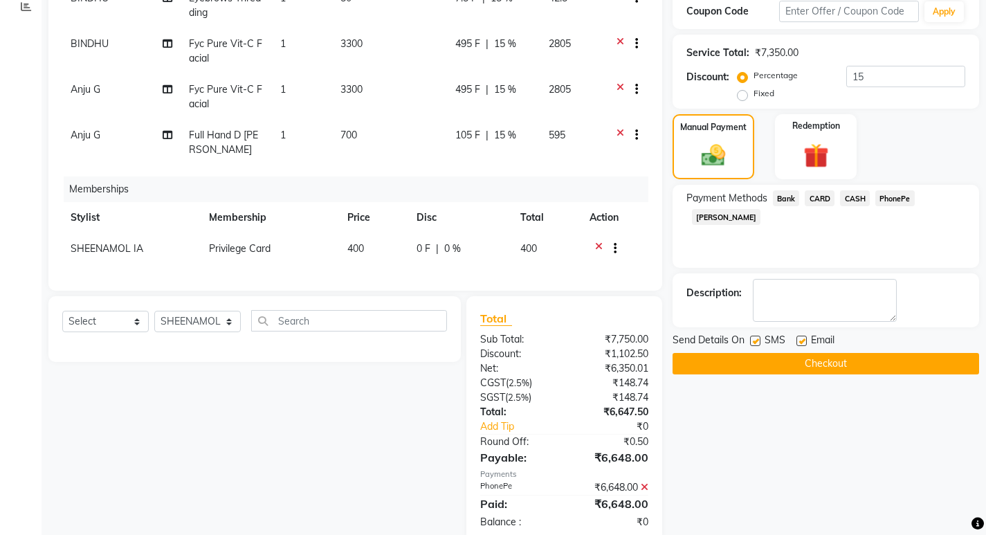
click at [805, 338] on label at bounding box center [802, 341] width 10 height 10
click at [805, 338] on input "checkbox" at bounding box center [801, 341] width 9 height 9
checkbox input "false"
click at [797, 359] on button "Checkout" at bounding box center [826, 363] width 307 height 21
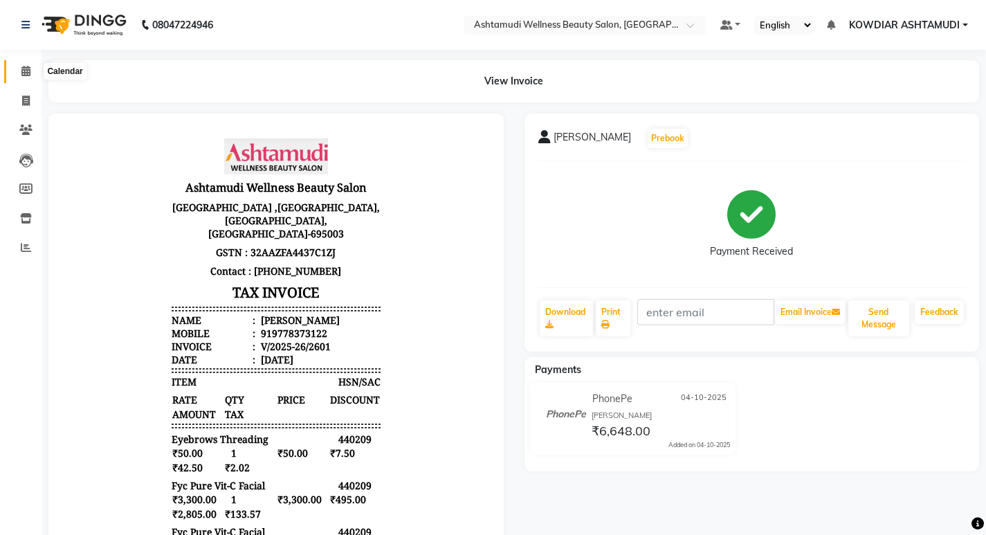
click at [25, 75] on icon at bounding box center [25, 71] width 9 height 10
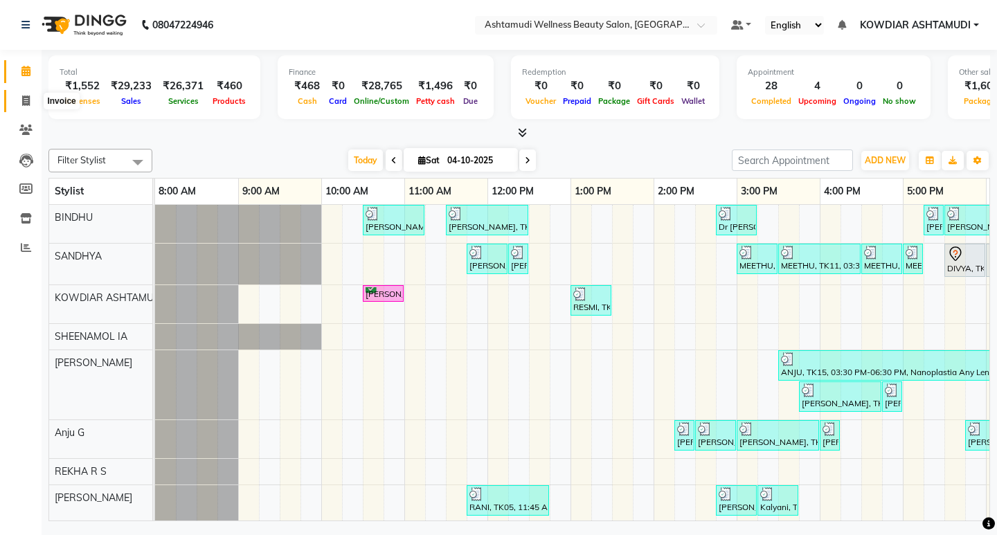
click at [22, 103] on icon at bounding box center [26, 101] width 8 height 10
select select "service"
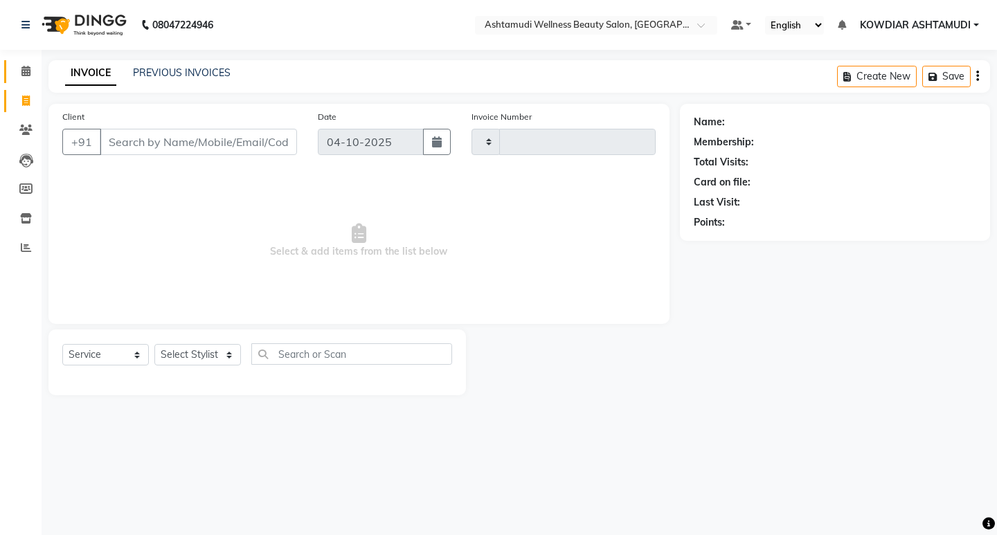
type input "2602"
select select "4668"
click at [23, 75] on icon at bounding box center [25, 71] width 9 height 10
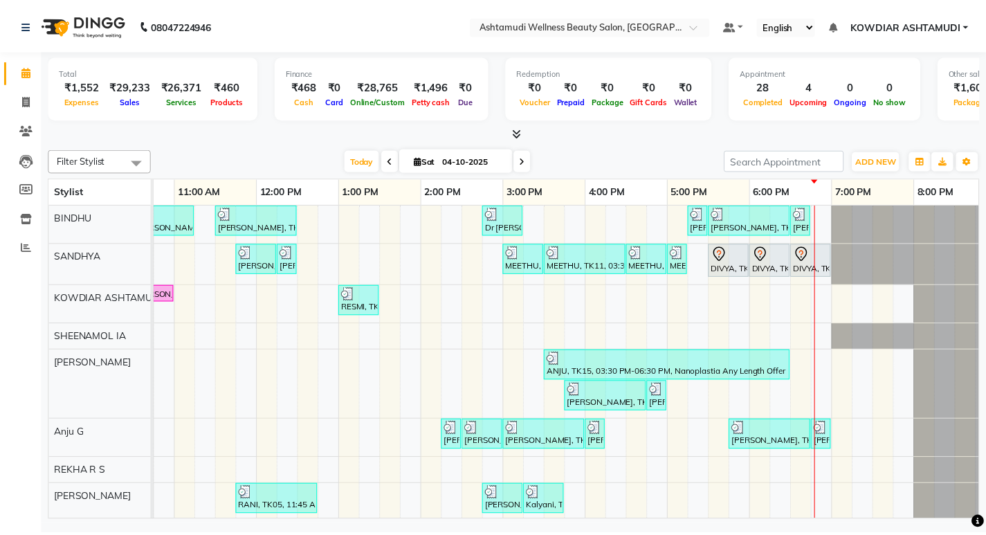
scroll to position [0, 246]
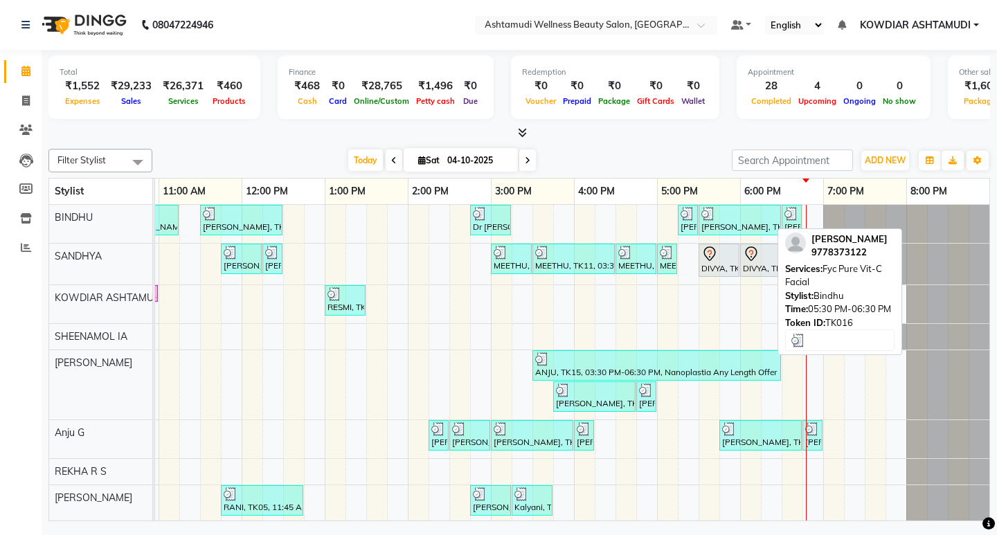
click at [702, 230] on div "[PERSON_NAME], TK16, 05:30 PM-06:30 PM, Fyc Pure Vit-C Facial" at bounding box center [740, 220] width 80 height 26
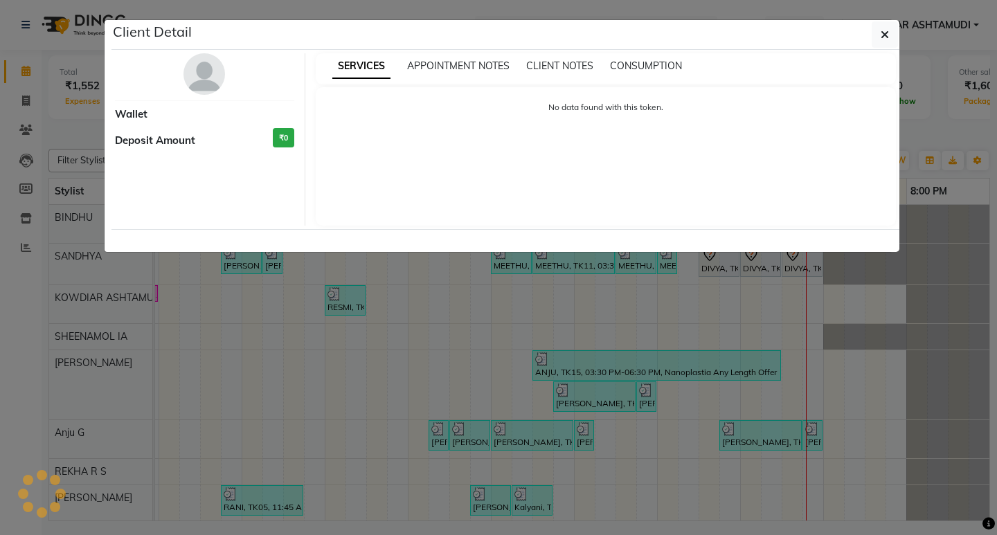
select select "3"
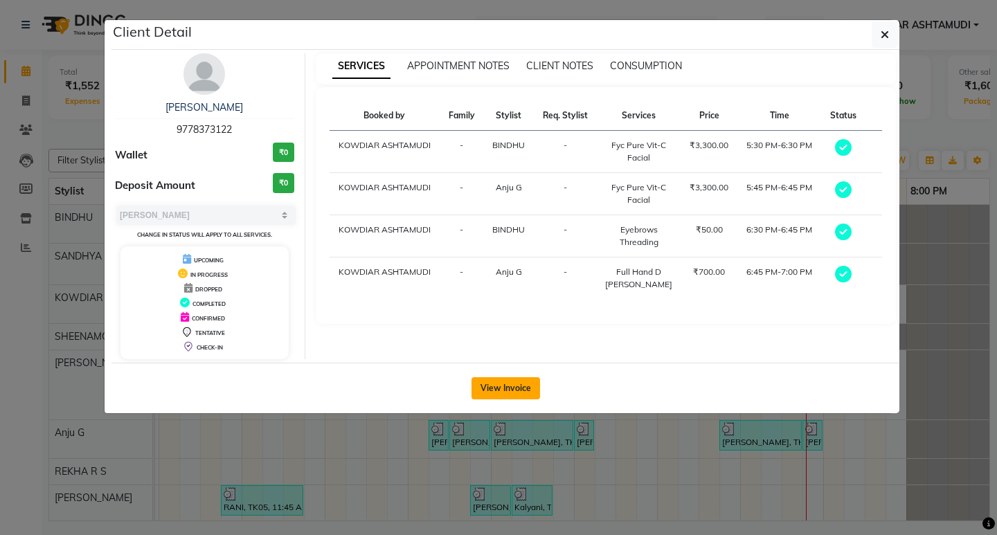
click at [498, 381] on button "View Invoice" at bounding box center [505, 388] width 69 height 22
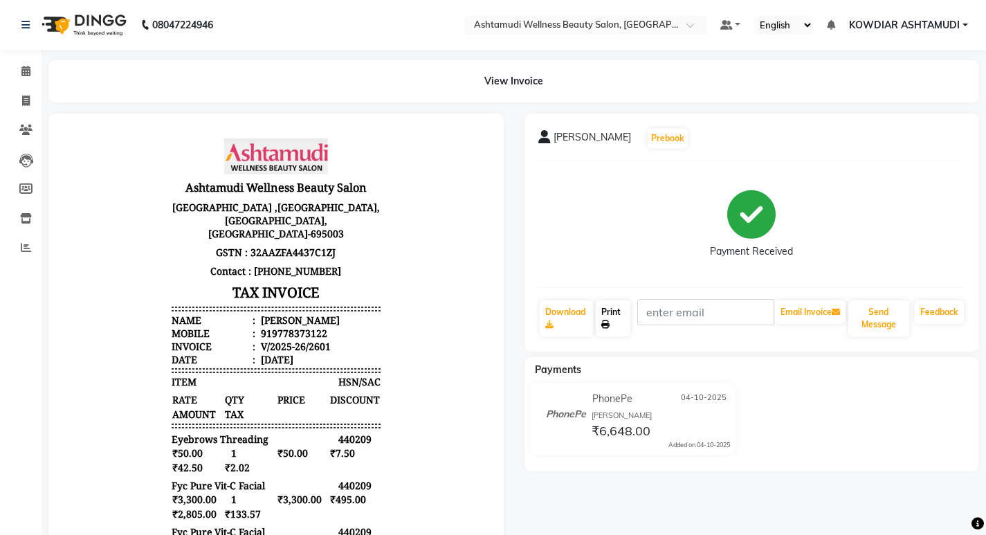
click at [610, 313] on link "Print" at bounding box center [613, 318] width 35 height 36
click at [28, 78] on span at bounding box center [26, 72] width 24 height 16
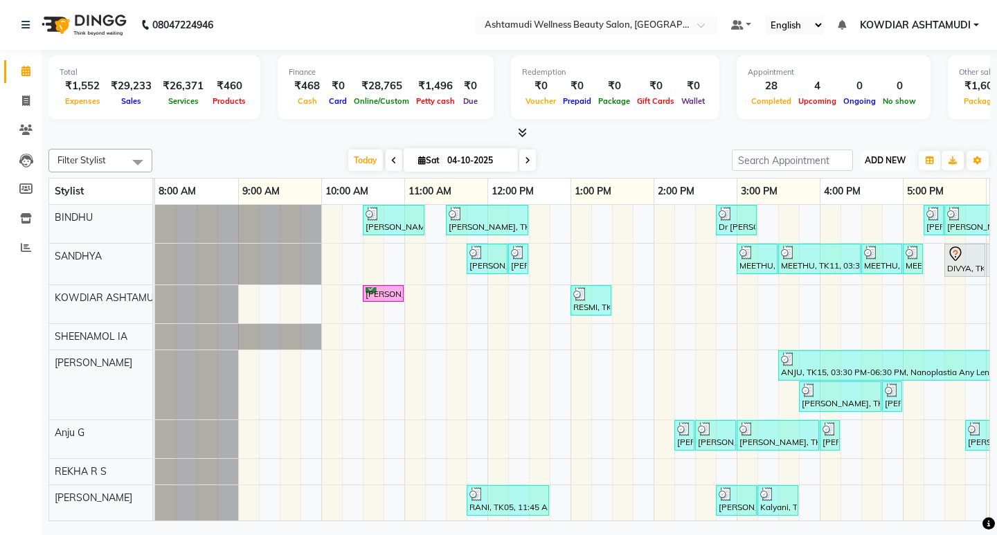
click at [889, 156] on span "ADD NEW" at bounding box center [884, 160] width 41 height 10
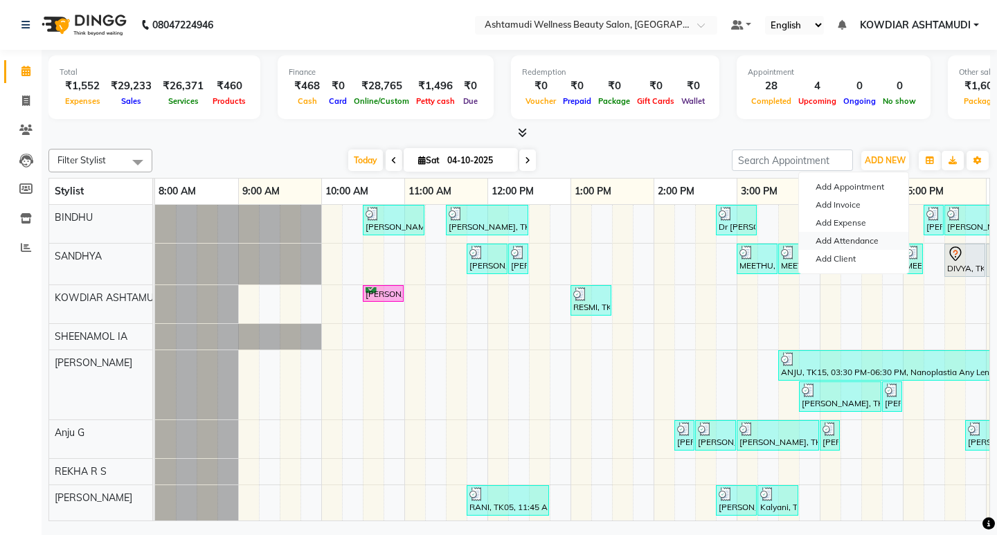
click at [833, 242] on link "Add Attendance" at bounding box center [853, 241] width 109 height 18
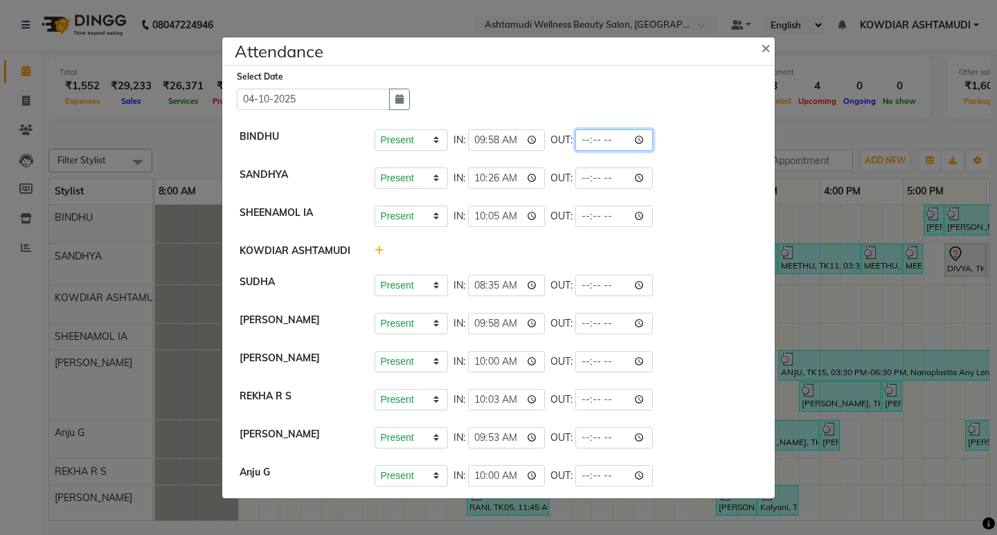
click at [586, 140] on input "time" at bounding box center [614, 139] width 78 height 21
type input "19:30"
click at [687, 172] on div "Present Absent Late Half Day Weekly Off IN: 10:26 OUT:" at bounding box center [565, 177] width 383 height 21
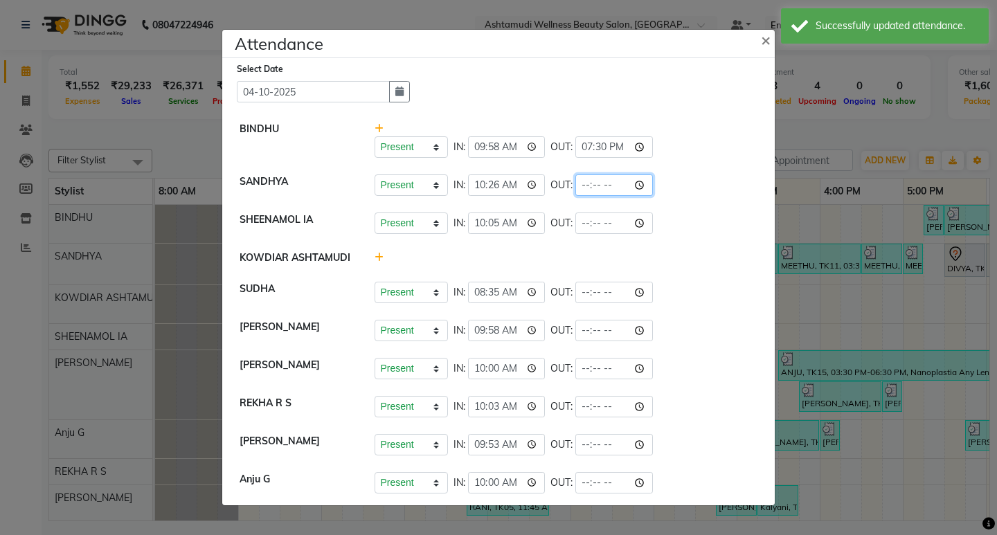
click at [590, 179] on input "time" at bounding box center [614, 184] width 78 height 21
type input "19:15"
click at [685, 190] on div "Present Absent Late Half Day Weekly Off IN: 10:26 OUT: 19:15" at bounding box center [565, 184] width 383 height 21
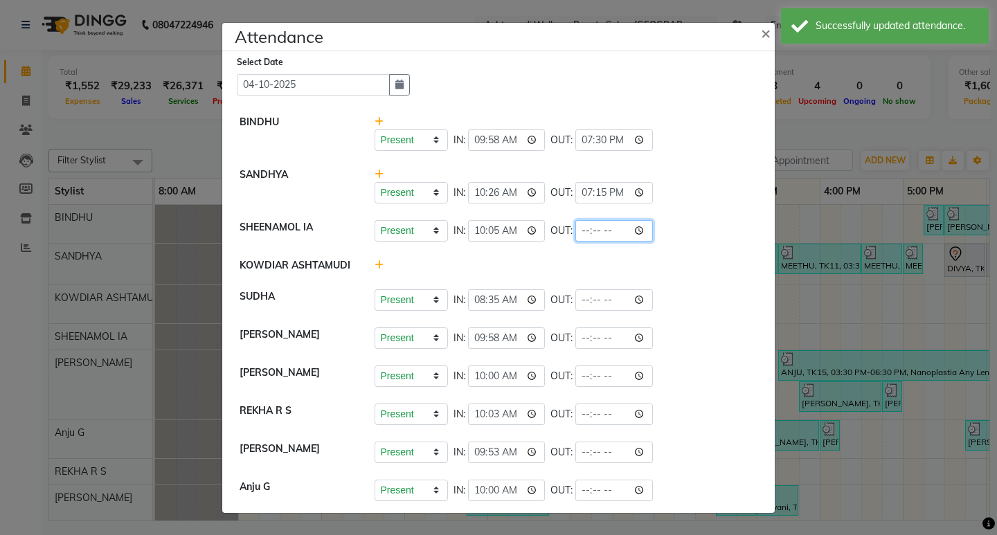
click at [589, 232] on input "time" at bounding box center [614, 230] width 78 height 21
type input "19:15"
click at [686, 231] on div "Present Absent Late Half Day Weekly Off IN: 10:05 OUT: 19:15" at bounding box center [565, 230] width 383 height 21
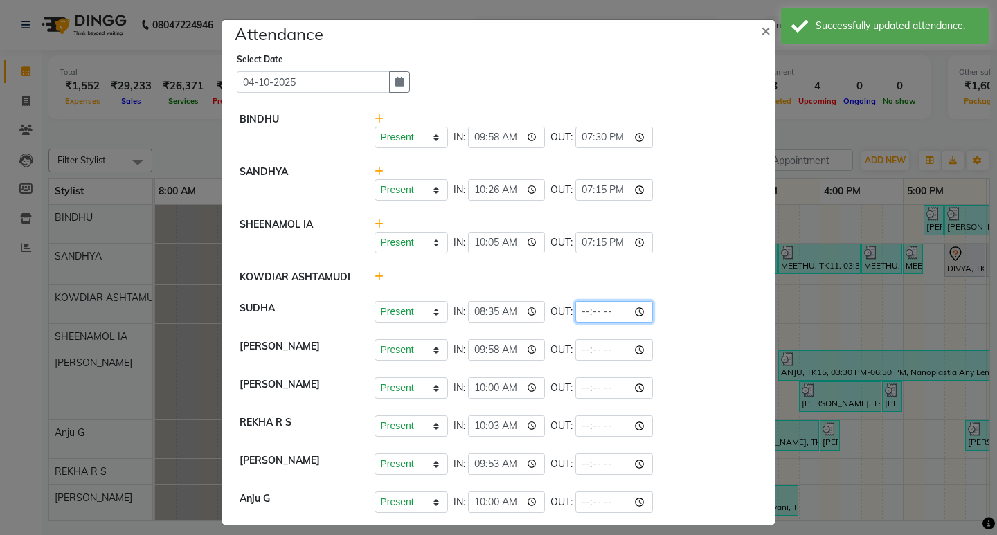
click at [579, 314] on input "time" at bounding box center [614, 311] width 78 height 21
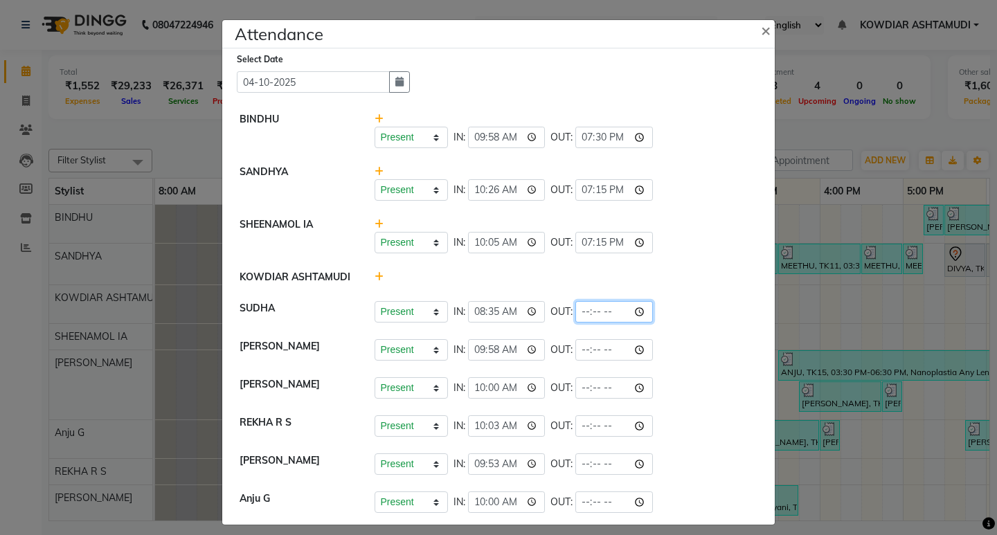
type input "17:30"
click at [693, 333] on li "[PERSON_NAME] Present Absent Late Half Day Weekly Off IN: 09:58 OUT:" at bounding box center [498, 350] width 545 height 39
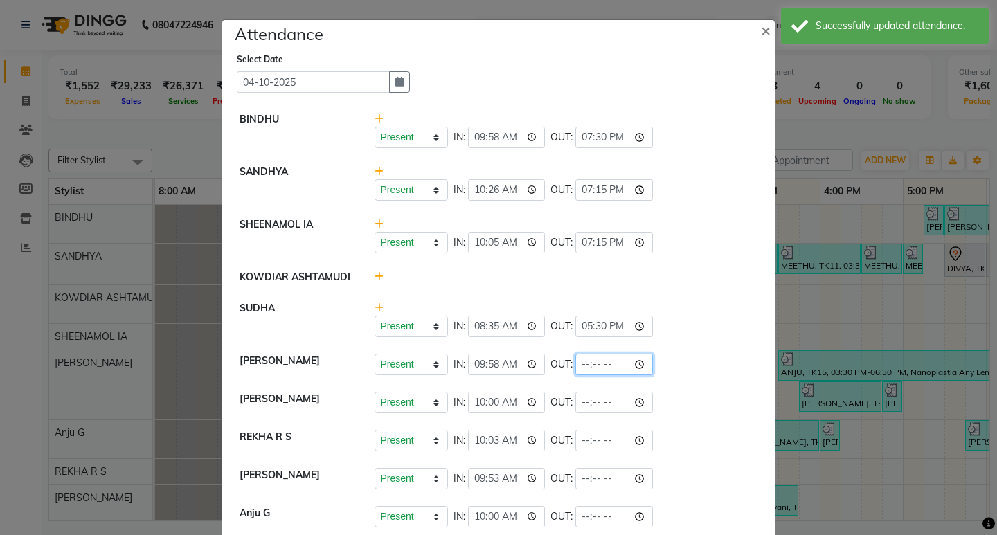
click at [580, 361] on input "time" at bounding box center [614, 364] width 78 height 21
type input "19:10"
click at [678, 360] on div "Present Absent Late Half Day Weekly Off IN: 09:58 OUT: 19:10" at bounding box center [565, 364] width 383 height 21
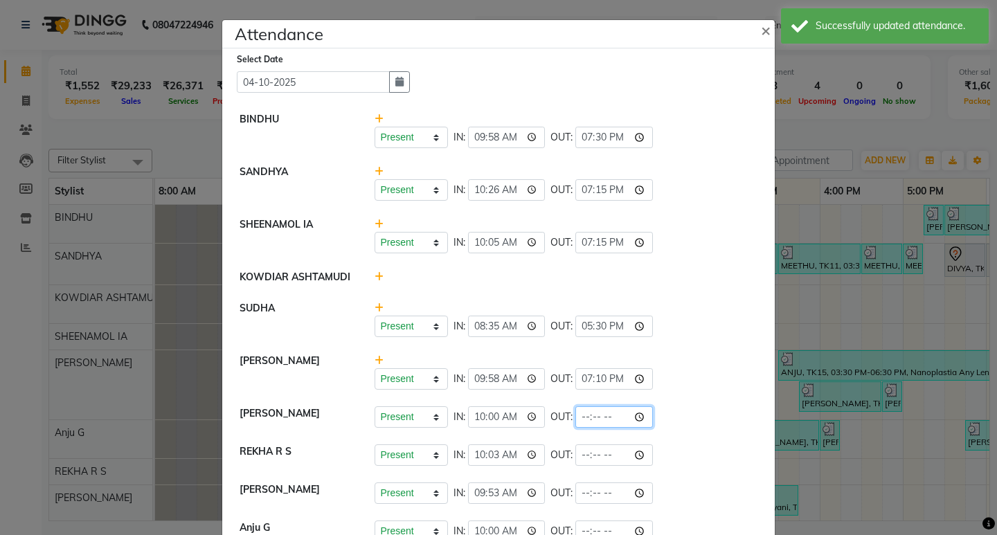
click at [581, 419] on input "time" at bounding box center [614, 416] width 78 height 21
click at [602, 419] on input "time" at bounding box center [614, 416] width 78 height 21
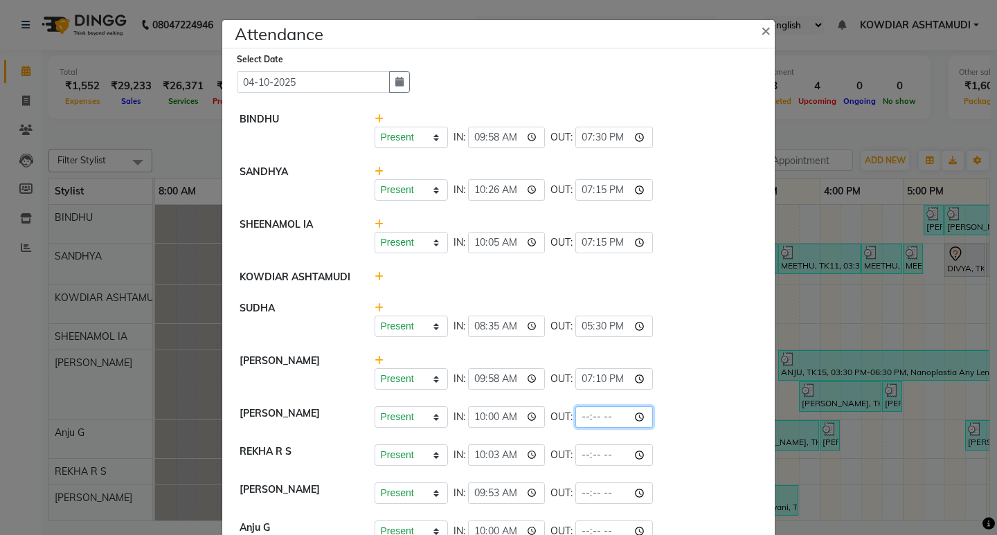
type input "19:05"
click at [704, 416] on div "Present Absent Late Half Day Weekly Off IN: 10:00 OUT: 19:05" at bounding box center [565, 416] width 383 height 21
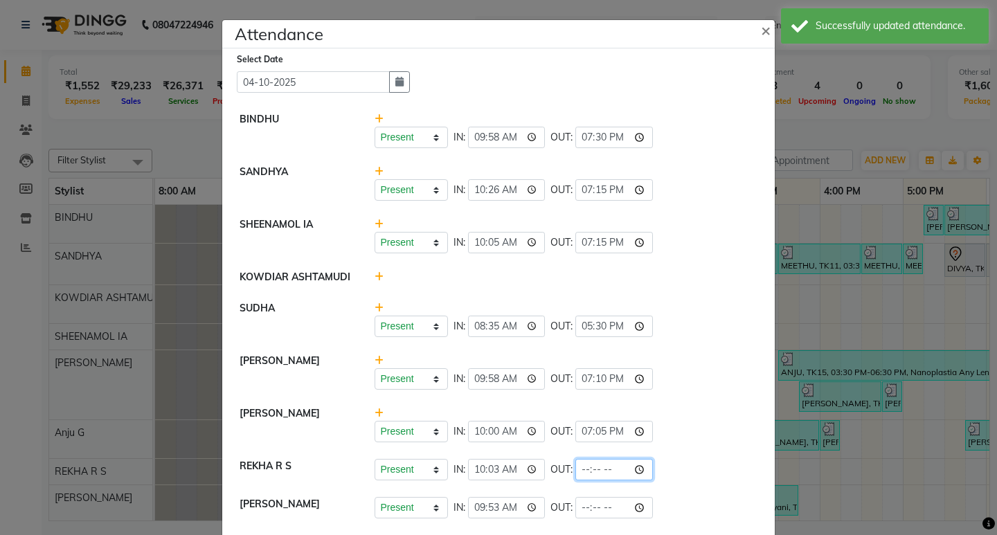
click at [583, 462] on input "time" at bounding box center [614, 469] width 78 height 21
type input "19:15"
click at [689, 483] on li "REKHA R S Present Absent Late Half Day Weekly Off IN: 10:03 OUT: 19:15" at bounding box center [498, 470] width 545 height 39
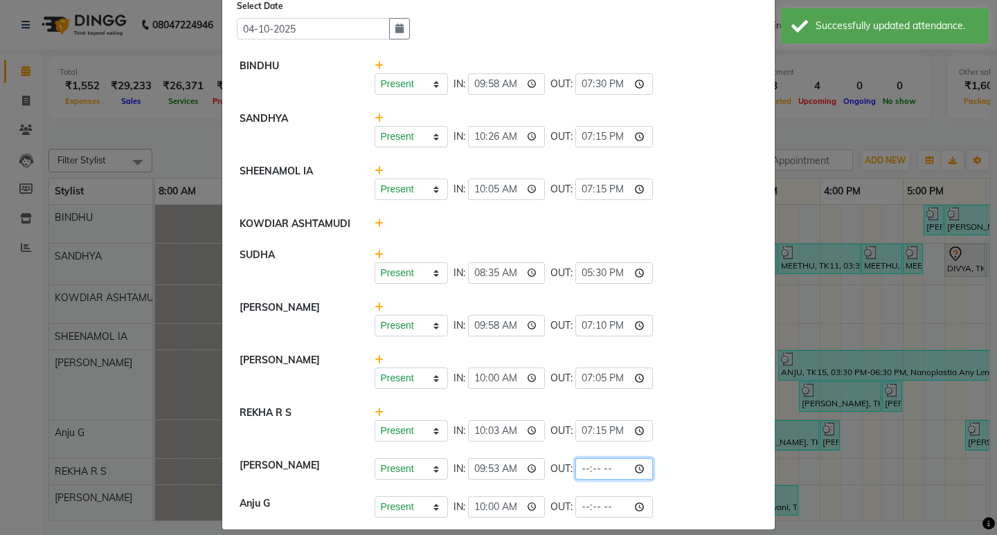
click at [581, 464] on input "time" at bounding box center [614, 468] width 78 height 21
click at [599, 469] on input "time" at bounding box center [614, 468] width 78 height 21
type input "19:05"
click at [666, 475] on div "Present Absent Late Half Day Weekly Off IN: 09:53 OUT: 19:05" at bounding box center [565, 468] width 383 height 21
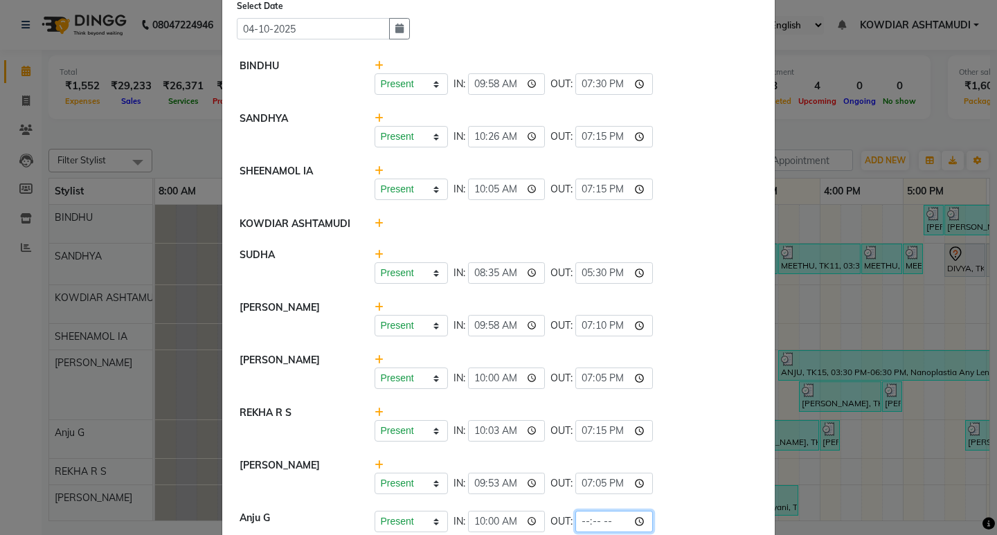
click at [582, 525] on input "time" at bounding box center [614, 521] width 78 height 21
click at [602, 522] on input "time" at bounding box center [614, 521] width 78 height 21
type input "19:30"
click at [670, 513] on div "Present Absent Late Half Day Weekly Off IN: 10:00 OUT: 19:30" at bounding box center [565, 521] width 383 height 21
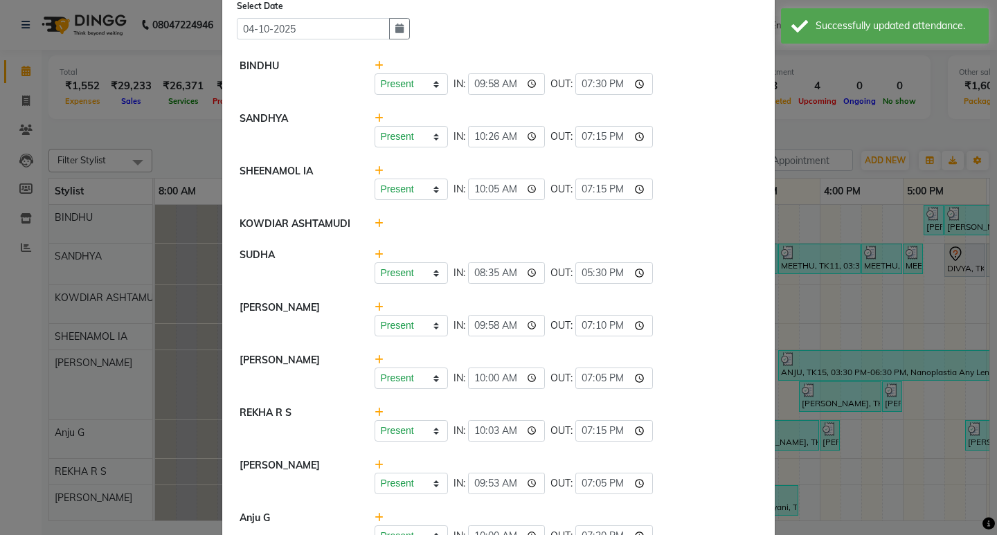
click at [190, 62] on ngb-modal-window "Attendance × Select Date [DATE] BINDHU Present Absent Late Half Day Weekly Off …" at bounding box center [498, 267] width 997 height 535
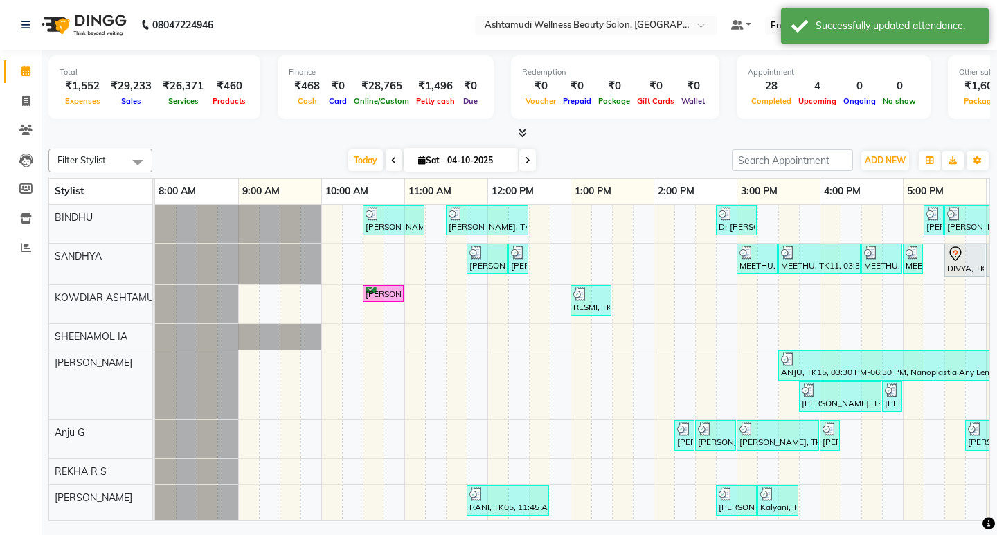
click at [329, 46] on nav "08047224946 Select Location × Ashtamudi Wellness Beauty Salon, Kowdiar Default …" at bounding box center [498, 25] width 997 height 50
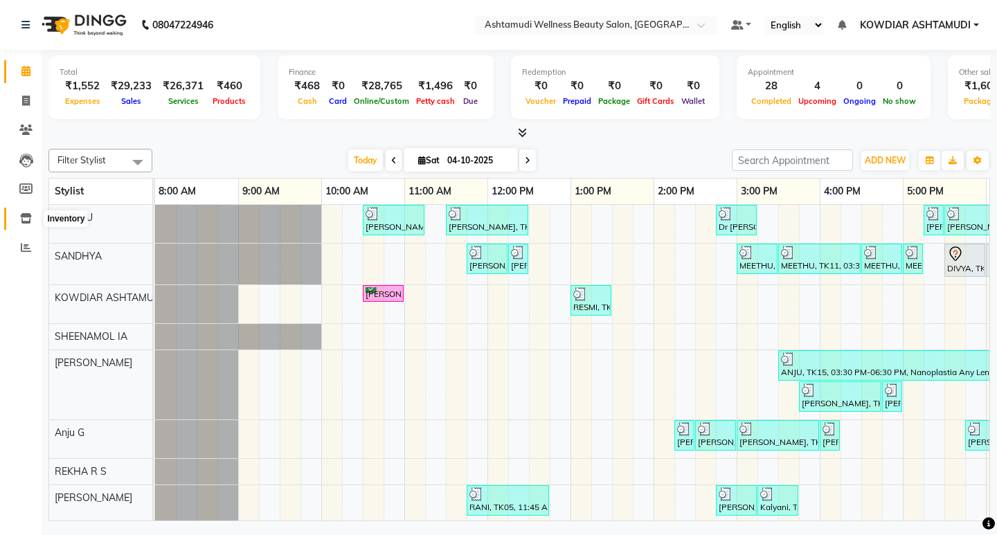
click at [22, 213] on icon at bounding box center [26, 218] width 12 height 10
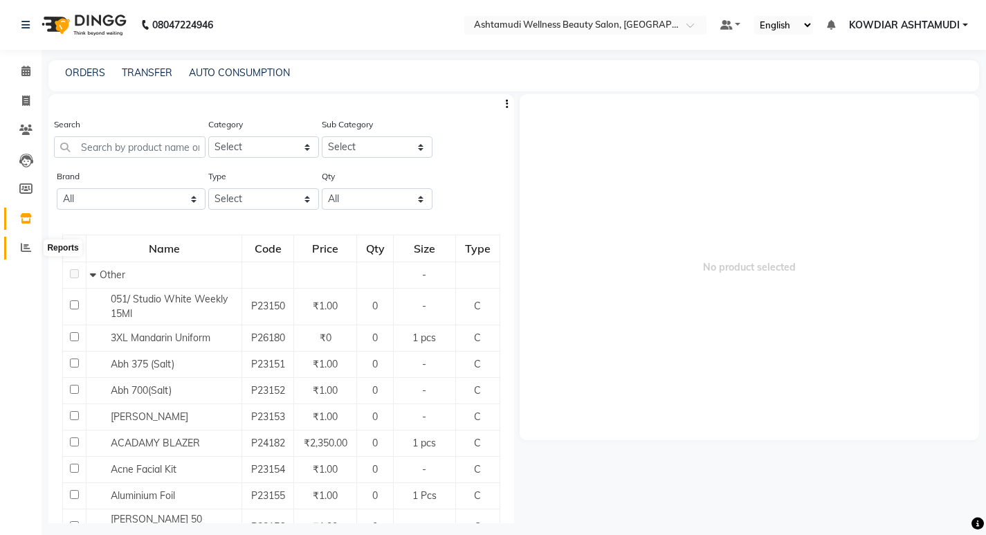
click at [25, 253] on span at bounding box center [26, 248] width 24 height 16
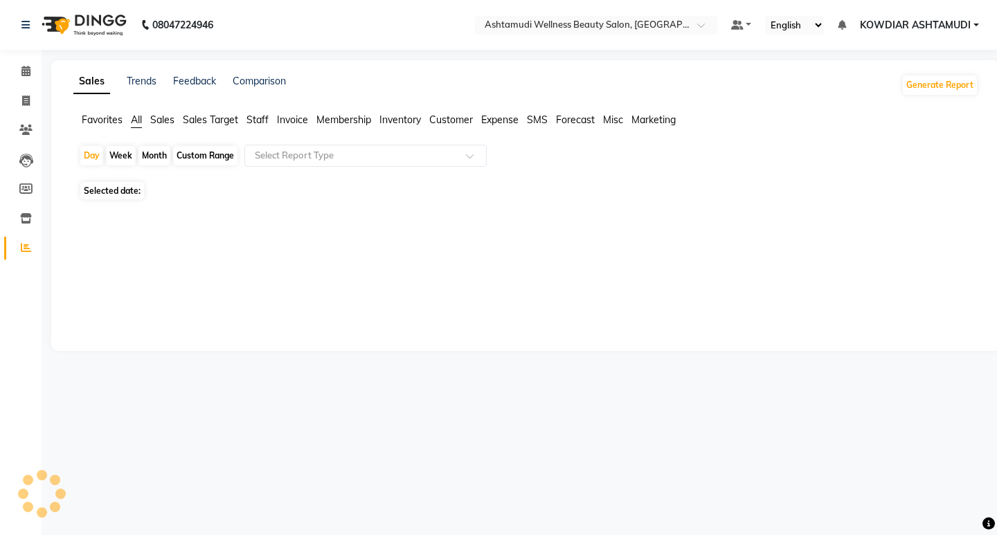
click at [255, 121] on span "Staff" at bounding box center [257, 119] width 22 height 12
click at [281, 156] on input "text" at bounding box center [351, 156] width 199 height 14
click at [434, 122] on span "Customer" at bounding box center [451, 119] width 44 height 12
click at [459, 122] on span "Customer" at bounding box center [451, 119] width 44 height 12
drag, startPoint x: 407, startPoint y: 156, endPoint x: 402, endPoint y: 169, distance: 13.4
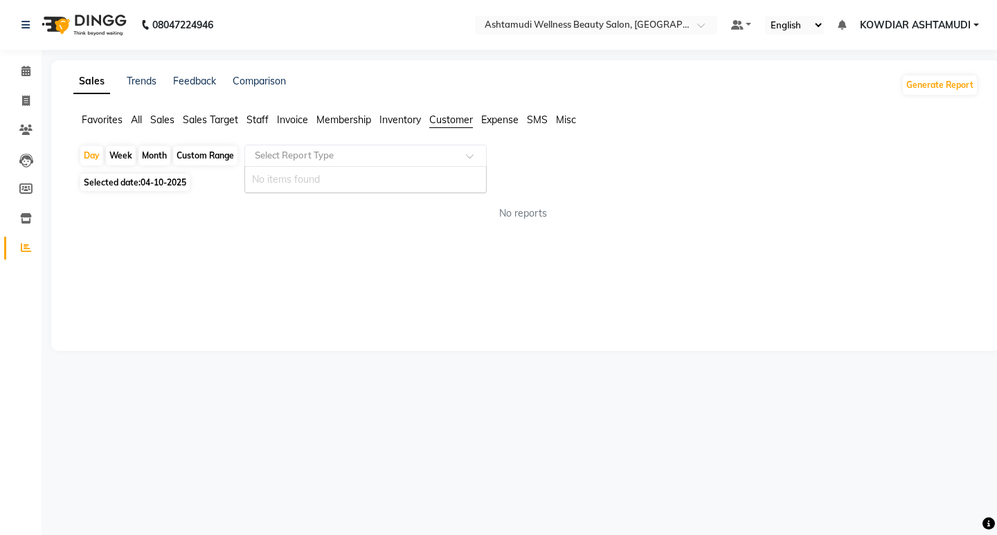
click at [406, 158] on input "text" at bounding box center [351, 156] width 199 height 14
click at [574, 198] on div "No reports" at bounding box center [523, 213] width 910 height 37
click at [32, 75] on span at bounding box center [26, 72] width 24 height 16
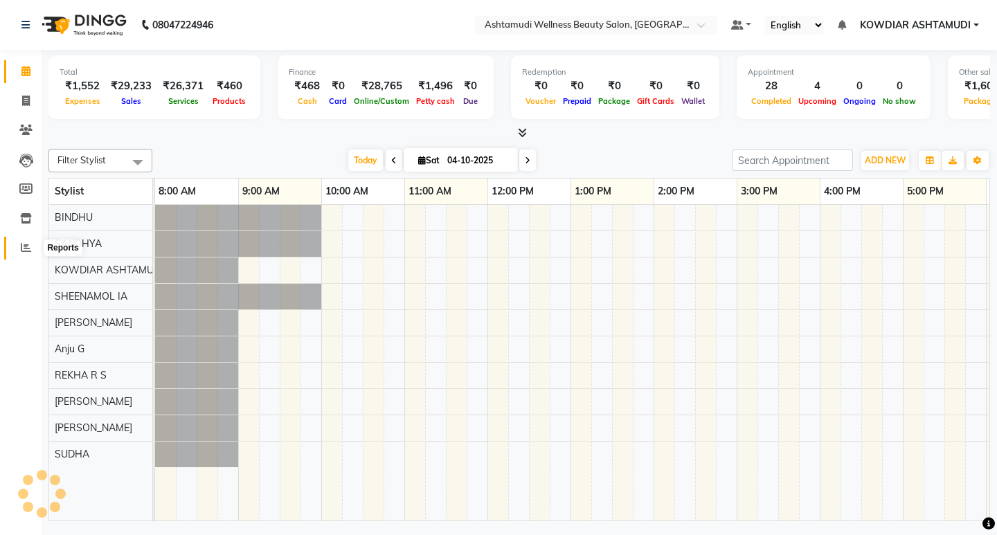
scroll to position [0, 246]
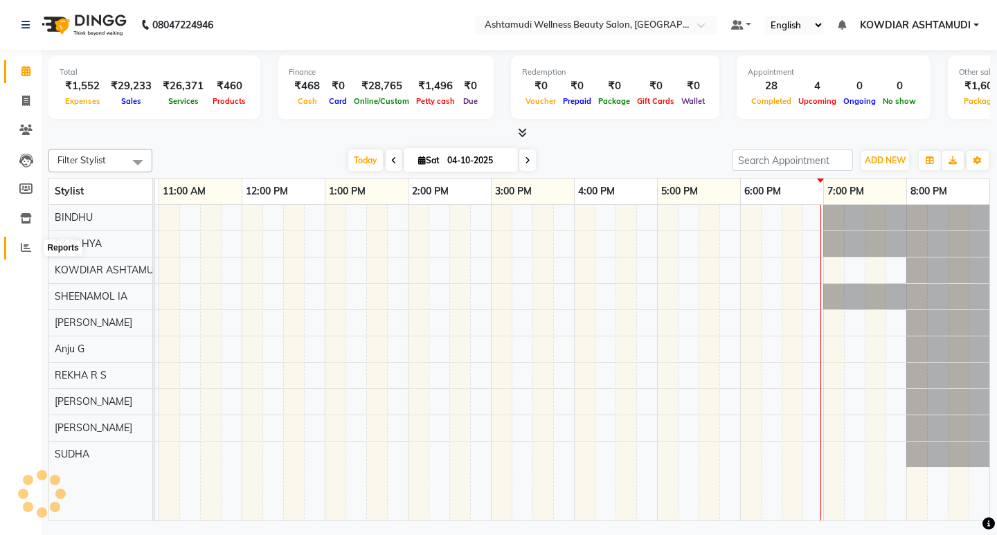
click at [26, 244] on icon at bounding box center [26, 247] width 10 height 10
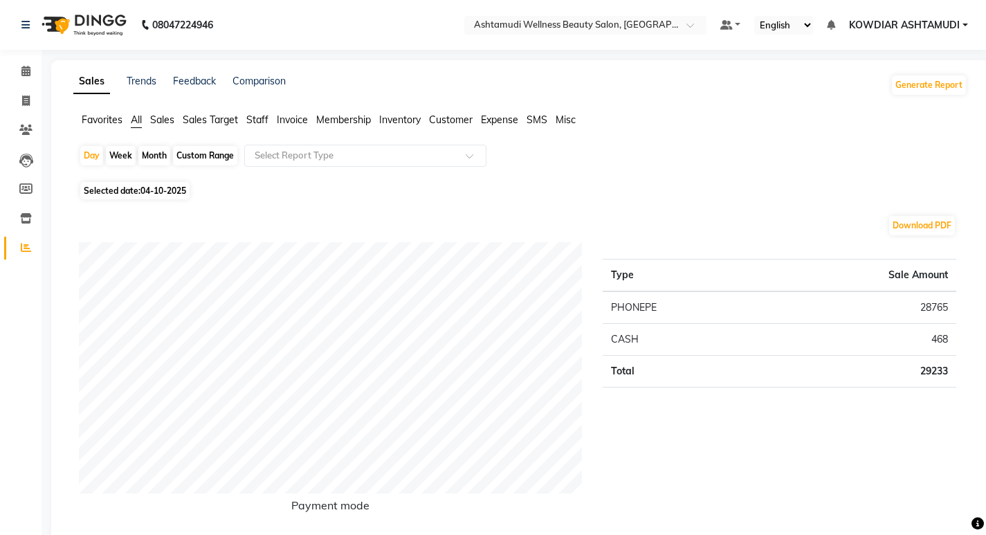
click at [261, 117] on span "Staff" at bounding box center [257, 119] width 22 height 12
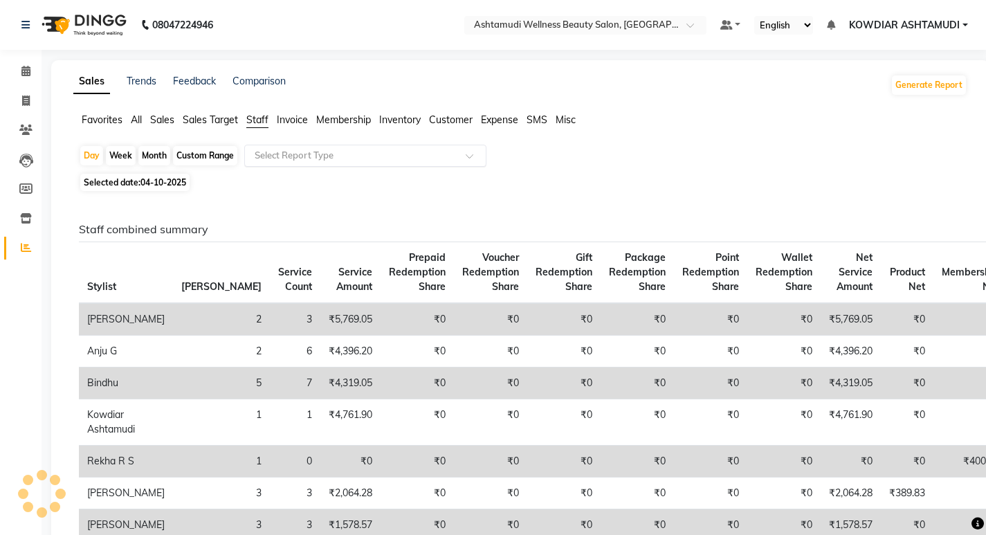
click at [307, 155] on input "text" at bounding box center [351, 156] width 199 height 14
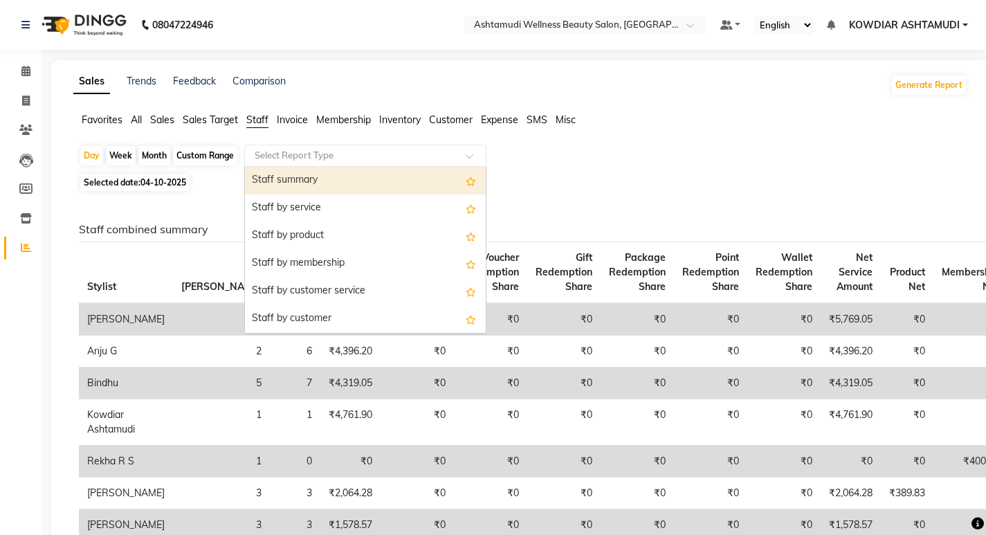
click at [438, 122] on span "Customer" at bounding box center [451, 119] width 44 height 12
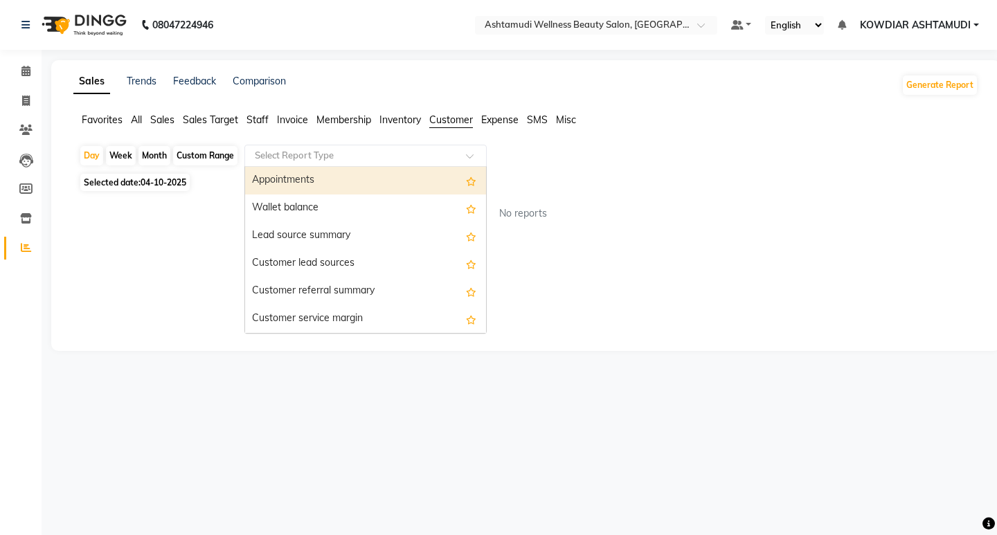
click at [391, 157] on input "text" at bounding box center [351, 156] width 199 height 14
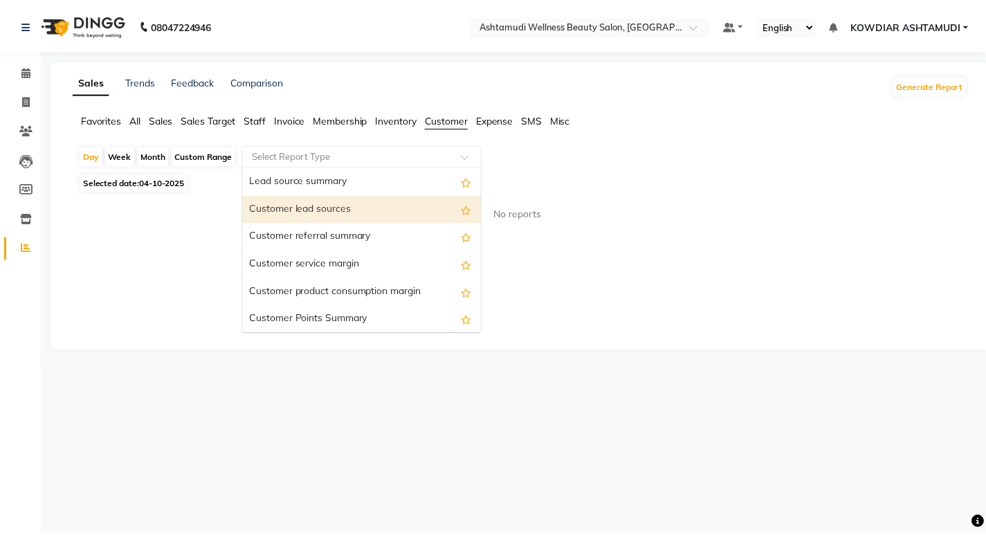
scroll to position [111, 0]
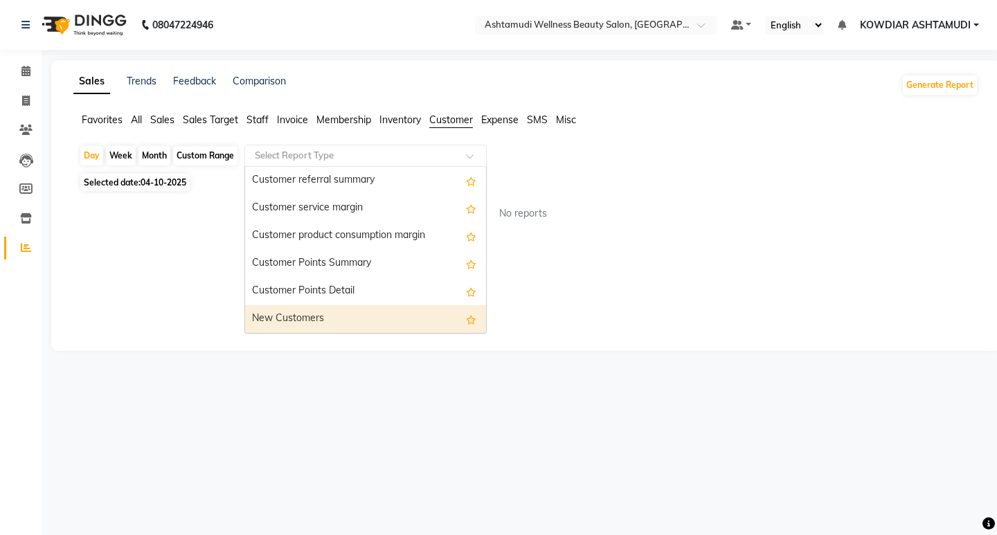
click at [311, 321] on div "New Customers" at bounding box center [365, 319] width 241 height 28
select select "full_report"
select select "csv"
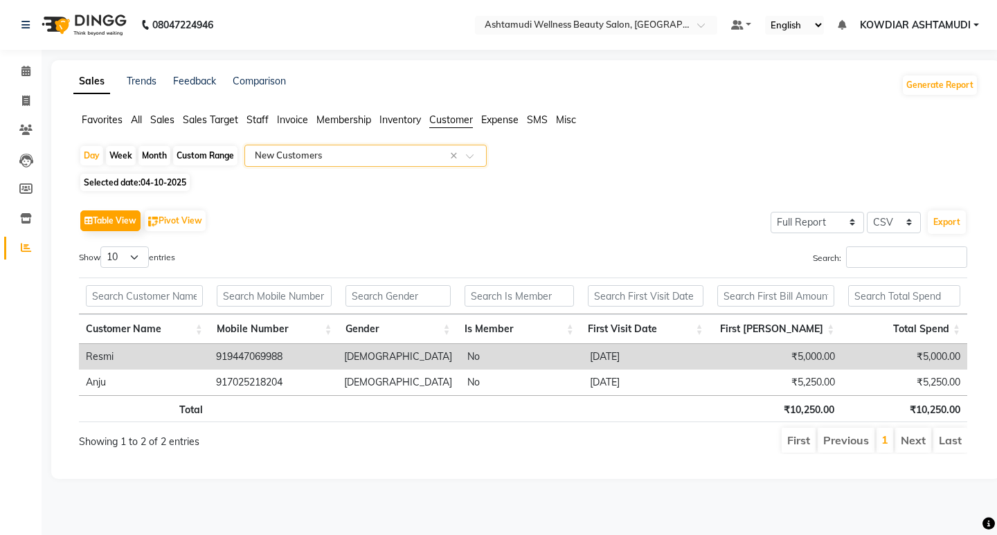
click at [165, 118] on span "Sales" at bounding box center [162, 119] width 24 height 12
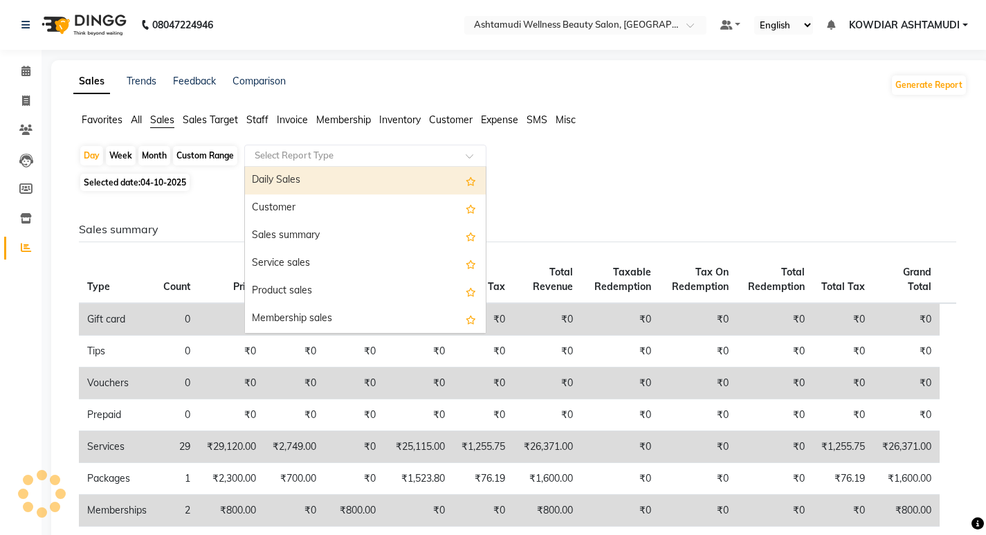
click at [280, 165] on div "Select Report Type" at bounding box center [365, 156] width 242 height 22
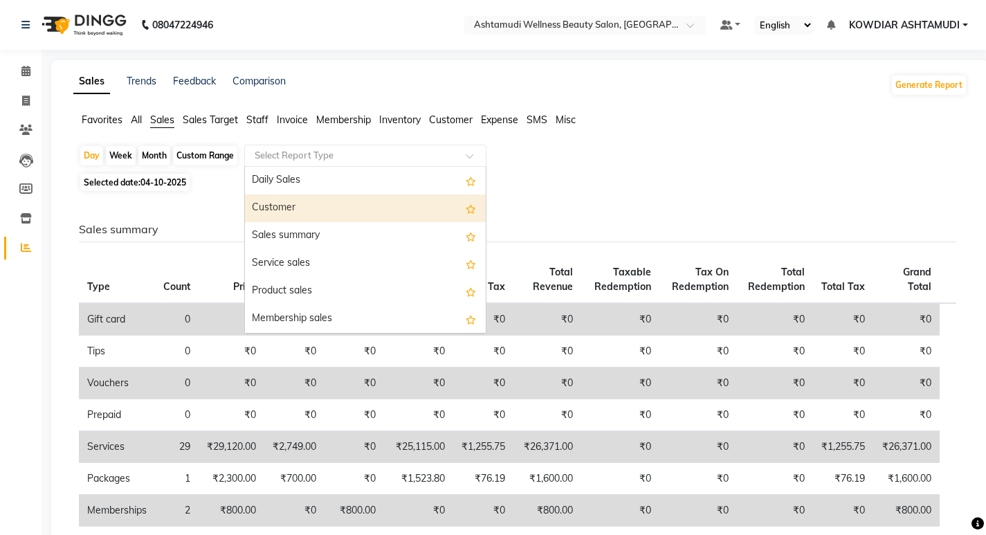
click at [280, 210] on div "Customer" at bounding box center [365, 208] width 241 height 28
select select "full_report"
select select "csv"
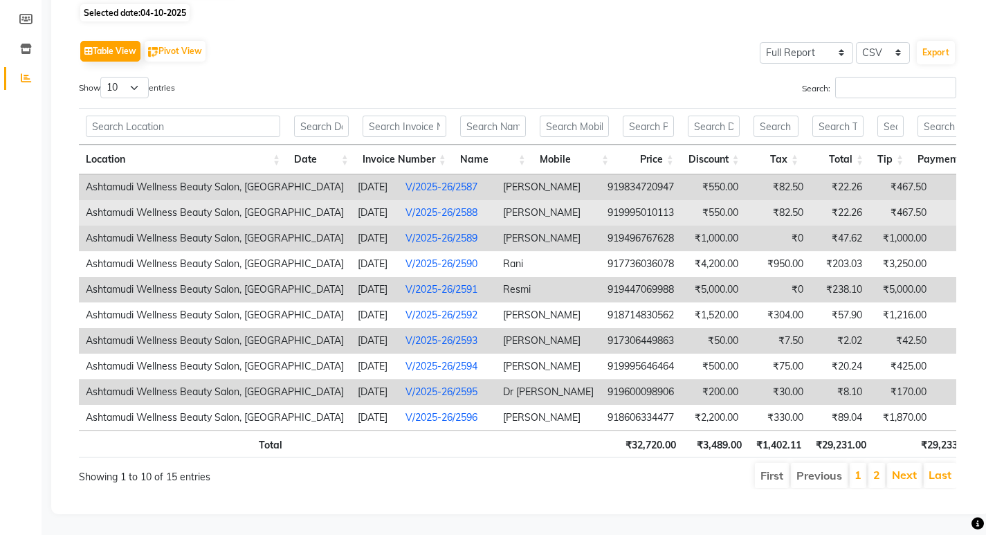
scroll to position [190, 0]
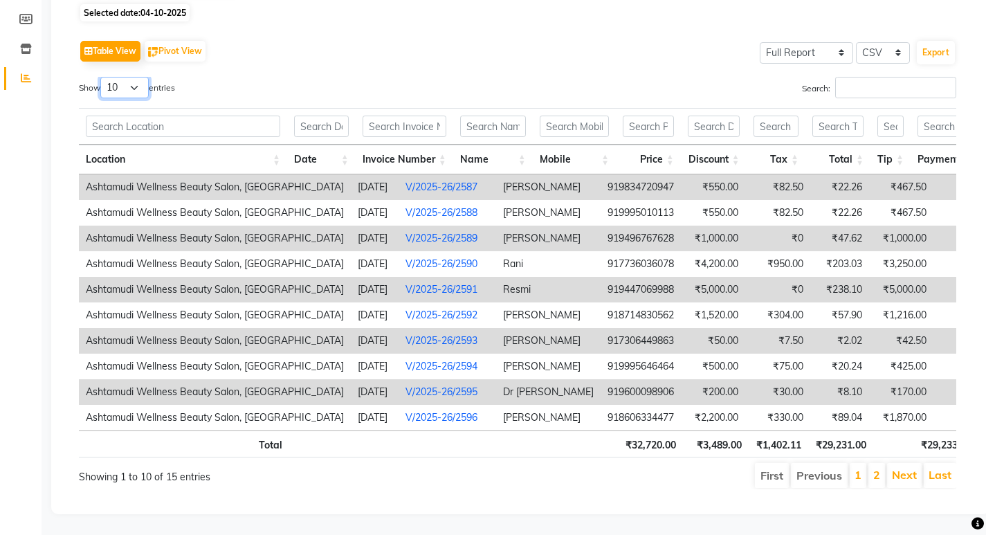
click at [104, 77] on select "10 25 50 100" at bounding box center [124, 87] width 48 height 21
select select "25"
click at [102, 77] on select "10 25 50 100" at bounding box center [124, 87] width 48 height 21
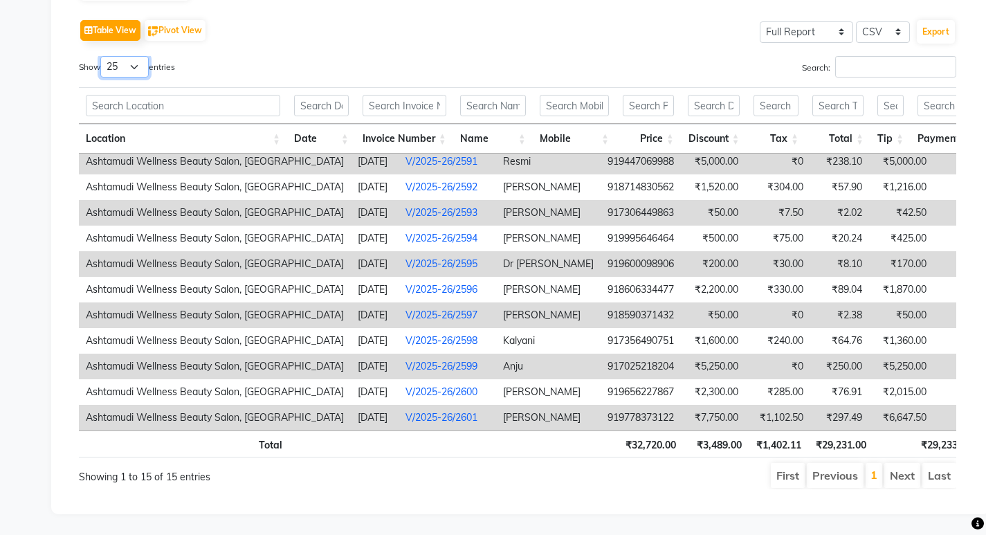
scroll to position [151, 0]
click at [340, 56] on div "Show 10 25 50 100 entries" at bounding box center [293, 69] width 428 height 27
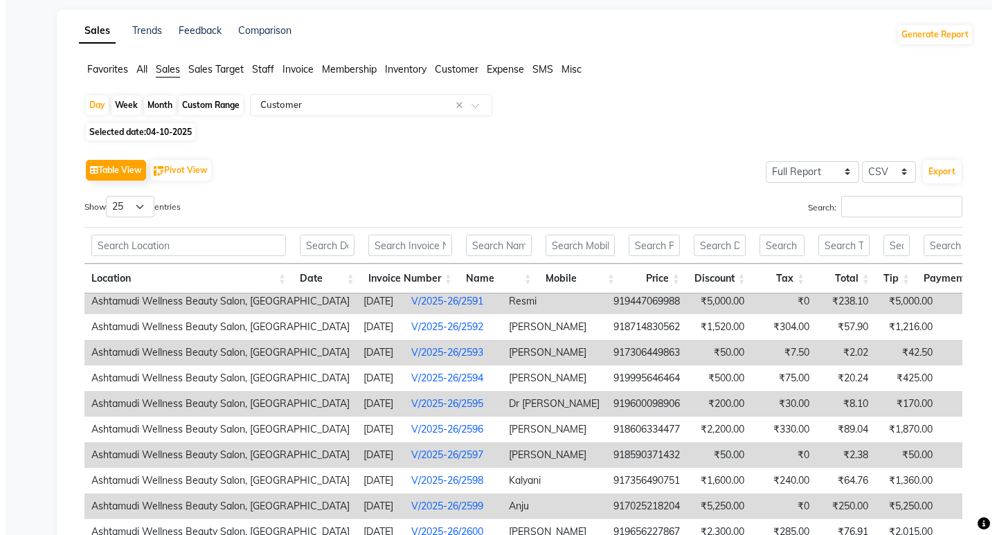
scroll to position [0, 0]
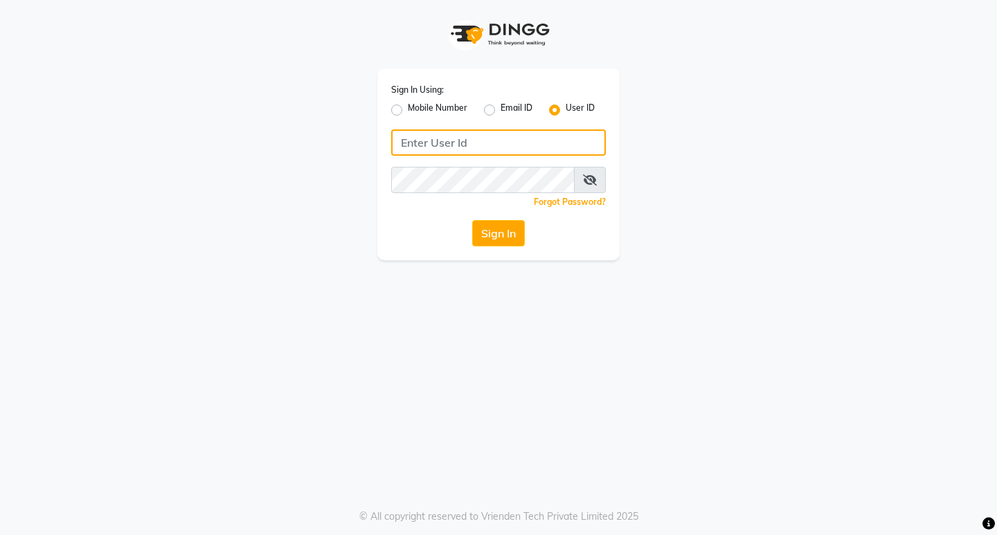
type input "e1951-10"
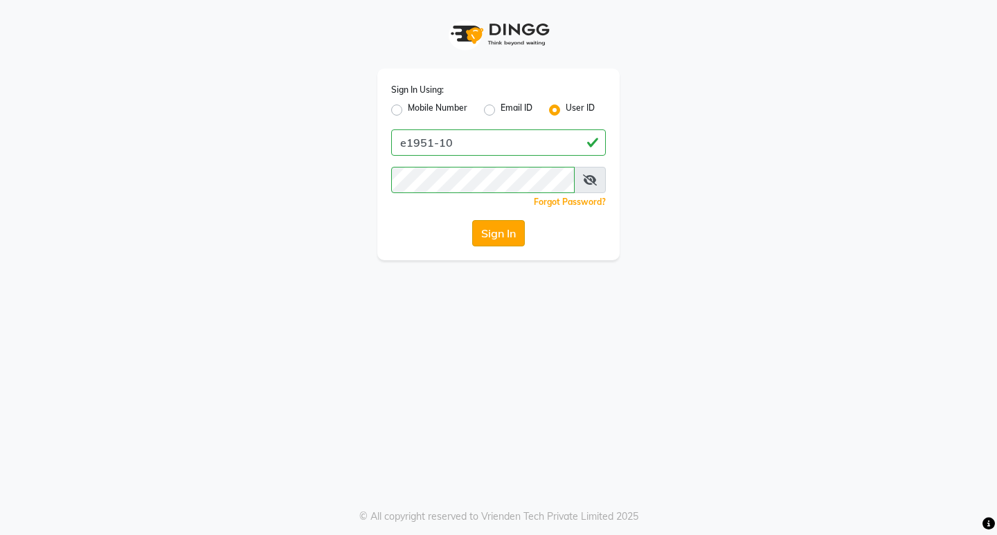
click at [493, 227] on button "Sign In" at bounding box center [498, 233] width 53 height 26
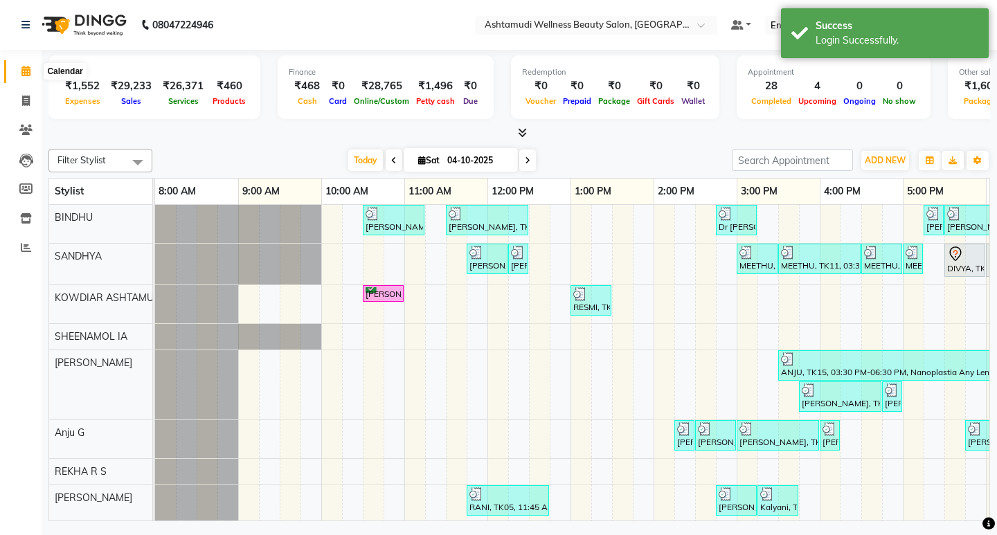
click at [27, 77] on span at bounding box center [26, 72] width 24 height 16
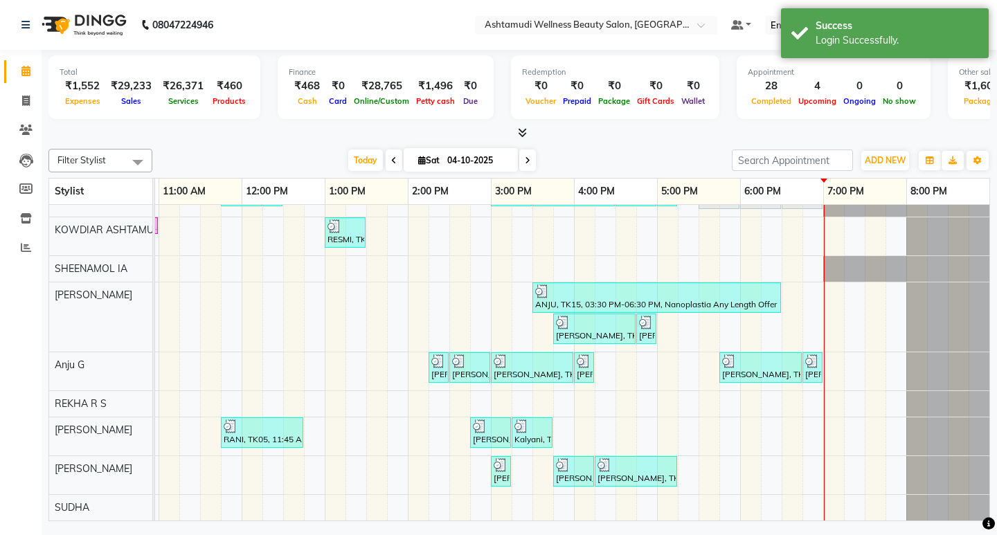
scroll to position [78, 0]
click at [787, 420] on div "[PERSON_NAME], TK02, 10:30 AM-11:15 AM, Normal Hair Cut,Eyebrows Threading [PER…" at bounding box center [449, 328] width 1080 height 383
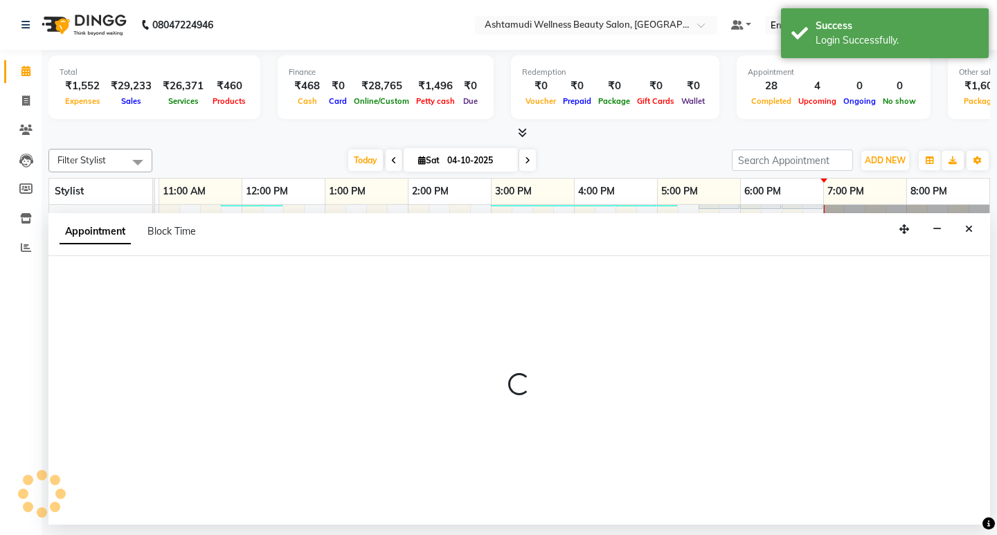
select select "41198"
select select "1110"
select select "tentative"
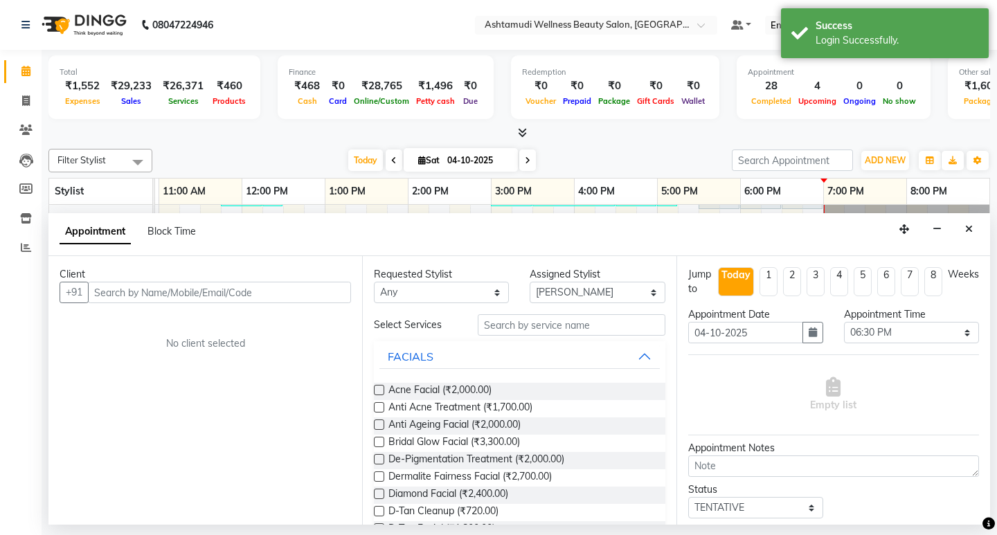
click at [255, 294] on input "text" at bounding box center [219, 292] width 263 height 21
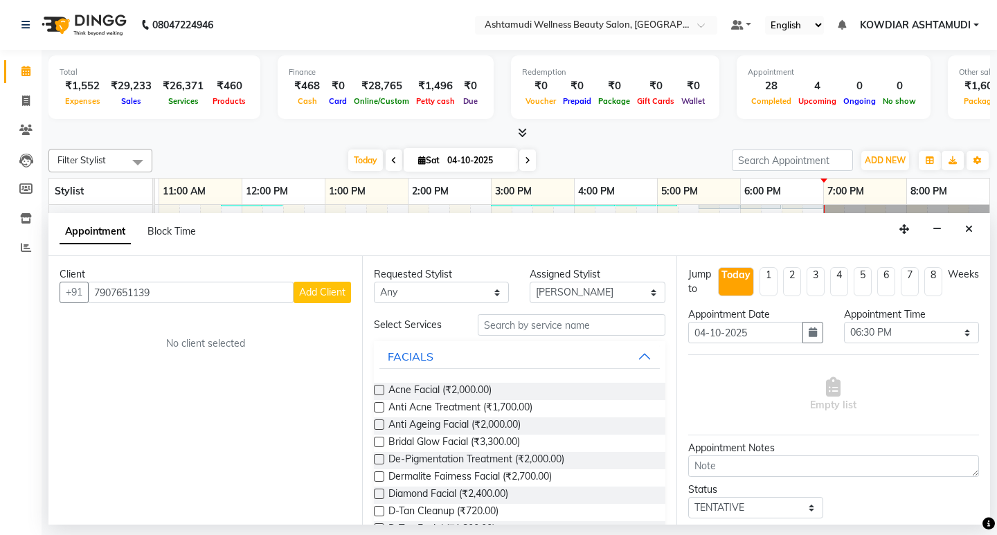
type input "7907651139"
click at [314, 296] on span "Add Client" at bounding box center [322, 292] width 46 height 12
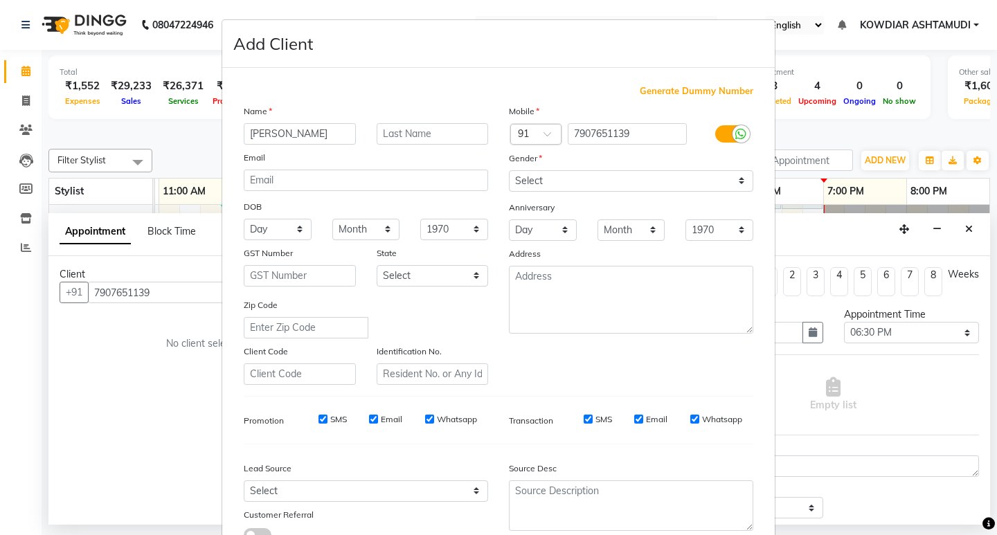
type input "[PERSON_NAME]"
click at [512, 179] on select "Select [DEMOGRAPHIC_DATA] [DEMOGRAPHIC_DATA] Other Prefer Not To Say" at bounding box center [631, 180] width 244 height 21
select select "[DEMOGRAPHIC_DATA]"
click at [509, 170] on select "Select [DEMOGRAPHIC_DATA] [DEMOGRAPHIC_DATA] Other Prefer Not To Say" at bounding box center [631, 180] width 244 height 21
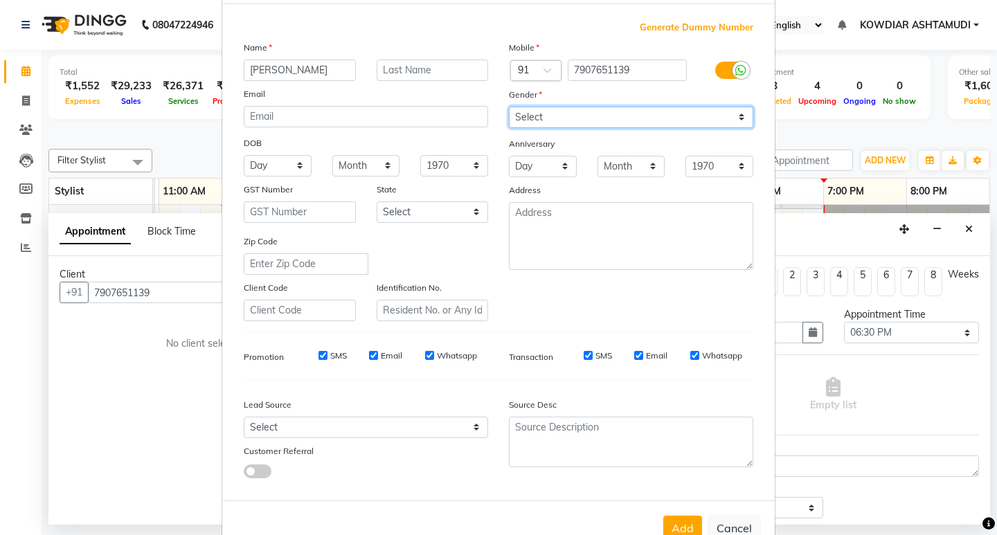
scroll to position [104, 0]
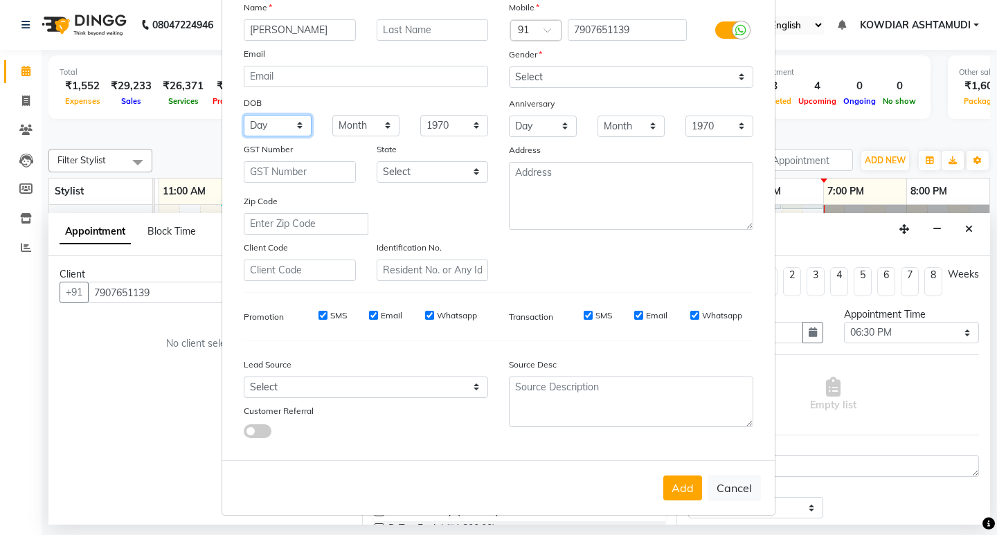
click at [289, 130] on select "Day 01 02 03 04 05 06 07 08 09 10 11 12 13 14 15 16 17 18 19 20 21 22 23 24 25 …" at bounding box center [278, 125] width 68 height 21
click at [371, 98] on div "DOB" at bounding box center [365, 104] width 265 height 22
click at [280, 125] on select "Day 01 02 03 04 05 06 07 08 09 10 11 12 13 14 15 16 17 18 19 20 21 22 23 24 25 …" at bounding box center [278, 125] width 68 height 21
select select "01"
click at [244, 115] on select "Day 01 02 03 04 05 06 07 08 09 10 11 12 13 14 15 16 17 18 19 20 21 22 23 24 25 …" at bounding box center [278, 125] width 68 height 21
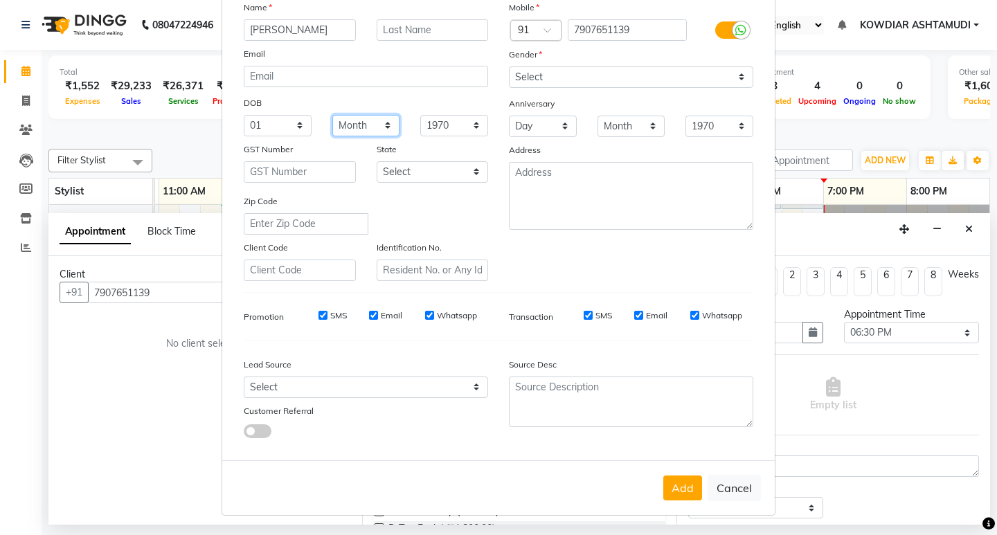
click at [355, 125] on select "Month January February March April May June July August September October Novem…" at bounding box center [366, 125] width 68 height 21
select select "12"
click at [332, 115] on select "Month January February March April May June July August September October Novem…" at bounding box center [366, 125] width 68 height 21
click at [468, 192] on div "Name [PERSON_NAME] Email DOB Day 01 02 03 04 05 06 07 08 09 10 11 12 13 14 15 1…" at bounding box center [365, 140] width 265 height 281
click at [462, 400] on div "Lead Source Select Walk-in Referral Internet Friend Word of Mouth Advertisement…" at bounding box center [365, 395] width 265 height 87
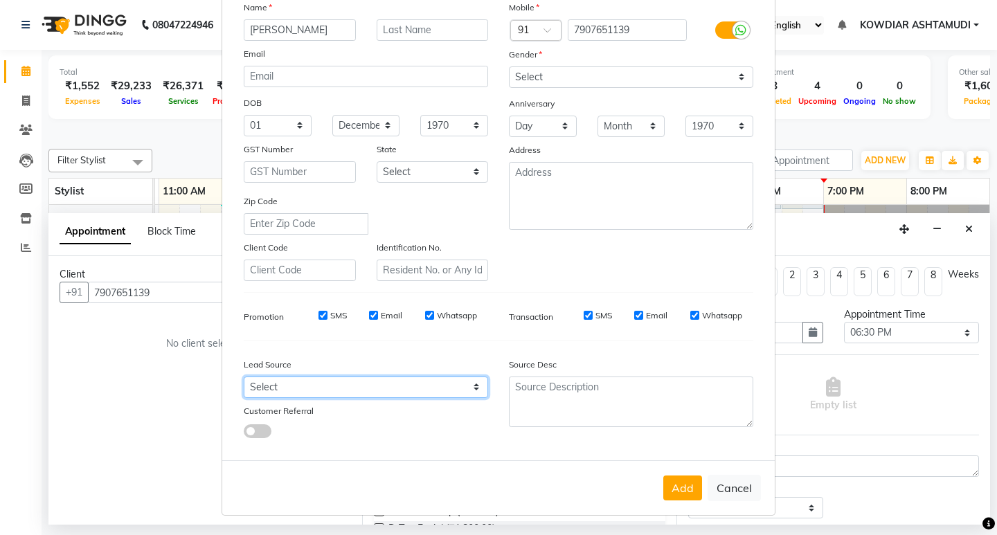
drag, startPoint x: 458, startPoint y: 394, endPoint x: 454, endPoint y: 378, distance: 16.4
click at [458, 394] on select "Select Walk-in Referral Internet Friend Word of Mouth Advertisement Facebook Ju…" at bounding box center [366, 386] width 244 height 21
select select "31538"
click at [244, 376] on select "Select Walk-in Referral Internet Friend Word of Mouth Advertisement Facebook Ju…" at bounding box center [366, 386] width 244 height 21
click at [674, 483] on button "Add" at bounding box center [682, 487] width 39 height 25
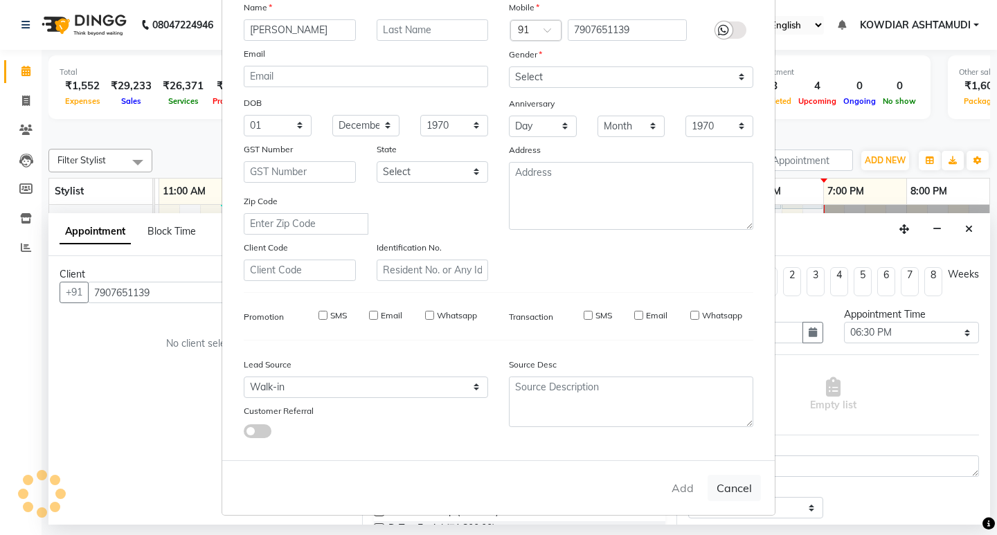
select select
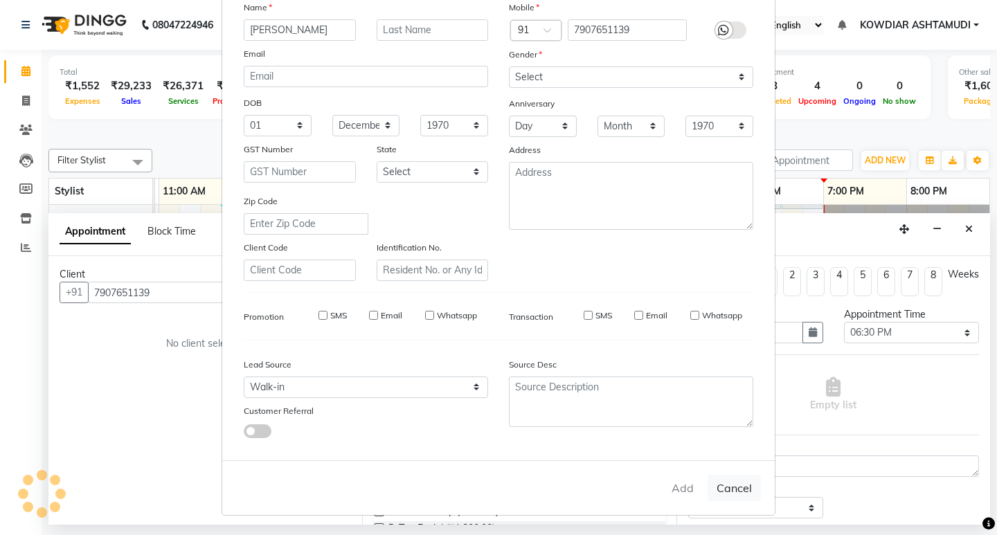
select select
checkbox input "false"
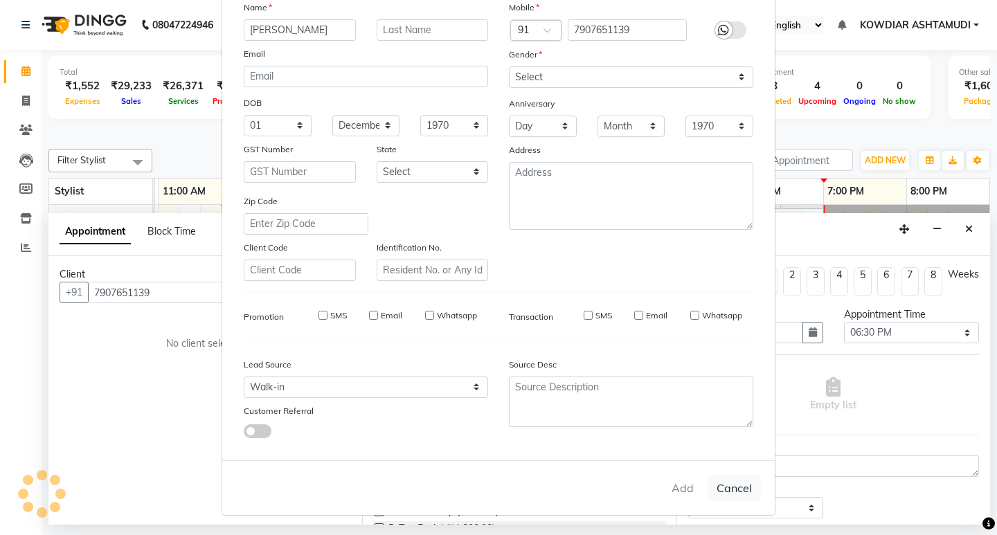
checkbox input "false"
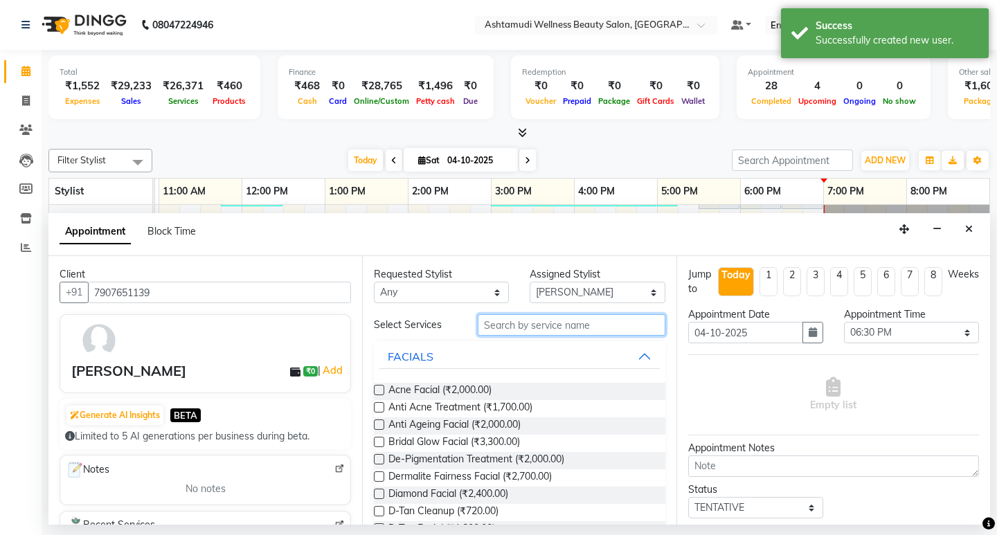
click at [499, 327] on input "text" at bounding box center [571, 324] width 187 height 21
type input "D"
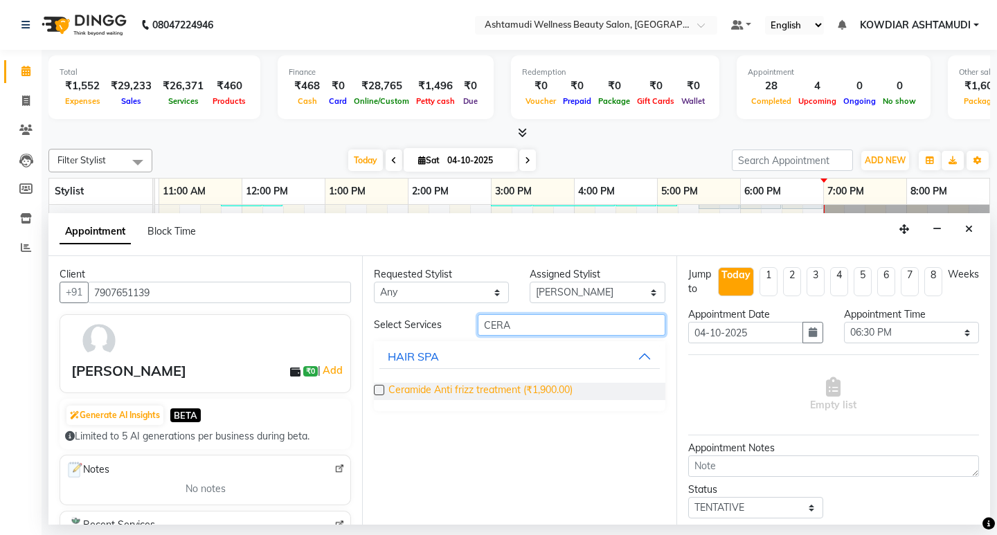
type input "CERA"
click at [531, 384] on span "Ceramide Anti frizz treatment (₹1,900.00)" at bounding box center [480, 391] width 184 height 17
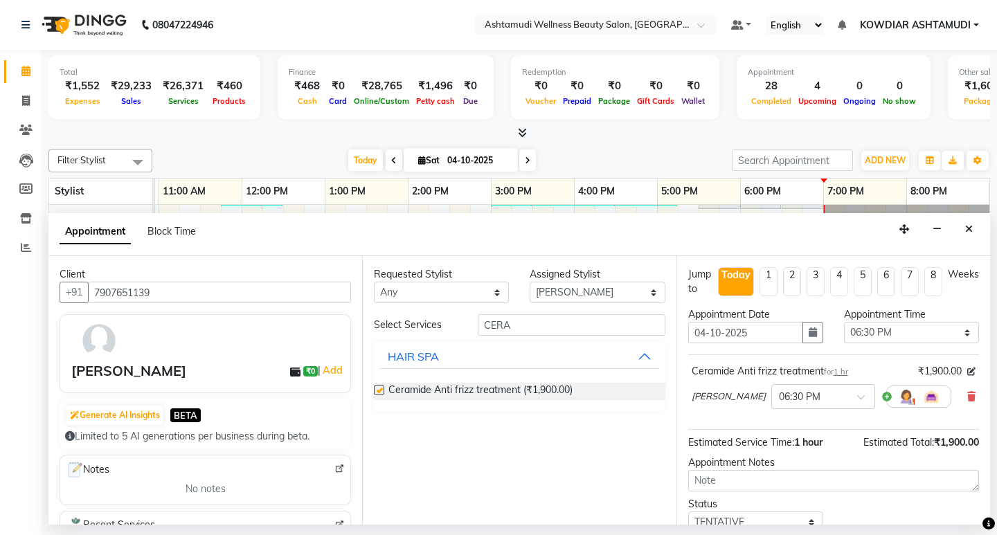
checkbox input "false"
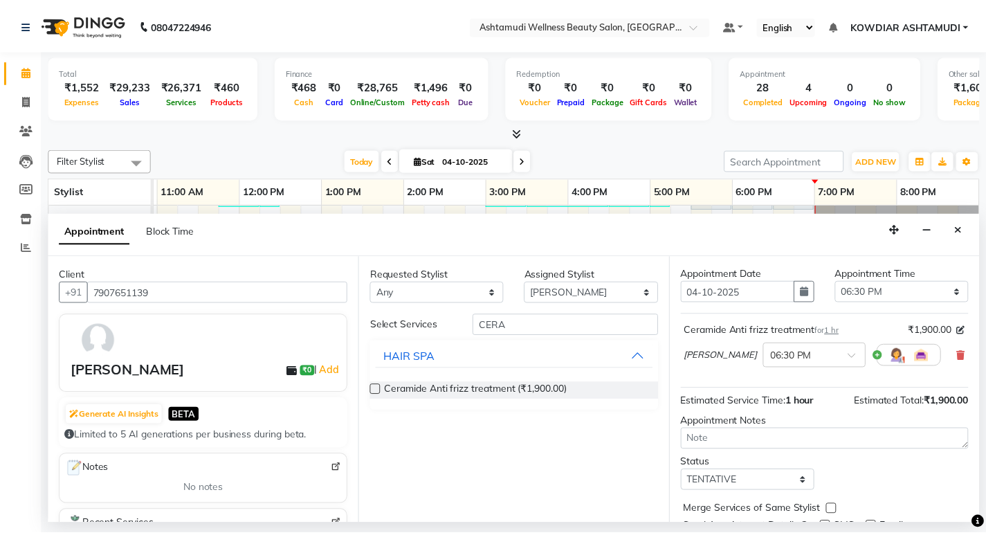
scroll to position [96, 0]
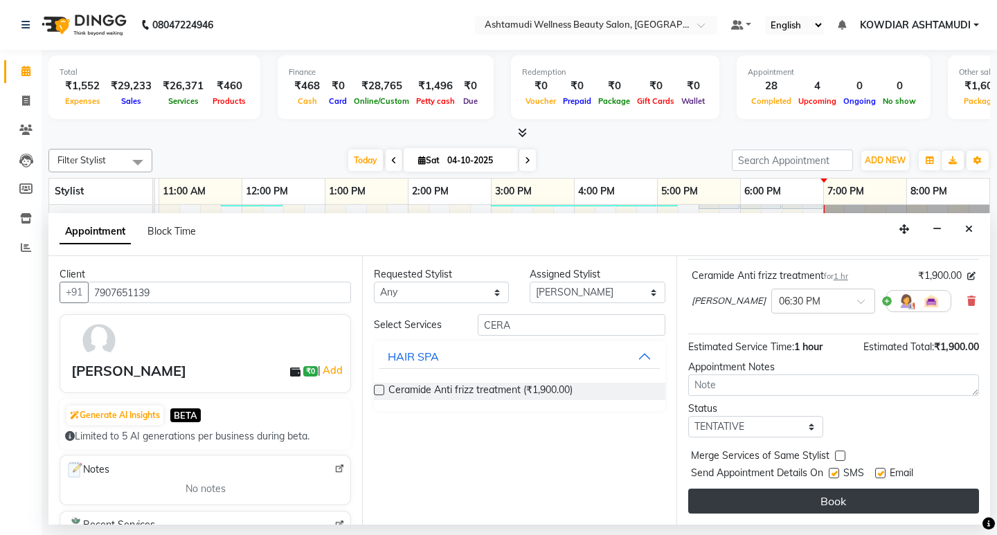
click at [730, 498] on button "Book" at bounding box center [833, 501] width 291 height 25
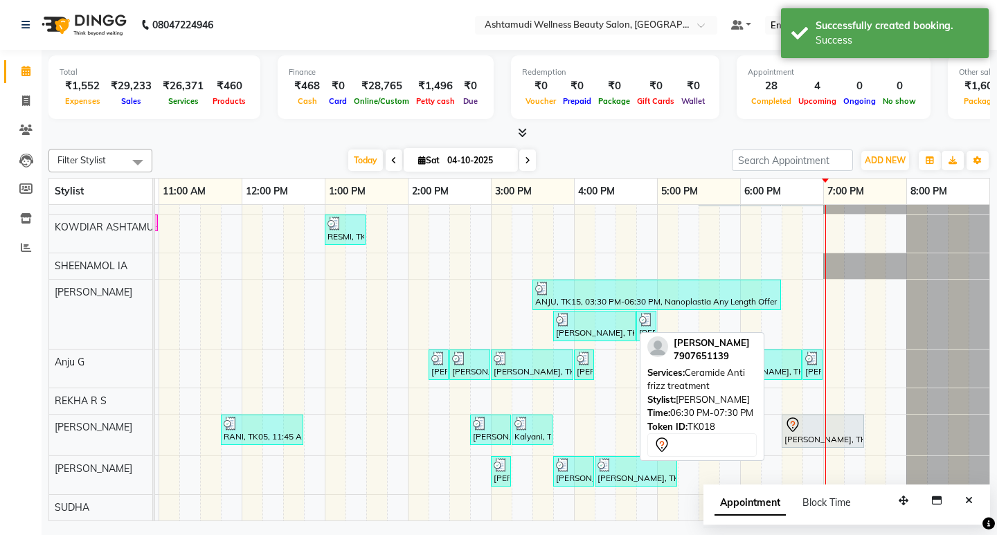
click at [795, 419] on div at bounding box center [822, 425] width 77 height 17
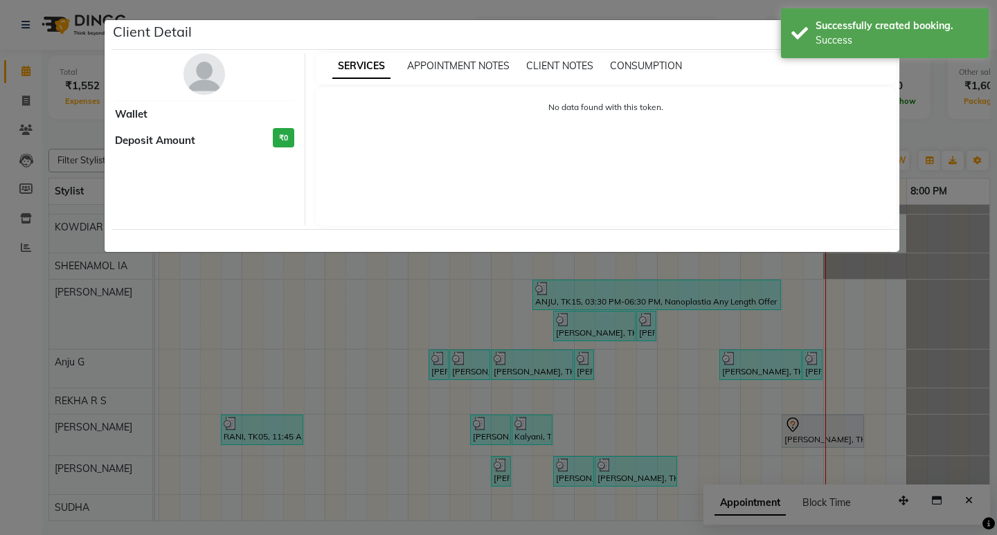
select select "7"
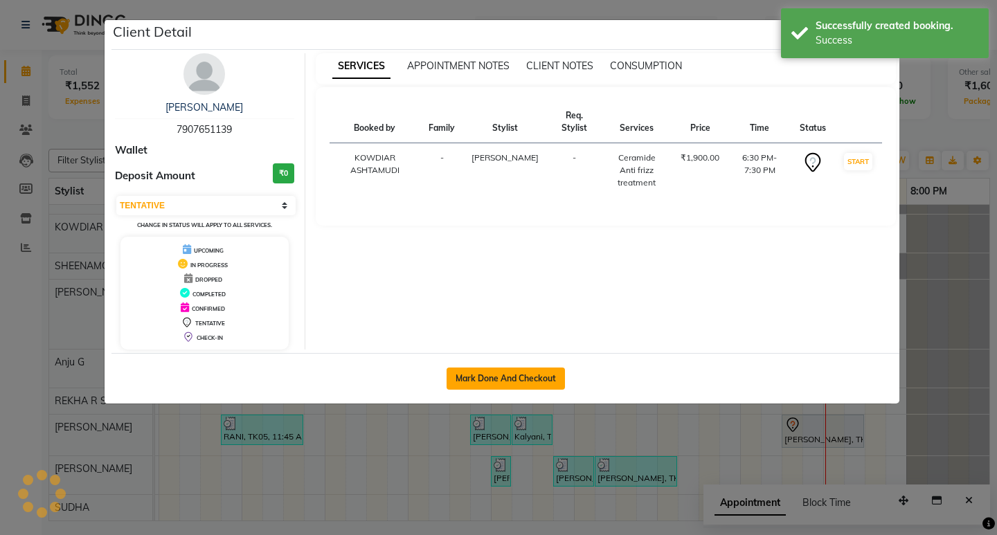
click at [492, 378] on button "Mark Done And Checkout" at bounding box center [505, 378] width 118 height 22
select select "service"
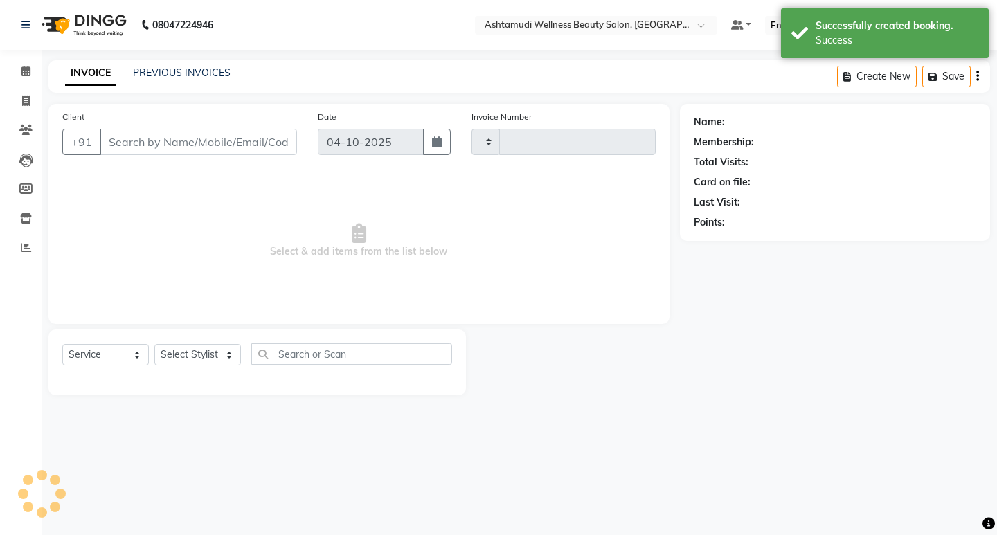
type input "2602"
select select "4668"
type input "7907651139"
select select "41198"
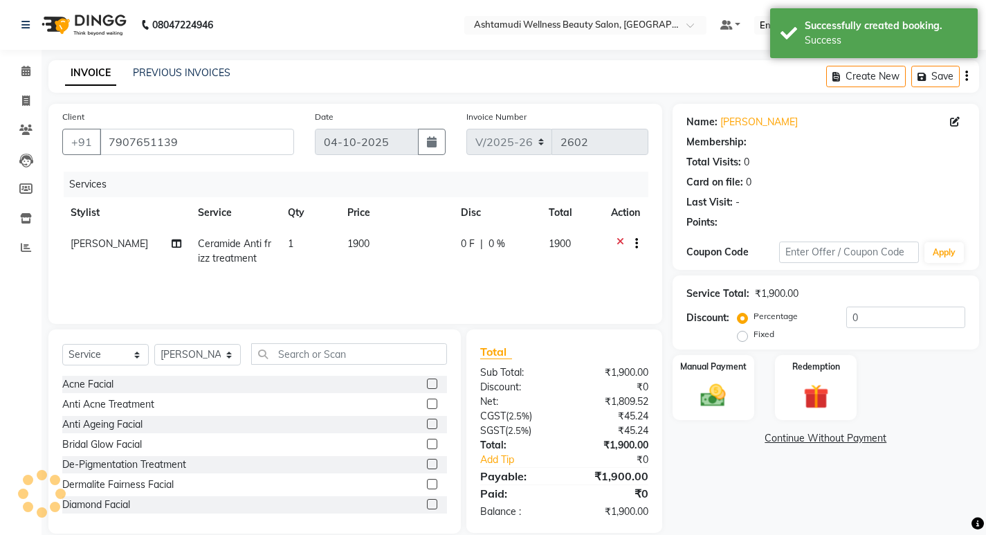
select select "1: Object"
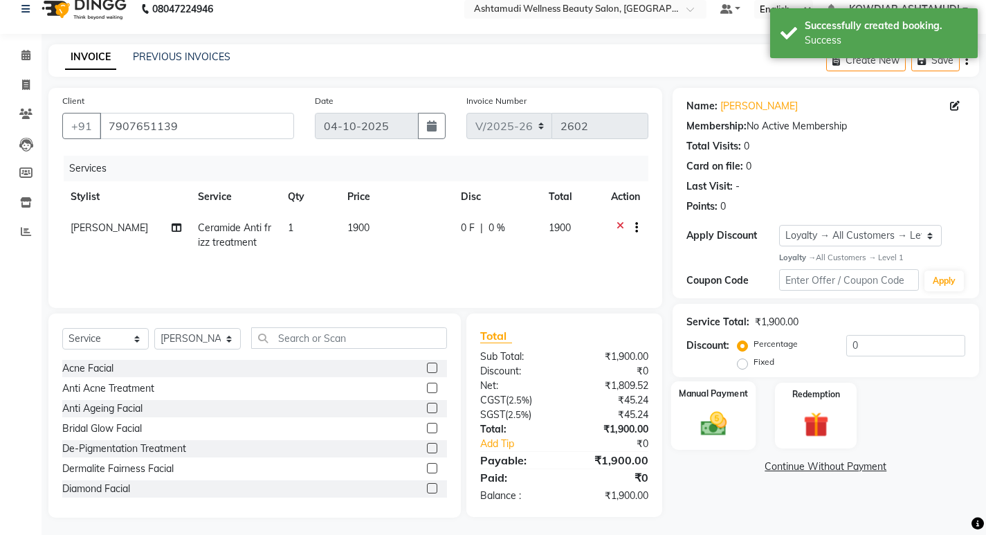
scroll to position [19, 0]
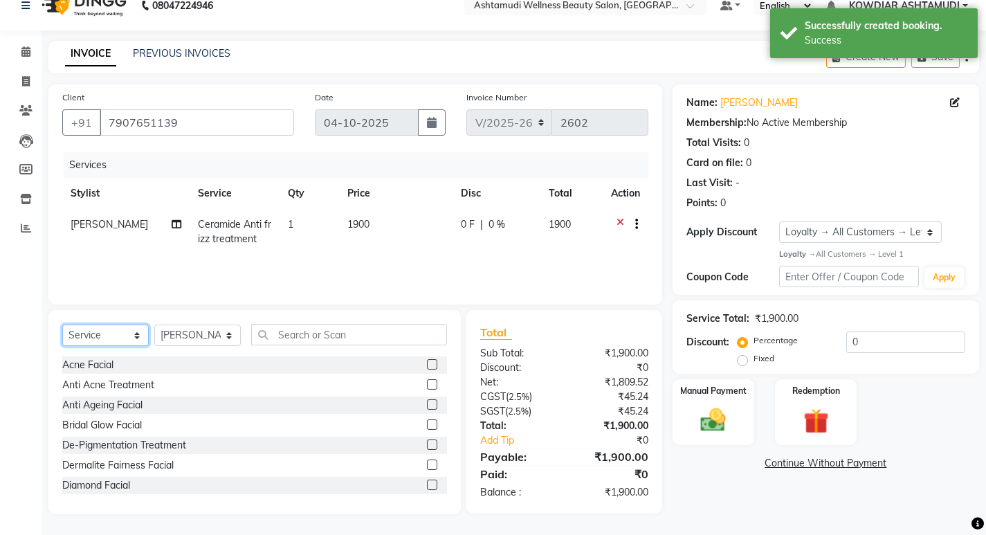
click at [131, 337] on select "Select Service Product Membership Package Voucher Prepaid Gift Card" at bounding box center [105, 335] width 87 height 21
select select "membership"
click at [62, 325] on select "Select Service Product Membership Package Voucher Prepaid Gift Card" at bounding box center [105, 335] width 87 height 21
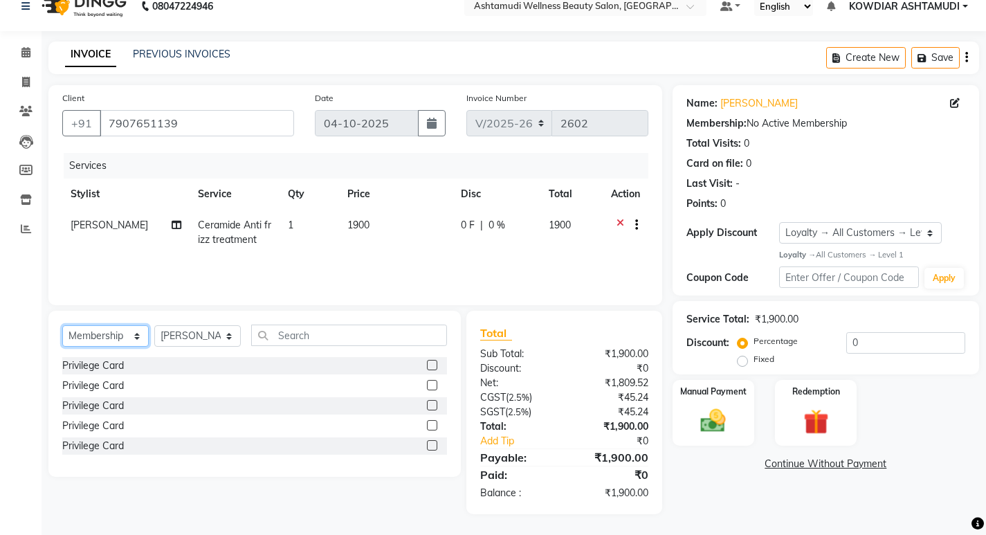
scroll to position [19, 0]
click at [201, 334] on select "Select Stylist [PERSON_NAME] [PERSON_NAME] KOWDIAR ASHTAMUDI REKHA R S [PERSON_…" at bounding box center [197, 335] width 87 height 21
select select "27383"
click at [154, 325] on select "Select Stylist [PERSON_NAME] [PERSON_NAME] KOWDIAR ASHTAMUDI REKHA R S [PERSON_…" at bounding box center [197, 335] width 87 height 21
click at [104, 360] on div "Privilege Card" at bounding box center [93, 365] width 62 height 15
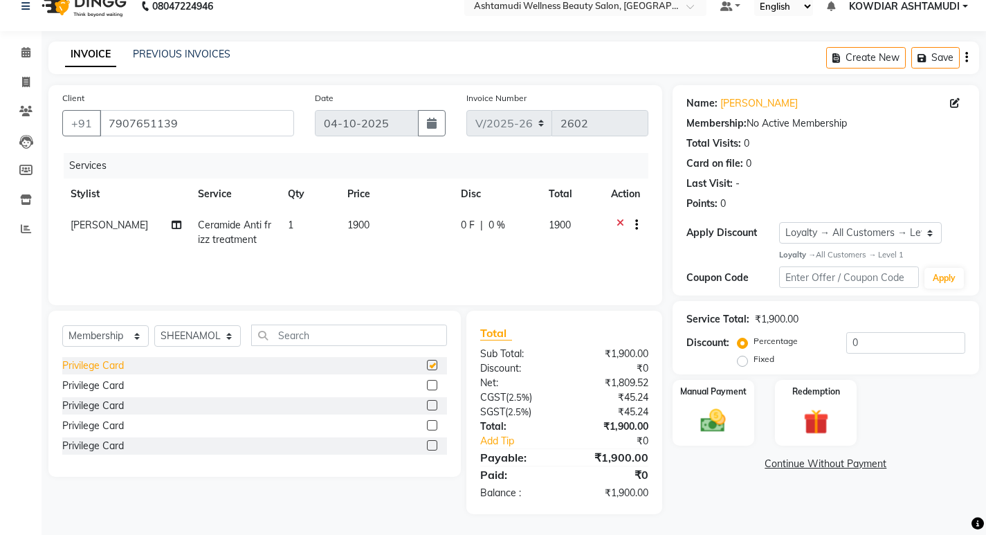
select select "select"
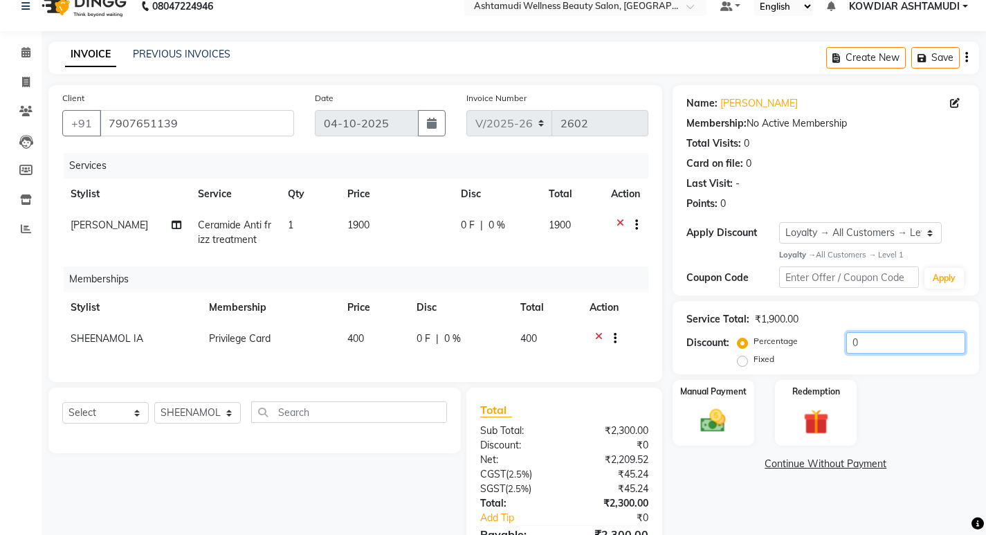
drag, startPoint x: 870, startPoint y: 346, endPoint x: 654, endPoint y: 342, distance: 216.0
click at [659, 342] on div "Client [PHONE_NUMBER] Date [DATE] Invoice Number V/2025 V/[PHONE_NUMBER] Servic…" at bounding box center [514, 338] width 952 height 506
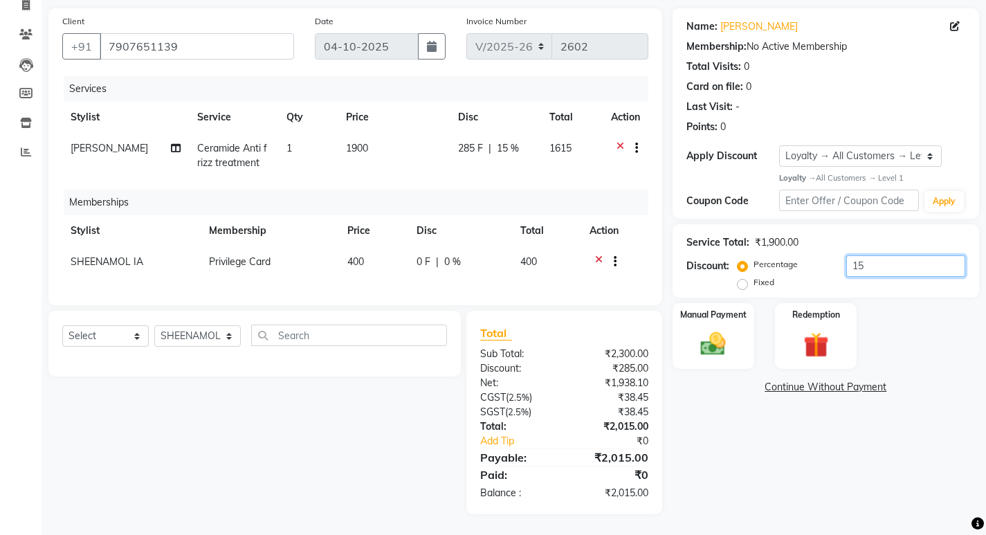
scroll to position [106, 0]
type input "15"
click at [726, 329] on img at bounding box center [713, 344] width 42 height 30
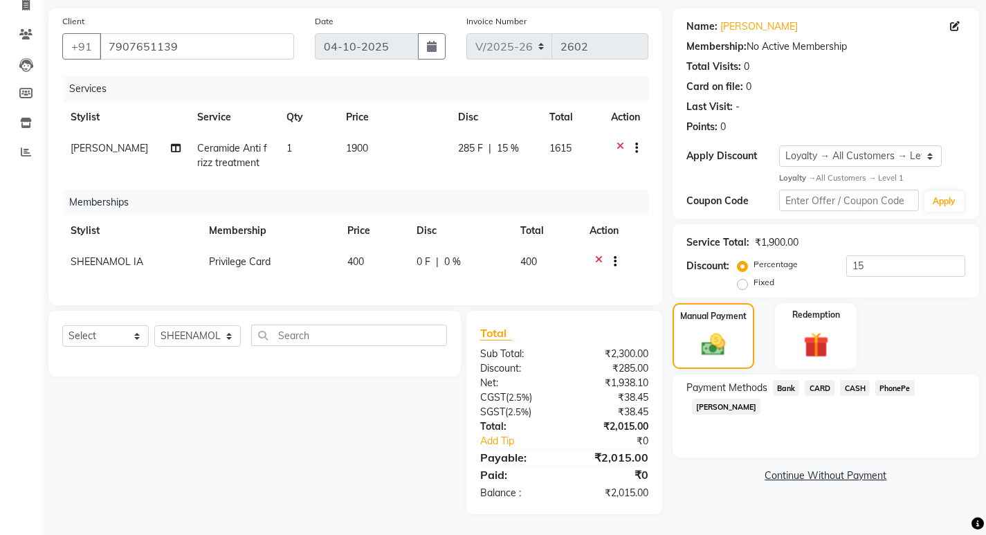
click at [896, 381] on span "PhonePe" at bounding box center [894, 388] width 39 height 16
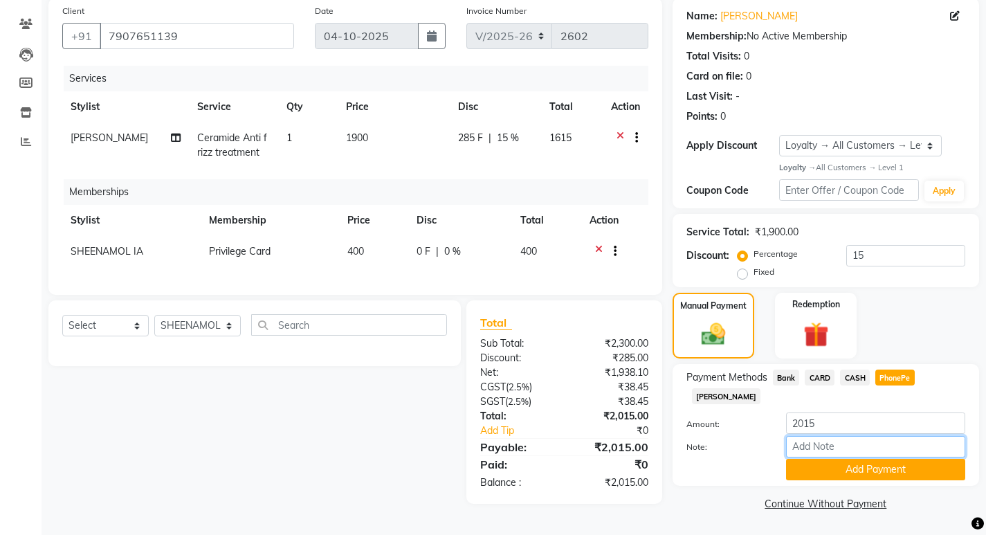
drag, startPoint x: 838, startPoint y: 427, endPoint x: 848, endPoint y: 433, distance: 11.8
click at [838, 436] on input "Note:" at bounding box center [875, 446] width 179 height 21
type input "[PERSON_NAME]"
click at [821, 378] on span "CARD" at bounding box center [820, 378] width 30 height 16
click at [833, 436] on input "Note:" at bounding box center [875, 446] width 179 height 21
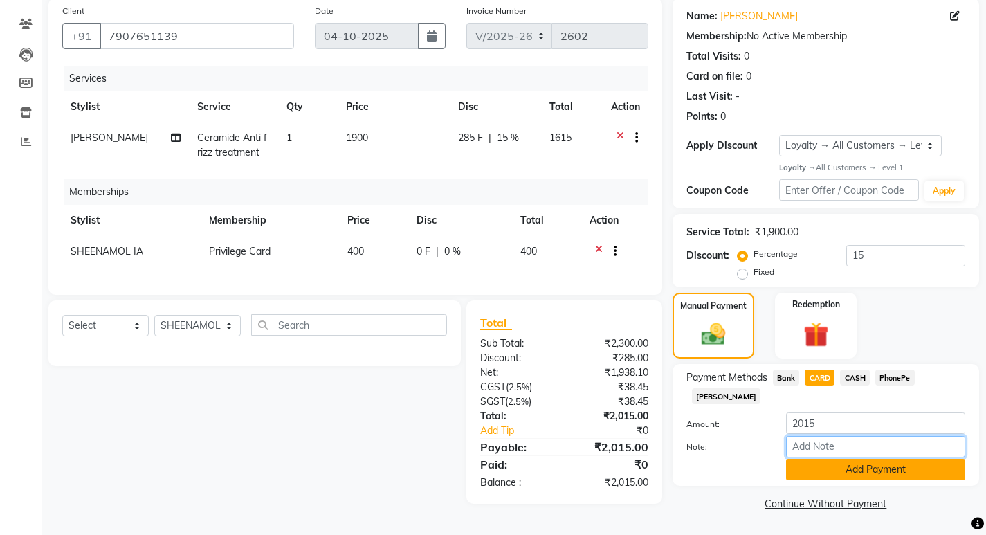
type input "[PERSON_NAME]"
click at [849, 459] on button "Add Payment" at bounding box center [875, 469] width 179 height 21
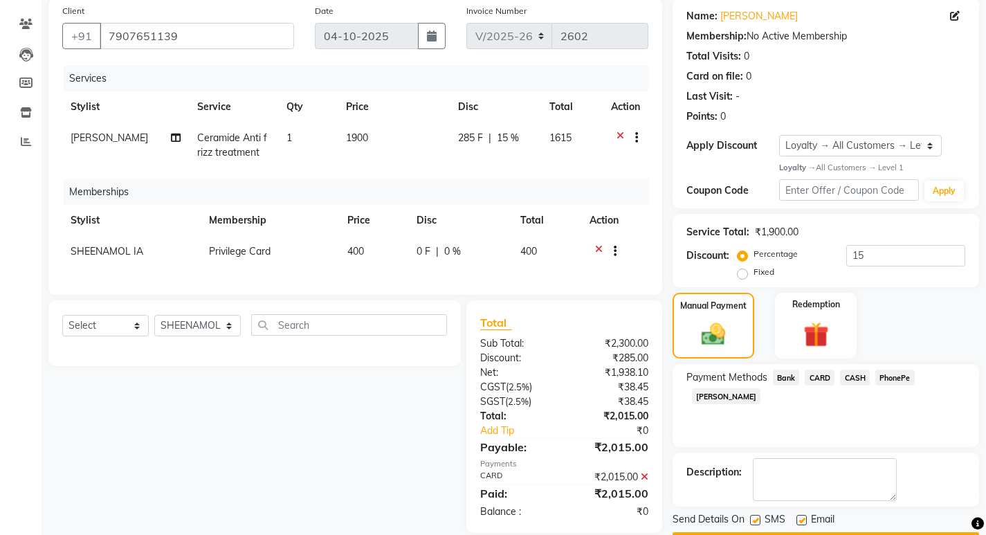
scroll to position [175, 0]
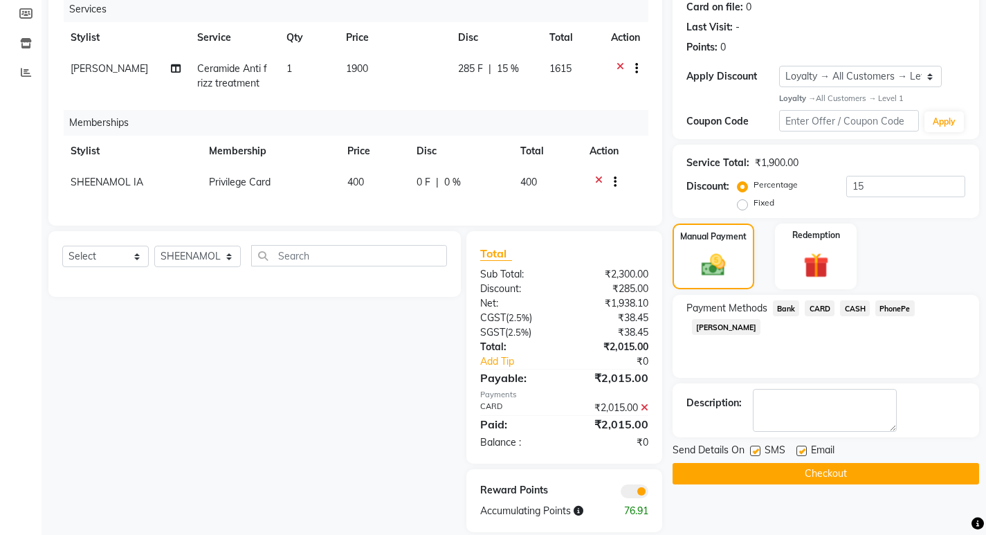
click at [642, 412] on icon at bounding box center [645, 408] width 8 height 10
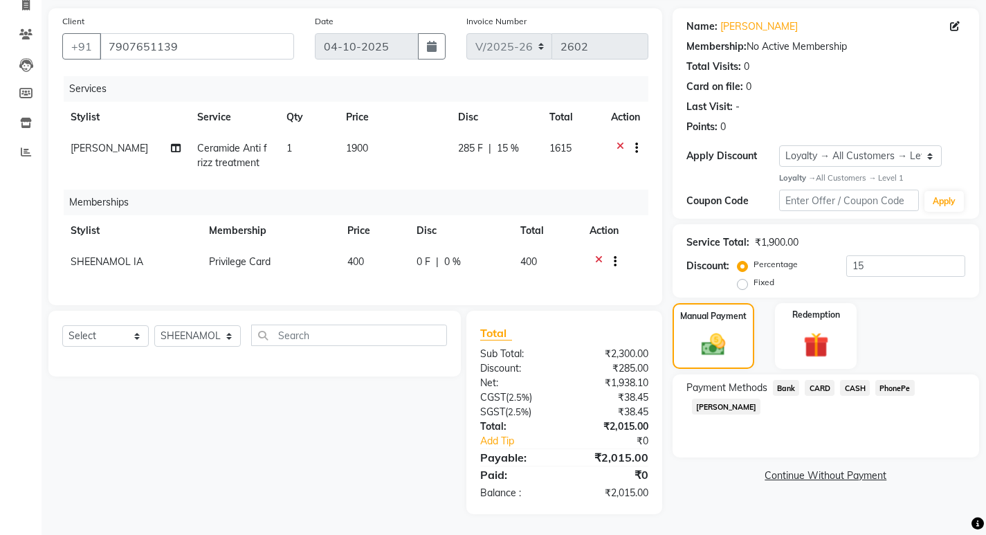
scroll to position [106, 0]
click at [911, 380] on span "PhonePe" at bounding box center [894, 388] width 39 height 16
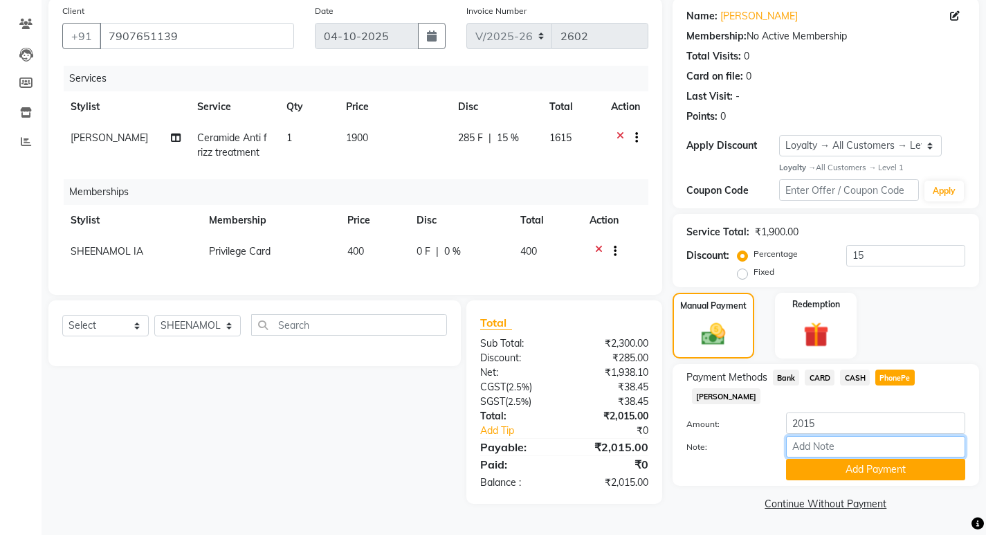
click at [823, 436] on input "Note:" at bounding box center [875, 446] width 179 height 21
type input "[PERSON_NAME]"
click at [846, 459] on button "Add Payment" at bounding box center [875, 469] width 179 height 21
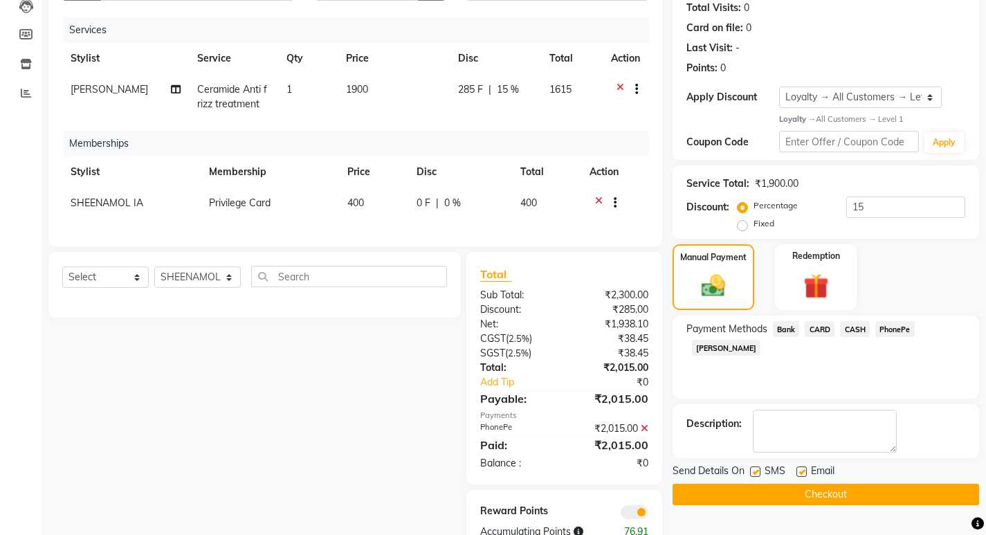
scroll to position [203, 0]
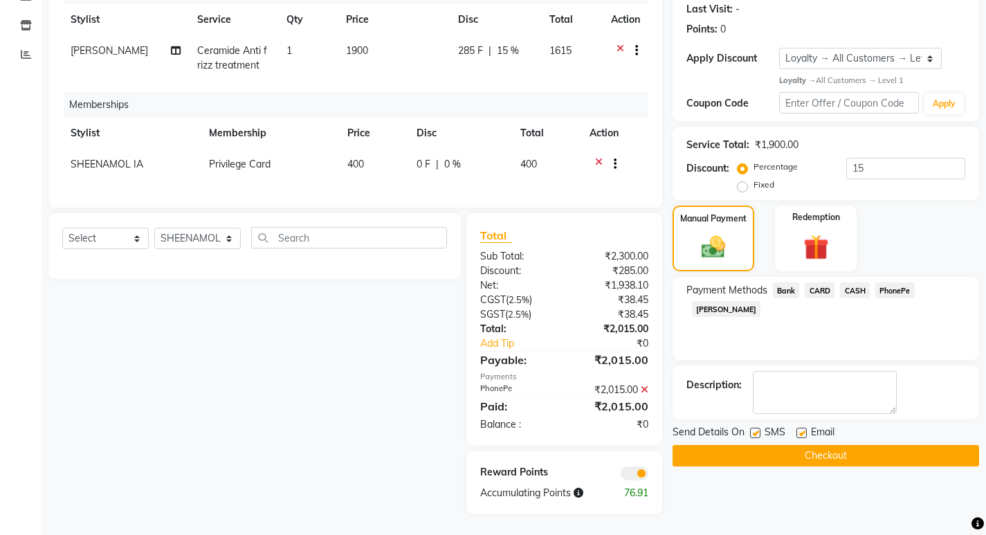
click at [752, 428] on label at bounding box center [755, 433] width 10 height 10
click at [752, 429] on input "checkbox" at bounding box center [754, 433] width 9 height 9
checkbox input "false"
click at [803, 428] on label at bounding box center [802, 433] width 10 height 10
click at [803, 429] on input "checkbox" at bounding box center [801, 433] width 9 height 9
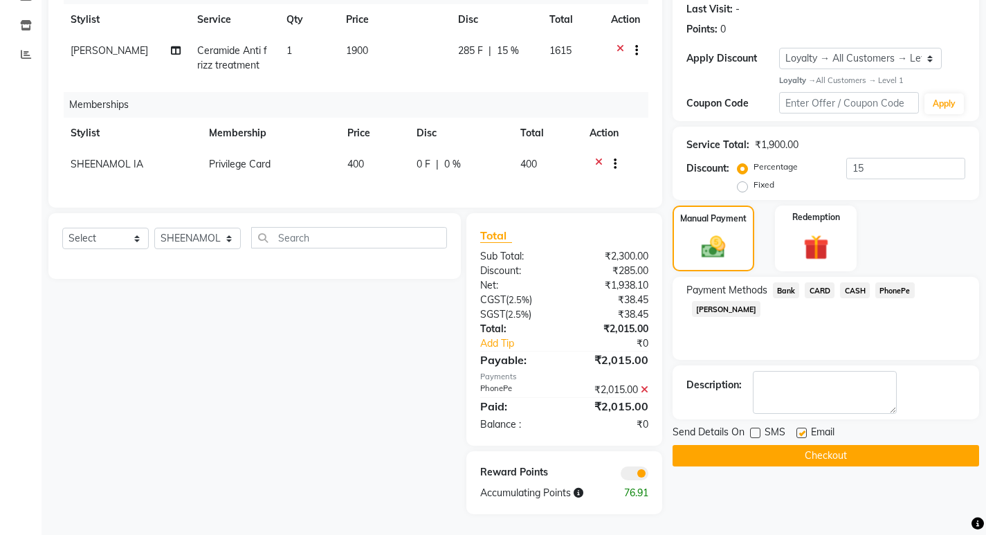
checkbox input "false"
click at [775, 445] on button "Checkout" at bounding box center [826, 455] width 307 height 21
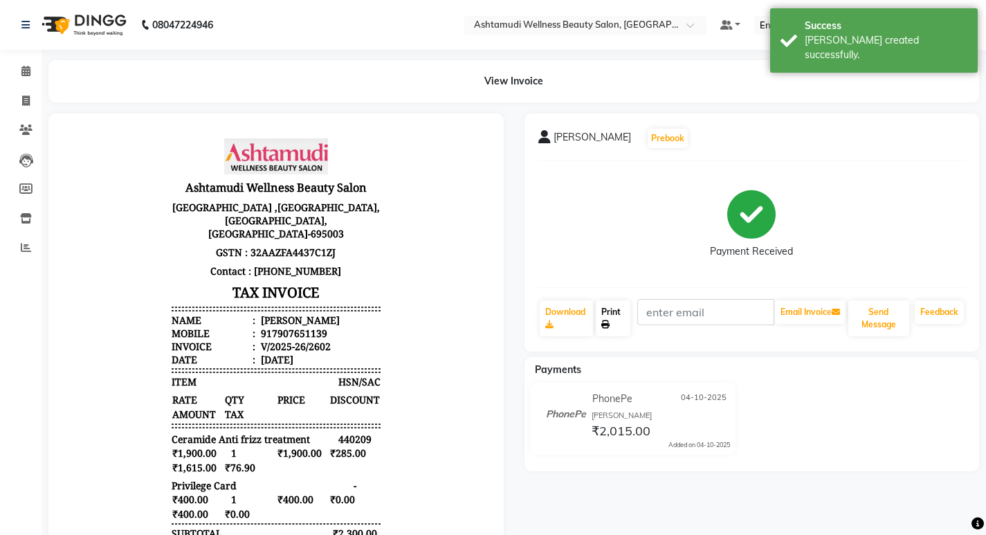
click at [619, 311] on link "Print" at bounding box center [613, 318] width 35 height 36
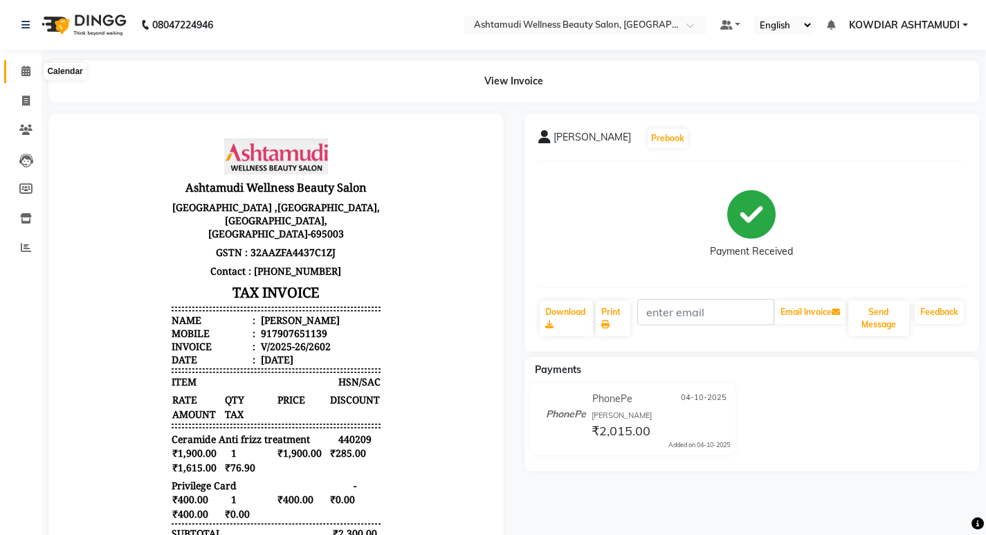
click at [25, 71] on icon at bounding box center [25, 71] width 9 height 10
